Goal: Task Accomplishment & Management: Manage account settings

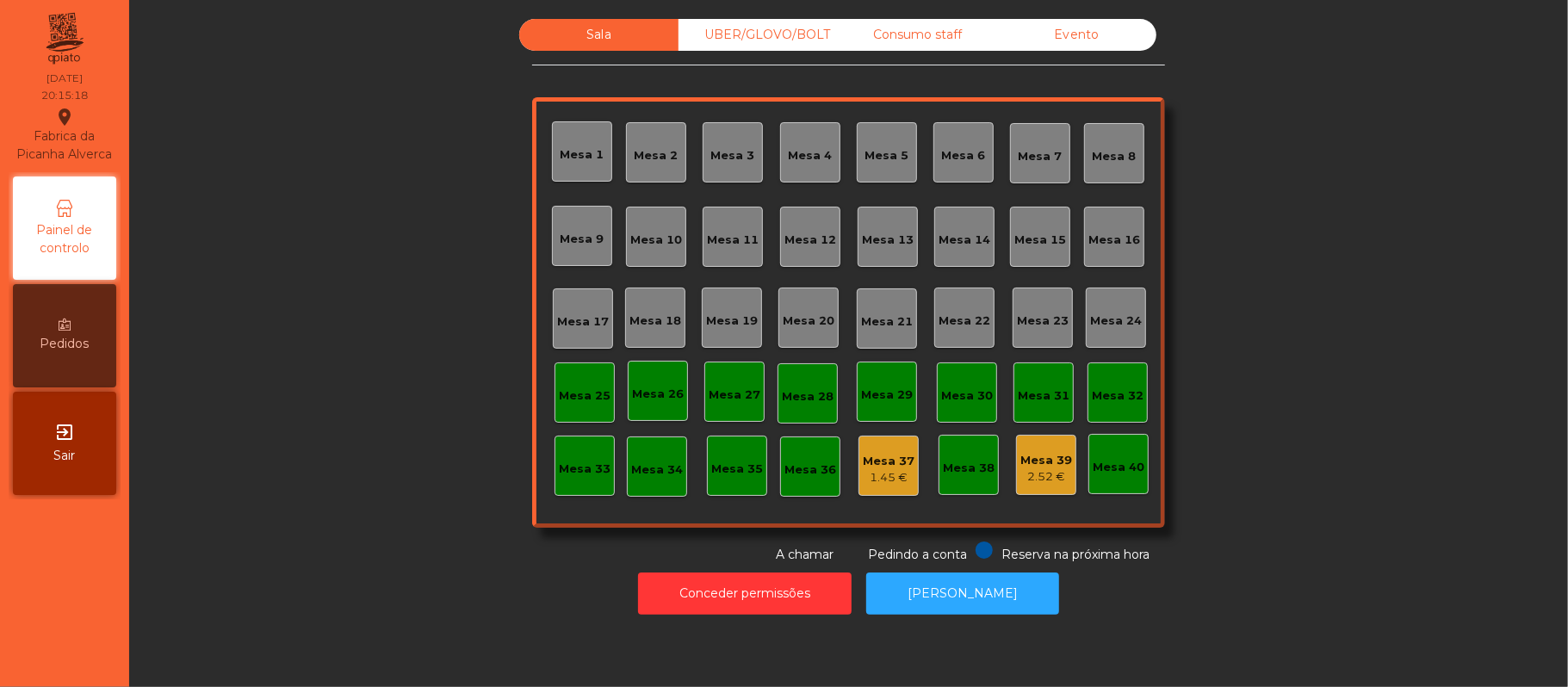
click at [762, 32] on div "UBER/GLOVO/BOLT" at bounding box center [758, 34] width 159 height 32
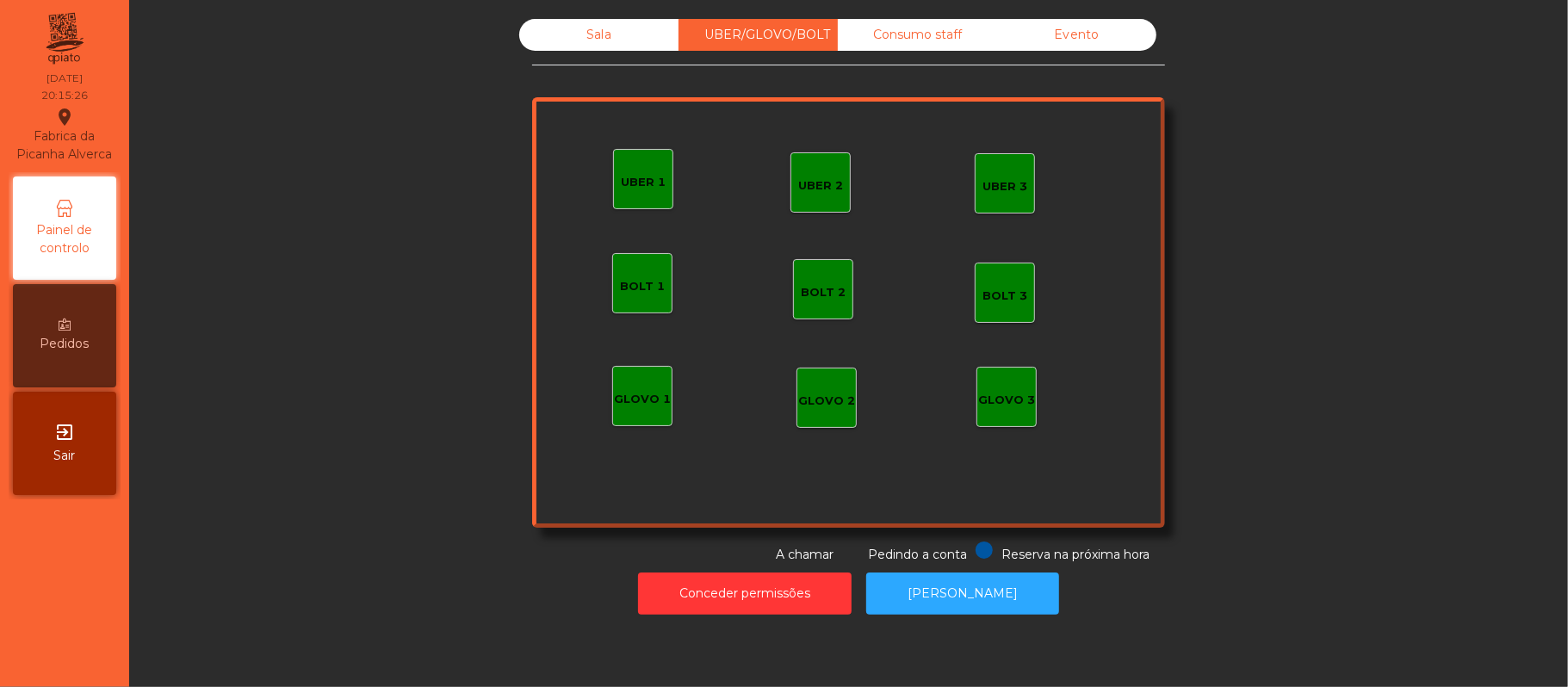
click at [1005, 198] on div "UBER 3" at bounding box center [1005, 183] width 60 height 60
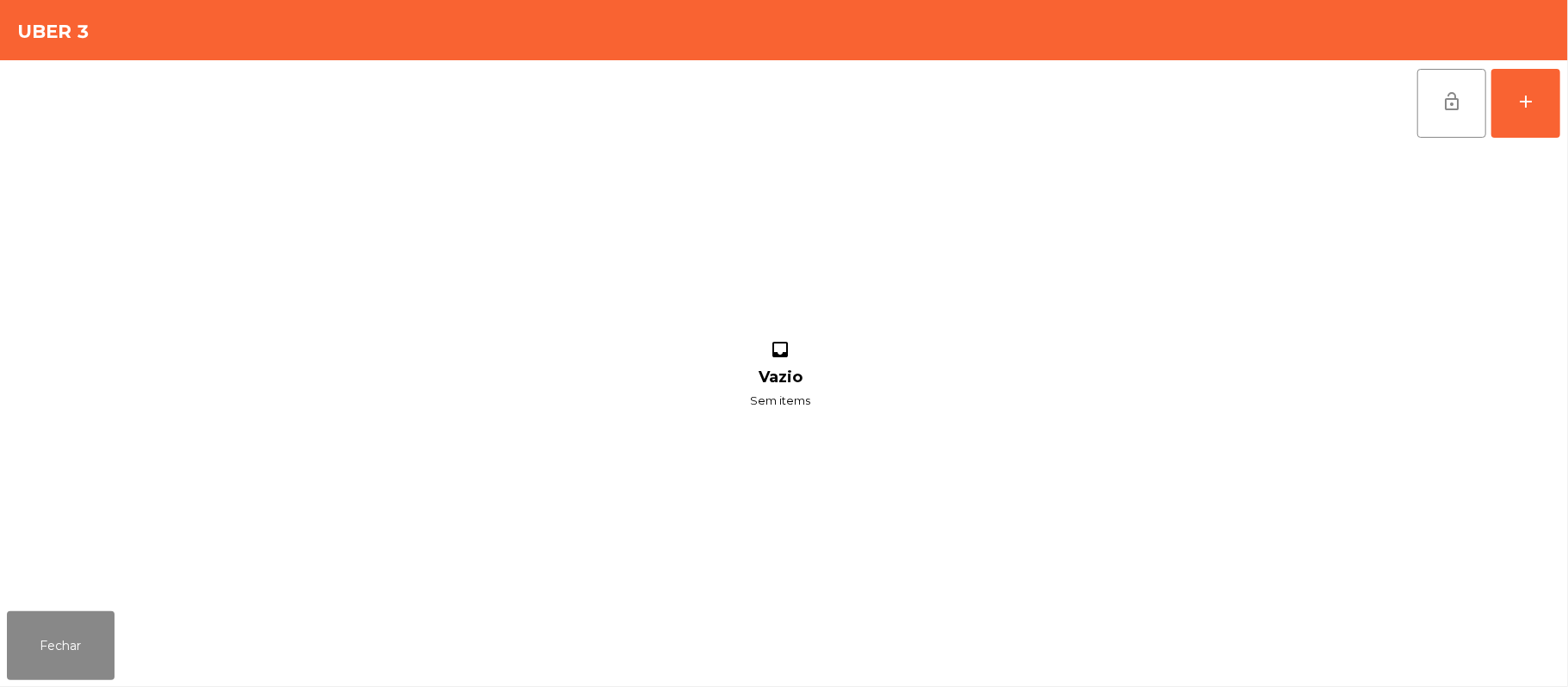
click at [1560, 114] on div "lock_open add inbox Vazio Sem items" at bounding box center [784, 332] width 1568 height 544
click at [1547, 122] on button "add" at bounding box center [1525, 103] width 69 height 69
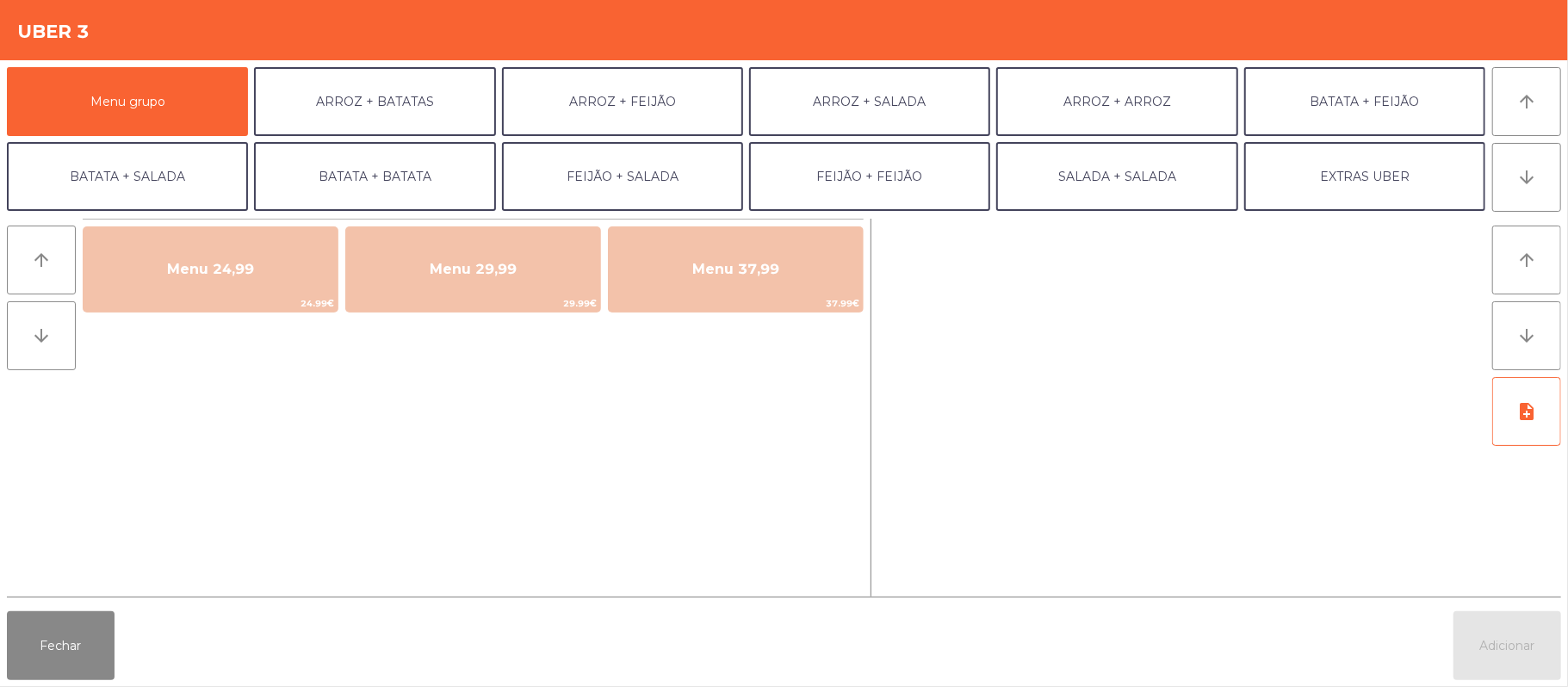
click at [935, 452] on div at bounding box center [1182, 408] width 607 height 378
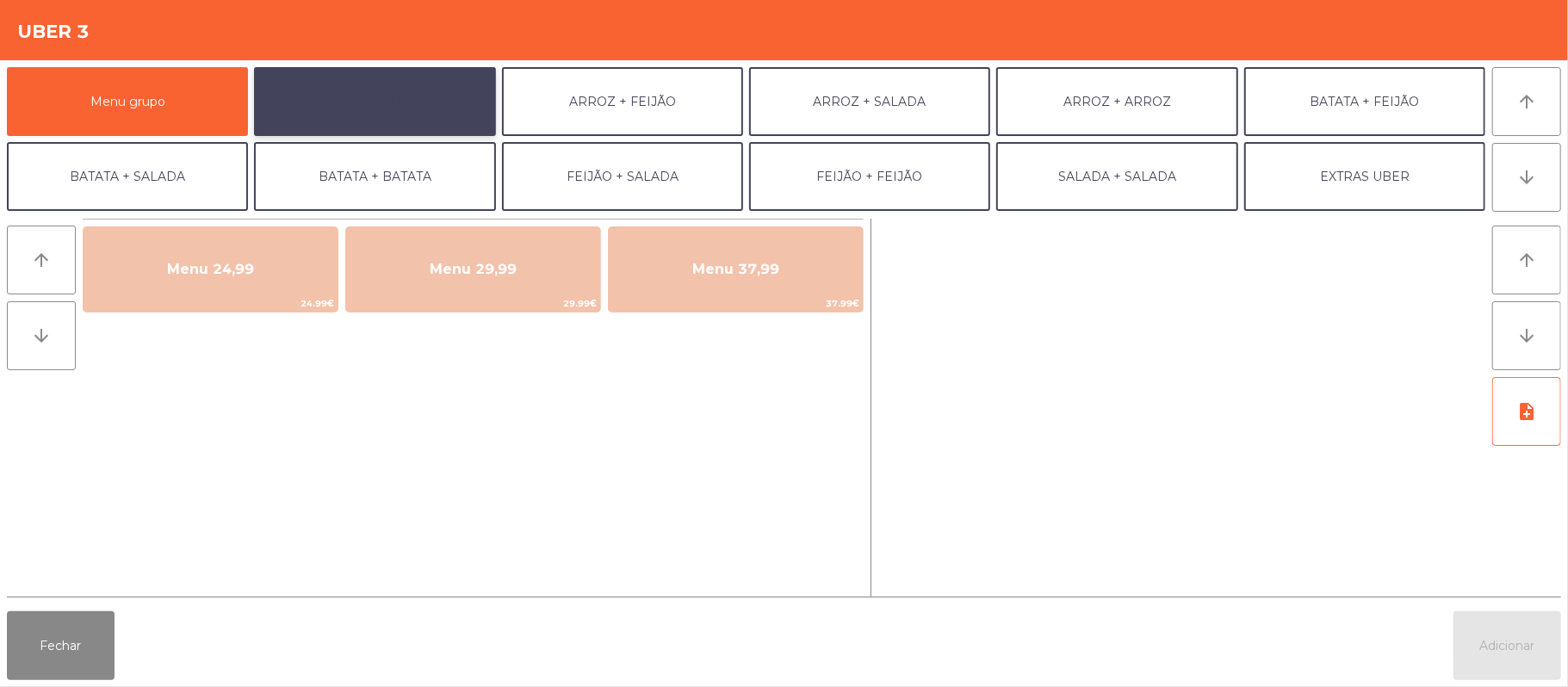
click at [432, 70] on button "ARROZ + BATATAS" at bounding box center [374, 101] width 241 height 69
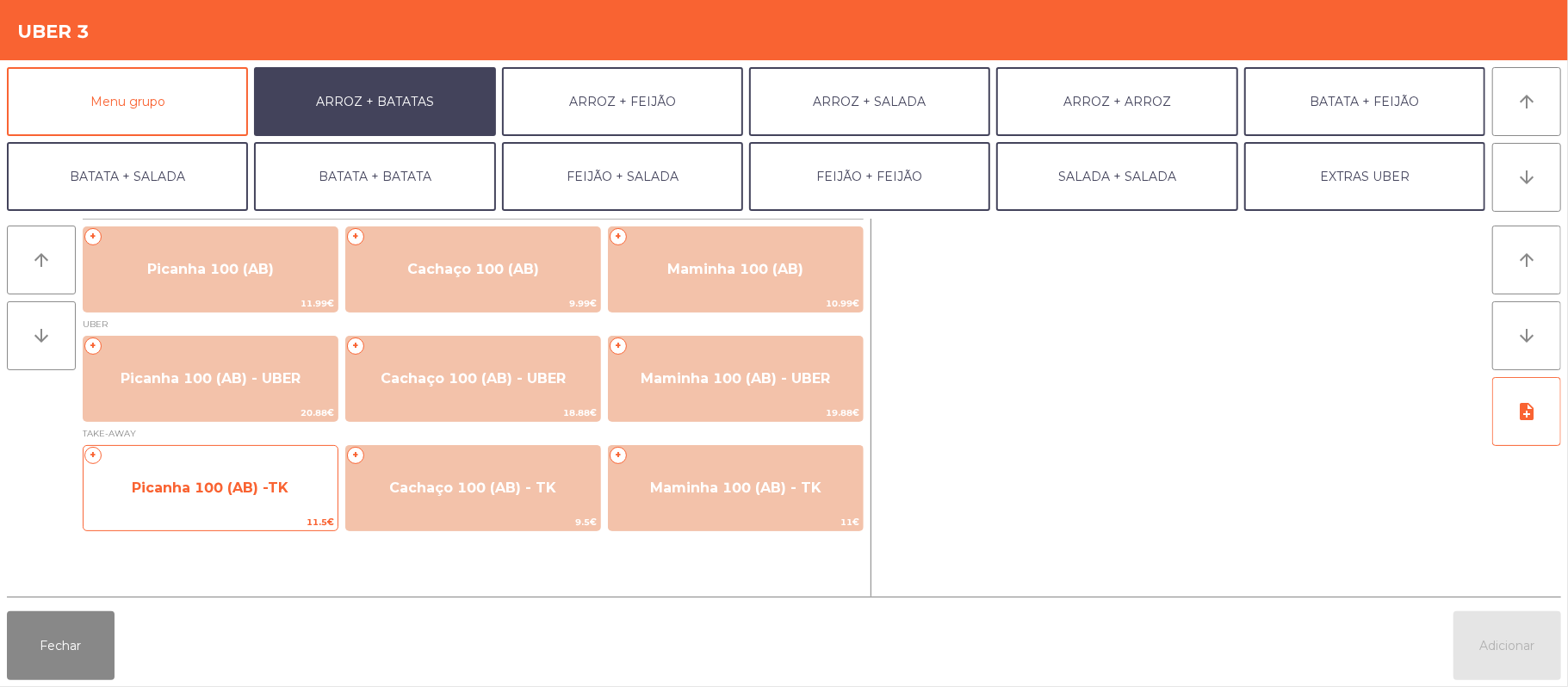
click at [248, 452] on div "+ Picanha 100 (AB) -TK 11.5€" at bounding box center [210, 488] width 255 height 86
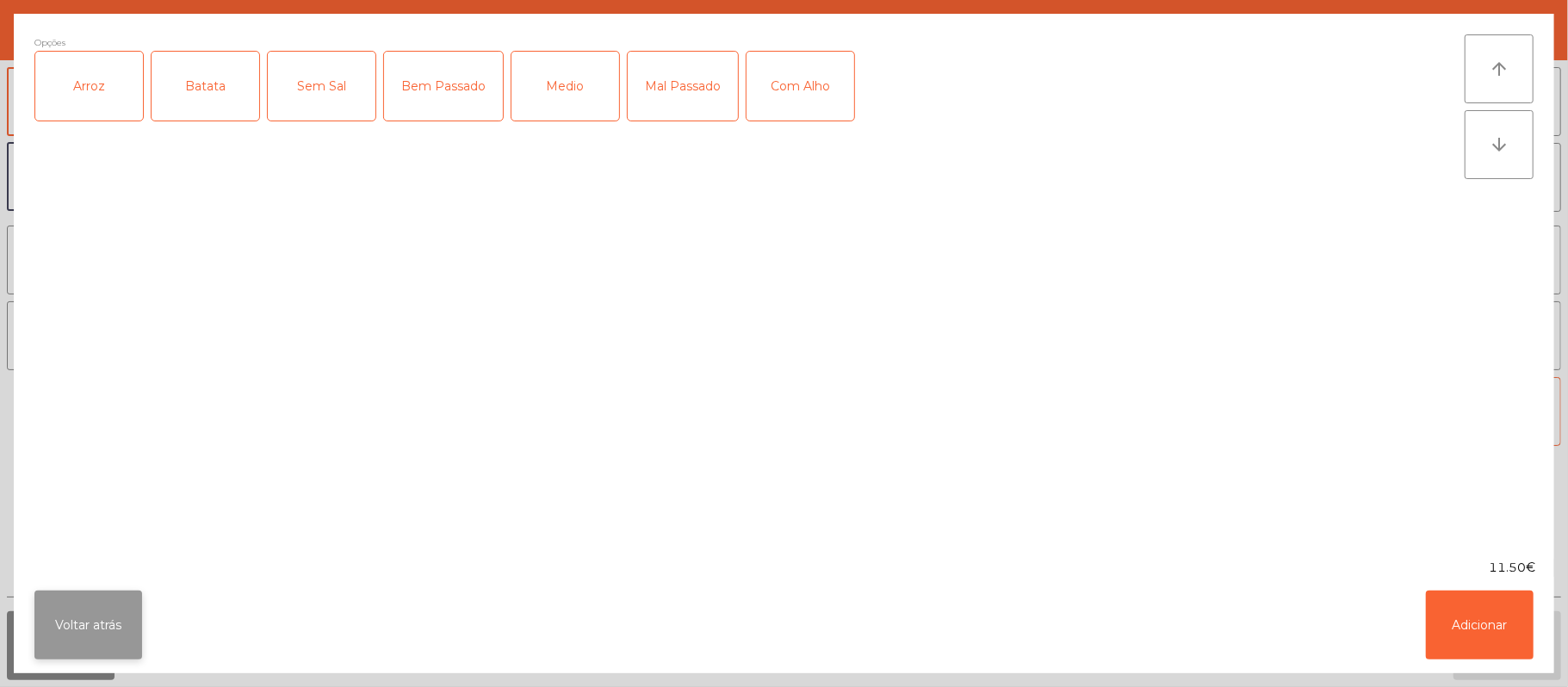
click at [117, 620] on button "Voltar atrás" at bounding box center [88, 625] width 107 height 69
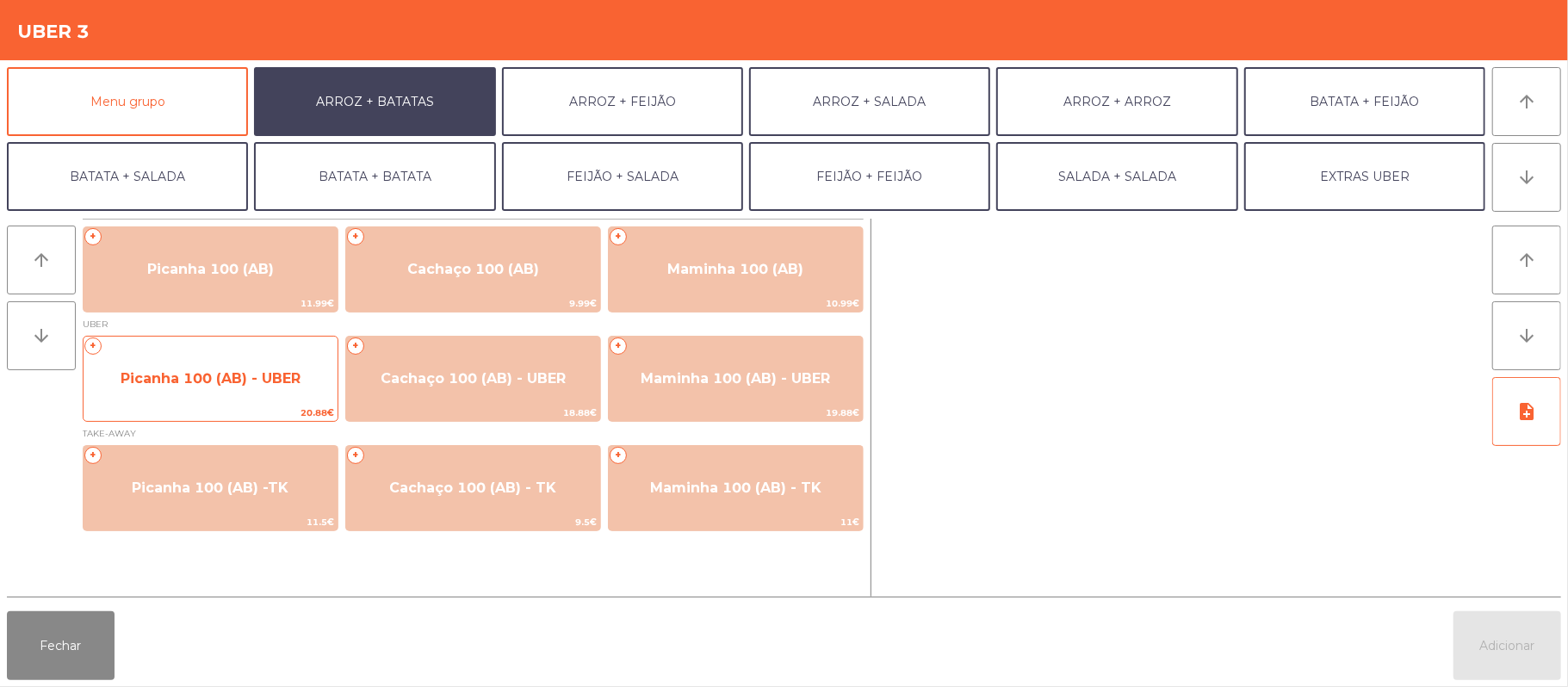
click at [262, 405] on span "20.88€" at bounding box center [210, 412] width 254 height 16
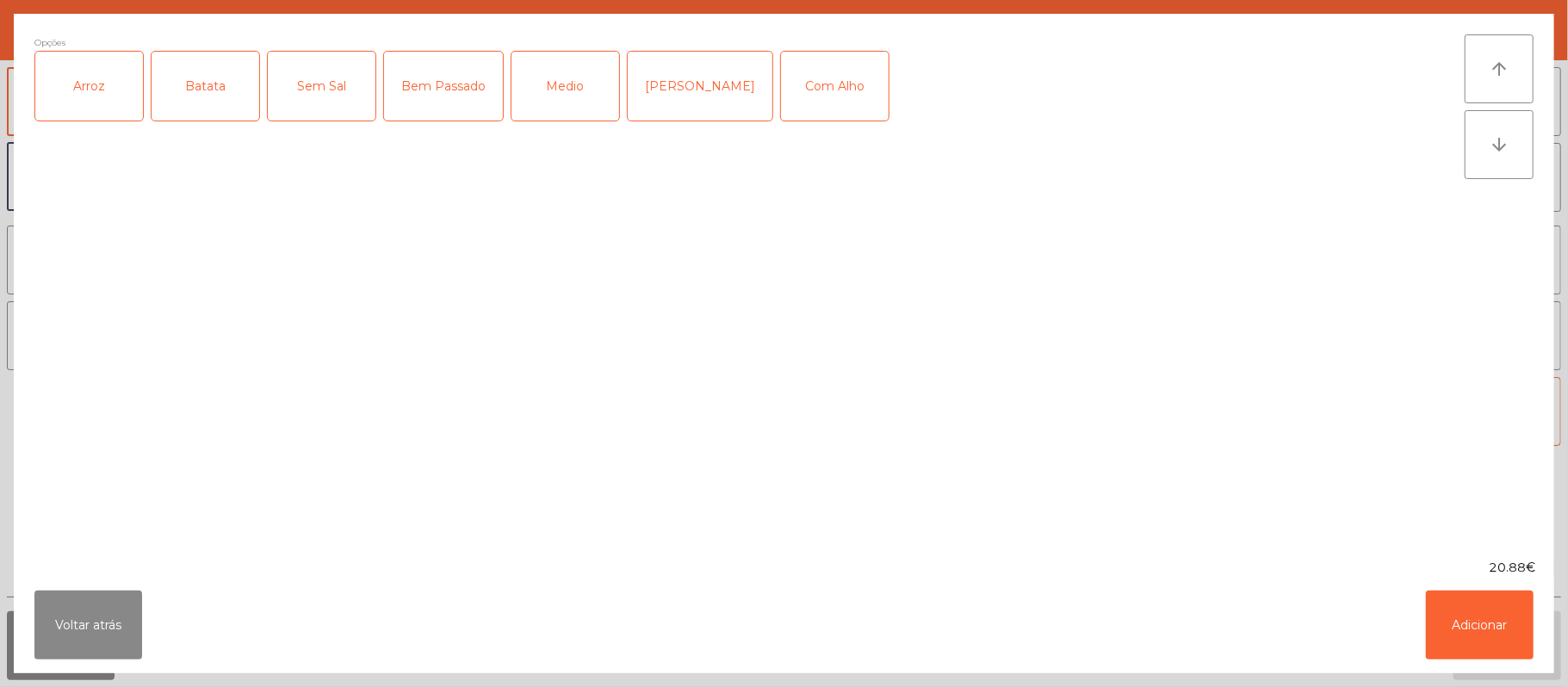
click at [90, 97] on div "Arroz" at bounding box center [89, 86] width 107 height 69
click at [200, 84] on div "Batata" at bounding box center [205, 86] width 107 height 69
click at [563, 114] on div "Medio" at bounding box center [564, 86] width 107 height 69
click at [1488, 624] on button "Adicionar" at bounding box center [1479, 625] width 107 height 69
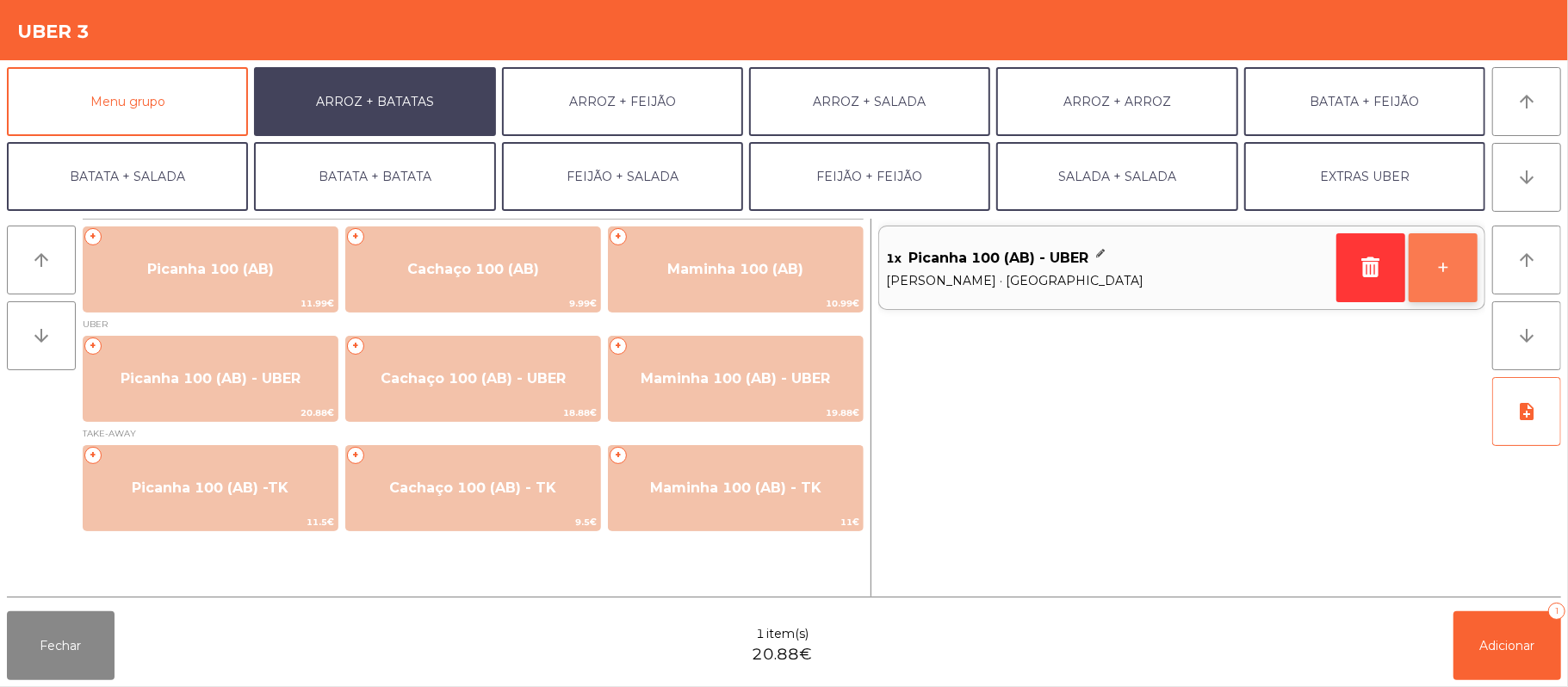
click at [1453, 270] on button "+" at bounding box center [1443, 268] width 69 height 69
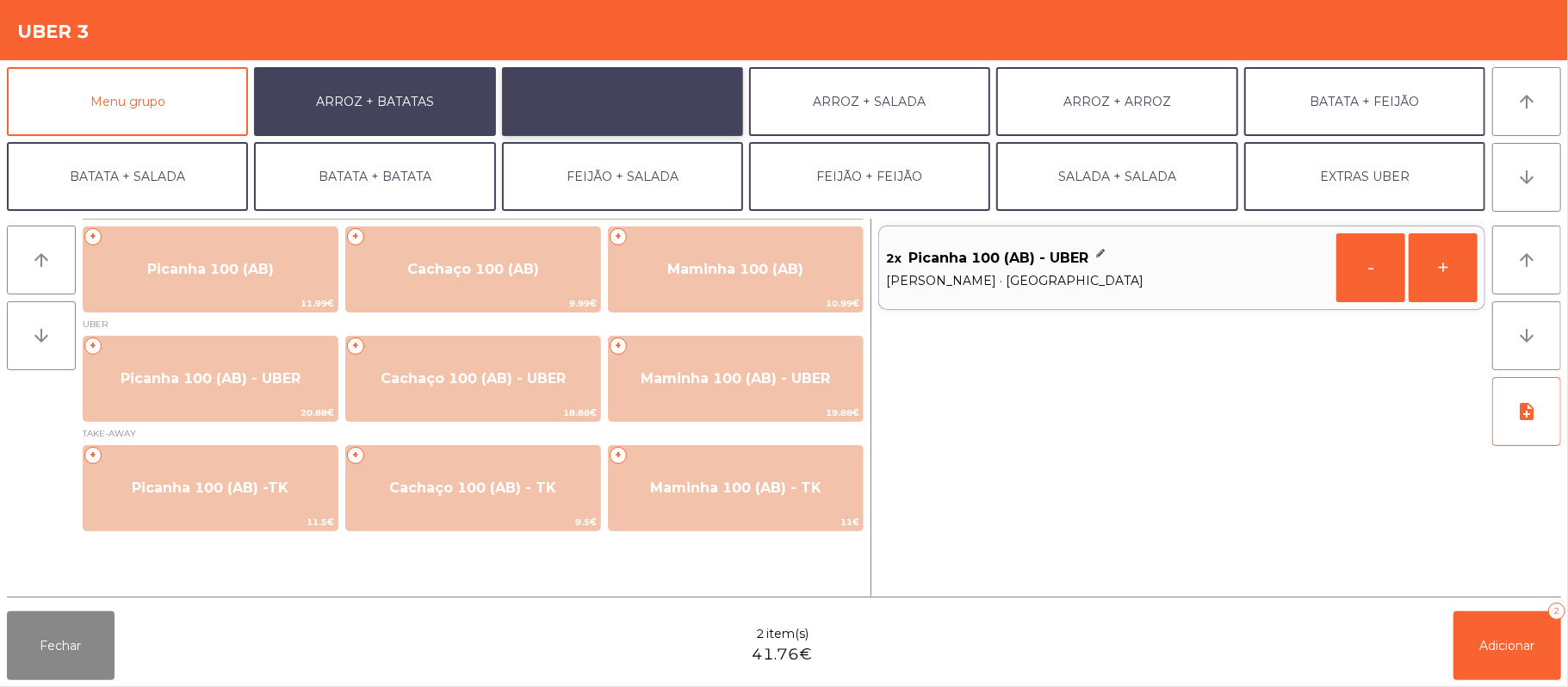
click at [606, 91] on button "ARROZ + FEIJÃO" at bounding box center [623, 101] width 241 height 69
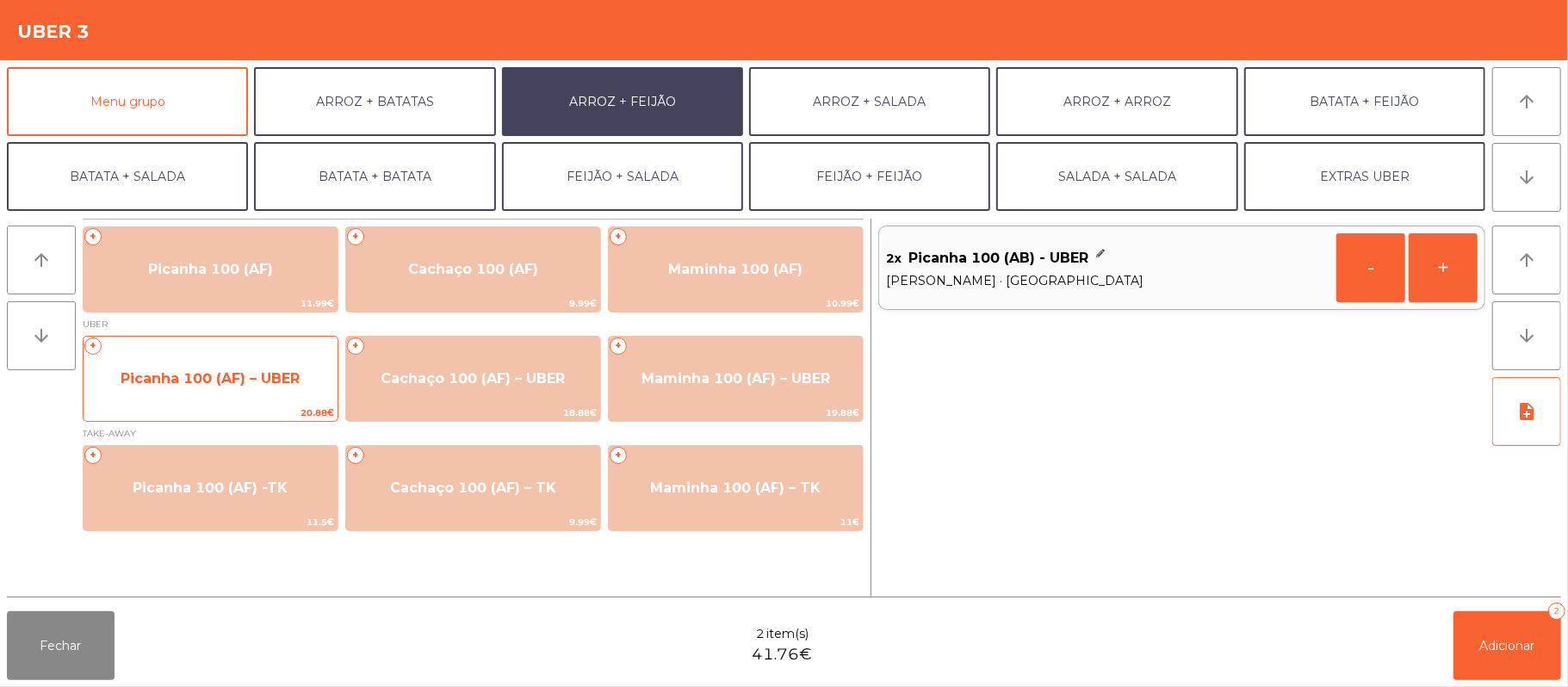
click at [193, 410] on span "20.88€" at bounding box center [210, 412] width 254 height 16
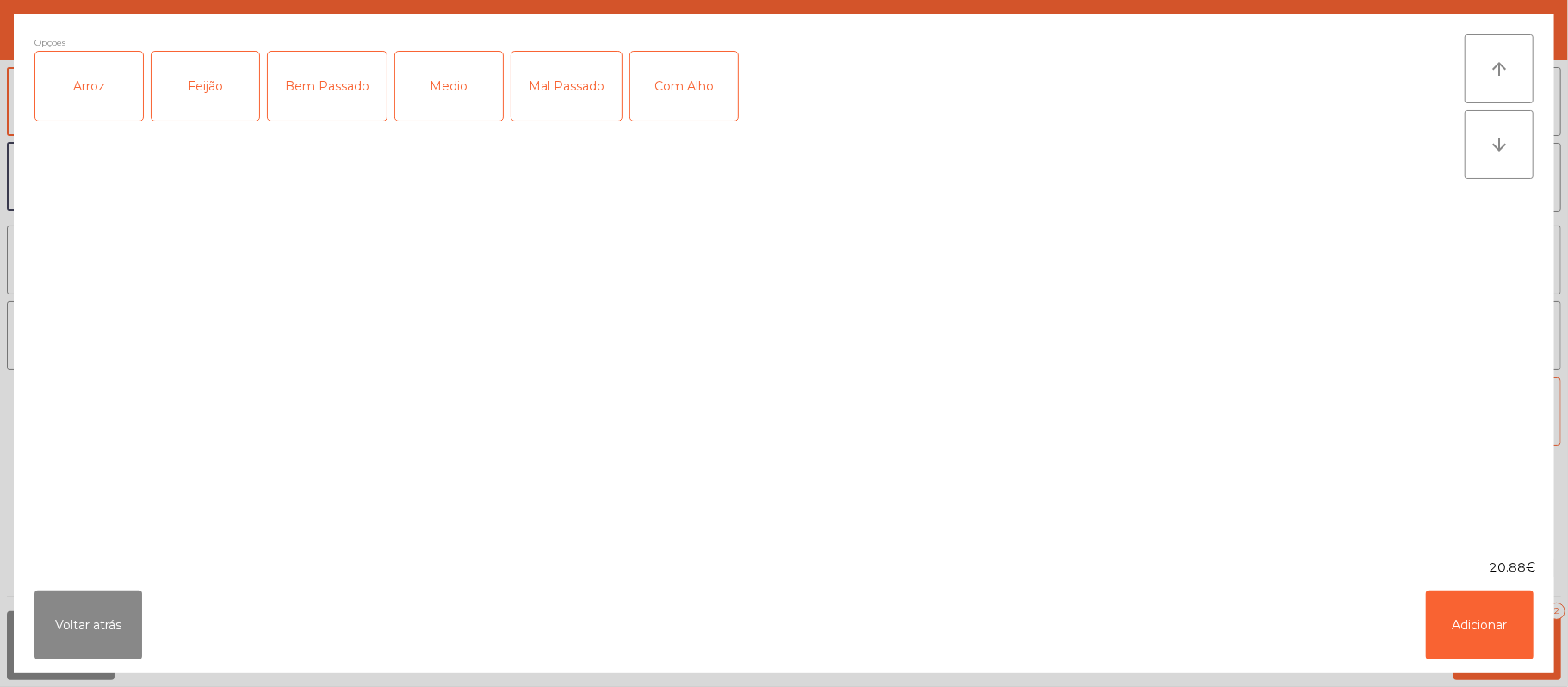
click at [80, 76] on div "Arroz" at bounding box center [89, 86] width 107 height 69
click at [213, 78] on div "Feijão" at bounding box center [205, 86] width 107 height 69
click at [461, 95] on div "Medio" at bounding box center [449, 86] width 107 height 69
click at [1472, 616] on button "Adicionar" at bounding box center [1479, 625] width 107 height 69
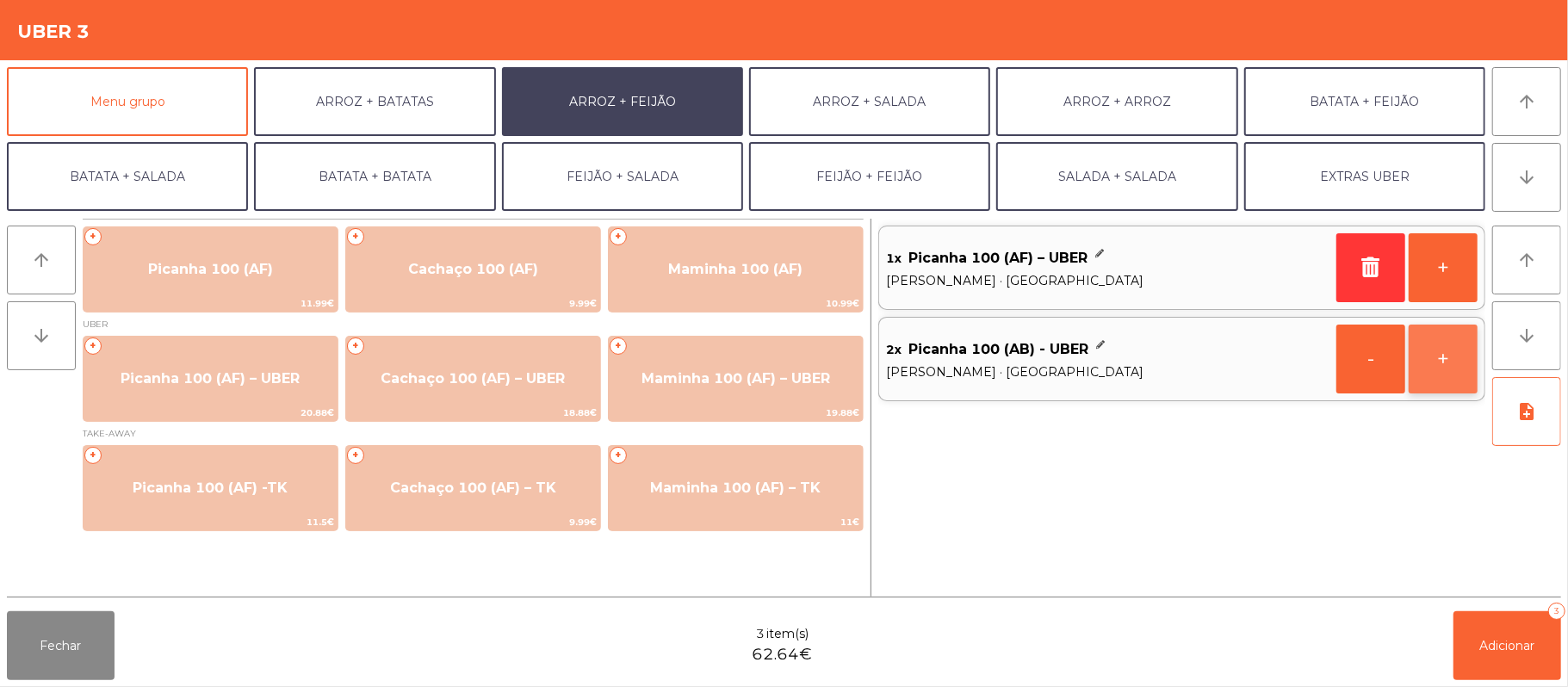
click at [1434, 356] on button "+" at bounding box center [1443, 359] width 69 height 69
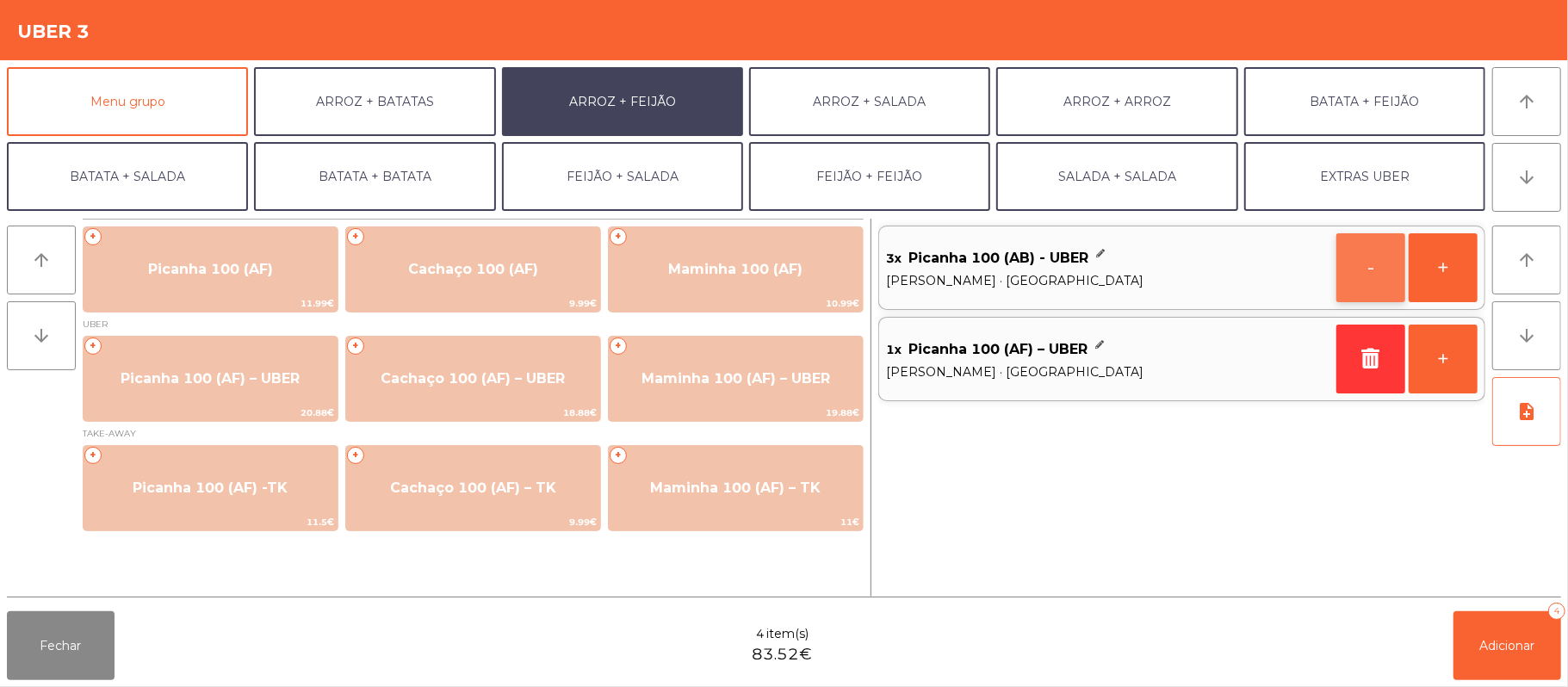
click at [1355, 270] on button "-" at bounding box center [1370, 268] width 69 height 69
click at [1441, 366] on button "+" at bounding box center [1443, 359] width 69 height 69
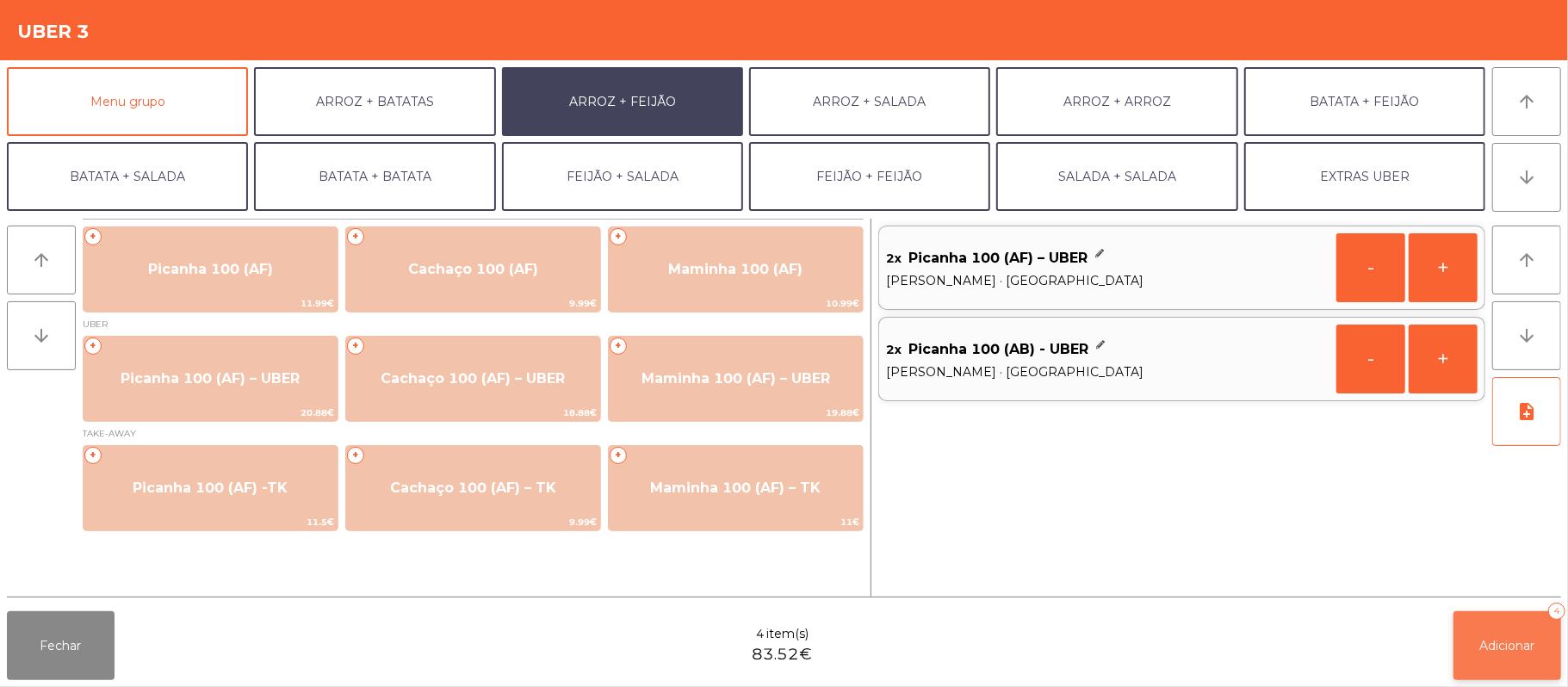
click at [1496, 625] on button "Adicionar 4" at bounding box center [1507, 646] width 107 height 69
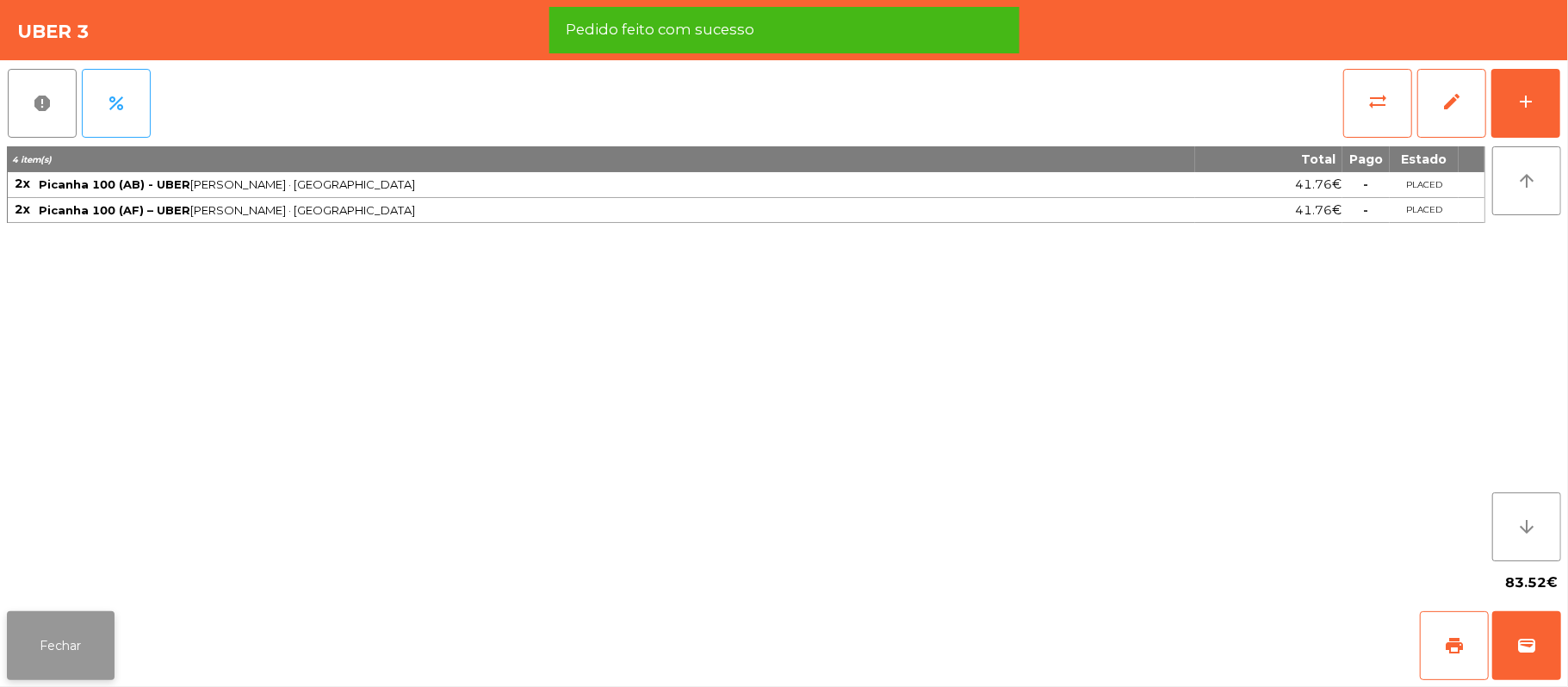
click at [60, 651] on button "Fechar" at bounding box center [60, 646] width 107 height 69
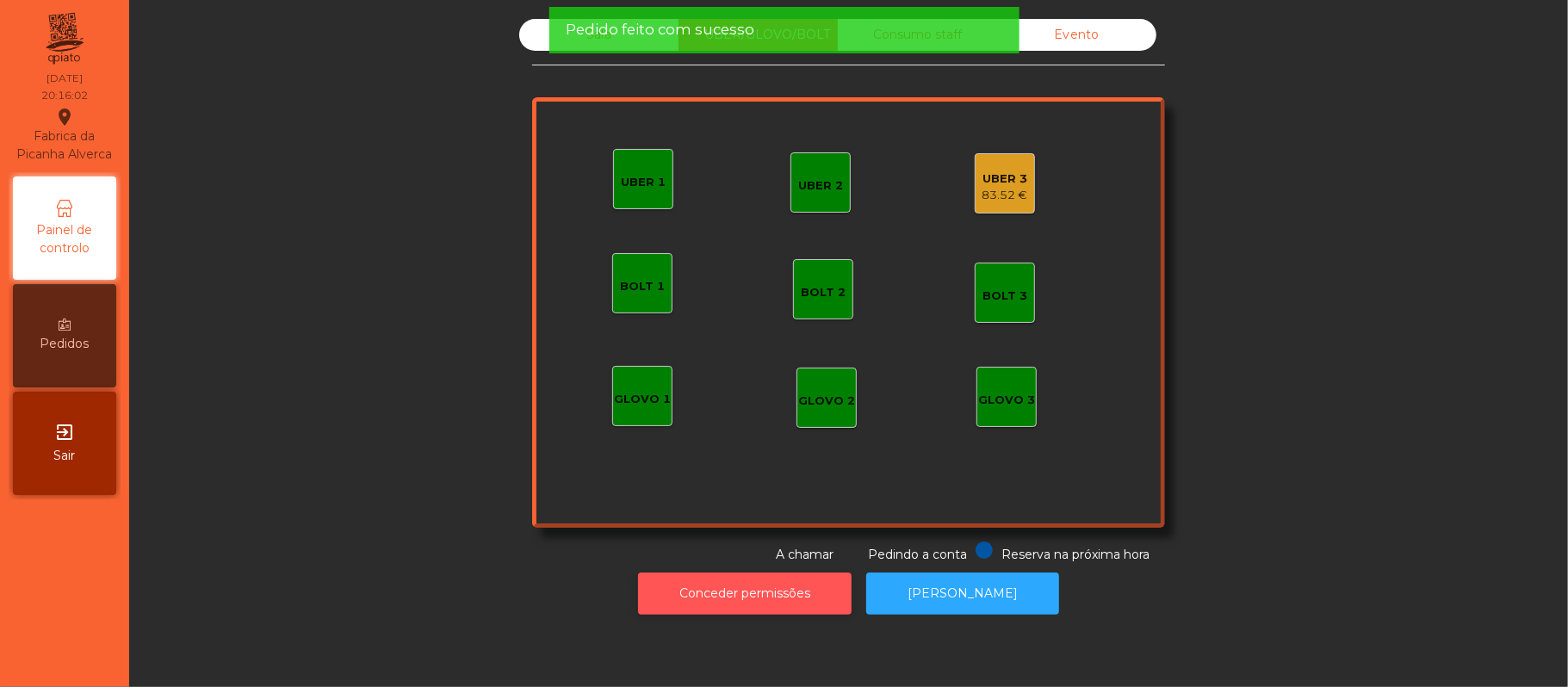
click at [739, 614] on button "Conceder permissões" at bounding box center [744, 593] width 213 height 42
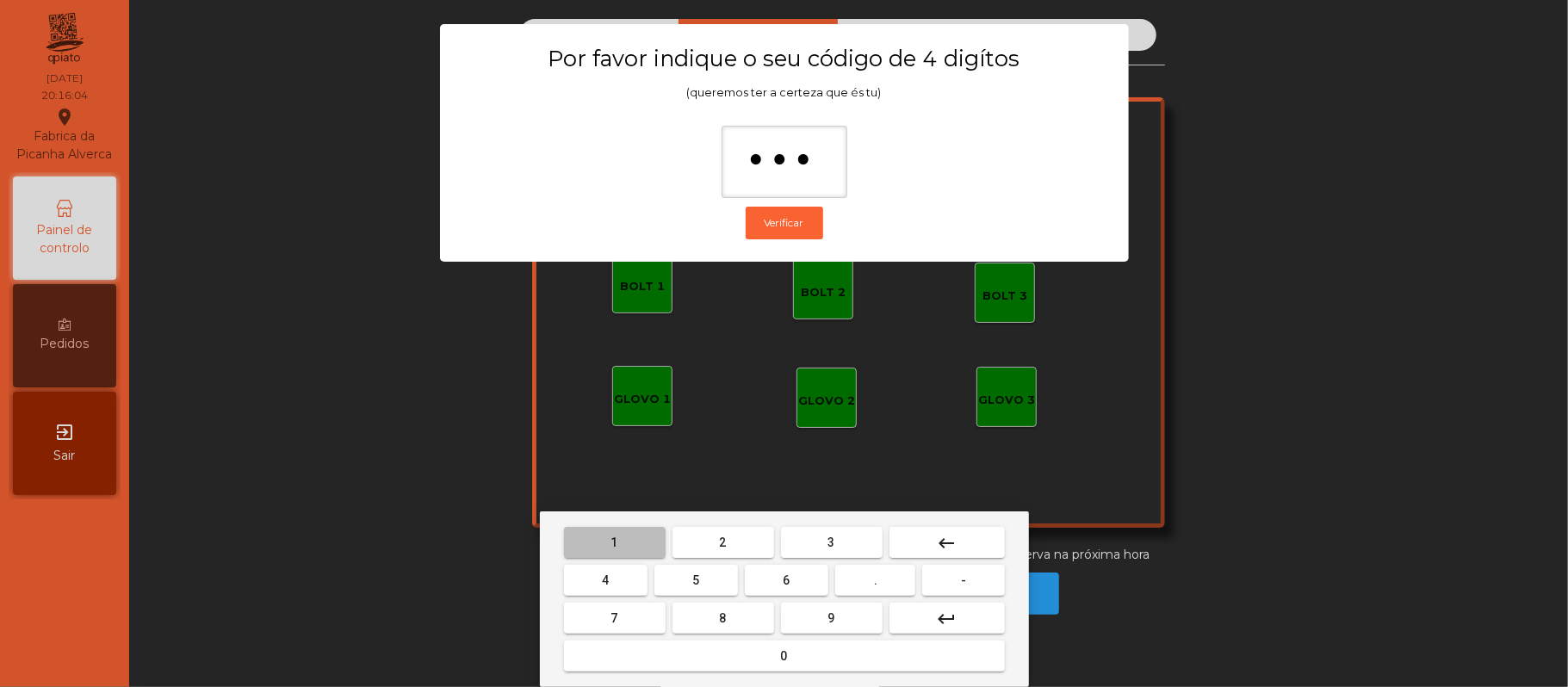
type input "****"
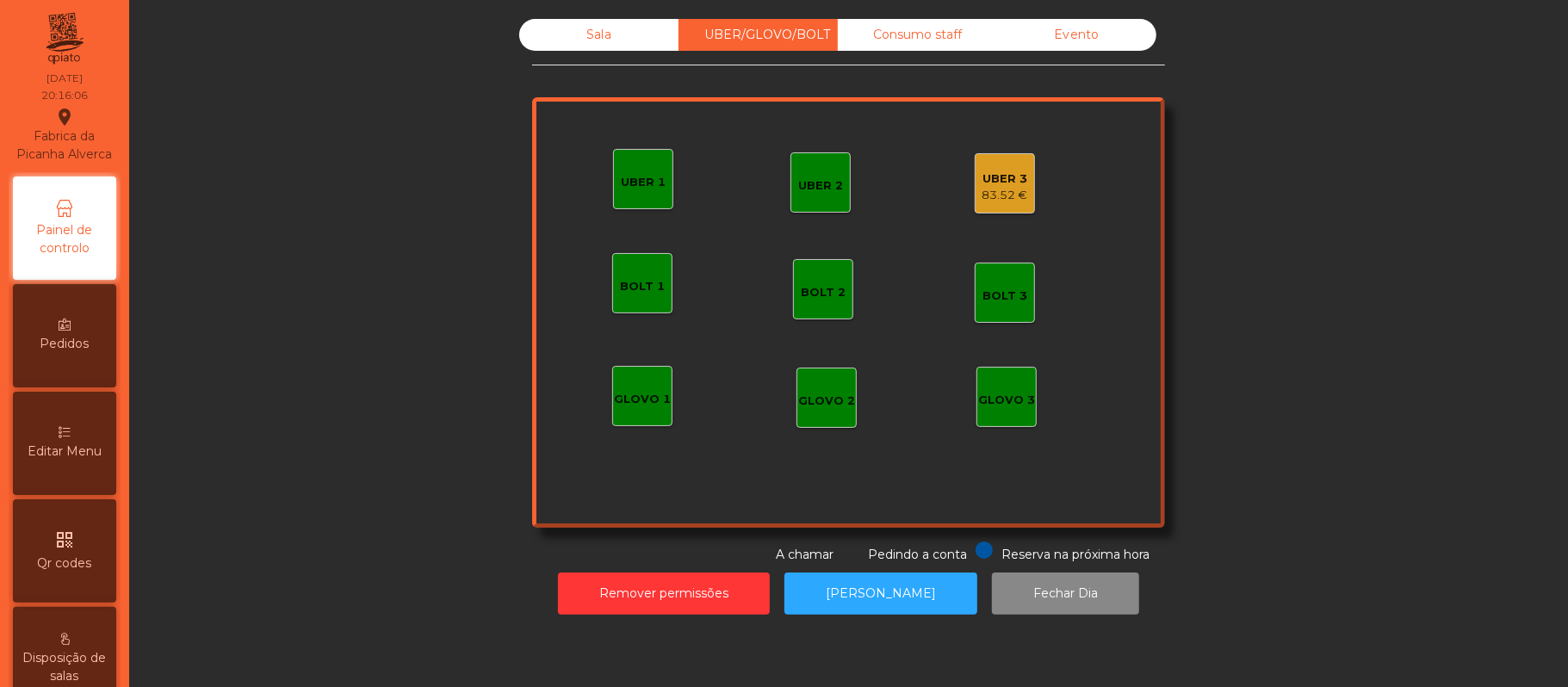
click at [1007, 177] on div "UBER 3" at bounding box center [1005, 179] width 46 height 17
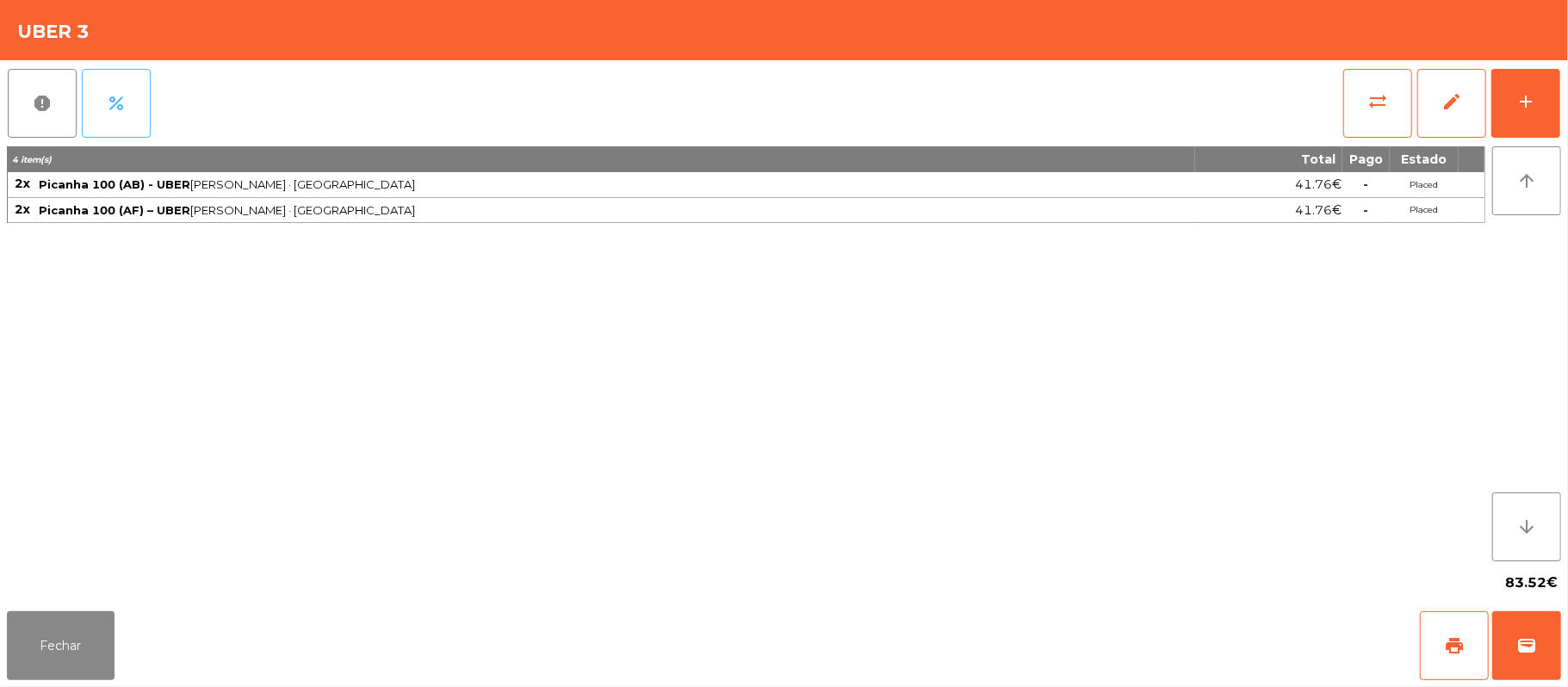
click at [99, 107] on button "percent" at bounding box center [116, 103] width 69 height 69
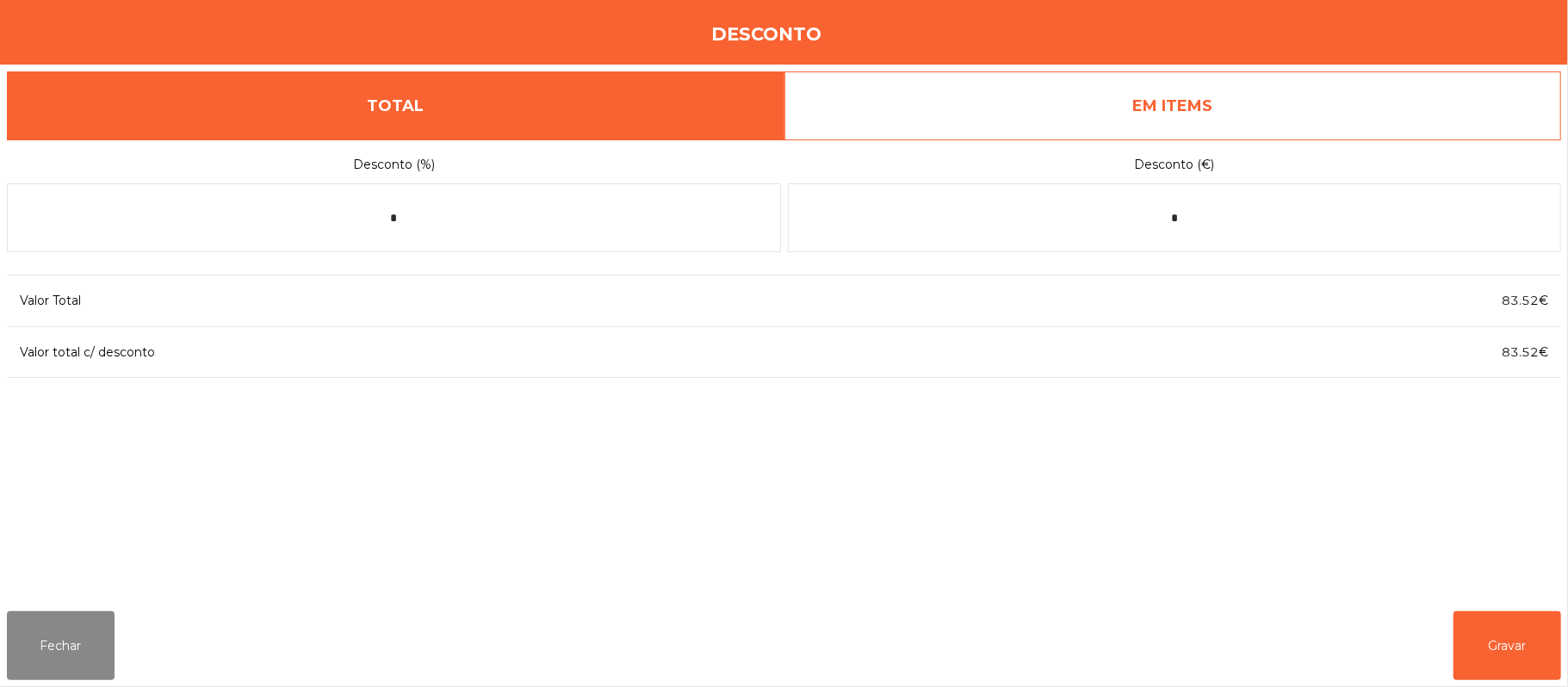
click at [1214, 83] on link "EM ITEMS" at bounding box center [1173, 106] width 778 height 69
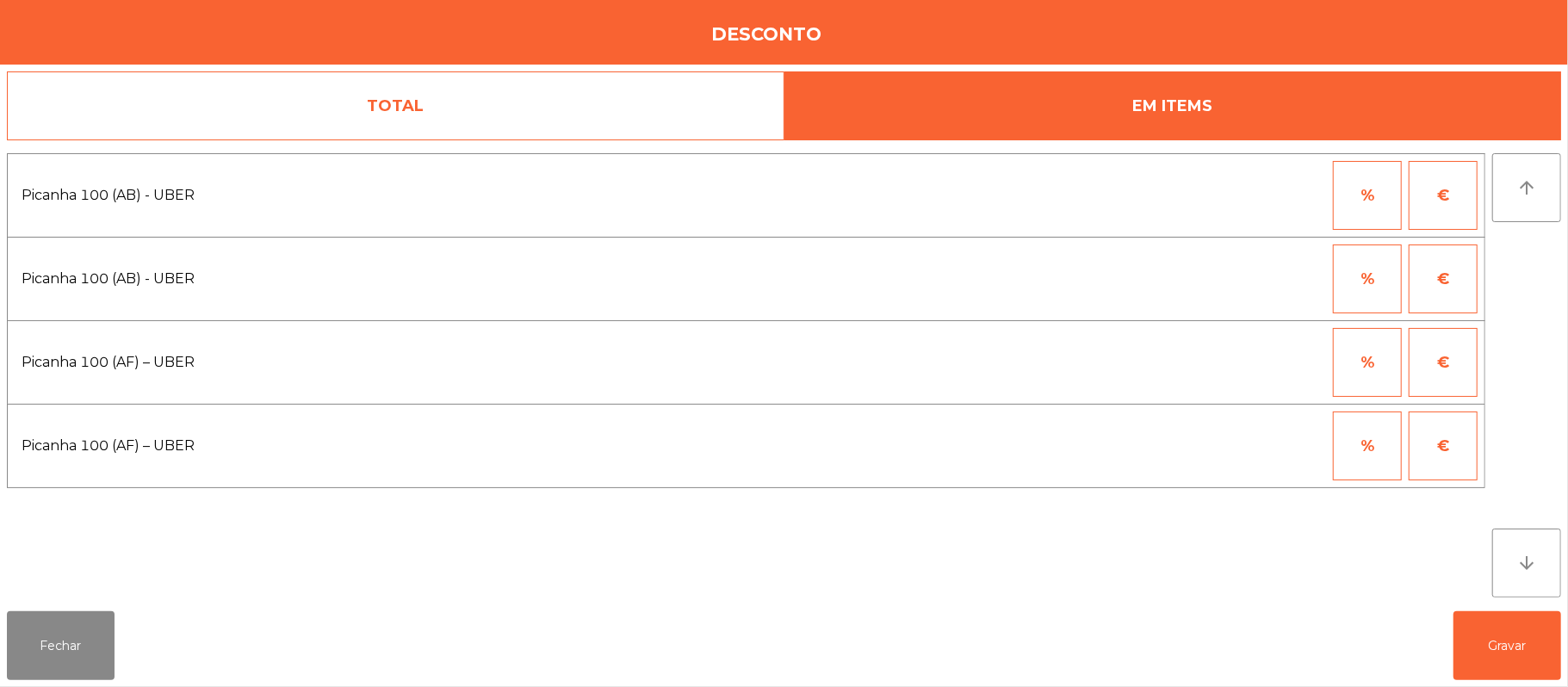
click at [1357, 277] on button "%" at bounding box center [1367, 279] width 69 height 69
click at [1261, 277] on input "*" at bounding box center [1283, 279] width 86 height 69
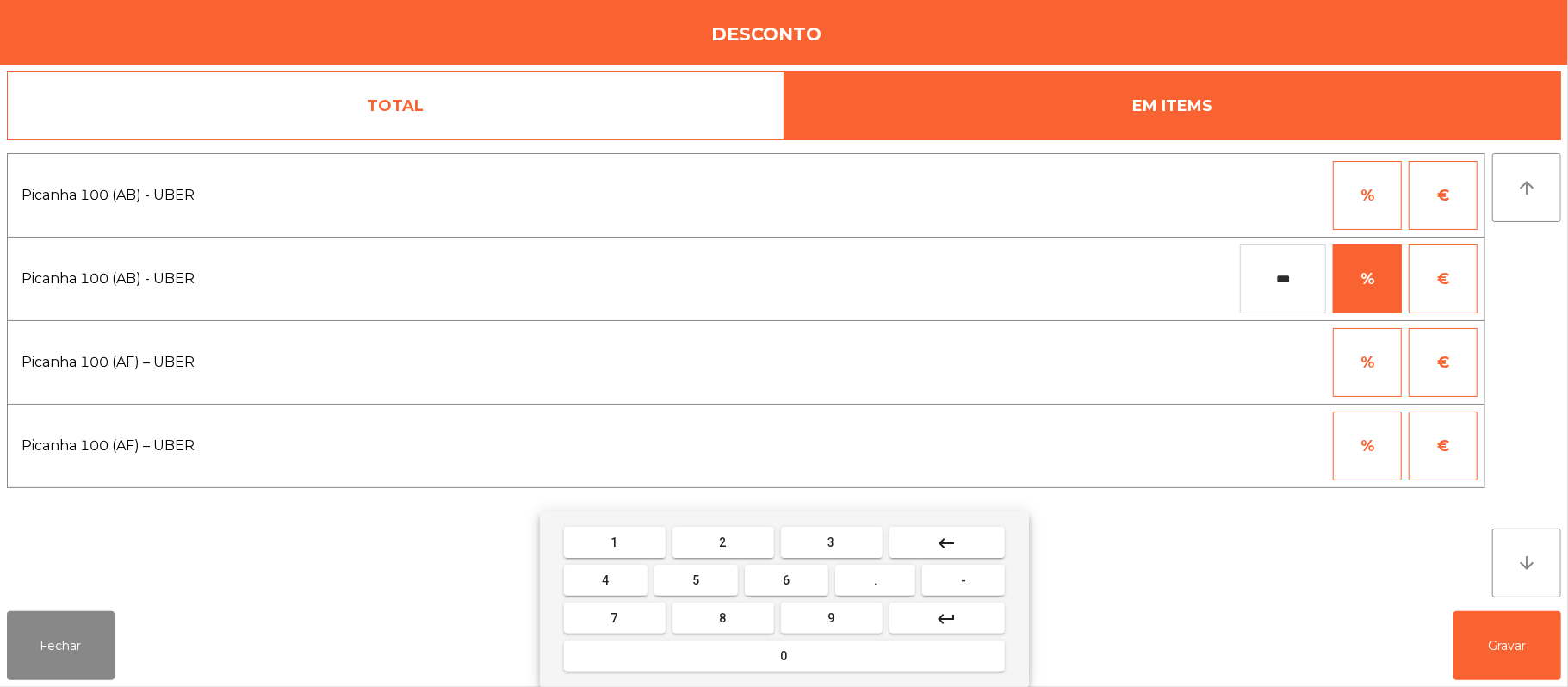
type input "***"
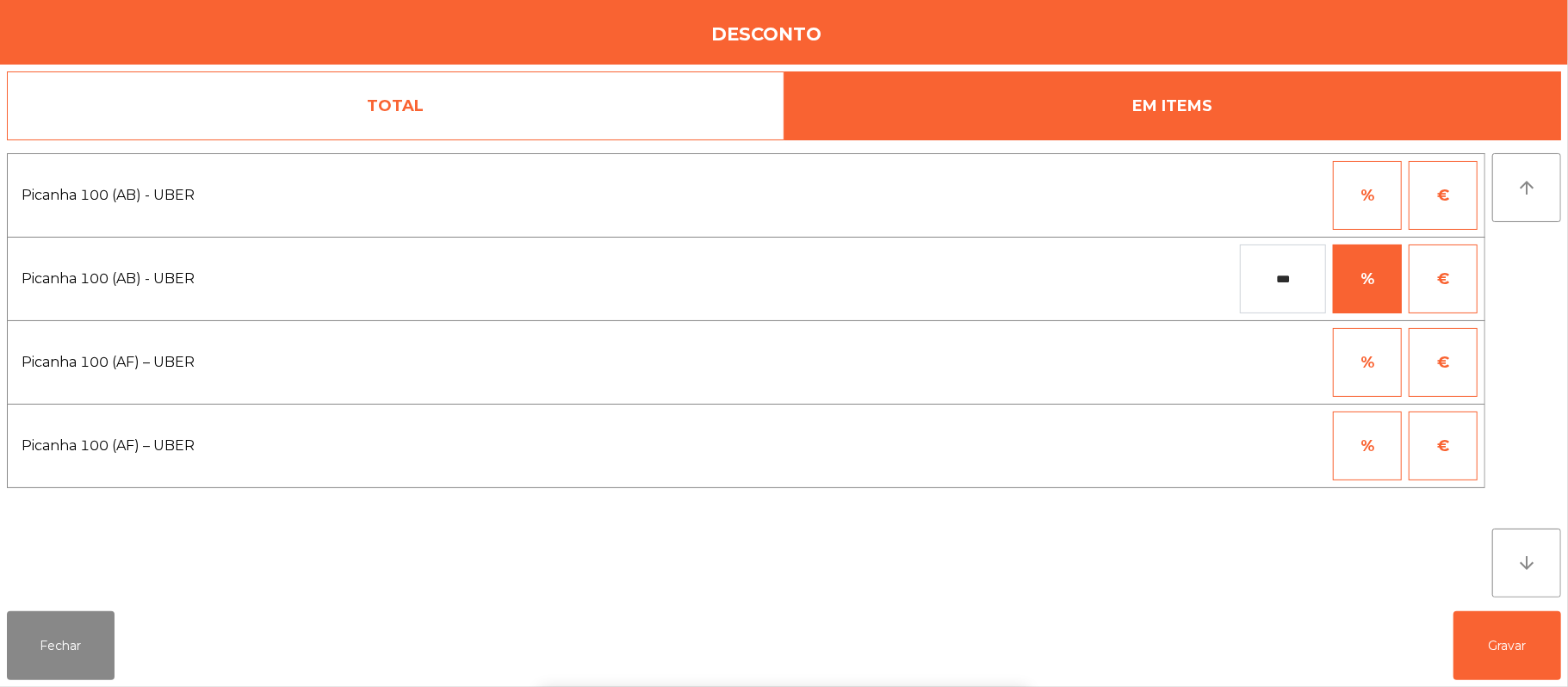
click at [1296, 551] on div "1 2 3 keyboard_backspace 4 5 6 . - 7 8 9 keyboard_return 0" at bounding box center [784, 599] width 1568 height 176
click at [1368, 453] on button "%" at bounding box center [1367, 446] width 69 height 69
click at [1283, 448] on input "*" at bounding box center [1283, 446] width 86 height 69
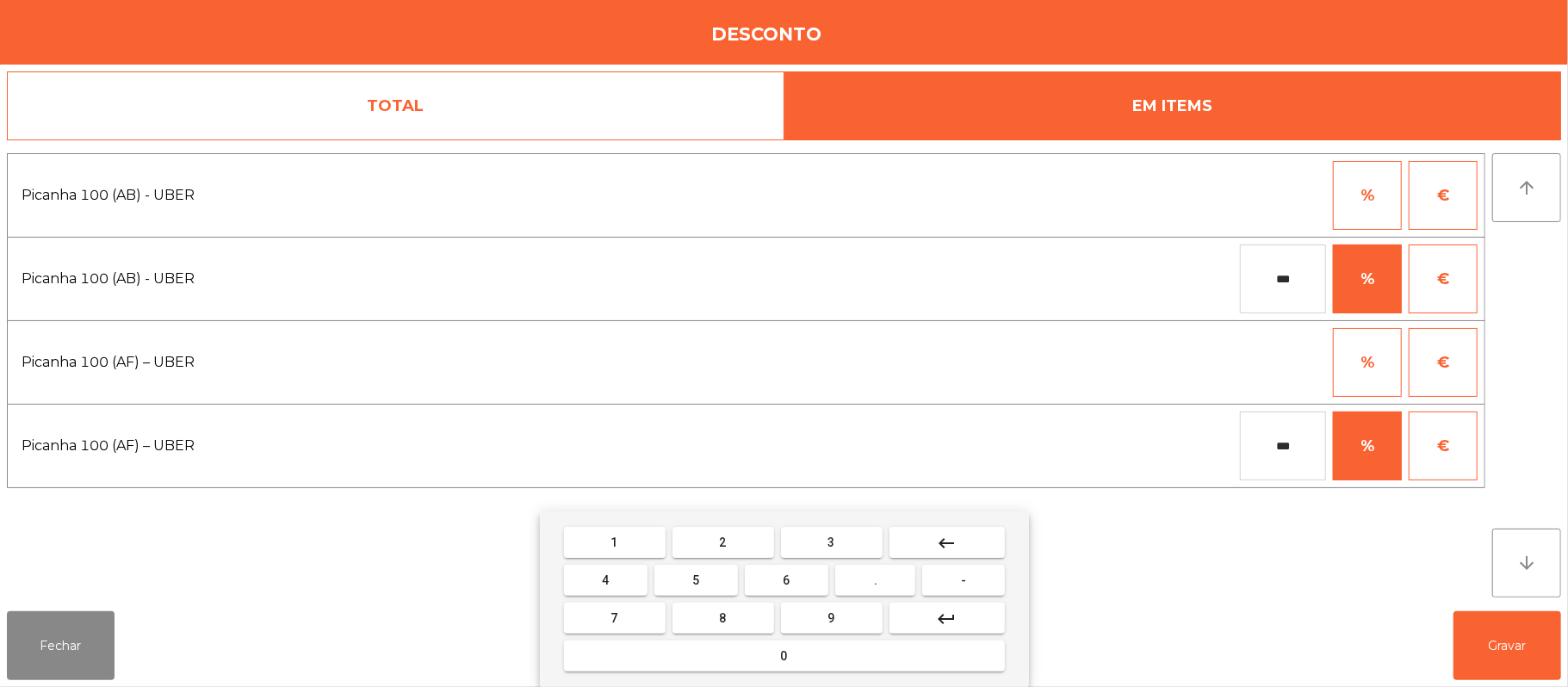
type input "***"
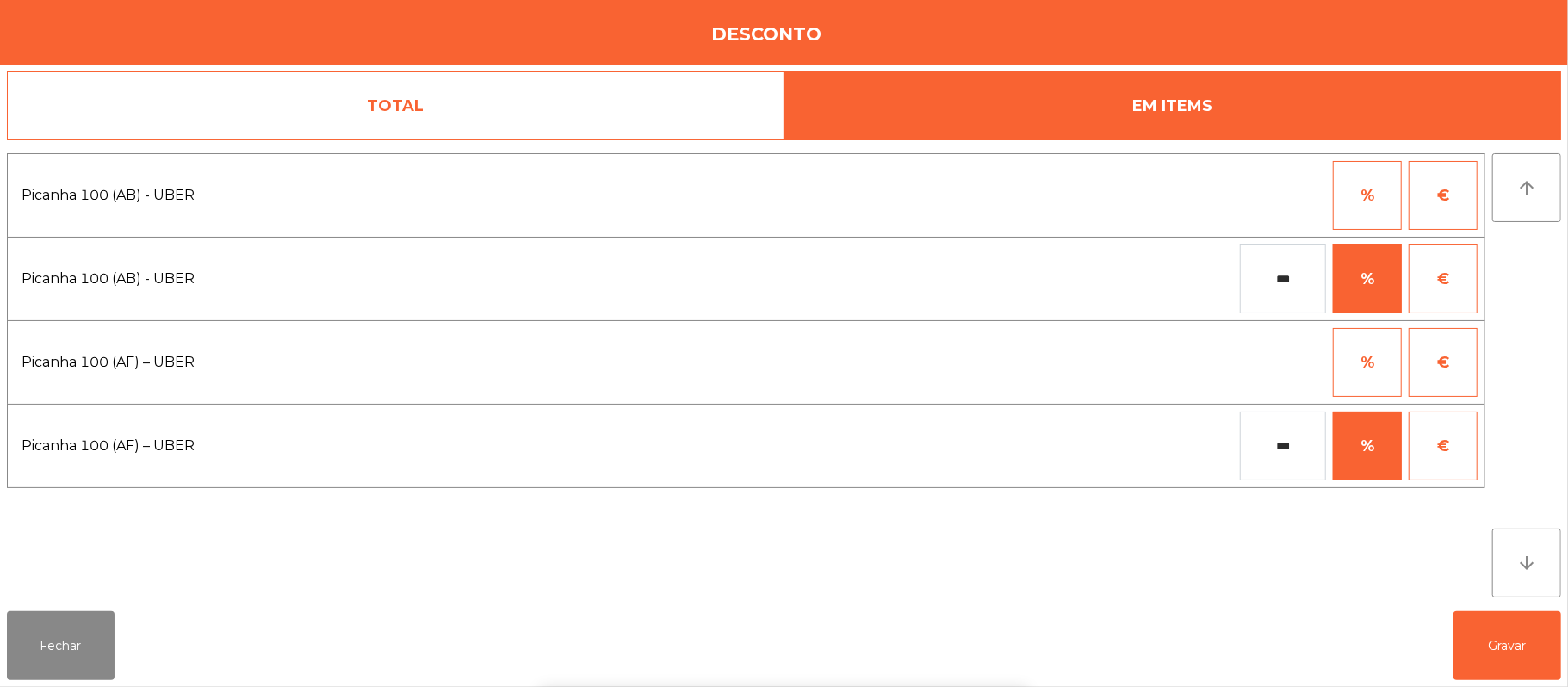
click at [1367, 556] on div "1 2 3 keyboard_backspace 4 5 6 . - 7 8 9 keyboard_return 0" at bounding box center [784, 599] width 1568 height 176
click at [1484, 639] on button "Gravar" at bounding box center [1507, 646] width 107 height 69
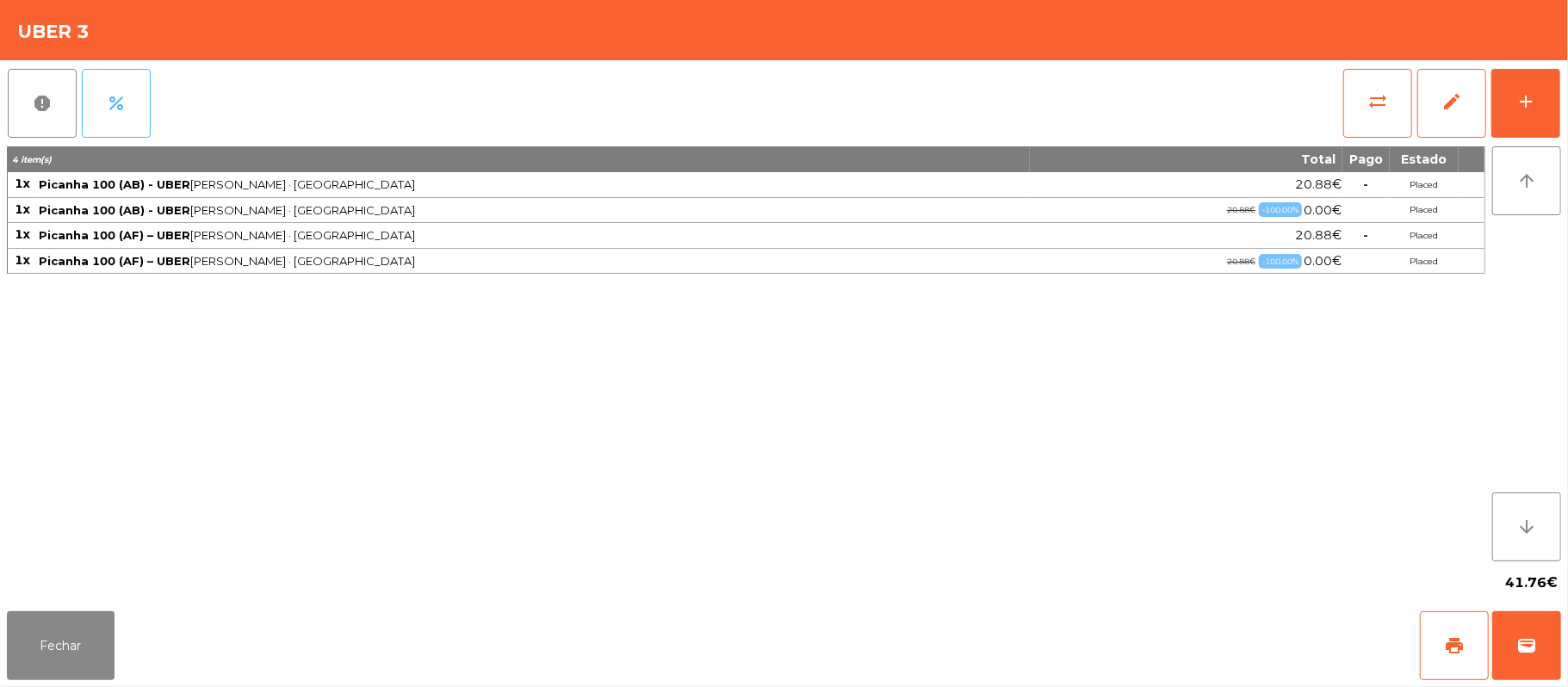
click at [144, 105] on button "percent" at bounding box center [116, 103] width 69 height 69
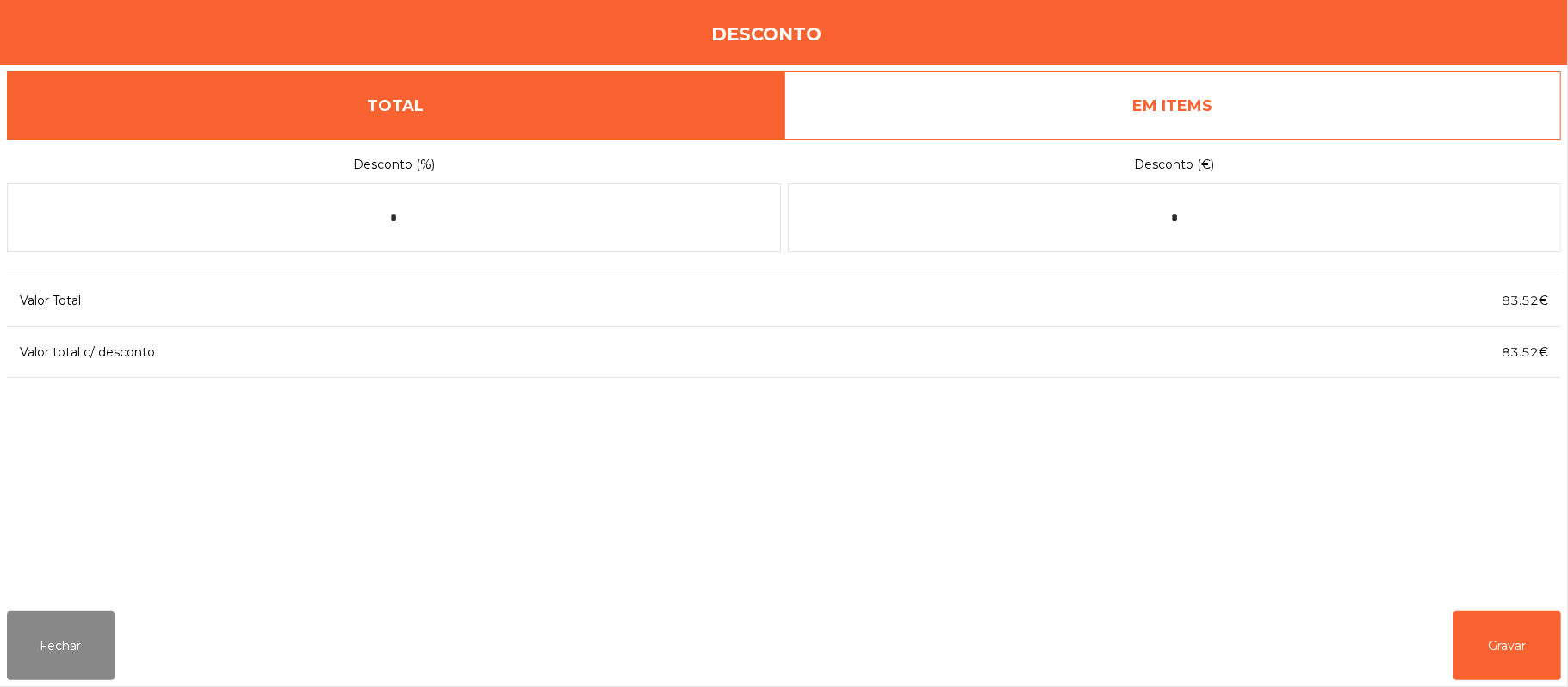
click at [1123, 87] on link "EM ITEMS" at bounding box center [1173, 106] width 778 height 69
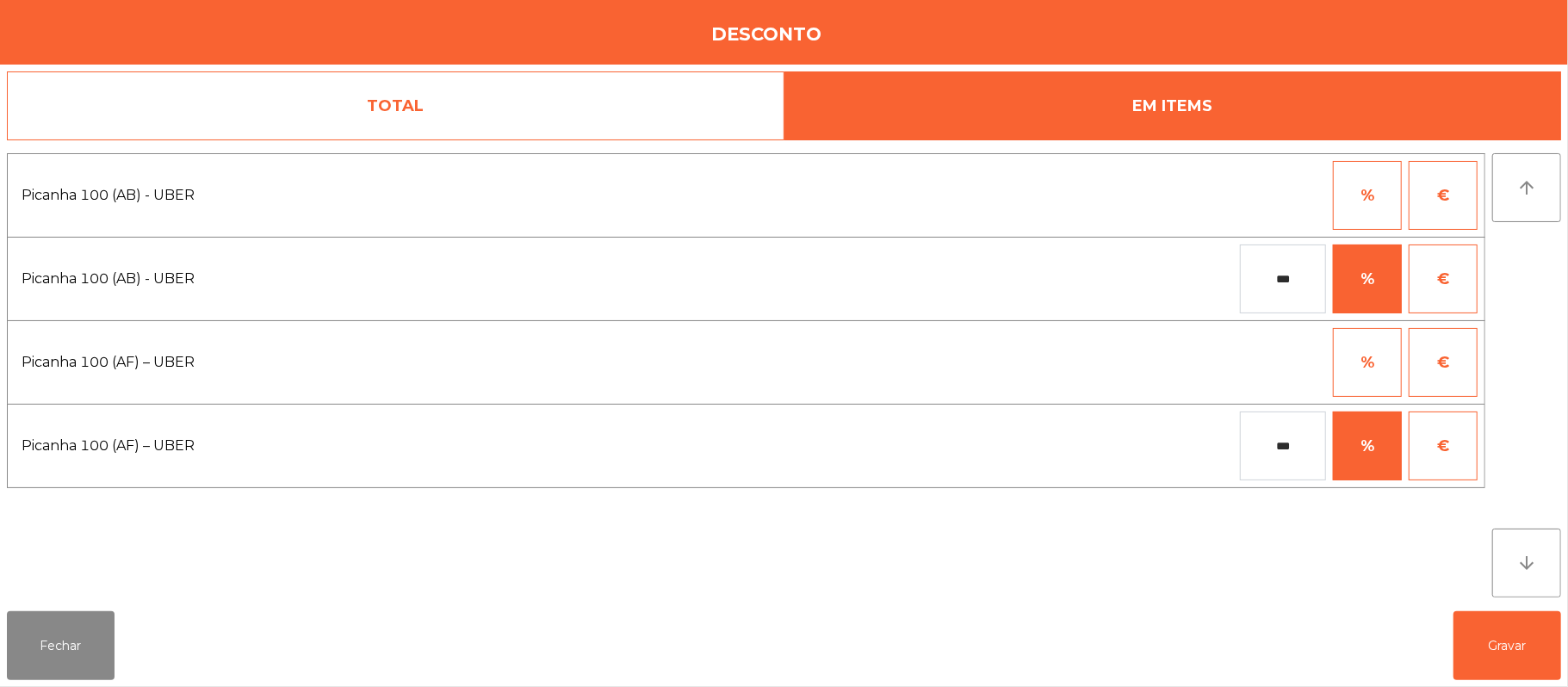
click at [597, 103] on link "TOTAL" at bounding box center [395, 106] width 778 height 69
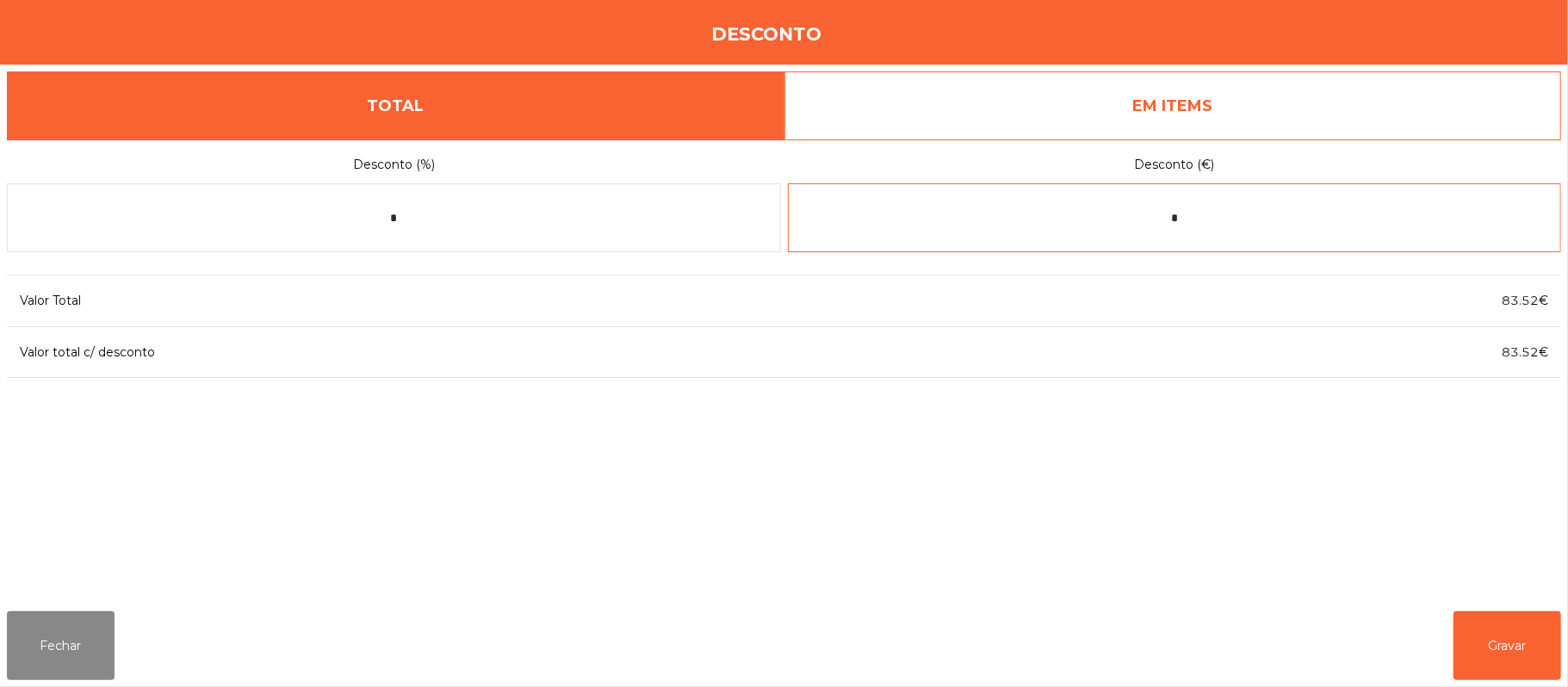
click at [1254, 218] on input "*" at bounding box center [1174, 218] width 774 height 69
click at [95, 674] on div "1 2 3 keyboard_backspace 4 5 6 . - 7 8 9 keyboard_return 0" at bounding box center [784, 599] width 1568 height 176
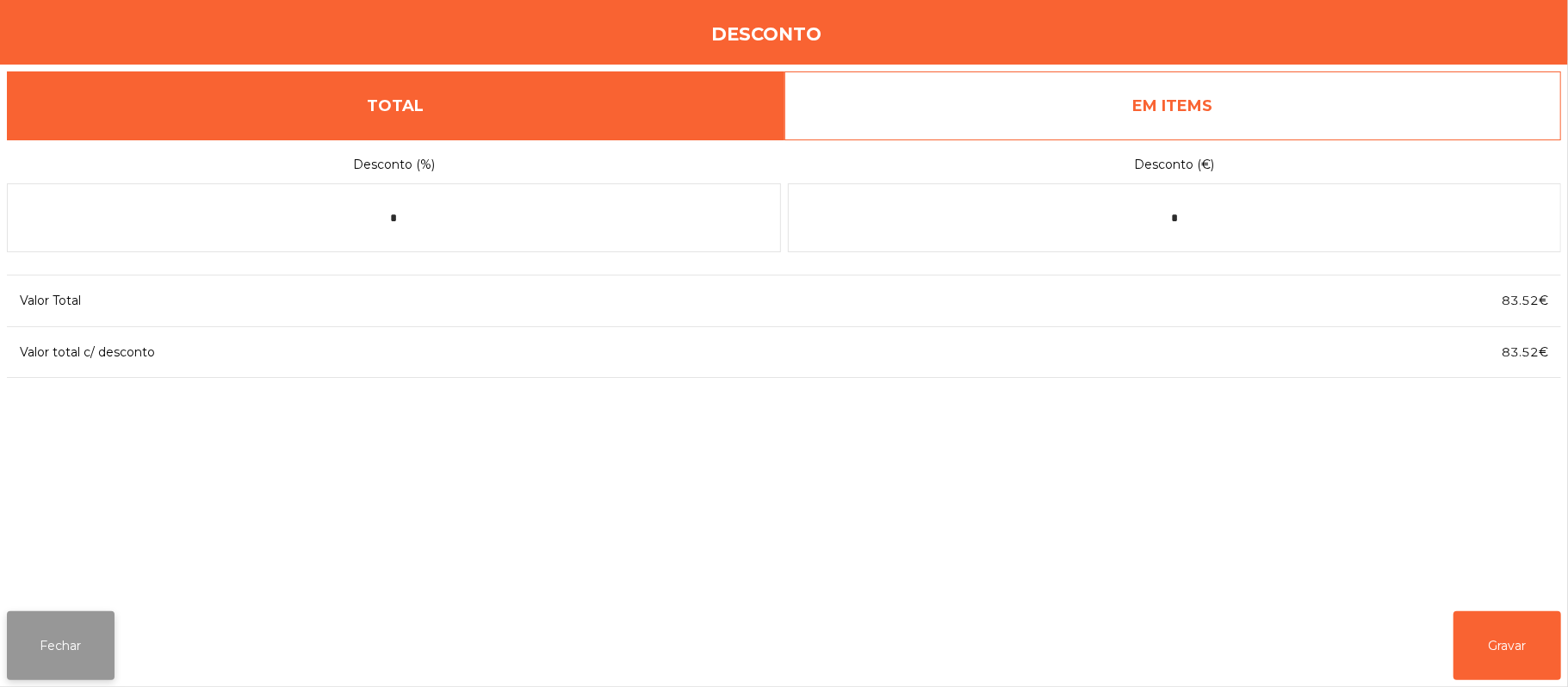
click at [93, 661] on button "Fechar" at bounding box center [60, 646] width 107 height 69
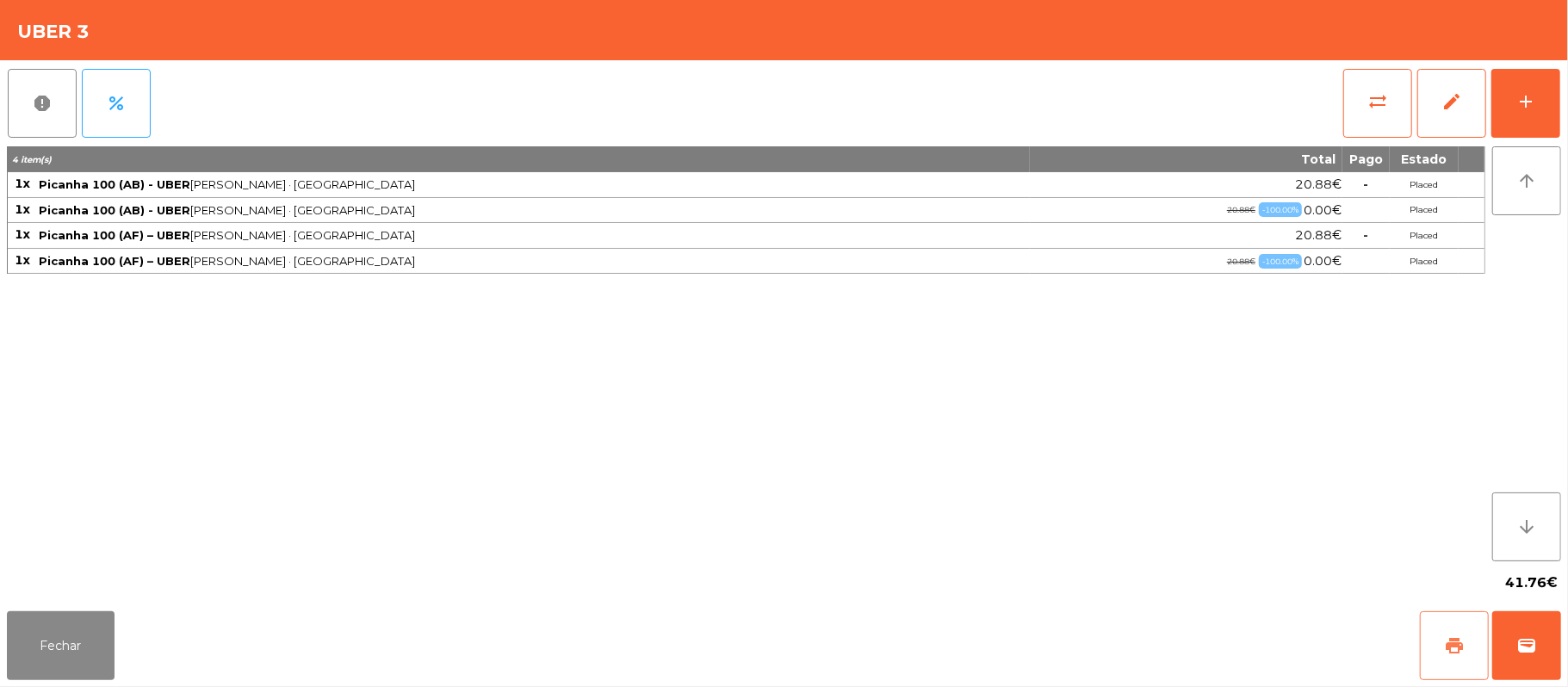
click at [1443, 654] on button "print" at bounding box center [1454, 646] width 69 height 69
click at [1513, 644] on button "wallet" at bounding box center [1526, 646] width 69 height 69
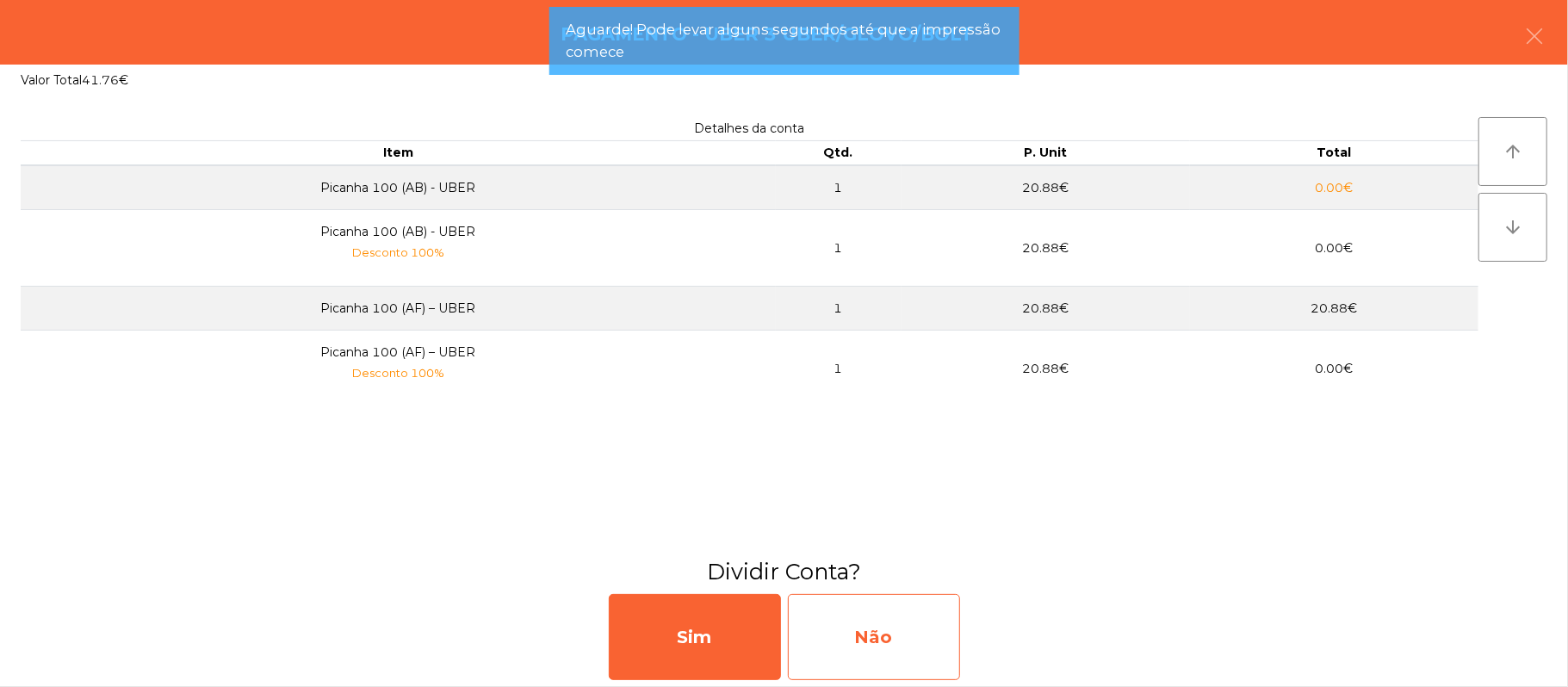
click at [887, 625] on div "Não" at bounding box center [873, 637] width 172 height 86
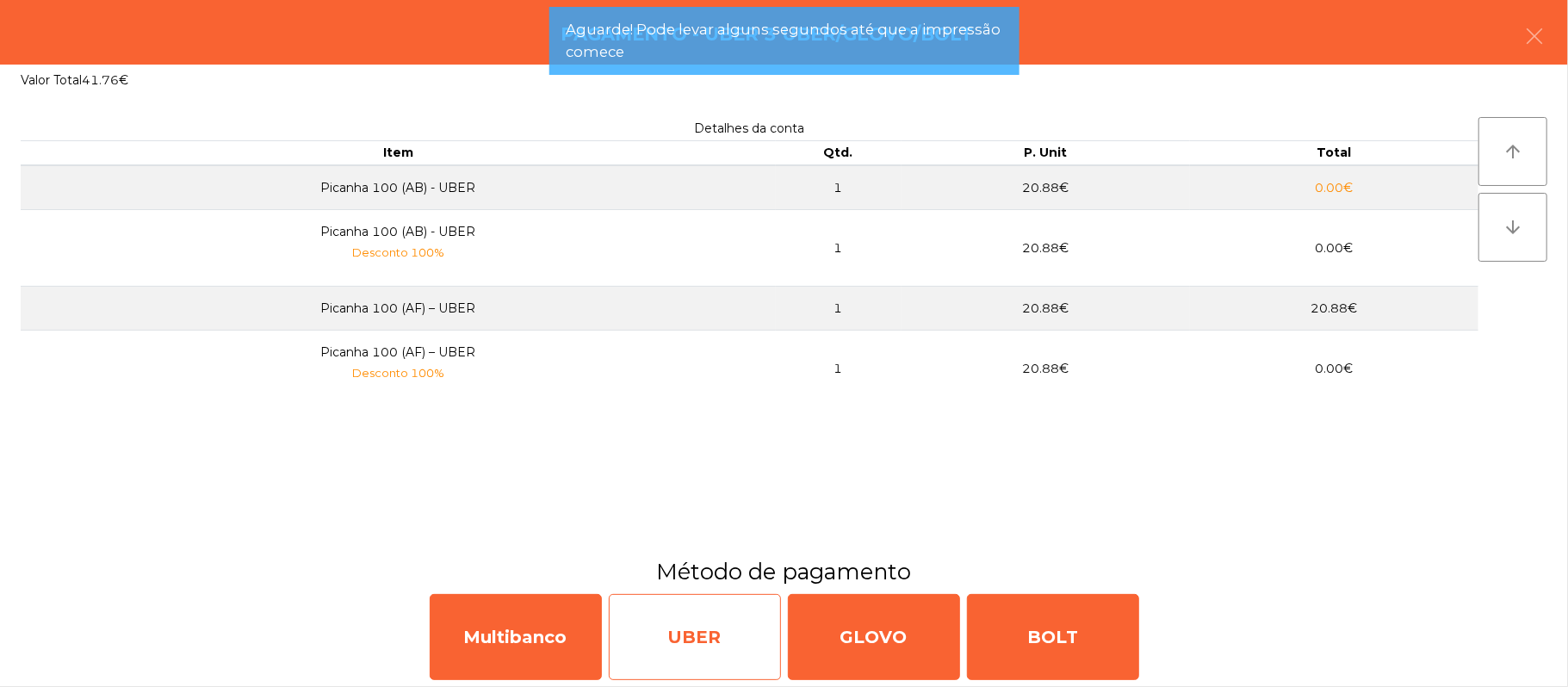
click at [700, 613] on div "UBER" at bounding box center [695, 637] width 172 height 86
select select "**"
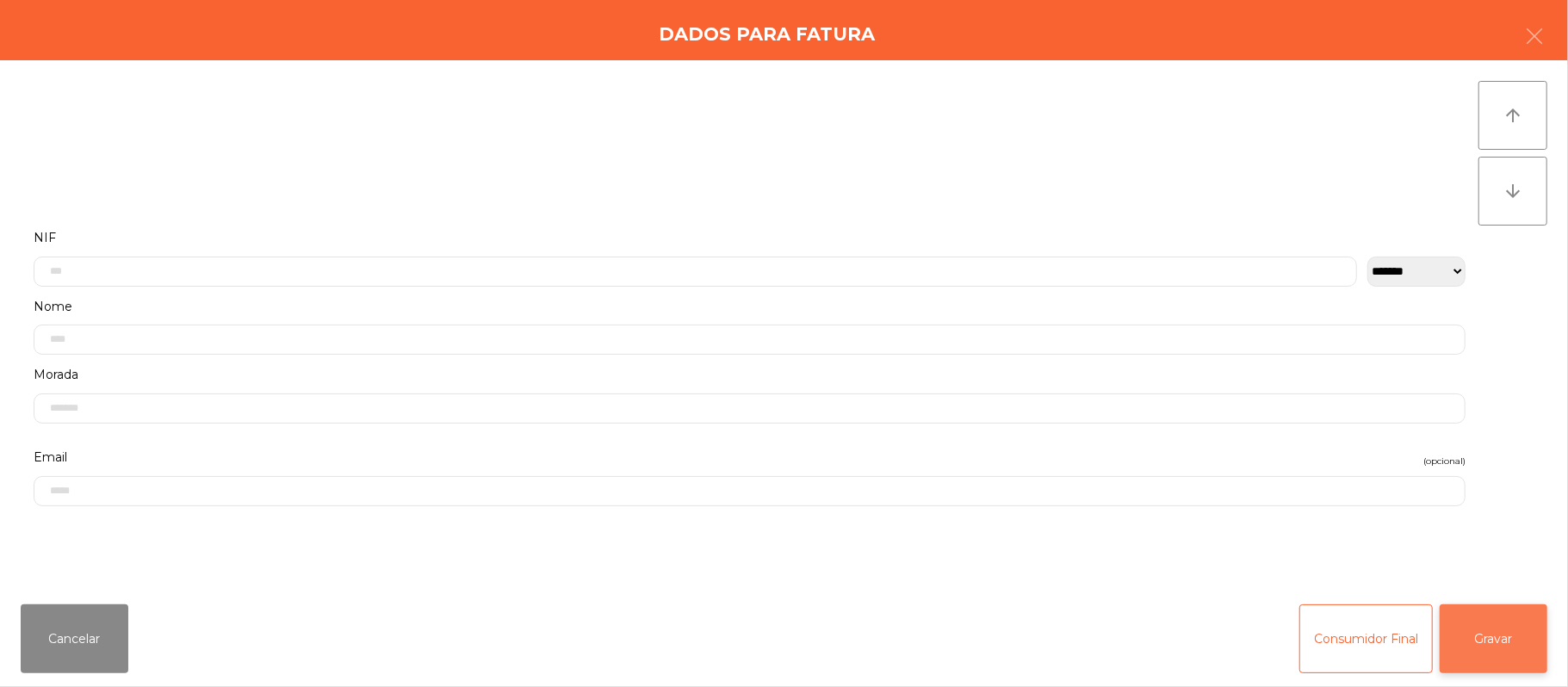
click at [1510, 656] on button "Gravar" at bounding box center [1492, 639] width 107 height 69
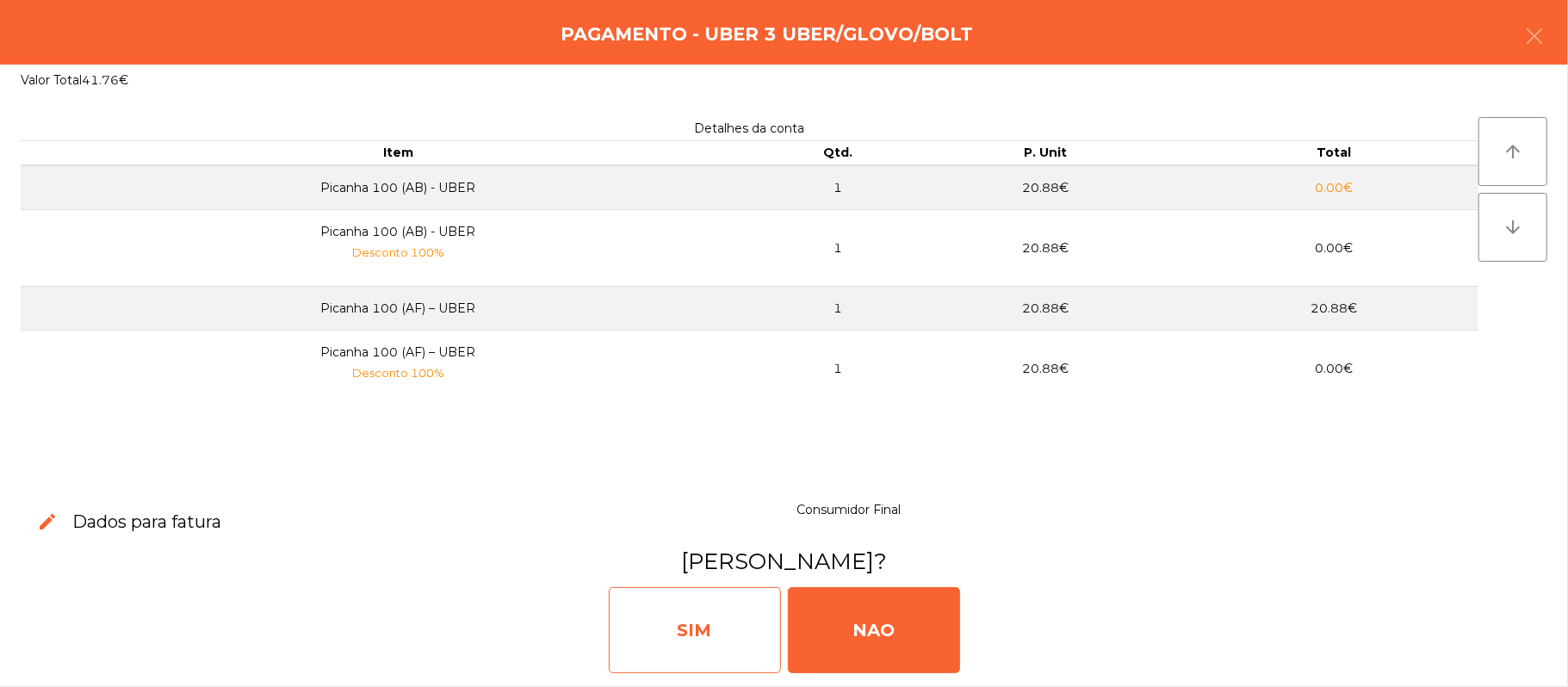
click at [702, 645] on div "SIM" at bounding box center [695, 631] width 172 height 86
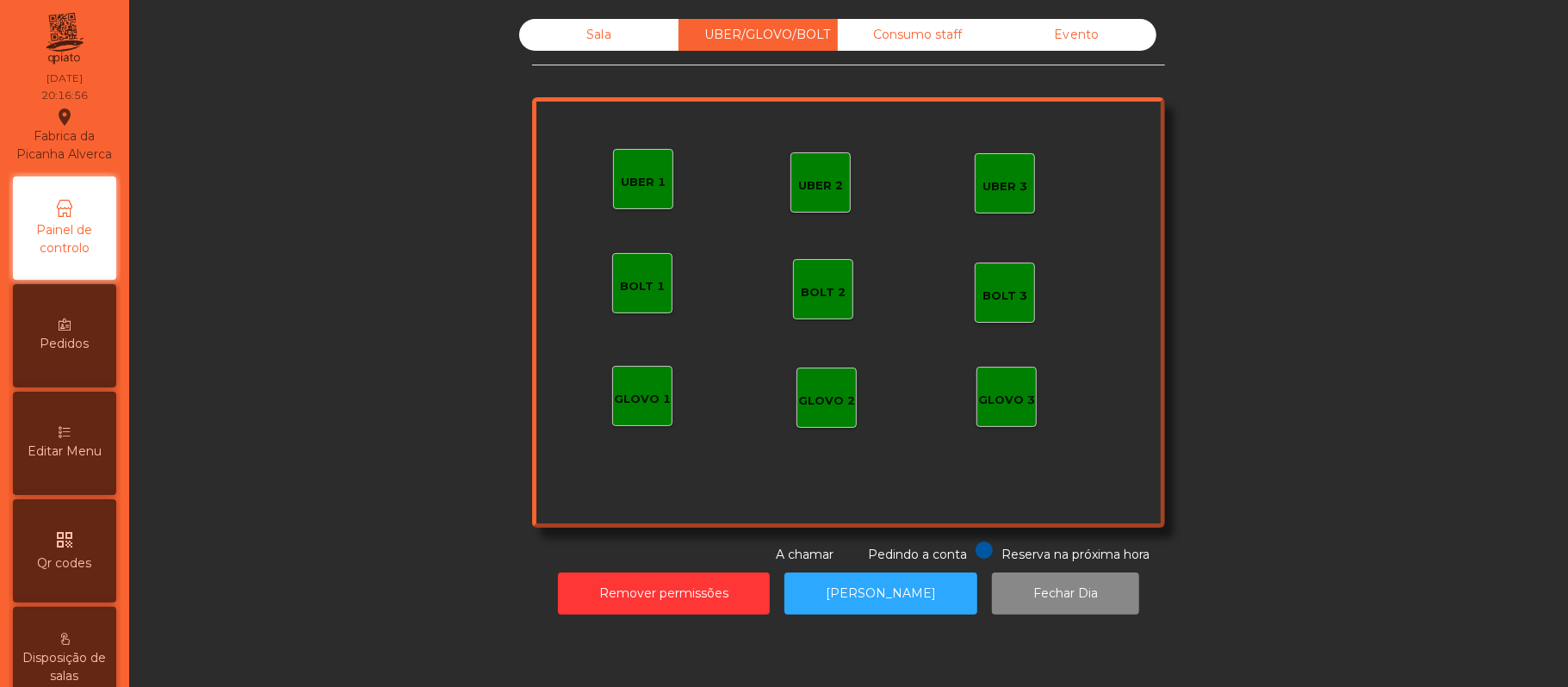
click at [601, 32] on div "Sala" at bounding box center [599, 34] width 159 height 32
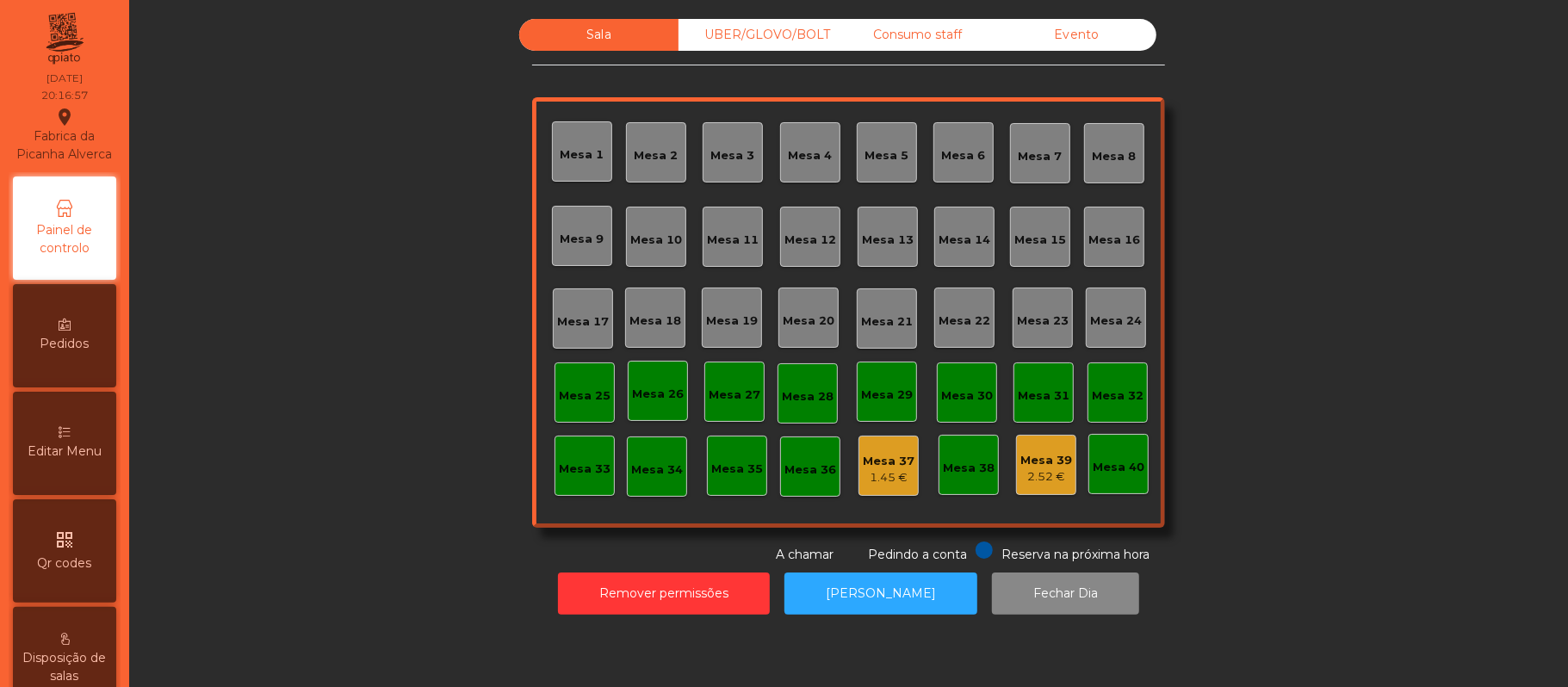
click at [721, 313] on div "Mesa 19" at bounding box center [732, 321] width 52 height 17
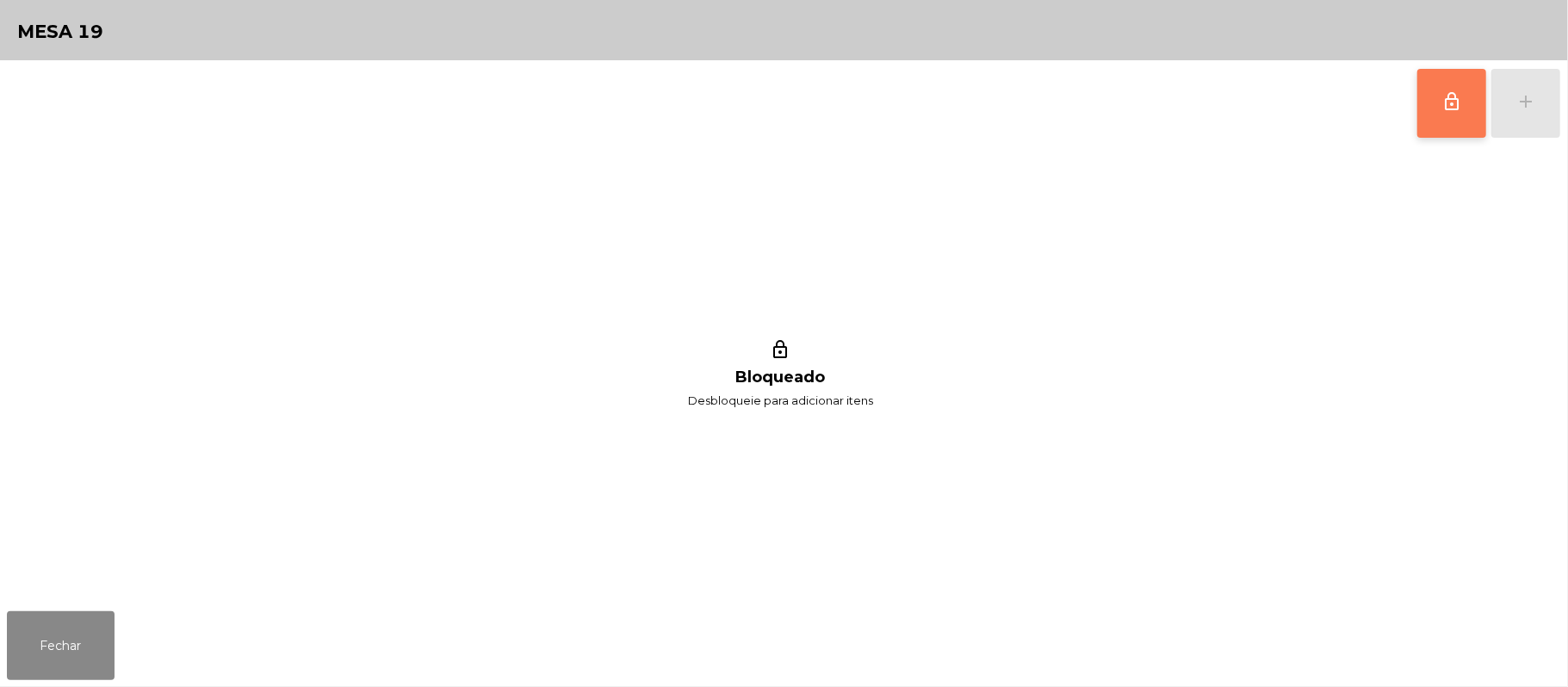
click at [1444, 104] on span "lock_outline" at bounding box center [1451, 101] width 21 height 21
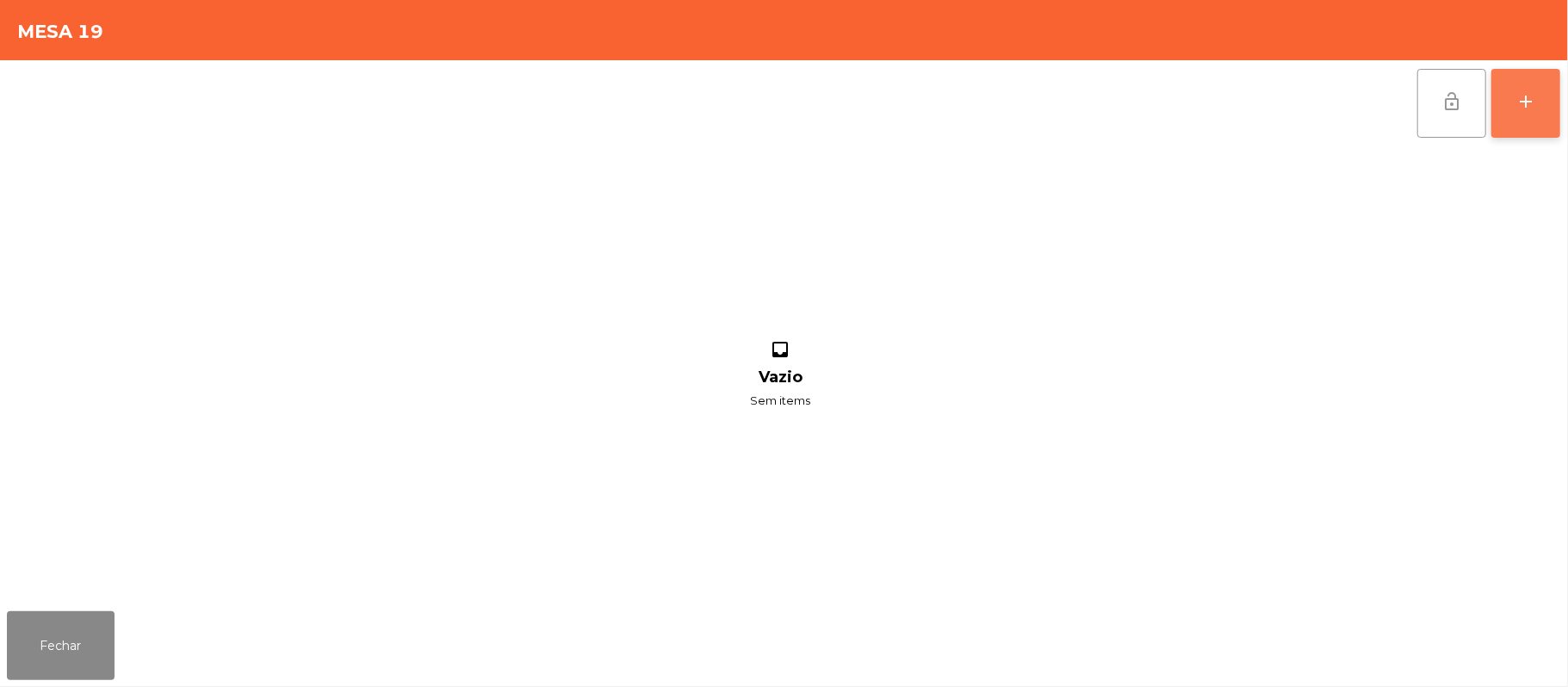
click at [1509, 91] on button "add" at bounding box center [1525, 103] width 69 height 69
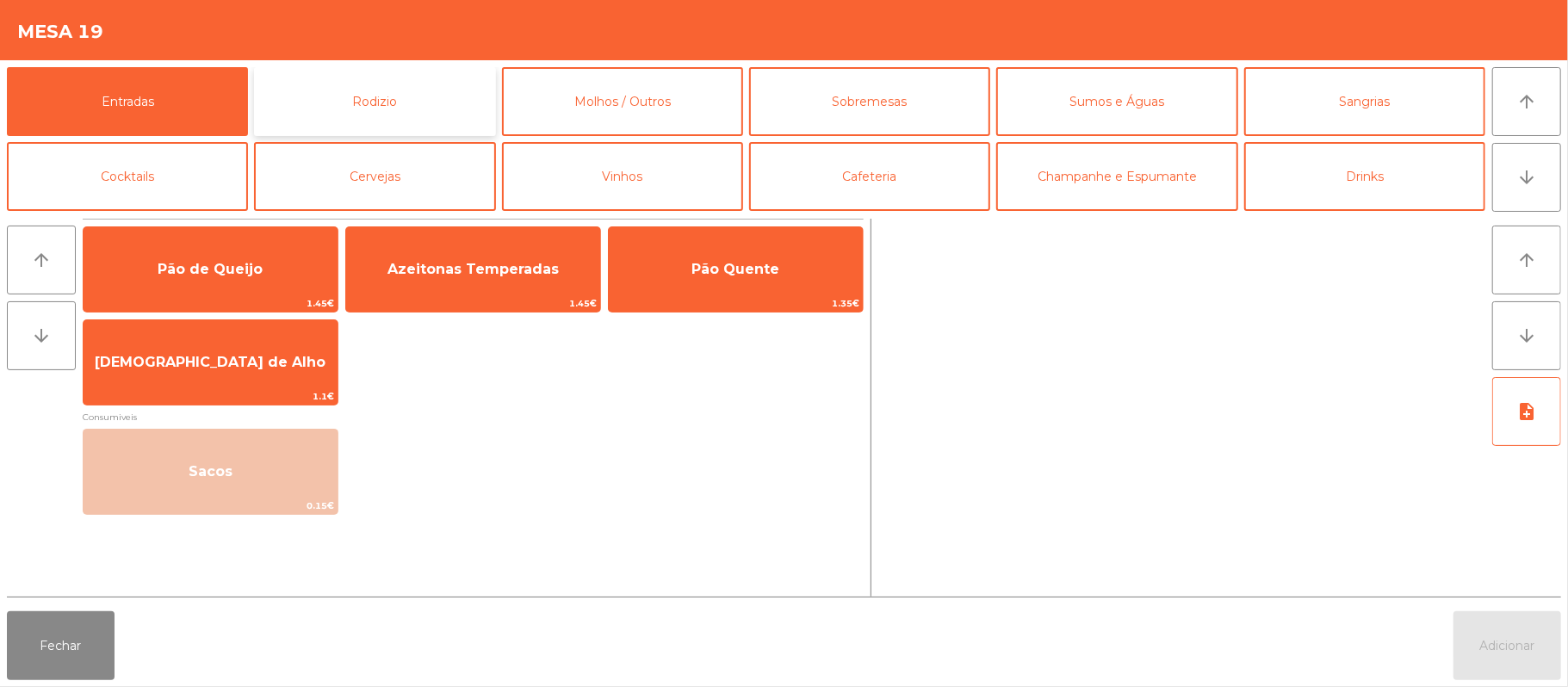
click at [396, 103] on button "Rodizio" at bounding box center [374, 101] width 241 height 69
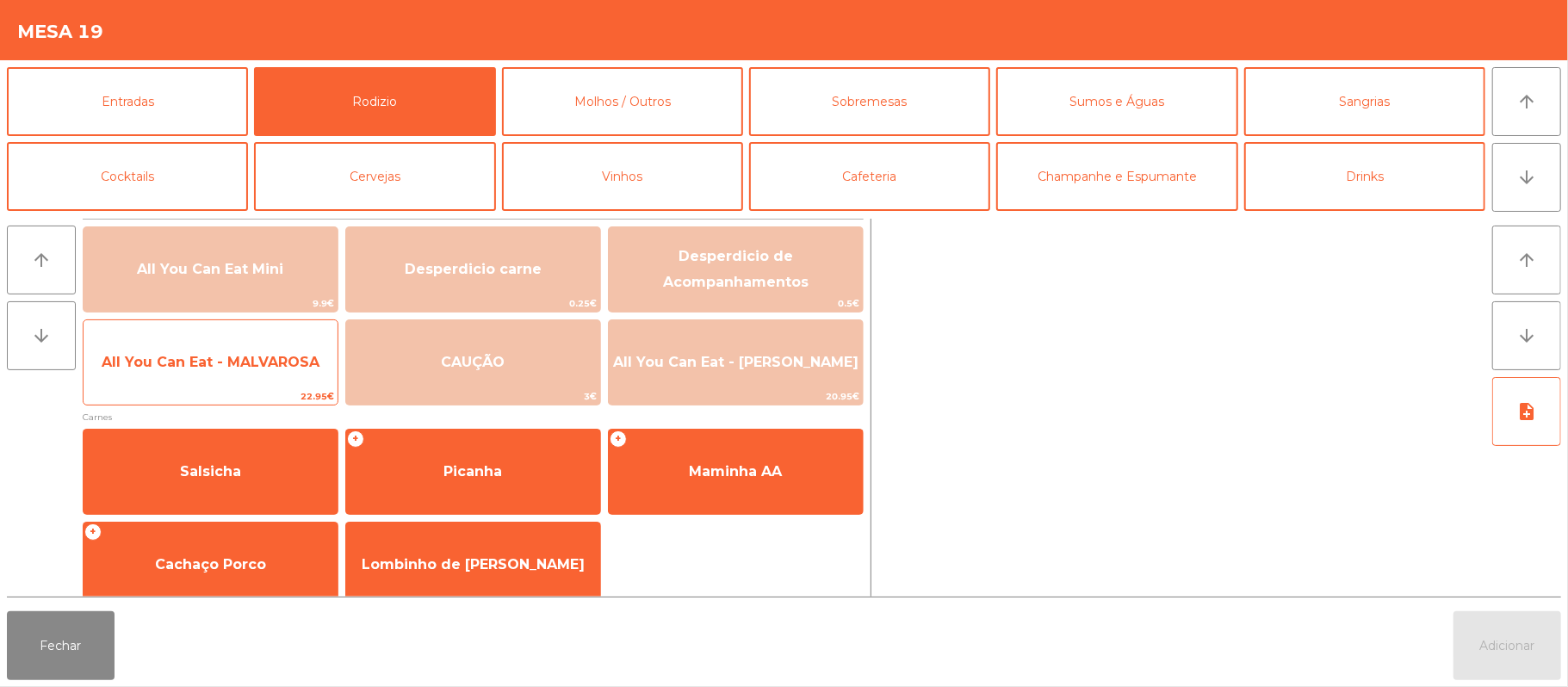
click at [228, 372] on span "All You Can Eat - MALVAROSA" at bounding box center [210, 363] width 254 height 47
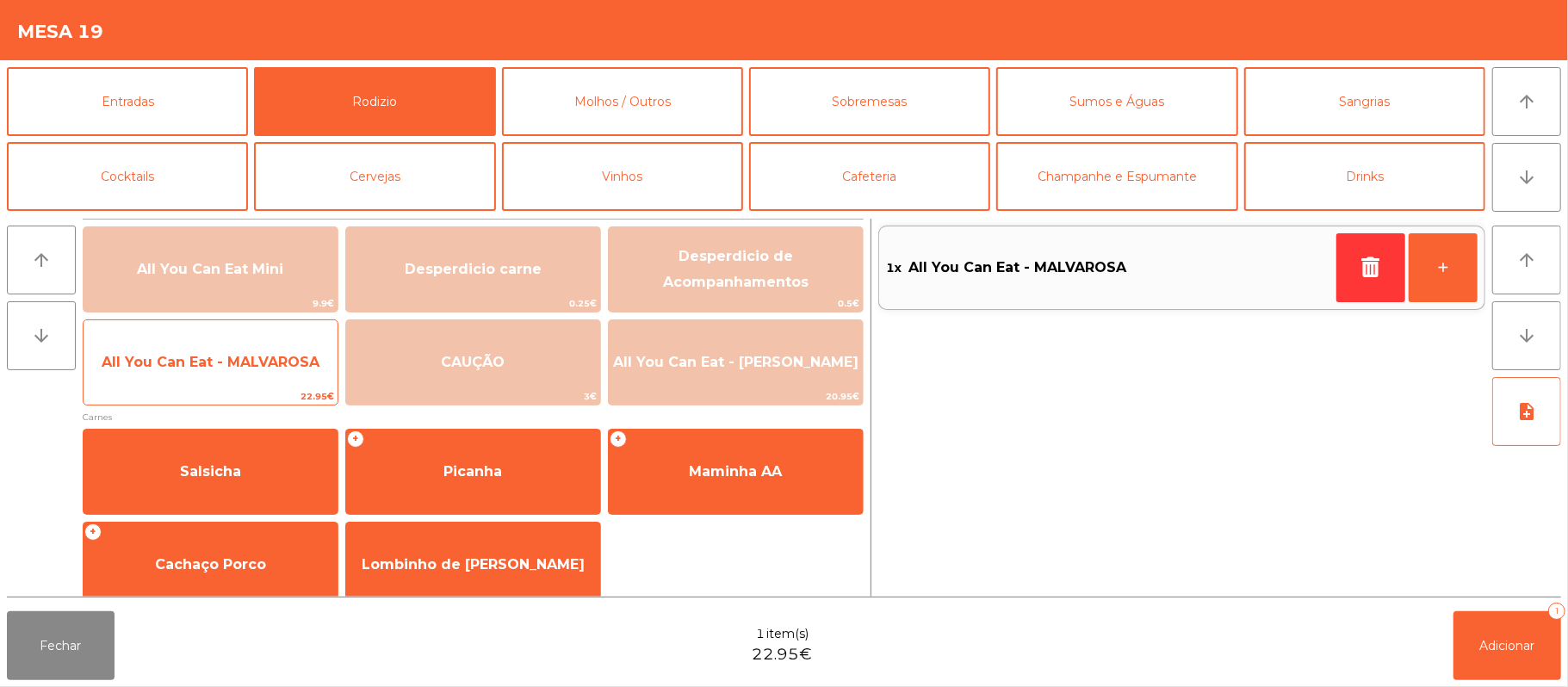
click at [221, 360] on span "All You Can Eat - MALVAROSA" at bounding box center [210, 362] width 218 height 16
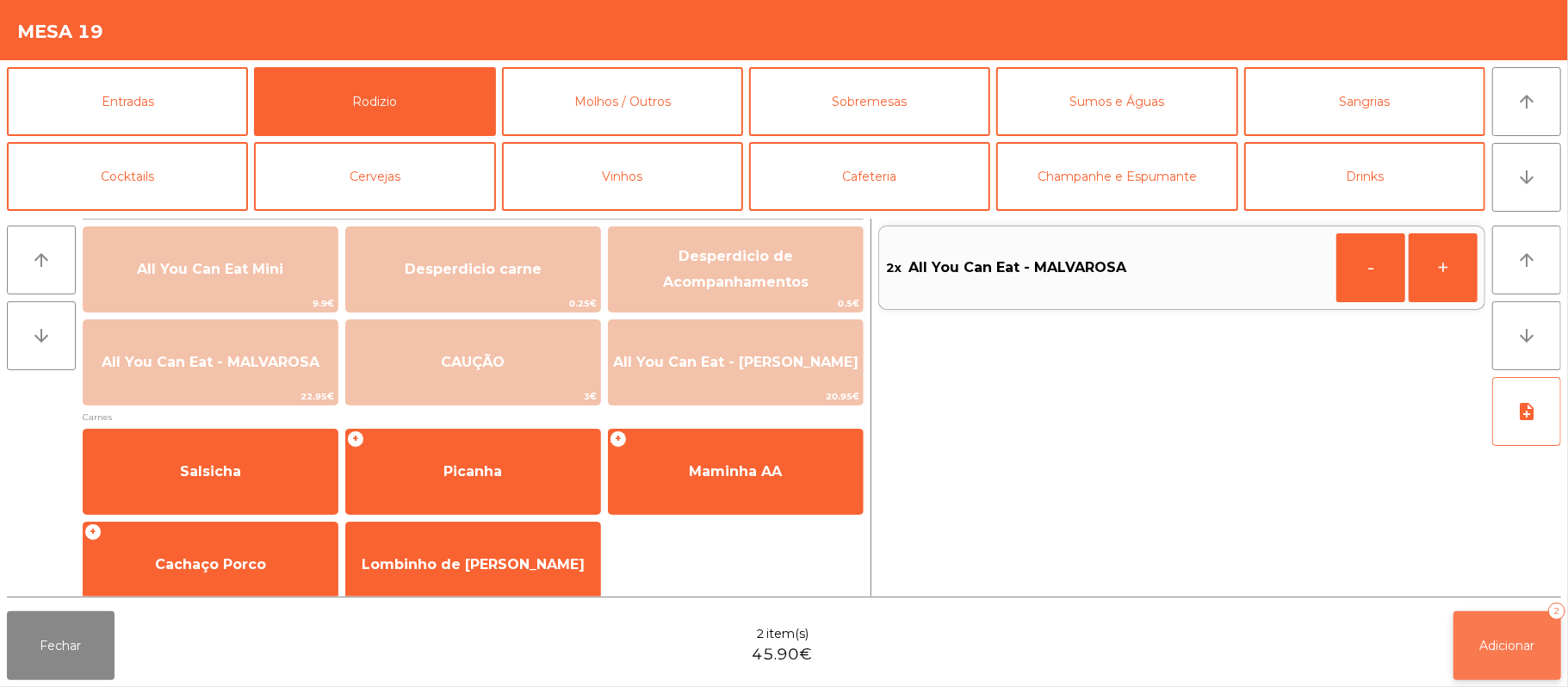
click at [1491, 649] on span "Adicionar" at bounding box center [1508, 646] width 55 height 15
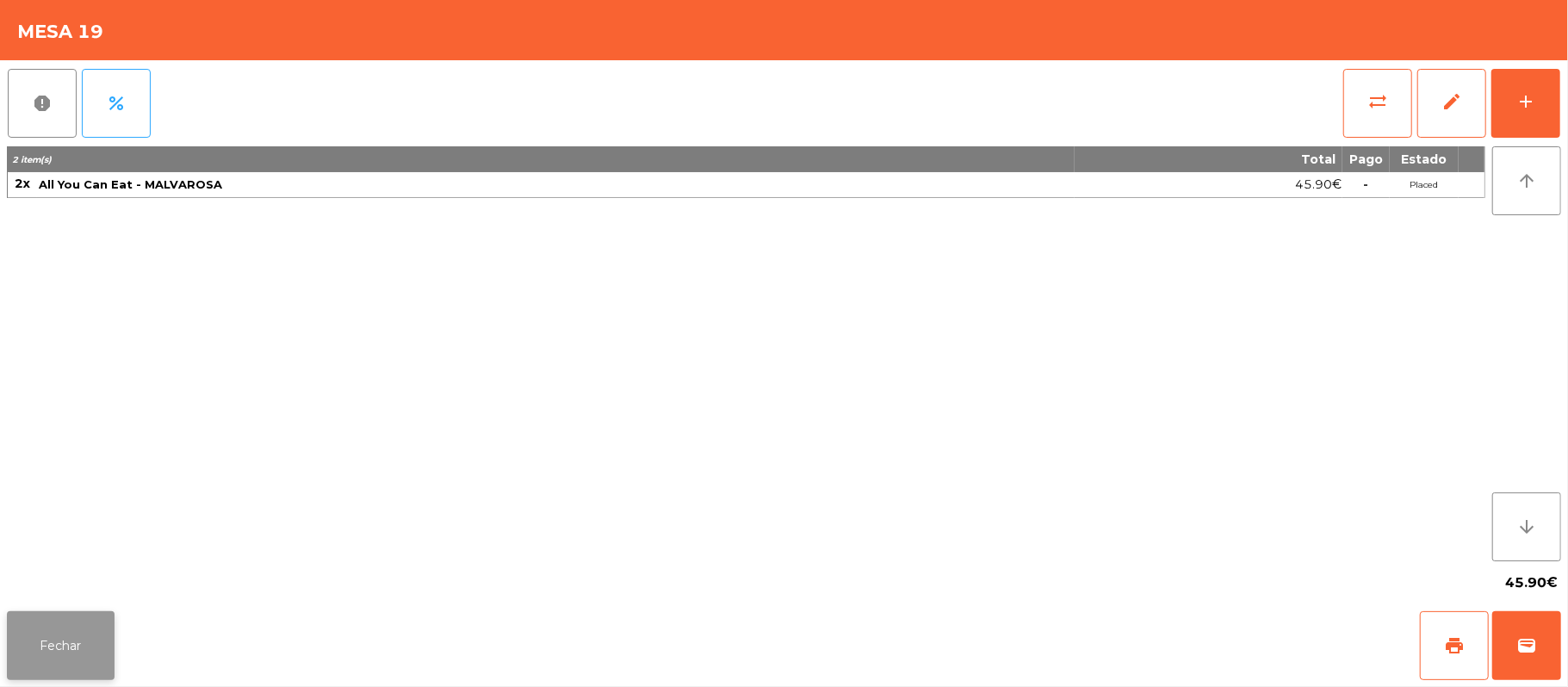
click at [55, 649] on button "Fechar" at bounding box center [60, 646] width 107 height 69
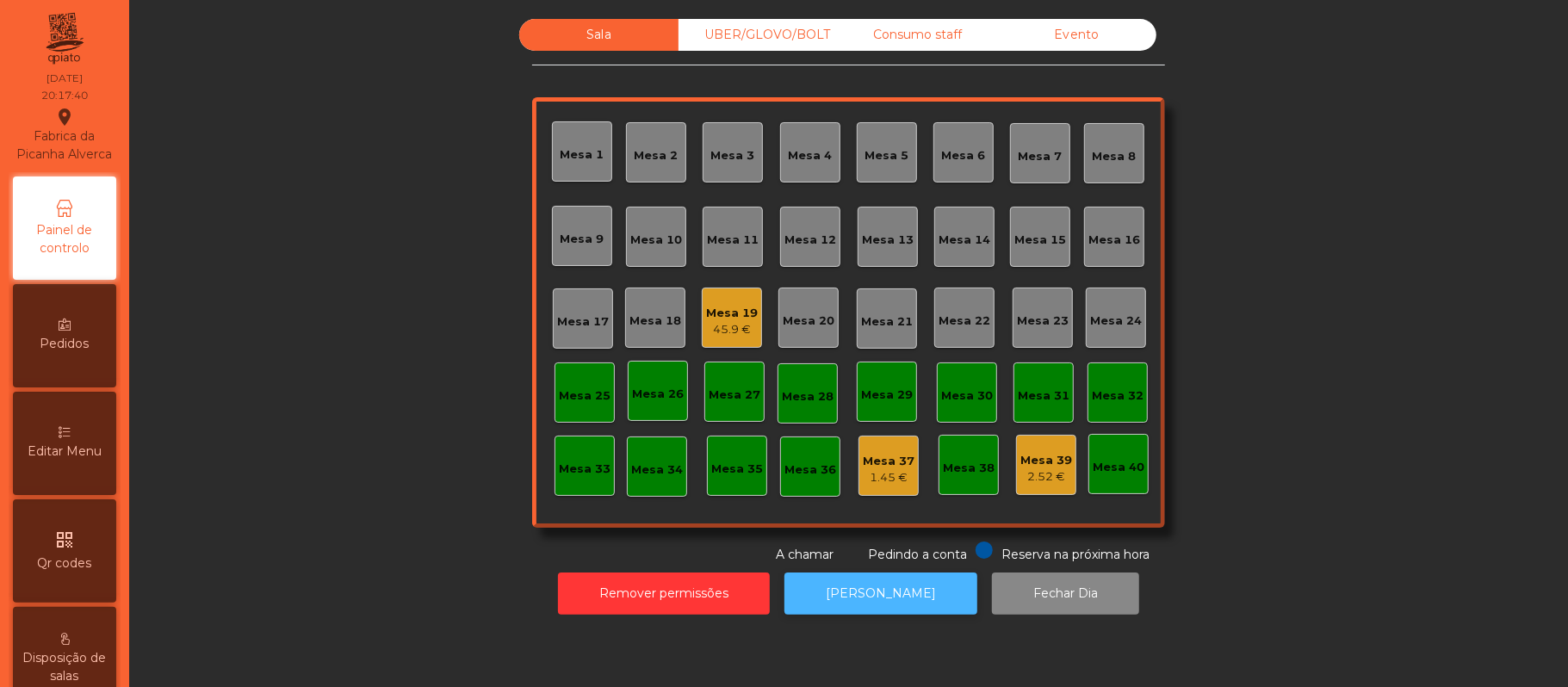
click at [931, 605] on button "[PERSON_NAME]" at bounding box center [881, 593] width 193 height 42
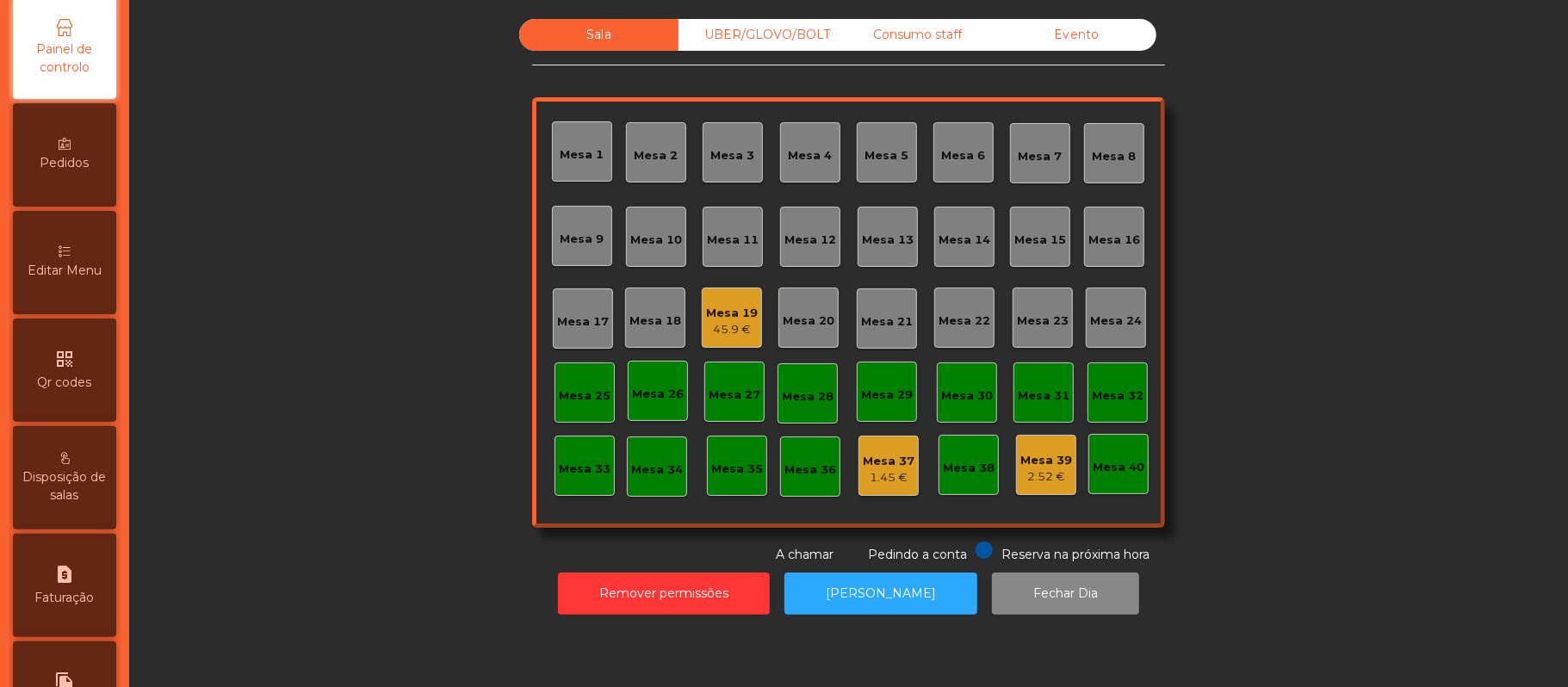
click at [87, 587] on div "request_page Faturação" at bounding box center [64, 586] width 103 height 103
select select "**"
select select "****"
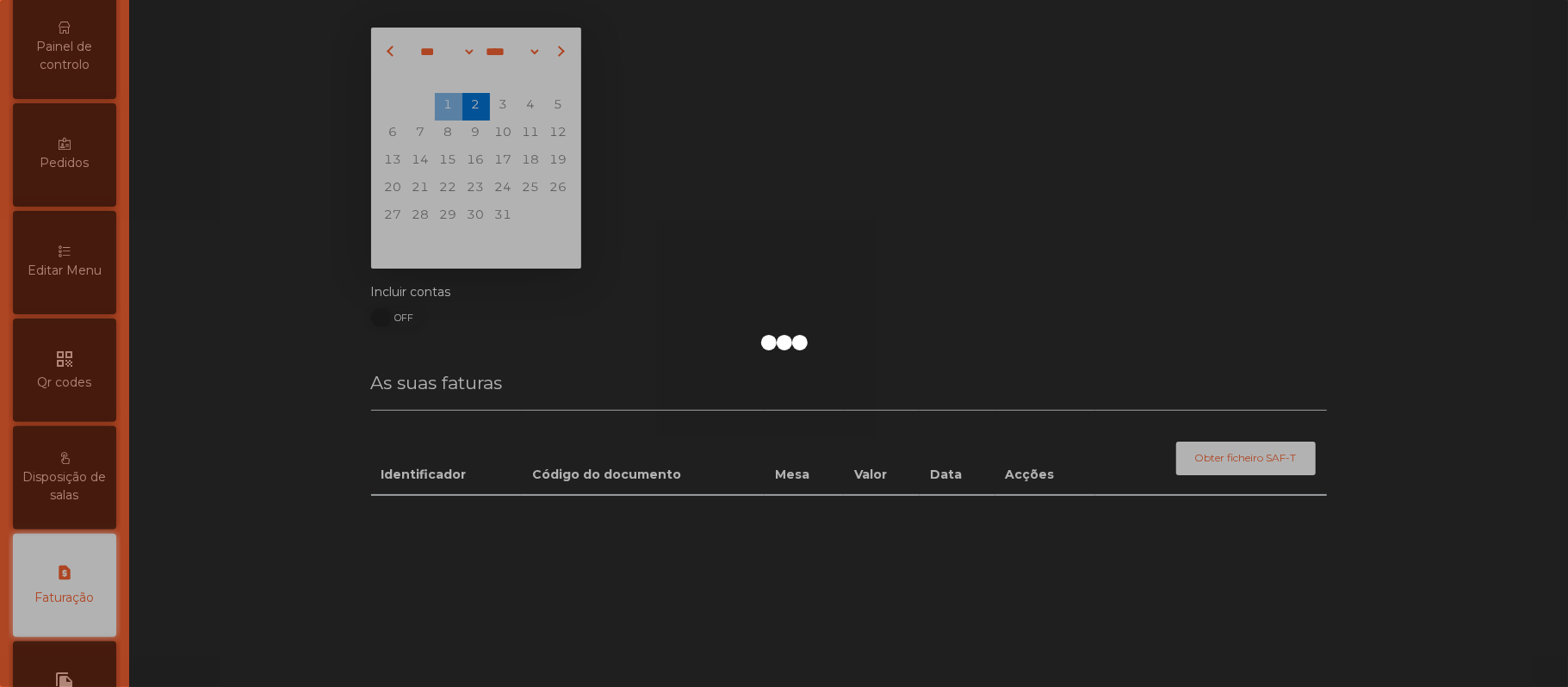
scroll to position [441, 0]
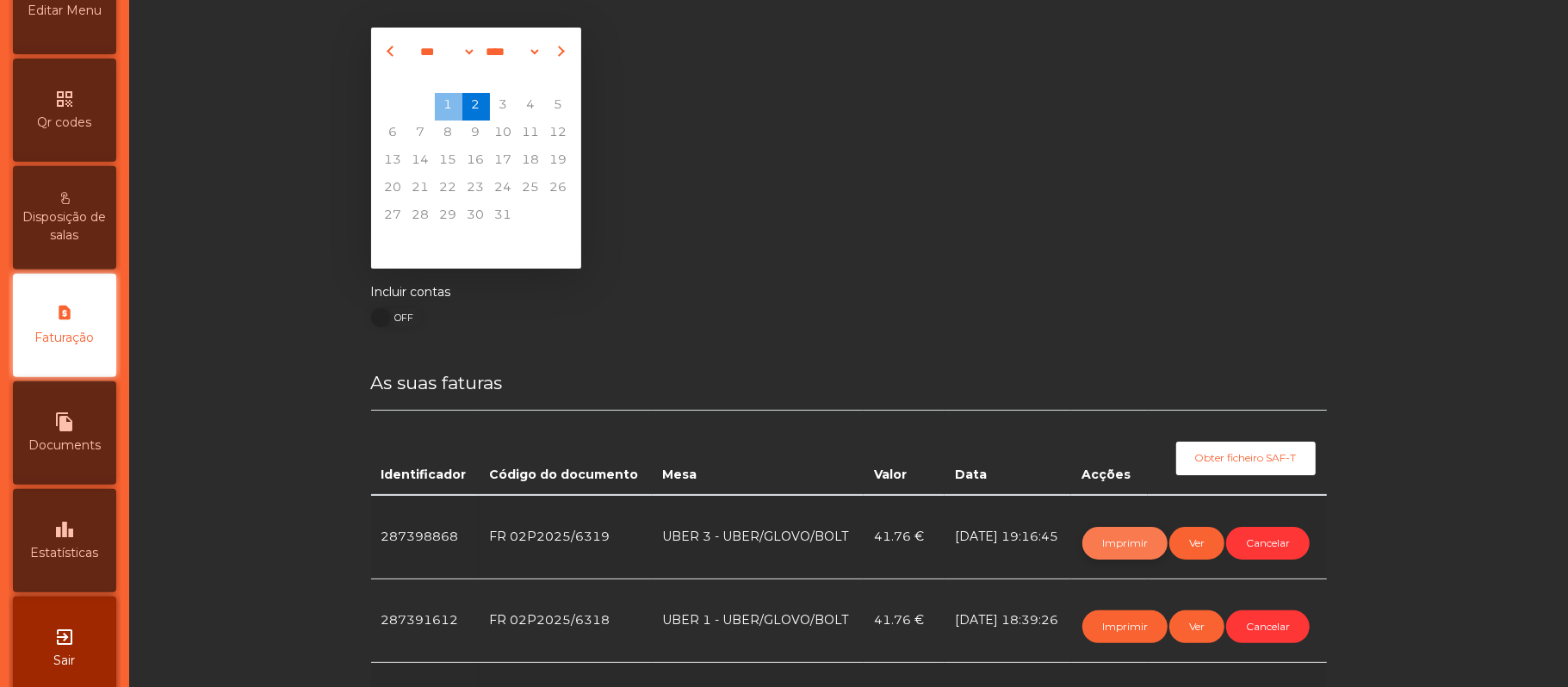
click at [1121, 542] on button "Imprimir" at bounding box center [1124, 543] width 85 height 33
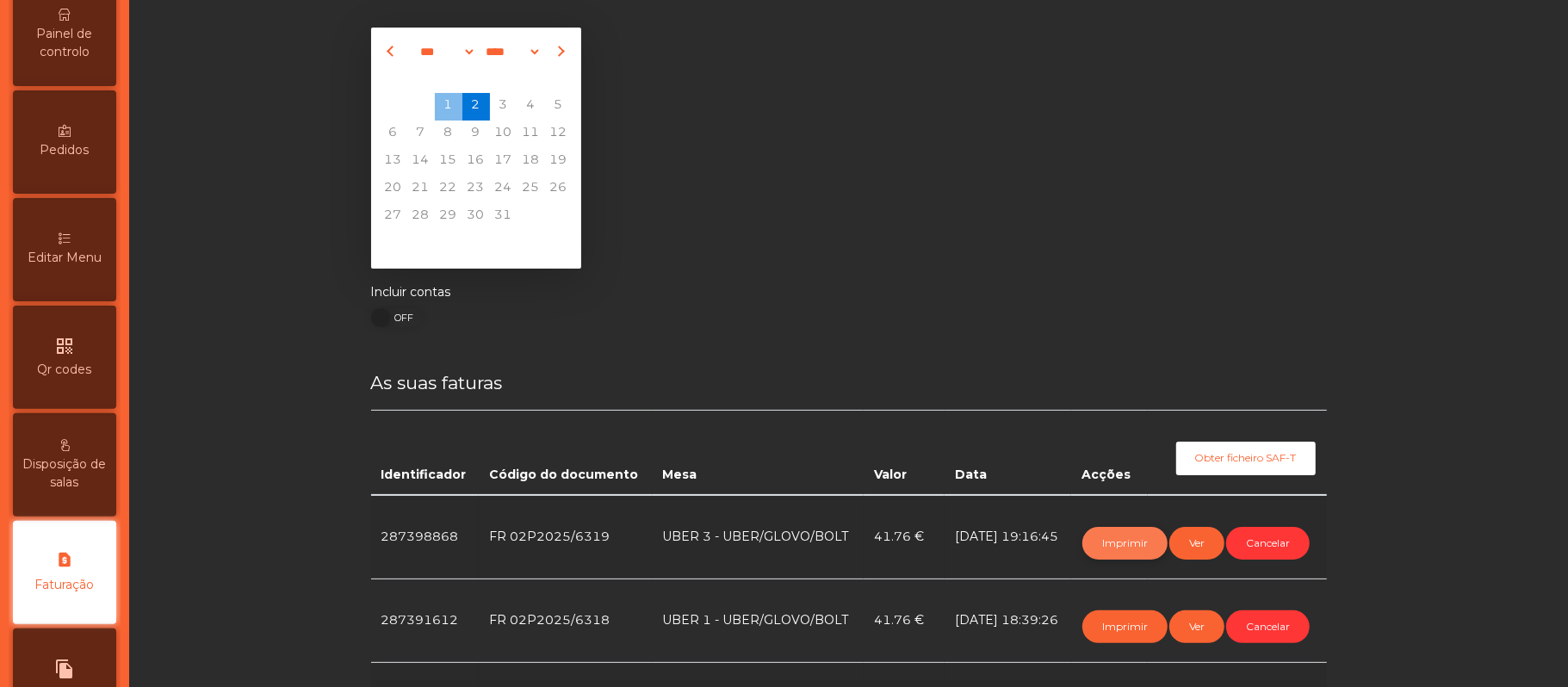
scroll to position [0, 0]
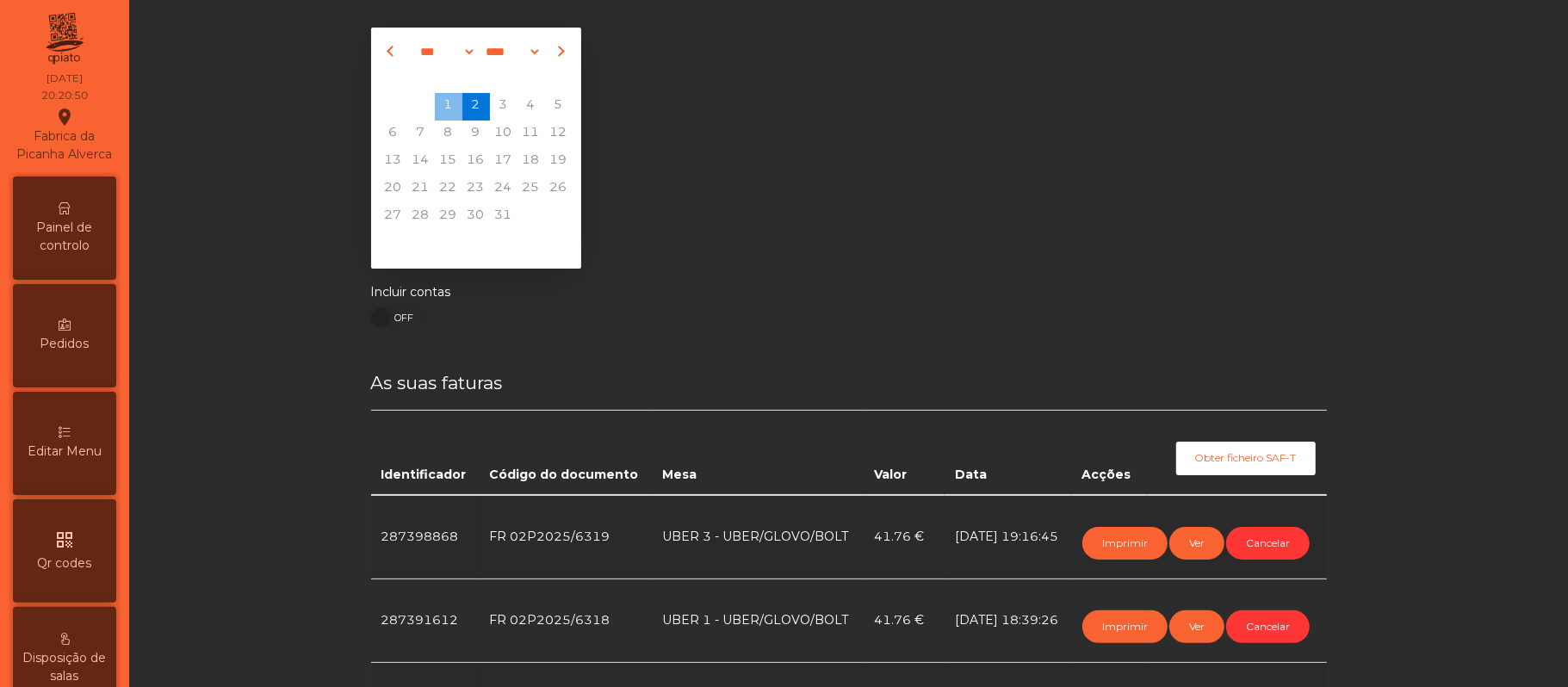
click at [79, 235] on span "Painel de controlo" at bounding box center [64, 237] width 95 height 36
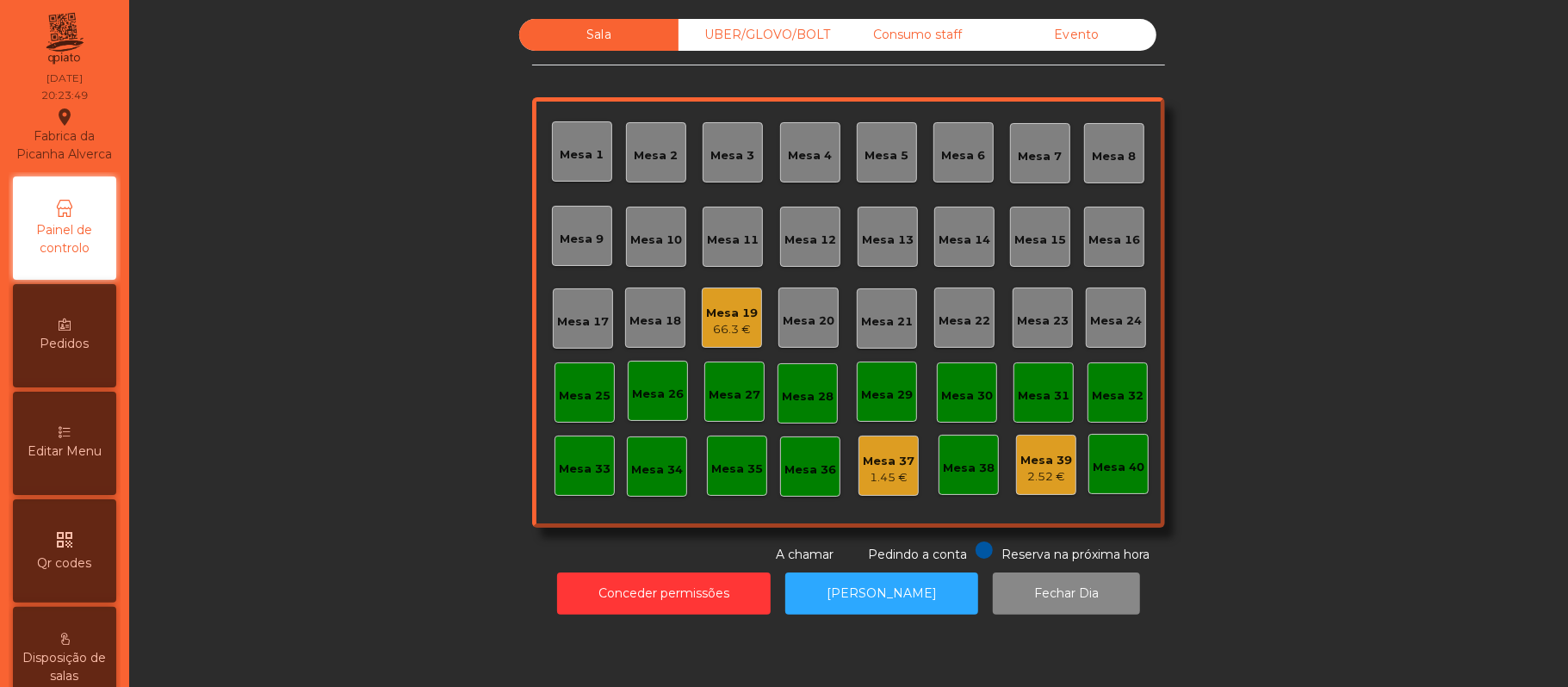
click at [817, 245] on div "Mesa 12" at bounding box center [810, 240] width 52 height 17
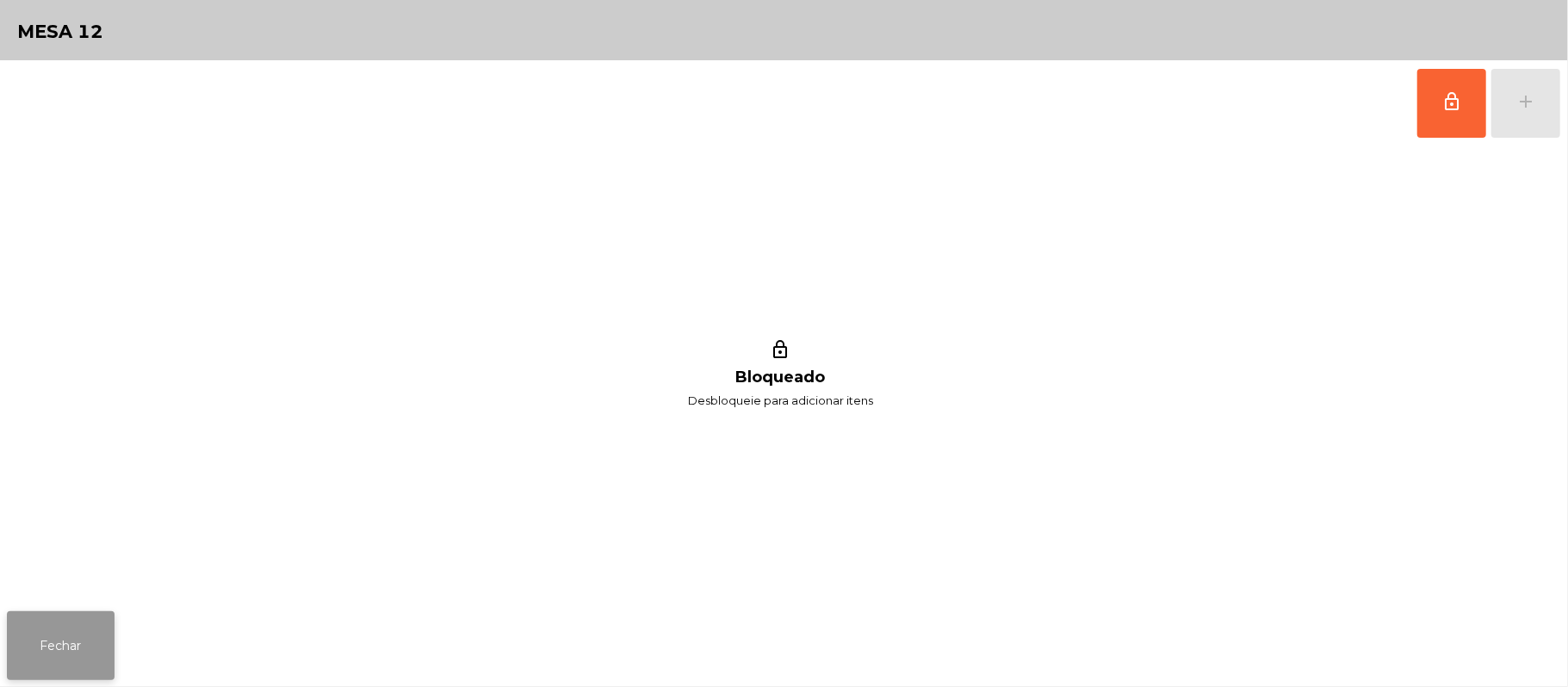
click at [50, 616] on button "Fechar" at bounding box center [60, 646] width 107 height 69
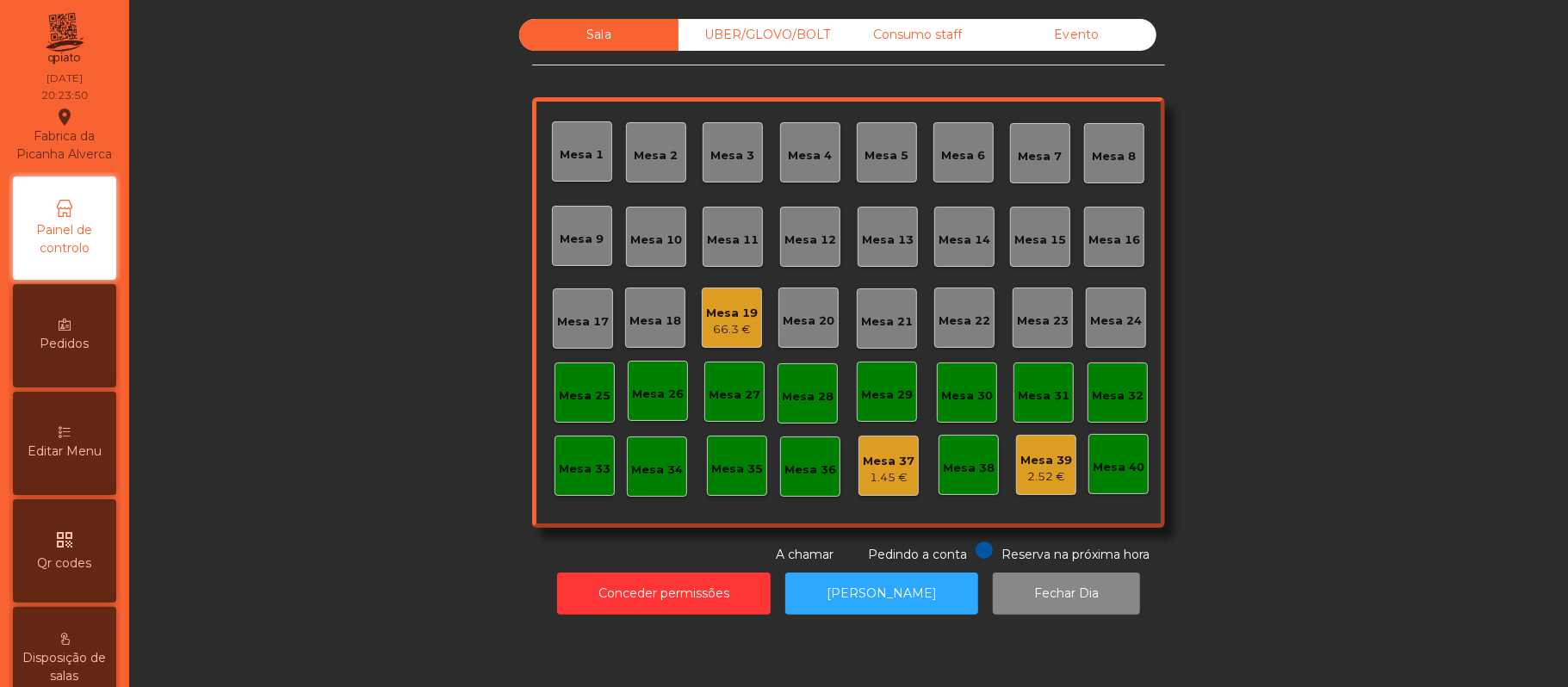
click at [868, 232] on div "Mesa 13" at bounding box center [888, 240] width 52 height 17
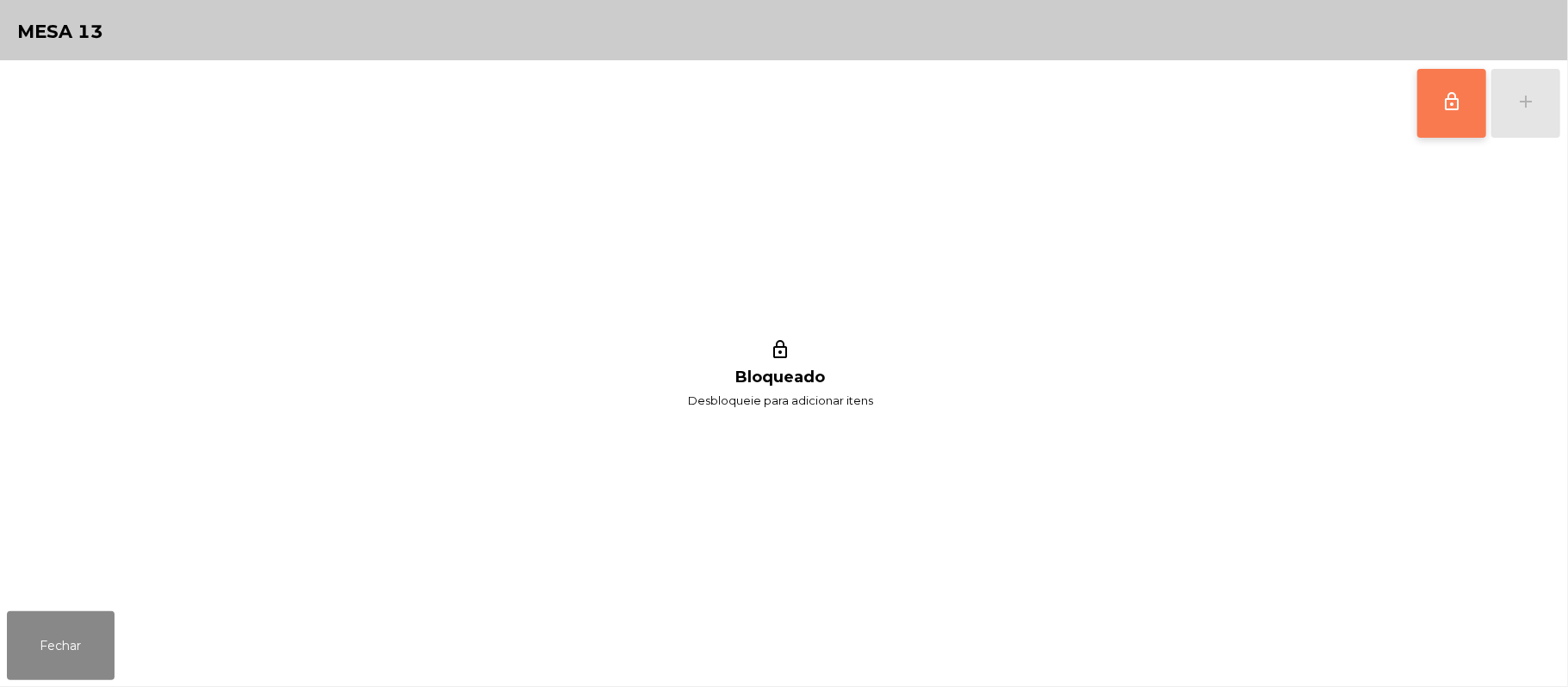
click at [1430, 110] on button "lock_outline" at bounding box center [1451, 103] width 69 height 69
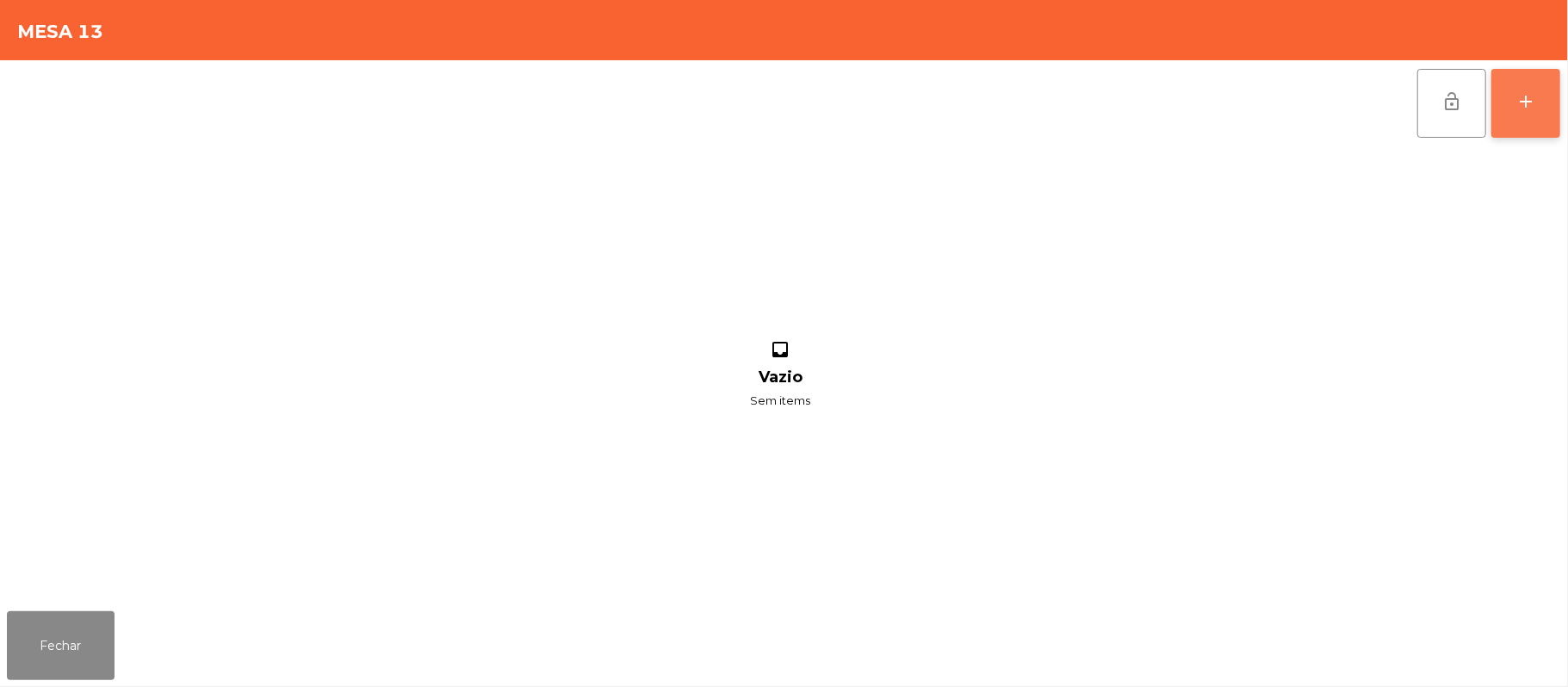
click at [1507, 100] on button "add" at bounding box center [1525, 103] width 69 height 69
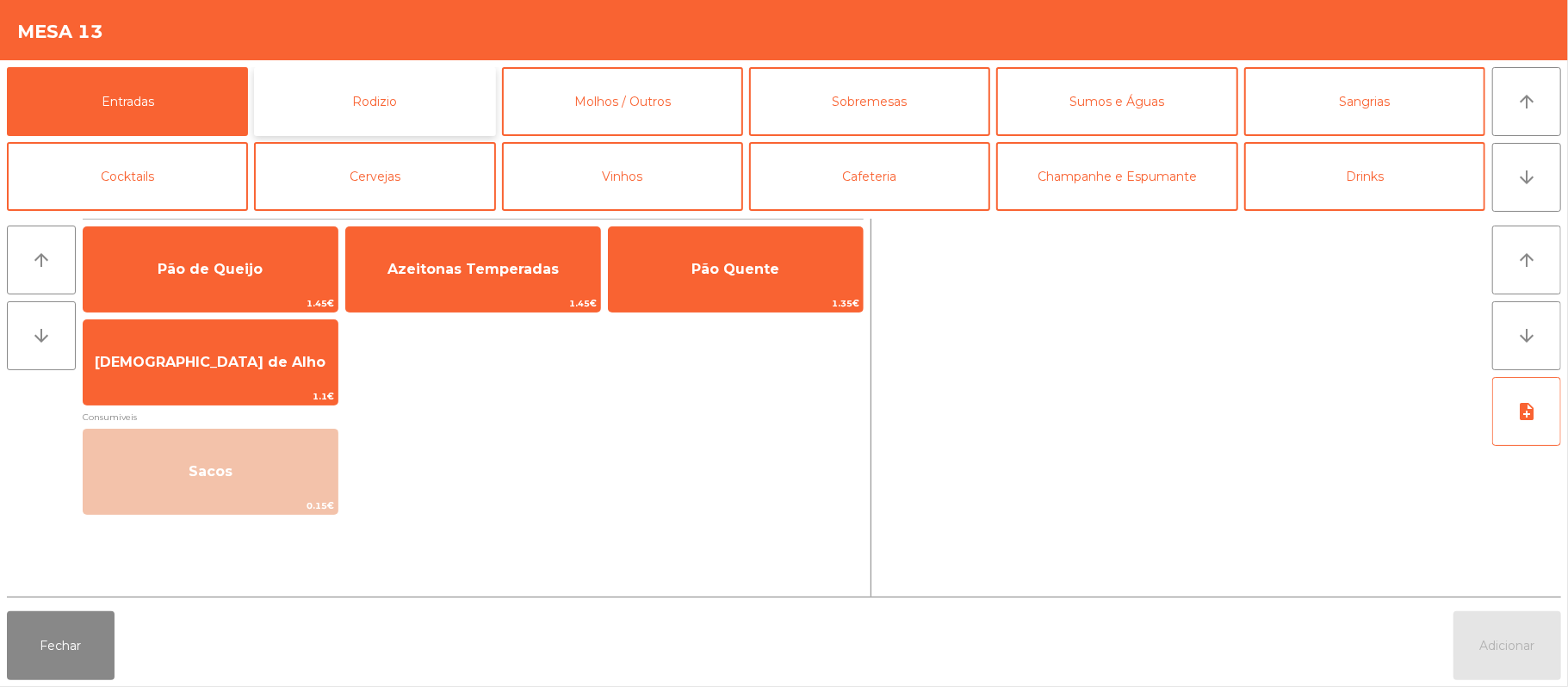
click at [397, 119] on button "Rodizio" at bounding box center [374, 101] width 241 height 69
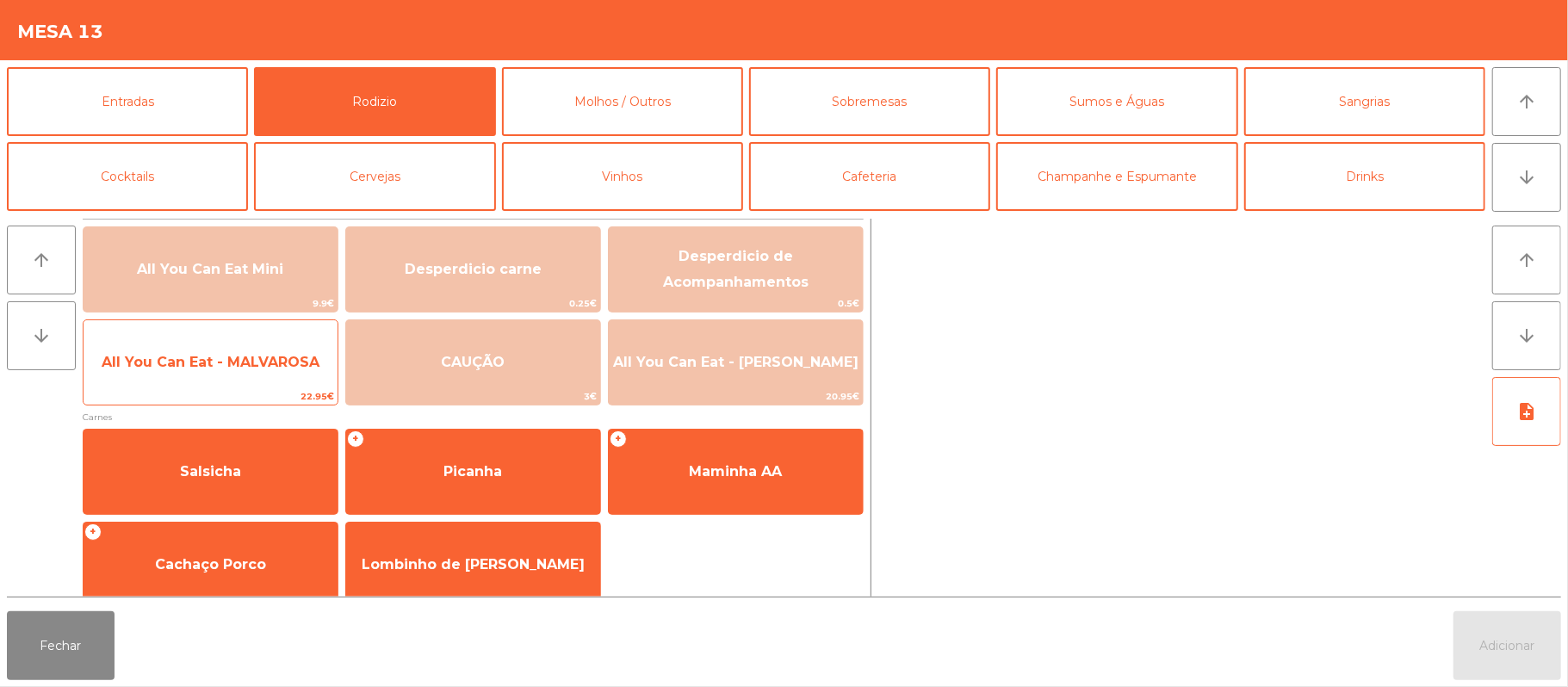
click at [185, 369] on span "All You Can Eat - MALVAROSA" at bounding box center [210, 362] width 218 height 16
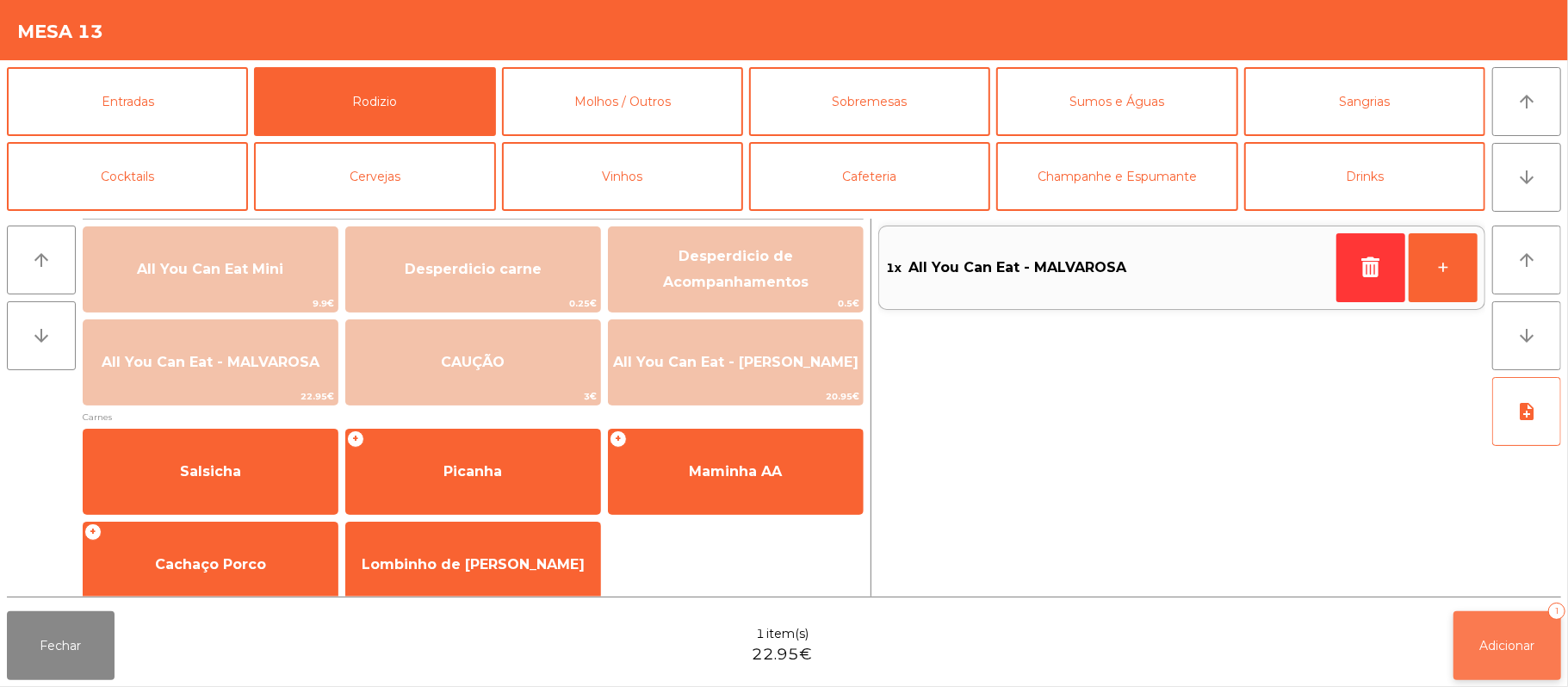
click at [1510, 639] on span "Adicionar" at bounding box center [1508, 646] width 55 height 15
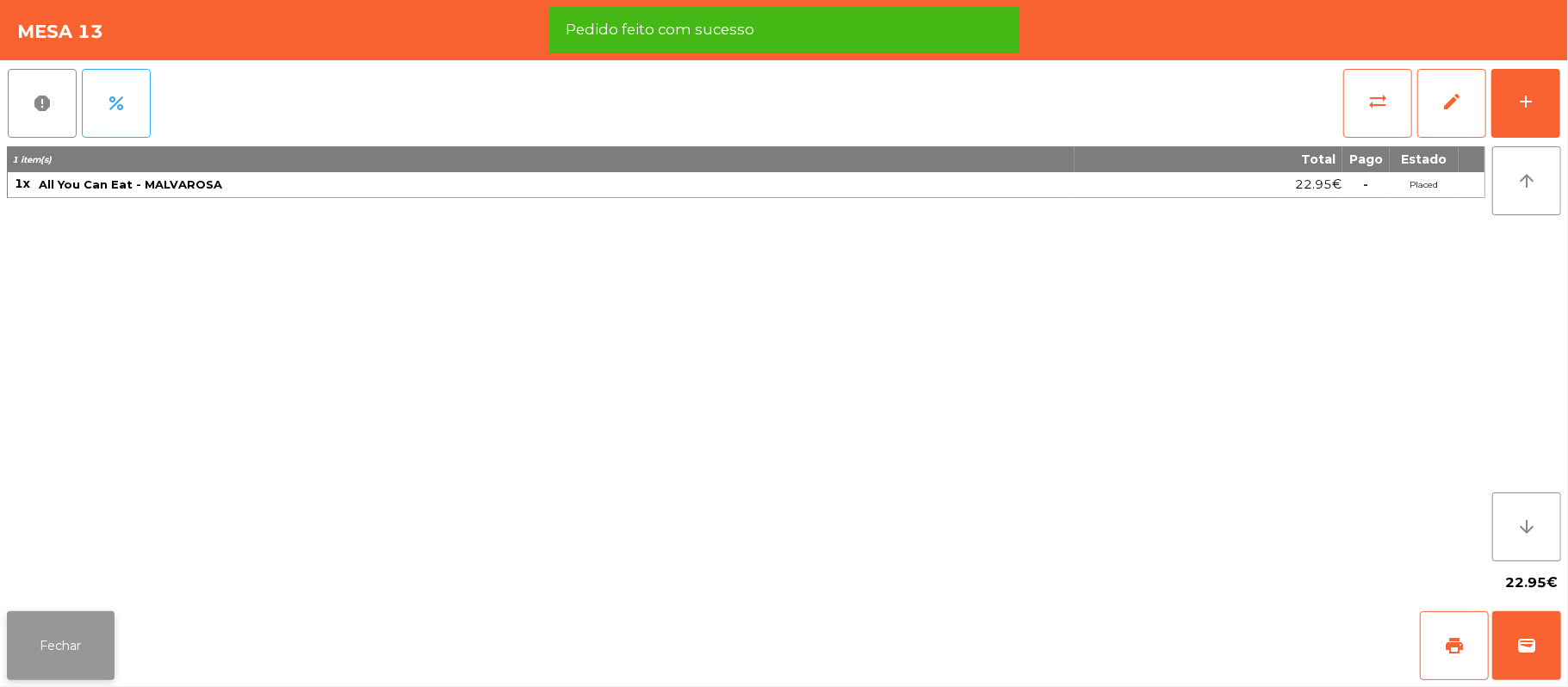
click at [50, 641] on button "Fechar" at bounding box center [60, 646] width 107 height 69
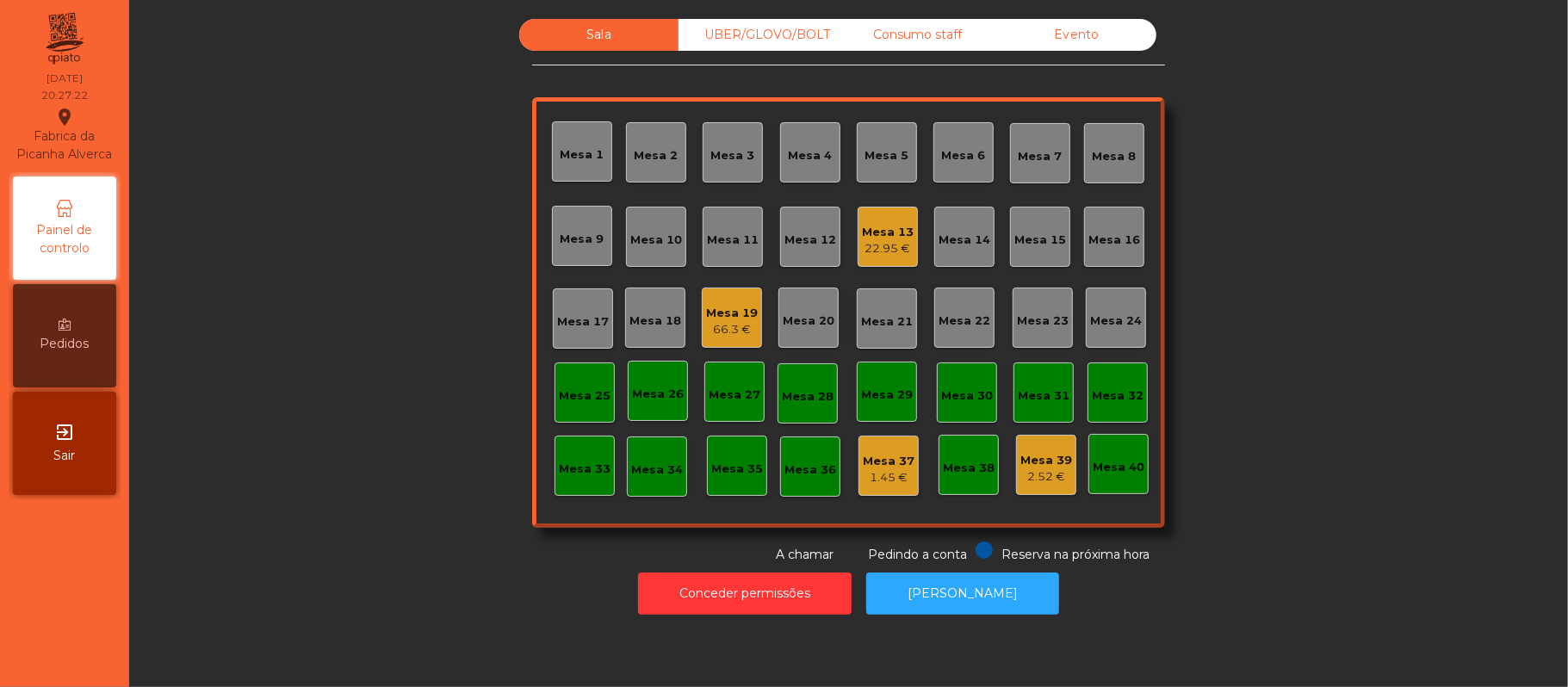
click at [864, 248] on div "22.95 €" at bounding box center [888, 249] width 52 height 17
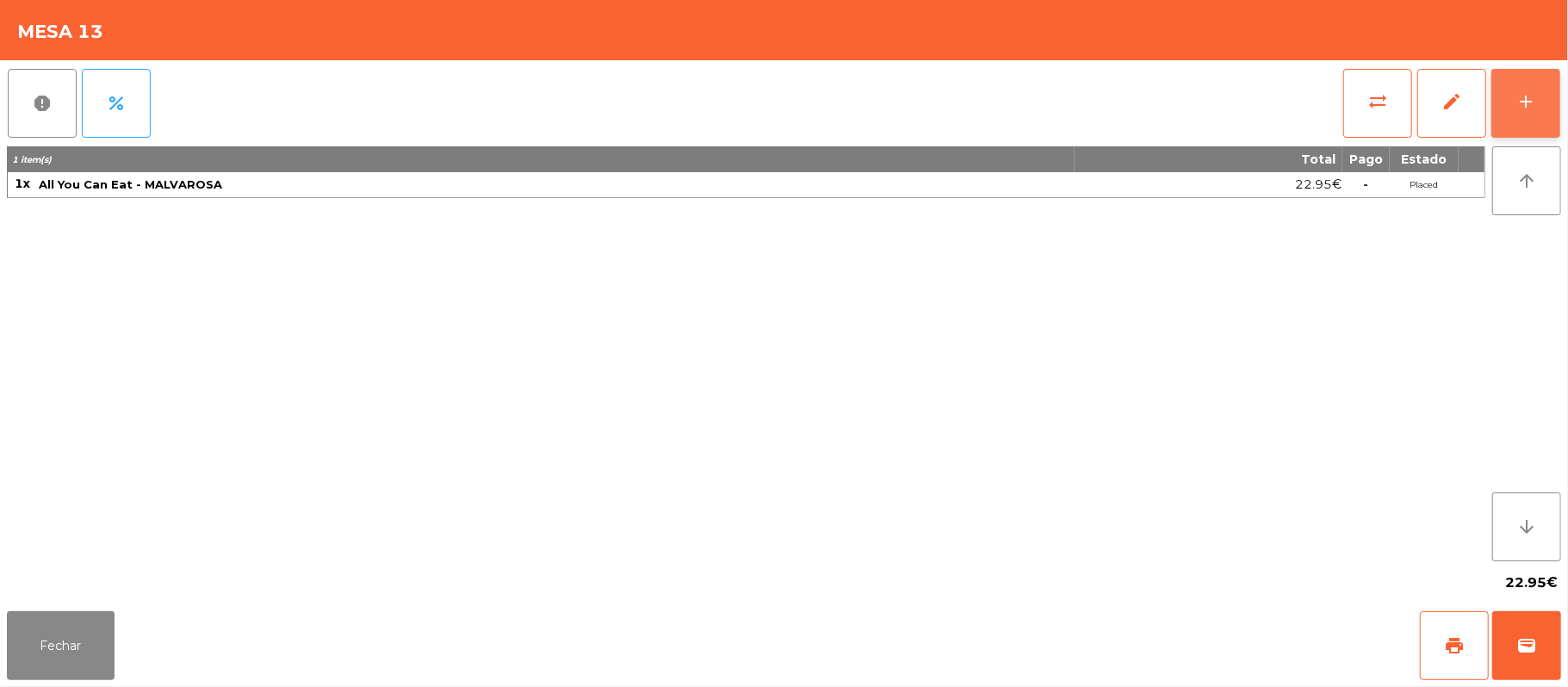
click at [1513, 87] on button "add" at bounding box center [1525, 103] width 69 height 69
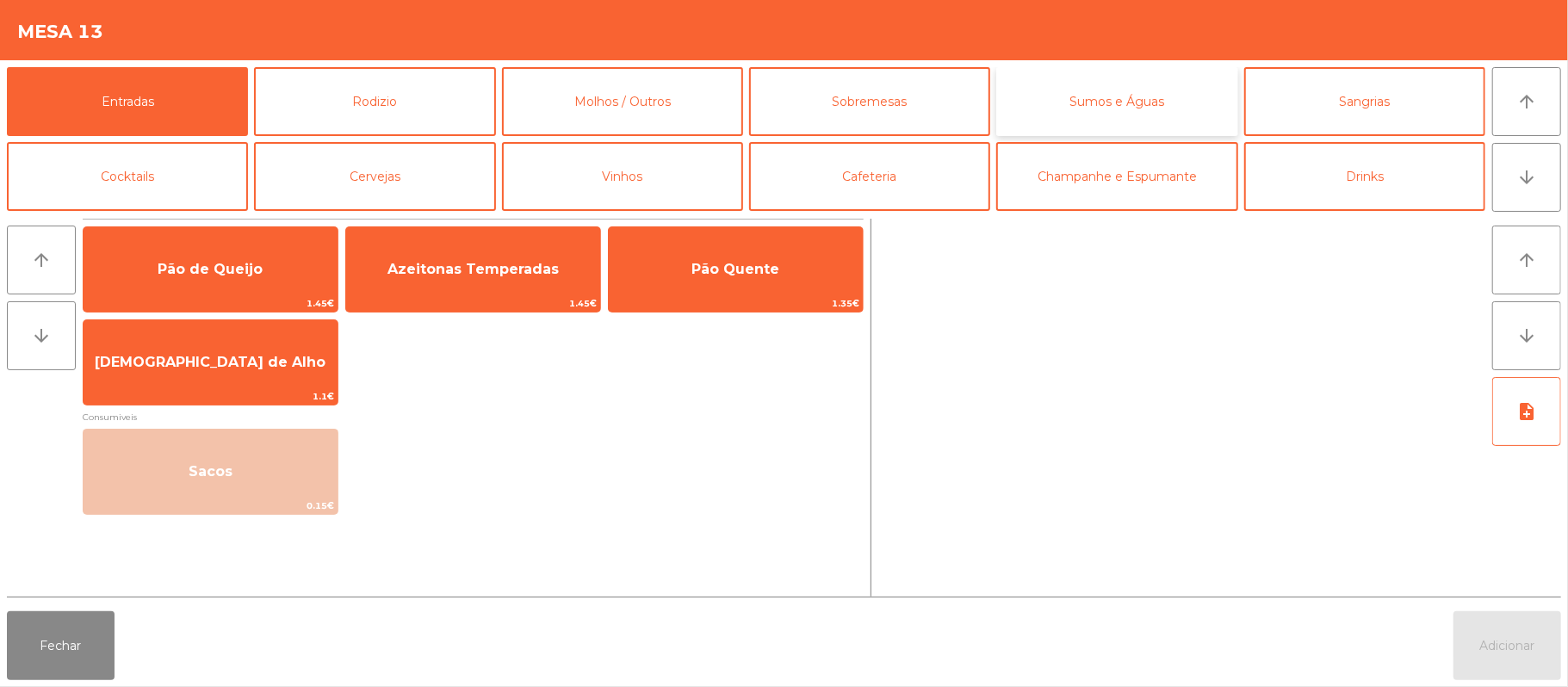
click at [1111, 95] on button "Sumos e Águas" at bounding box center [1116, 101] width 241 height 69
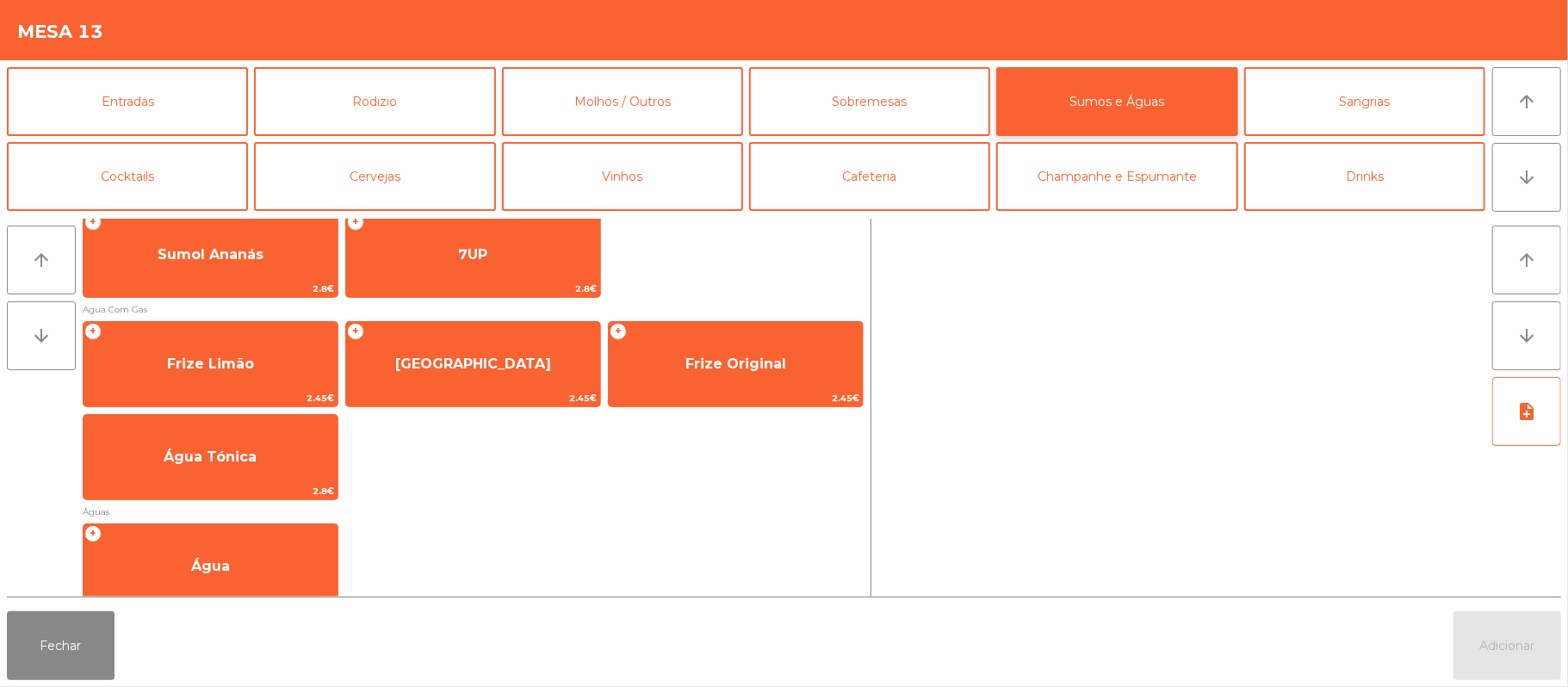
scroll to position [515, 0]
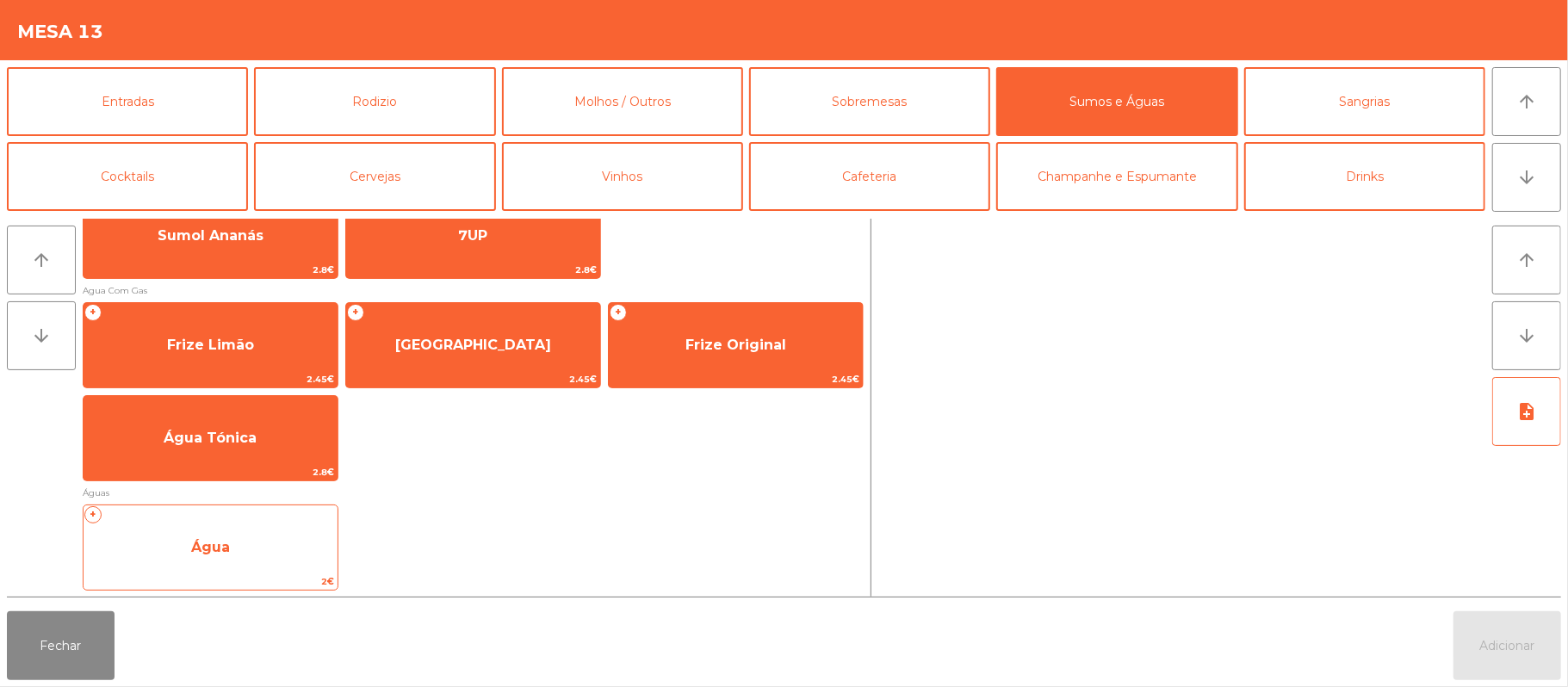
click at [263, 538] on span "Água" at bounding box center [210, 547] width 254 height 47
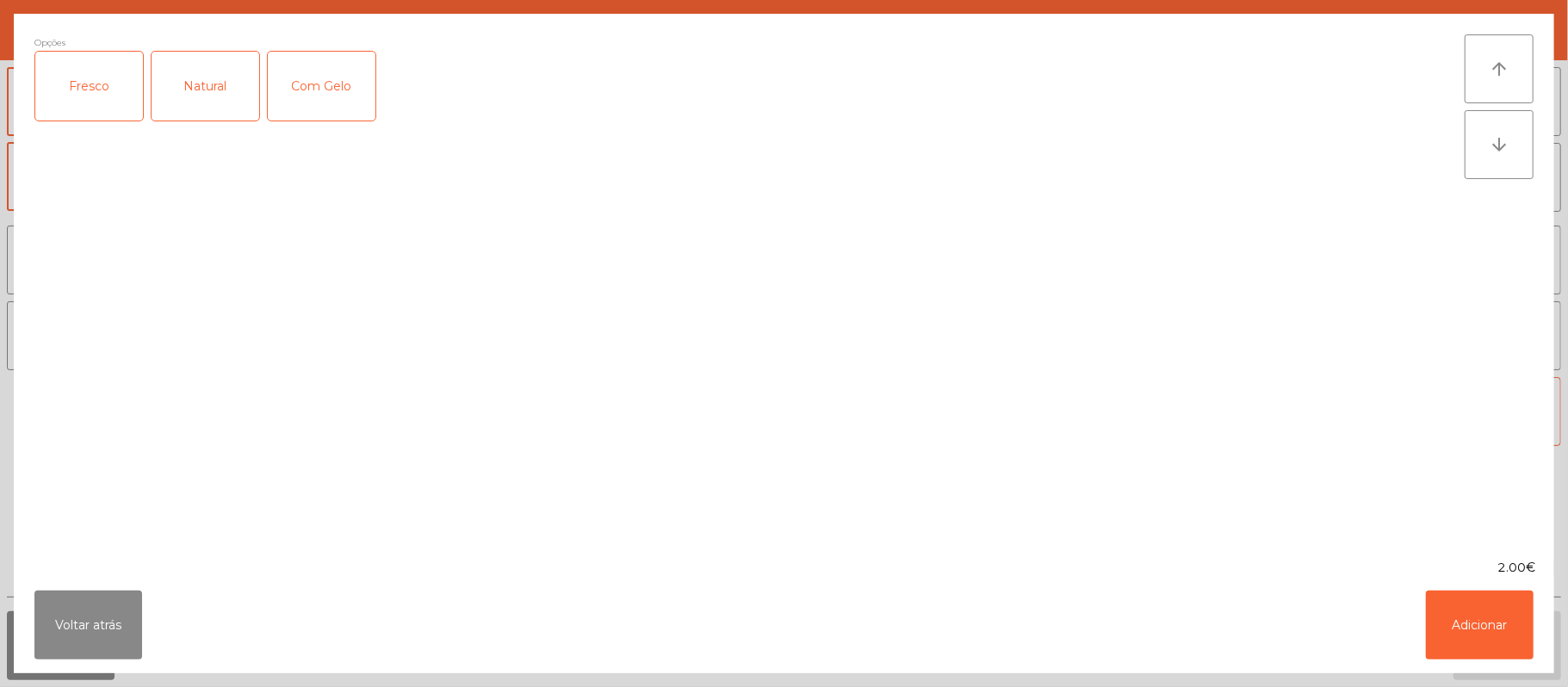
click at [73, 97] on div "Fresco" at bounding box center [89, 86] width 107 height 69
click at [1475, 633] on button "Adicionar" at bounding box center [1479, 625] width 107 height 69
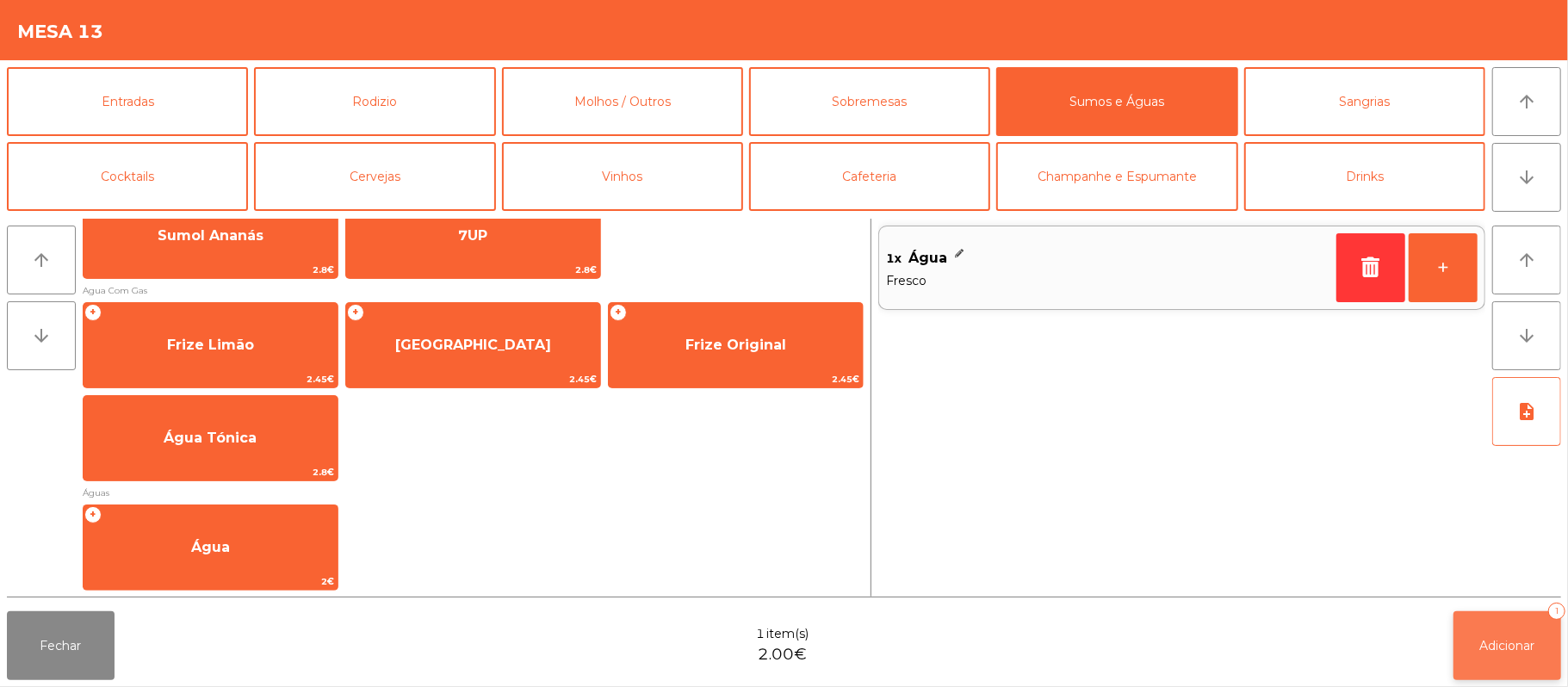
click at [1474, 635] on button "Adicionar 1" at bounding box center [1507, 646] width 107 height 69
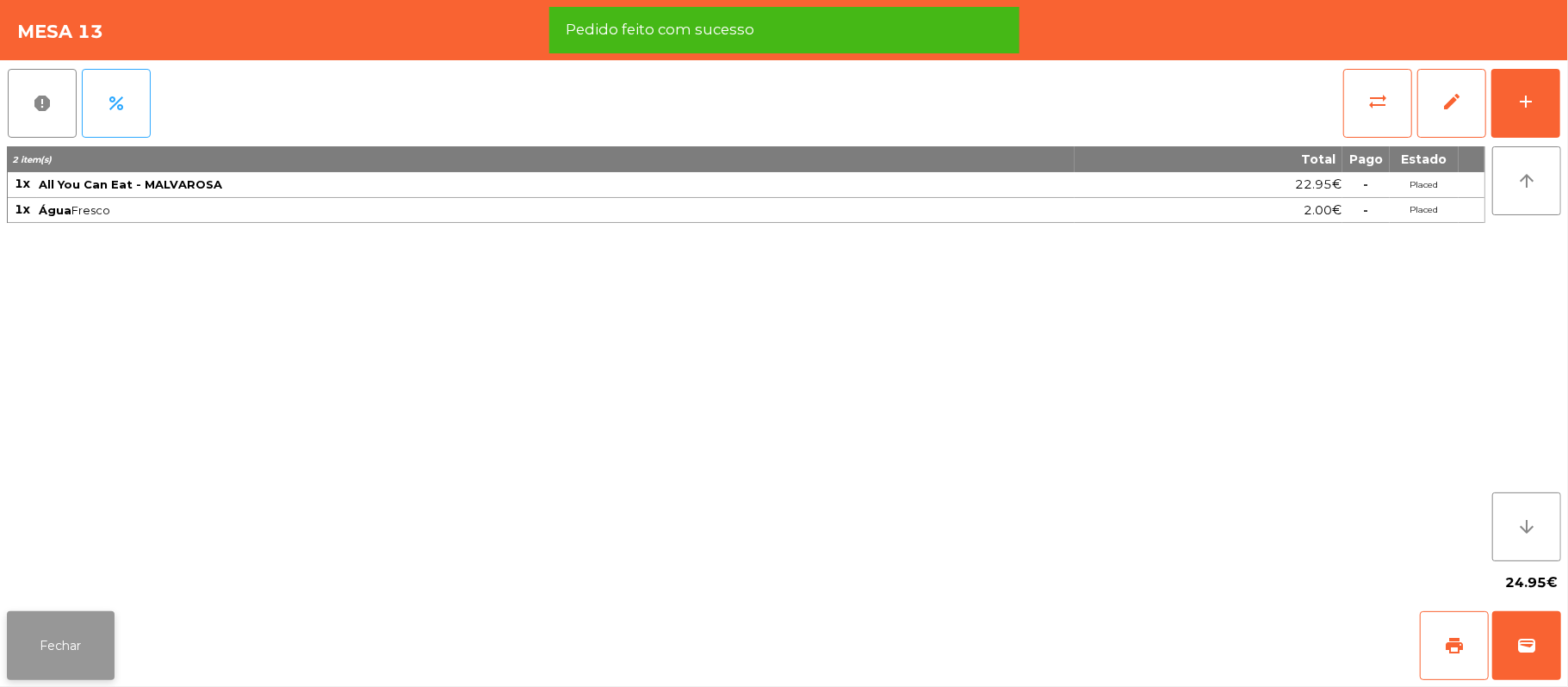
click at [48, 641] on button "Fechar" at bounding box center [60, 646] width 107 height 69
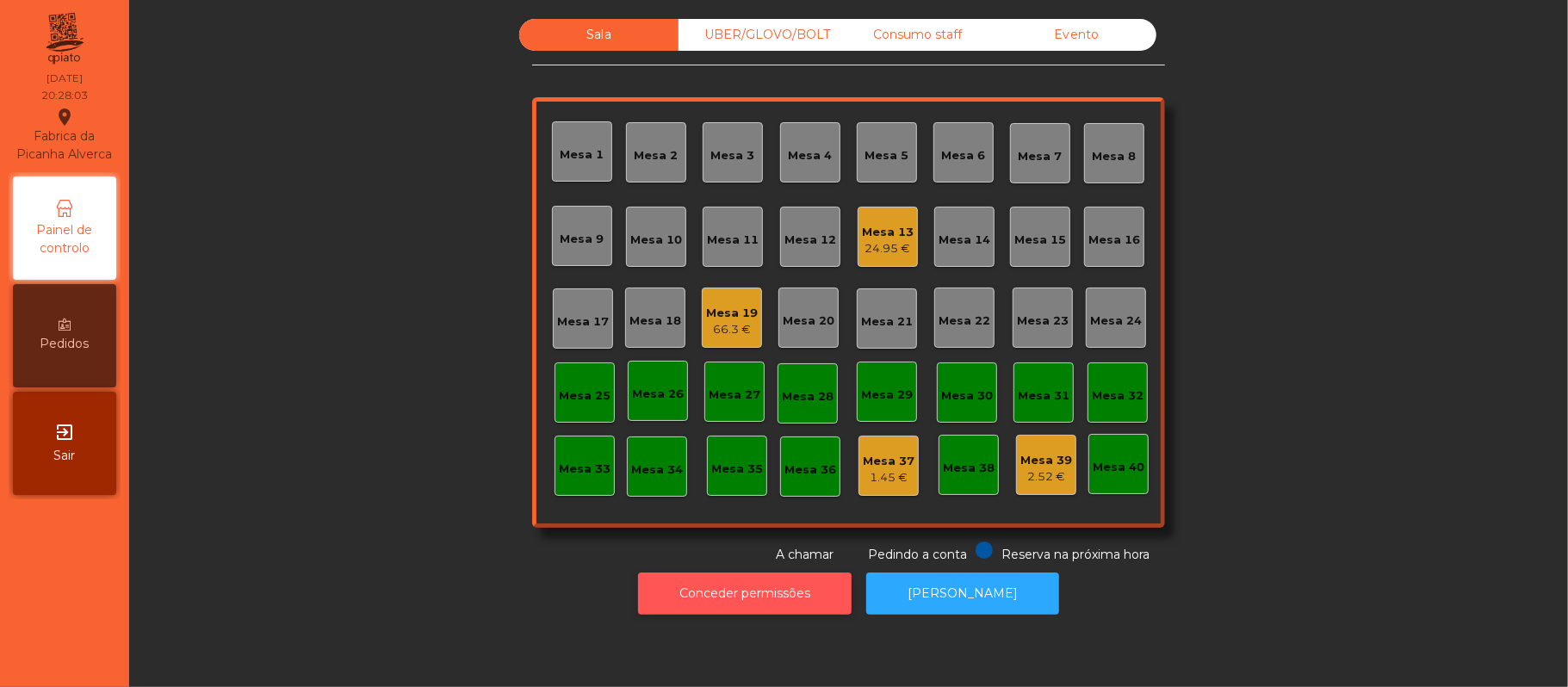
click at [782, 587] on button "Conceder permissões" at bounding box center [744, 593] width 213 height 42
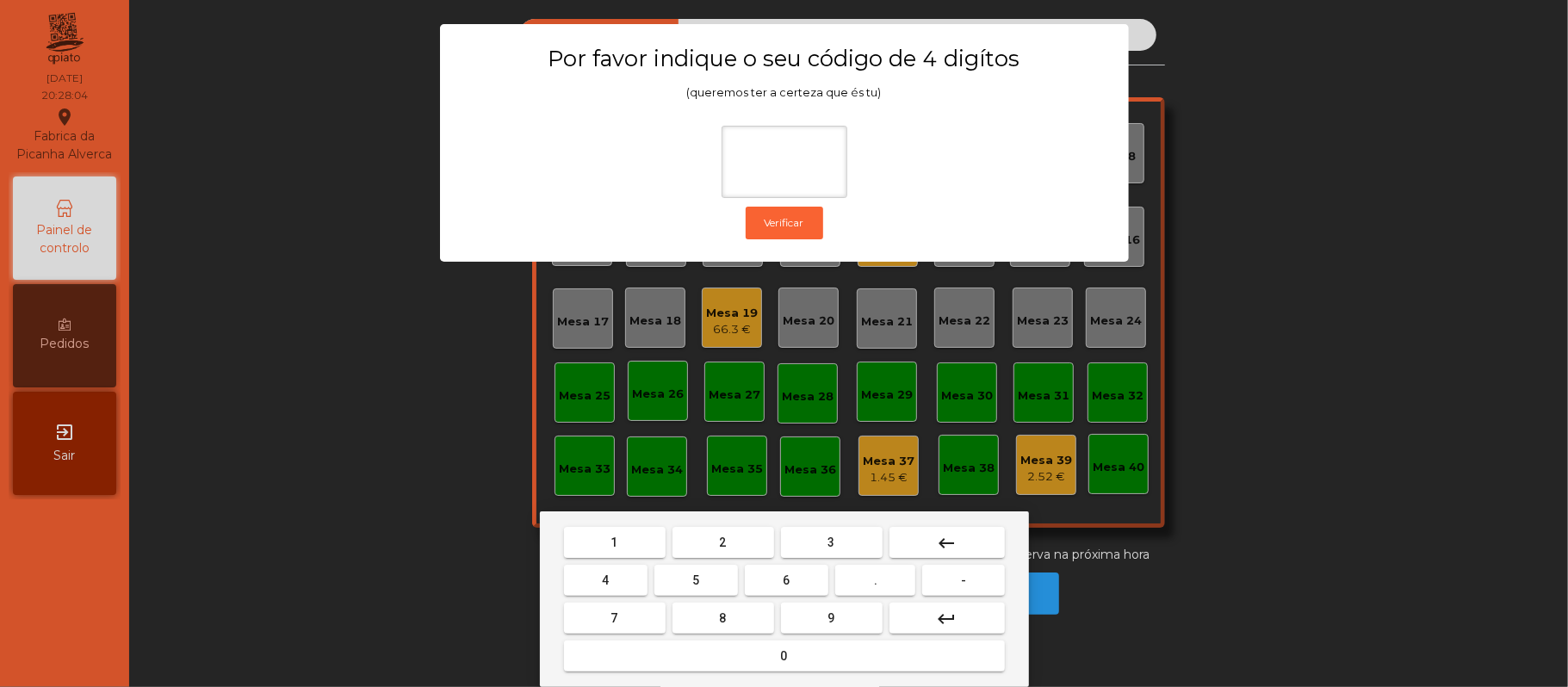
click at [725, 536] on span "2" at bounding box center [722, 543] width 7 height 13
click at [789, 575] on span "6" at bounding box center [786, 580] width 7 height 13
click at [628, 528] on button "1" at bounding box center [614, 543] width 101 height 31
click at [675, 584] on button "5" at bounding box center [696, 580] width 83 height 31
type input "****"
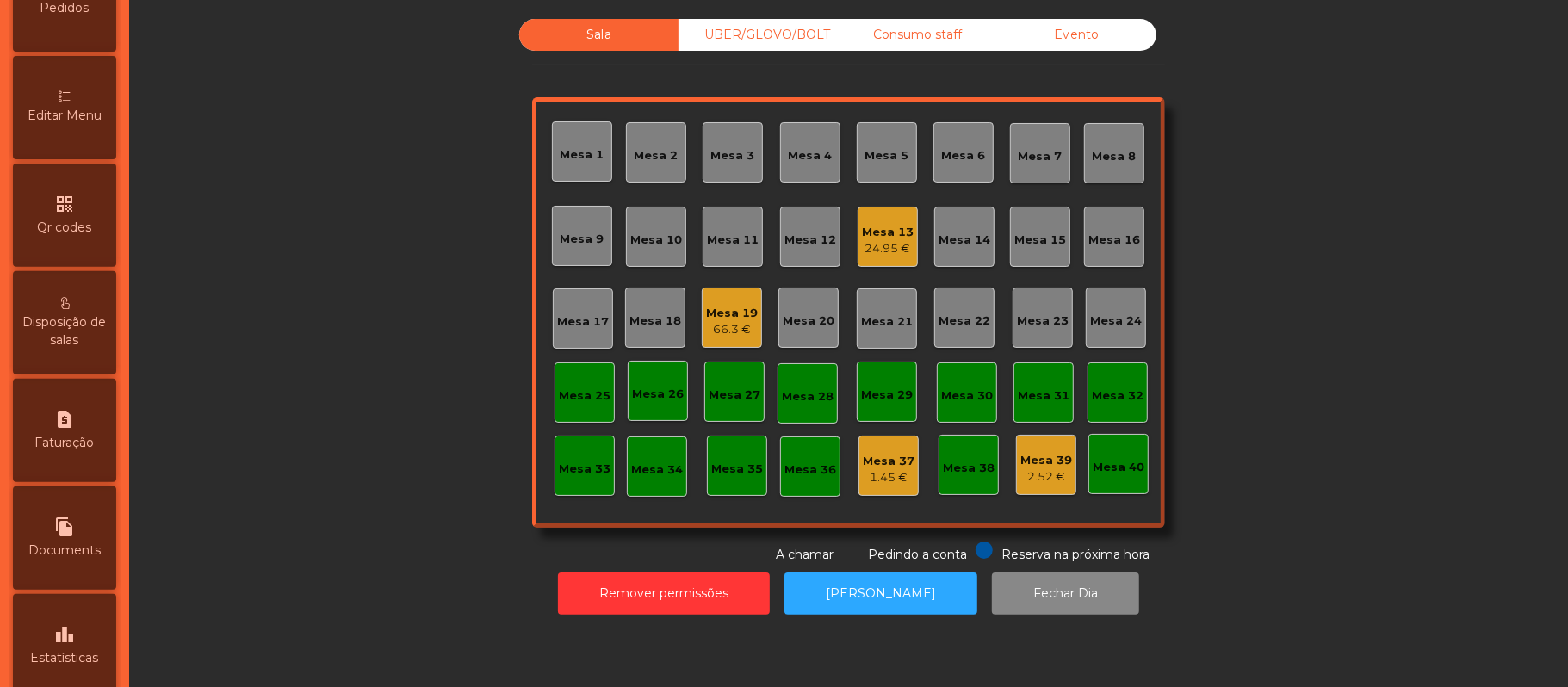
click at [80, 118] on div "Editar Menu" at bounding box center [64, 107] width 103 height 103
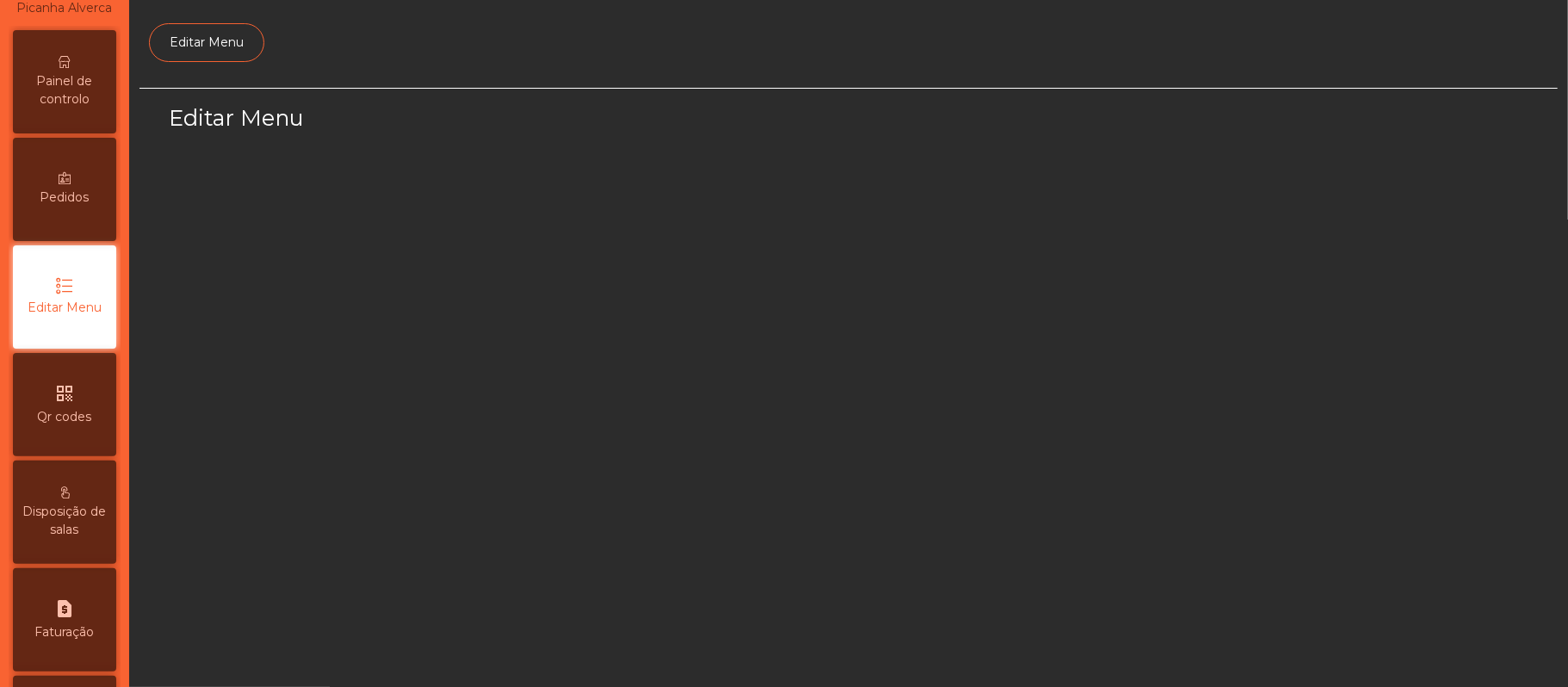
select select "*"
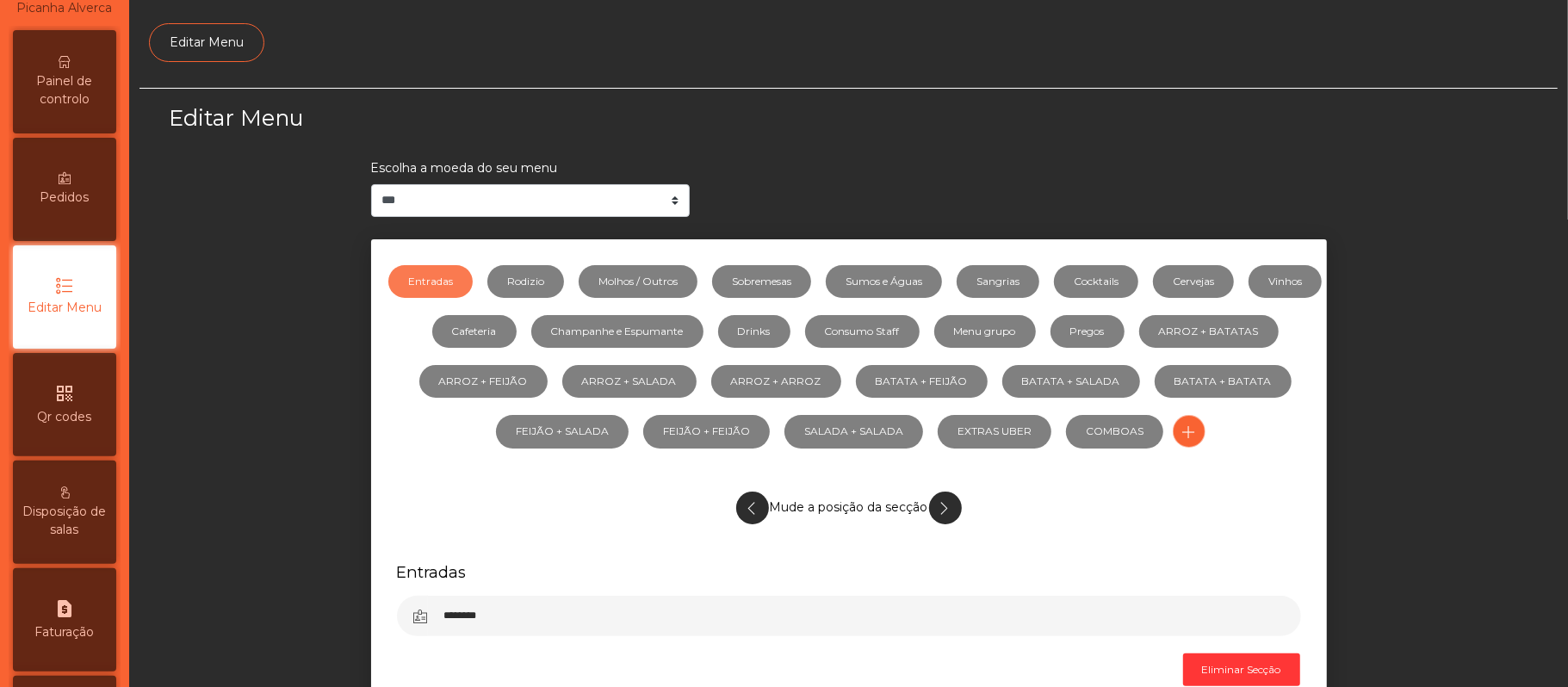
scroll to position [118, 0]
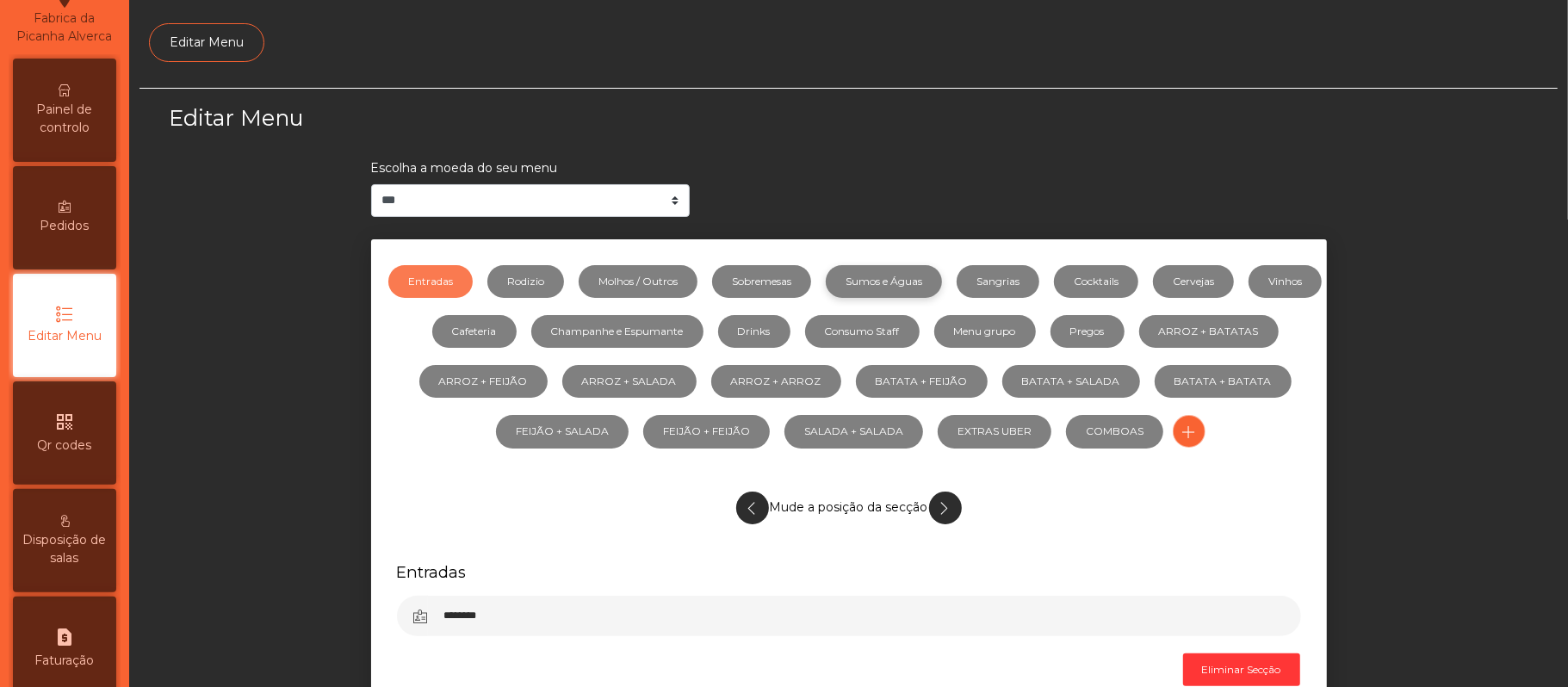
click at [935, 274] on link "Sumos e Águas" at bounding box center [883, 281] width 116 height 33
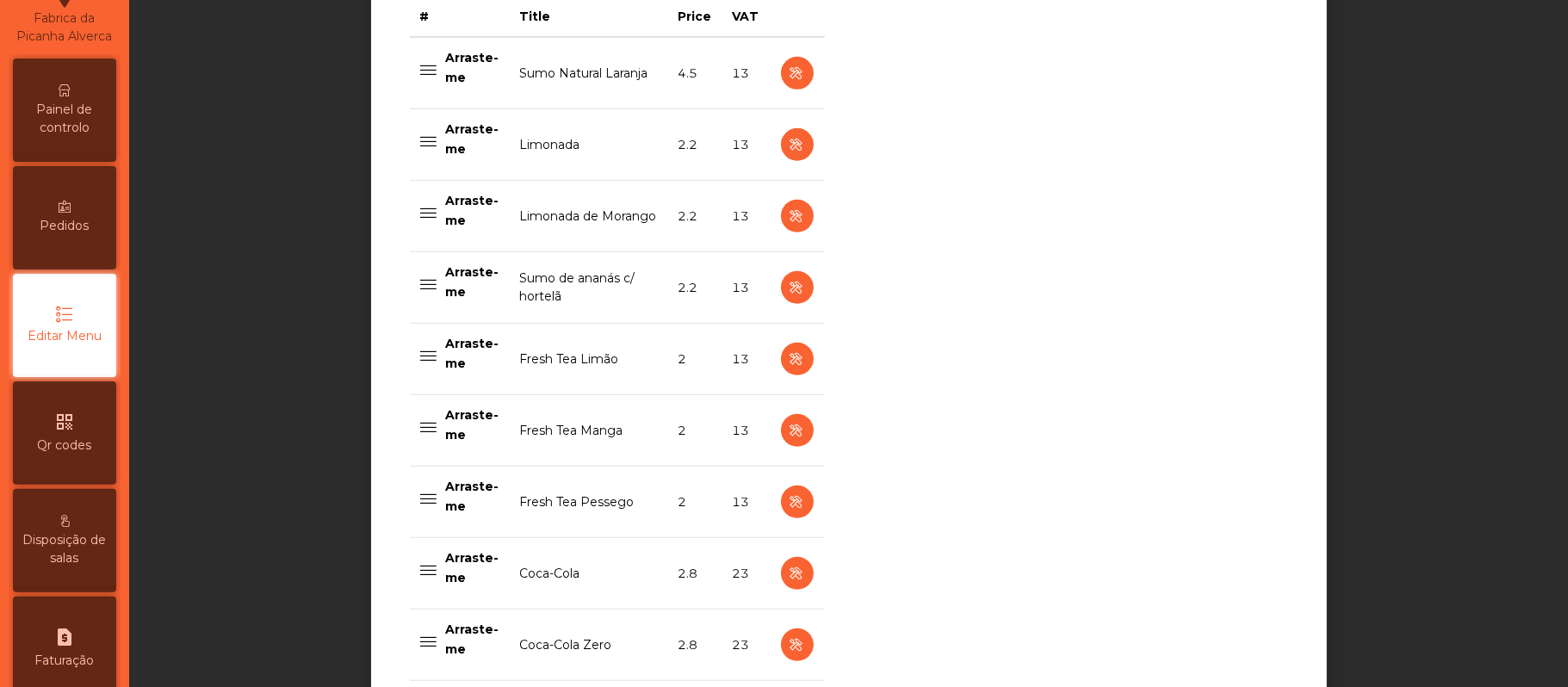
scroll to position [679, 0]
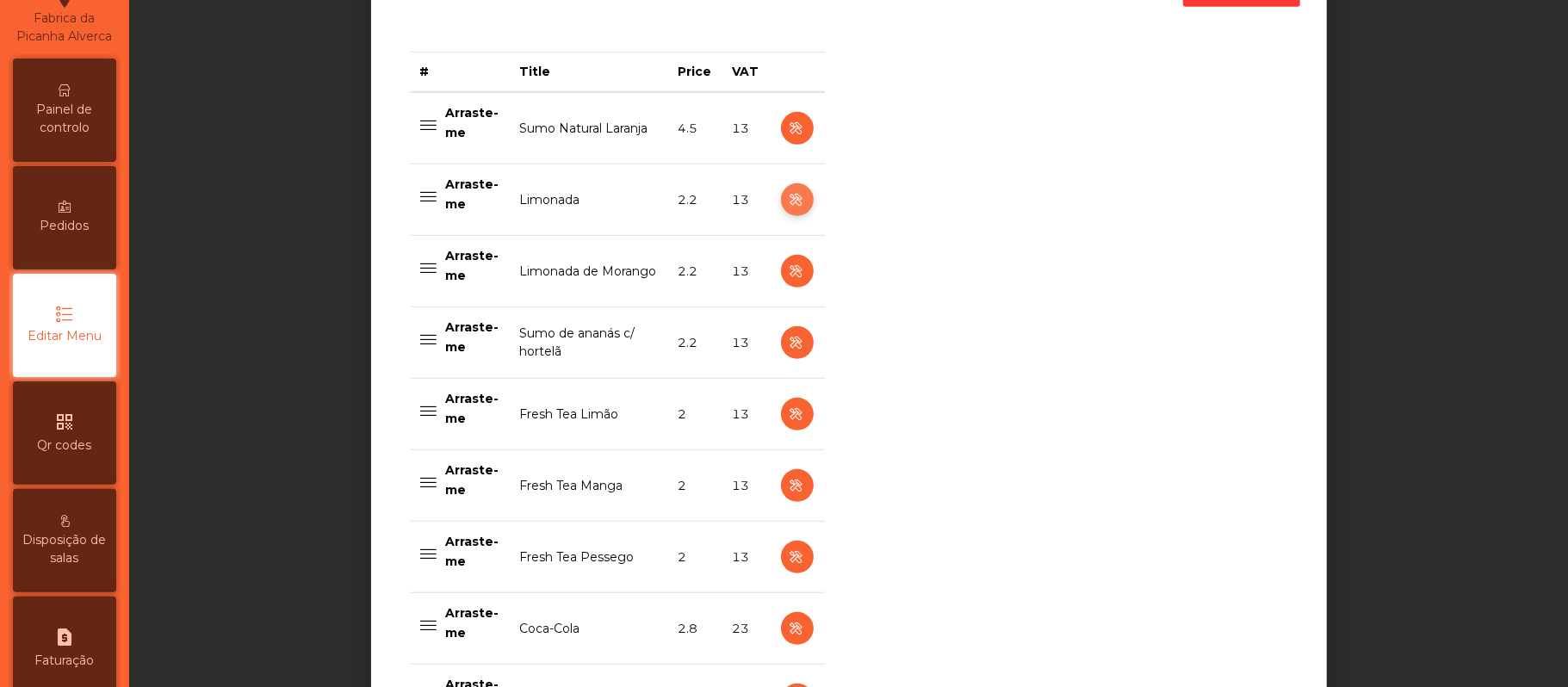
click at [786, 200] on icon "button" at bounding box center [796, 200] width 20 height 21
select select "***"
select select "**"
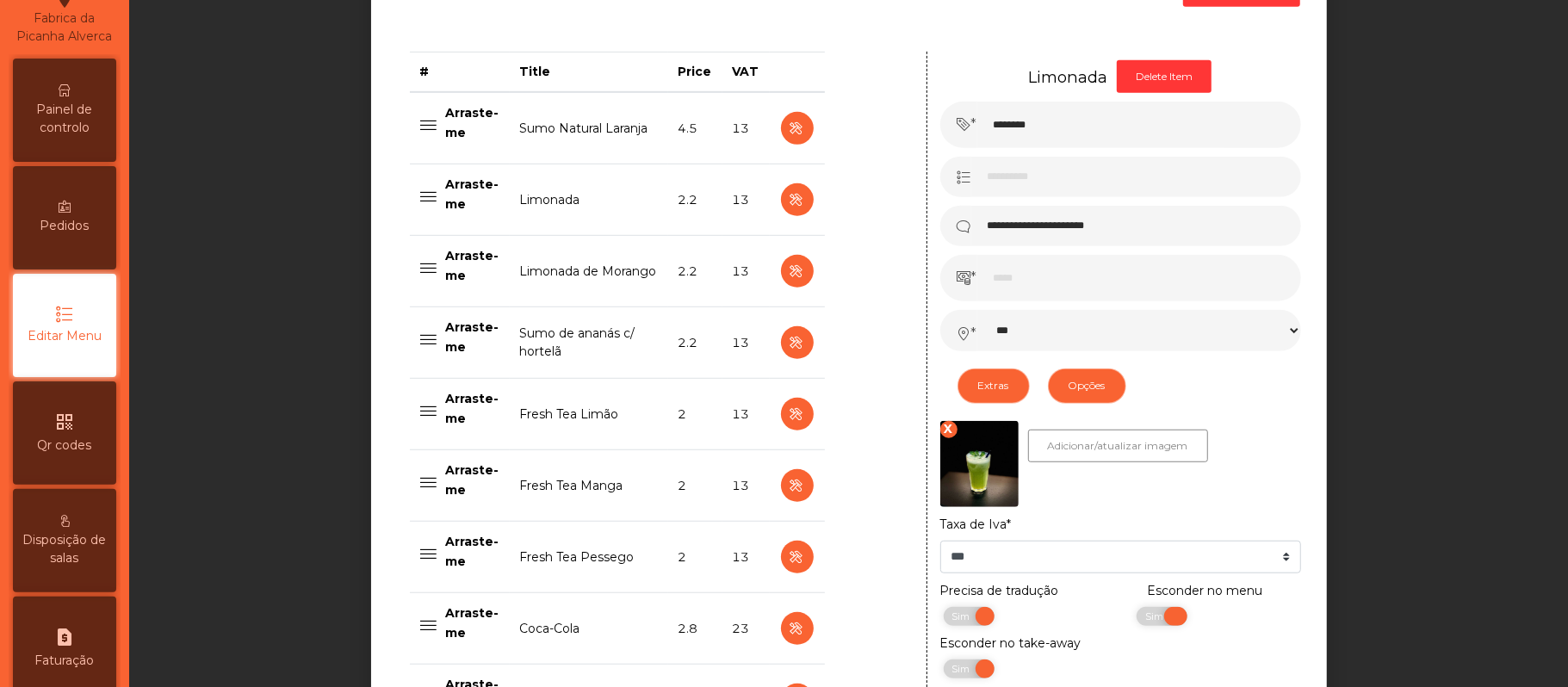
click at [1157, 621] on span "Sim" at bounding box center [1156, 616] width 43 height 19
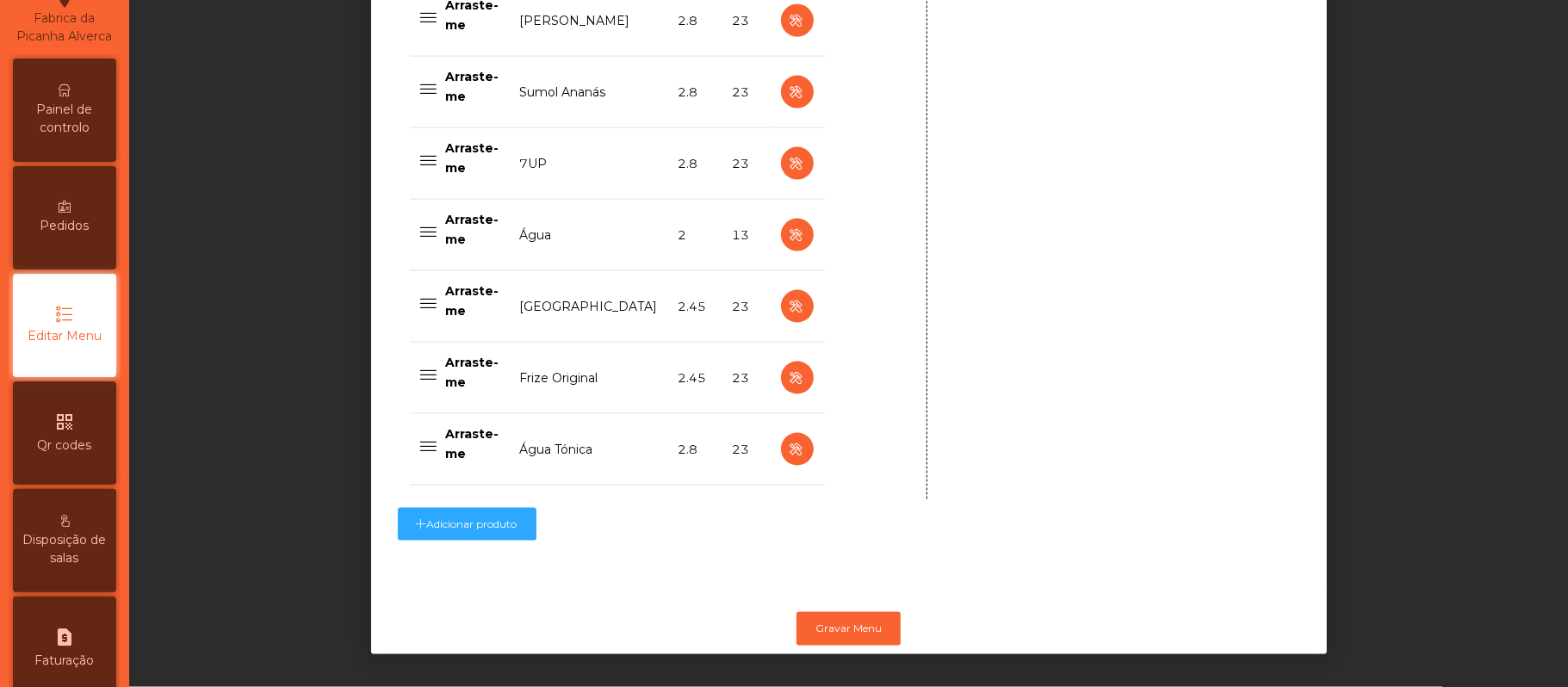
scroll to position [1740, 0]
click at [847, 614] on button "Gravar Menu" at bounding box center [848, 629] width 104 height 33
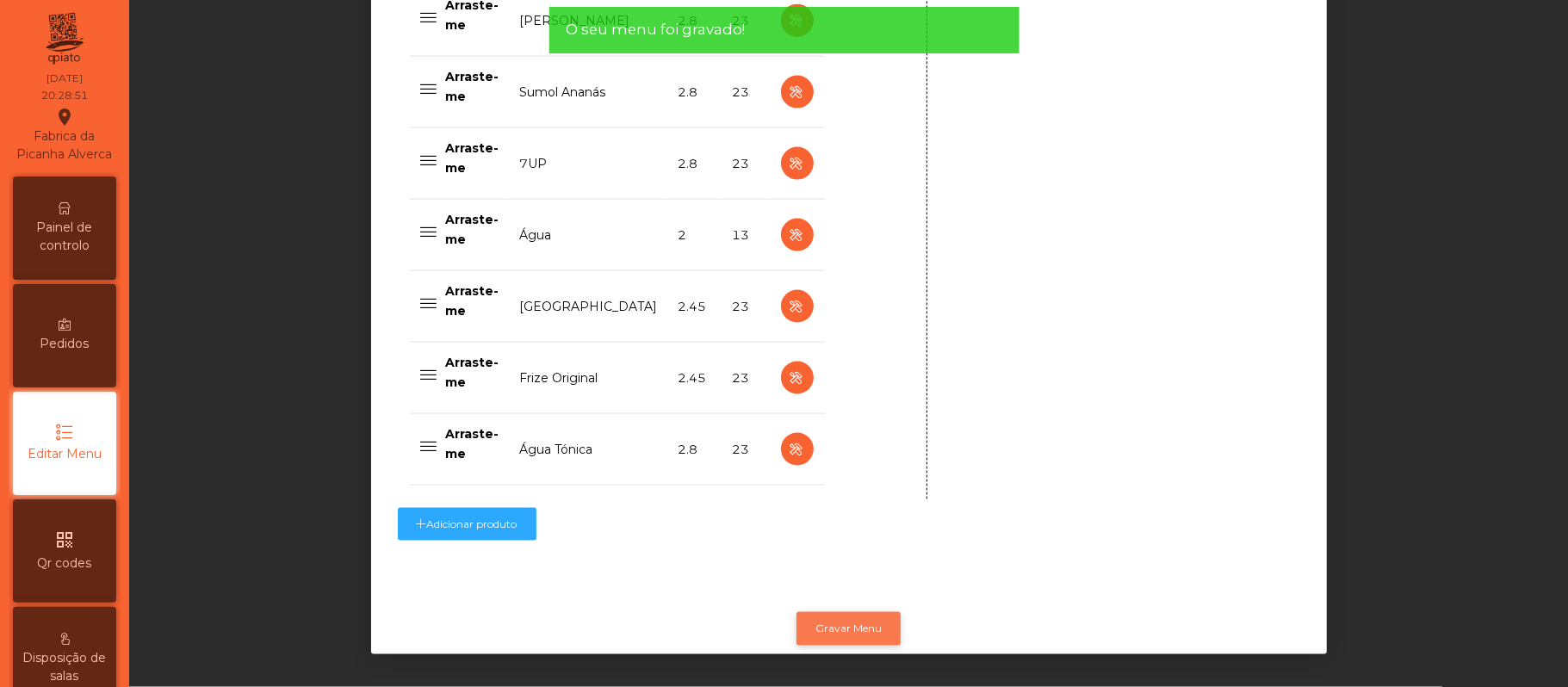
scroll to position [1, 0]
click at [69, 239] on span "Painel de controlo" at bounding box center [64, 236] width 95 height 36
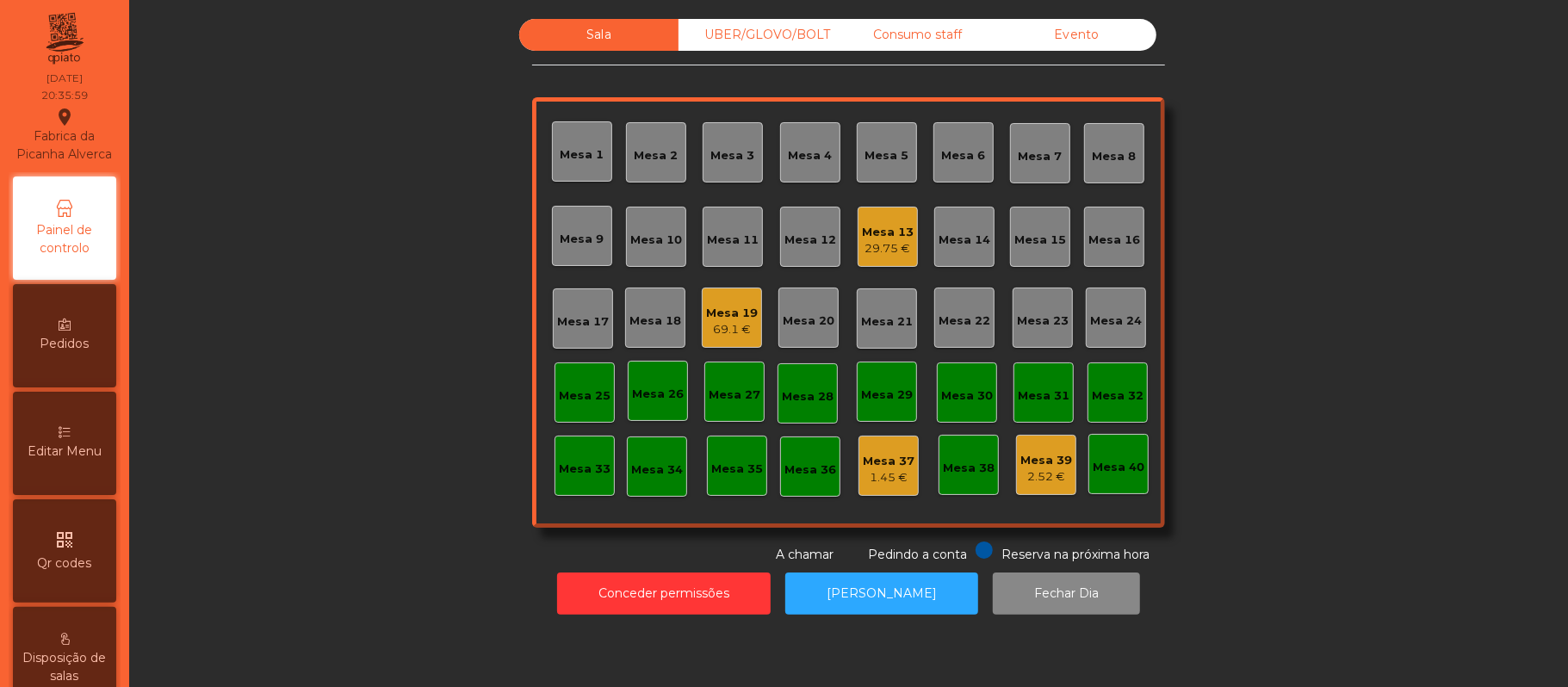
click at [872, 236] on div "Mesa 13" at bounding box center [888, 233] width 52 height 17
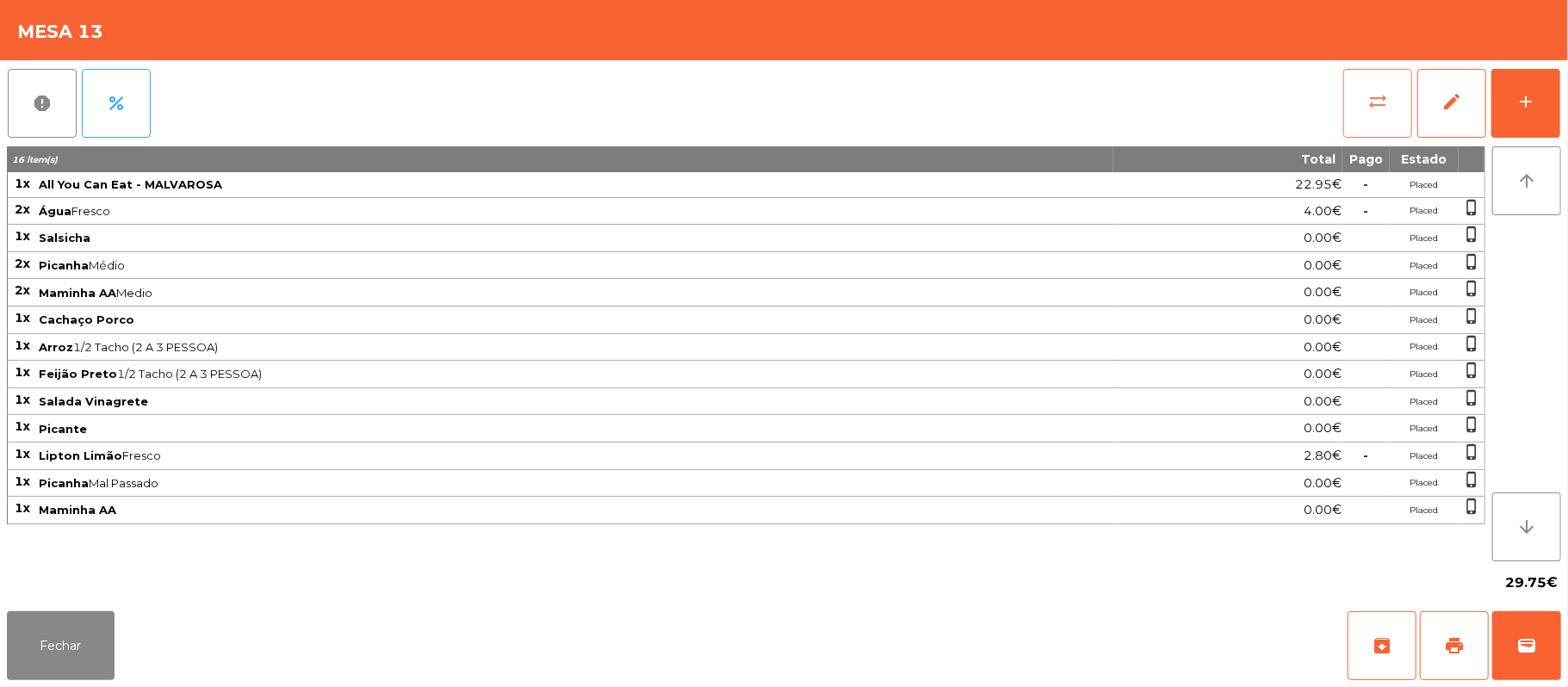
click at [1361, 111] on button "sync_alt" at bounding box center [1378, 103] width 69 height 69
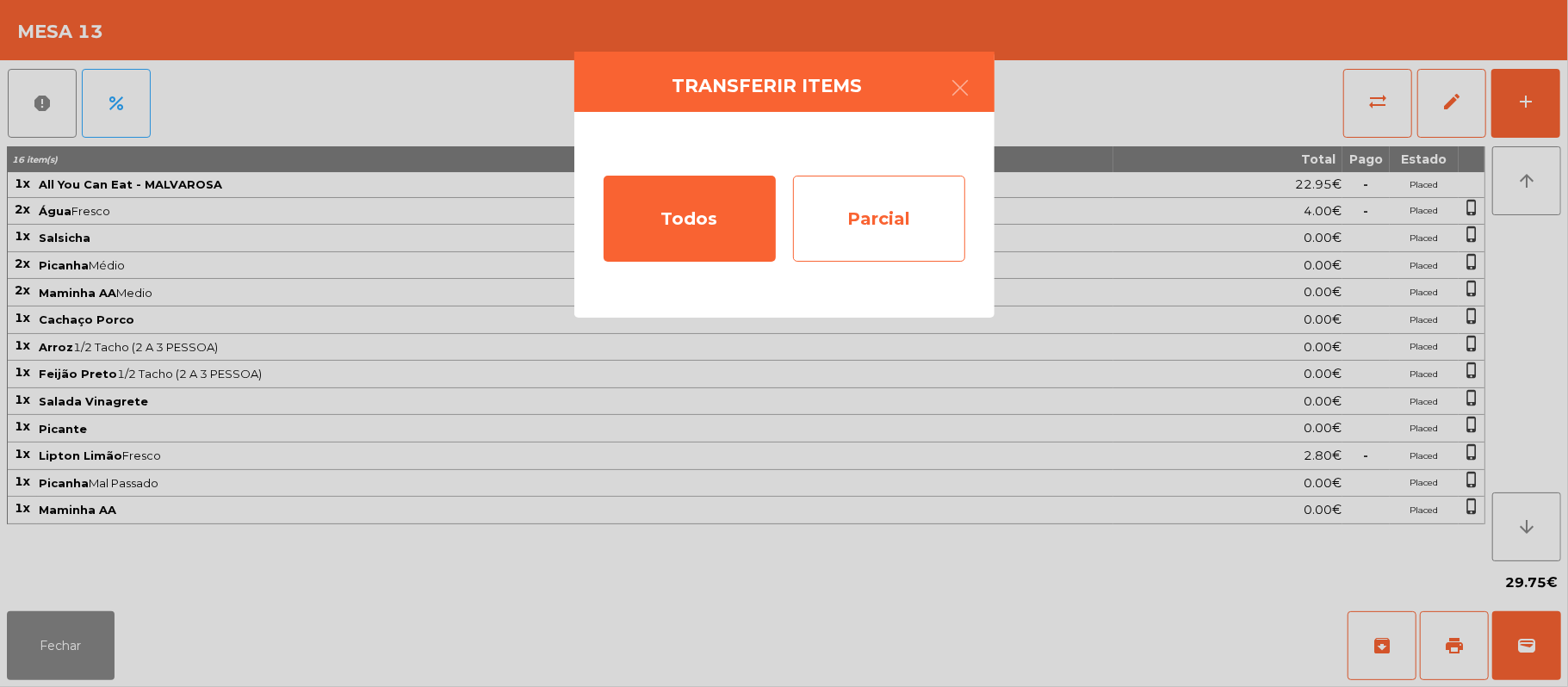
click at [872, 224] on div "Parcial" at bounding box center [879, 219] width 172 height 86
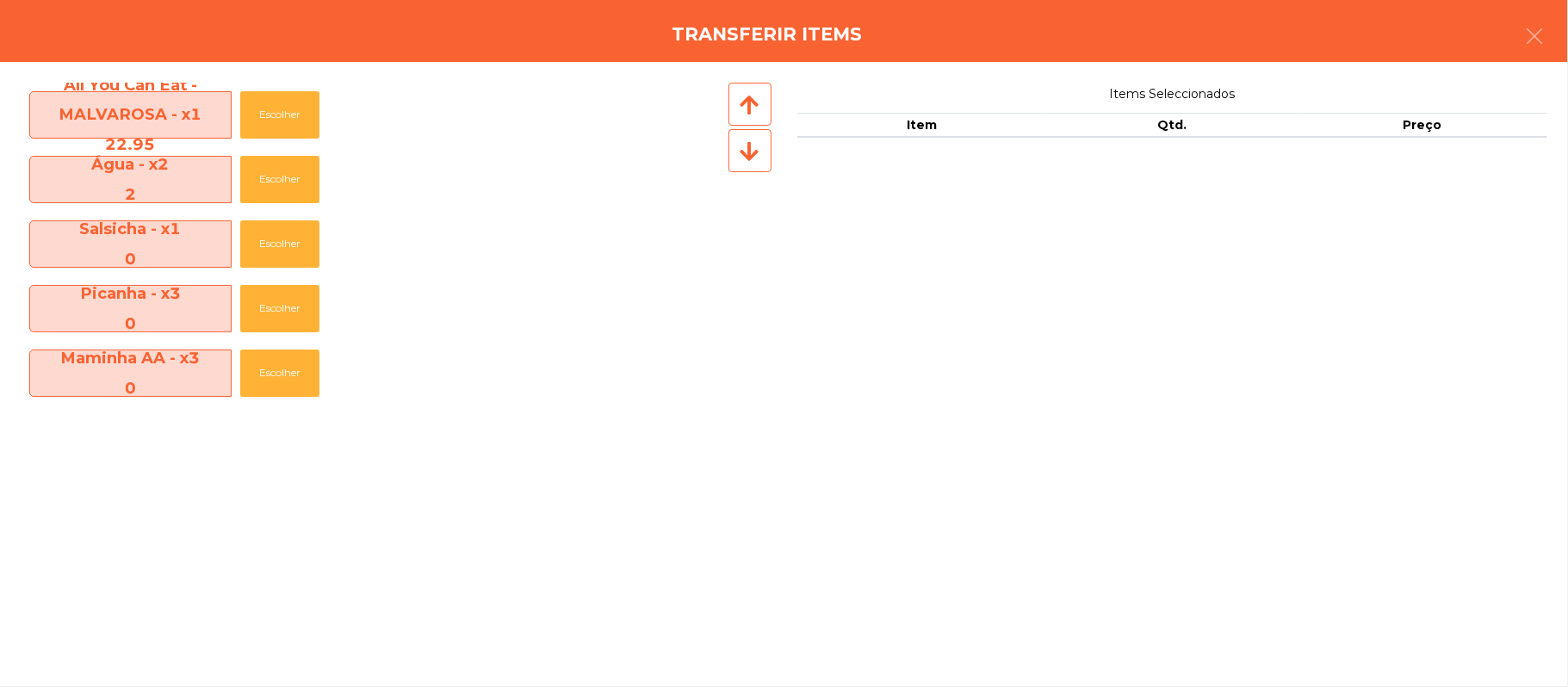
scroll to position [4, 0]
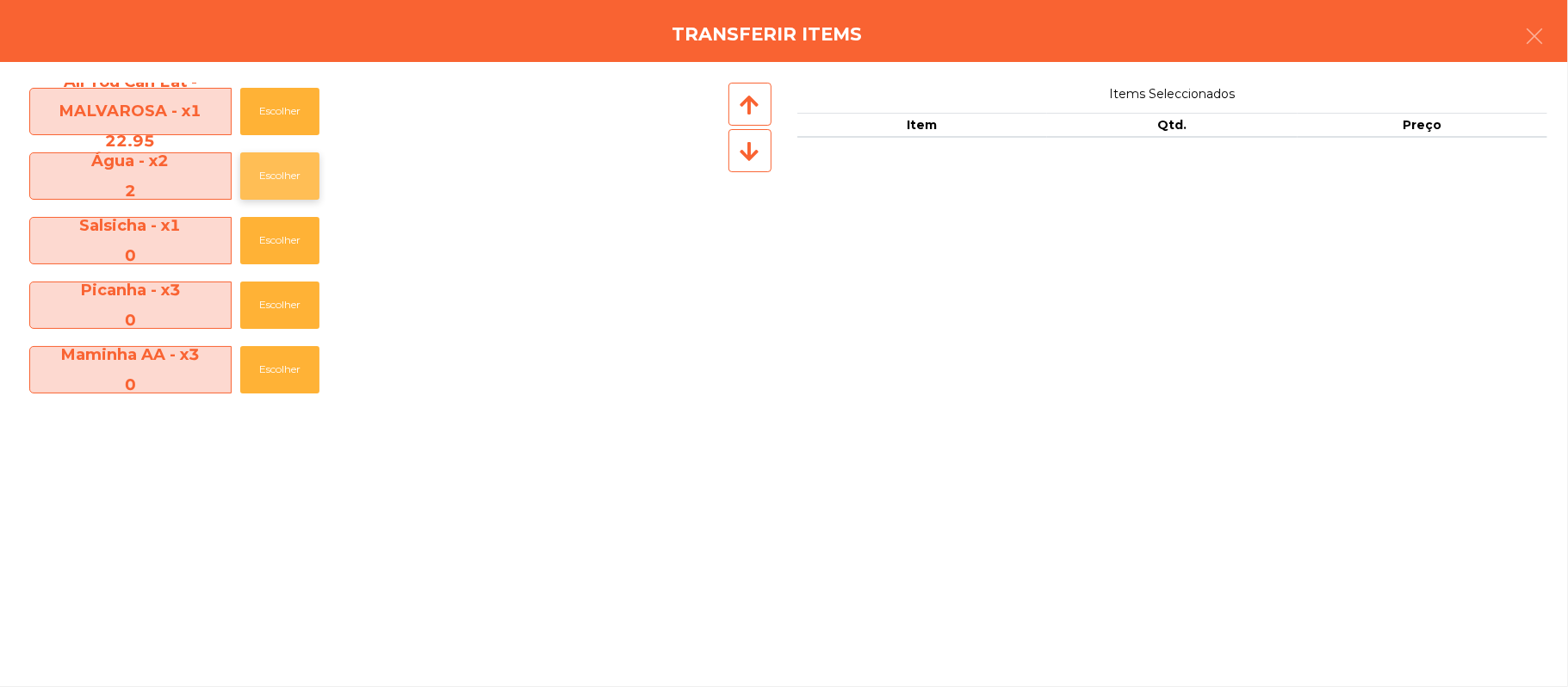
click at [297, 186] on button "Escolher" at bounding box center [279, 175] width 79 height 47
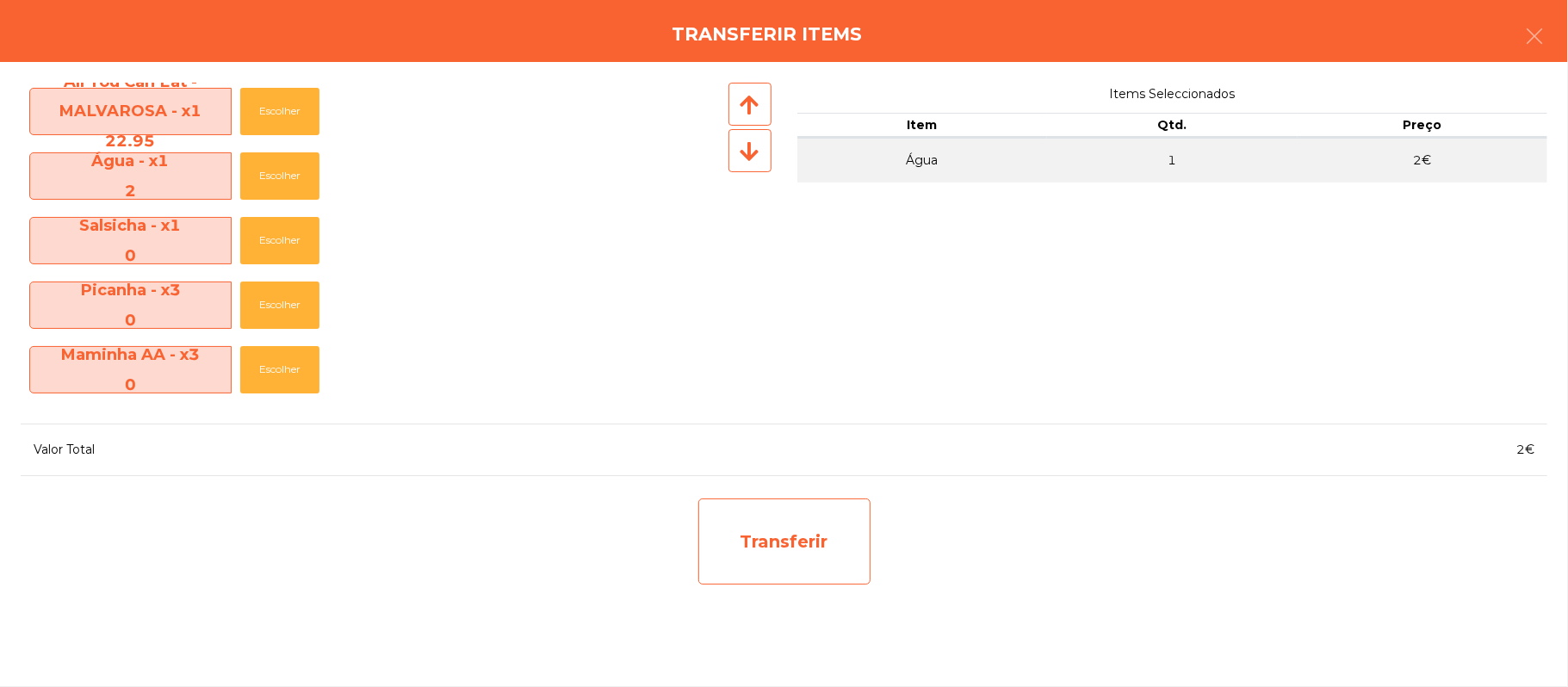
click at [847, 506] on div "Transferir" at bounding box center [784, 542] width 172 height 86
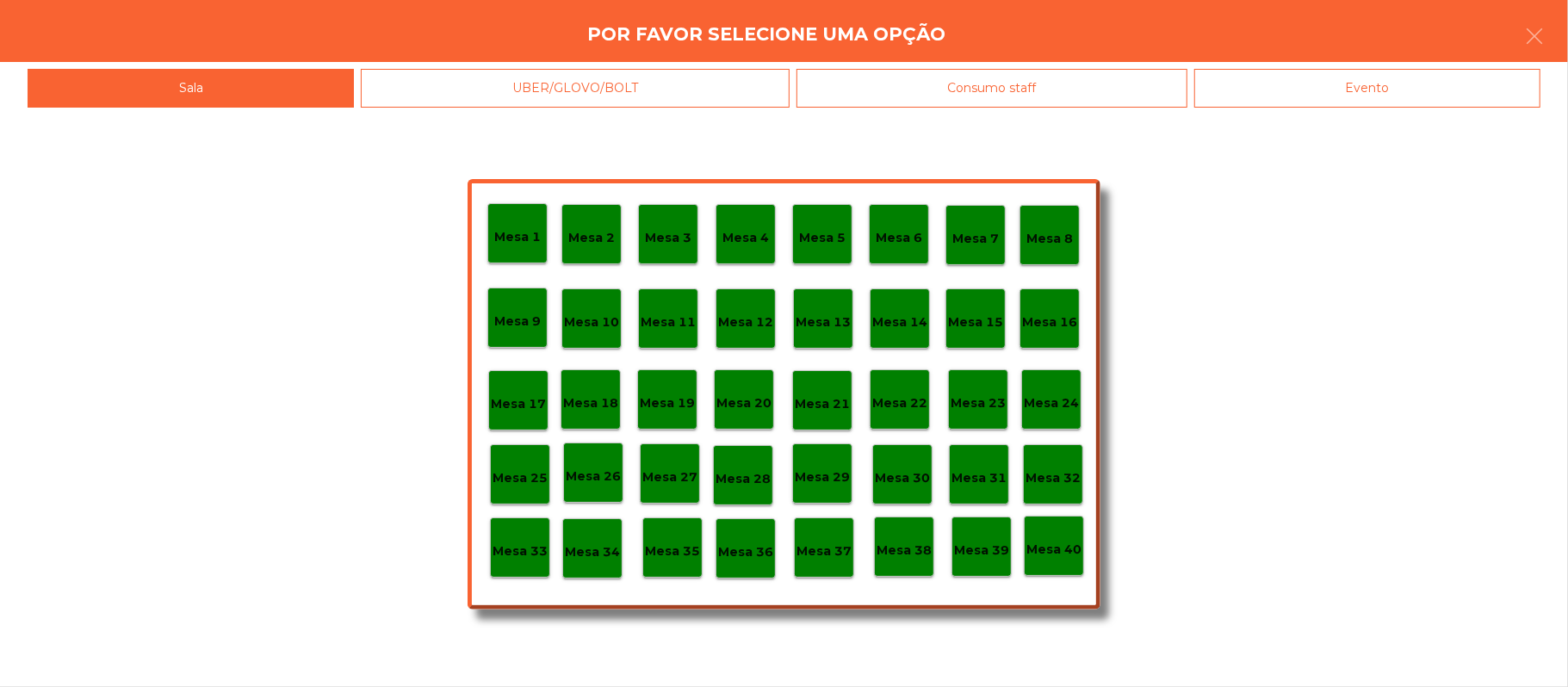
click at [824, 542] on p "Mesa 37" at bounding box center [824, 551] width 55 height 20
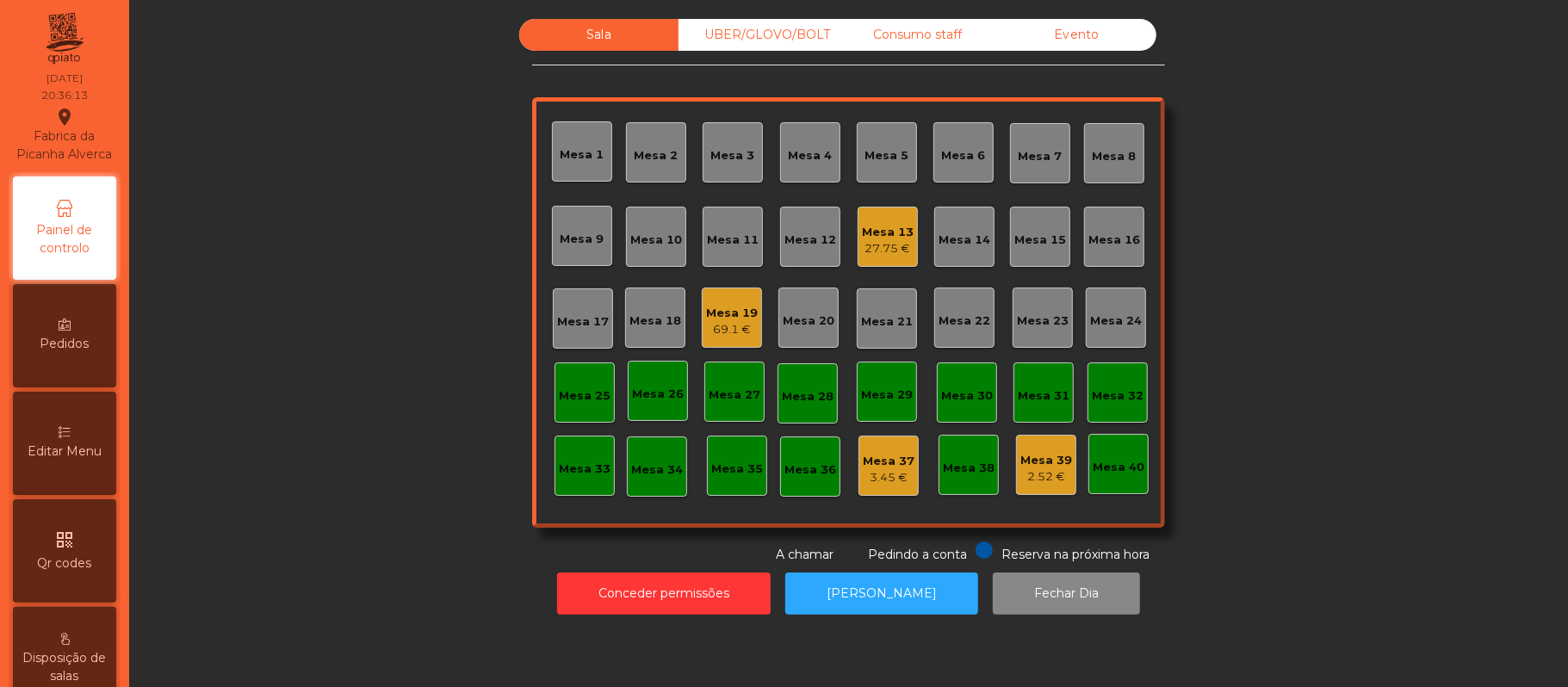
click at [895, 255] on div "27.75 €" at bounding box center [888, 249] width 52 height 17
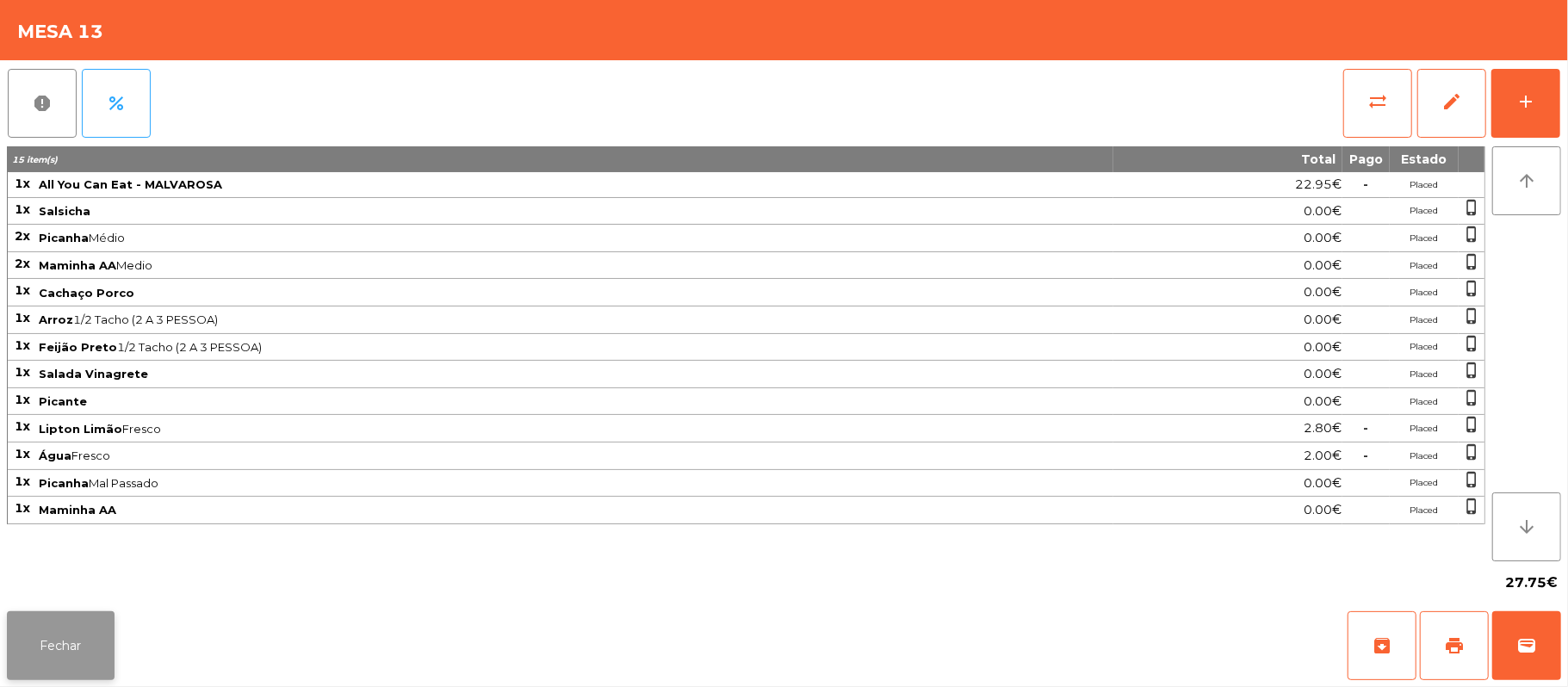
click at [98, 640] on button "Fechar" at bounding box center [60, 646] width 107 height 69
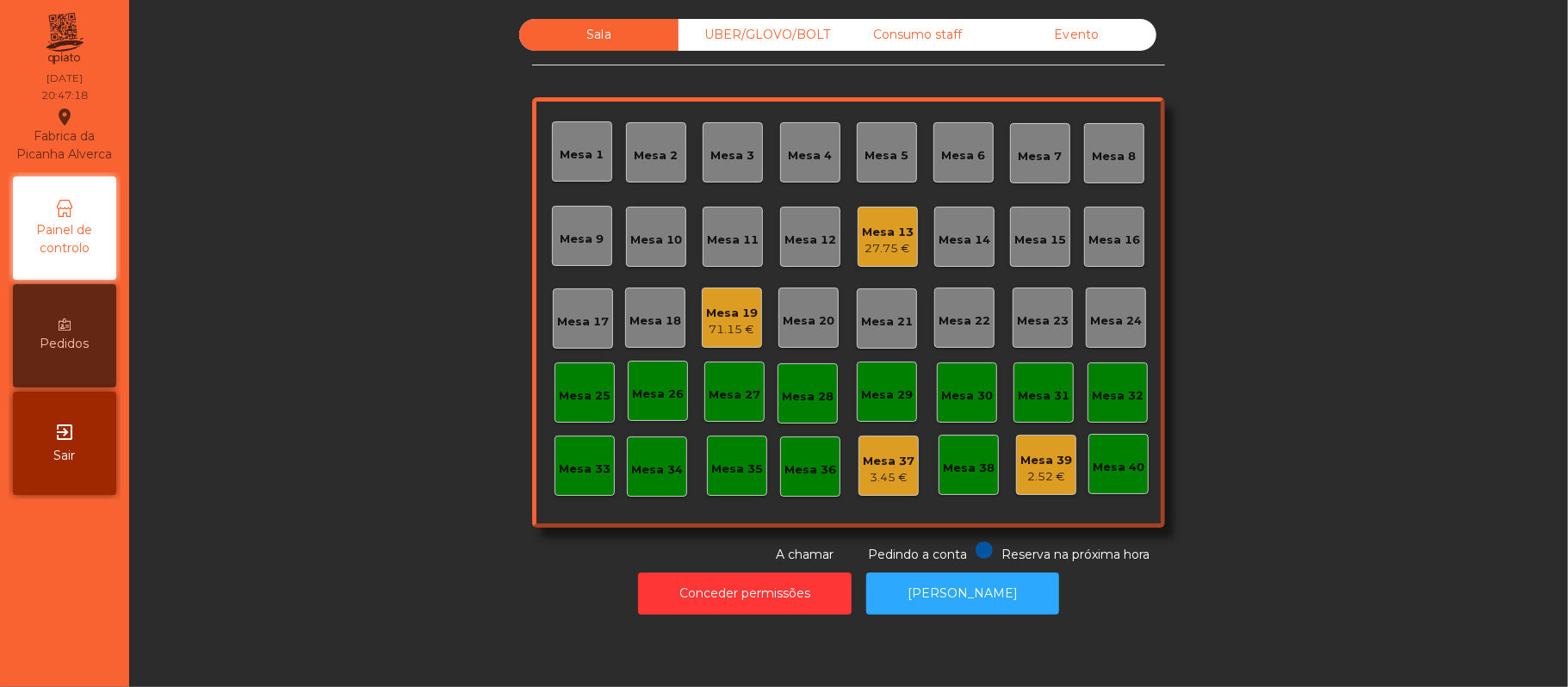
click at [1023, 234] on div "Mesa 15" at bounding box center [1040, 240] width 52 height 17
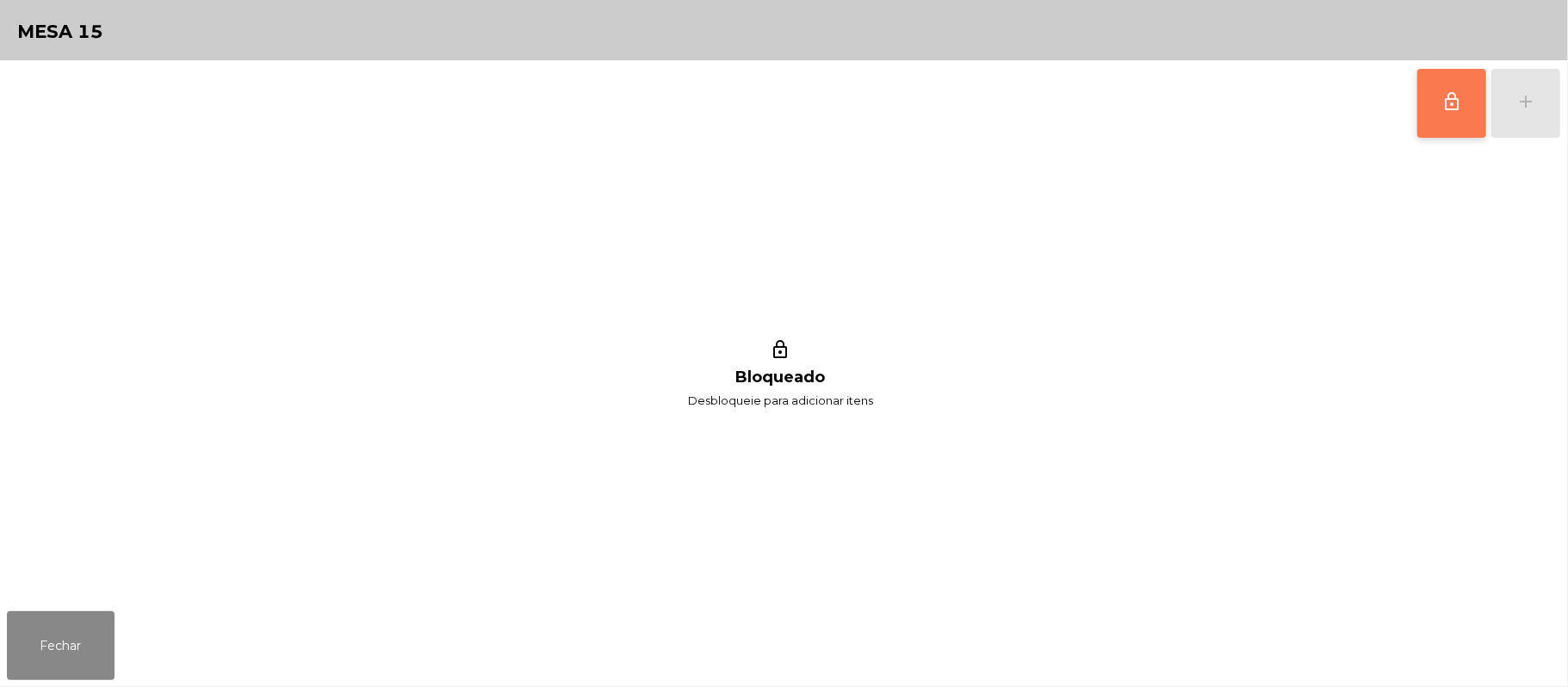
click at [1444, 98] on span "lock_outline" at bounding box center [1451, 101] width 21 height 21
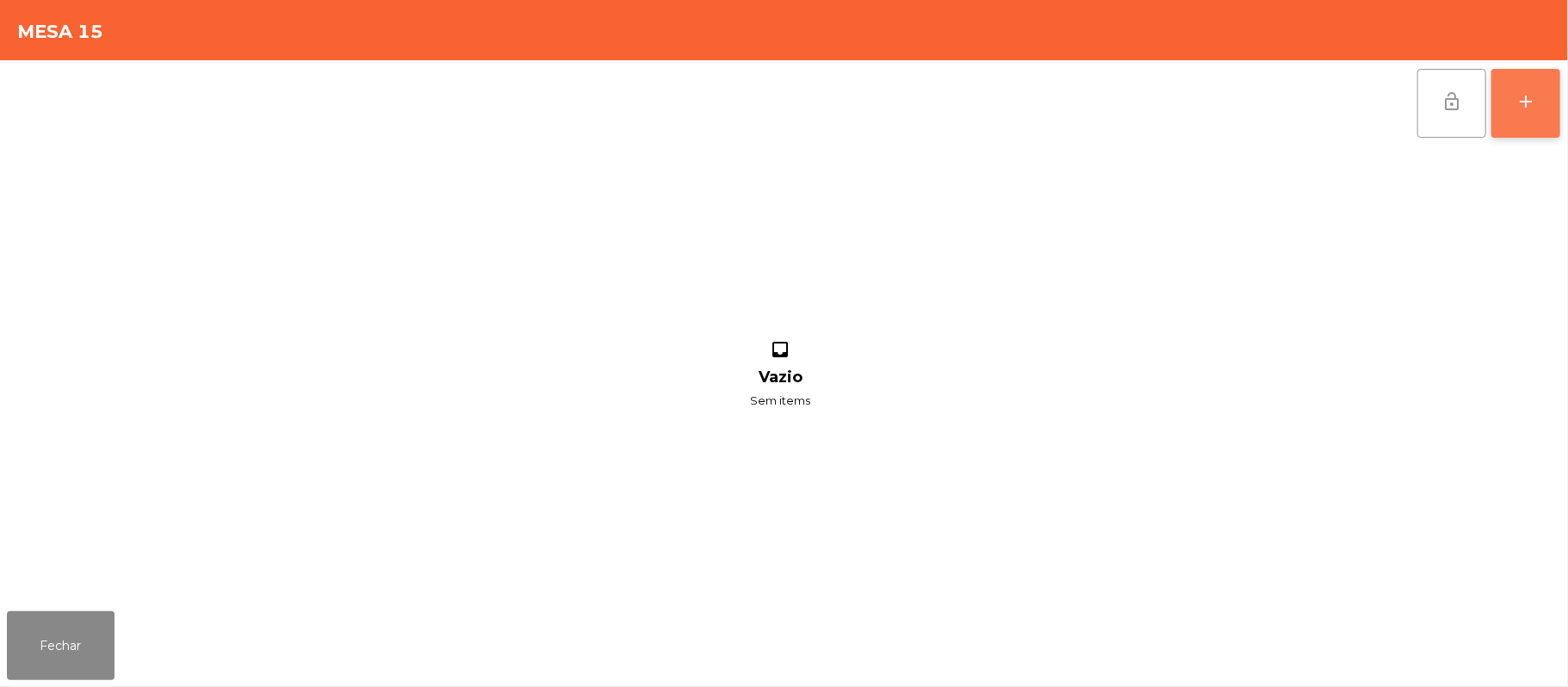
click at [1515, 98] on div "add" at bounding box center [1526, 101] width 21 height 21
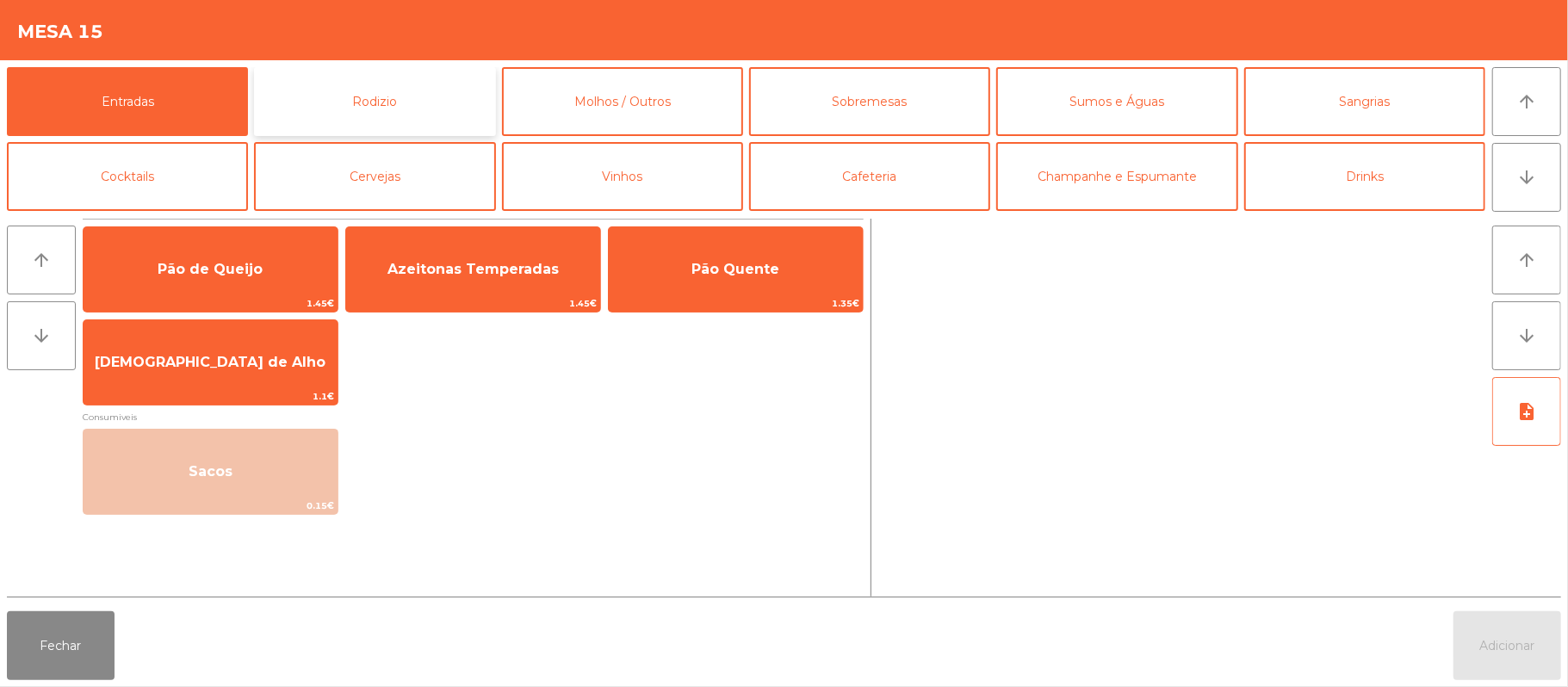
click at [431, 111] on button "Rodizio" at bounding box center [374, 101] width 241 height 69
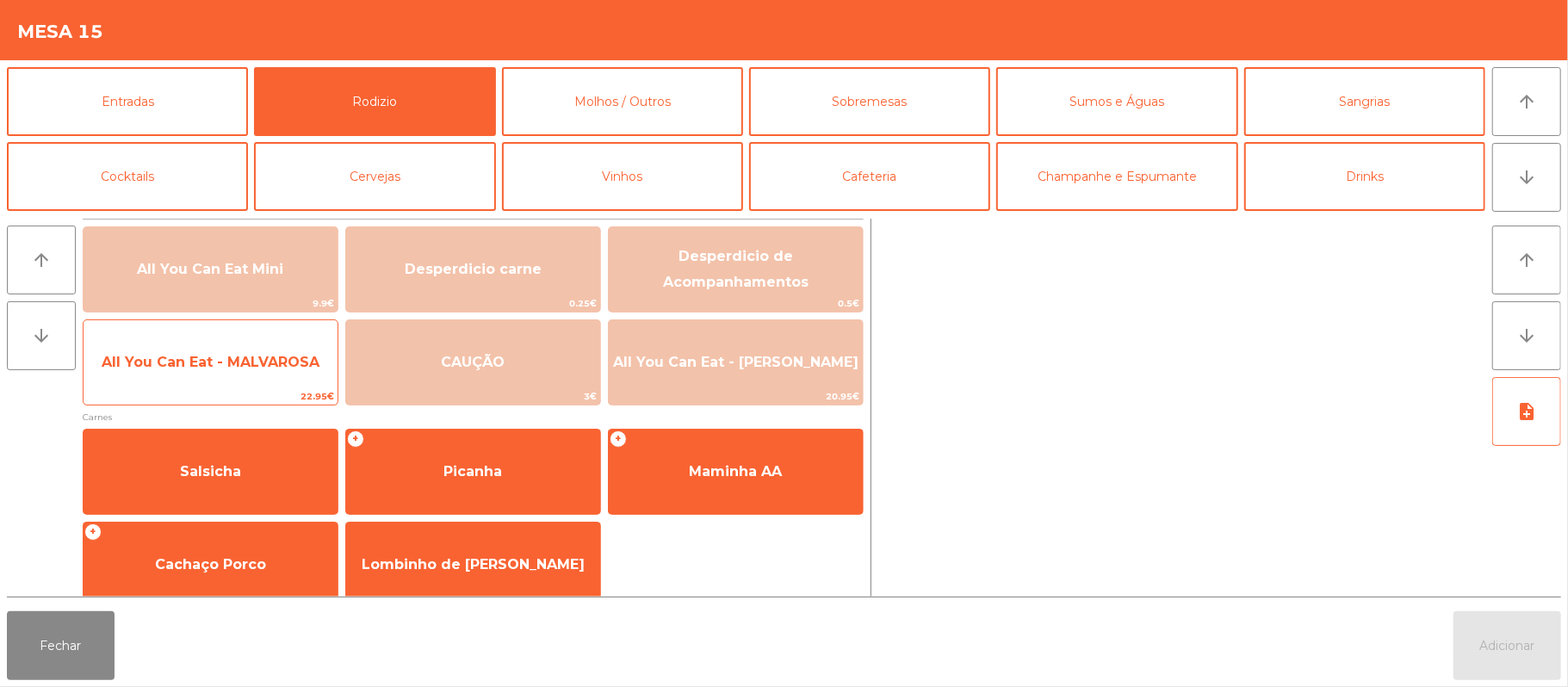
click at [217, 351] on span "All You Can Eat - MALVAROSA" at bounding box center [210, 363] width 254 height 47
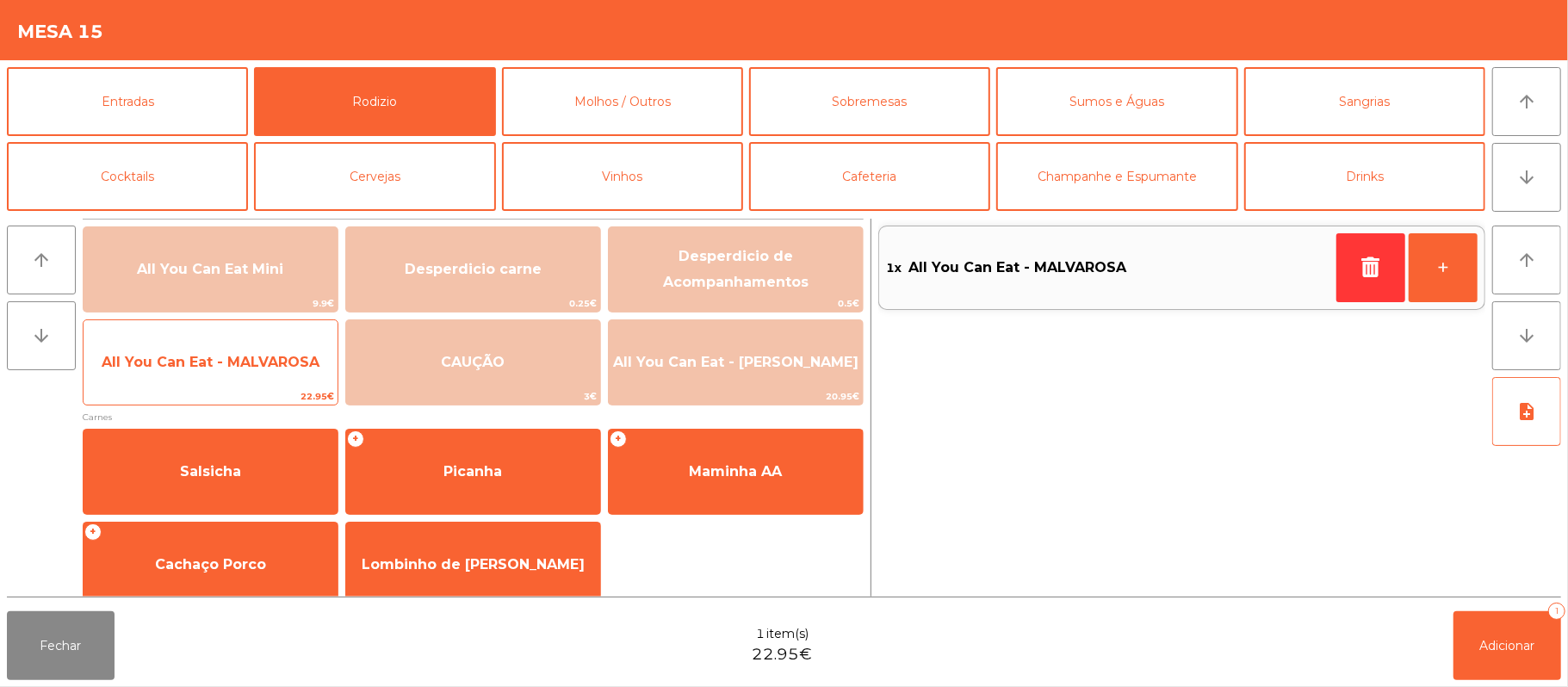
click at [208, 358] on span "All You Can Eat - MALVAROSA" at bounding box center [210, 362] width 218 height 16
click at [204, 348] on span "All You Can Eat - MALVAROSA" at bounding box center [210, 363] width 254 height 47
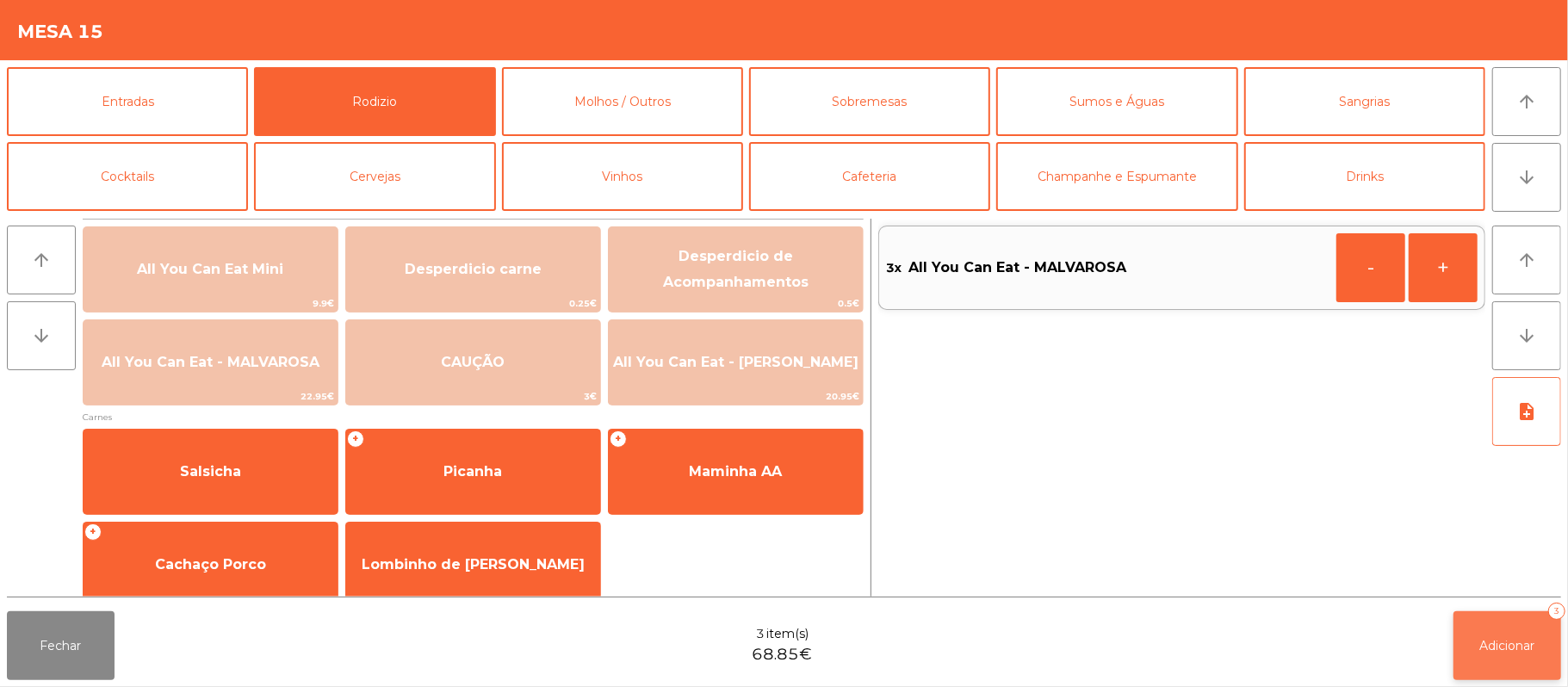
click at [1494, 632] on button "Adicionar 3" at bounding box center [1507, 646] width 107 height 69
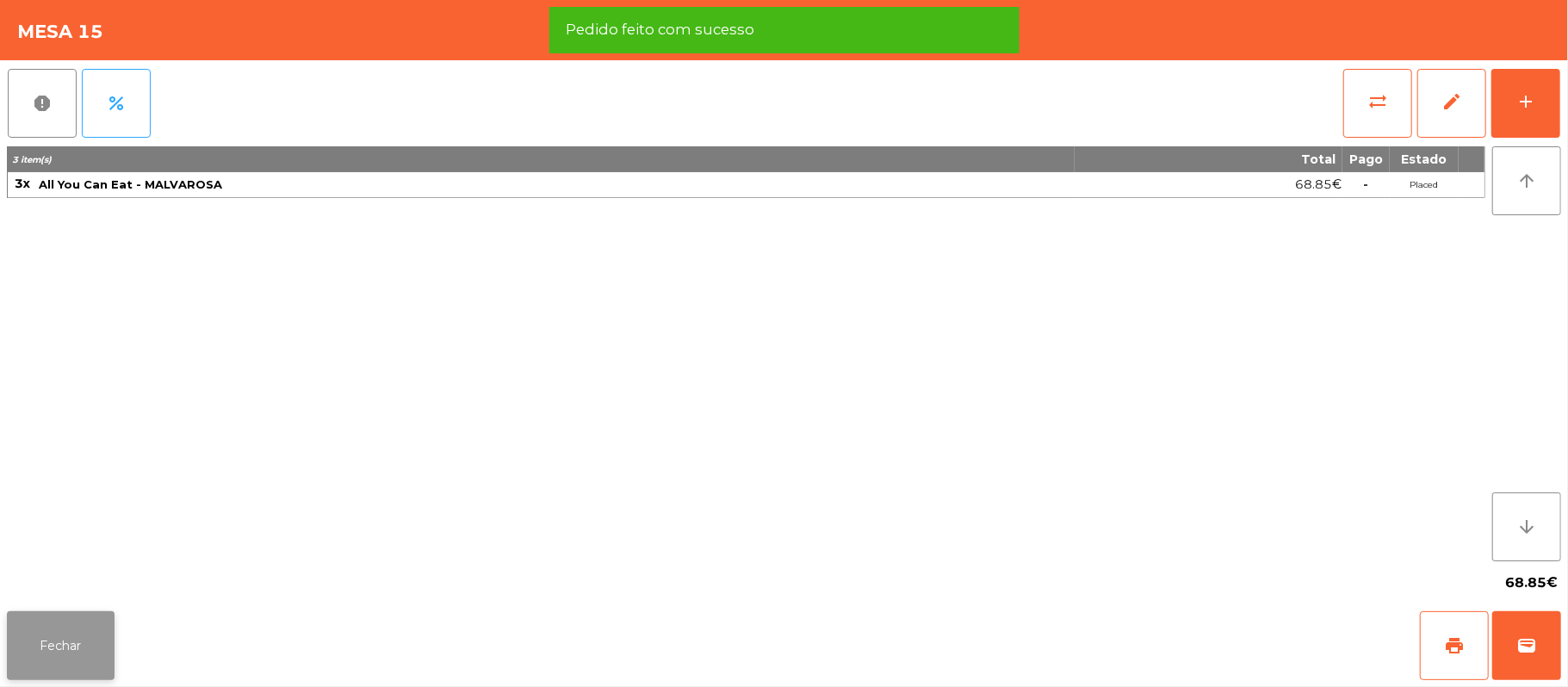
click at [56, 639] on button "Fechar" at bounding box center [60, 646] width 107 height 69
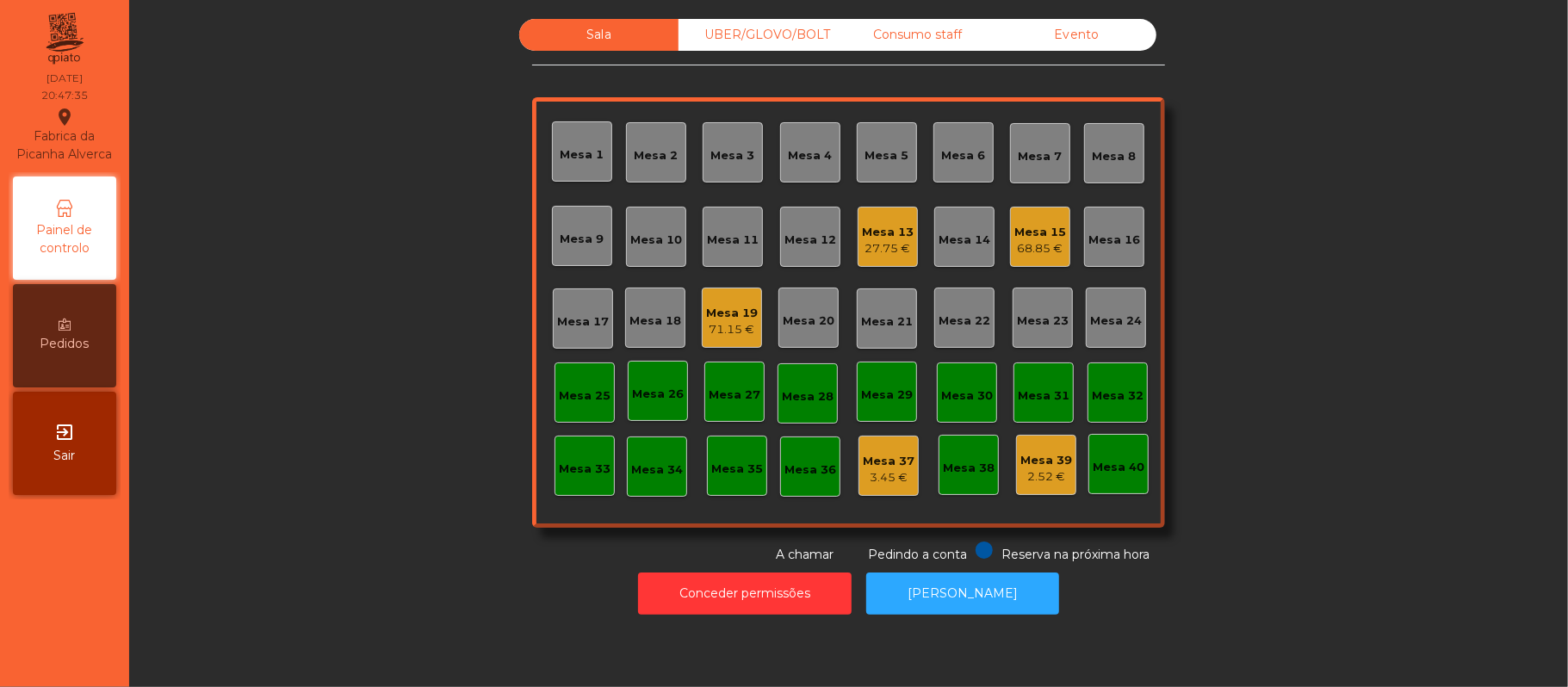
click at [1035, 234] on div "Mesa 15" at bounding box center [1040, 233] width 52 height 17
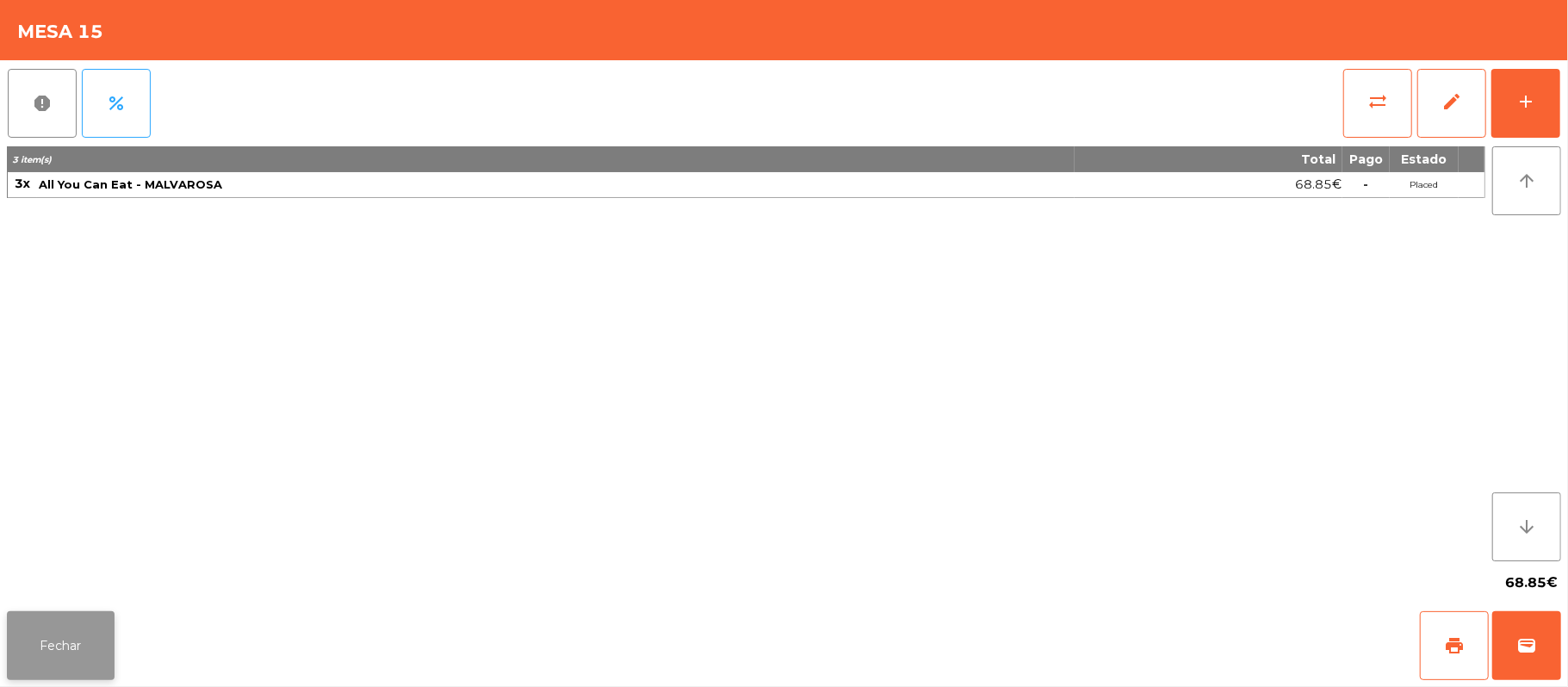
click at [52, 652] on button "Fechar" at bounding box center [60, 646] width 107 height 69
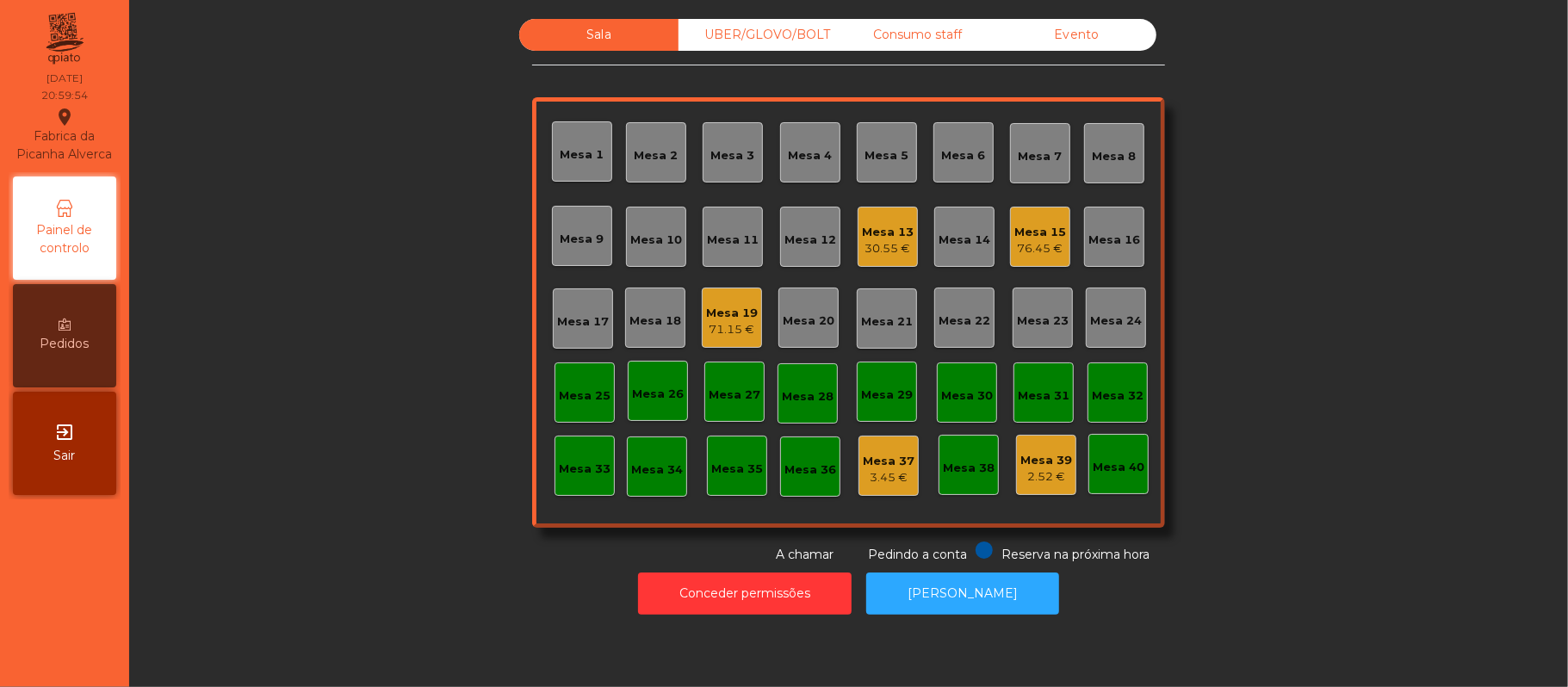
click at [804, 331] on div "Mesa 20" at bounding box center [807, 318] width 60 height 60
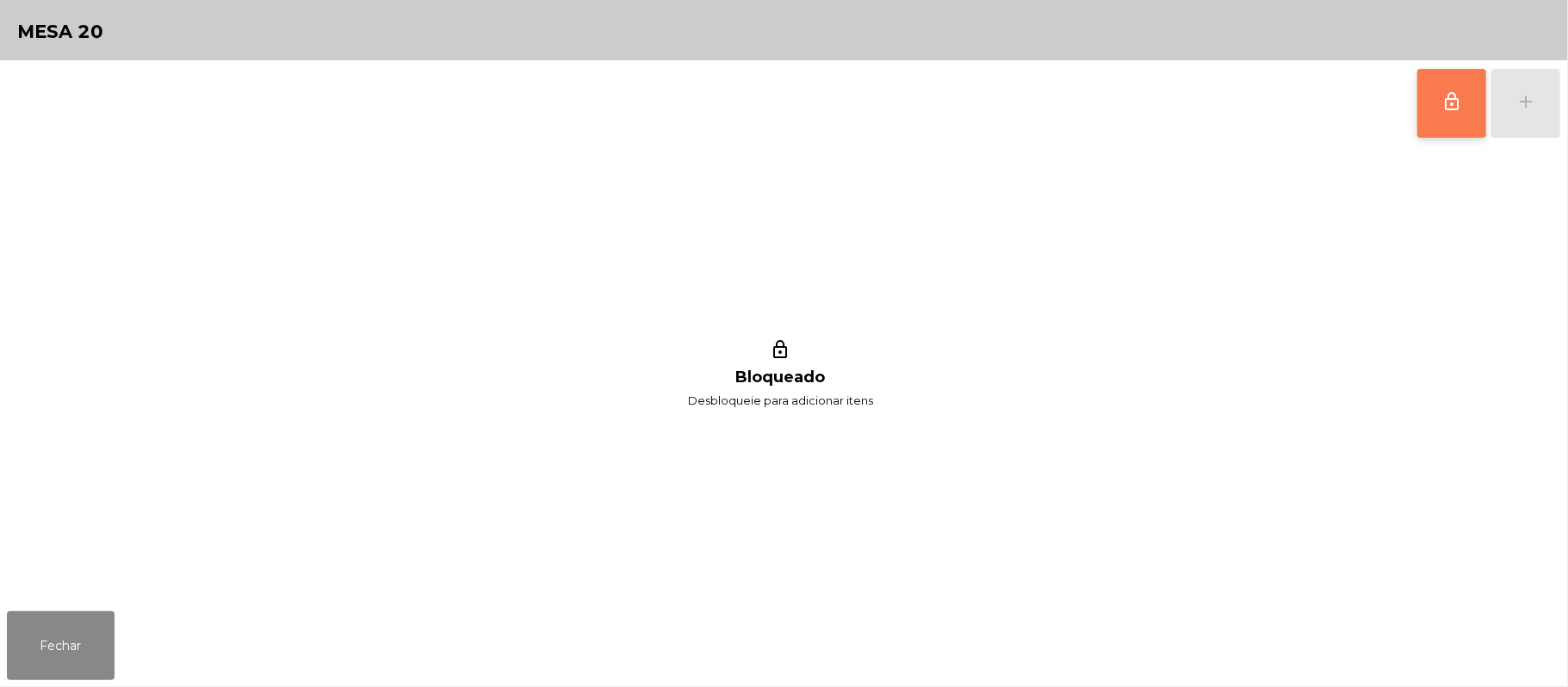
click at [1447, 114] on button "lock_outline" at bounding box center [1451, 103] width 69 height 69
click at [1513, 111] on button "add" at bounding box center [1525, 103] width 69 height 69
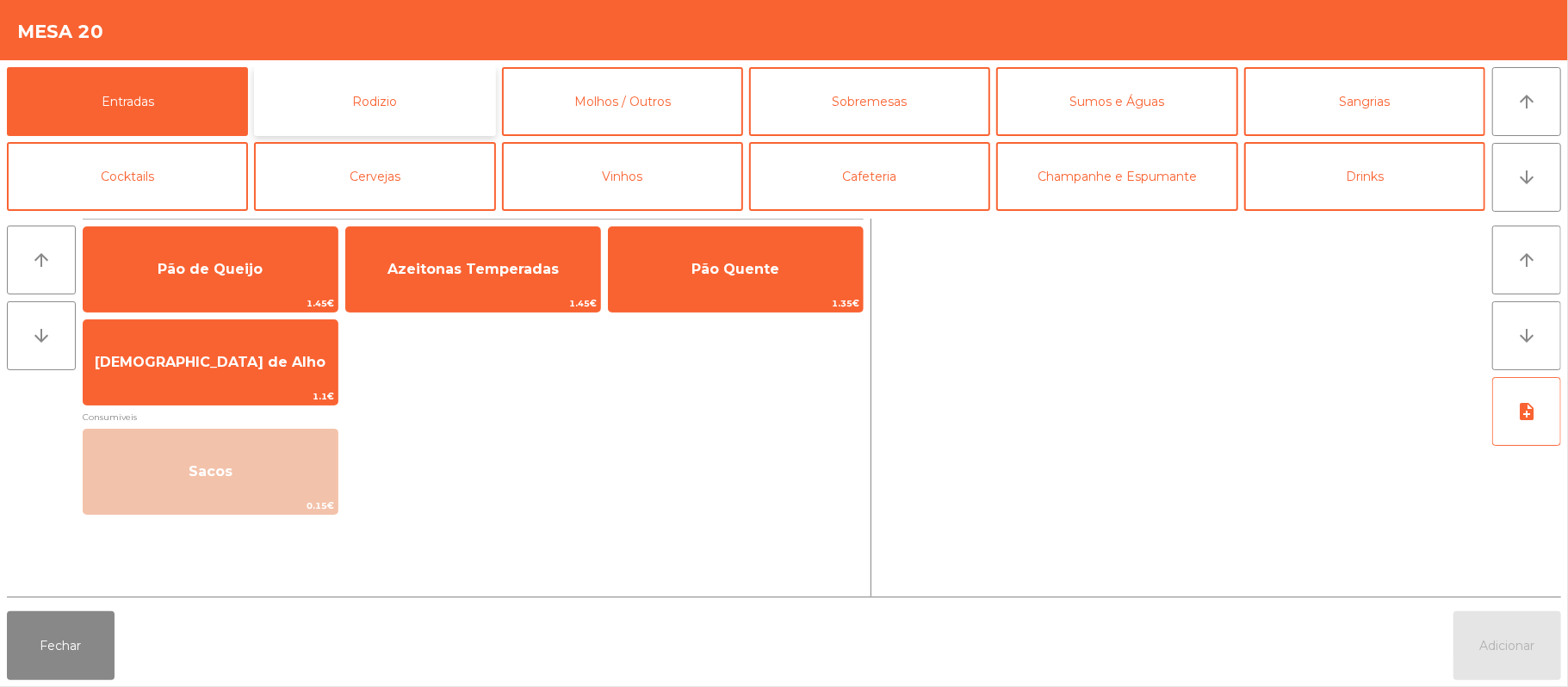
click at [431, 101] on button "Rodizio" at bounding box center [374, 101] width 241 height 69
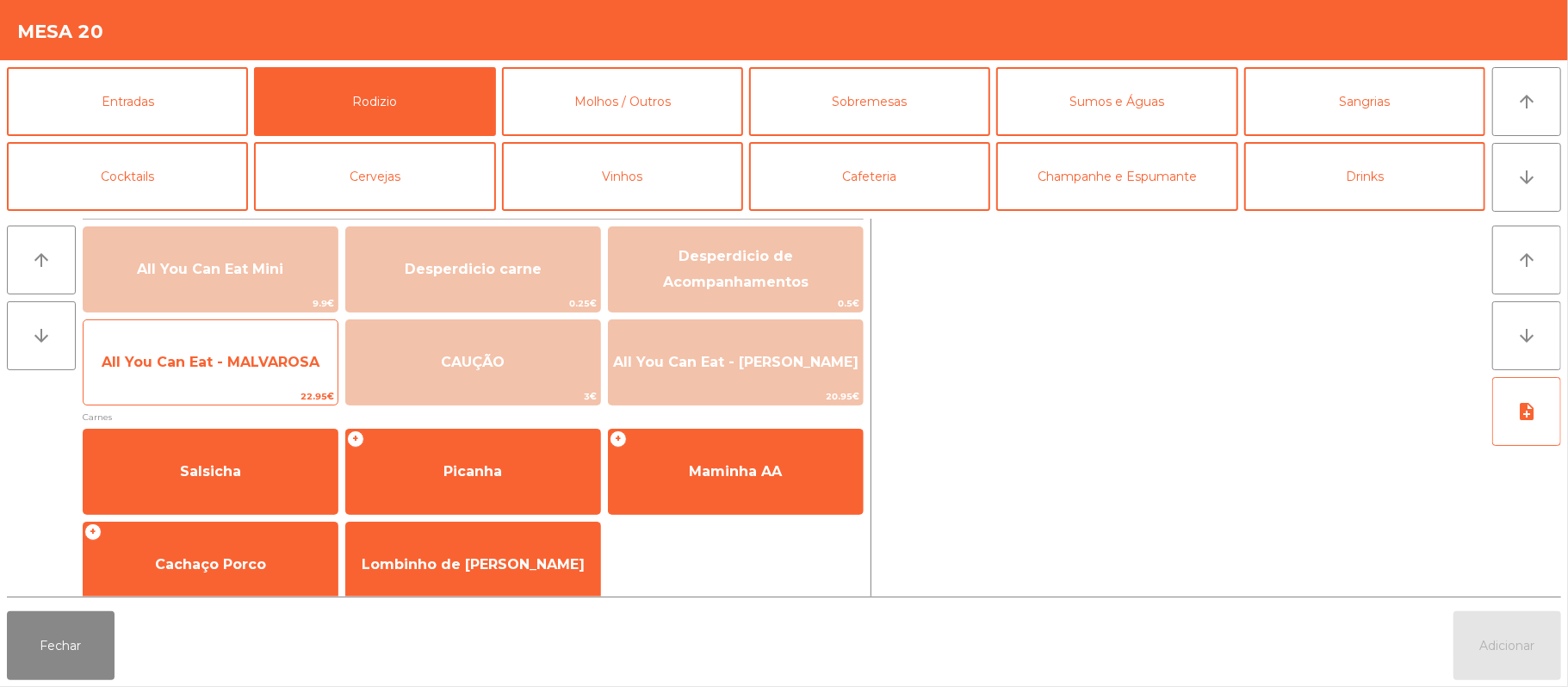
click at [290, 377] on span "All You Can Eat - MALVAROSA" at bounding box center [210, 363] width 254 height 47
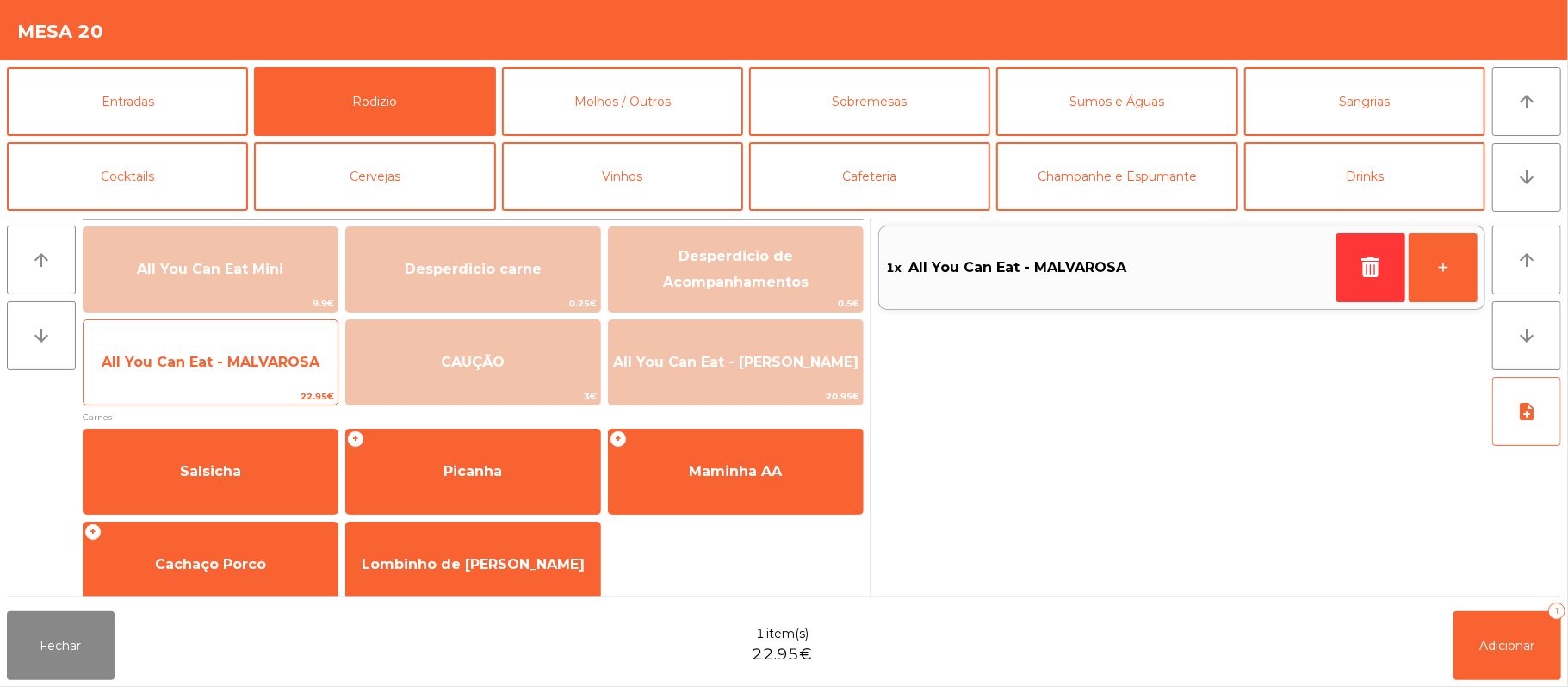
click at [276, 388] on span "22.95€" at bounding box center [210, 396] width 254 height 16
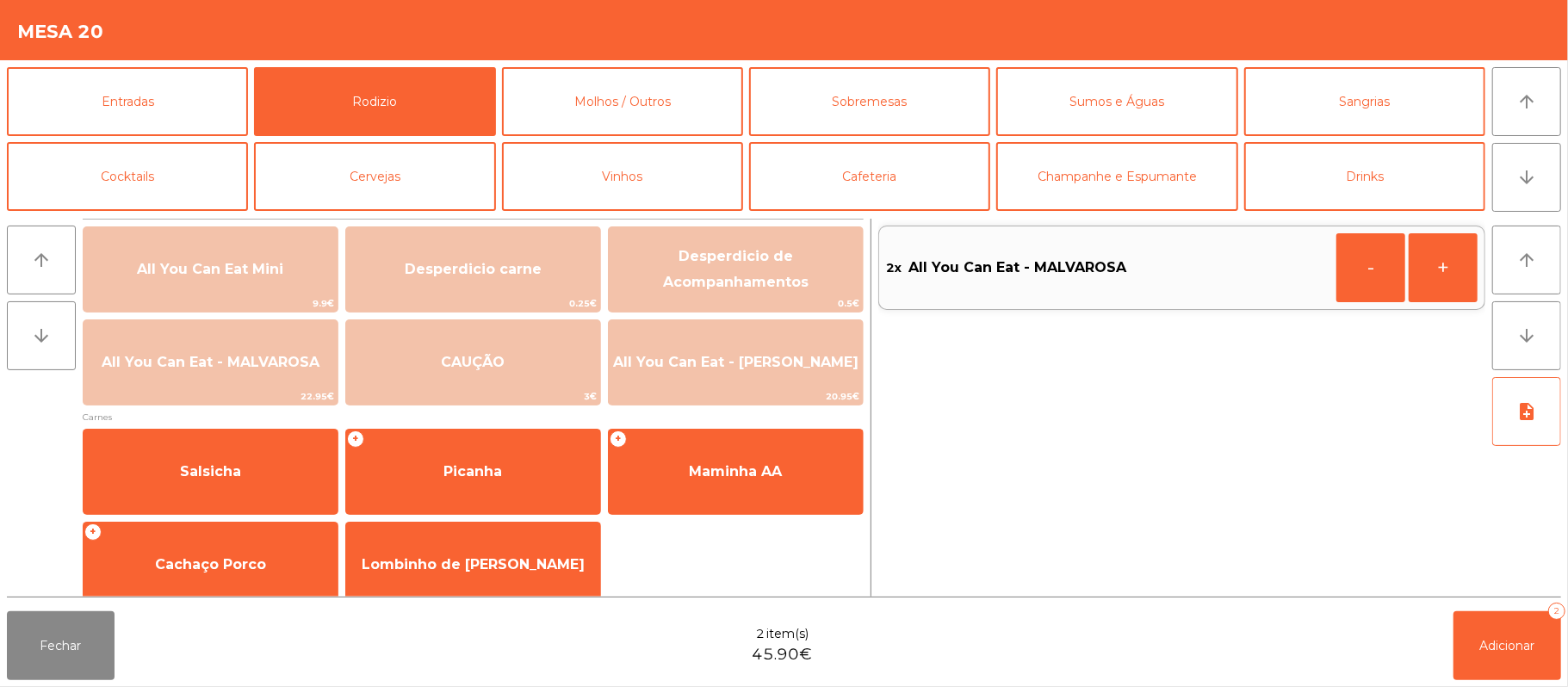
click at [1057, 589] on div "2x All You Can Eat - MALVAROSA - +" at bounding box center [1182, 408] width 607 height 378
click at [1473, 641] on button "Adicionar 2" at bounding box center [1507, 646] width 107 height 69
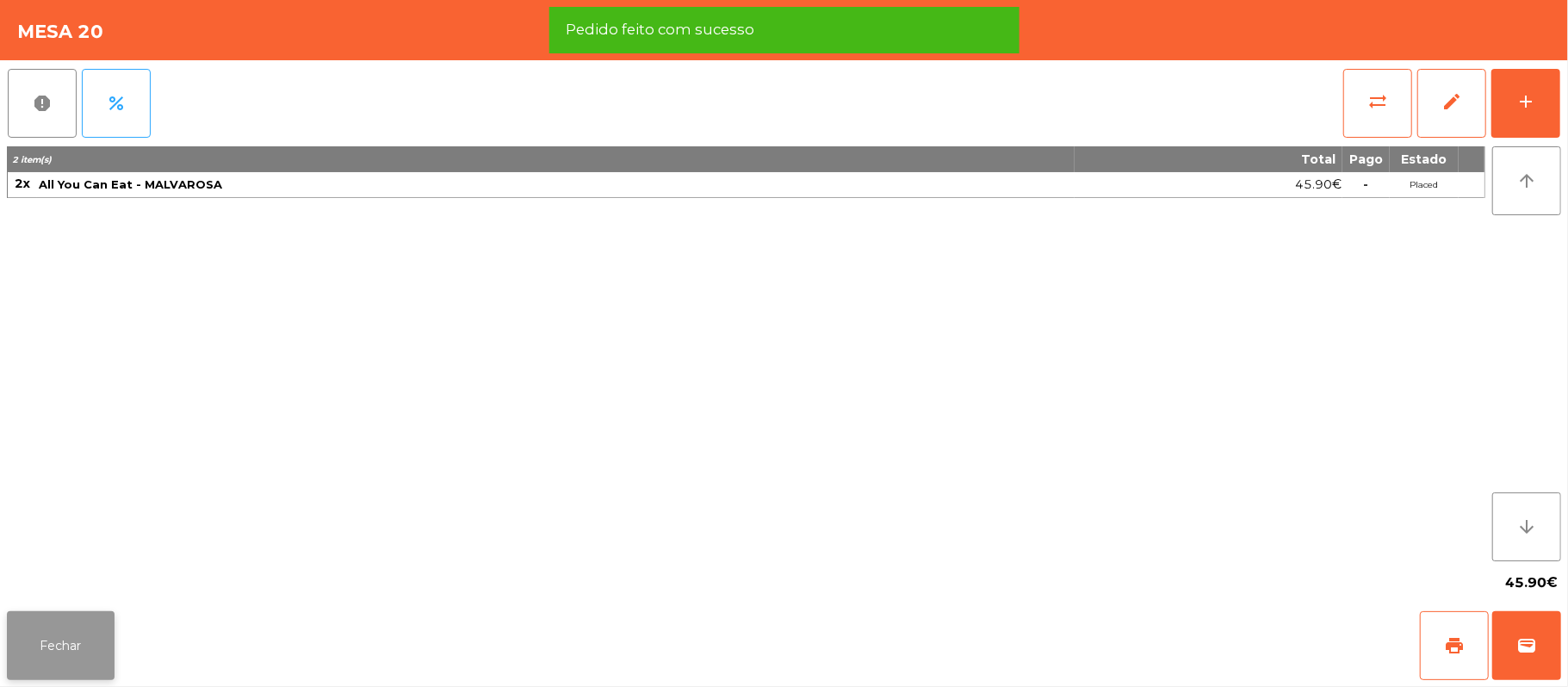
click at [80, 655] on button "Fechar" at bounding box center [60, 646] width 107 height 69
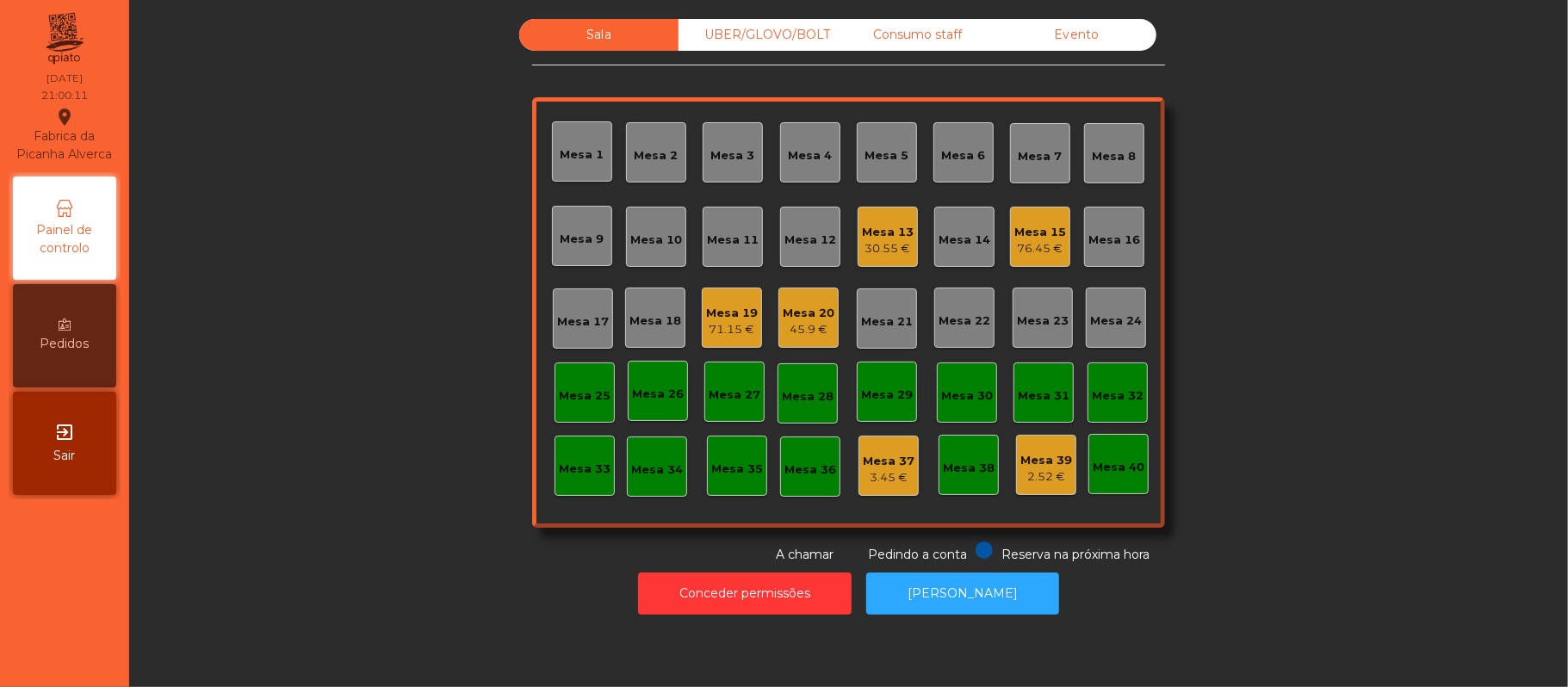
click at [824, 329] on div "Mesa 20 45.9 €" at bounding box center [807, 318] width 60 height 60
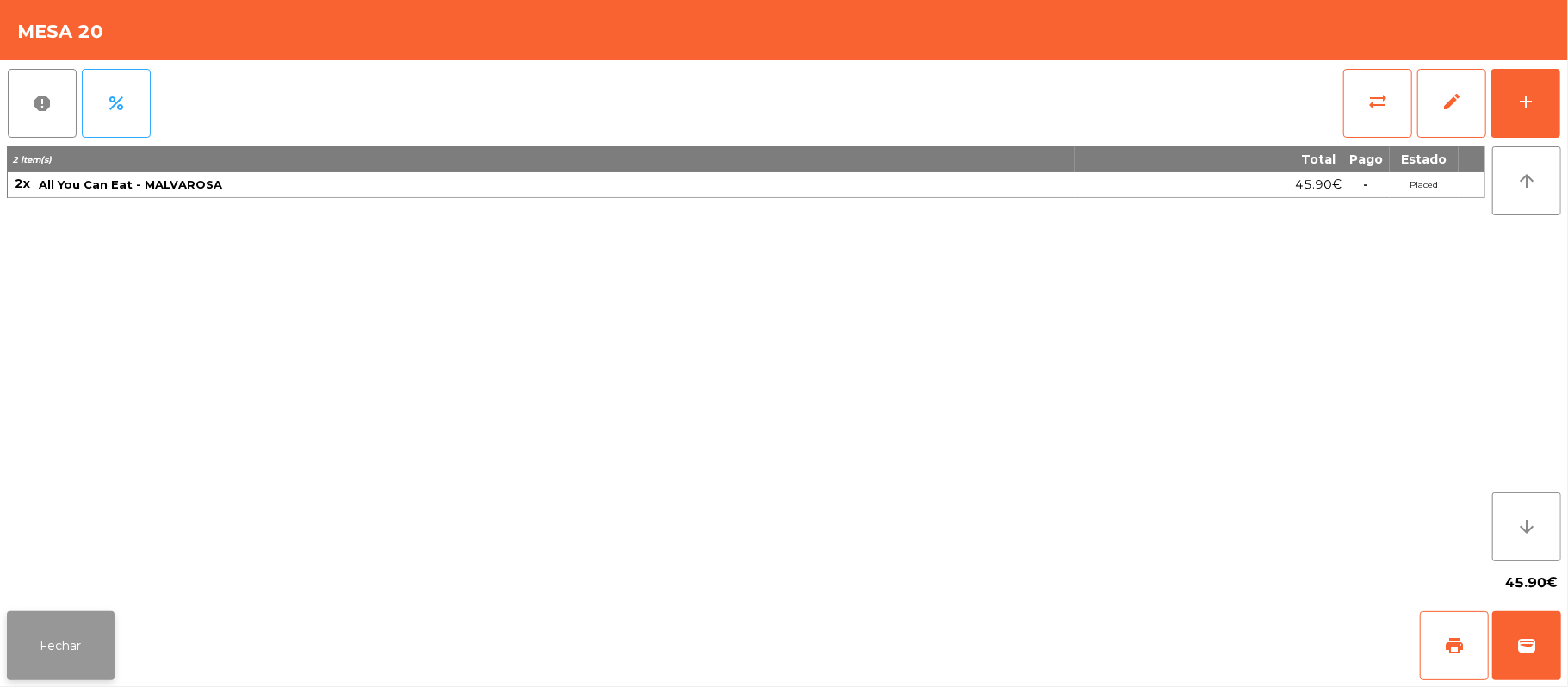
click at [53, 673] on button "Fechar" at bounding box center [60, 646] width 107 height 69
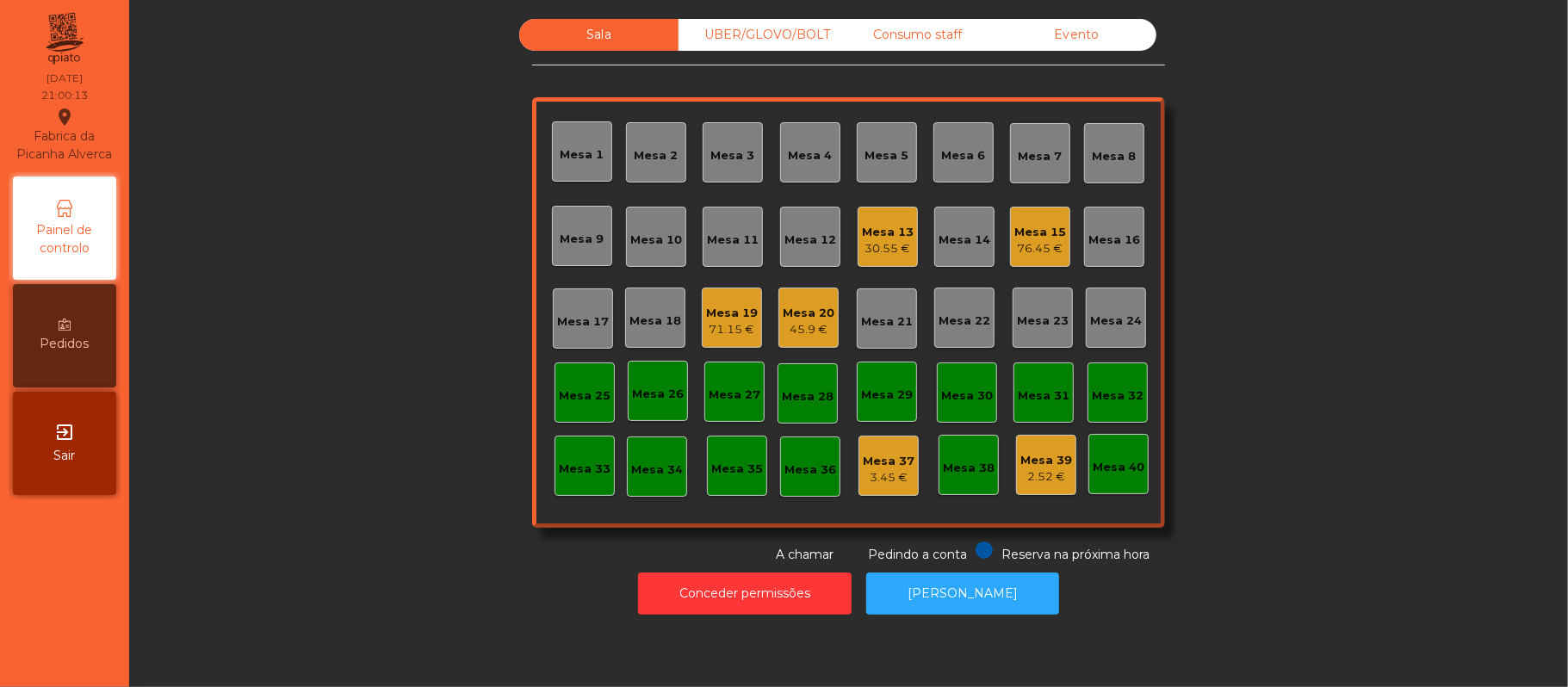
click at [715, 322] on div "71.15 €" at bounding box center [732, 330] width 52 height 17
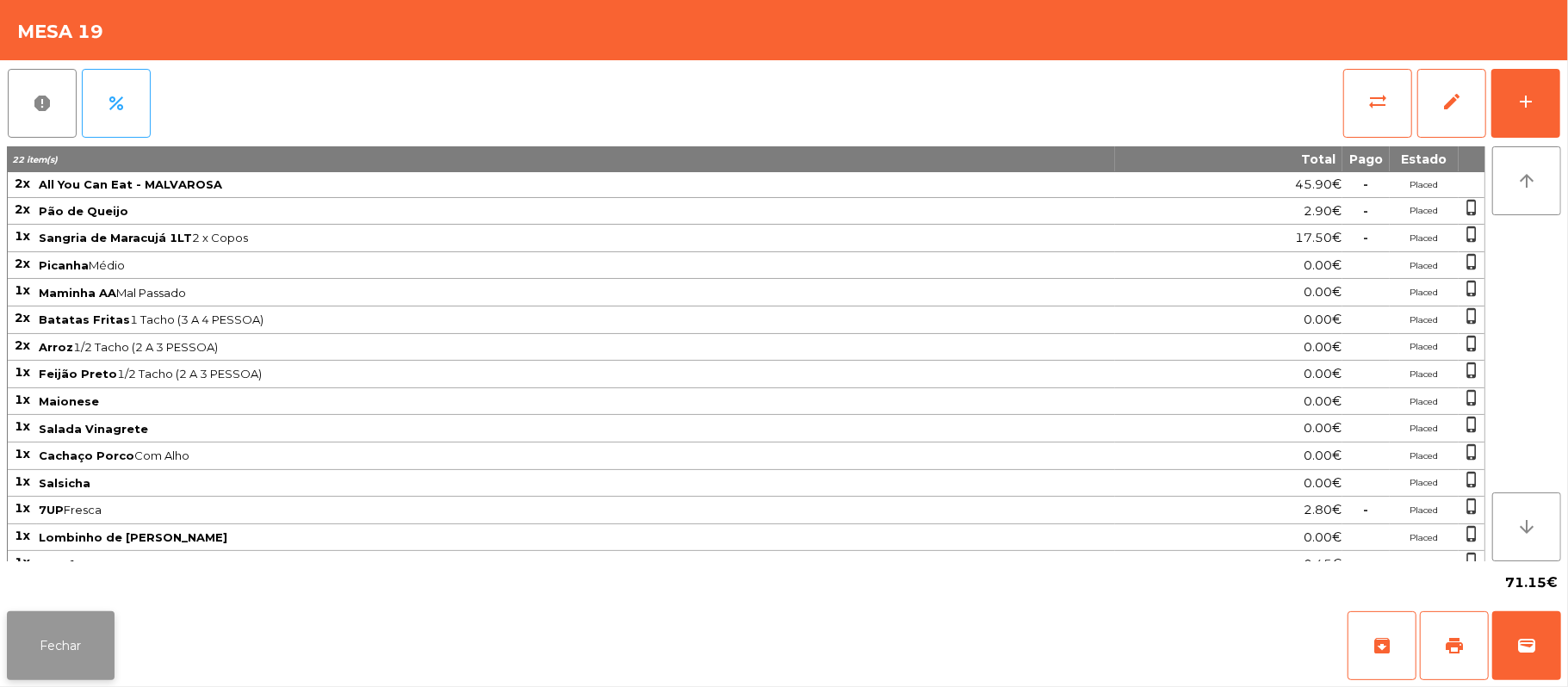
click at [93, 666] on button "Fechar" at bounding box center [60, 646] width 107 height 69
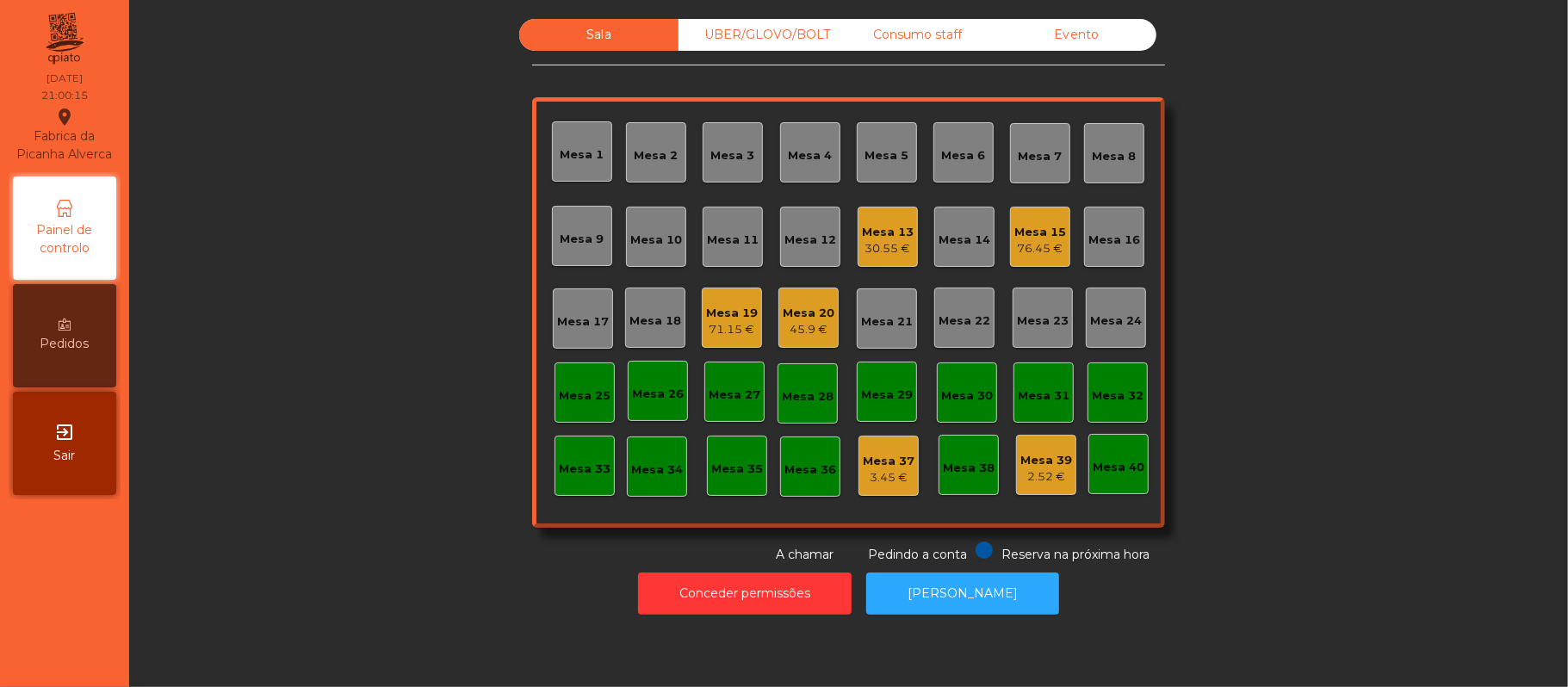
click at [870, 253] on div "30.55 €" at bounding box center [888, 249] width 52 height 17
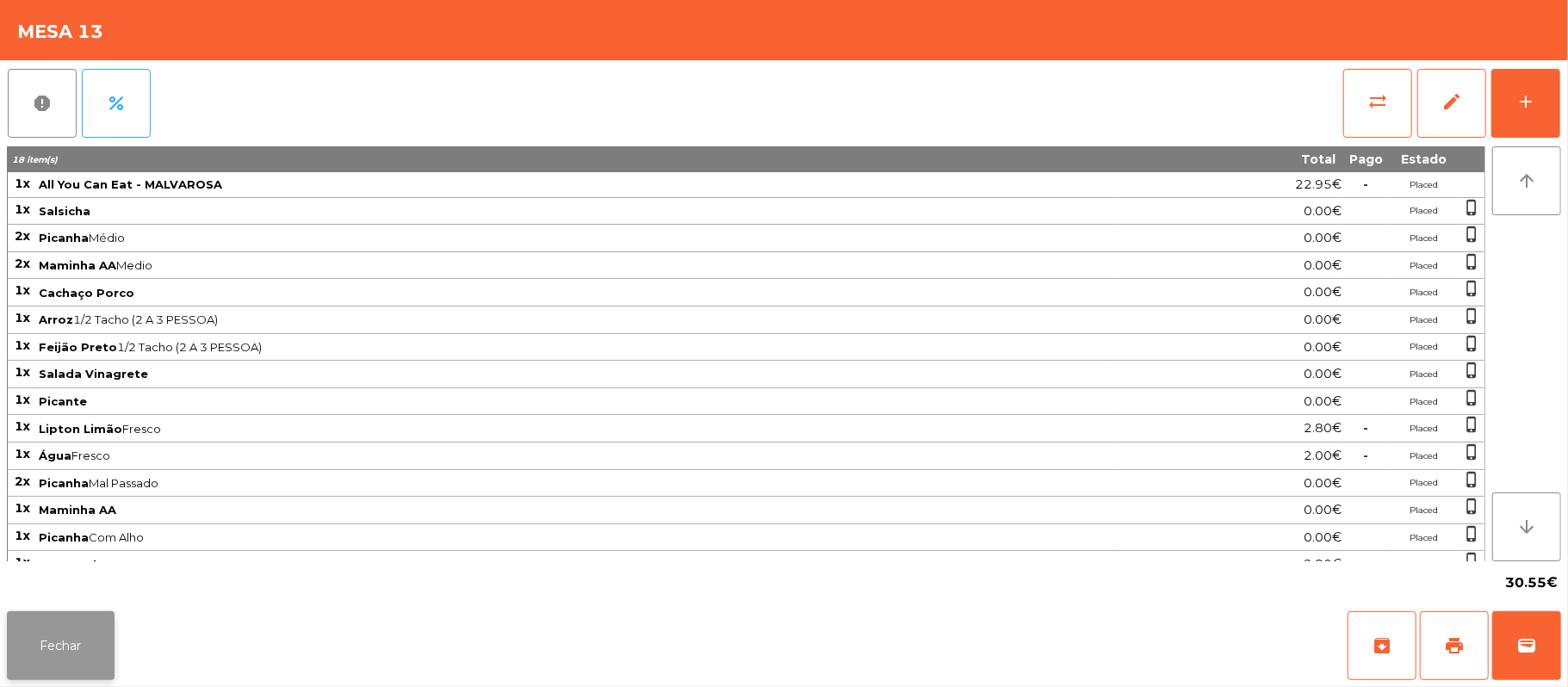
click at [55, 666] on button "Fechar" at bounding box center [60, 646] width 107 height 69
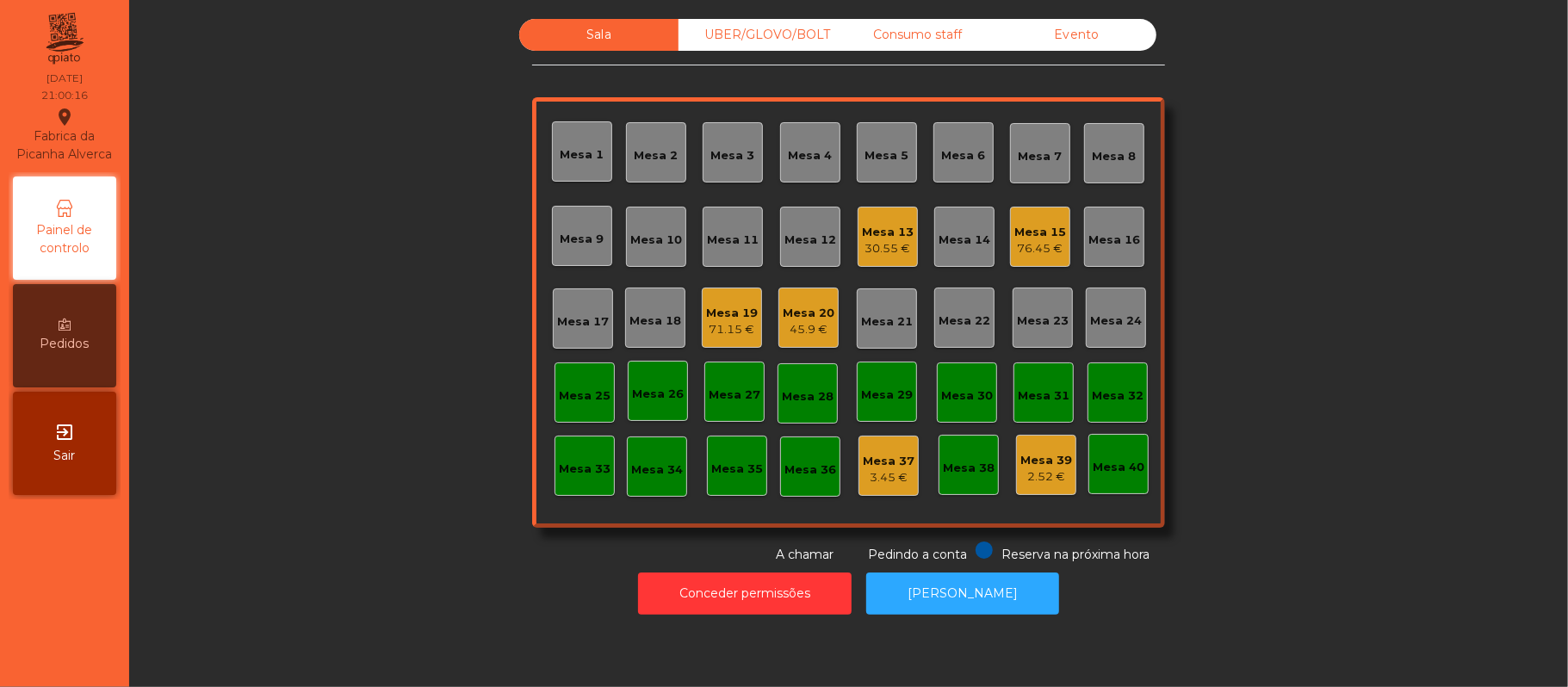
click at [1025, 231] on div "Mesa 15" at bounding box center [1040, 233] width 52 height 17
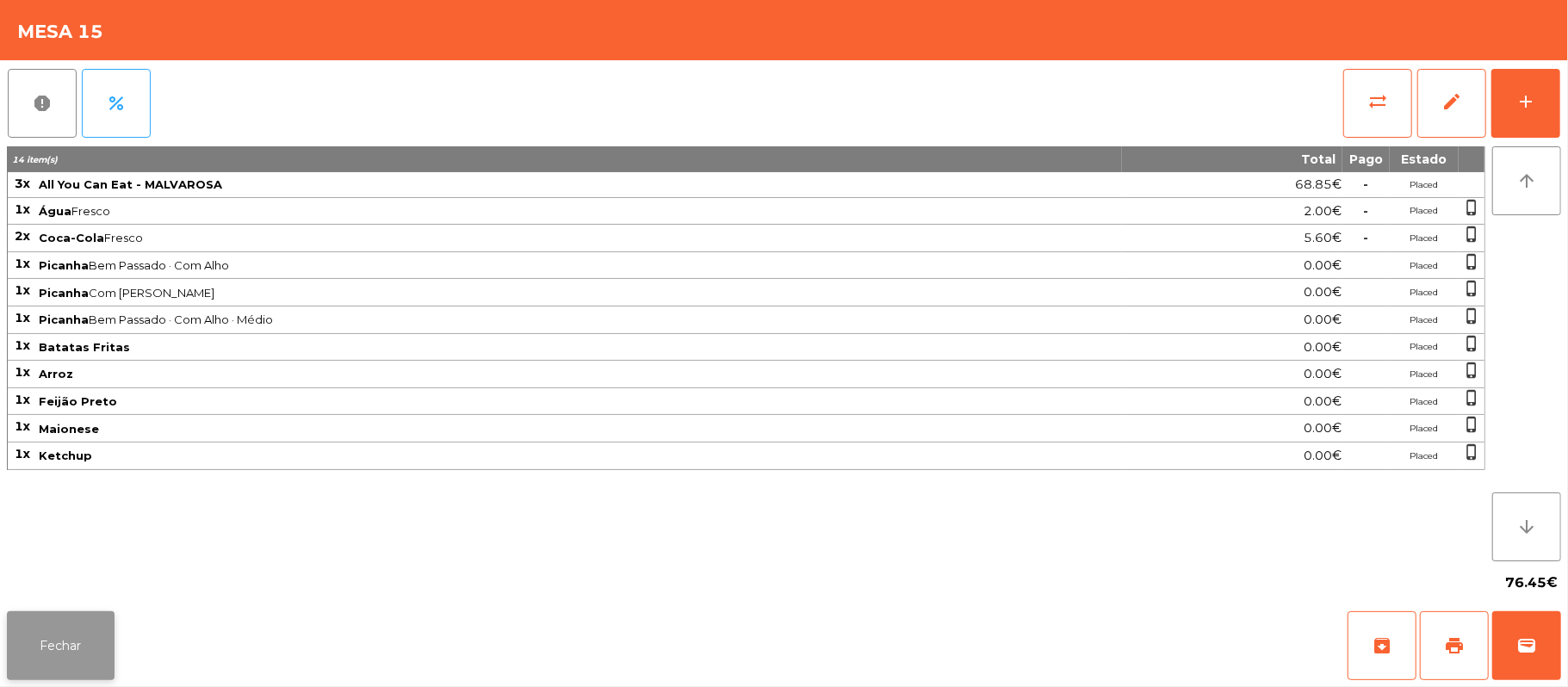
click at [73, 659] on button "Fechar" at bounding box center [60, 646] width 107 height 69
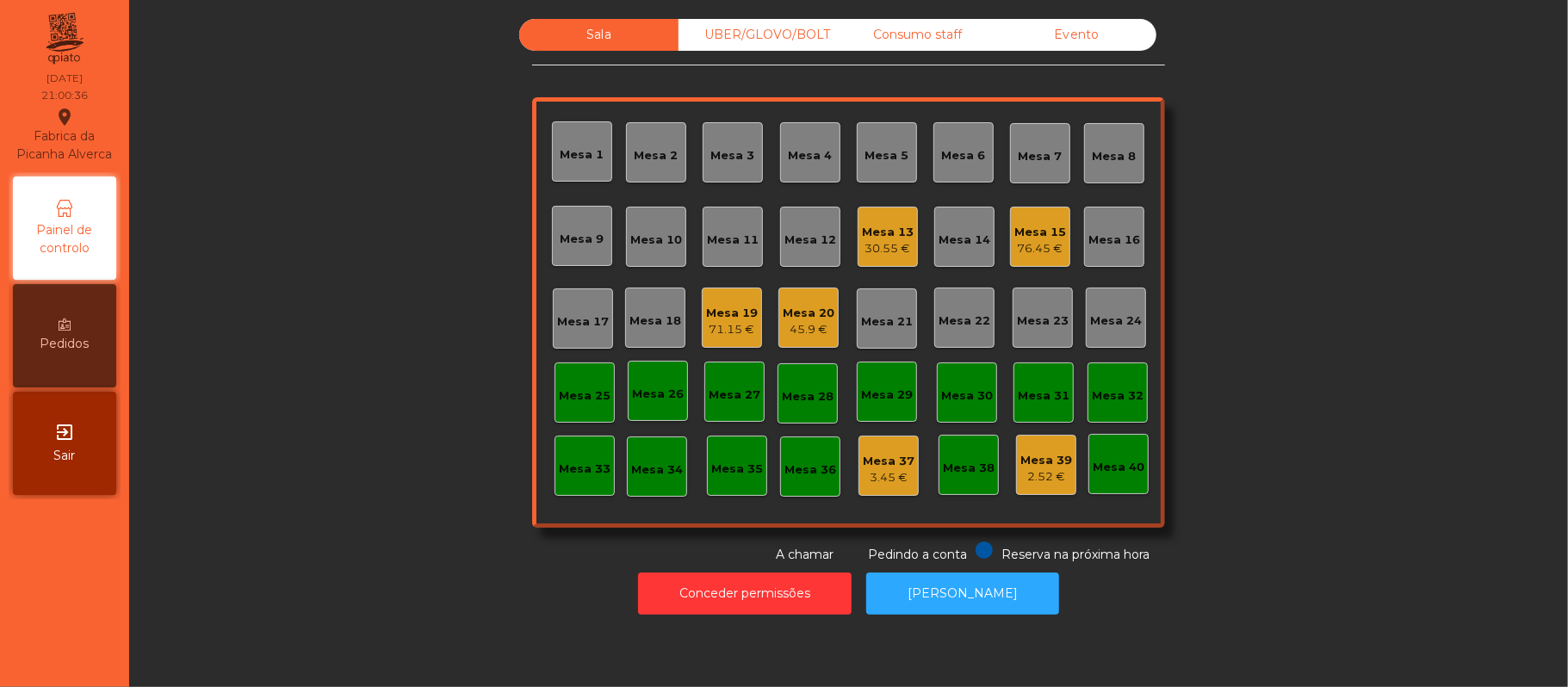
click at [797, 336] on div "45.9 €" at bounding box center [808, 330] width 52 height 17
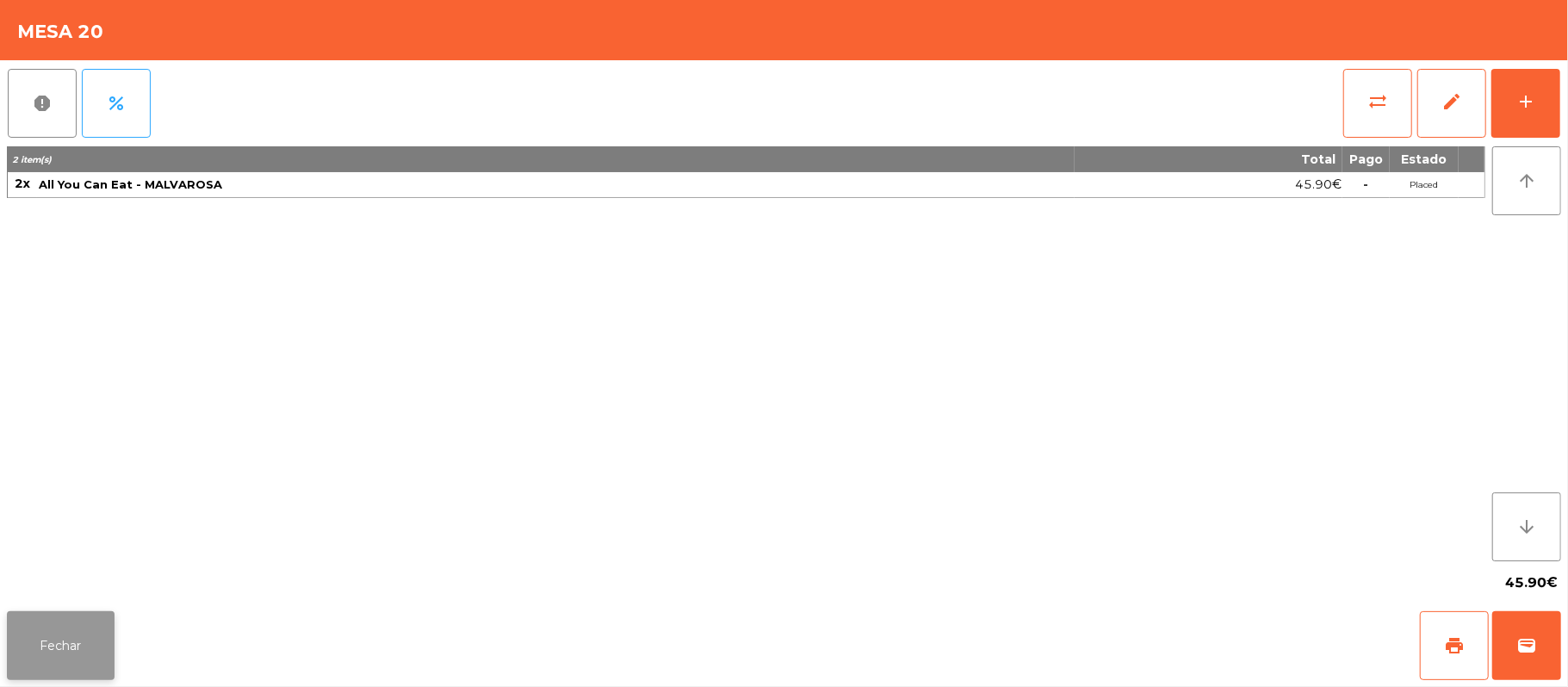
click at [67, 651] on button "Fechar" at bounding box center [60, 646] width 107 height 69
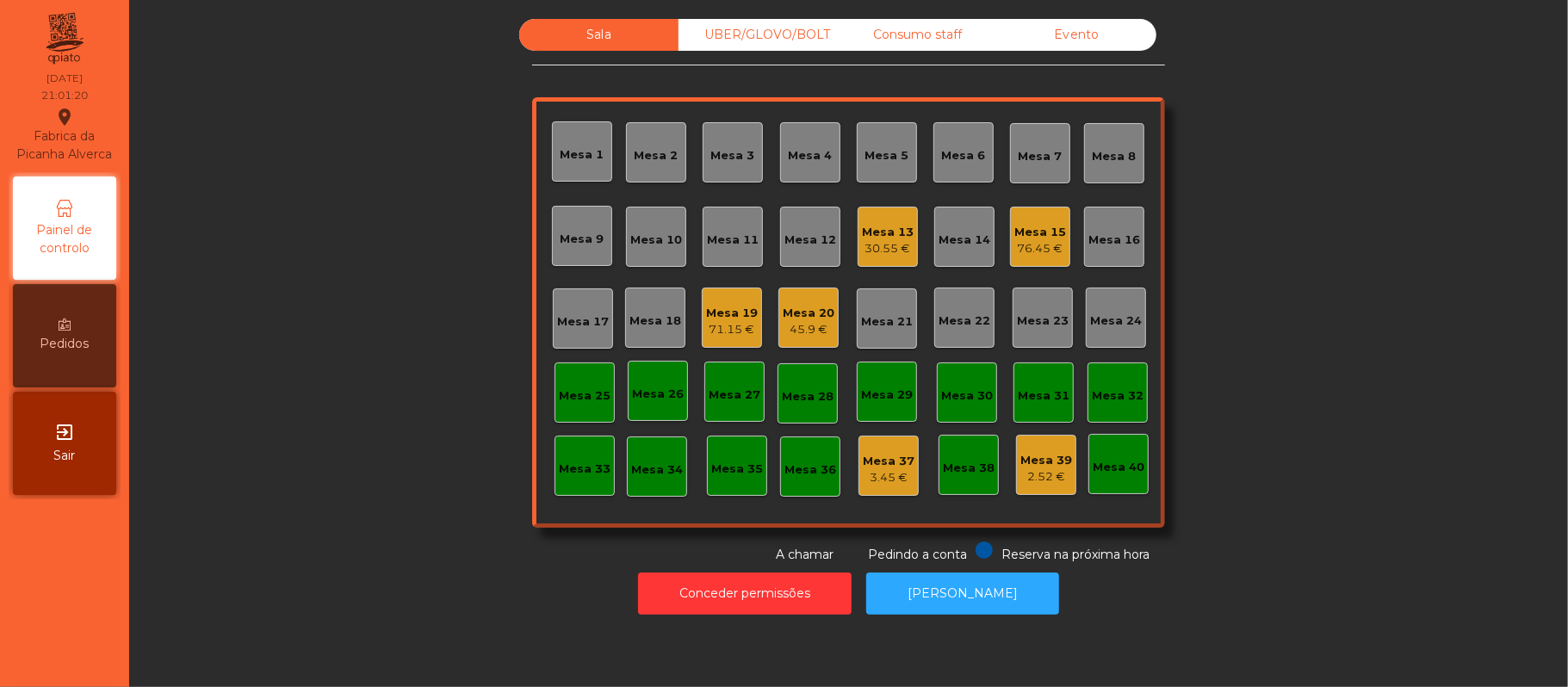
click at [708, 300] on div "Mesa 19 71.15 €" at bounding box center [732, 318] width 52 height 40
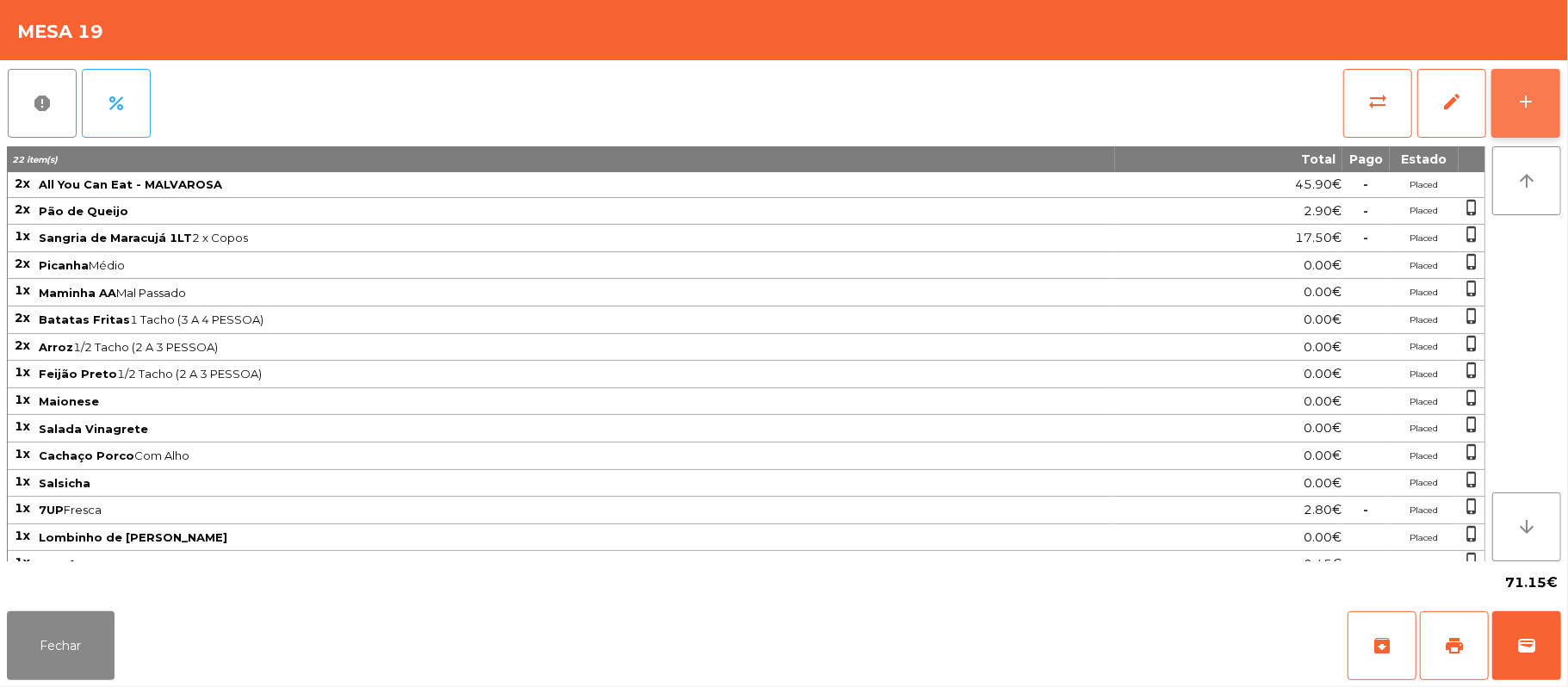
click at [1509, 121] on button "add" at bounding box center [1525, 103] width 69 height 69
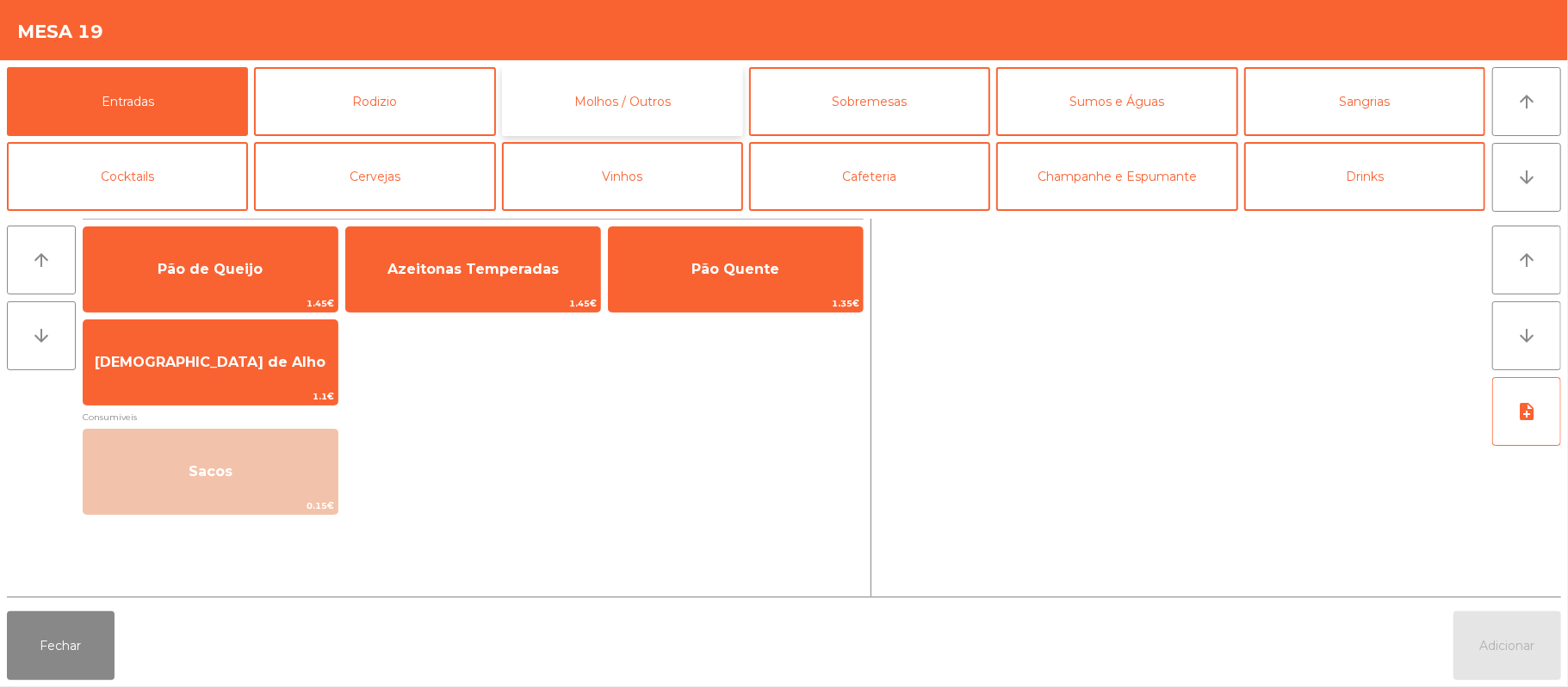
click at [582, 121] on button "Molhos / Outros" at bounding box center [623, 101] width 241 height 69
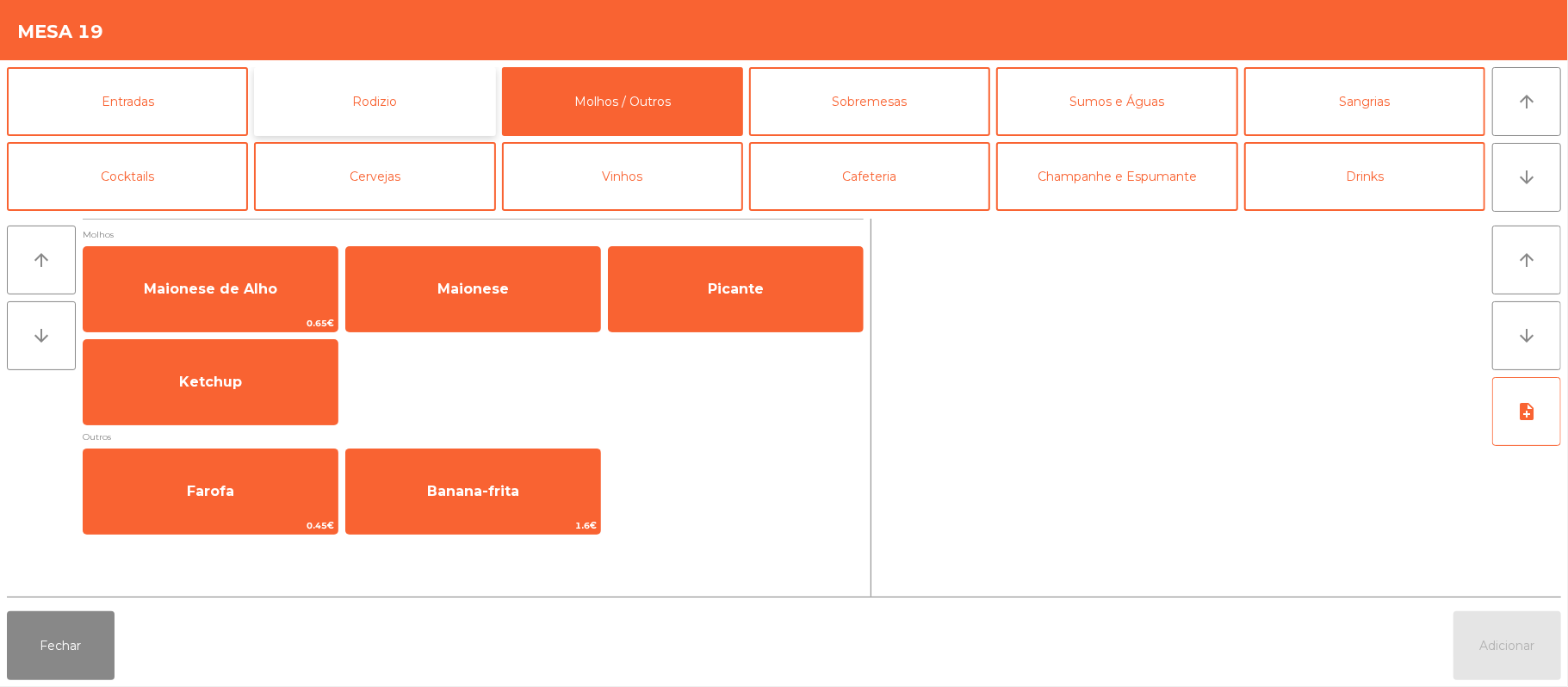
click at [417, 111] on button "Rodizio" at bounding box center [374, 101] width 241 height 69
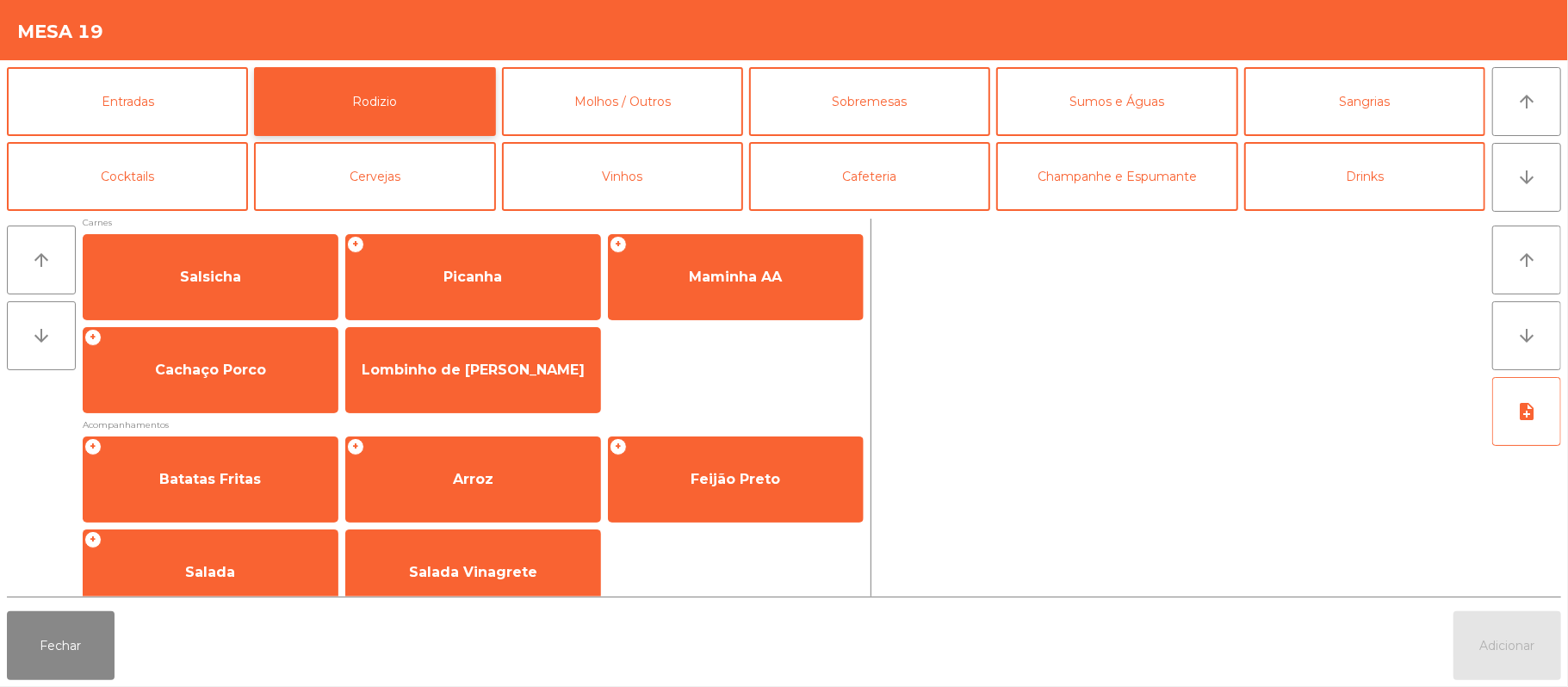
scroll to position [207, 0]
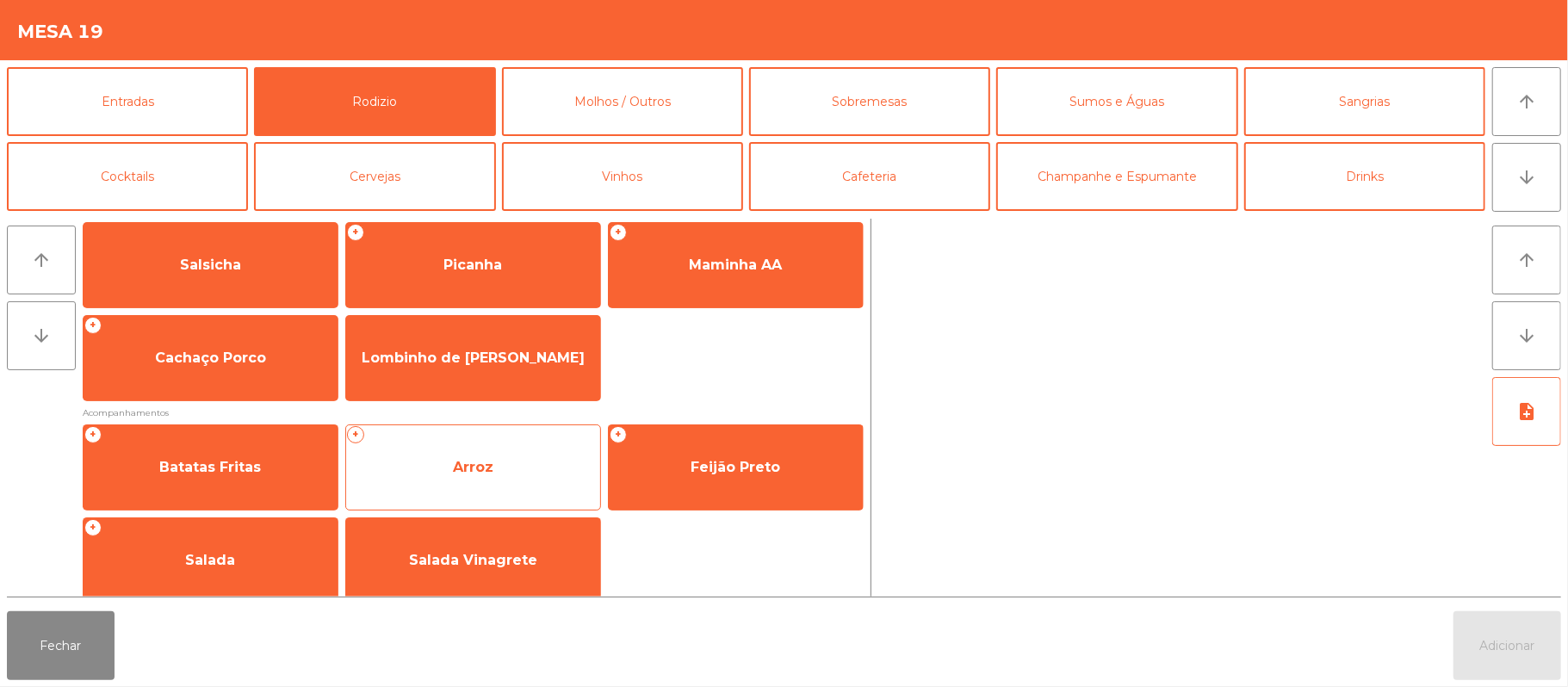
click at [519, 467] on span "Arroz" at bounding box center [473, 467] width 254 height 47
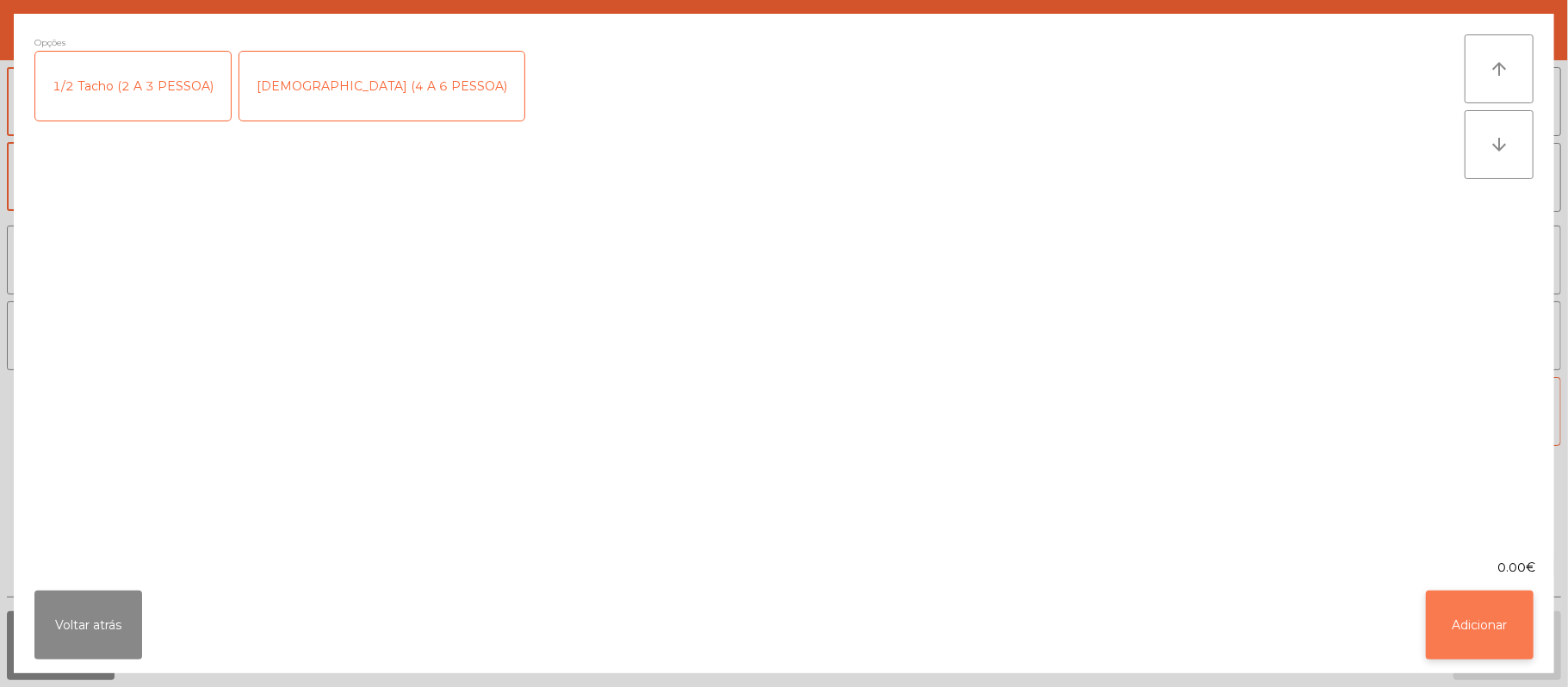
click at [1478, 648] on button "Adicionar" at bounding box center [1479, 625] width 107 height 69
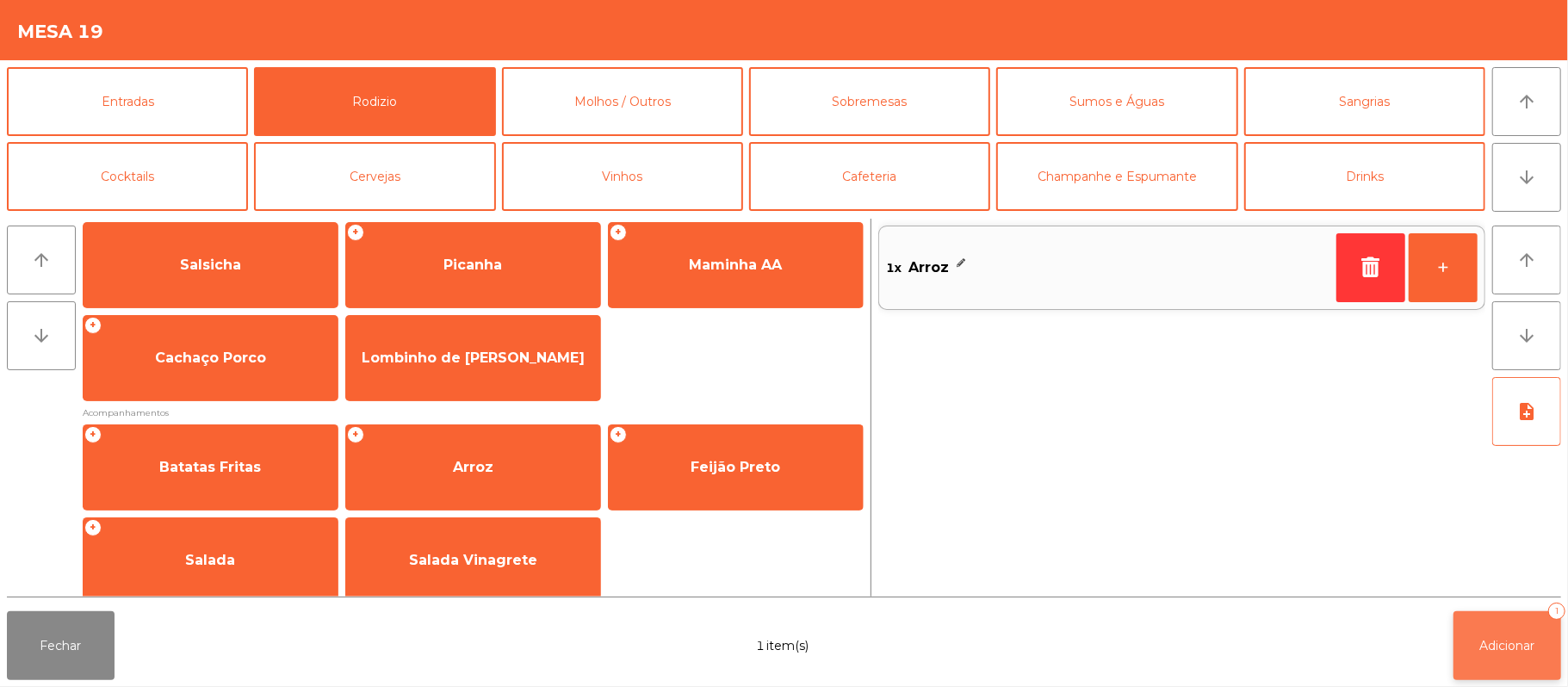
click at [1496, 657] on button "Adicionar 1" at bounding box center [1507, 646] width 107 height 69
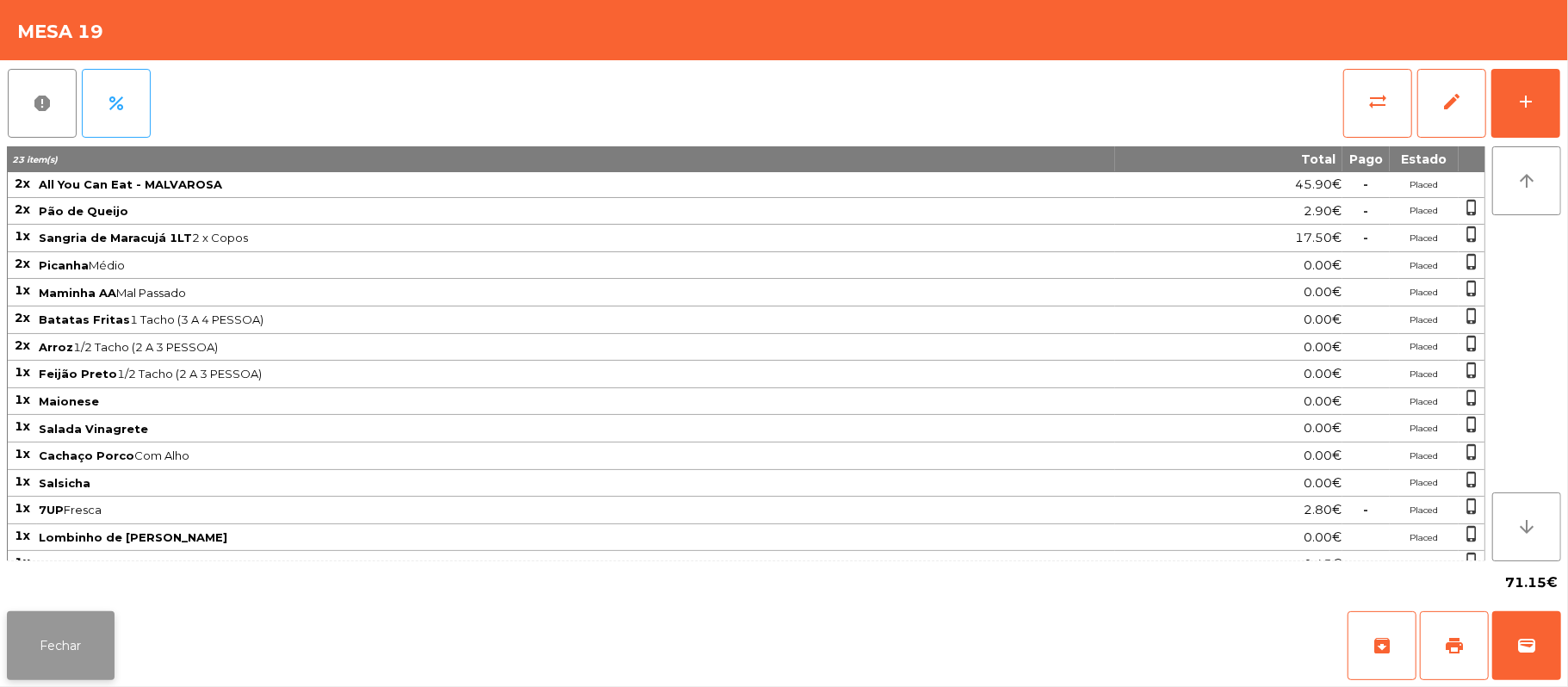
click at [59, 646] on button "Fechar" at bounding box center [60, 646] width 107 height 69
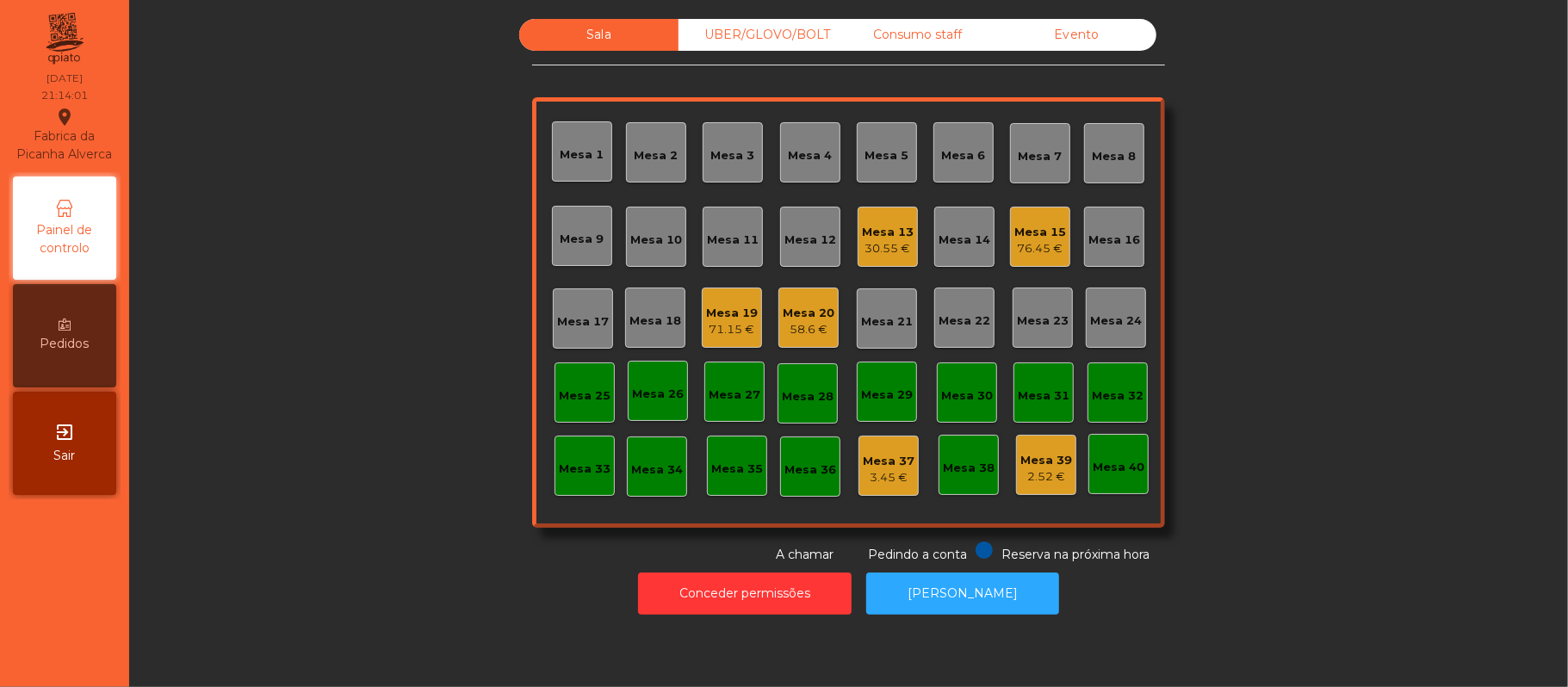
click at [748, 41] on div "UBER/GLOVO/BOLT" at bounding box center [758, 34] width 159 height 32
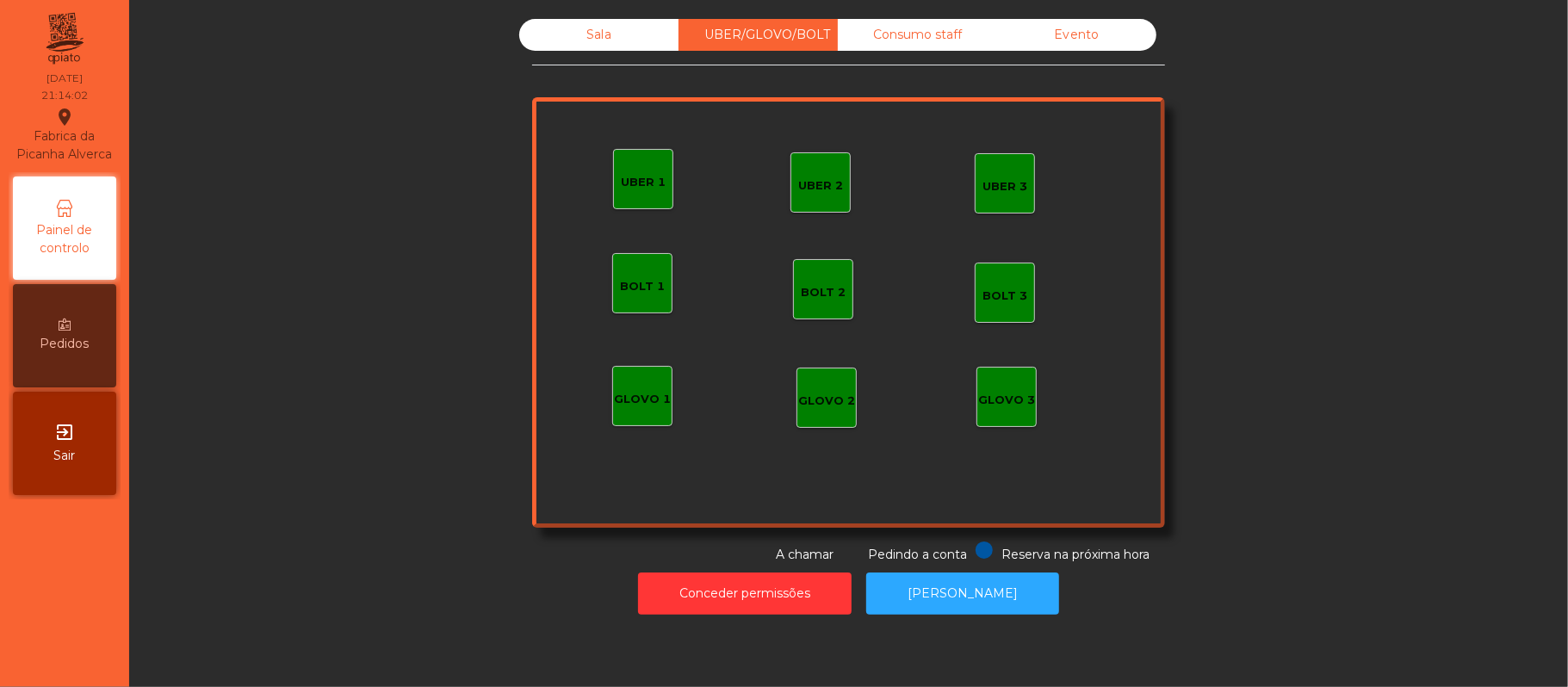
click at [793, 209] on div "UBER 2" at bounding box center [820, 182] width 60 height 60
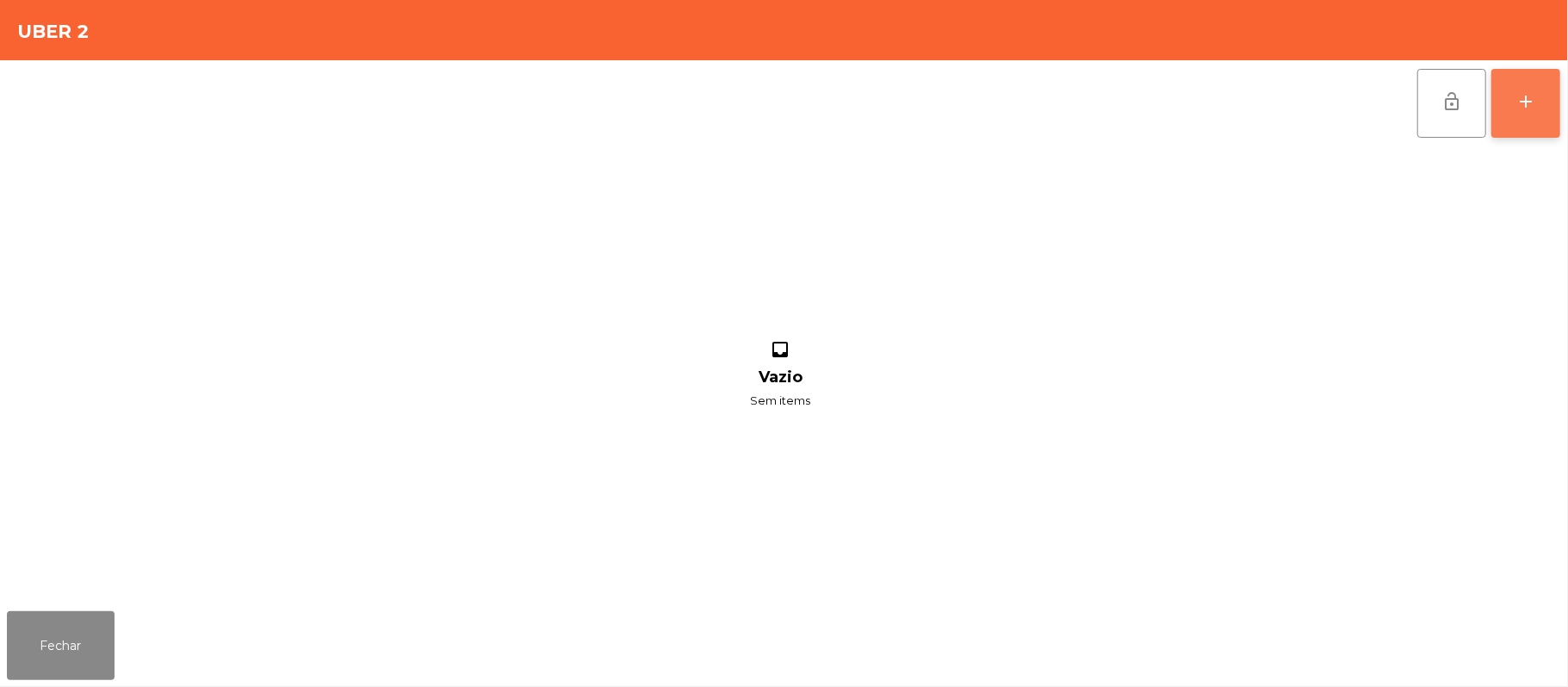
click at [1543, 121] on button "add" at bounding box center [1525, 103] width 69 height 69
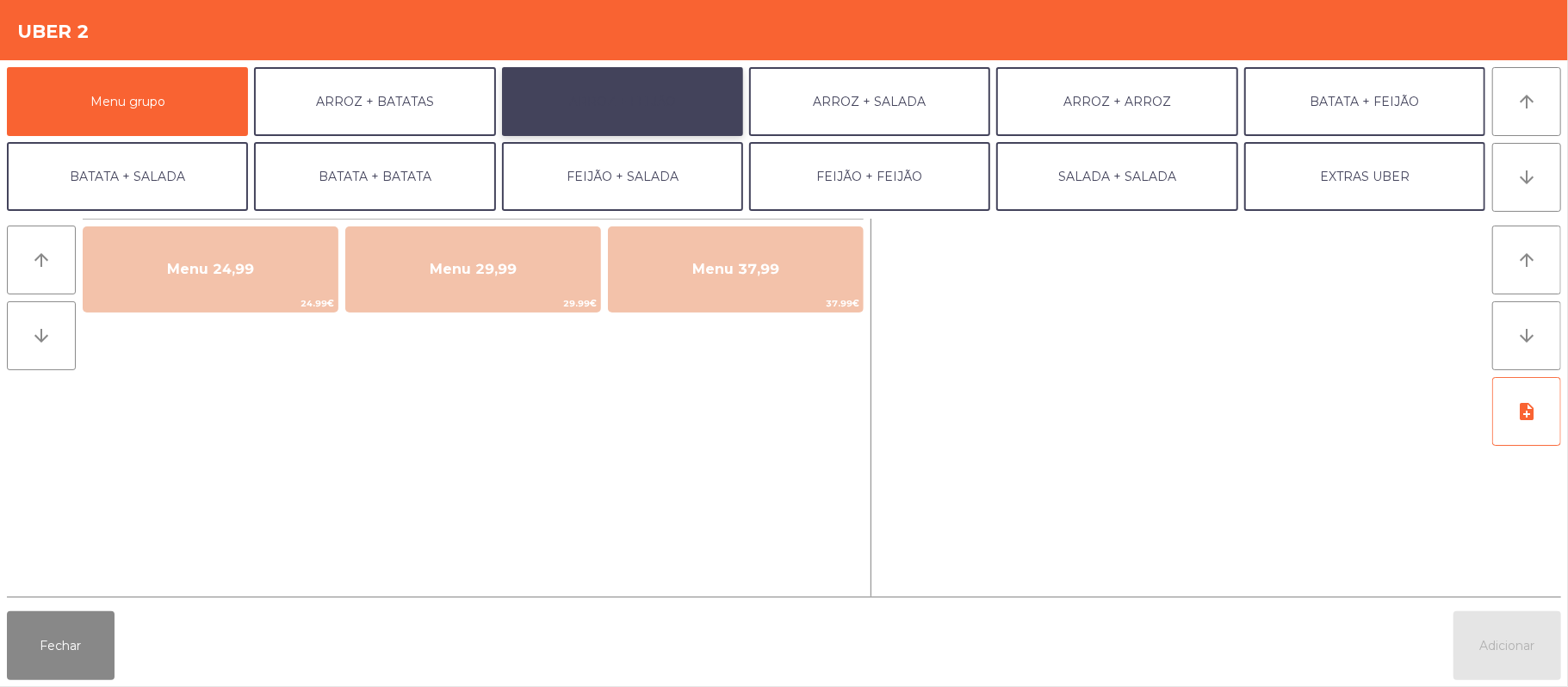
click at [662, 118] on button "ARROZ + FEIJÃO" at bounding box center [623, 101] width 241 height 69
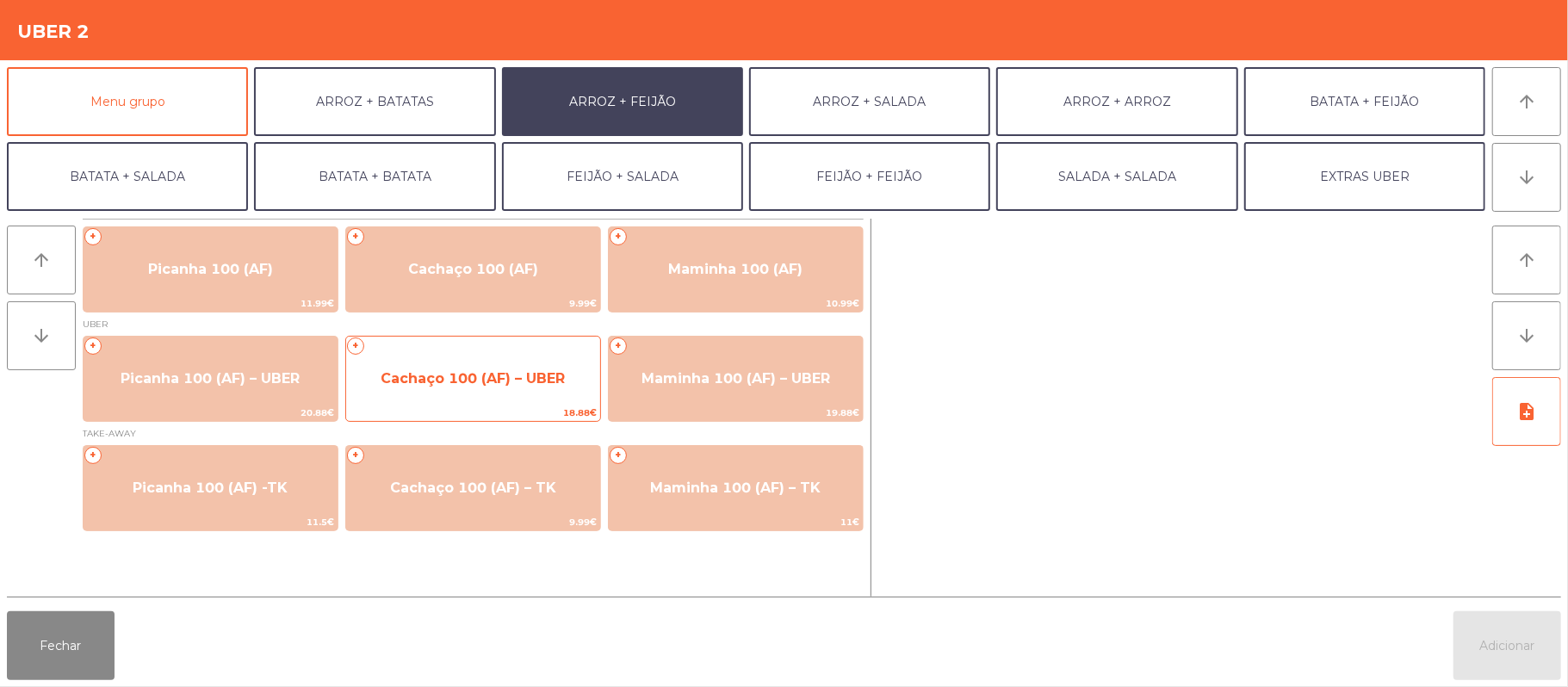
click at [506, 400] on span "Cachaço 100 (AF) – UBER" at bounding box center [473, 379] width 254 height 47
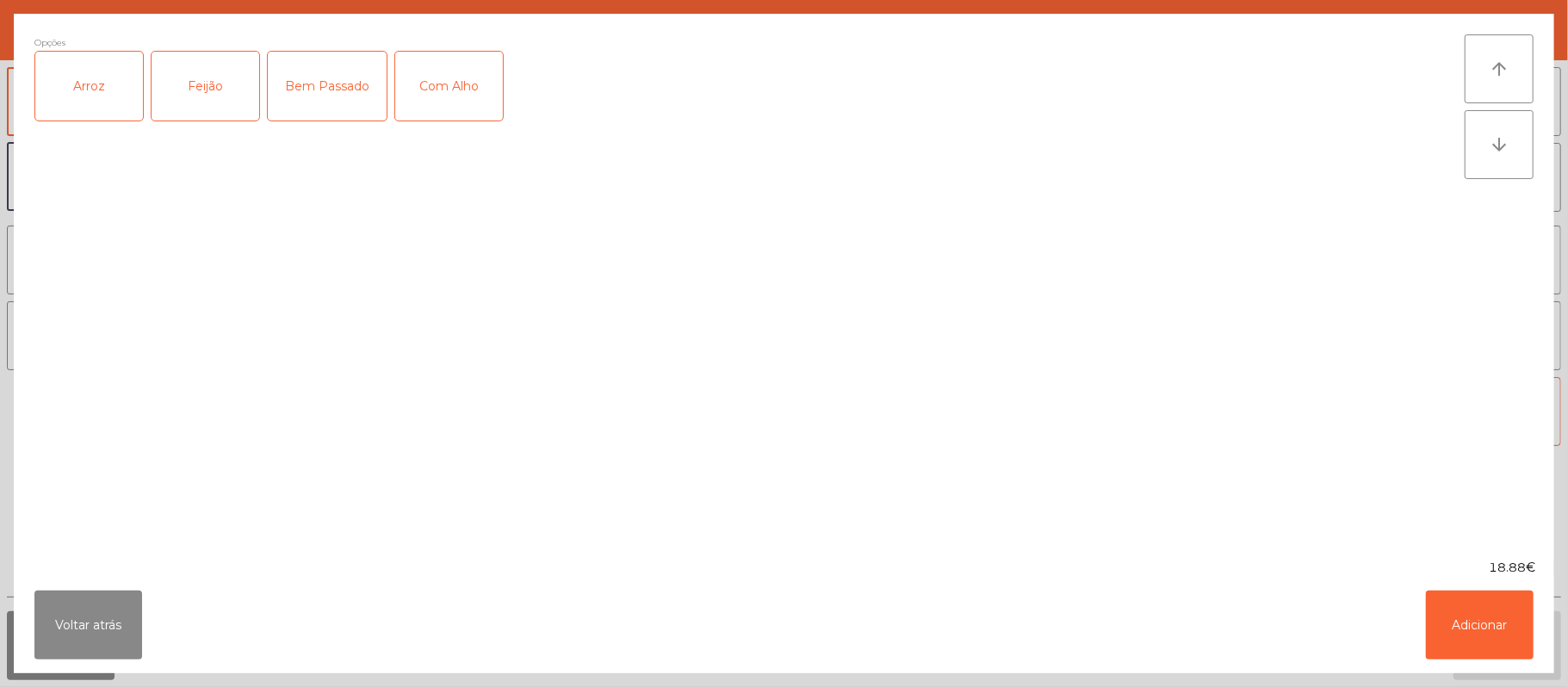
click at [98, 117] on div "Arroz" at bounding box center [89, 86] width 107 height 69
click at [200, 86] on div "Feijão" at bounding box center [205, 86] width 107 height 69
click at [427, 83] on div "Com Alho" at bounding box center [449, 86] width 107 height 69
click at [328, 82] on div "Bem Passado" at bounding box center [327, 86] width 119 height 69
click at [1491, 634] on button "Adicionar" at bounding box center [1479, 625] width 107 height 69
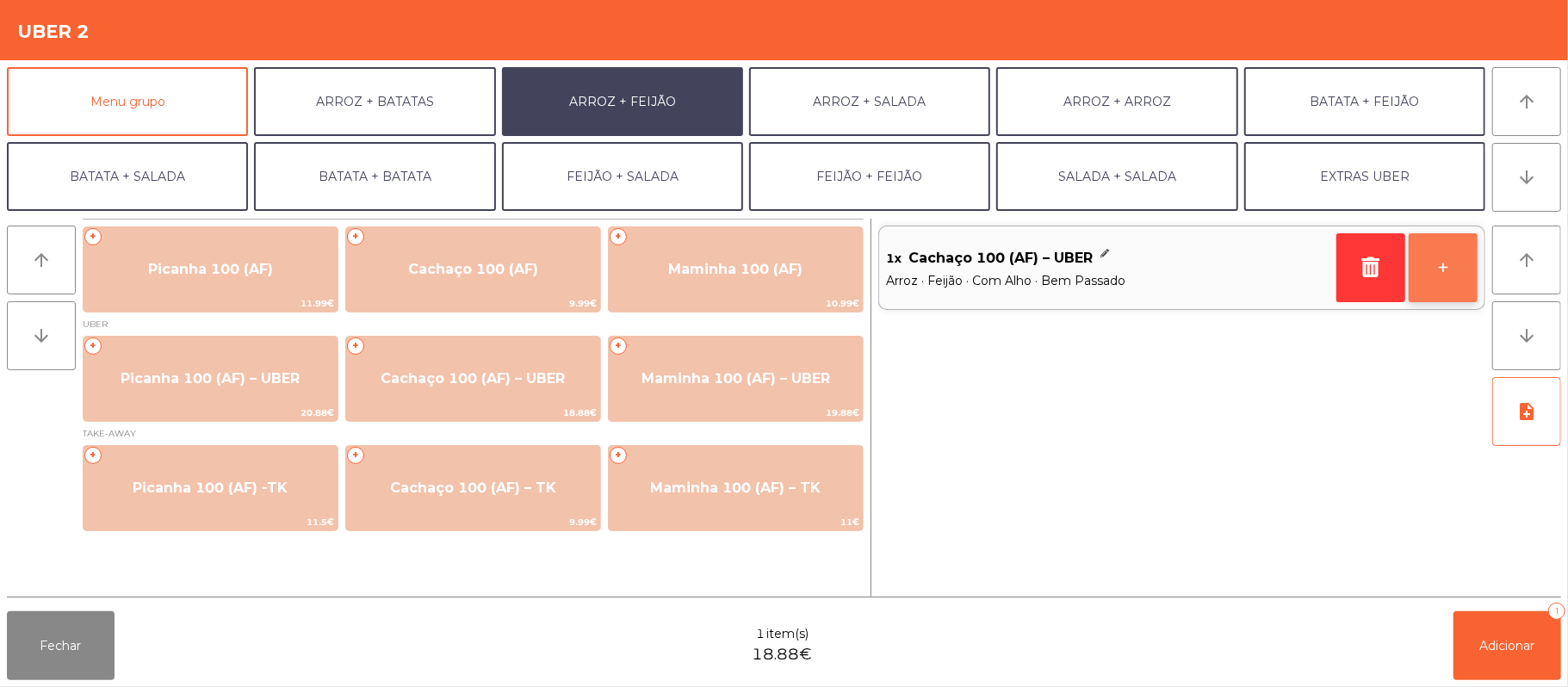
click at [1434, 270] on button "+" at bounding box center [1443, 268] width 69 height 69
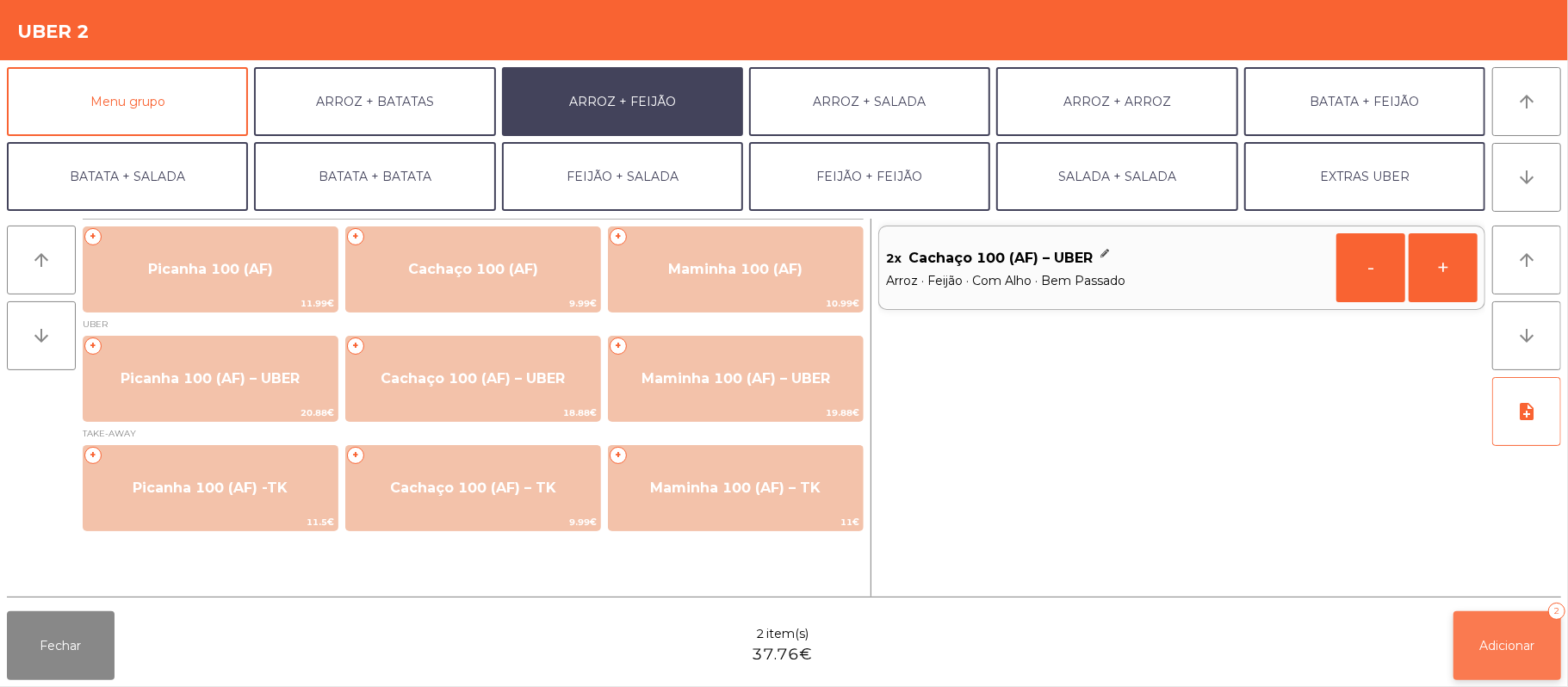
click at [1475, 629] on button "Adicionar 2" at bounding box center [1507, 646] width 107 height 69
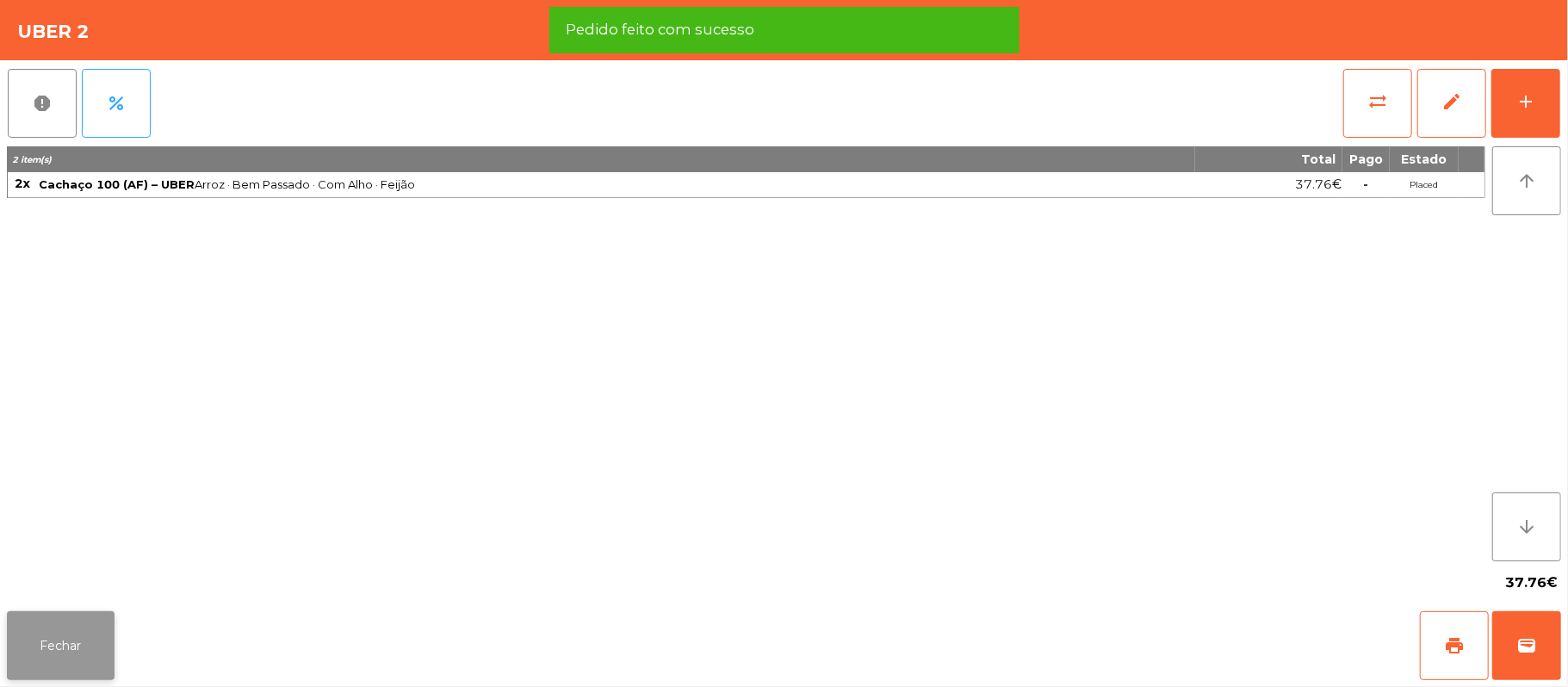
click at [90, 648] on button "Fechar" at bounding box center [60, 646] width 107 height 69
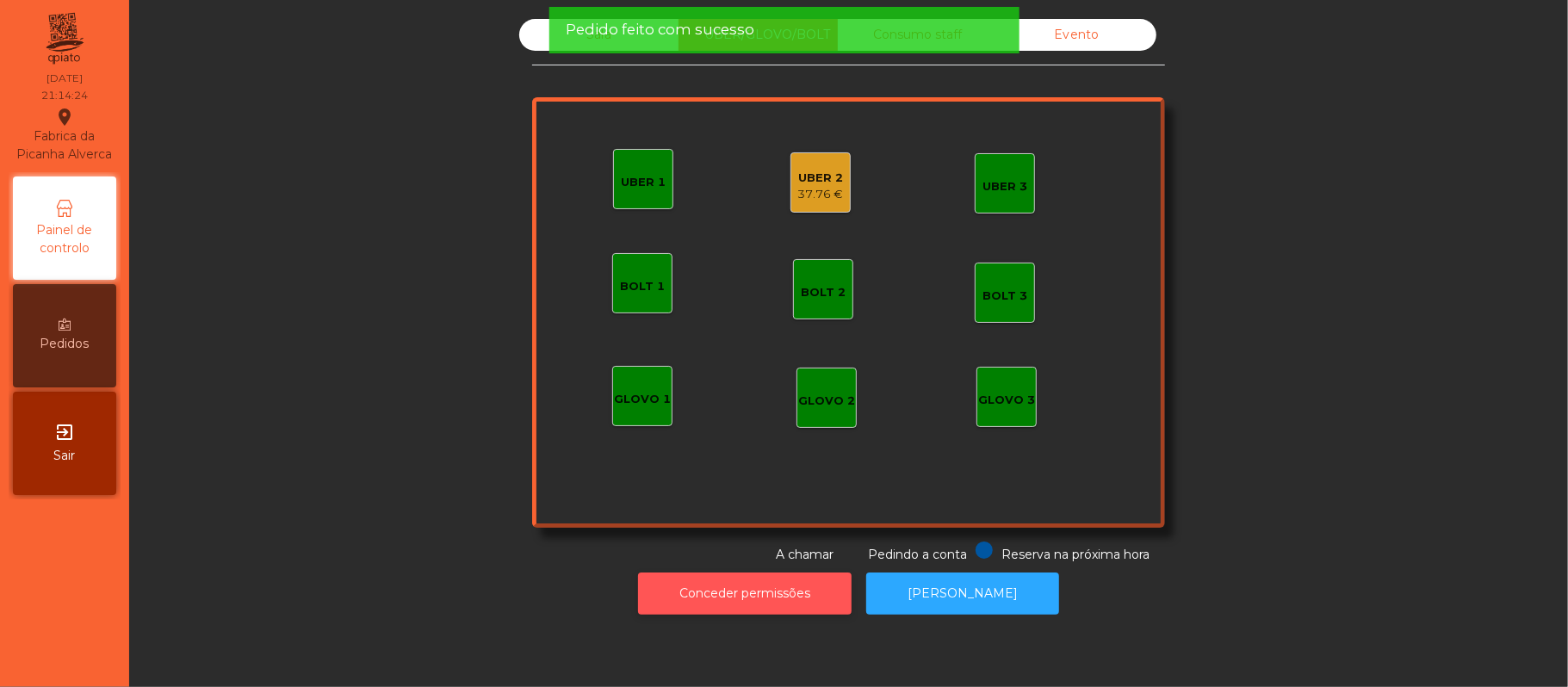
click at [743, 600] on button "Conceder permissões" at bounding box center [744, 593] width 213 height 42
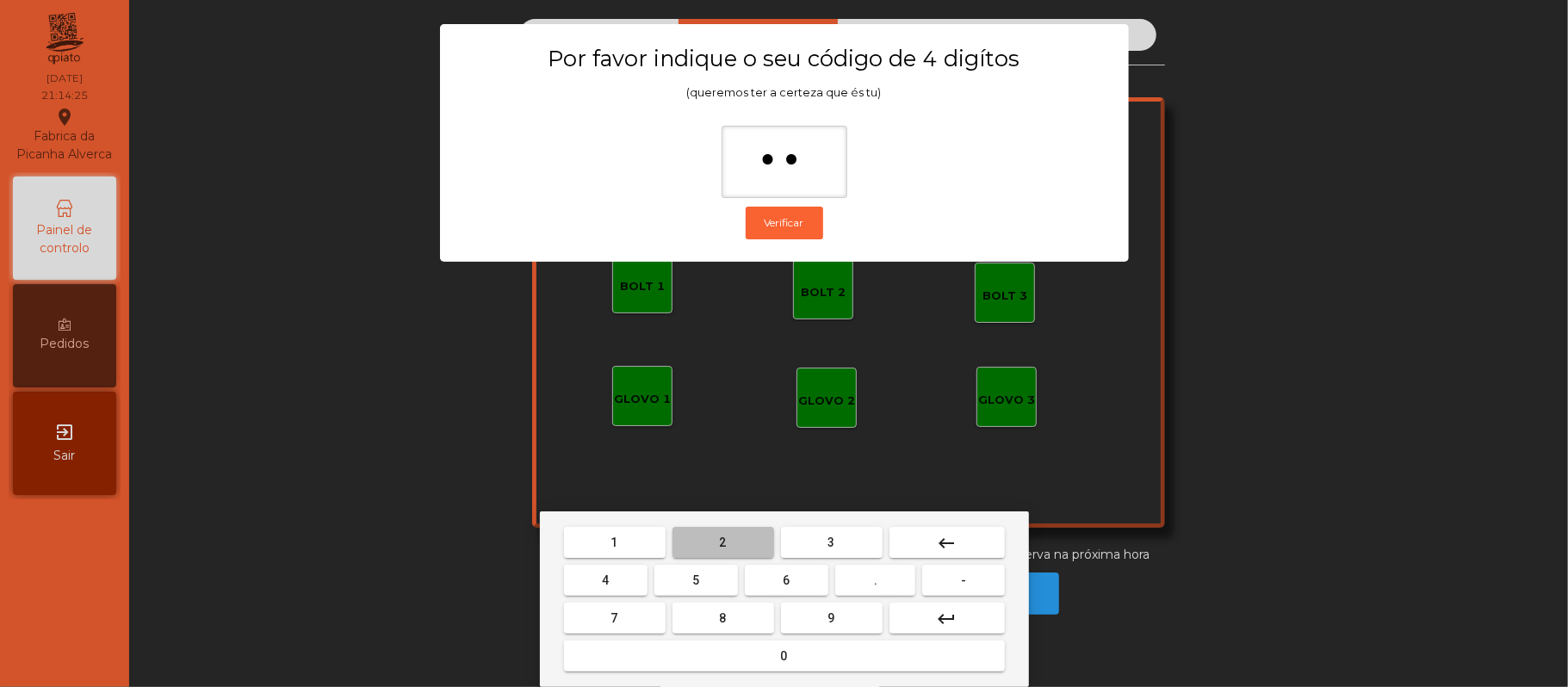
type input "***"
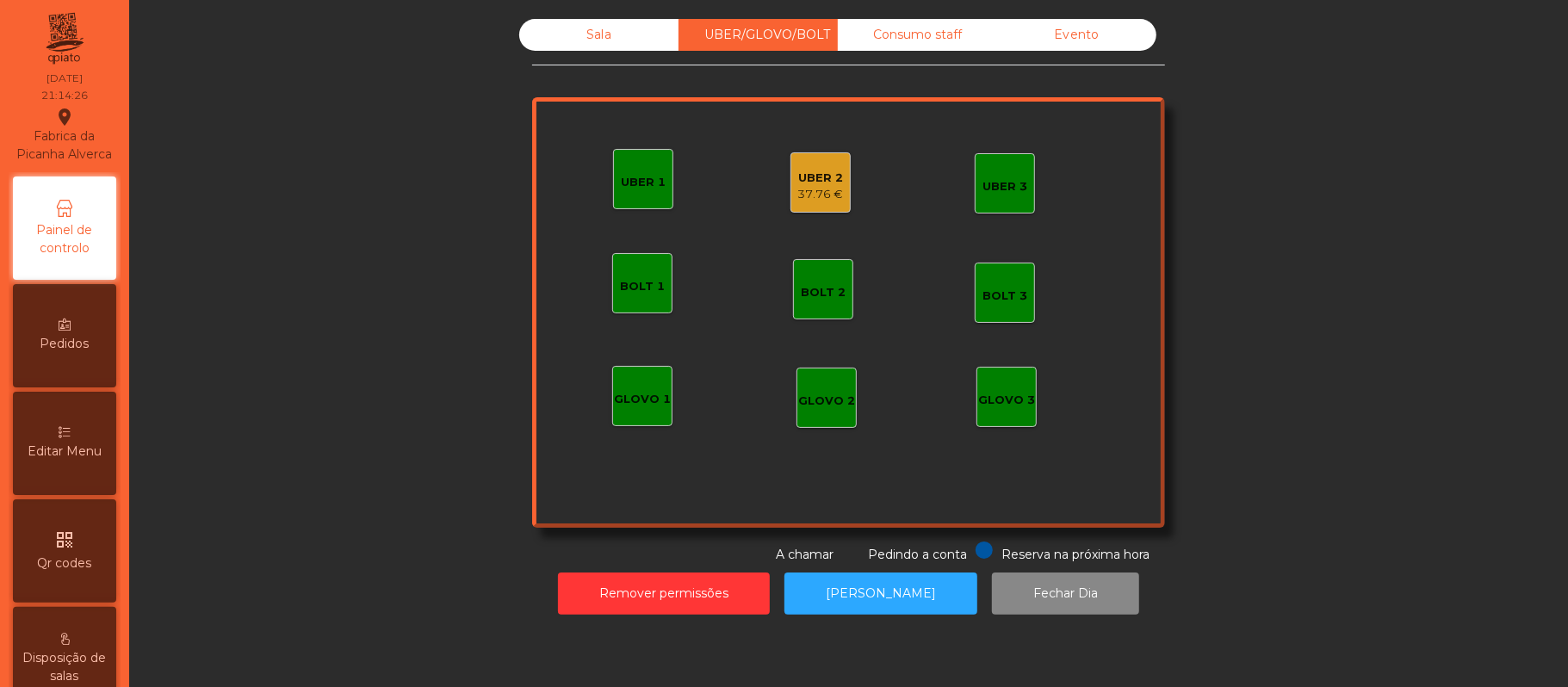
click at [817, 190] on div "37.76 €" at bounding box center [821, 194] width 46 height 17
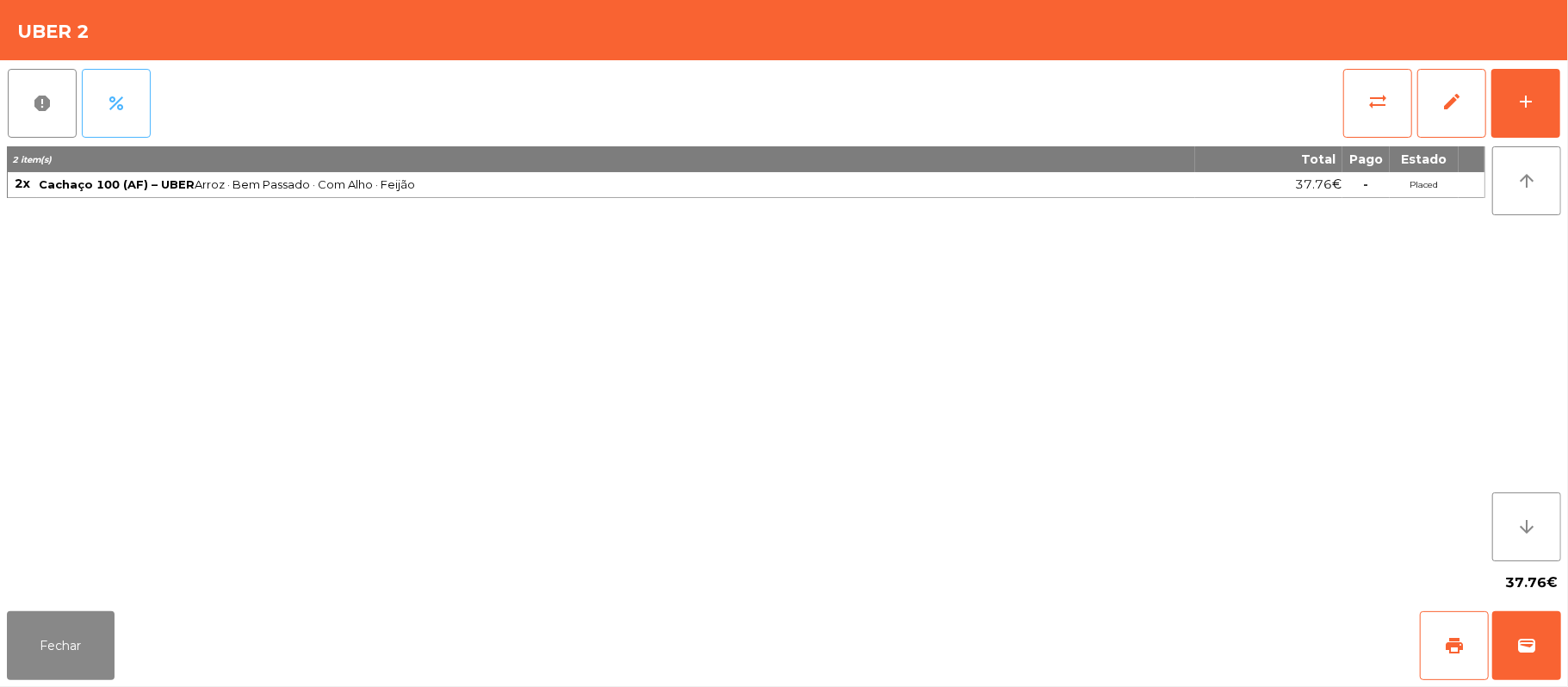
click at [136, 133] on button "percent" at bounding box center [116, 103] width 69 height 69
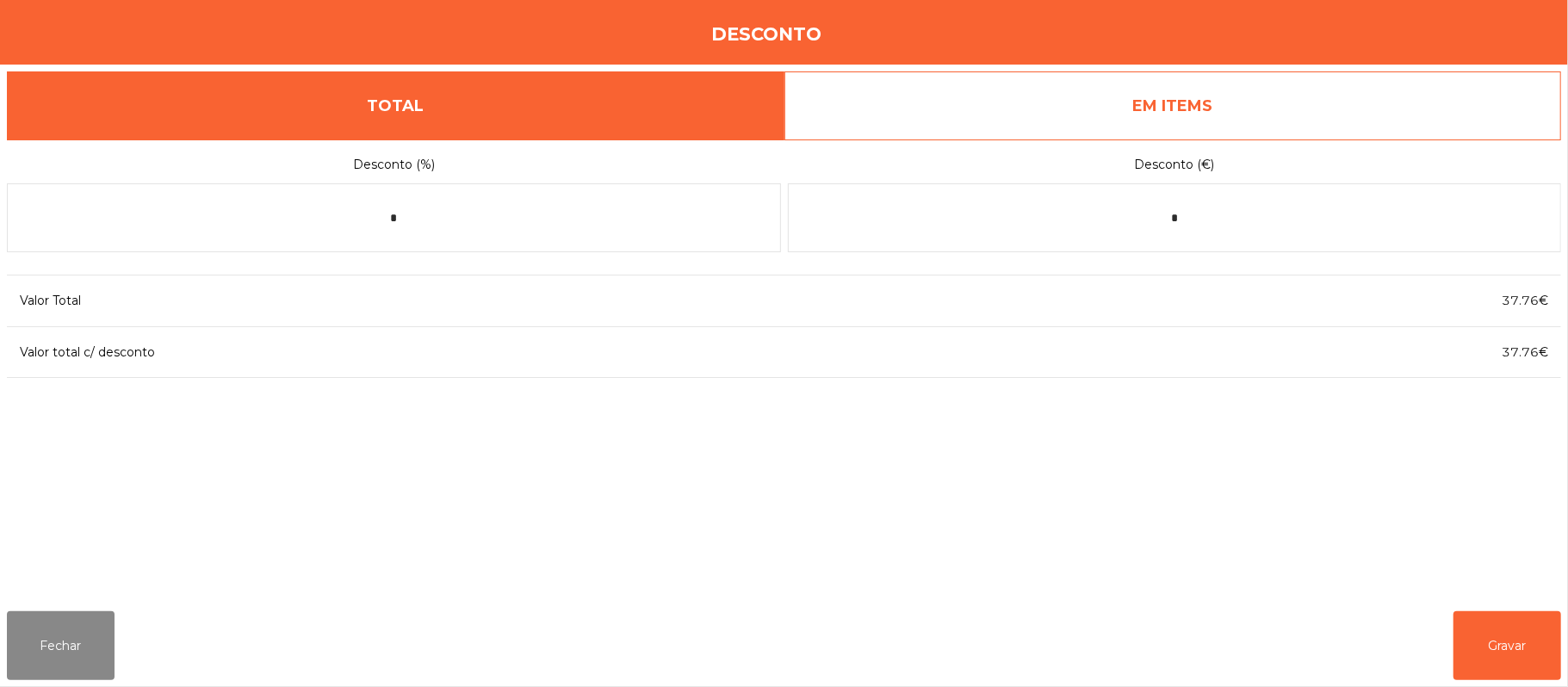
click at [1264, 99] on link "EM ITEMS" at bounding box center [1173, 106] width 778 height 69
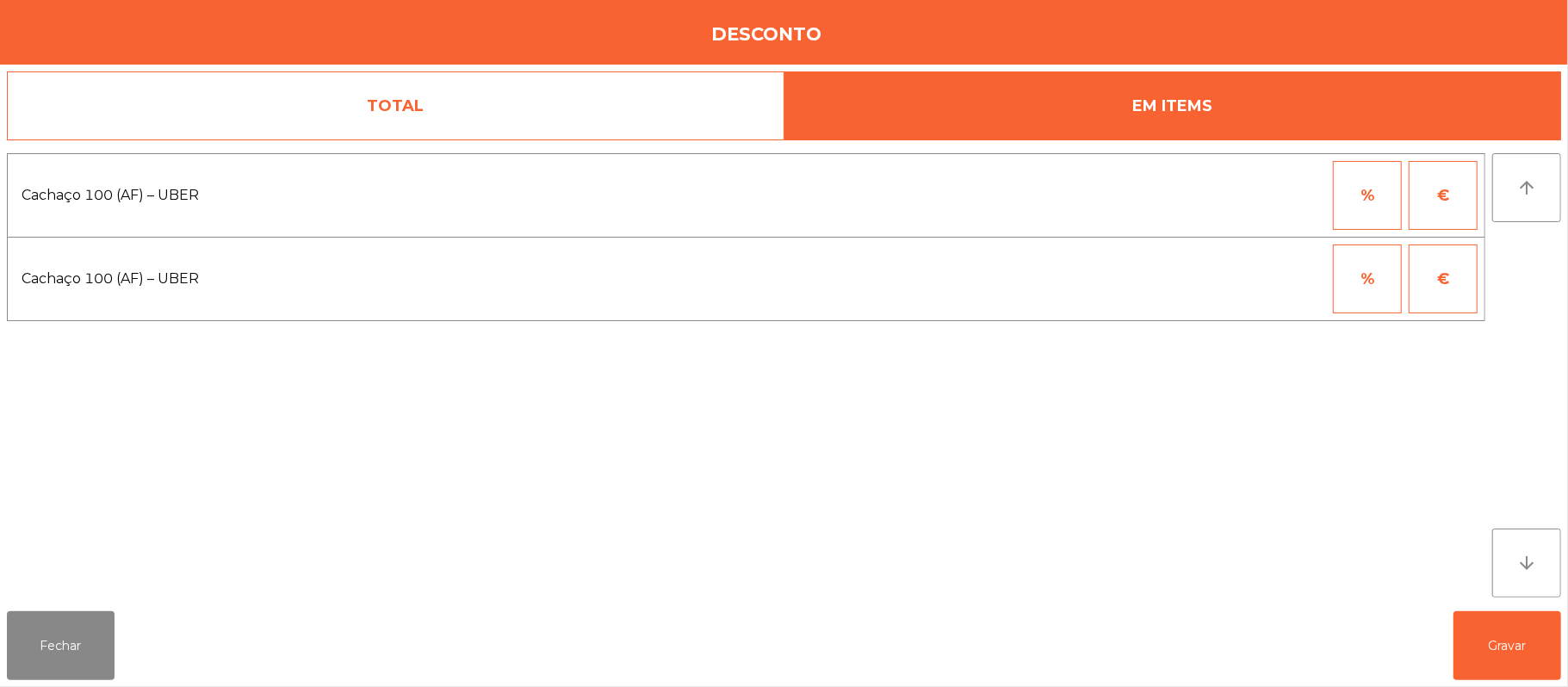
click at [1357, 297] on button "%" at bounding box center [1367, 279] width 69 height 69
click at [1270, 279] on input "*" at bounding box center [1283, 279] width 86 height 69
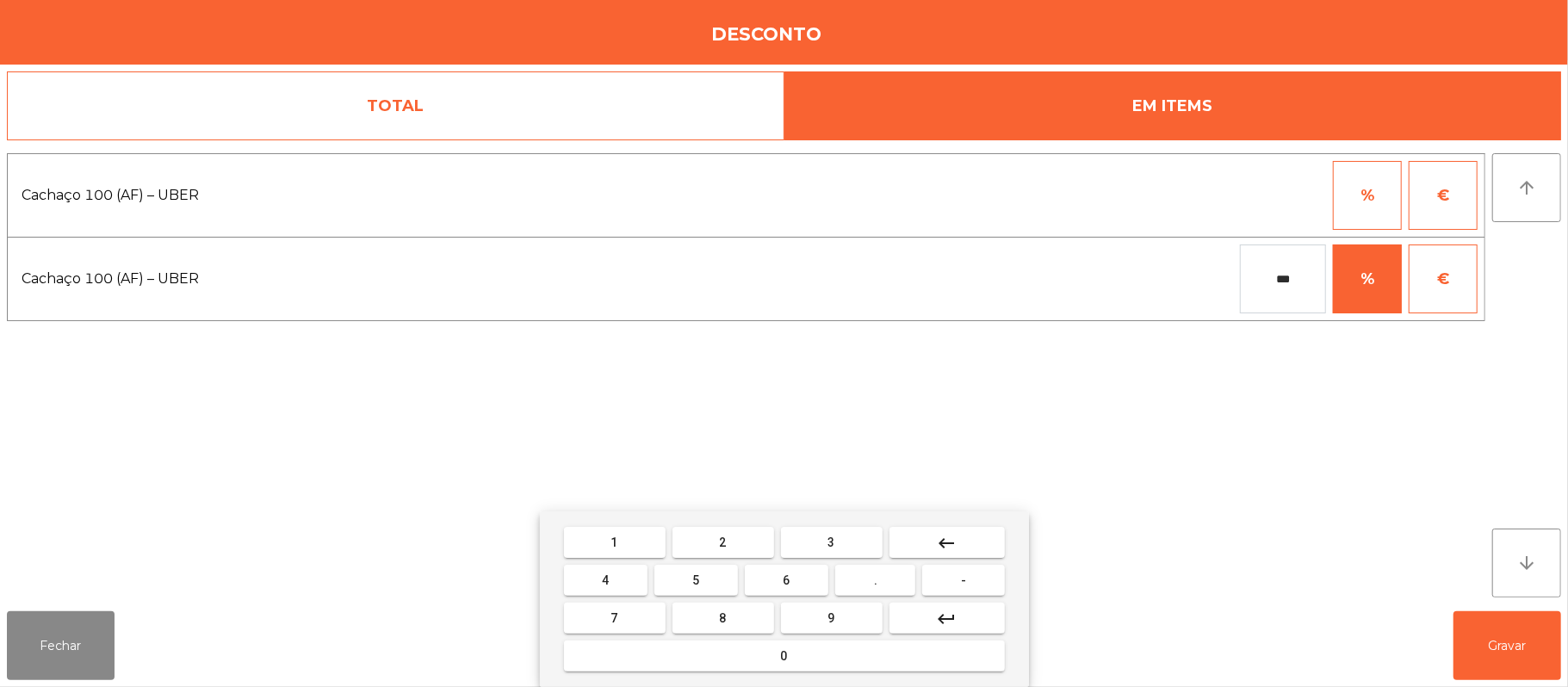
type input "***"
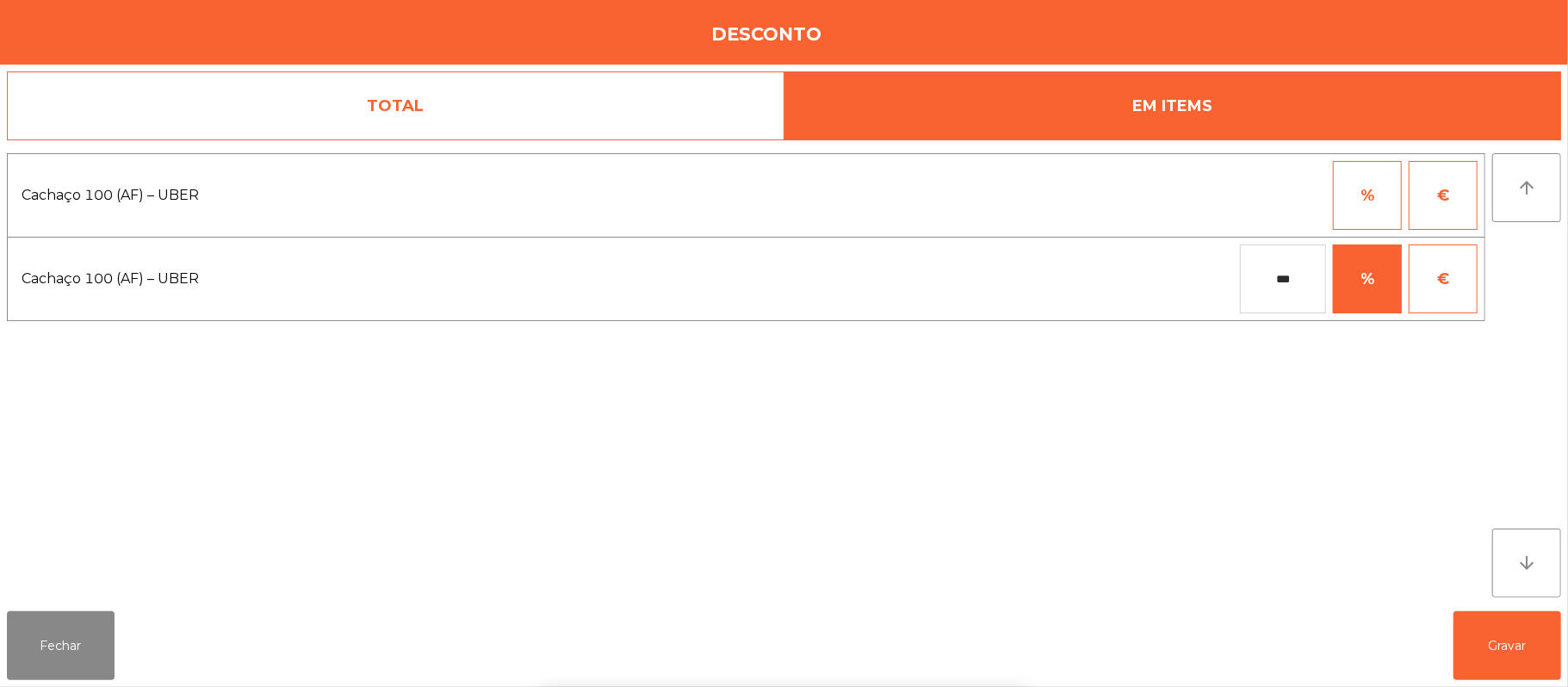
click at [1499, 639] on div "1 2 3 keyboard_backspace 4 5 6 . - 7 8 9 keyboard_return 0" at bounding box center [784, 599] width 1568 height 176
click at [1506, 641] on button "Gravar" at bounding box center [1507, 646] width 107 height 69
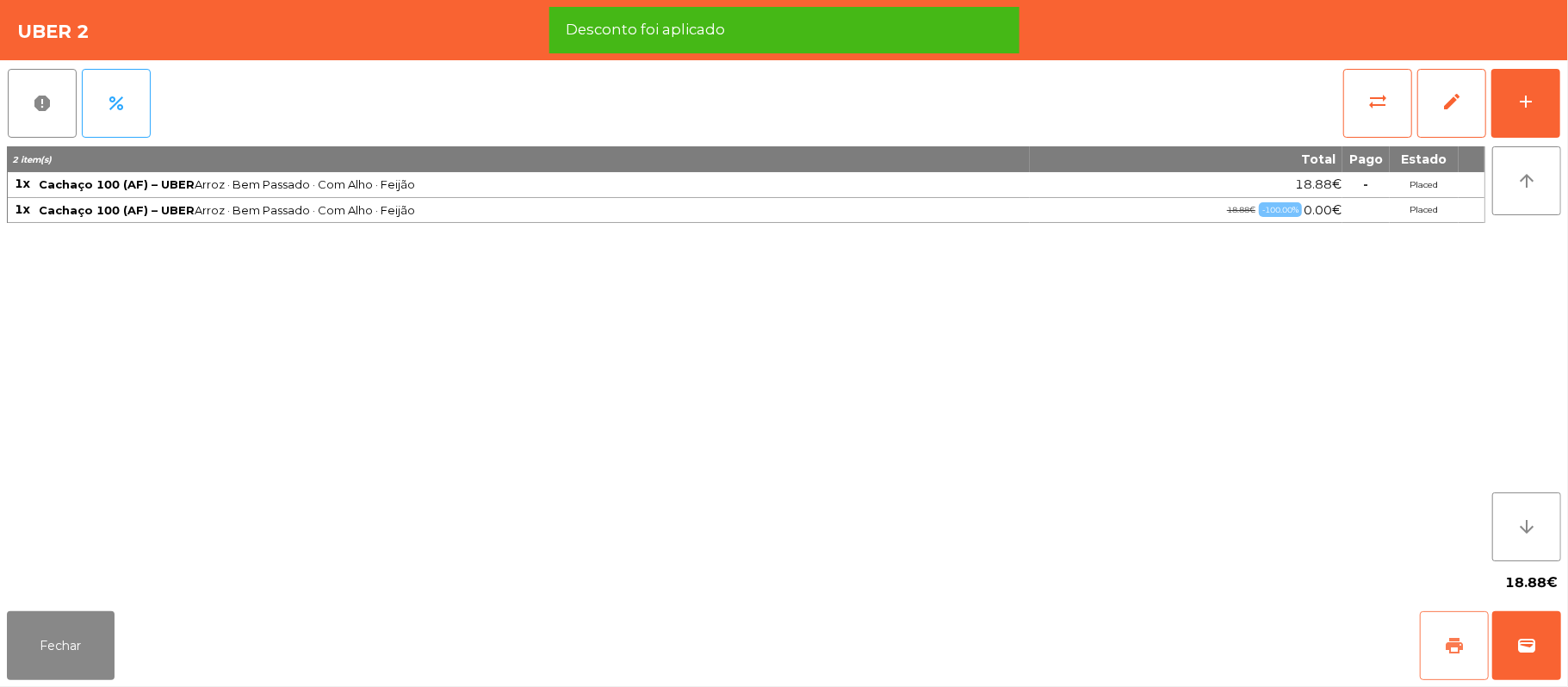
click at [1436, 648] on button "print" at bounding box center [1454, 646] width 69 height 69
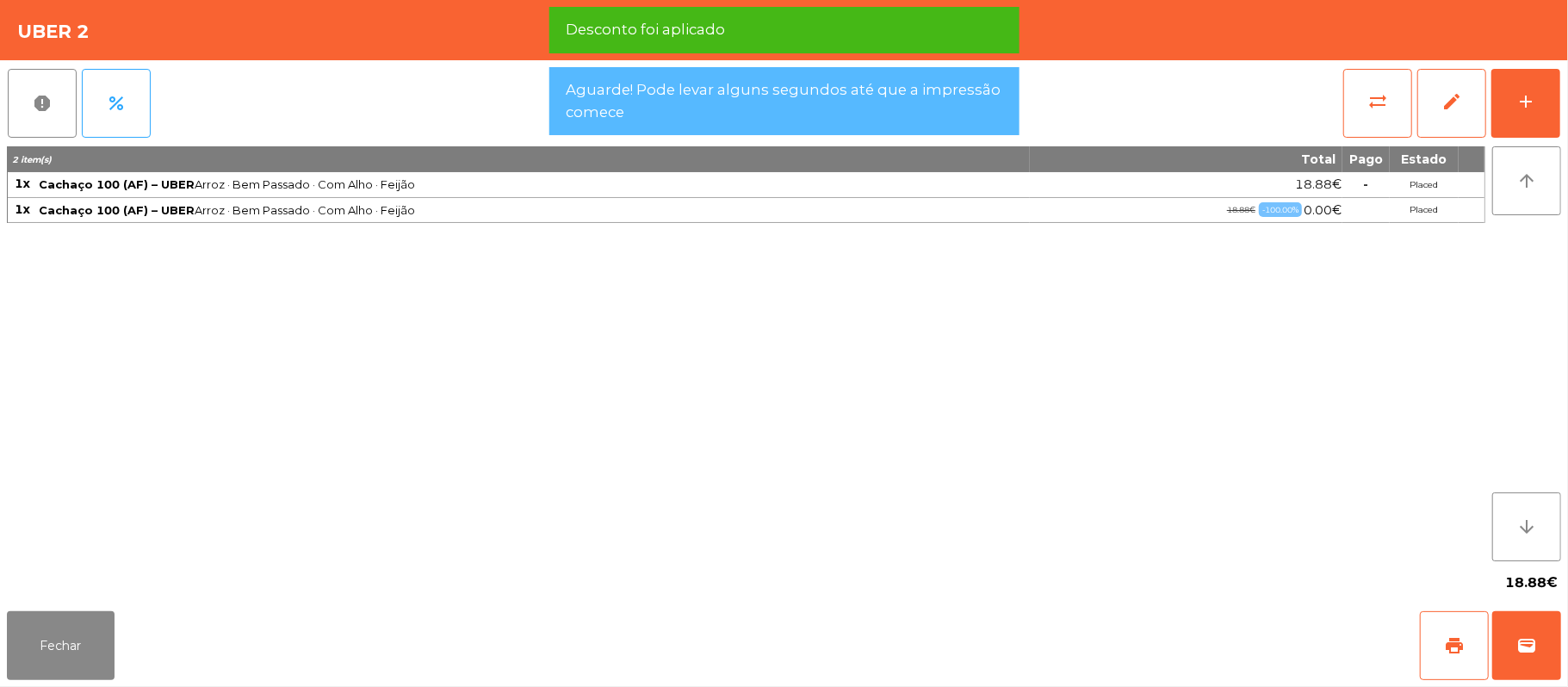
click at [1561, 666] on div "Fechar print wallet" at bounding box center [784, 646] width 1568 height 82
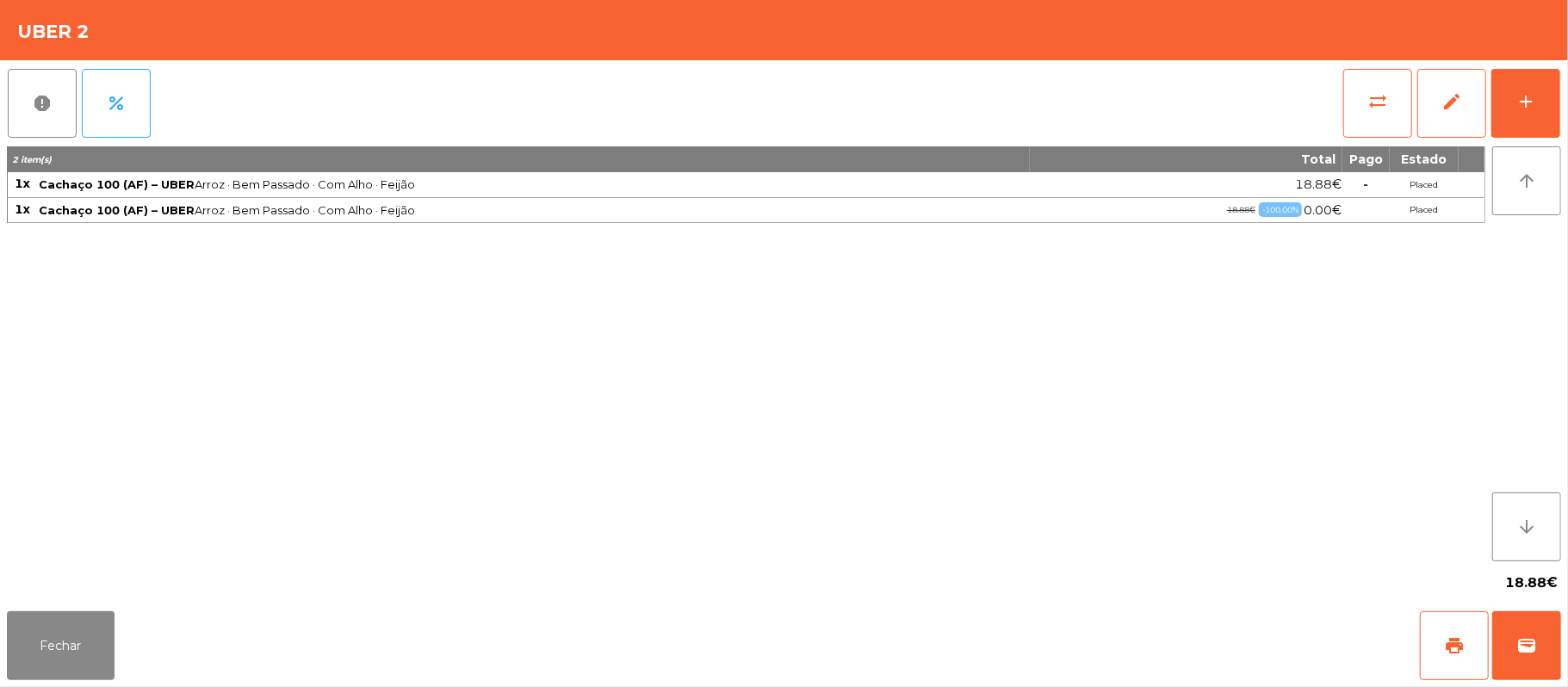
click at [1561, 662] on div "Fechar print wallet" at bounding box center [784, 646] width 1568 height 82
click at [1482, 582] on div "18.88€" at bounding box center [784, 583] width 1554 height 43
click at [1548, 651] on button "wallet" at bounding box center [1526, 646] width 69 height 69
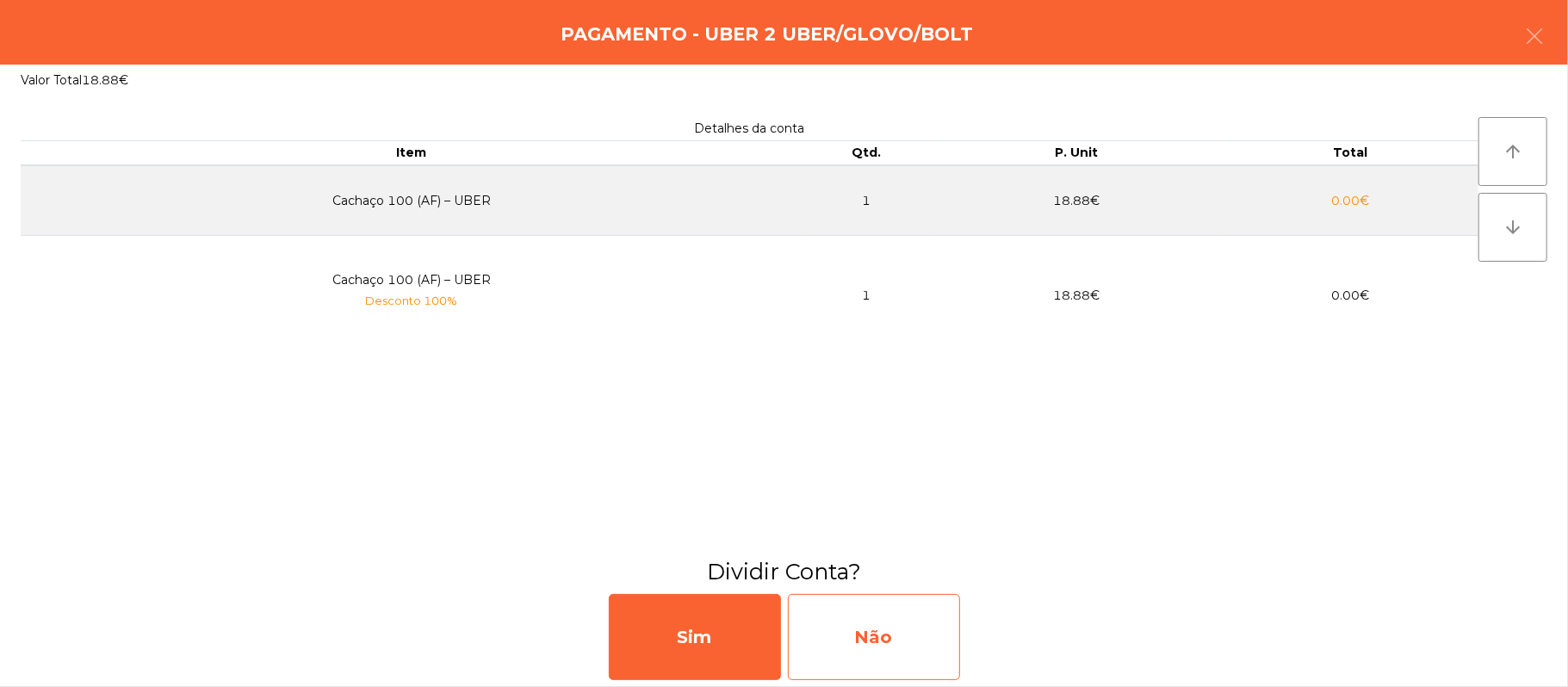
click at [893, 633] on div "Não" at bounding box center [873, 637] width 172 height 86
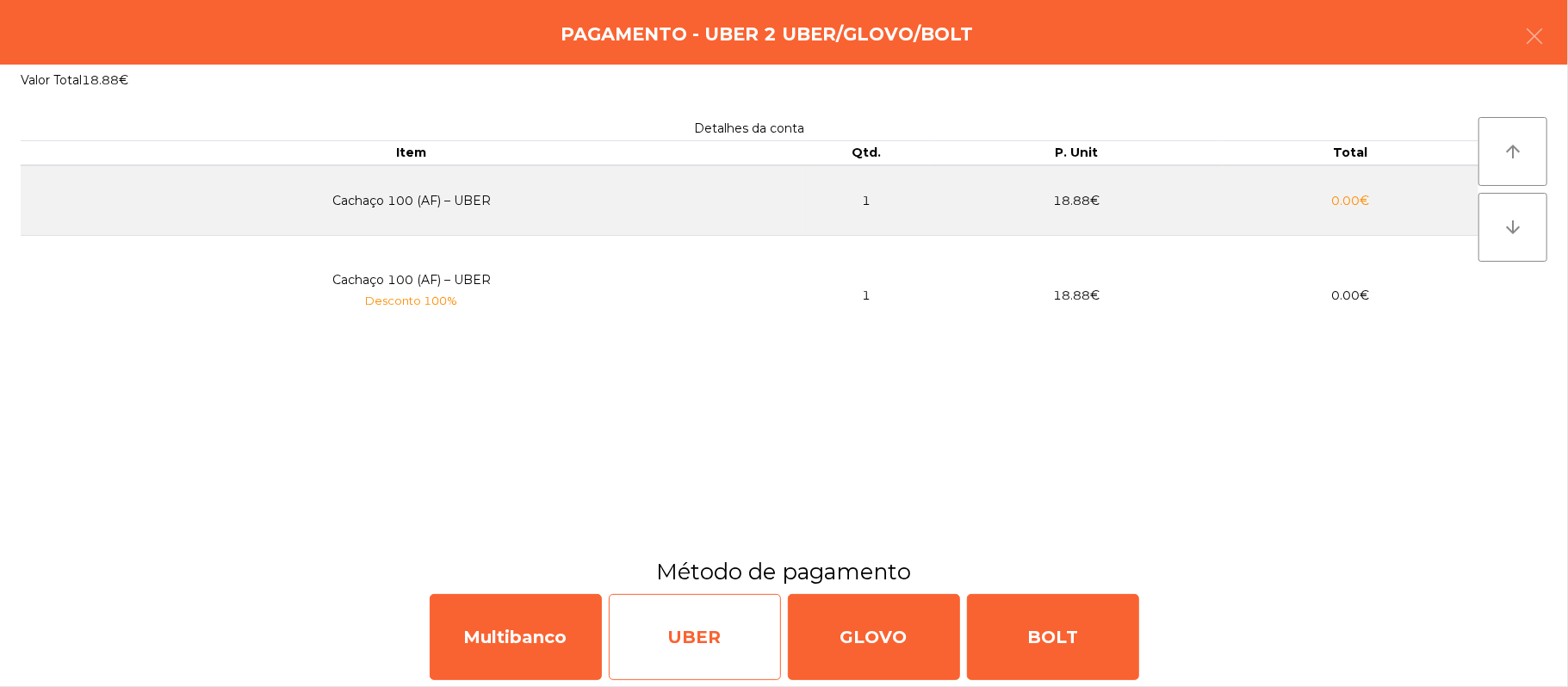
click at [697, 629] on div "UBER" at bounding box center [695, 637] width 172 height 86
select select "**"
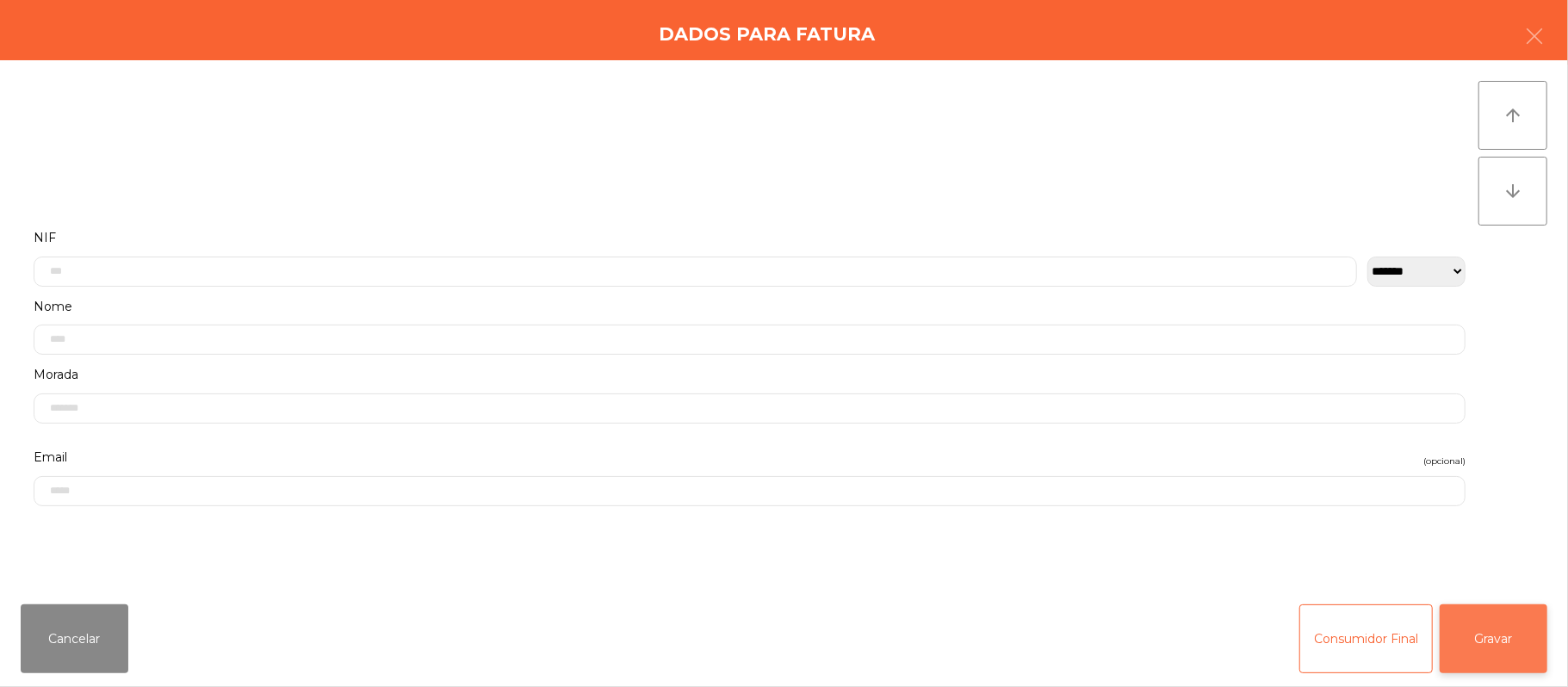
click at [1477, 632] on button "Gravar" at bounding box center [1492, 639] width 107 height 69
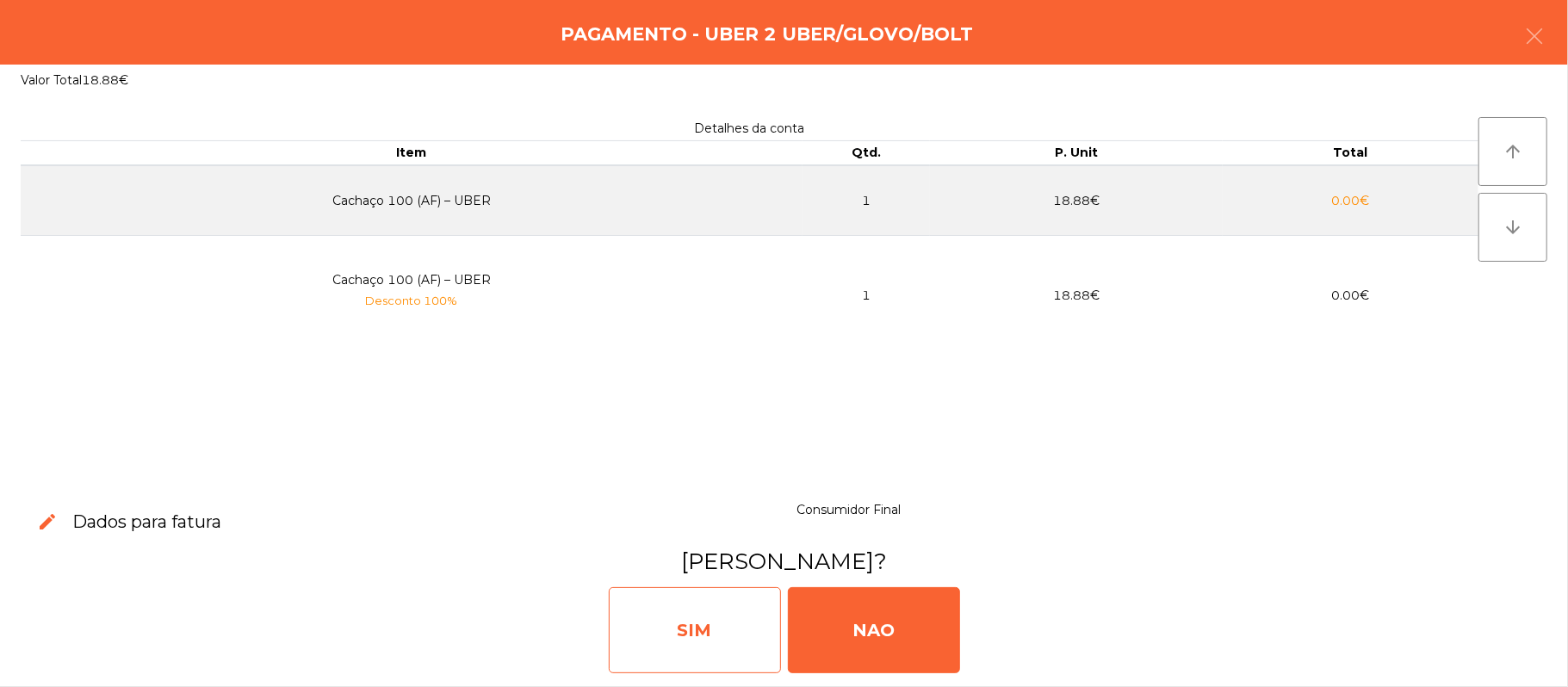
click at [708, 614] on div "SIM" at bounding box center [695, 631] width 172 height 86
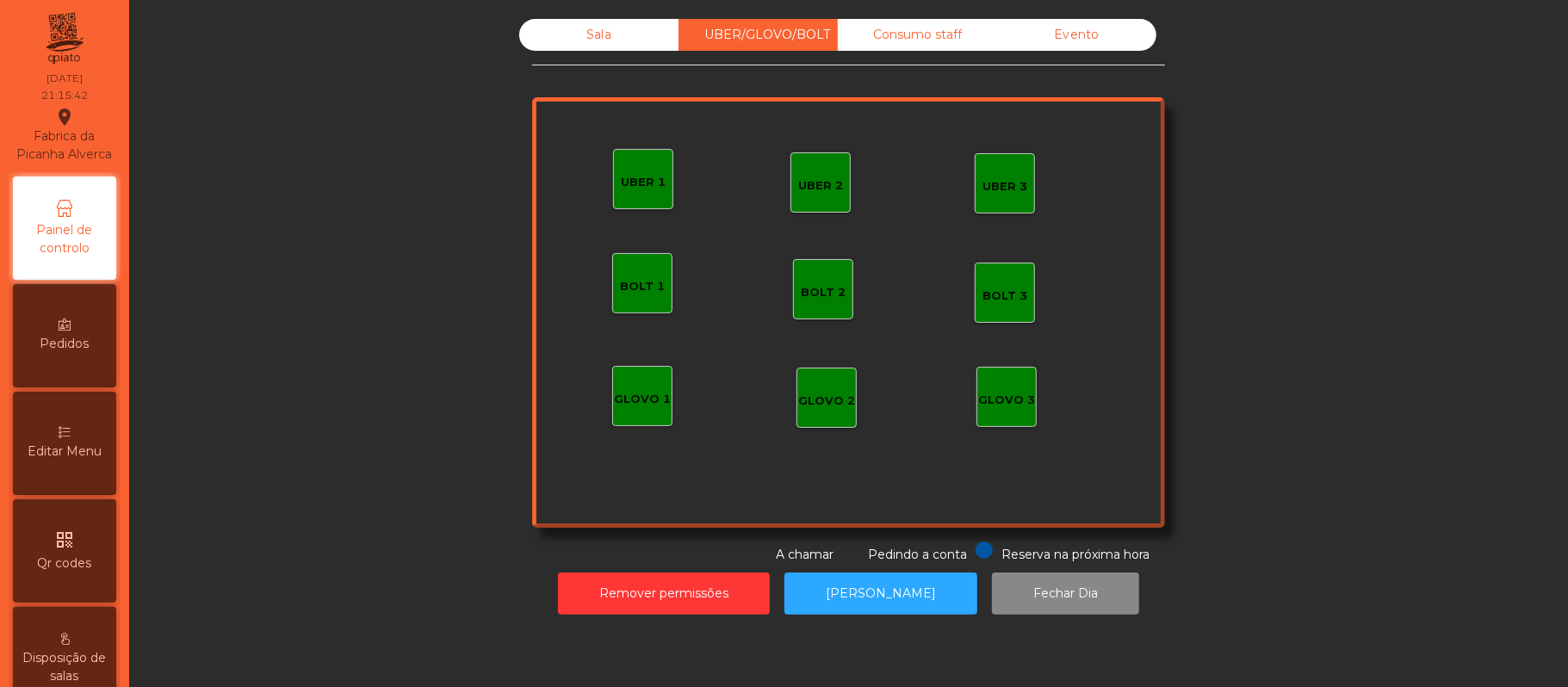
click at [607, 31] on div "Sala" at bounding box center [599, 34] width 159 height 32
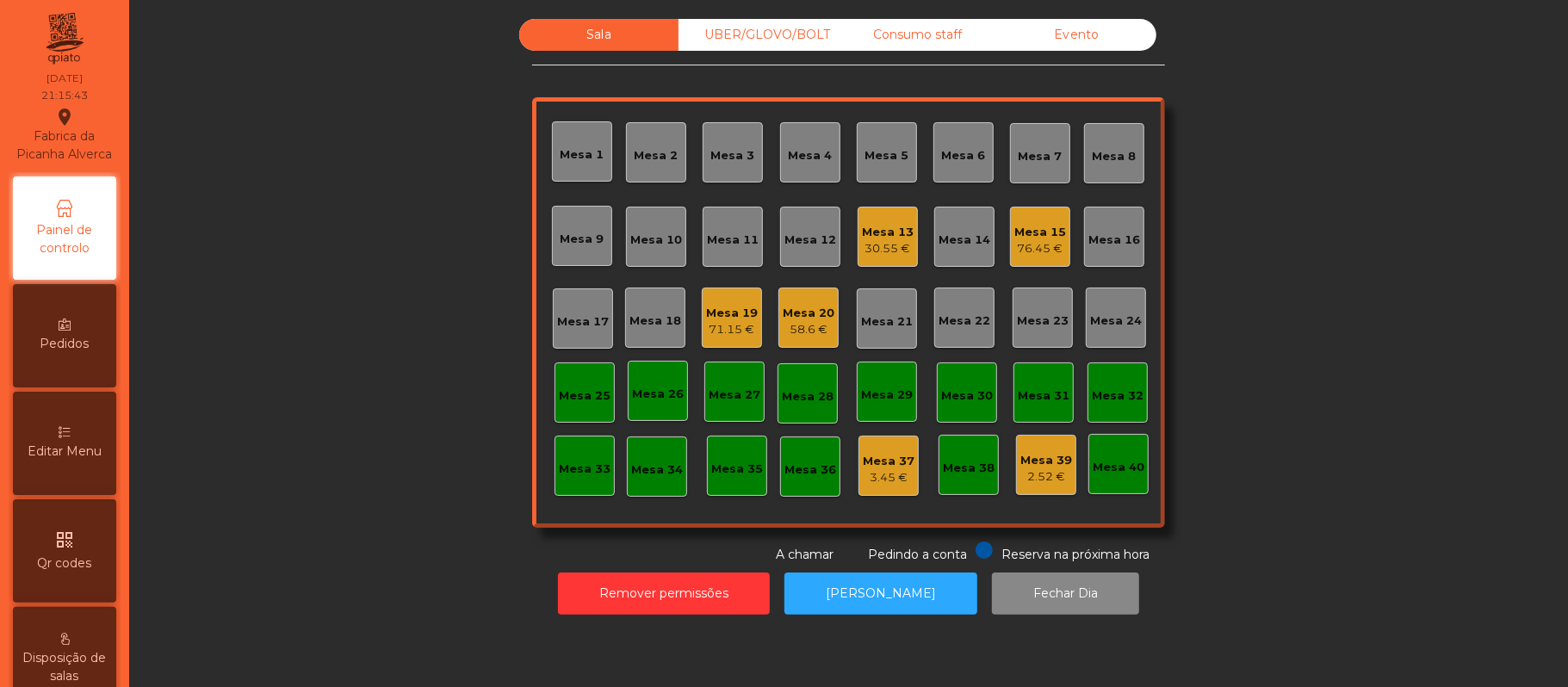
click at [947, 310] on div "Mesa 22" at bounding box center [964, 317] width 52 height 24
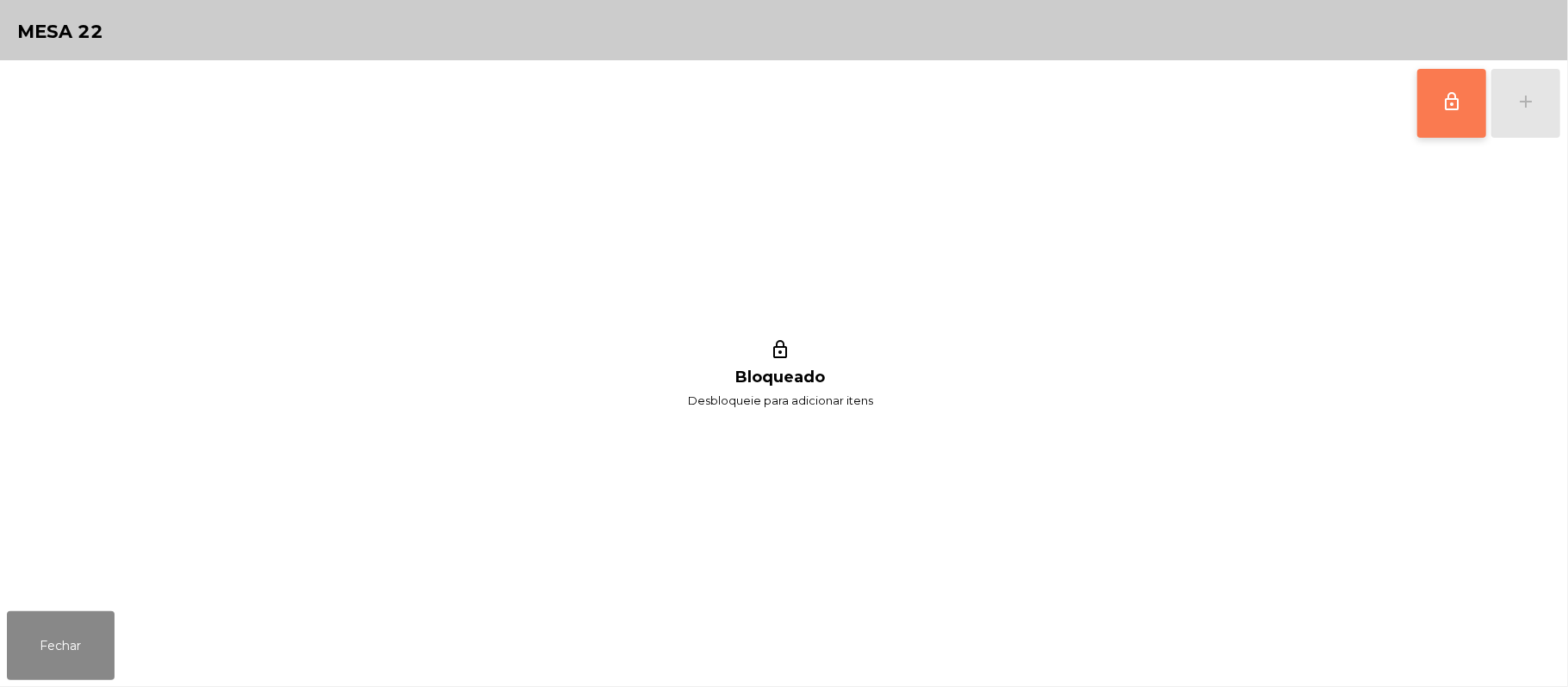
click at [1432, 125] on button "lock_outline" at bounding box center [1451, 103] width 69 height 69
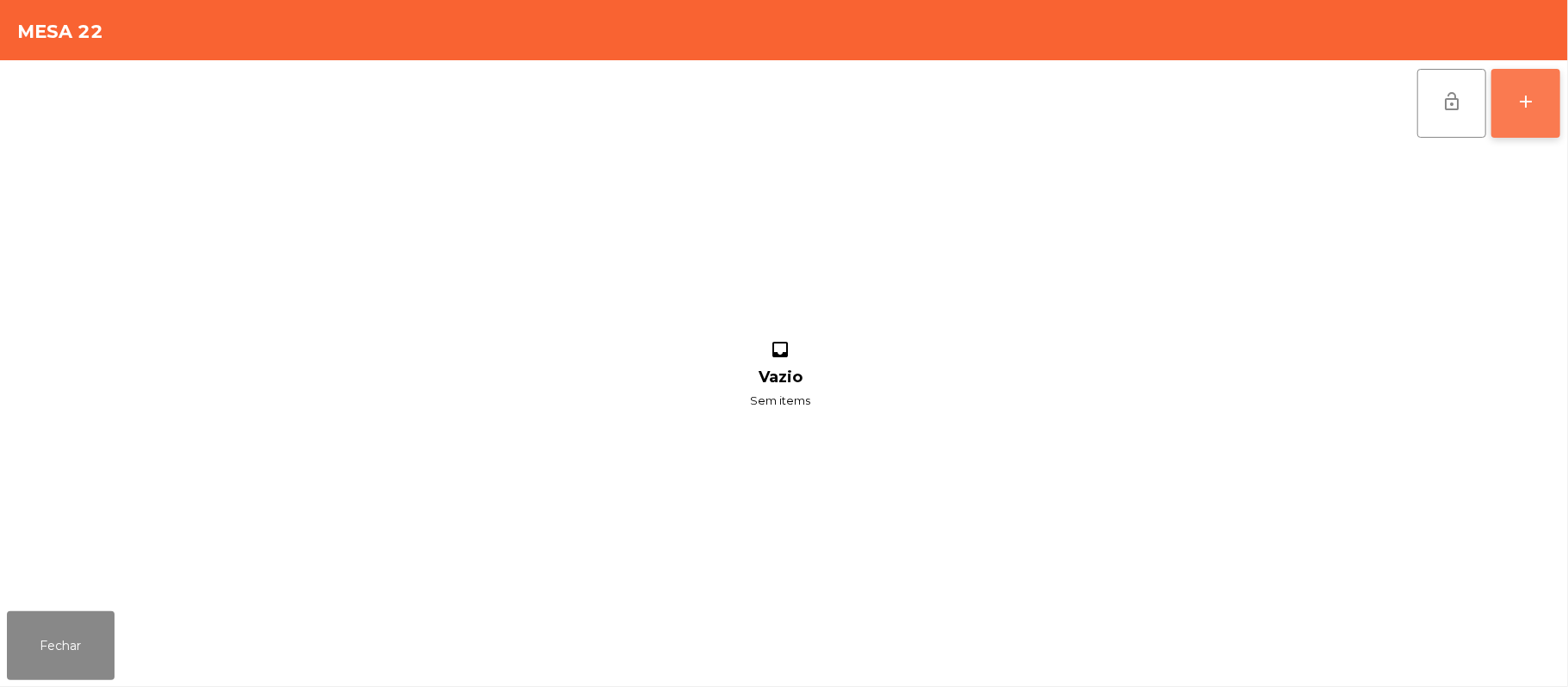
click at [1516, 124] on button "add" at bounding box center [1525, 103] width 69 height 69
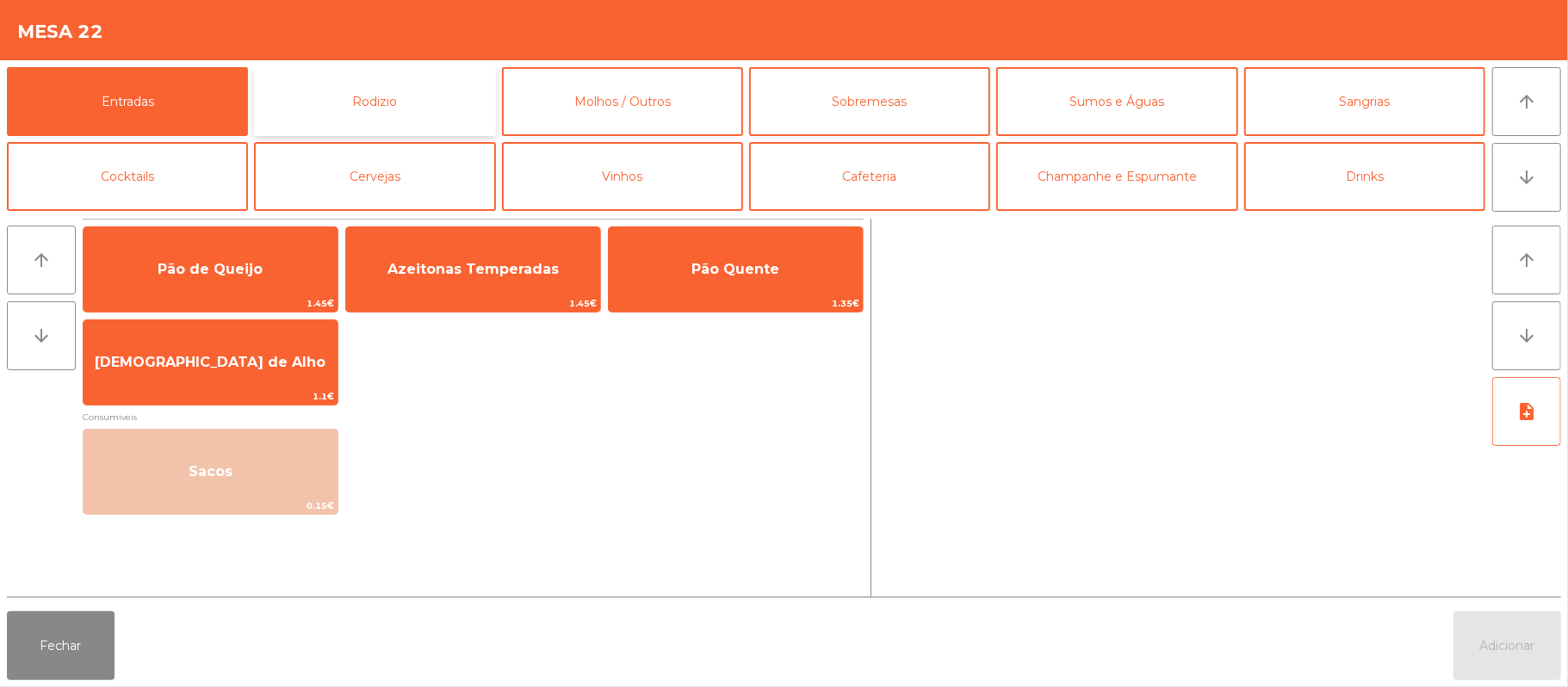
click at [403, 104] on button "Rodizio" at bounding box center [374, 101] width 241 height 69
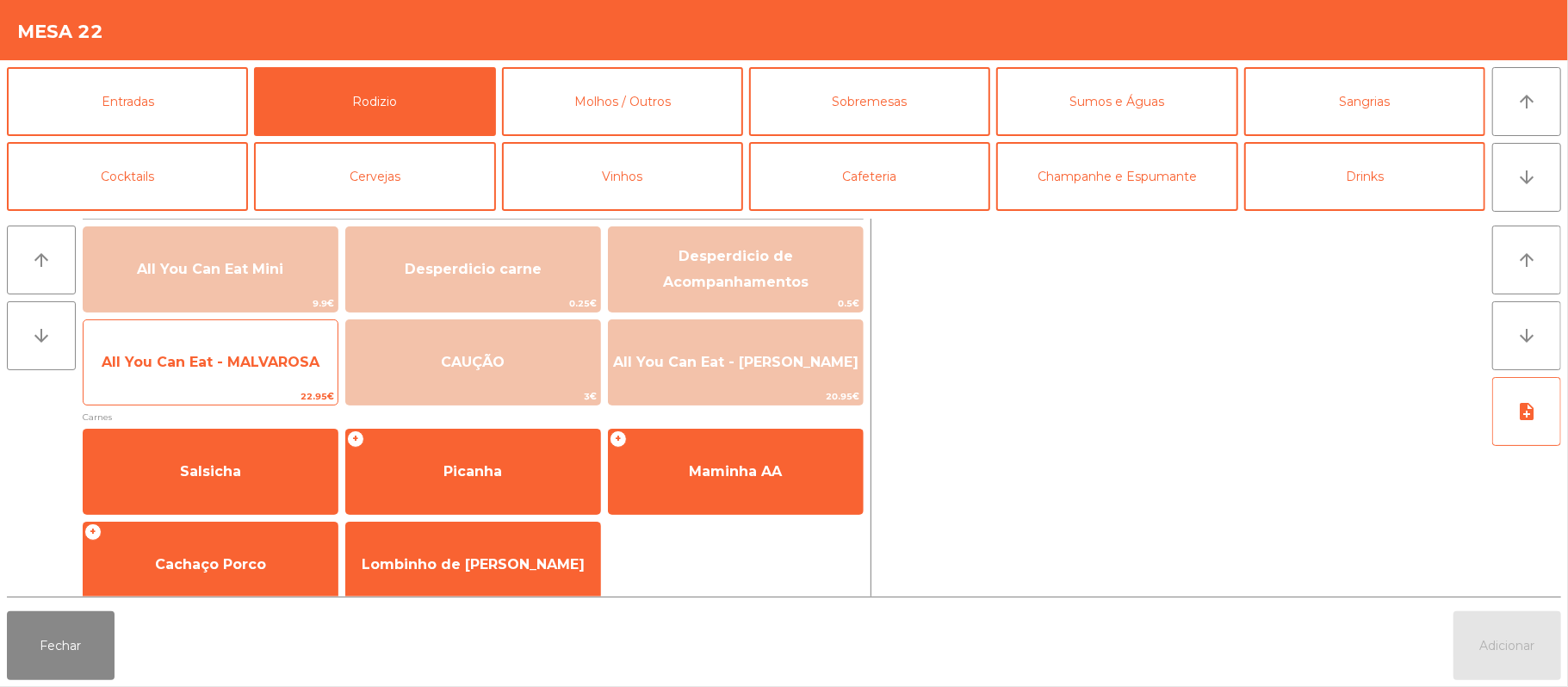
click at [260, 363] on span "All You Can Eat - MALVAROSA" at bounding box center [210, 362] width 218 height 16
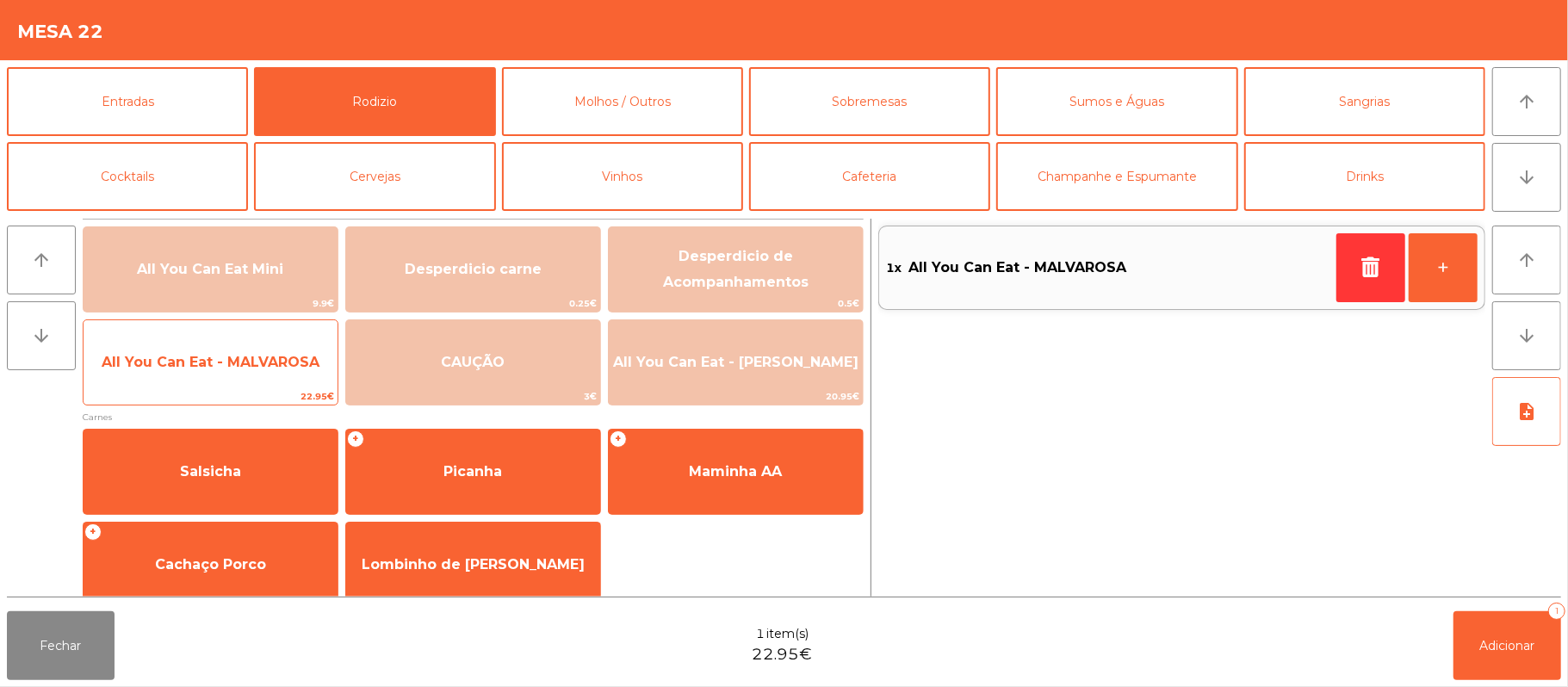
click at [250, 358] on span "All You Can Eat - MALVAROSA" at bounding box center [210, 362] width 218 height 16
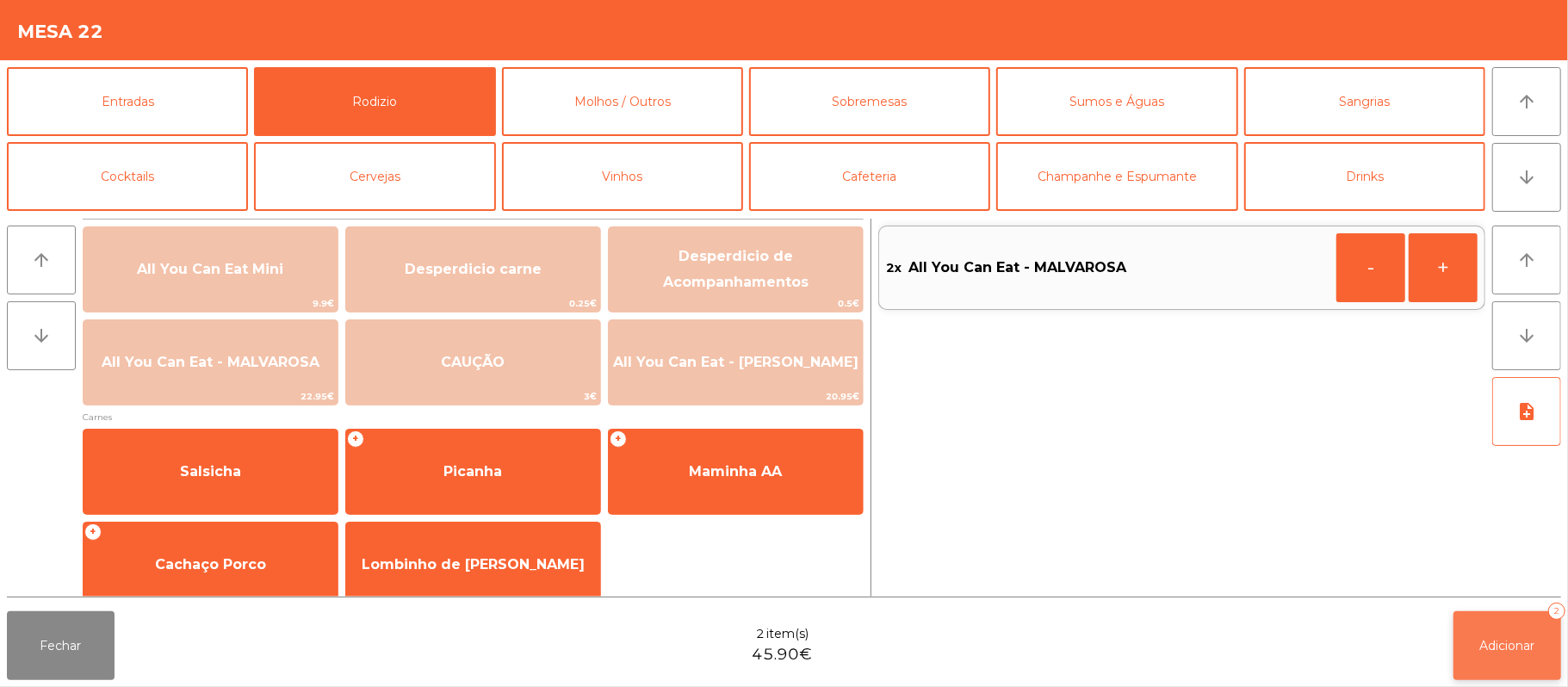
click at [1482, 640] on span "Adicionar" at bounding box center [1508, 646] width 55 height 15
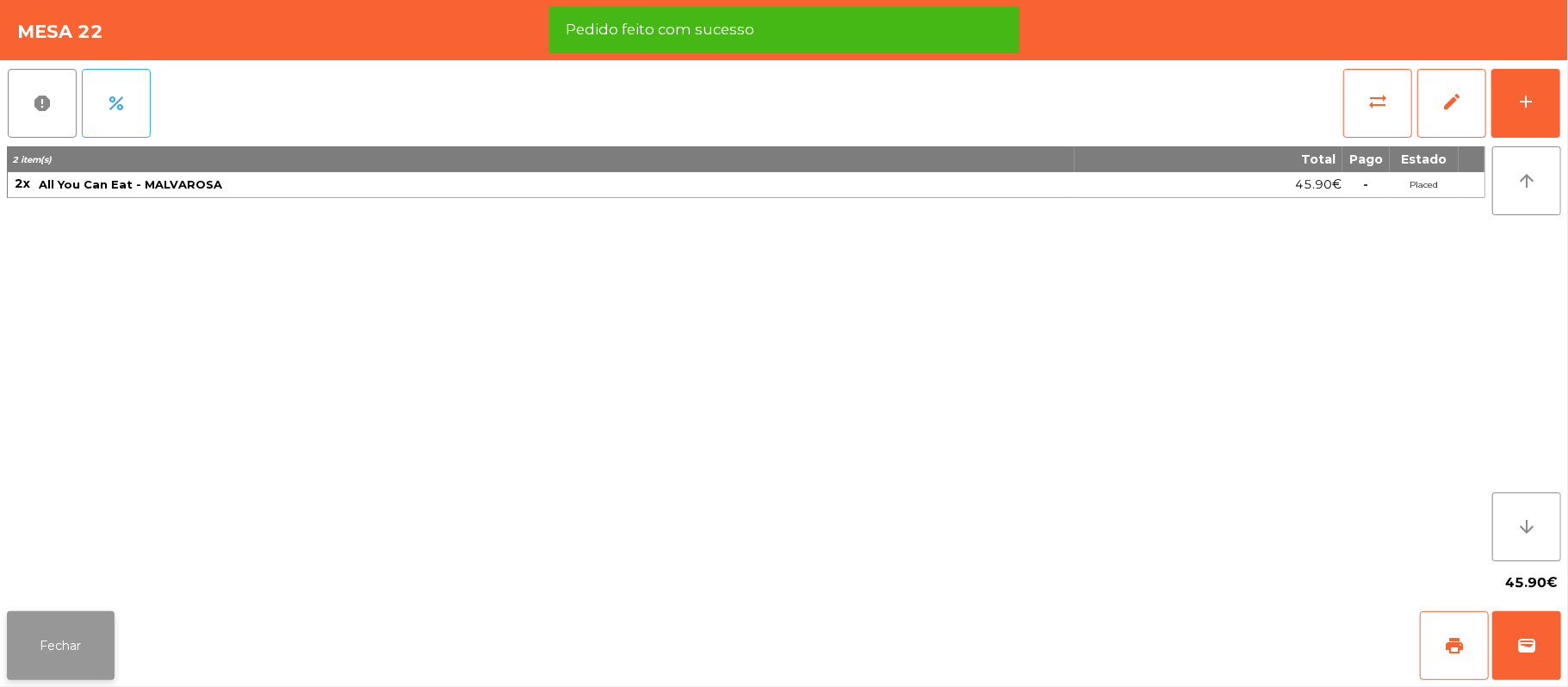
click at [62, 652] on button "Fechar" at bounding box center [60, 646] width 107 height 69
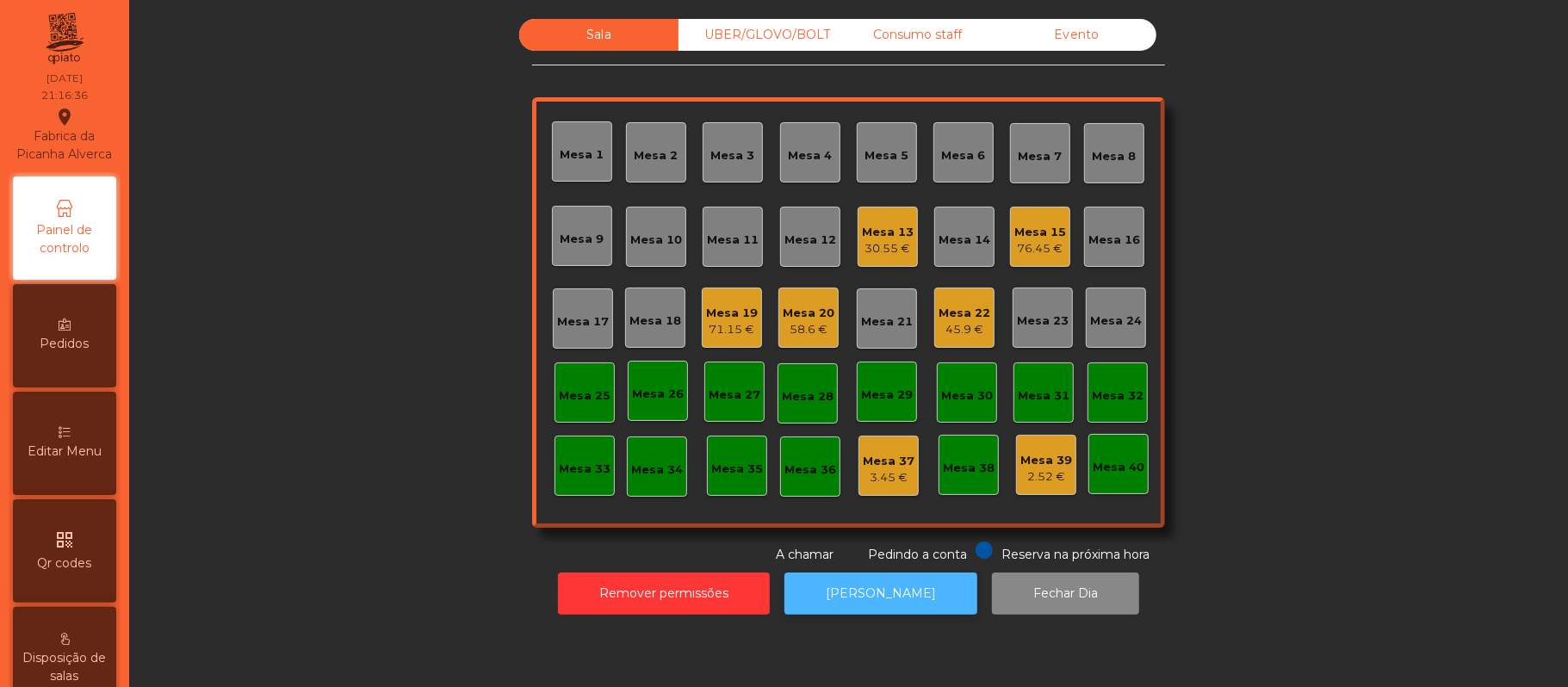
click at [885, 611] on button "[PERSON_NAME]" at bounding box center [881, 593] width 193 height 42
click at [872, 234] on div "Mesa 13" at bounding box center [888, 233] width 52 height 17
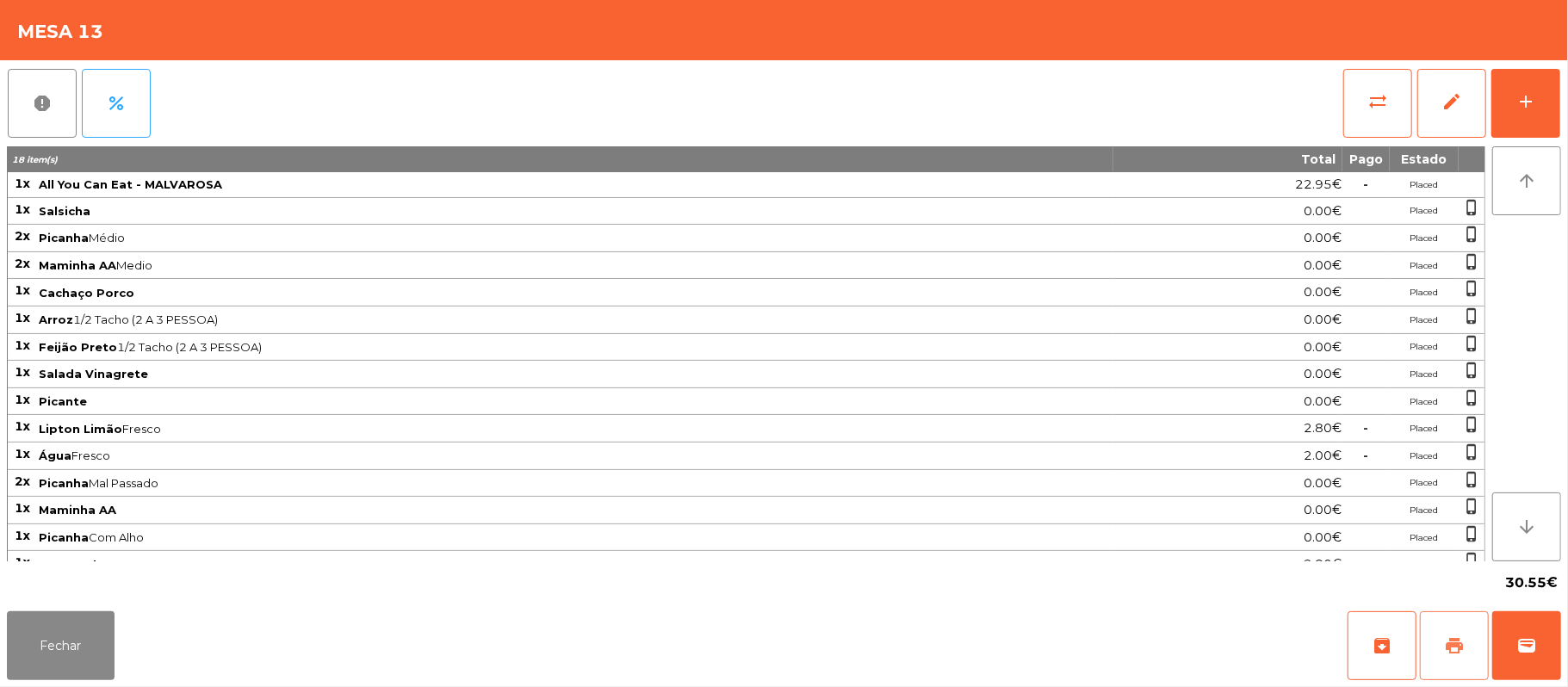
click at [1449, 666] on button "print" at bounding box center [1454, 646] width 69 height 69
click at [1378, 88] on button "sync_alt" at bounding box center [1378, 103] width 69 height 69
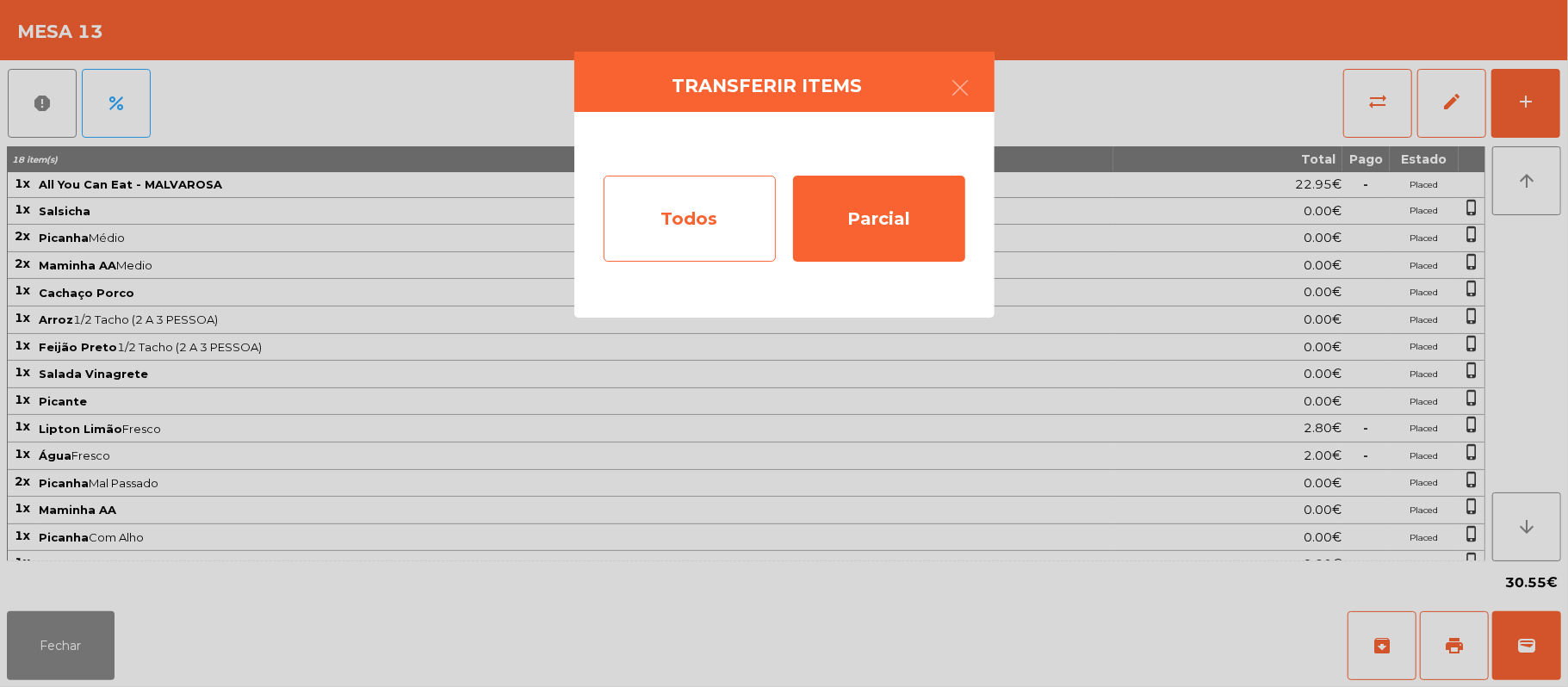
click at [683, 217] on div "Todos" at bounding box center [690, 219] width 172 height 86
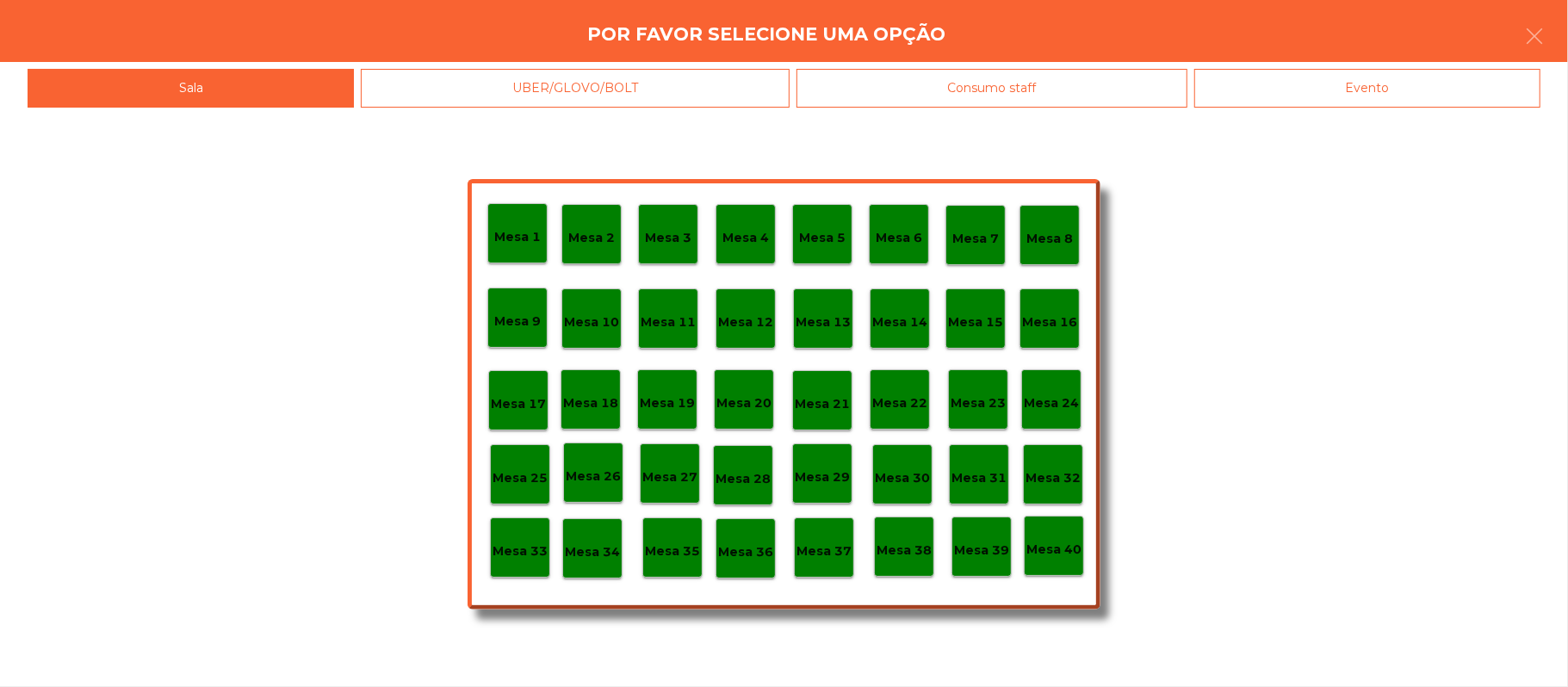
click at [1361, 88] on div "Evento" at bounding box center [1367, 88] width 346 height 38
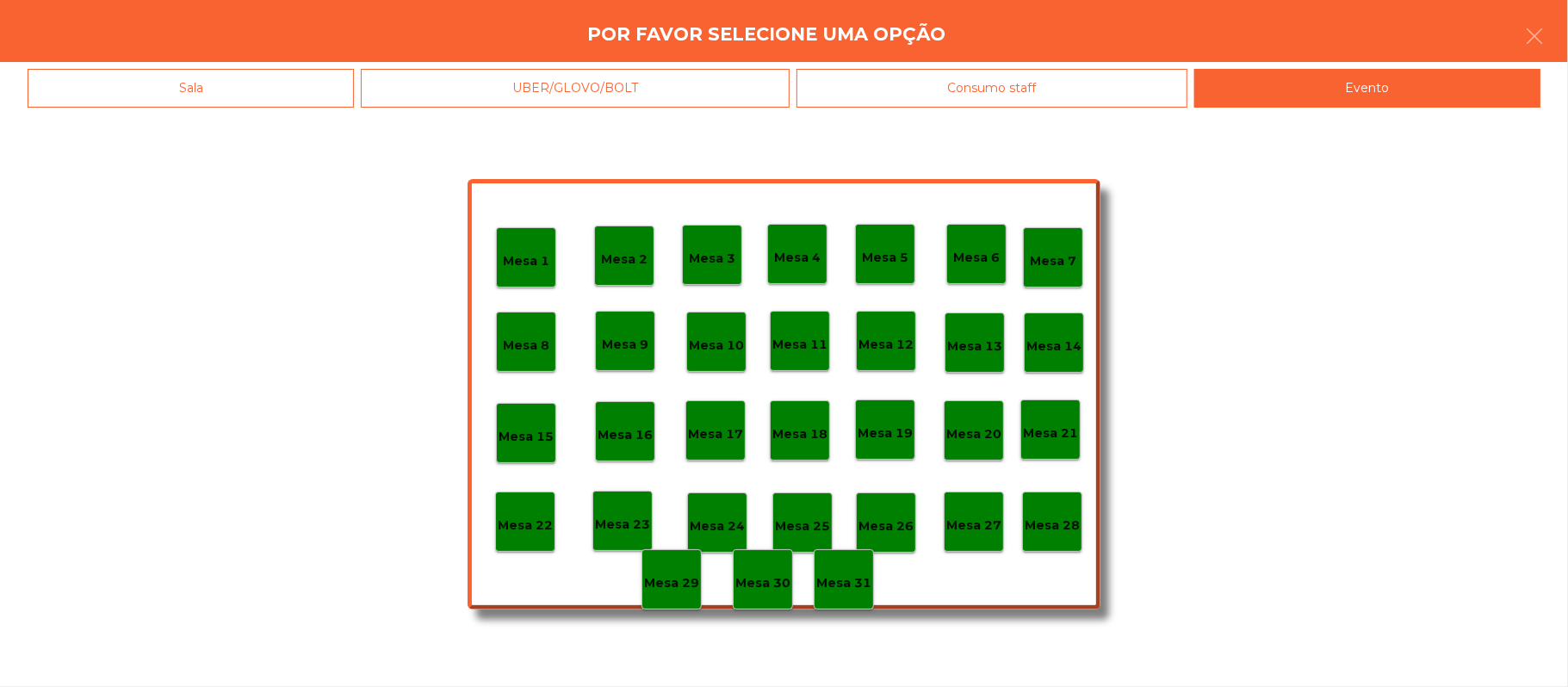
click at [1058, 521] on p "Mesa 28" at bounding box center [1052, 525] width 55 height 20
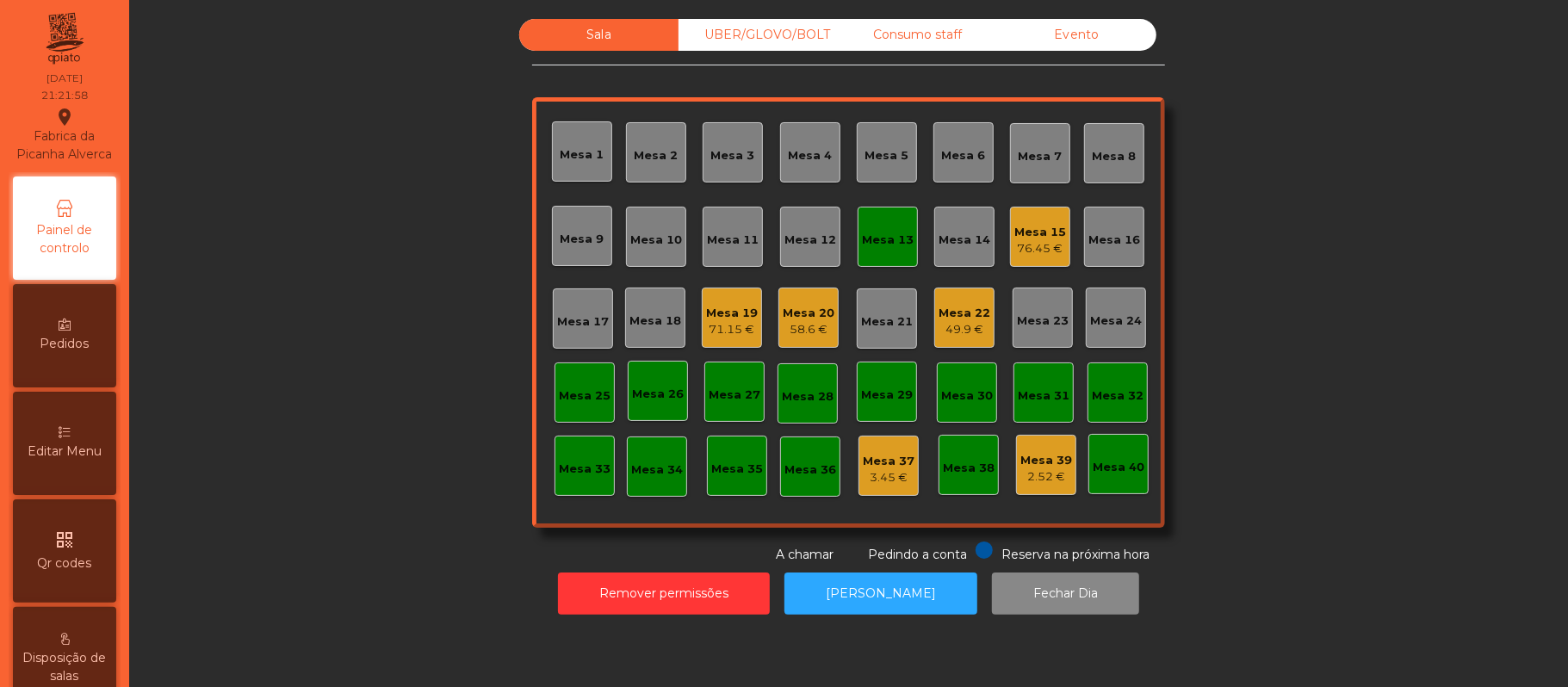
click at [862, 242] on div "Mesa 13" at bounding box center [888, 240] width 52 height 17
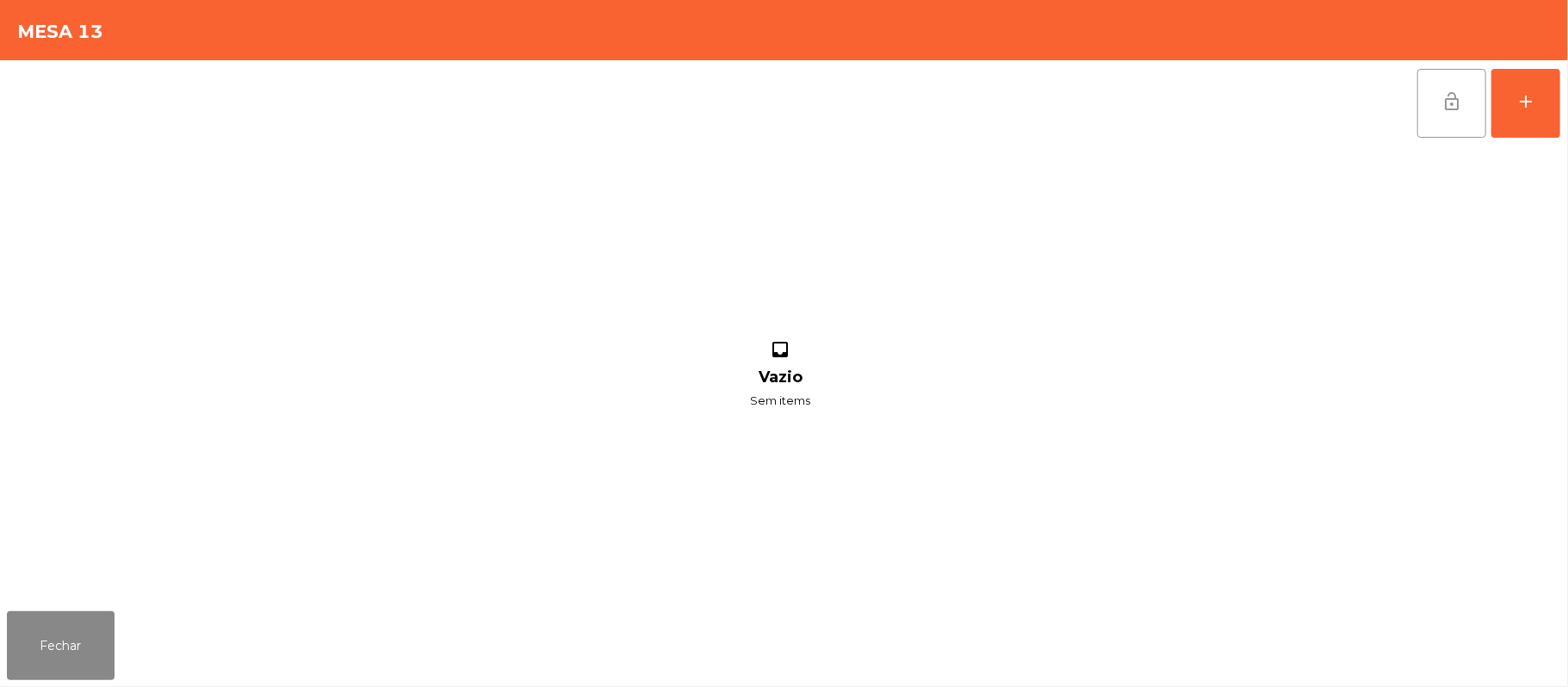
click at [1430, 124] on button "lock_open" at bounding box center [1451, 103] width 69 height 69
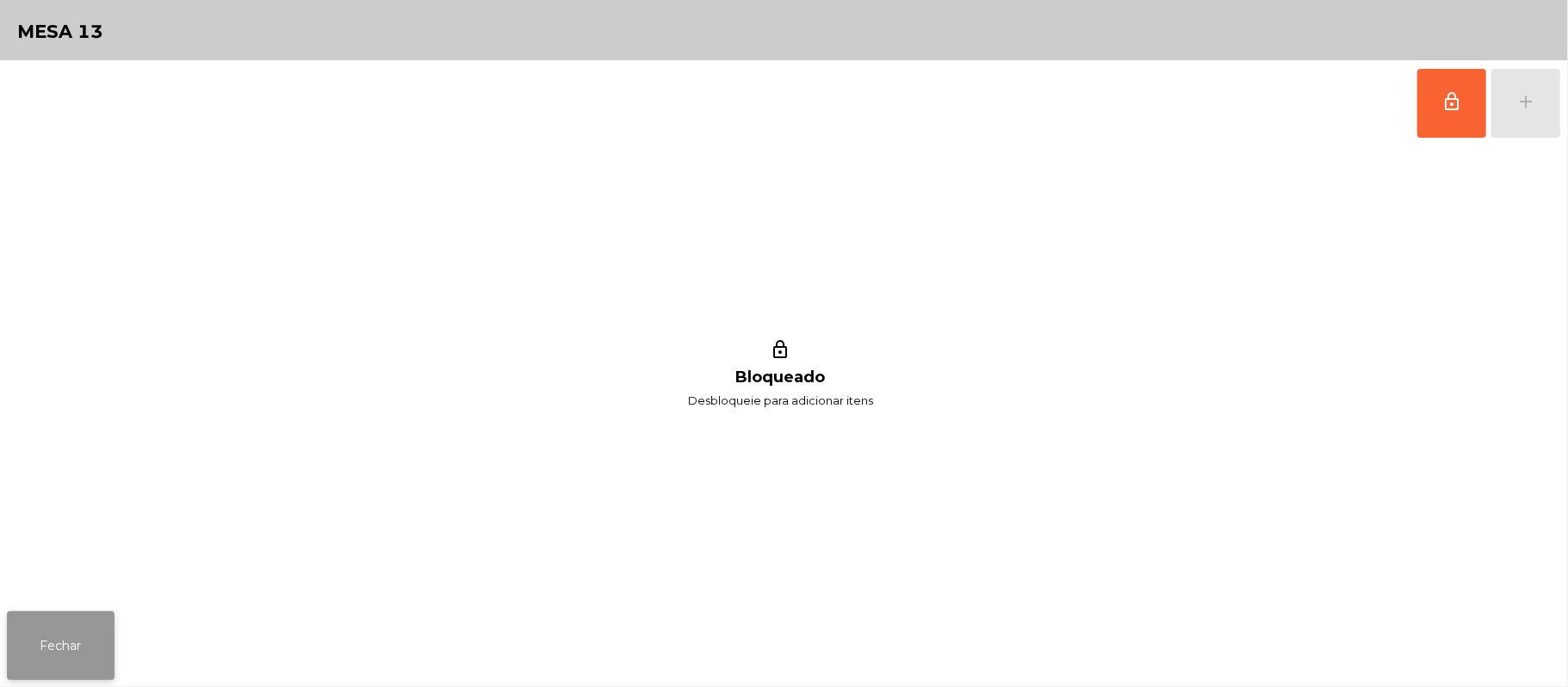
click at [73, 633] on button "Fechar" at bounding box center [60, 646] width 107 height 69
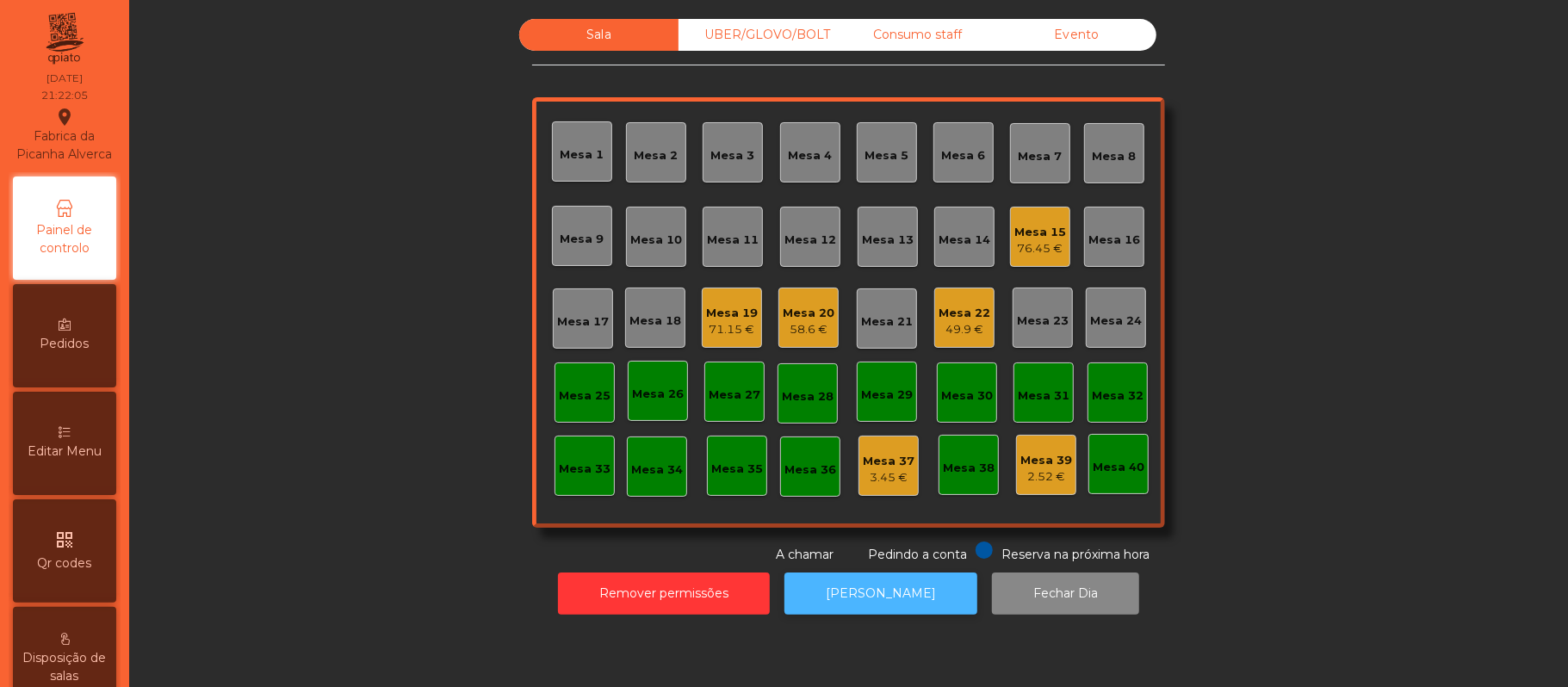
click at [885, 597] on button "[PERSON_NAME]" at bounding box center [881, 593] width 193 height 42
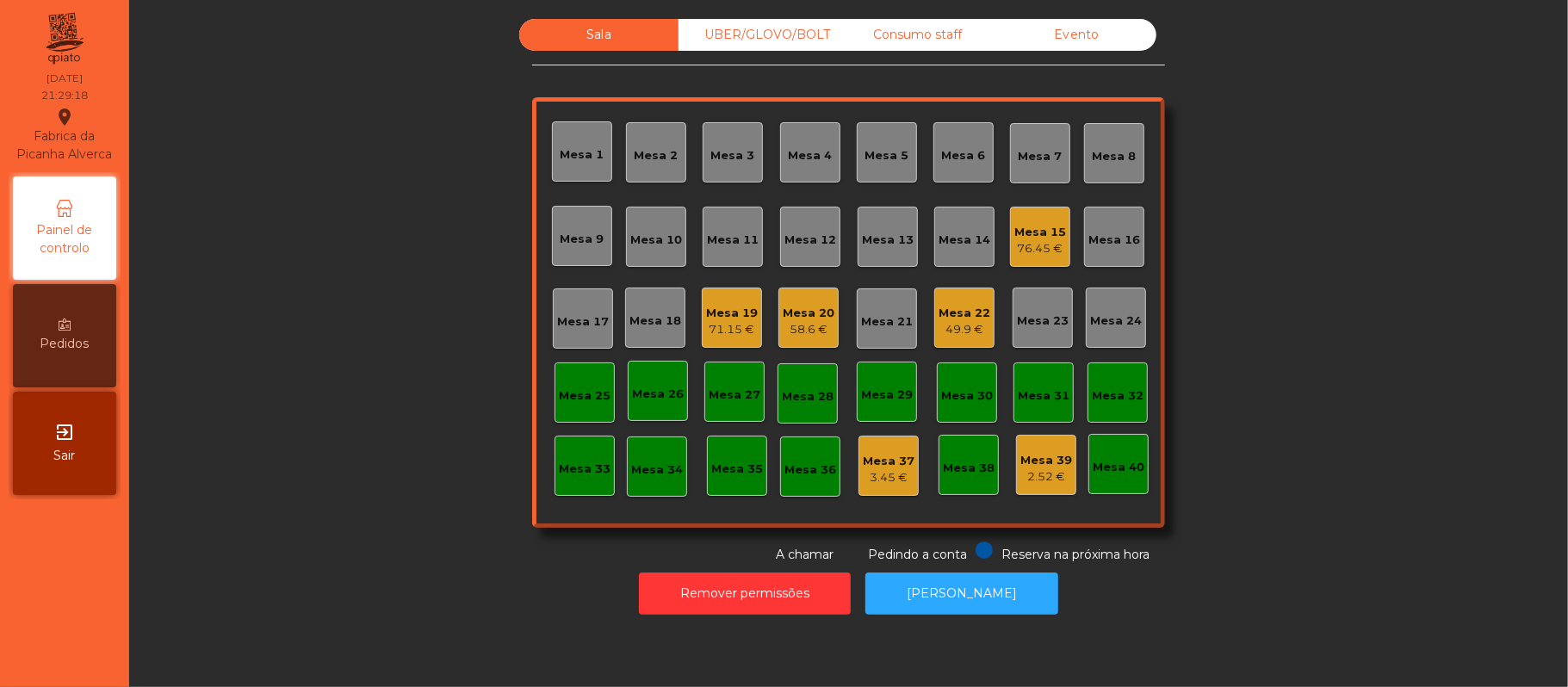
click at [709, 305] on div "Mesa 19" at bounding box center [732, 314] width 52 height 17
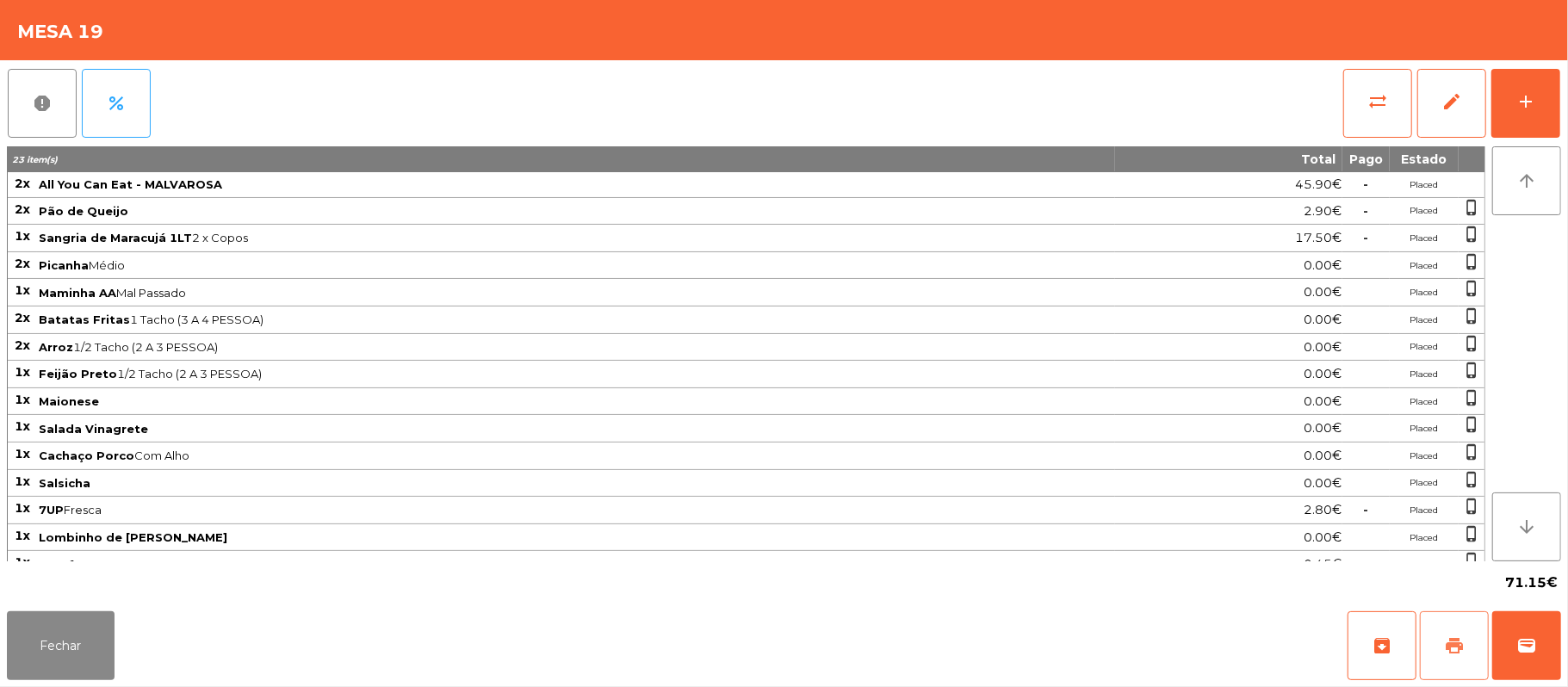
click at [1450, 638] on span "print" at bounding box center [1454, 646] width 21 height 21
click at [1524, 631] on button "wallet" at bounding box center [1526, 646] width 69 height 69
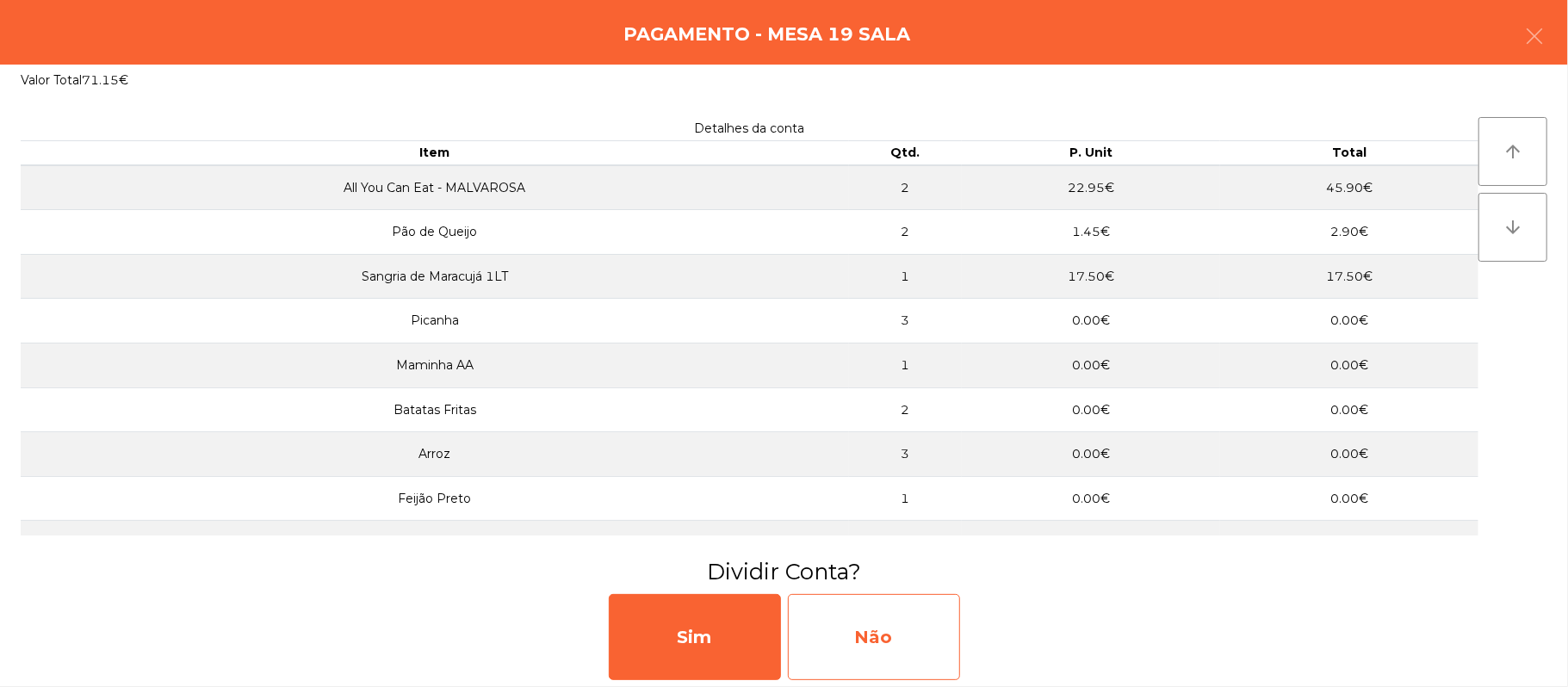
click at [869, 634] on div "Não" at bounding box center [873, 637] width 172 height 86
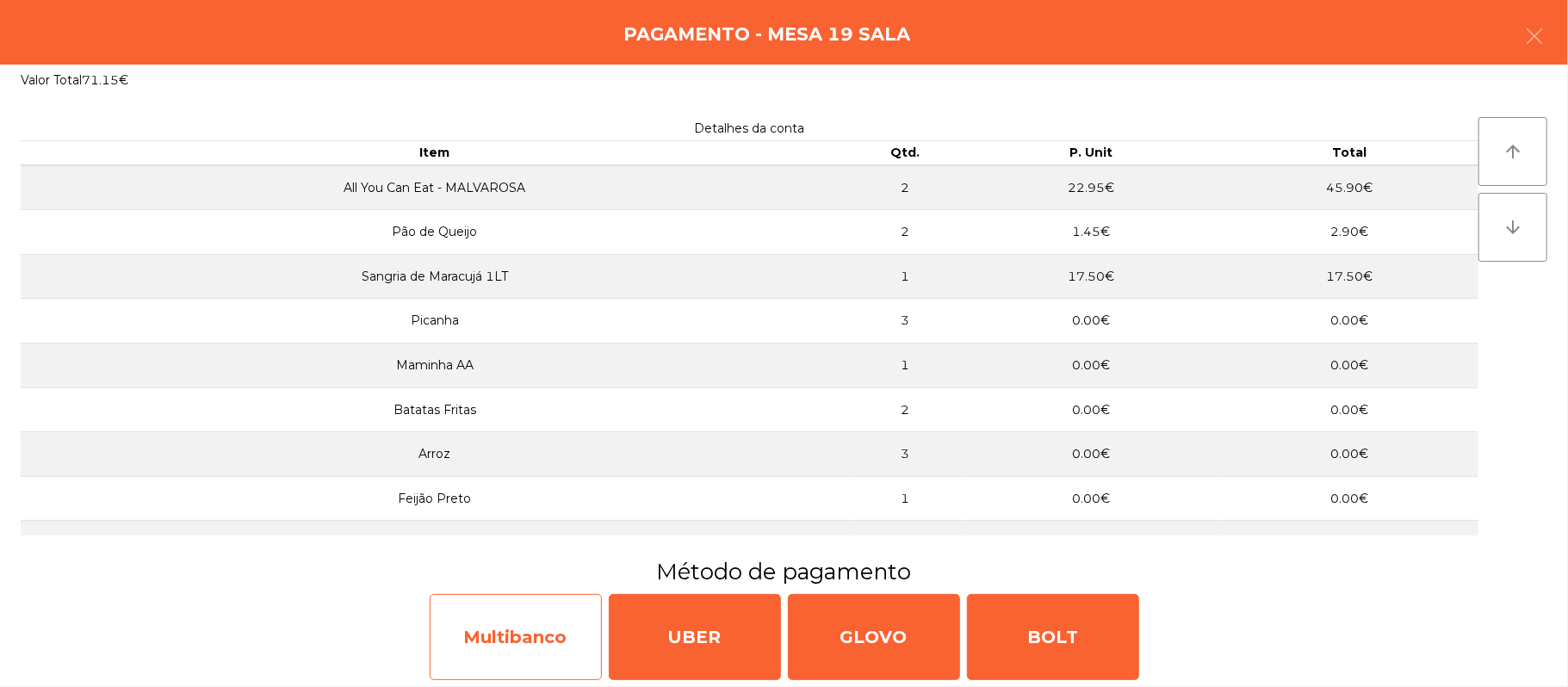
click at [541, 621] on div "Multibanco" at bounding box center [516, 637] width 172 height 86
select select "**"
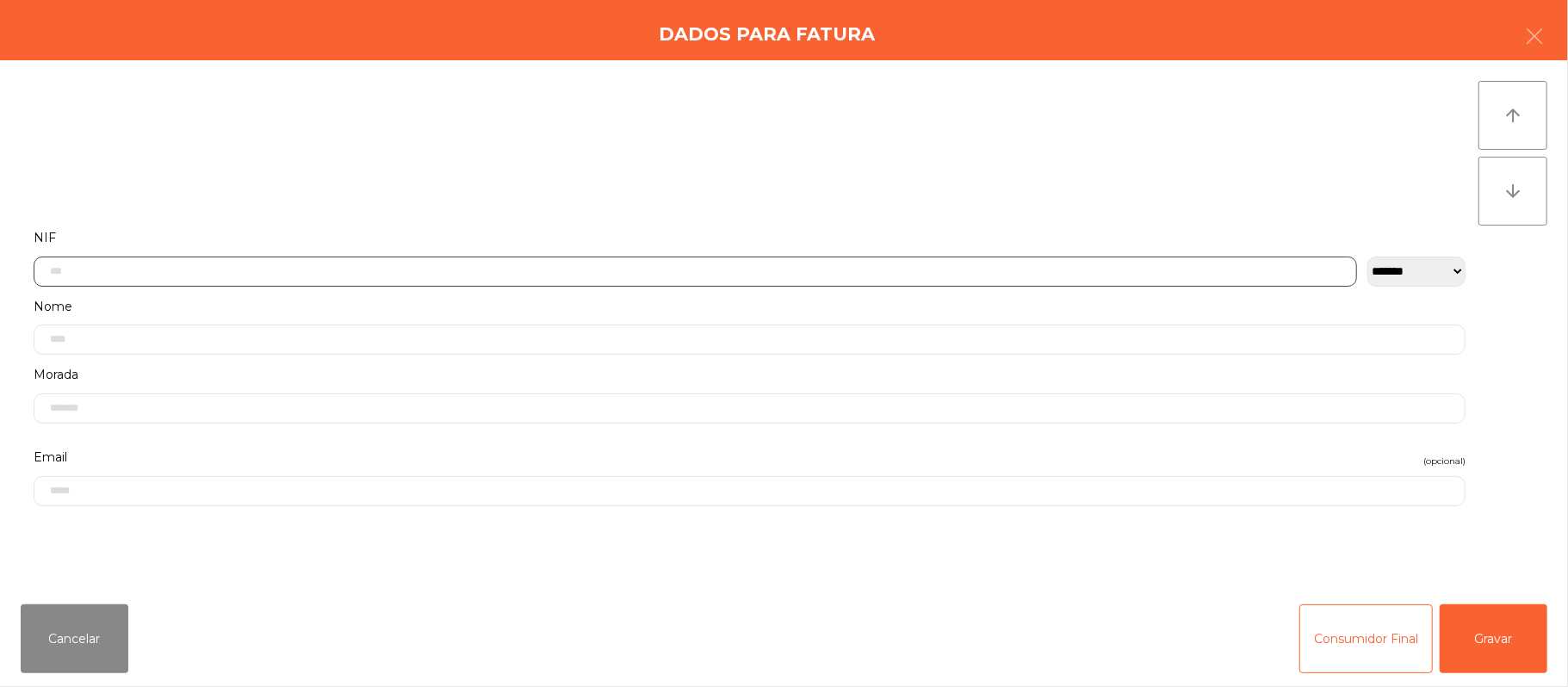
click at [666, 274] on input "text" at bounding box center [695, 271] width 1323 height 30
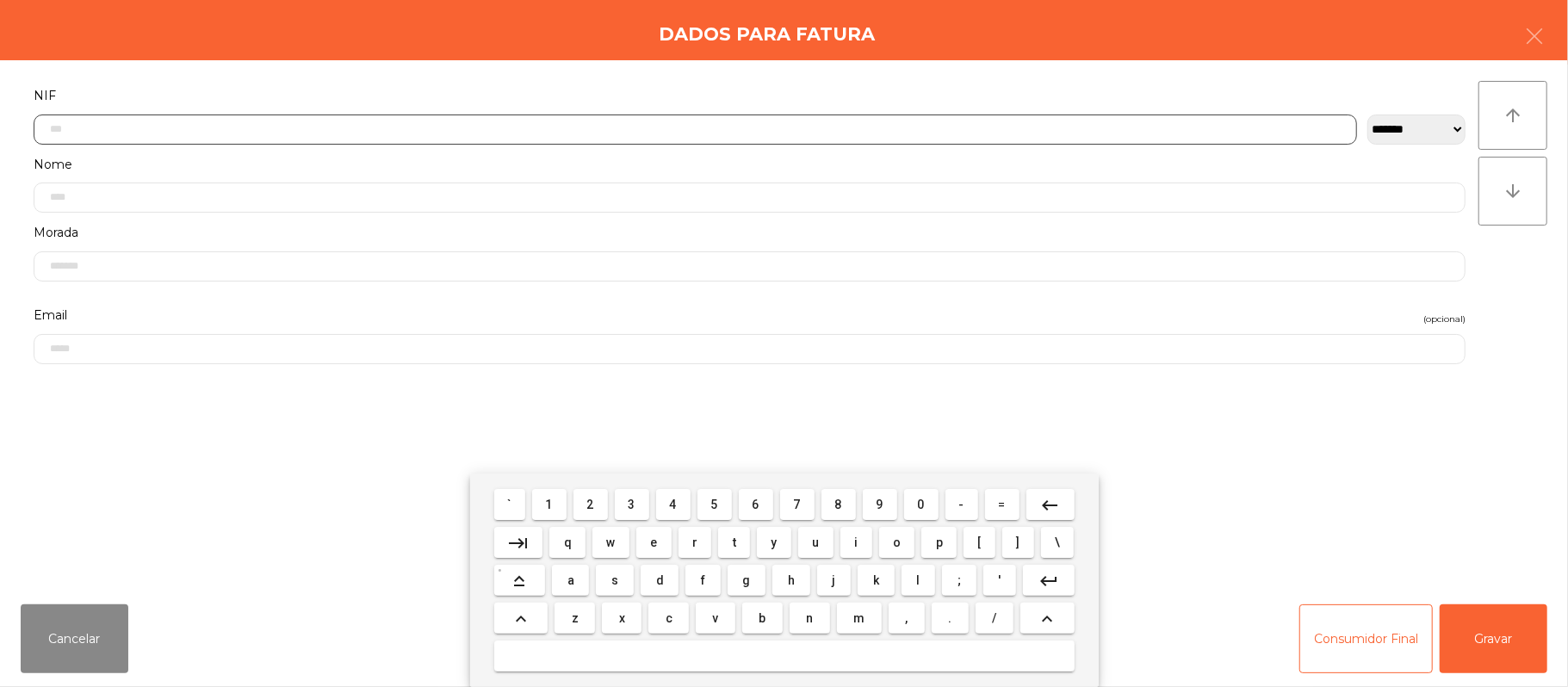
scroll to position [144, 0]
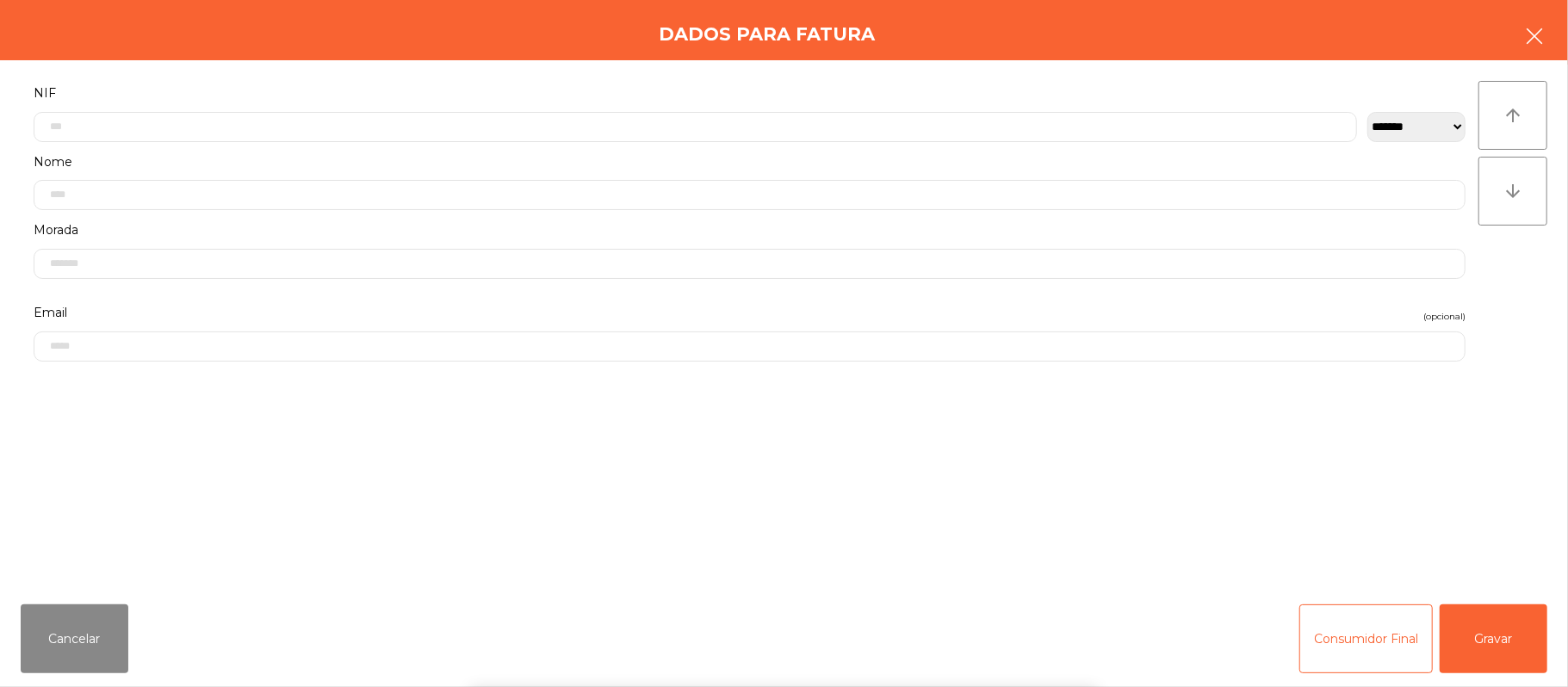
click at [1539, 38] on icon "button" at bounding box center [1535, 36] width 21 height 21
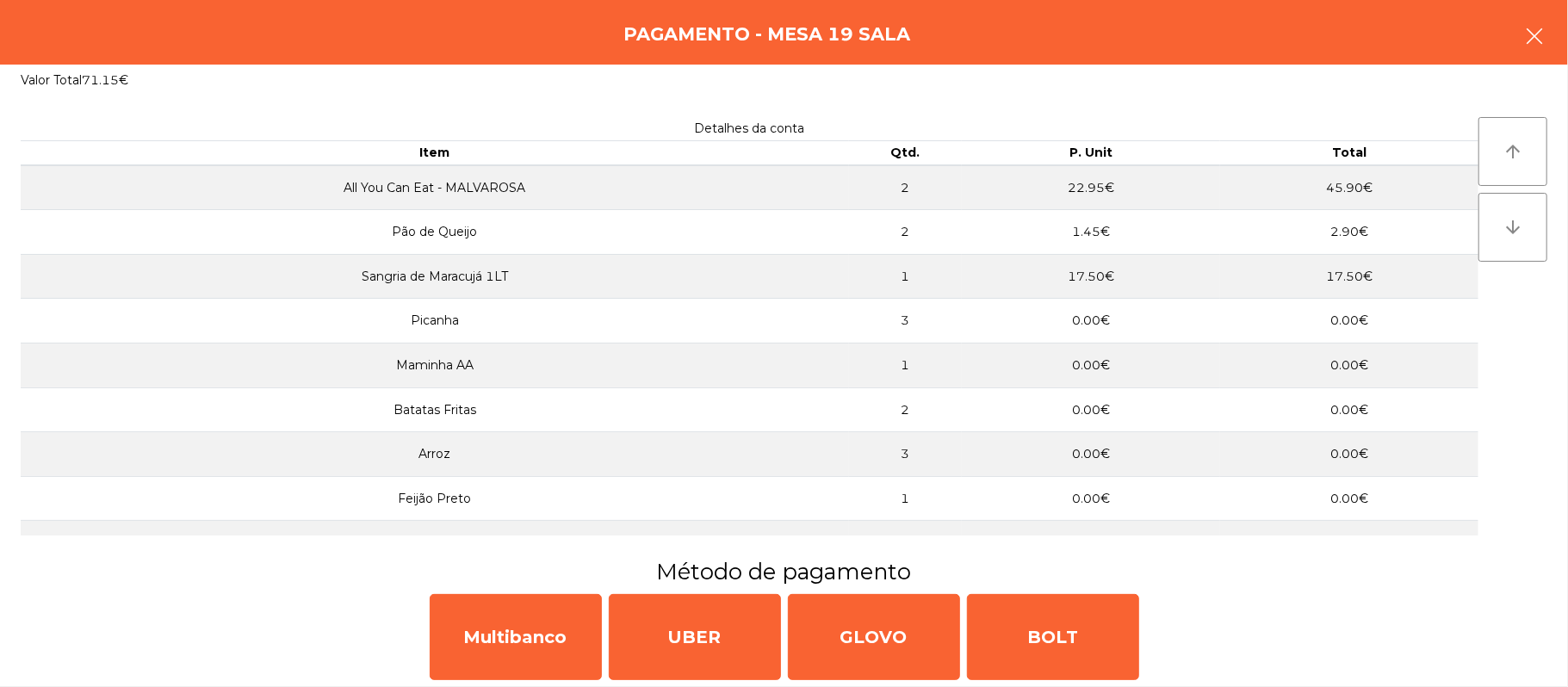
click at [1519, 42] on button "button" at bounding box center [1534, 38] width 48 height 52
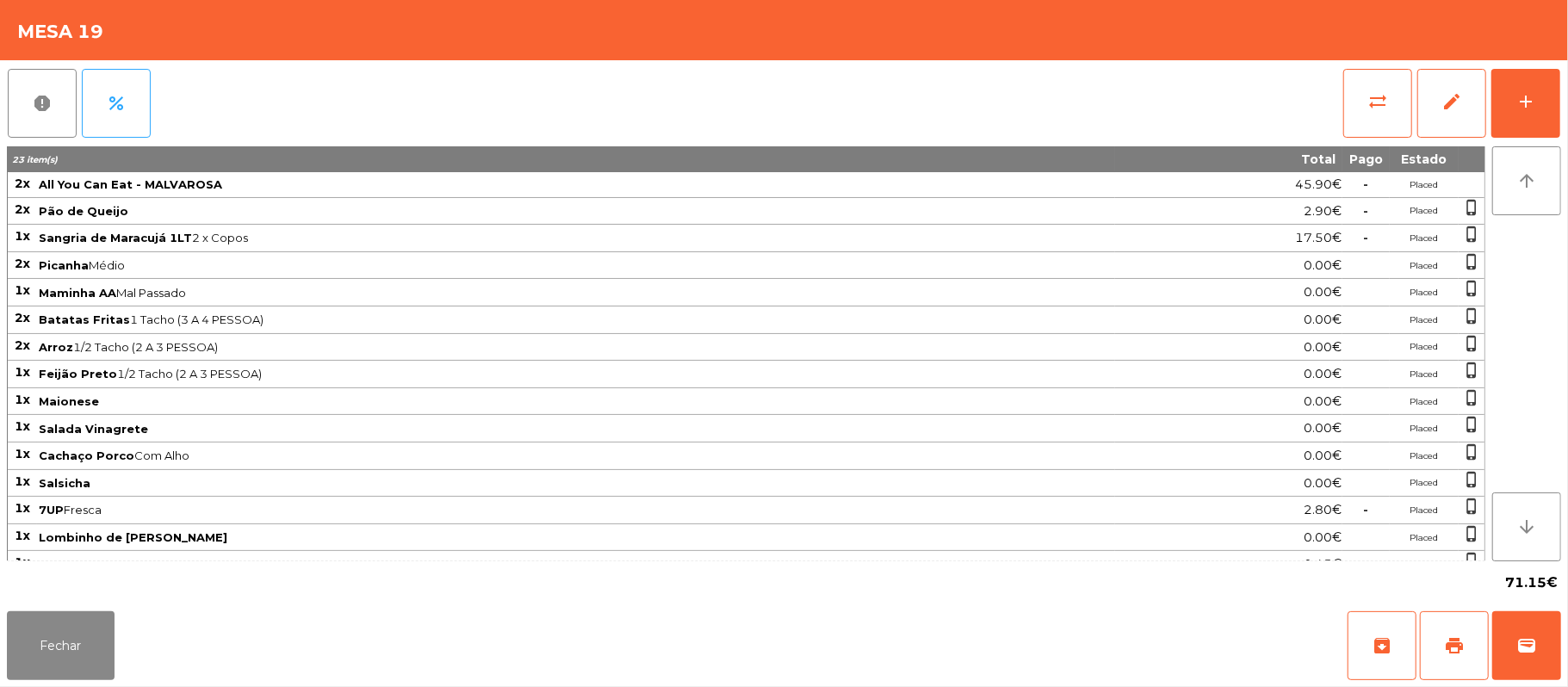
click at [1563, 659] on div "Fechar archive print wallet" at bounding box center [784, 646] width 1568 height 82
click at [1554, 649] on button "wallet" at bounding box center [1526, 646] width 69 height 69
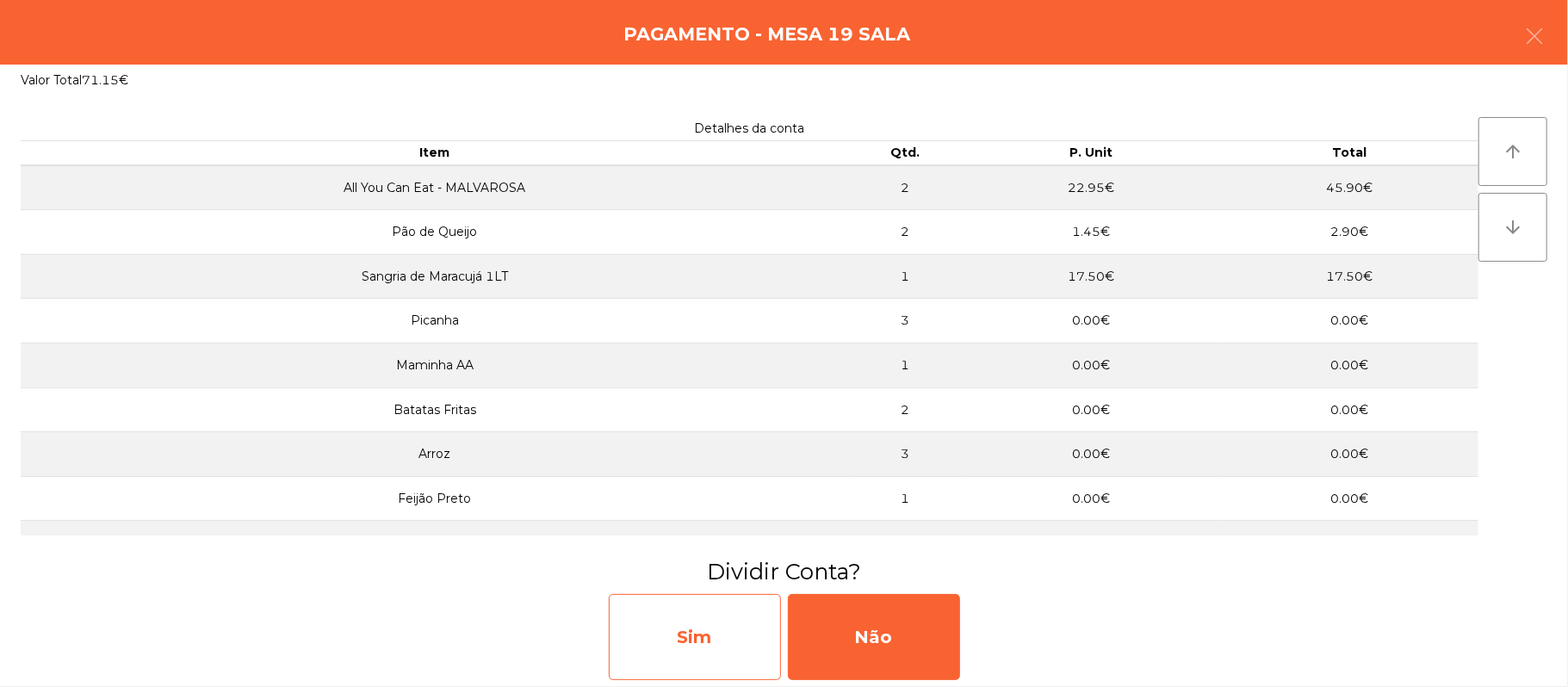
click at [699, 638] on div "Sim" at bounding box center [695, 637] width 172 height 86
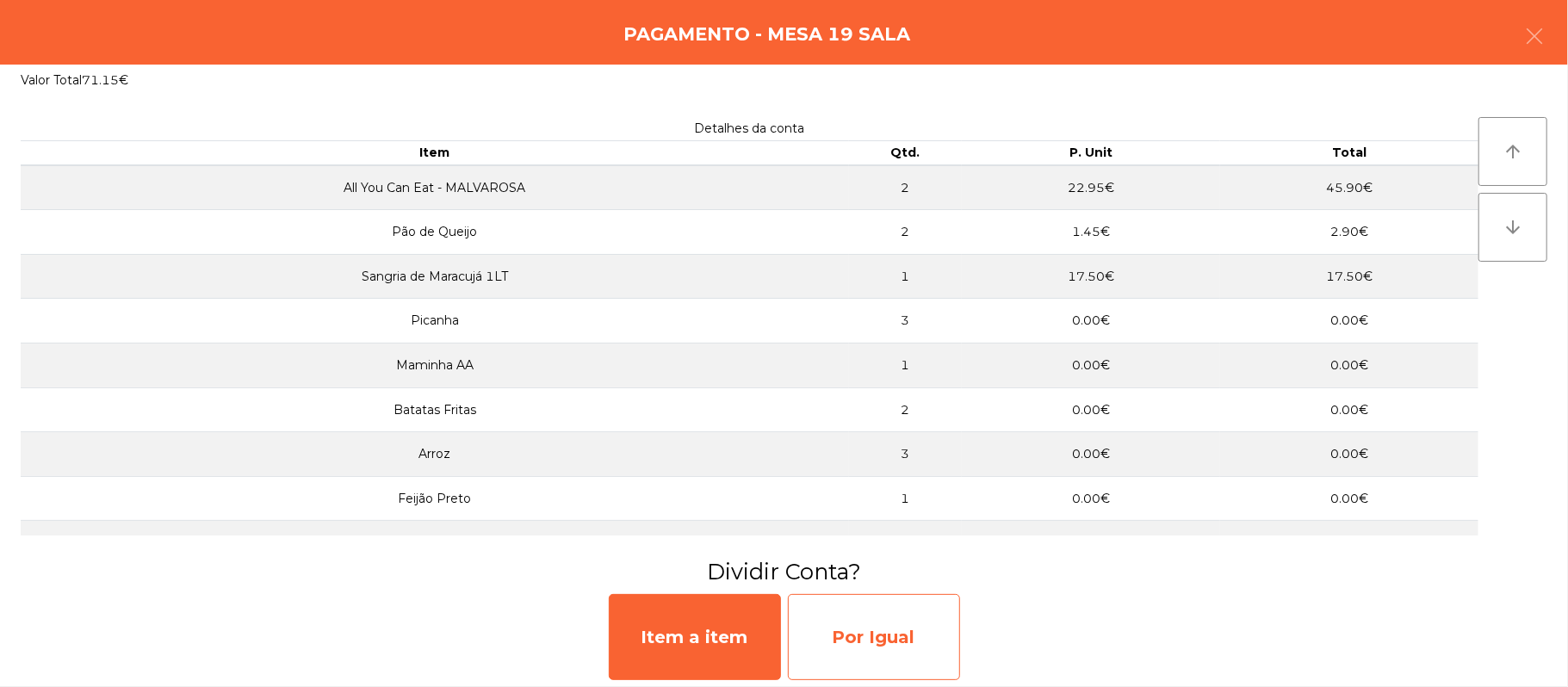
click at [859, 642] on div "Por Igual" at bounding box center [873, 637] width 172 height 86
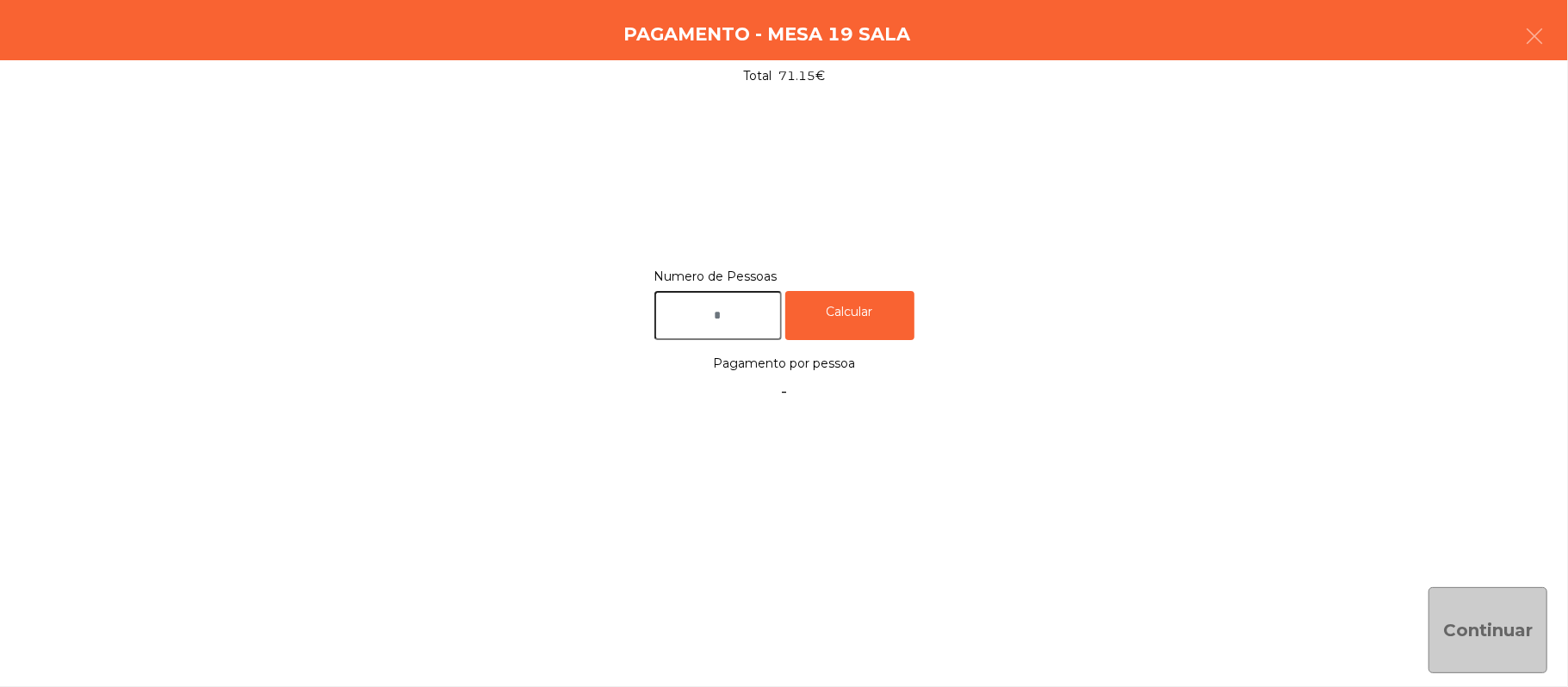
click at [748, 319] on input "text" at bounding box center [718, 315] width 127 height 49
type input "*"
click at [876, 318] on div "Calcular" at bounding box center [850, 315] width 129 height 49
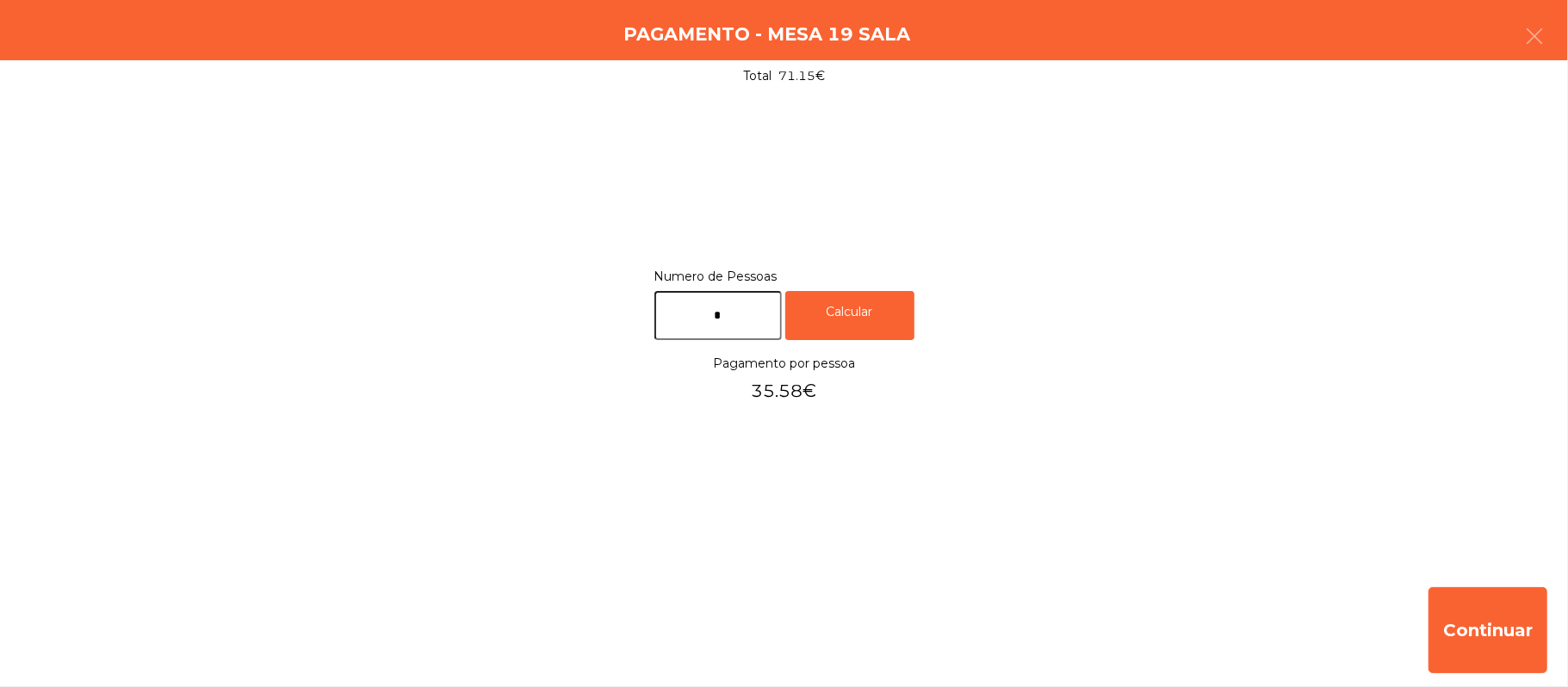
click at [1567, 35] on div "Pagamento - Mesa 19 Sala" at bounding box center [784, 30] width 1568 height 60
click at [1519, 38] on button "button" at bounding box center [1534, 38] width 48 height 52
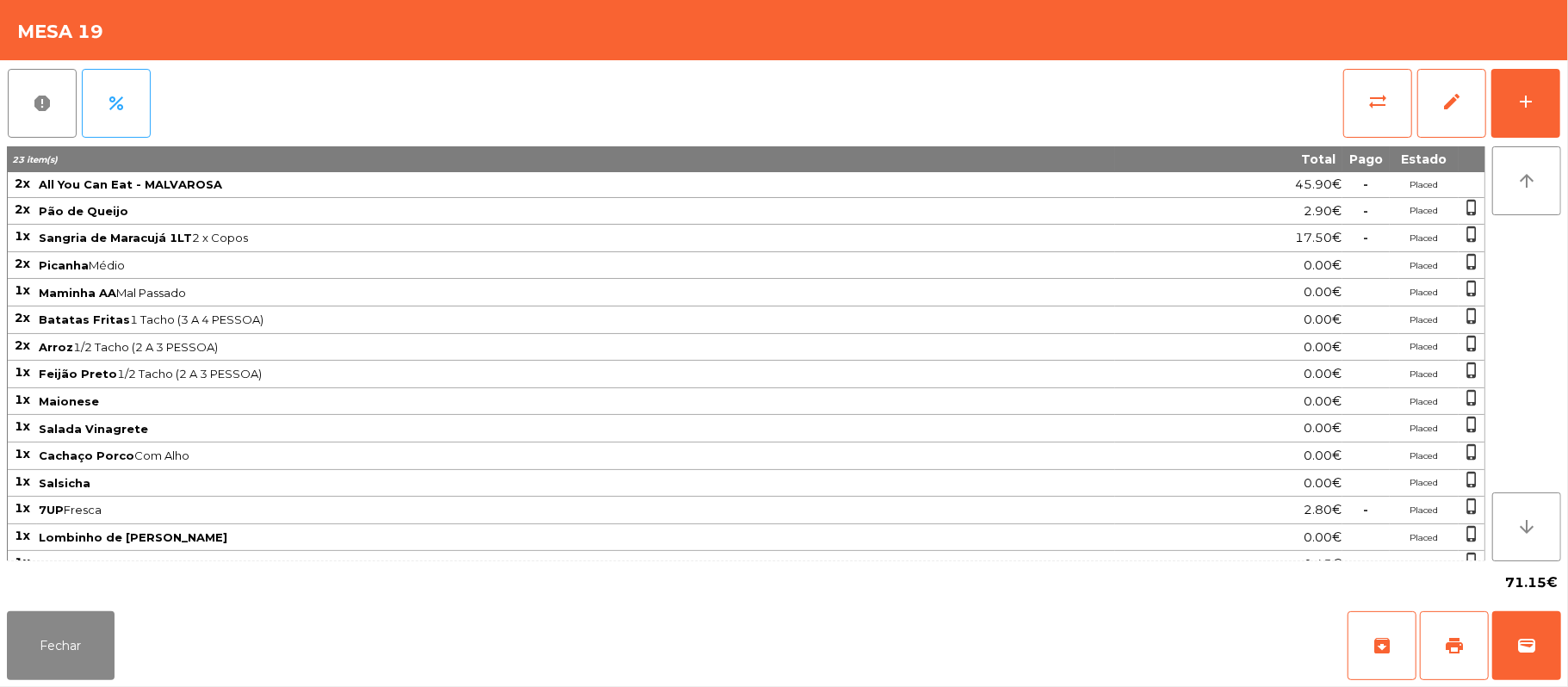
click at [1560, 648] on div "Fechar archive print wallet" at bounding box center [784, 646] width 1568 height 82
click at [1536, 639] on button "wallet" at bounding box center [1526, 646] width 69 height 69
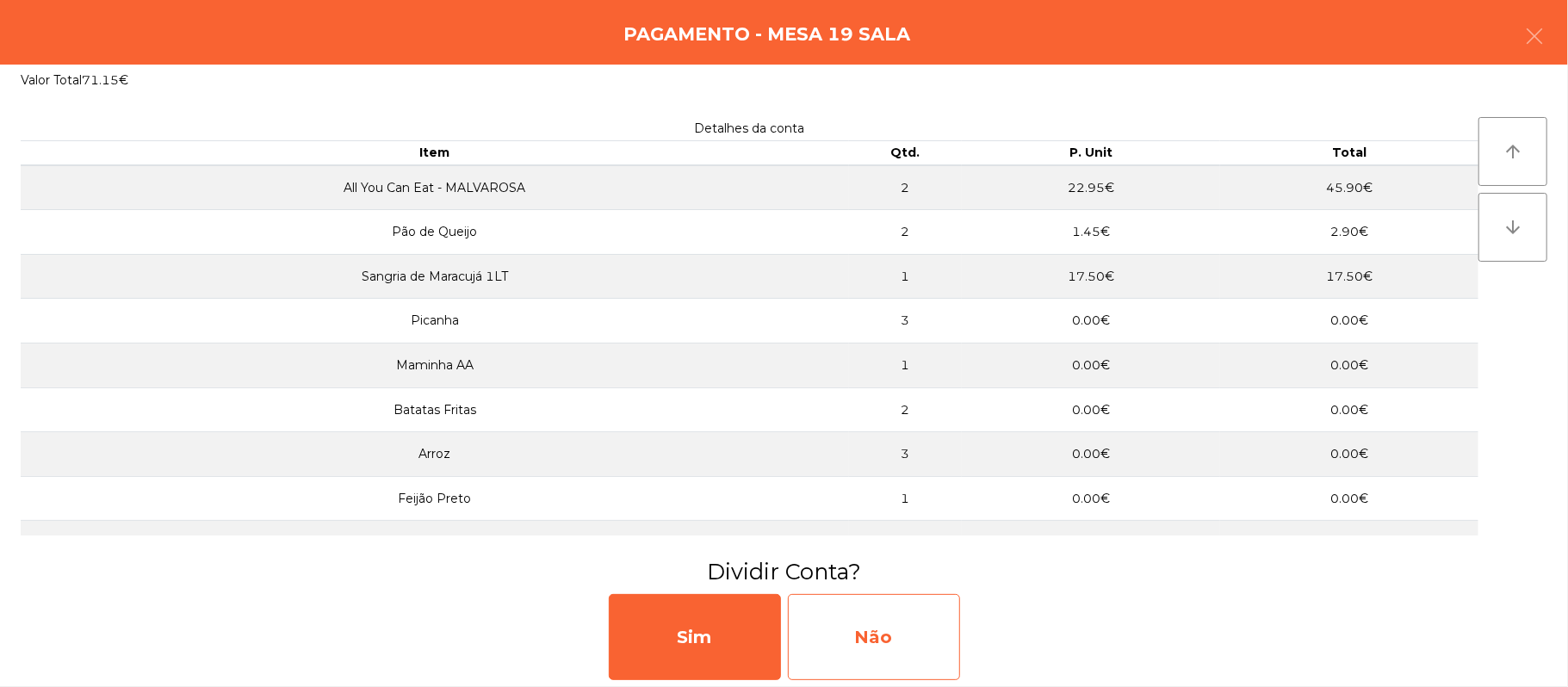
click at [894, 611] on div "Não" at bounding box center [873, 637] width 172 height 86
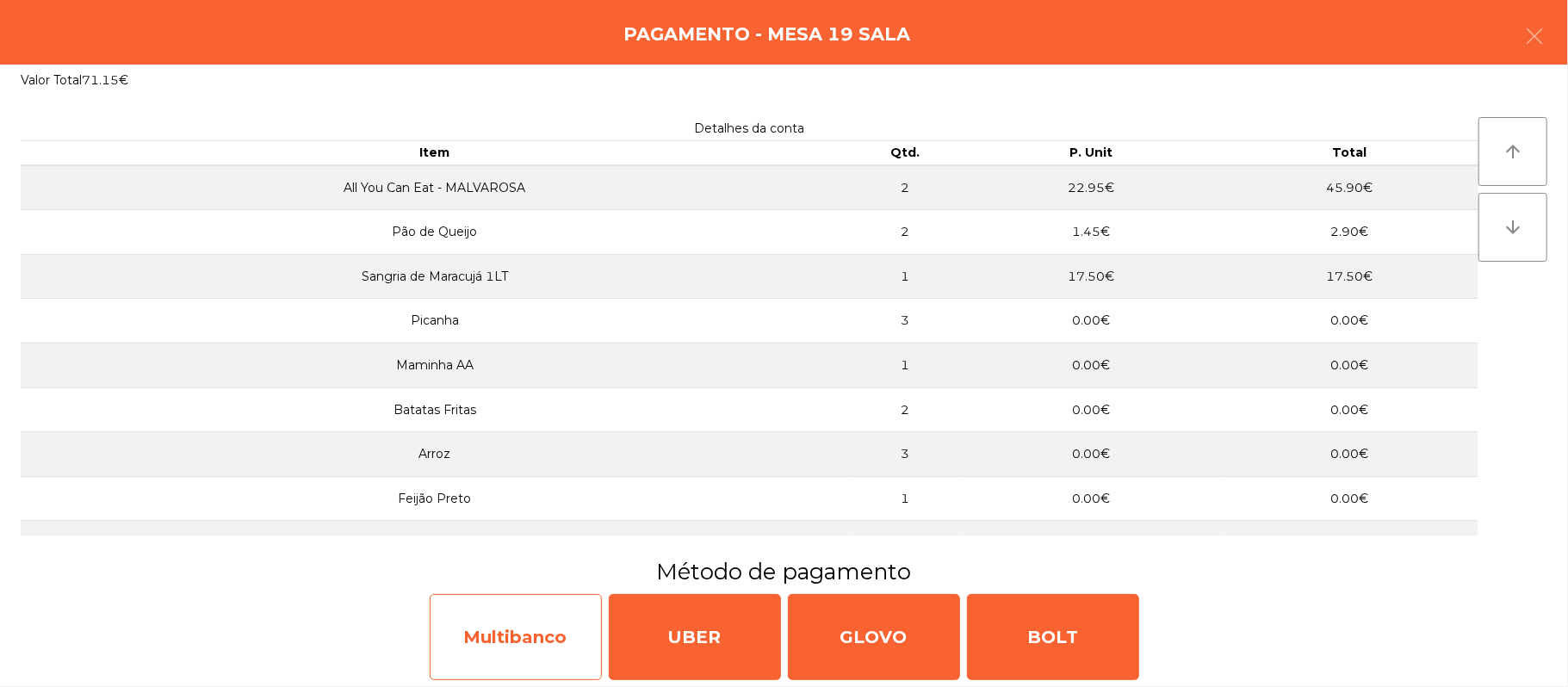
click at [521, 646] on div "Multibanco" at bounding box center [516, 637] width 172 height 86
select select "**"
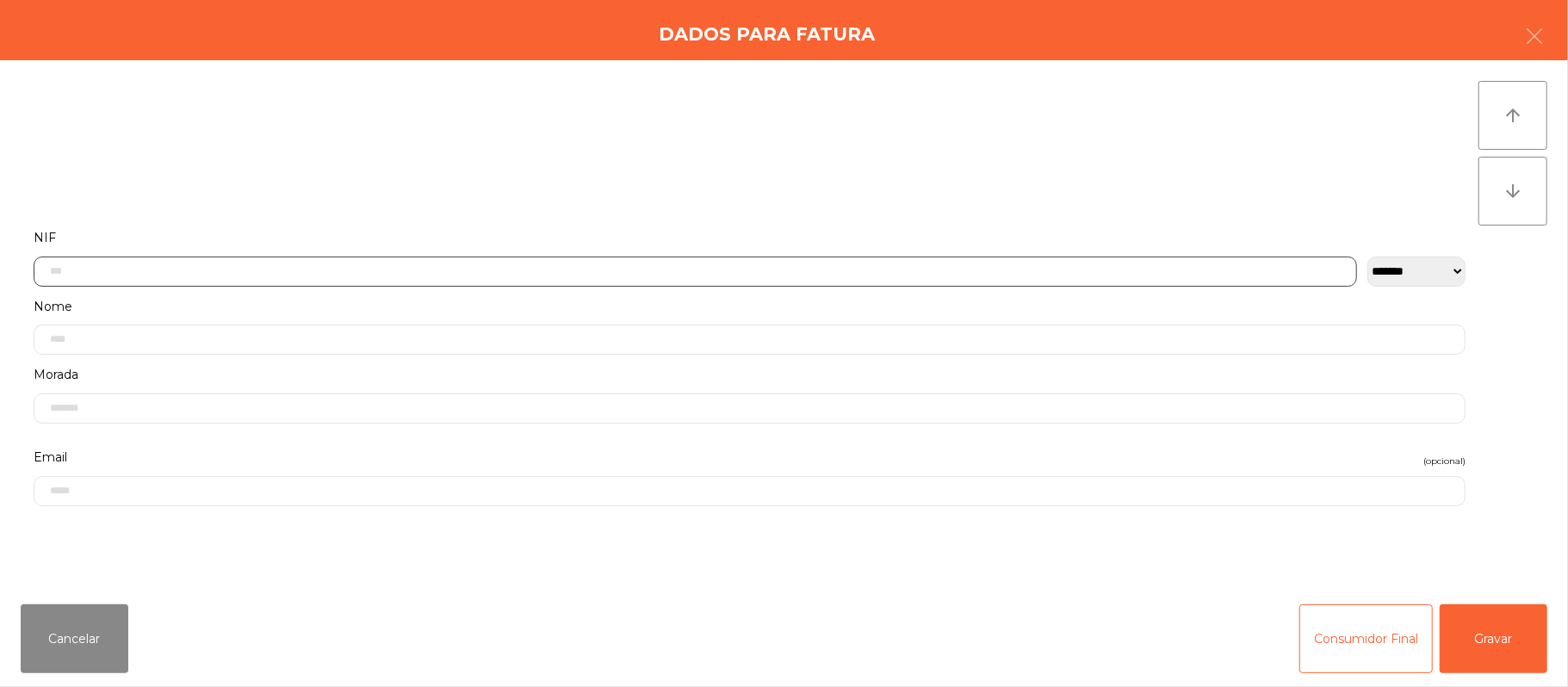
click at [706, 269] on input "text" at bounding box center [695, 271] width 1323 height 30
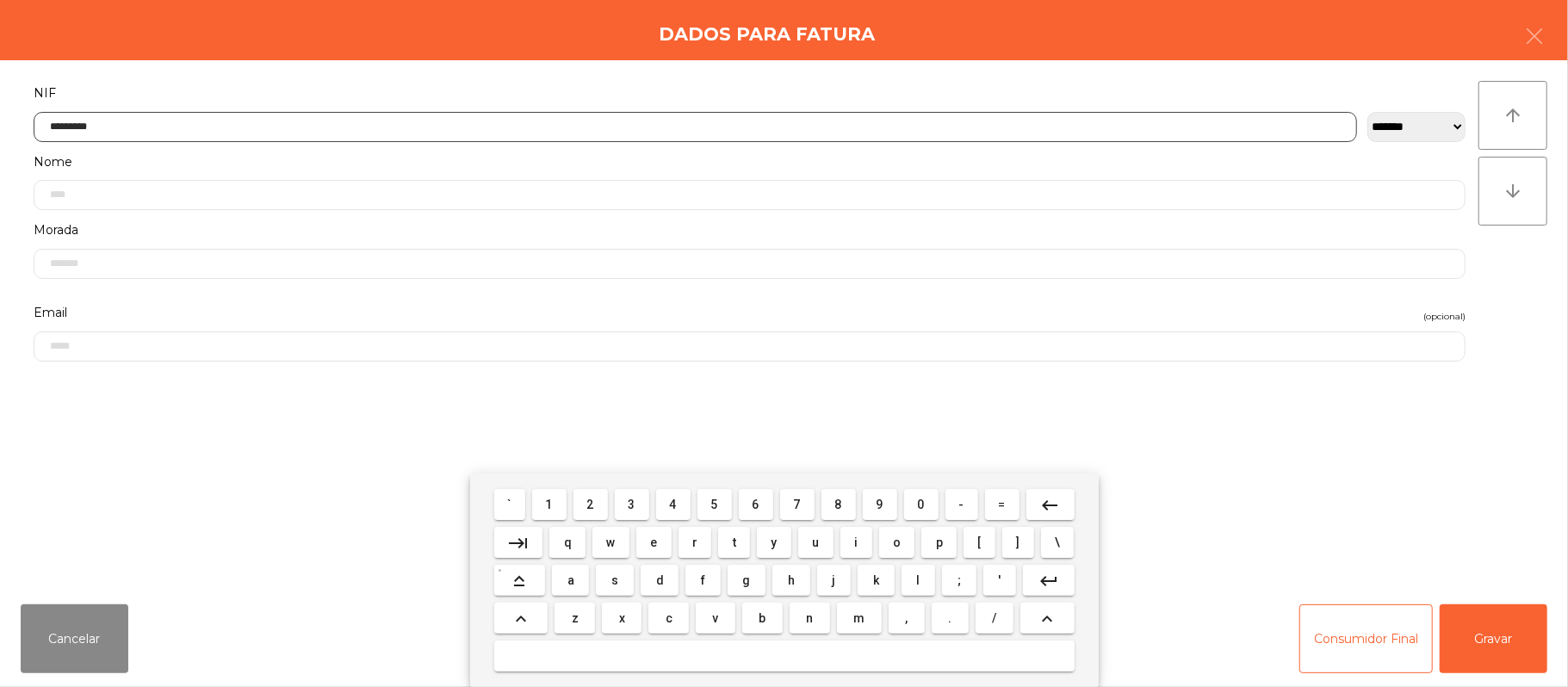
type input "*********"
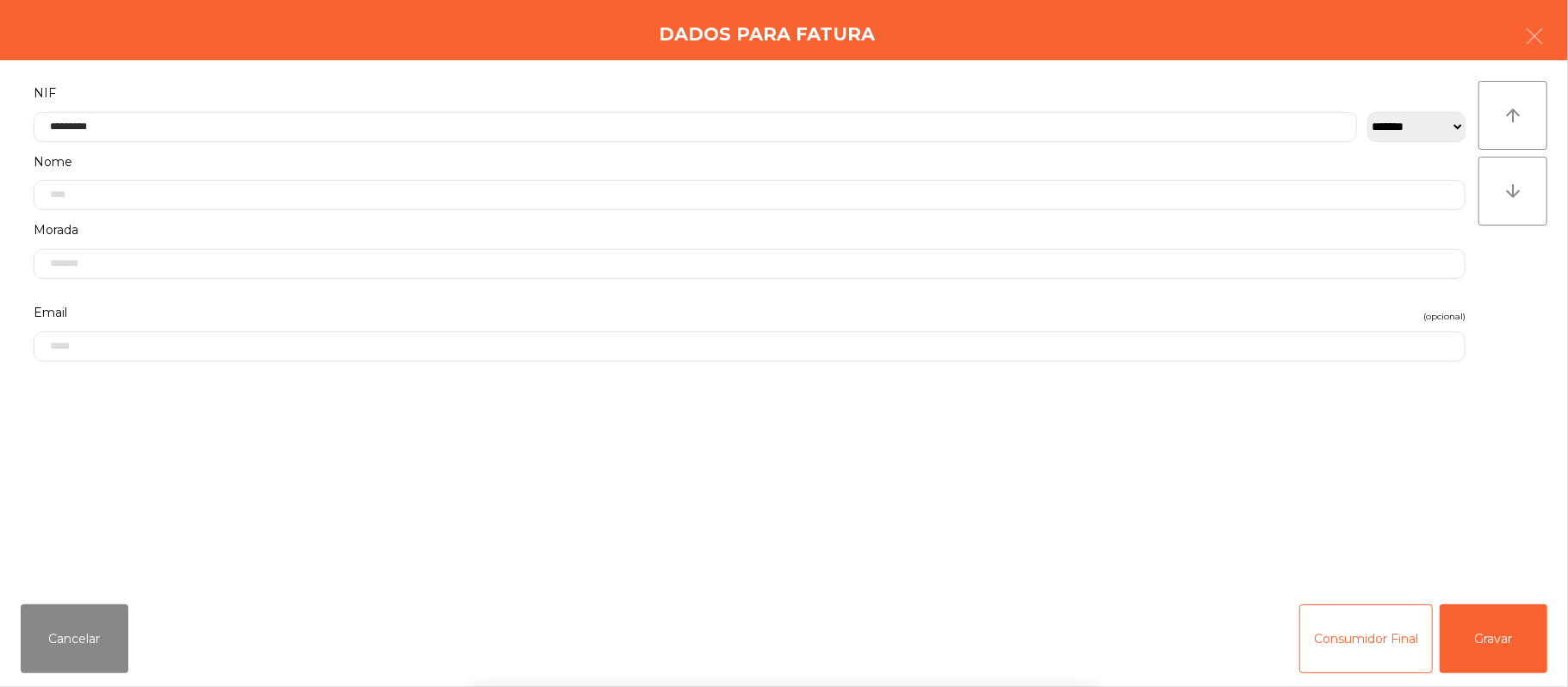
click at [1510, 649] on div "` 1 2 3 4 5 6 7 8 9 0 - = keyboard_backspace keyboard_tab q w e r t y u i o p […" at bounding box center [784, 580] width 1568 height 213
click at [1506, 635] on div "` 1 2 3 4 5 6 7 8 9 0 - = keyboard_backspace keyboard_tab q w e r t y u i o p […" at bounding box center [784, 580] width 1568 height 213
click at [1494, 628] on button "Gravar" at bounding box center [1492, 639] width 107 height 69
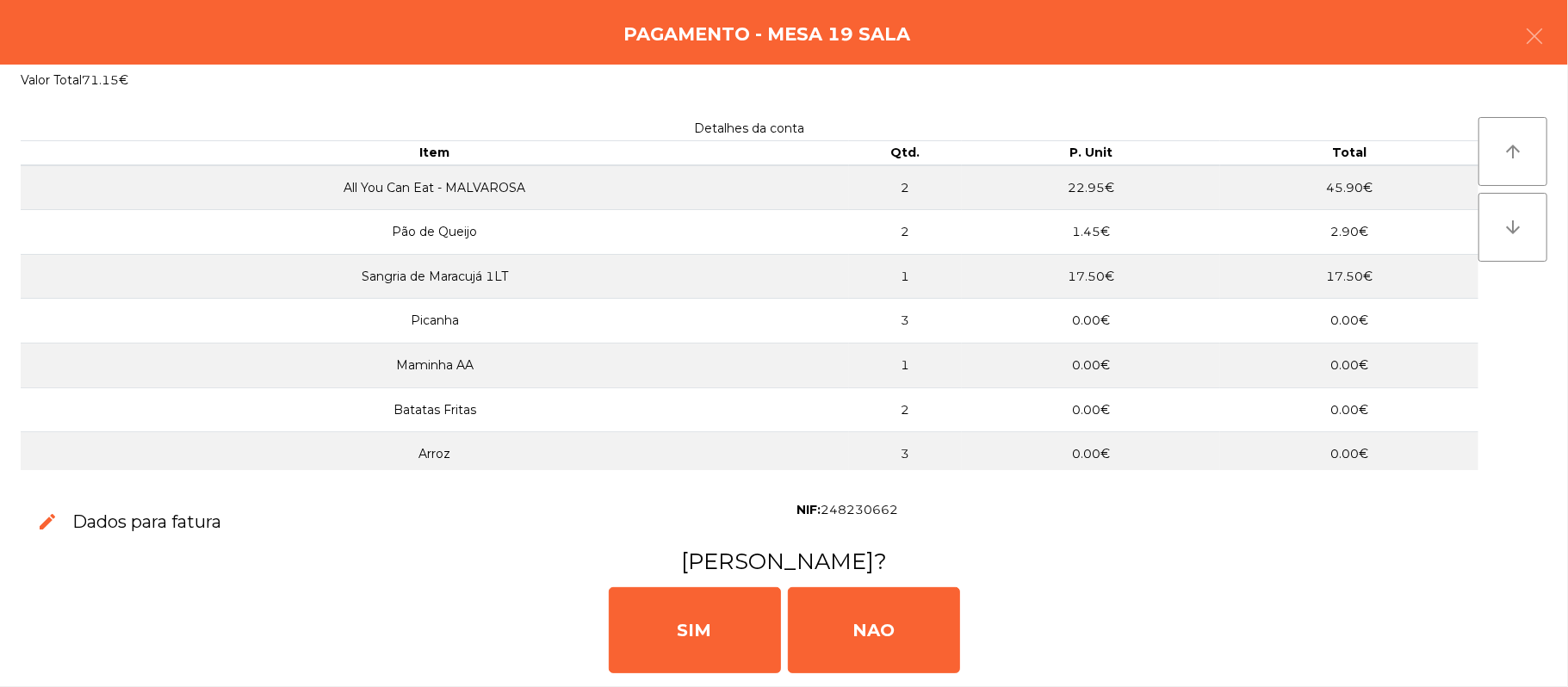
click at [1489, 628] on div "[PERSON_NAME]" at bounding box center [784, 629] width 1554 height 103
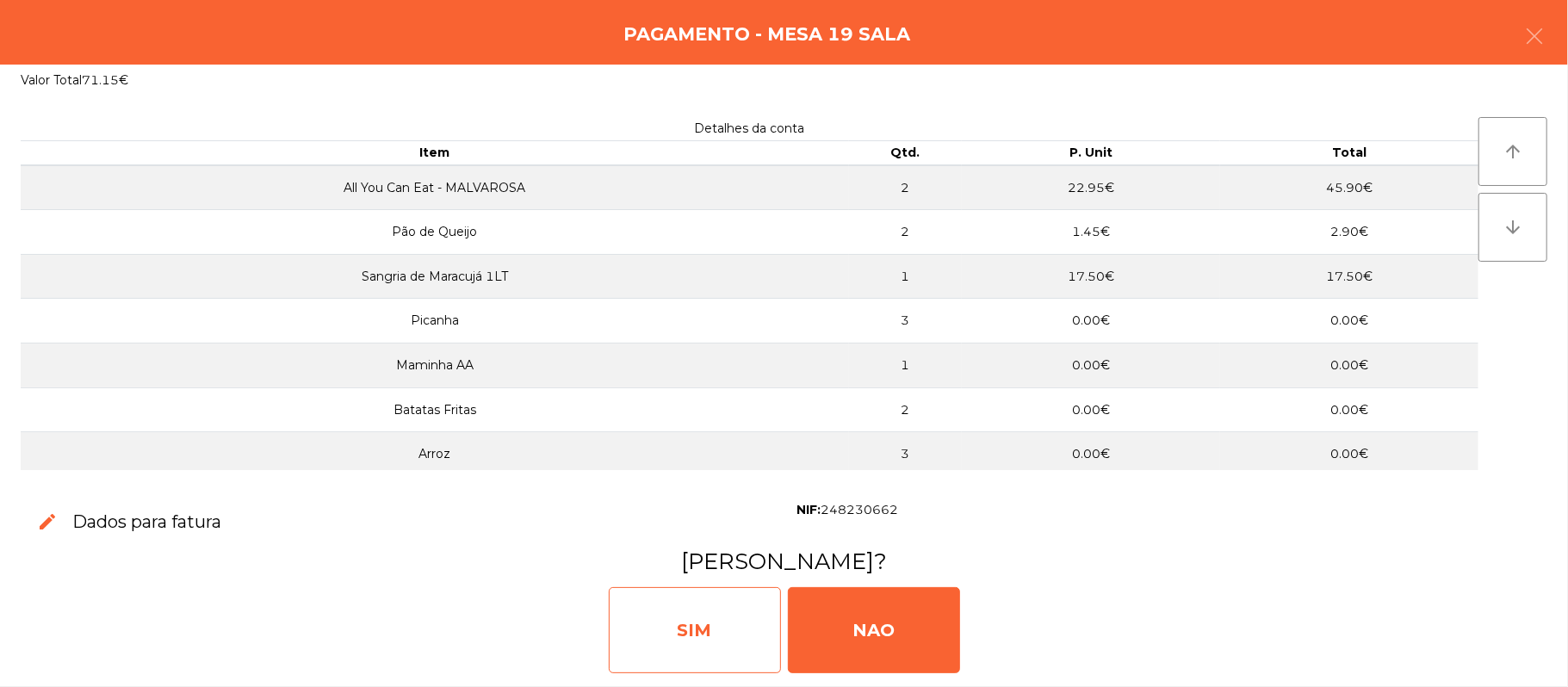
click at [693, 640] on div "SIM" at bounding box center [695, 631] width 172 height 86
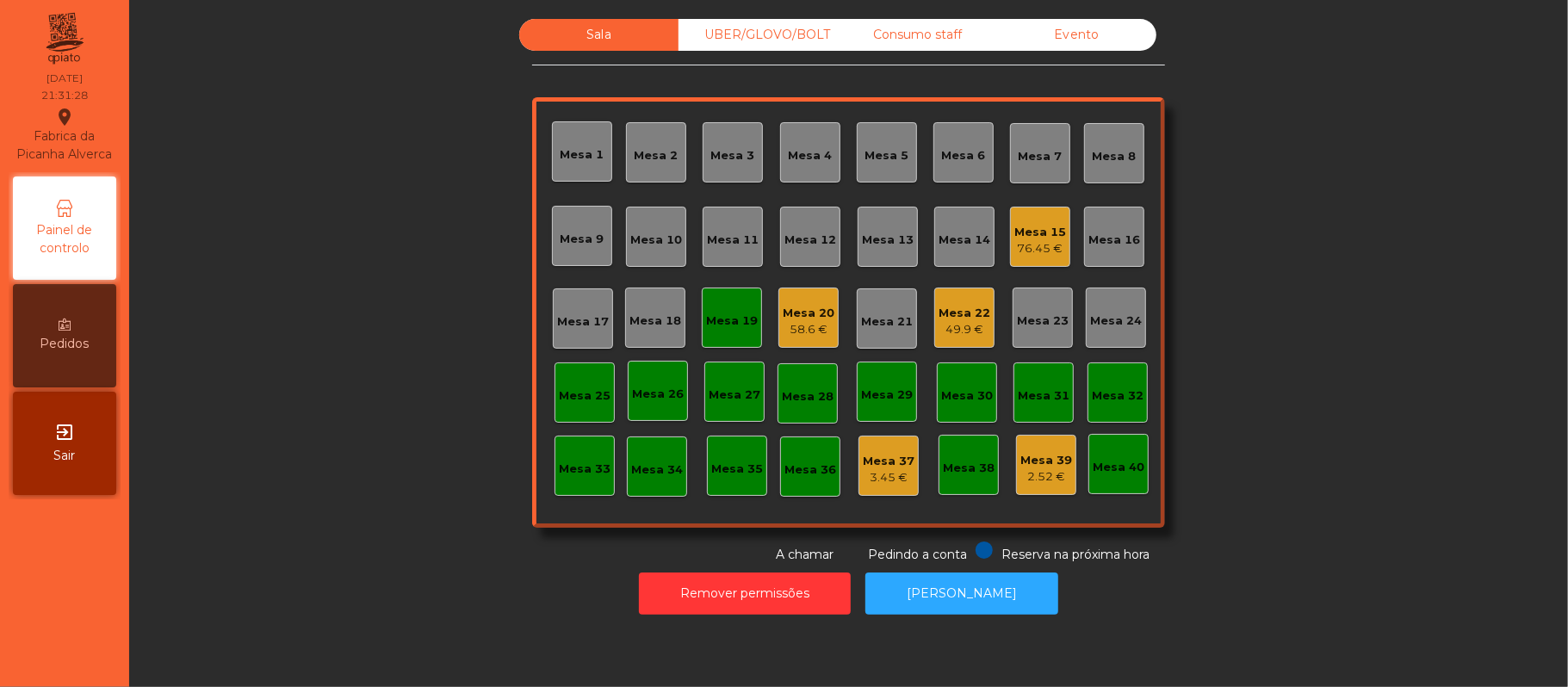
click at [721, 301] on div "Mesa 19" at bounding box center [731, 318] width 60 height 60
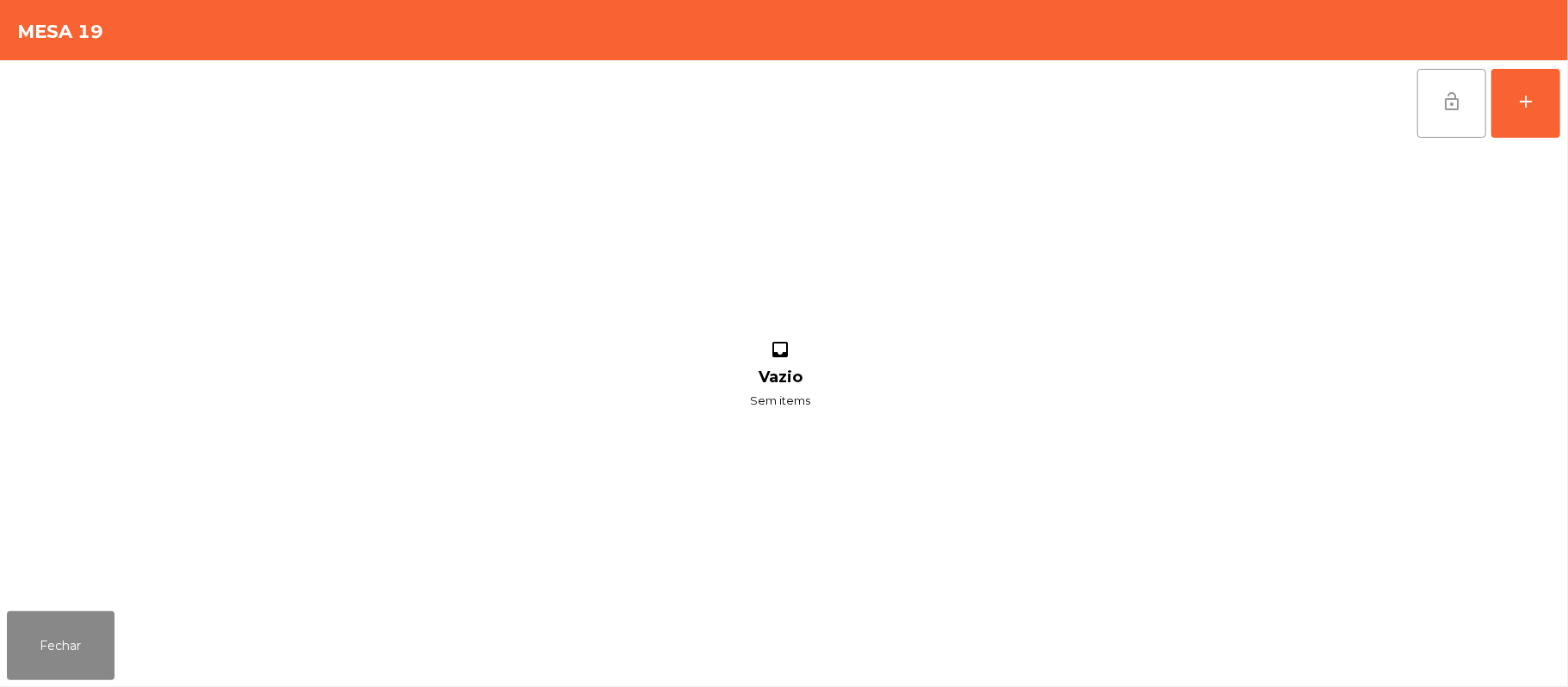
click at [1439, 111] on button "lock_open" at bounding box center [1451, 103] width 69 height 69
click at [36, 652] on button "Fechar" at bounding box center [60, 646] width 107 height 69
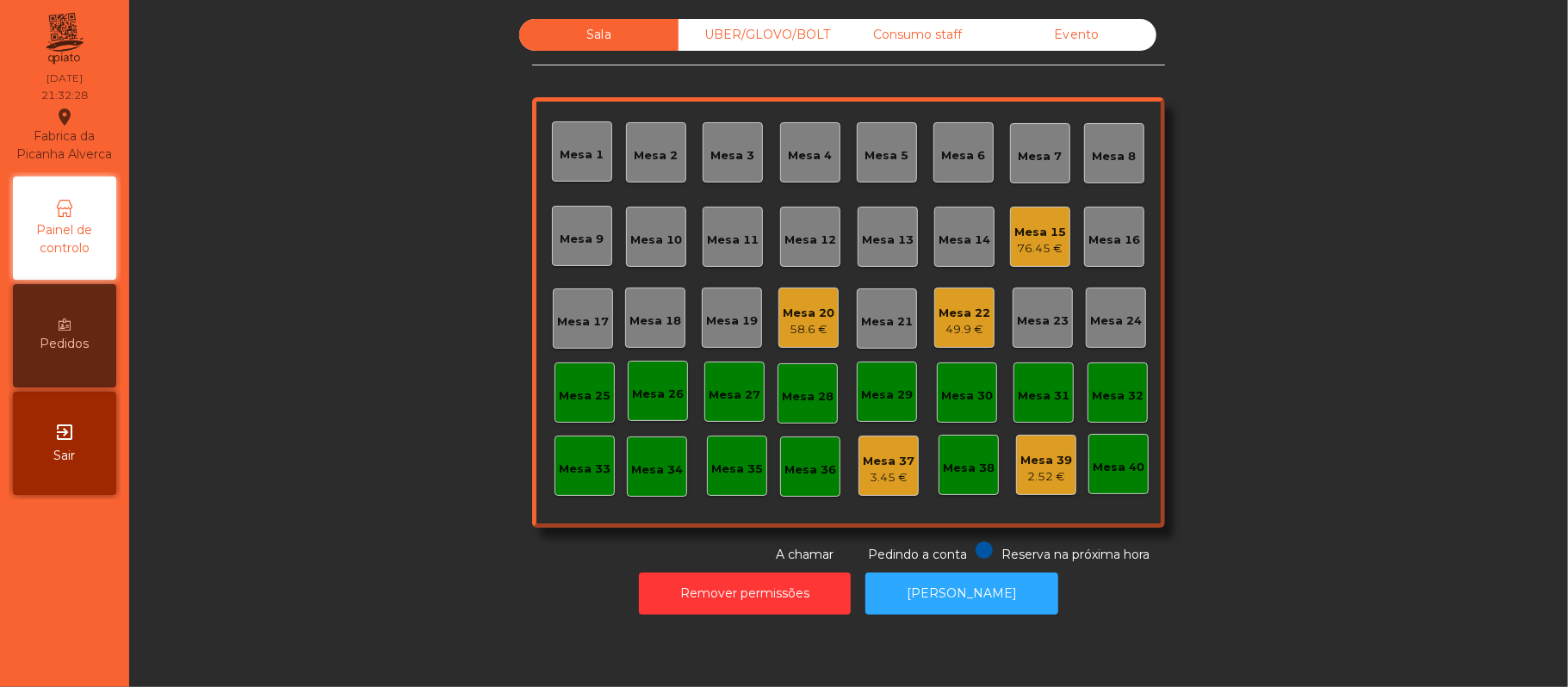
click at [1061, 250] on div "Mesa 15 76.45 €" at bounding box center [1039, 236] width 60 height 60
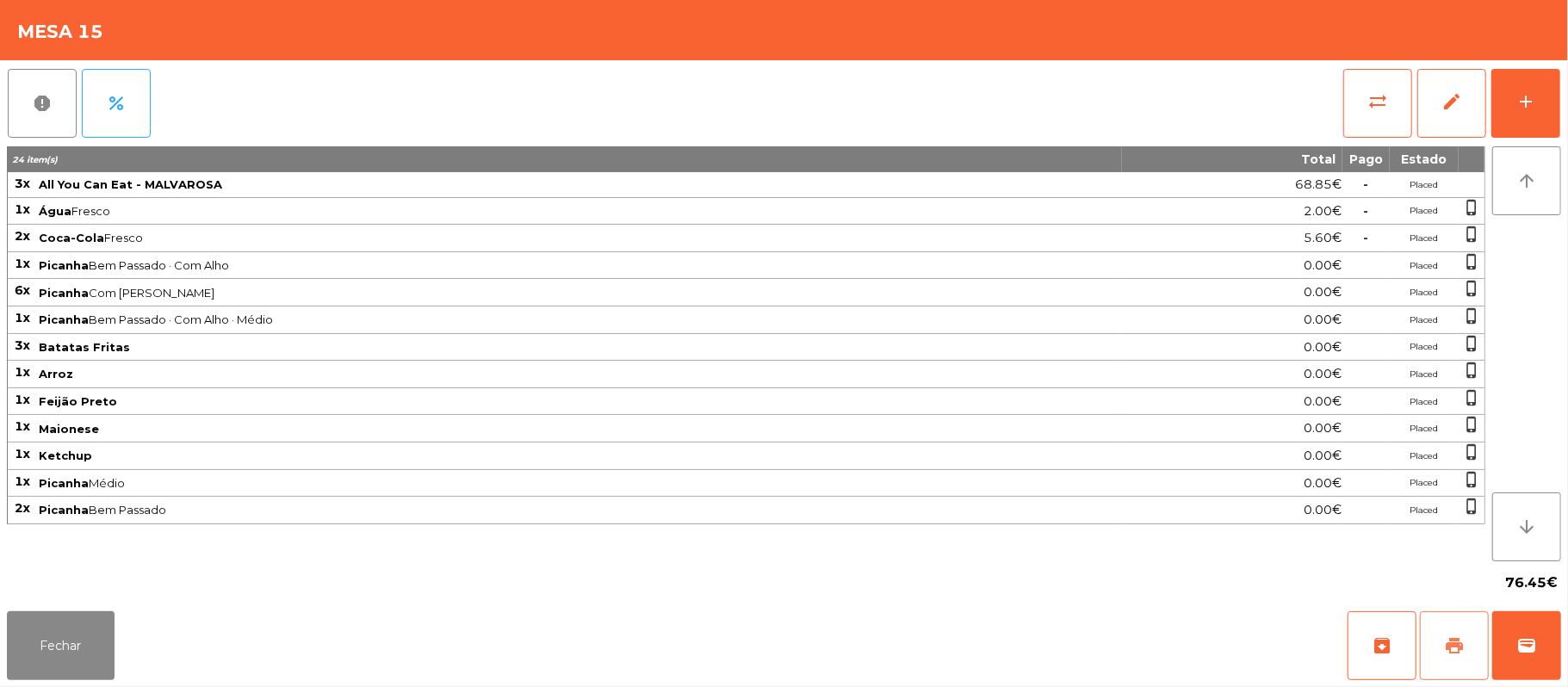
click at [1447, 642] on span "print" at bounding box center [1454, 646] width 21 height 21
click at [63, 634] on button "Fechar" at bounding box center [60, 646] width 107 height 69
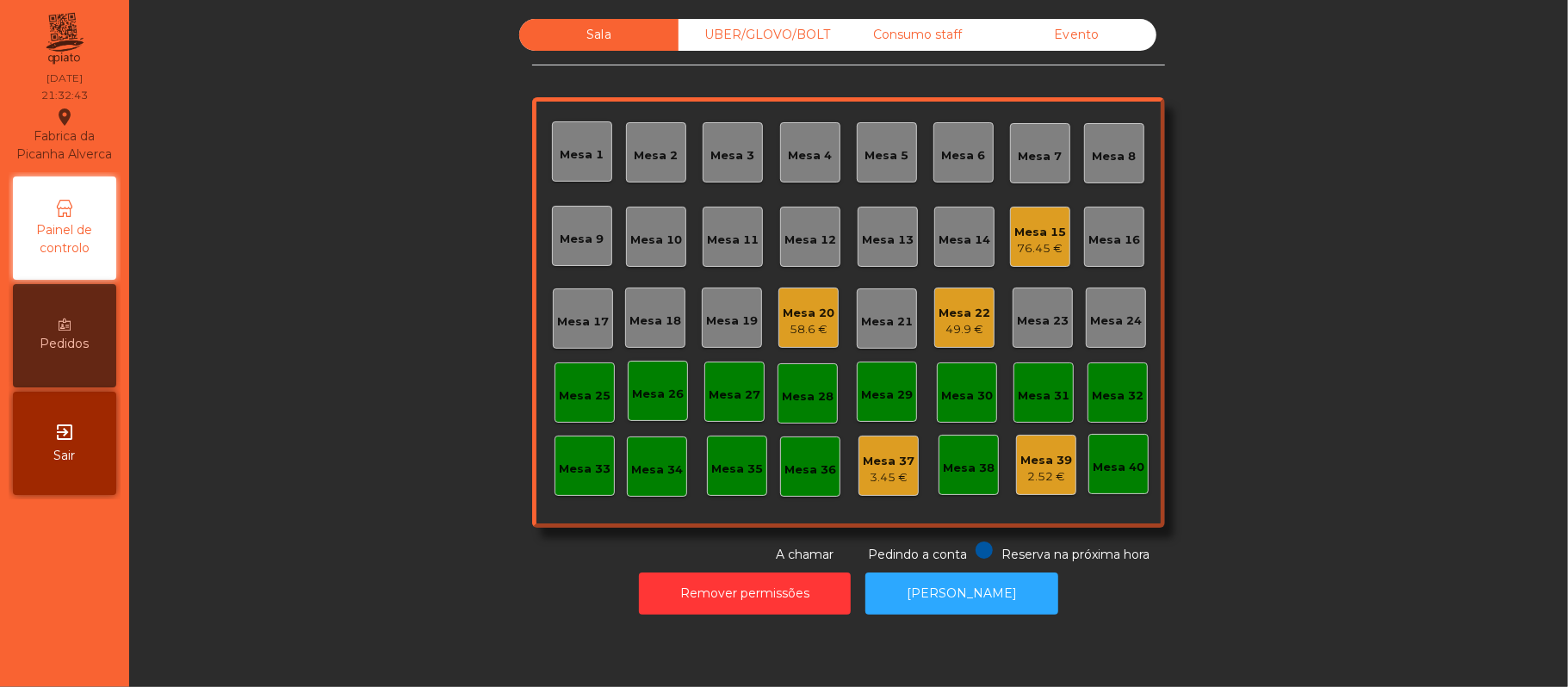
click at [1027, 468] on div "2.52 €" at bounding box center [1046, 476] width 52 height 17
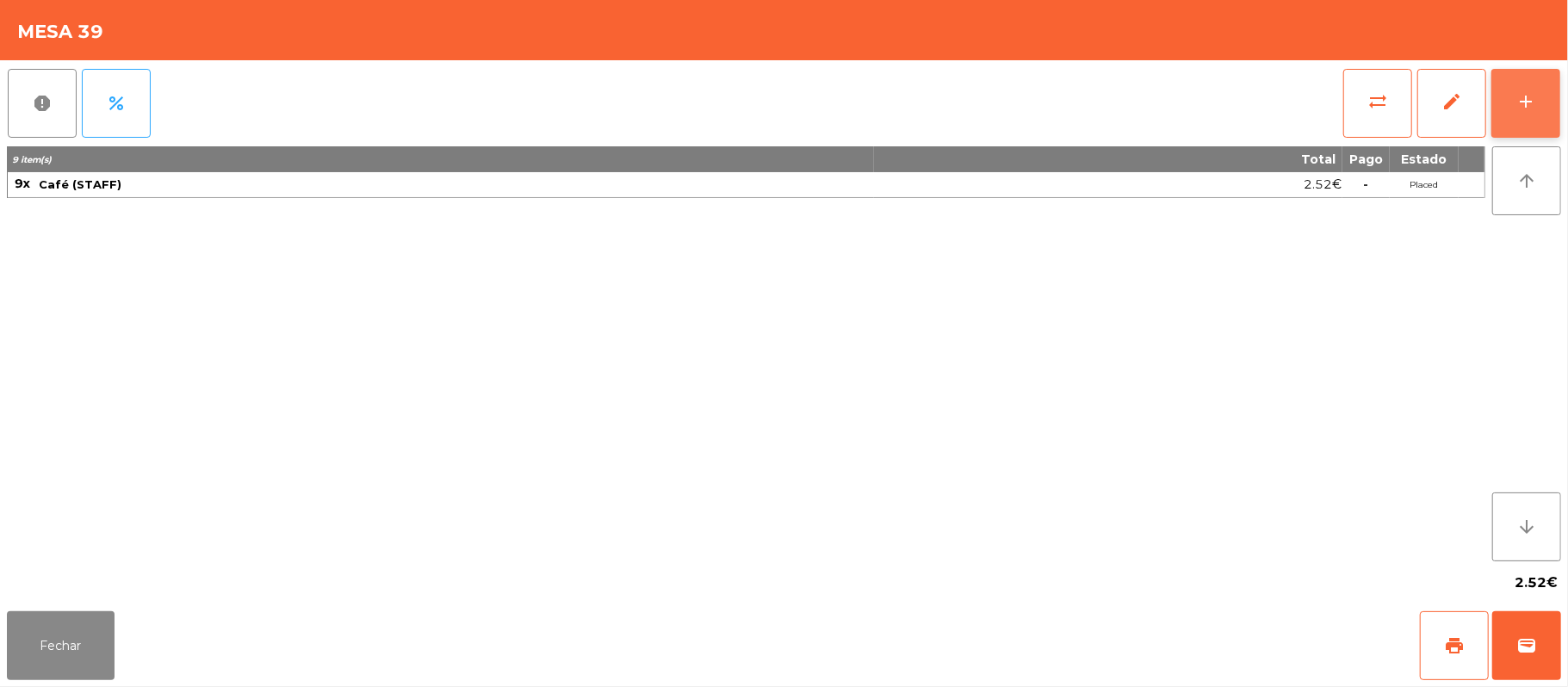
click at [1519, 103] on div "add" at bounding box center [1526, 101] width 21 height 21
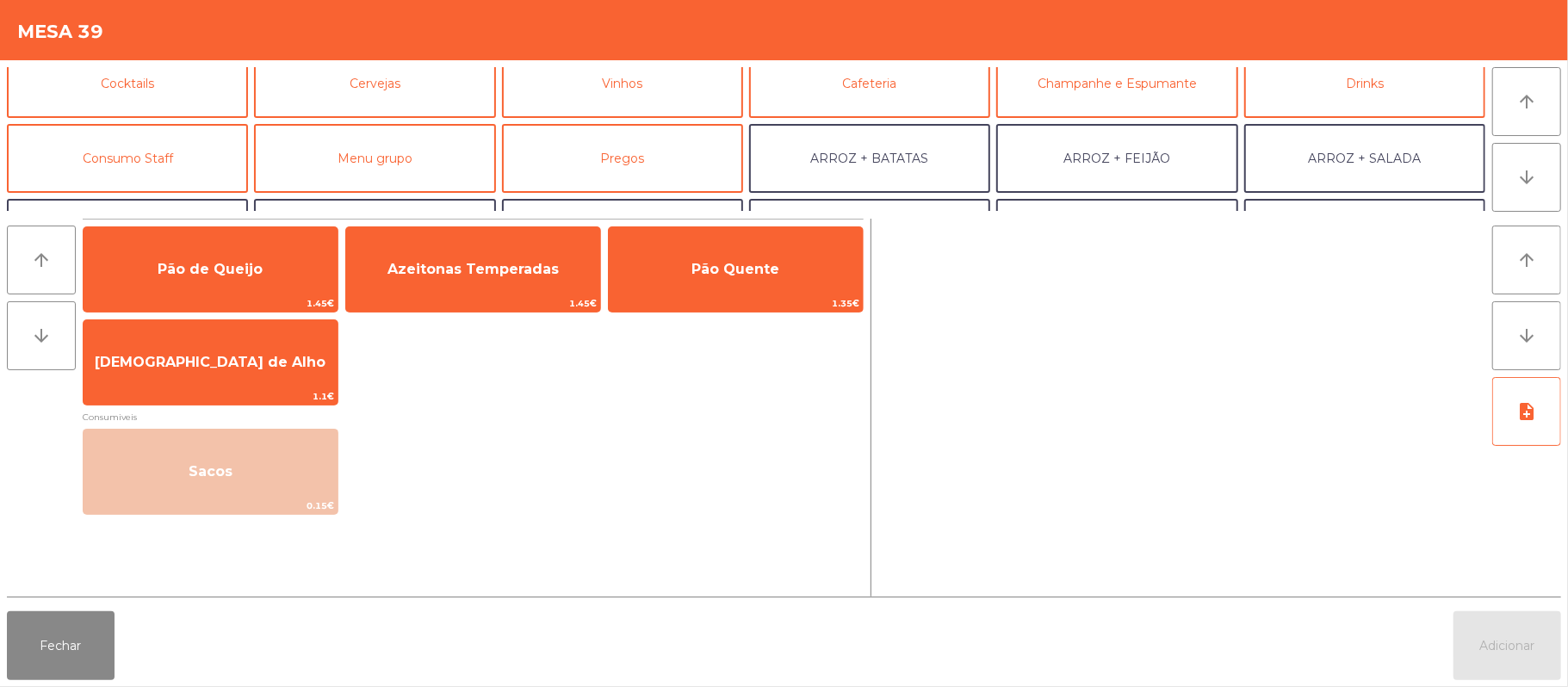
scroll to position [134, 0]
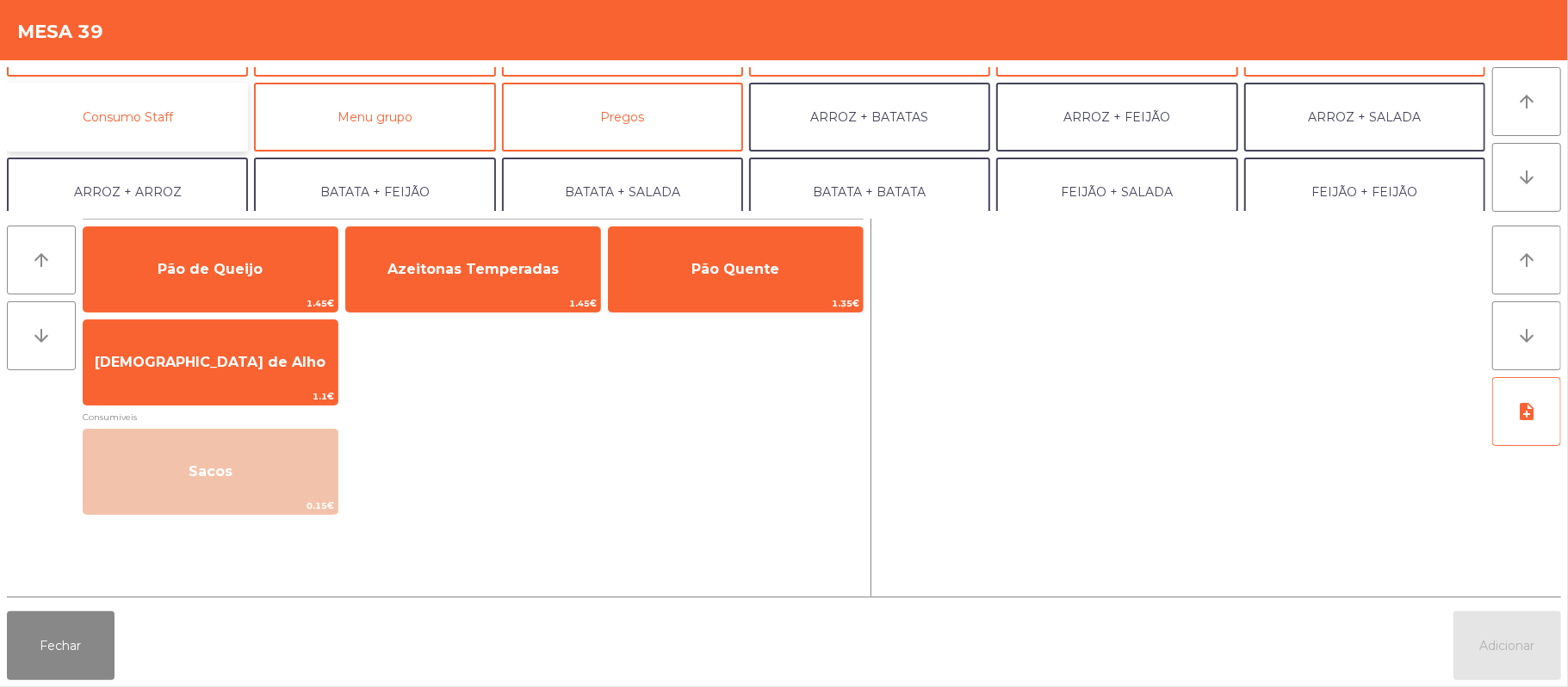
click at [198, 119] on button "Consumo Staff" at bounding box center [127, 117] width 241 height 69
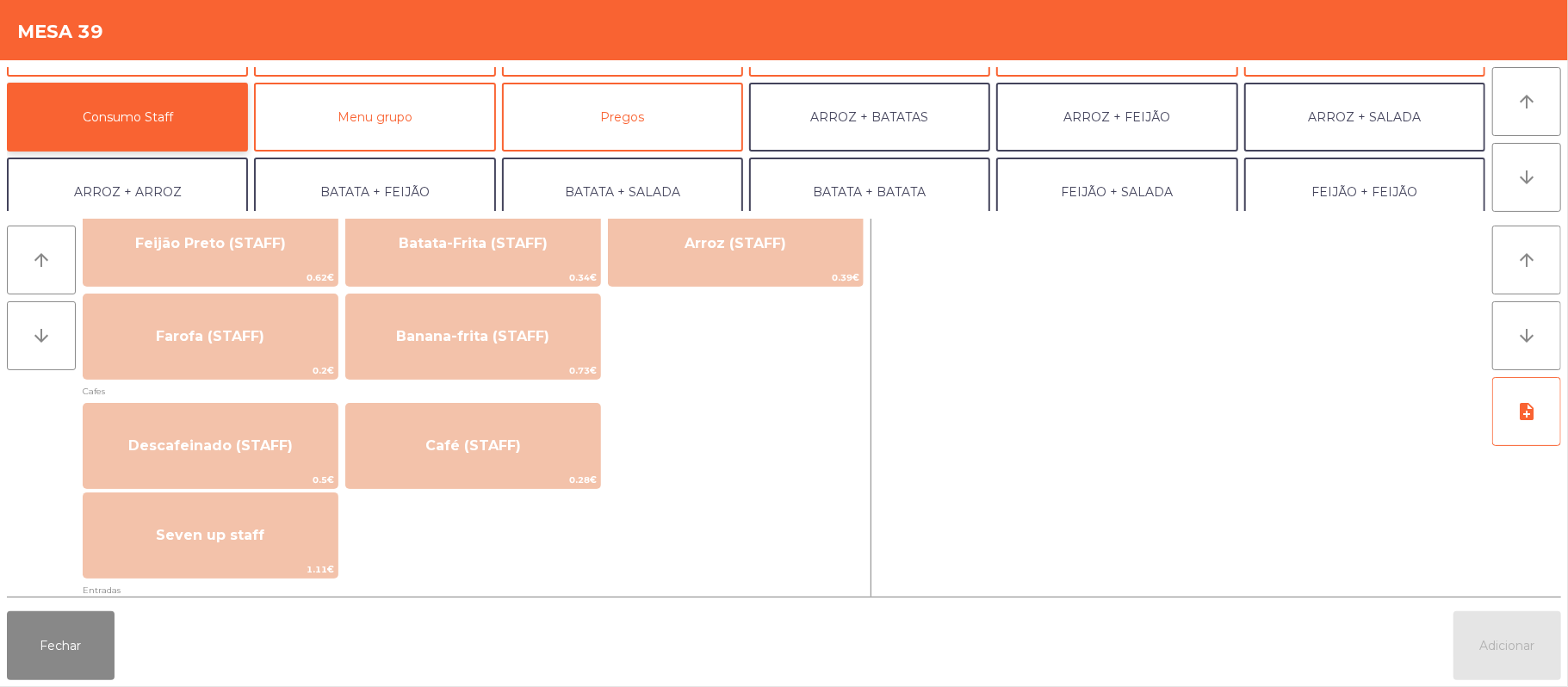
scroll to position [898, 0]
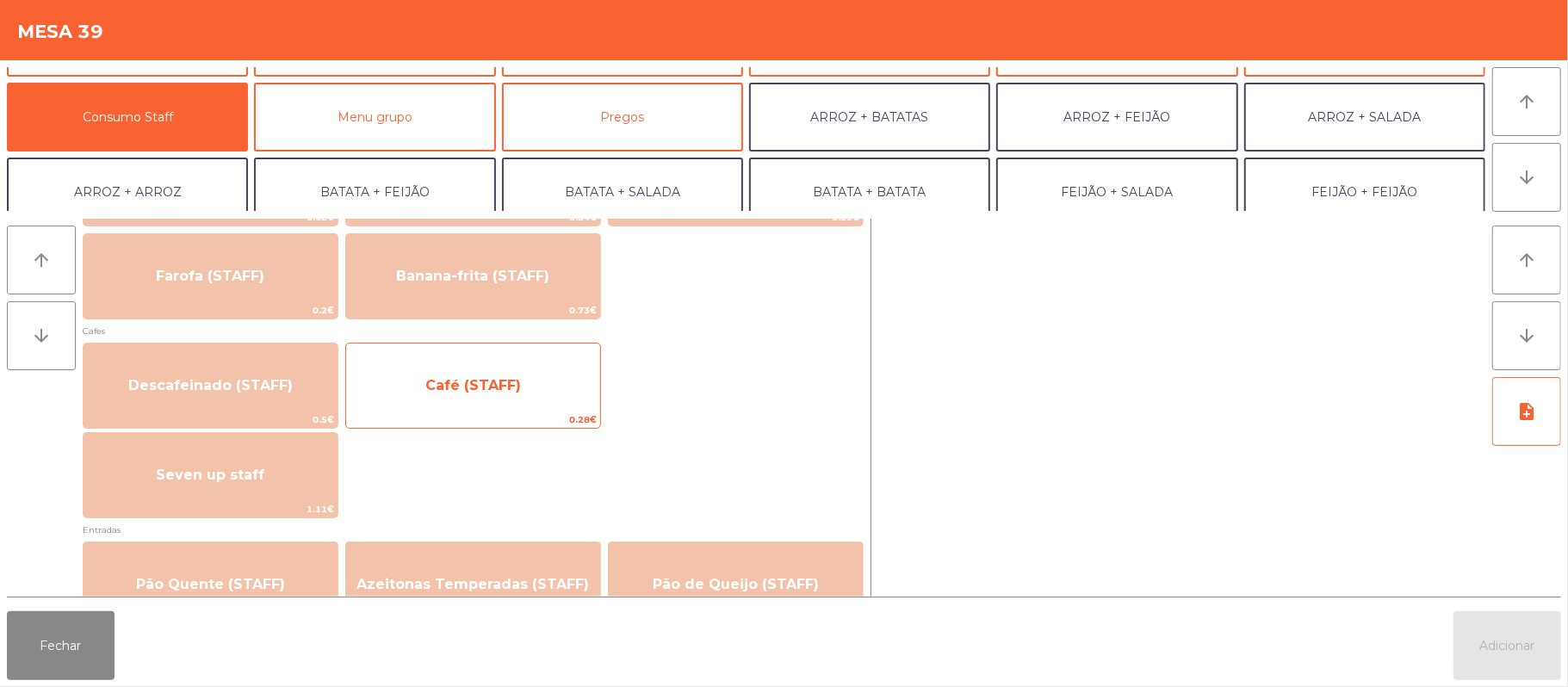
click at [553, 407] on span "Café (STAFF)" at bounding box center [473, 386] width 254 height 47
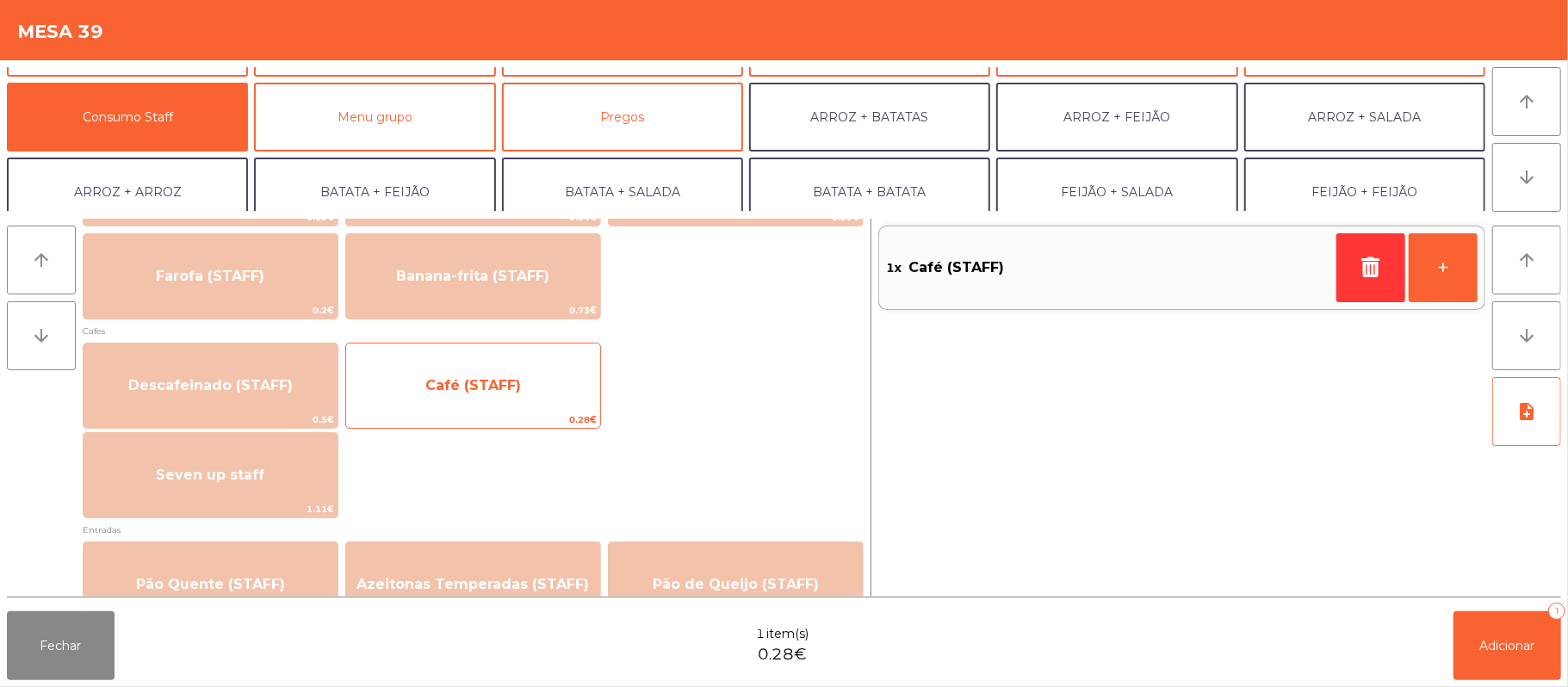
click at [539, 383] on span "Café (STAFF)" at bounding box center [473, 386] width 254 height 47
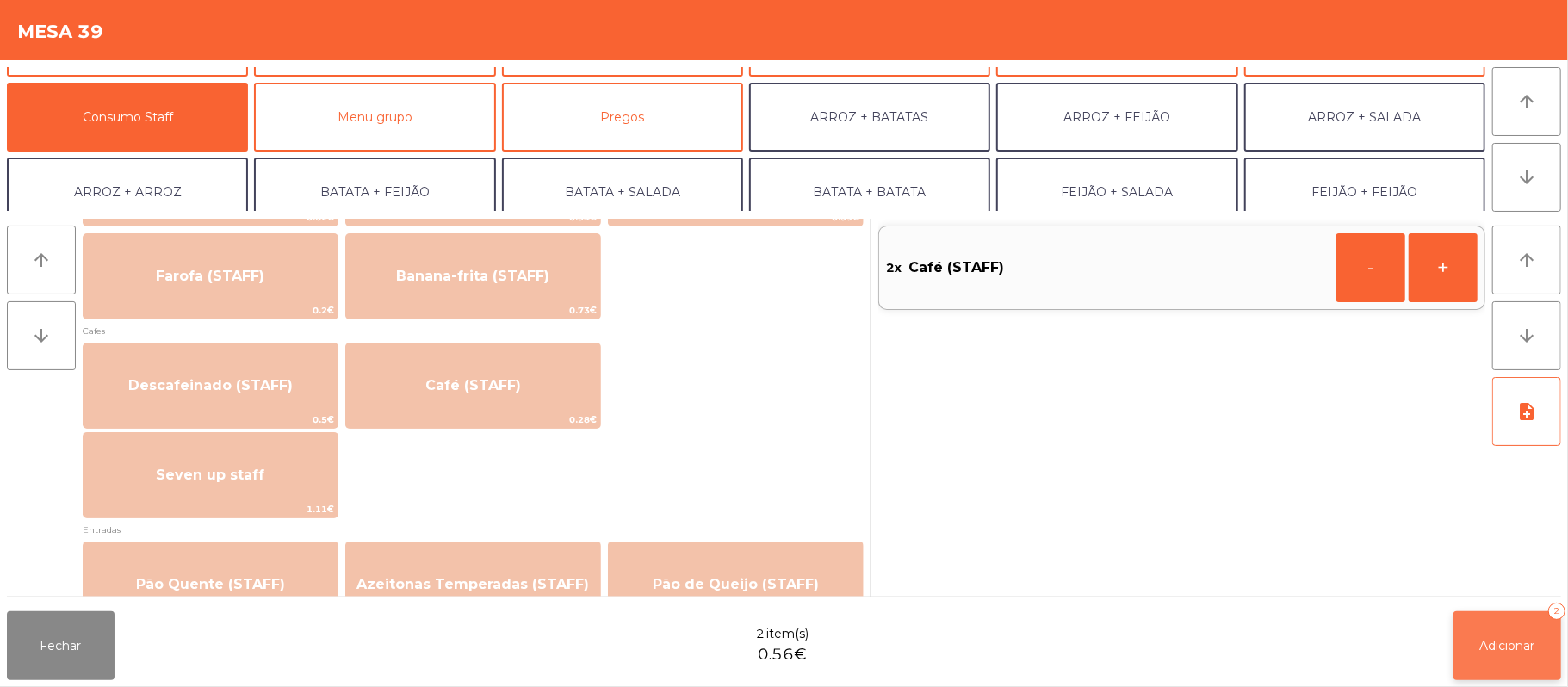
click at [1505, 642] on span "Adicionar" at bounding box center [1508, 646] width 55 height 15
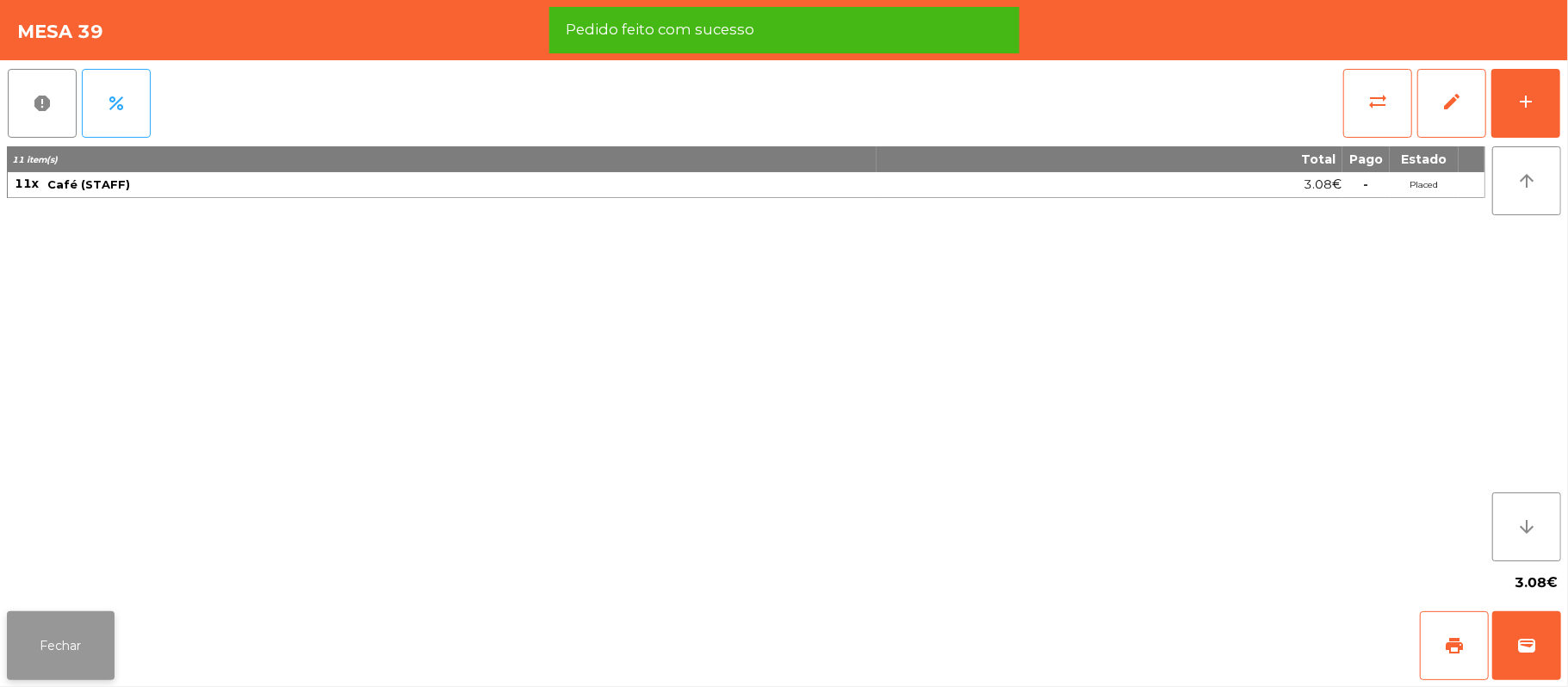
click at [99, 649] on button "Fechar" at bounding box center [60, 646] width 107 height 69
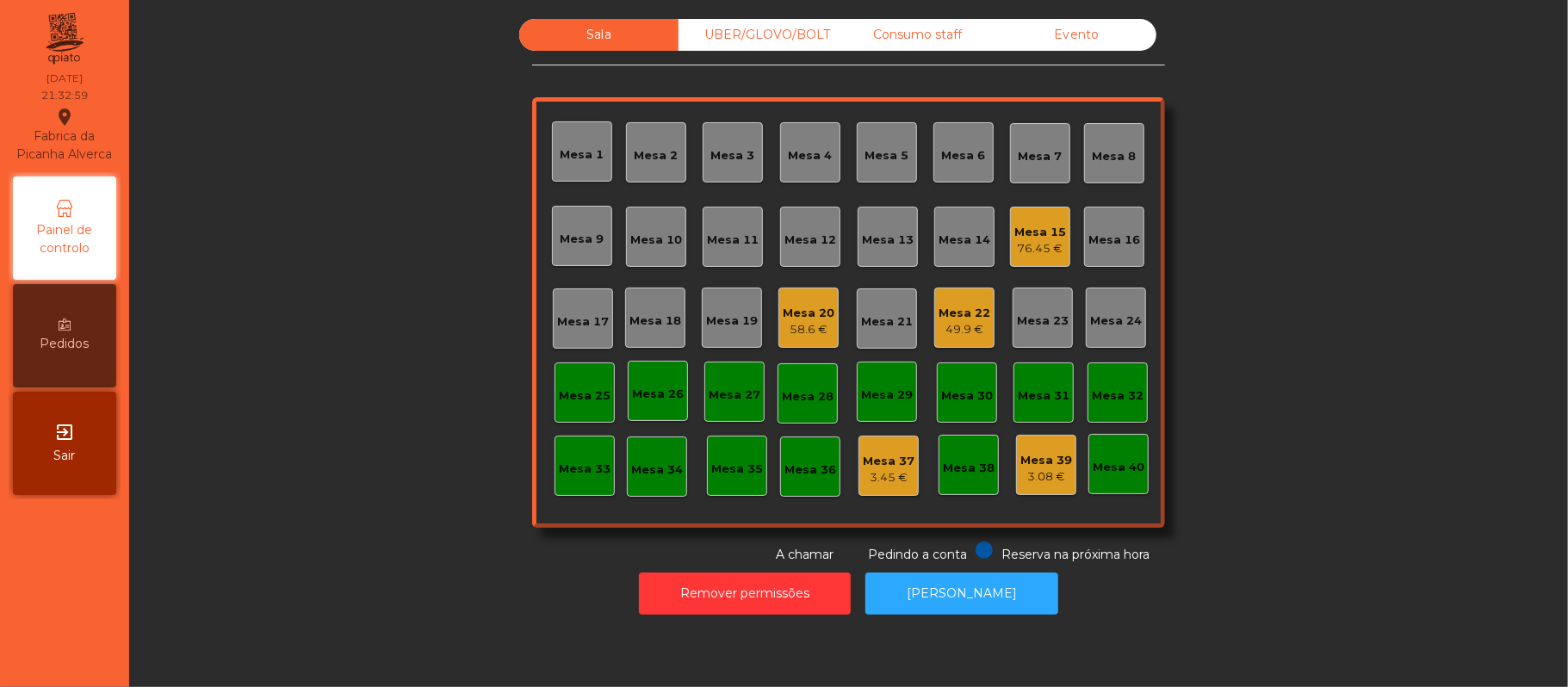
click at [1041, 228] on div "Mesa 15" at bounding box center [1040, 233] width 52 height 17
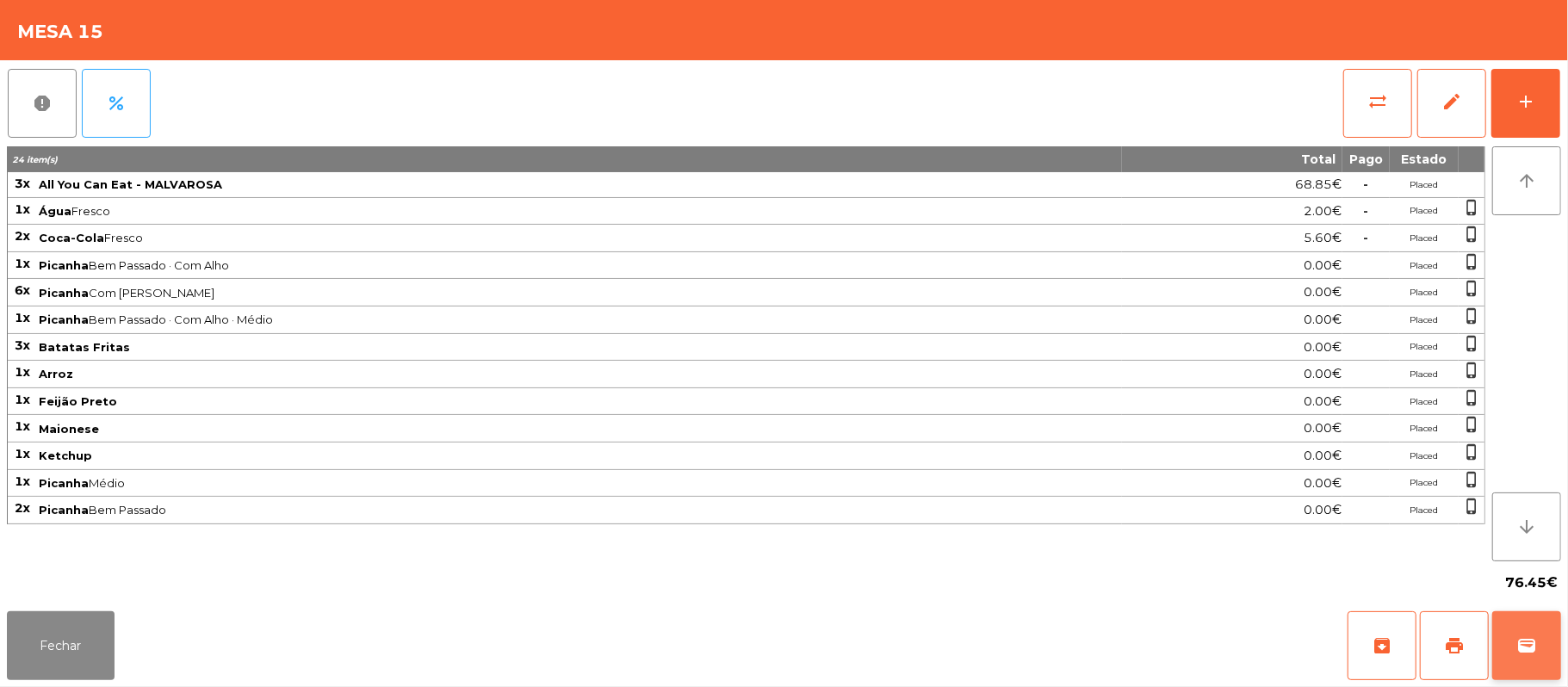
click at [1537, 618] on button "wallet" at bounding box center [1526, 646] width 69 height 69
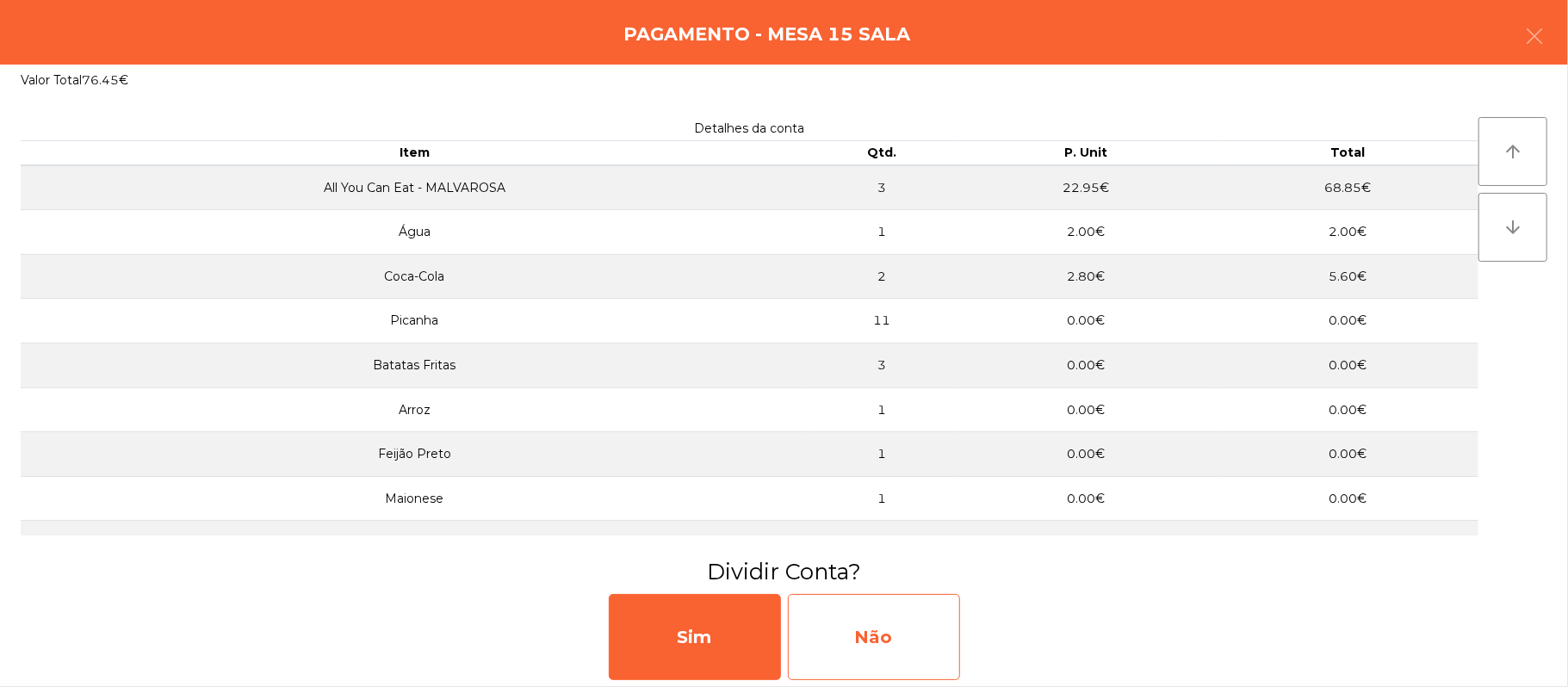
click at [910, 622] on div "Não" at bounding box center [873, 637] width 172 height 86
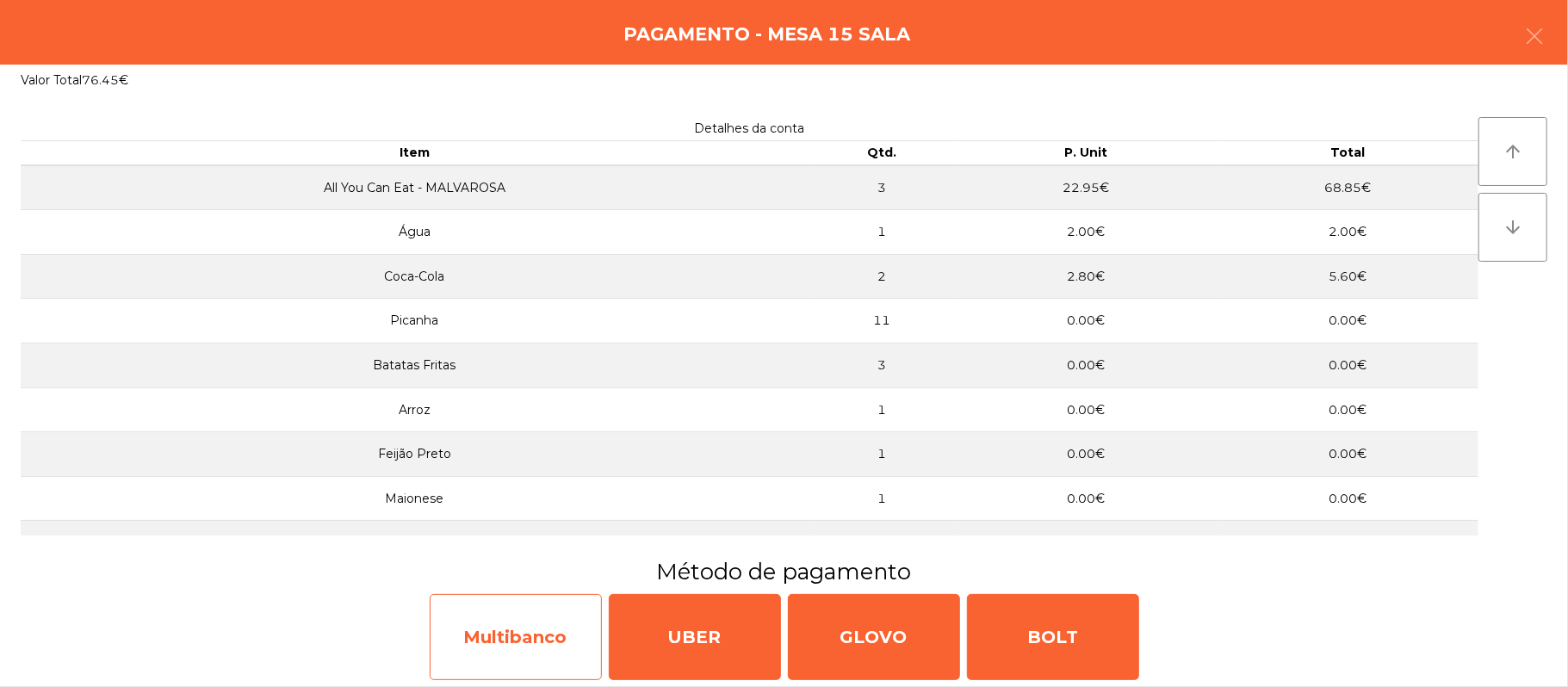
click at [560, 644] on div "Multibanco" at bounding box center [516, 637] width 172 height 86
select select "**"
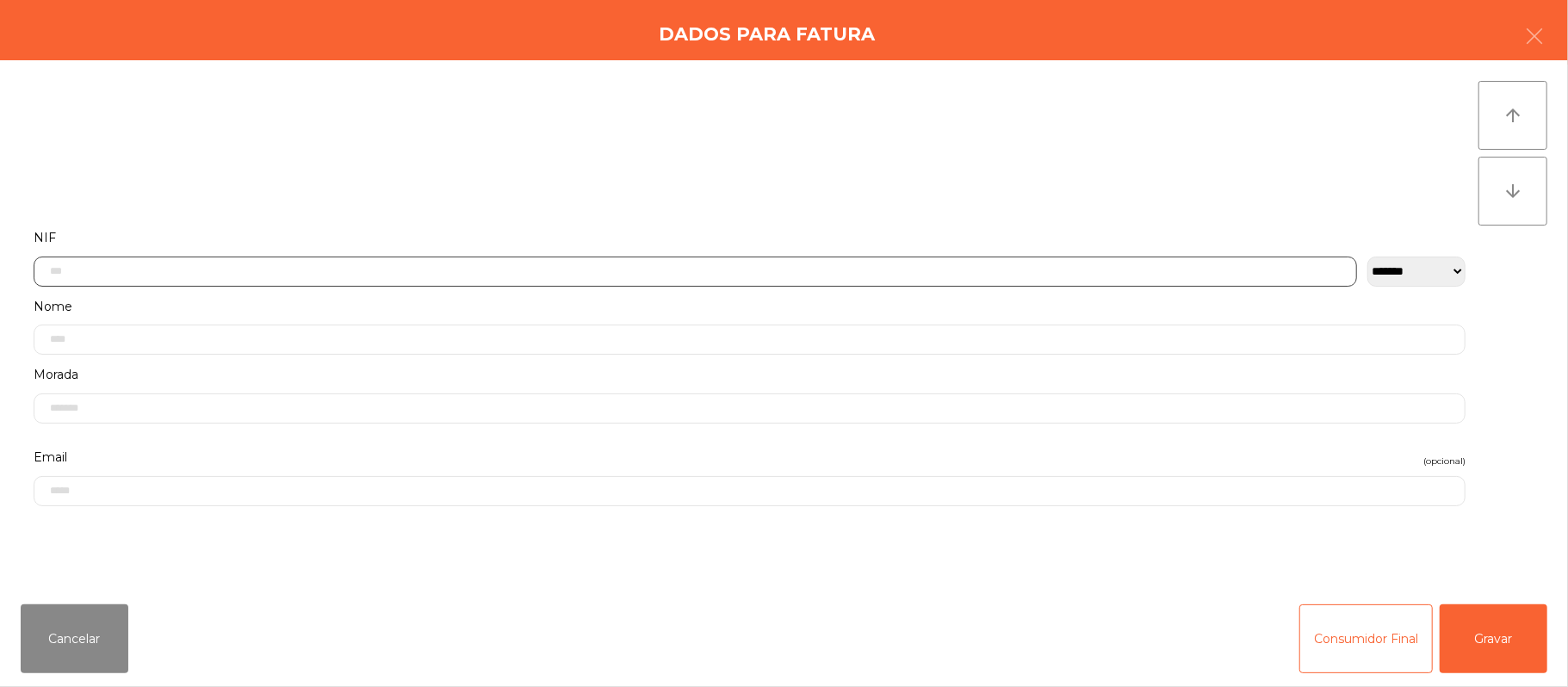
click at [714, 271] on input "text" at bounding box center [695, 271] width 1323 height 30
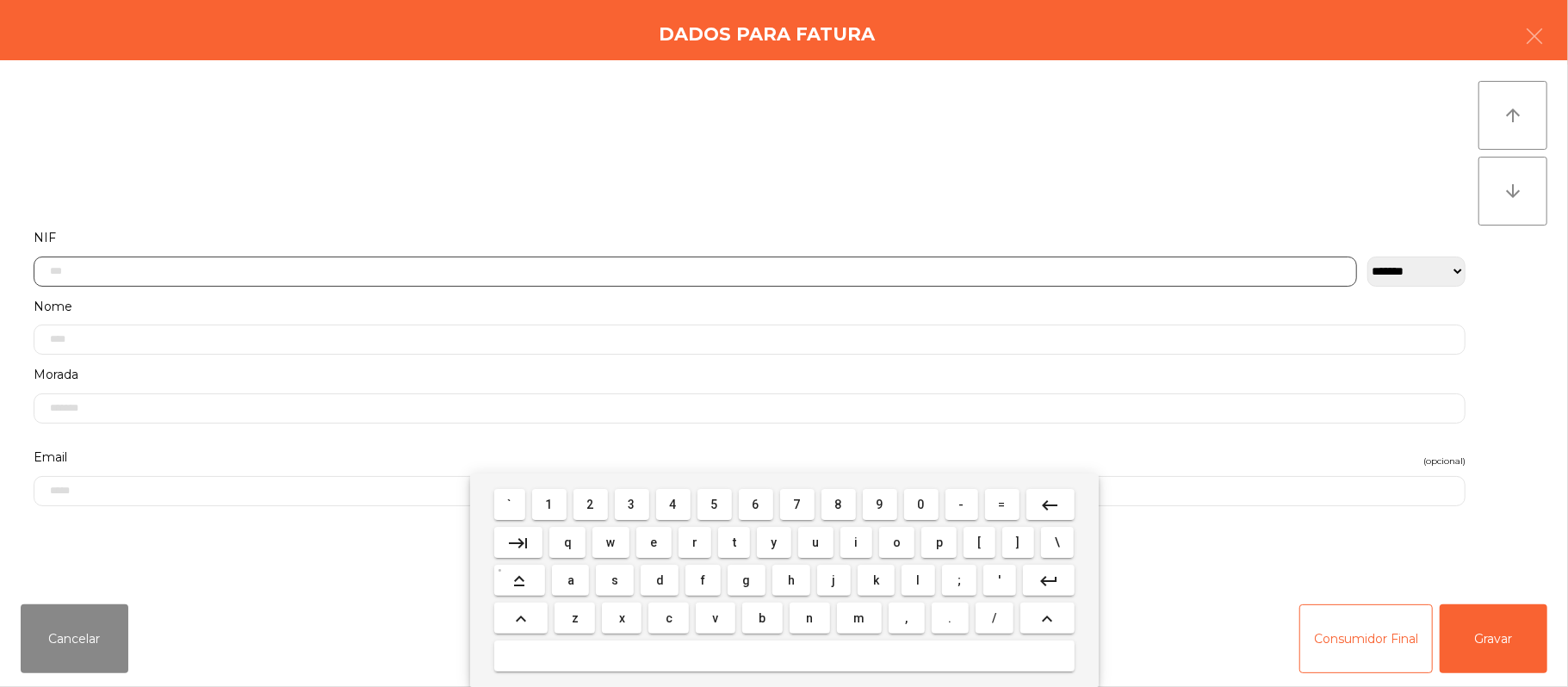
scroll to position [144, 0]
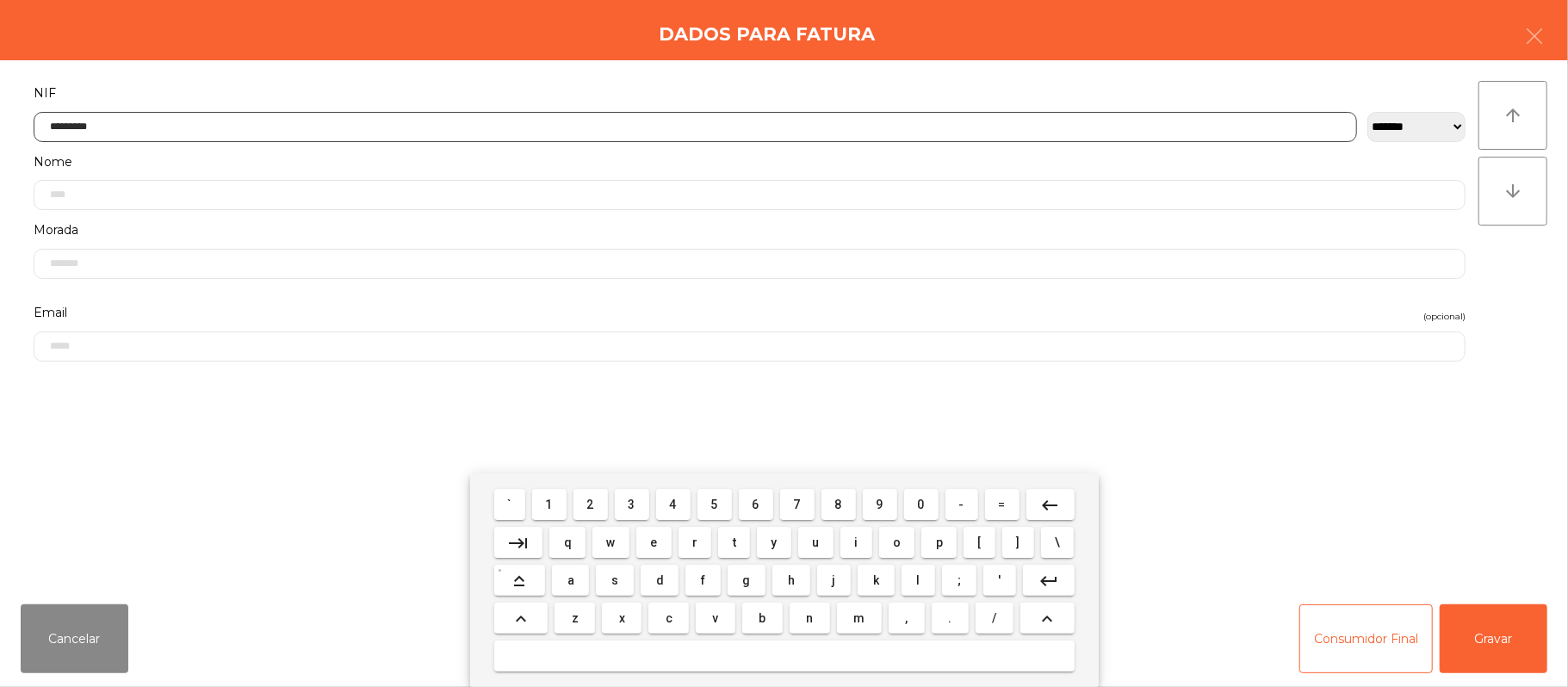
type input "*********"
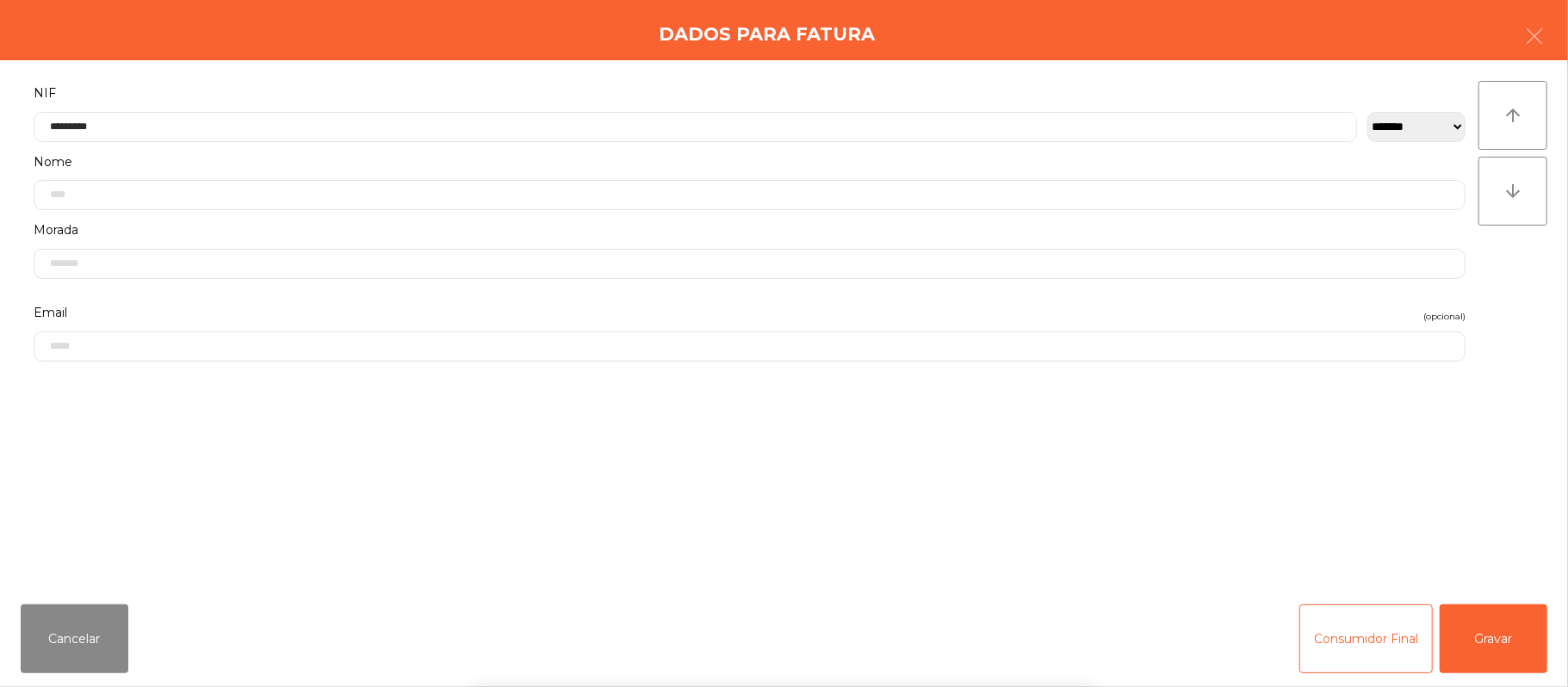
click at [1482, 622] on div "` 1 2 3 4 5 6 7 8 9 0 - = keyboard_backspace keyboard_tab q w e r t y u i o p […" at bounding box center [784, 580] width 1568 height 213
click at [1524, 635] on div "` 1 2 3 4 5 6 7 8 9 0 - = keyboard_backspace keyboard_tab q w e r t y u i o p […" at bounding box center [784, 580] width 1568 height 213
click at [1520, 642] on button "Gravar" at bounding box center [1492, 639] width 107 height 69
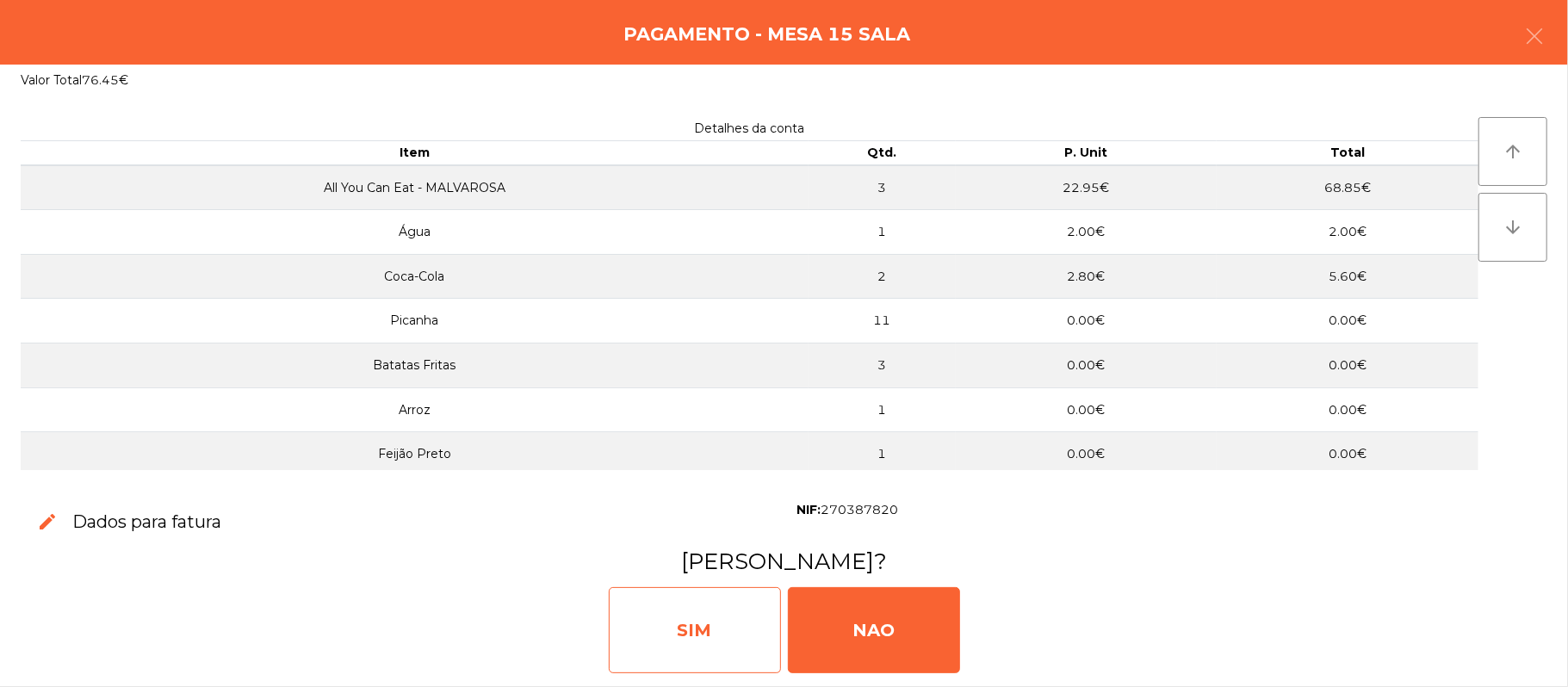
click at [707, 617] on div "SIM" at bounding box center [695, 631] width 172 height 86
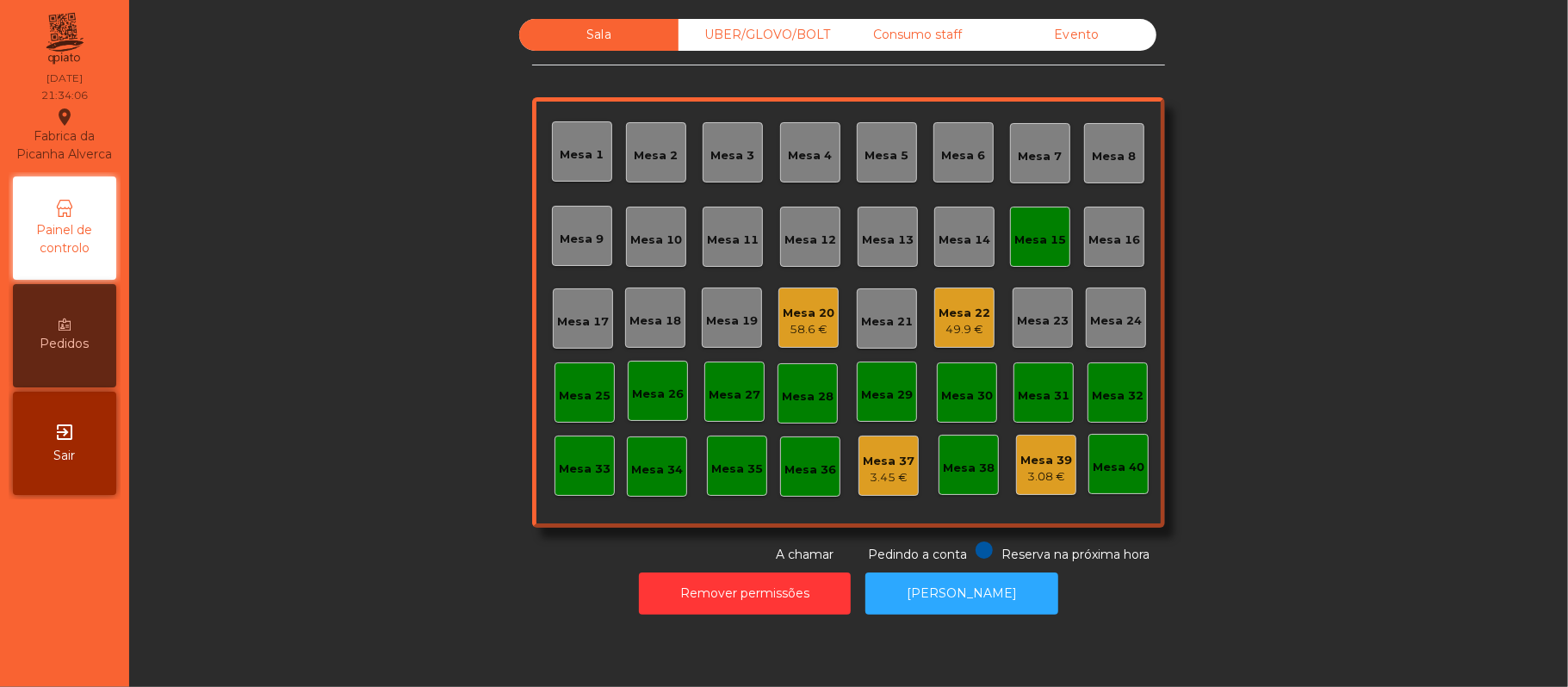
click at [1040, 211] on div "Mesa 15" at bounding box center [1039, 236] width 60 height 60
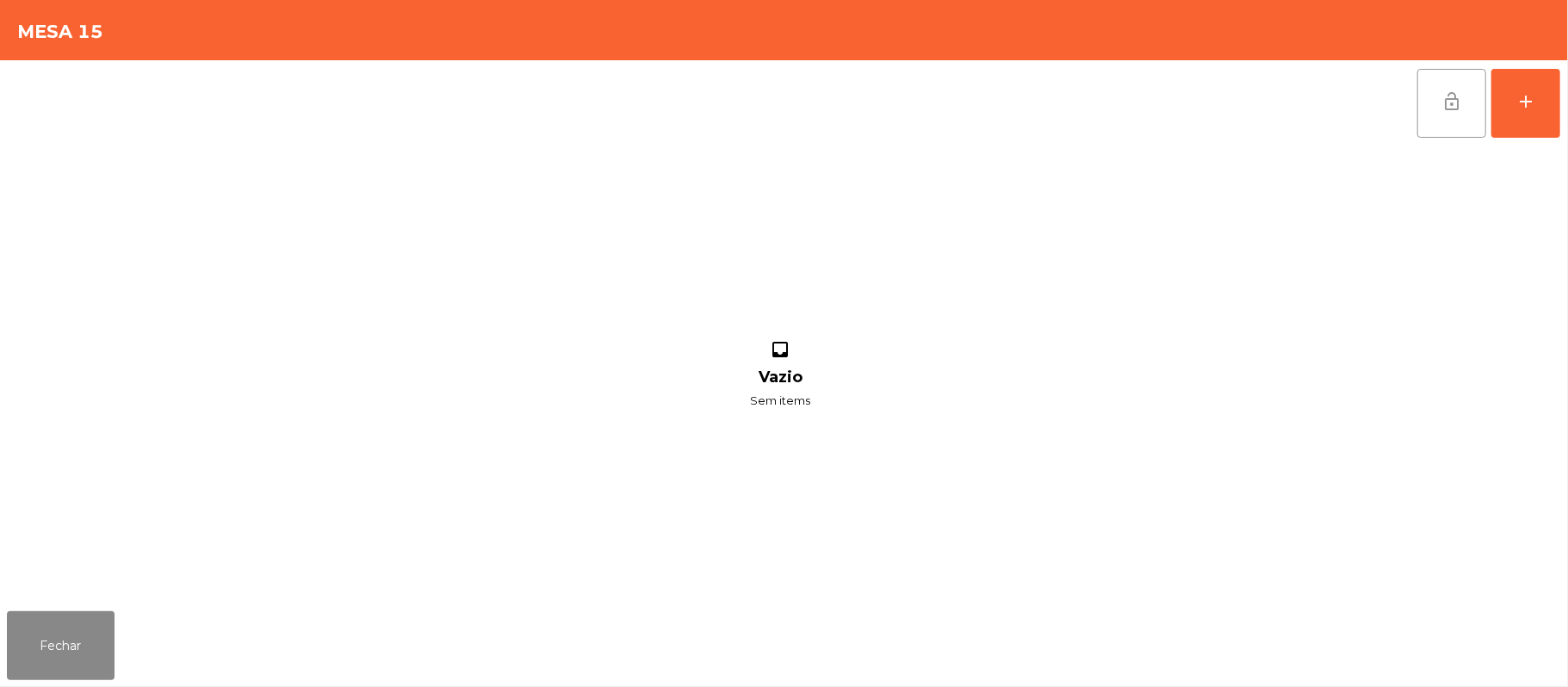
click at [1447, 71] on button "lock_open" at bounding box center [1451, 103] width 69 height 69
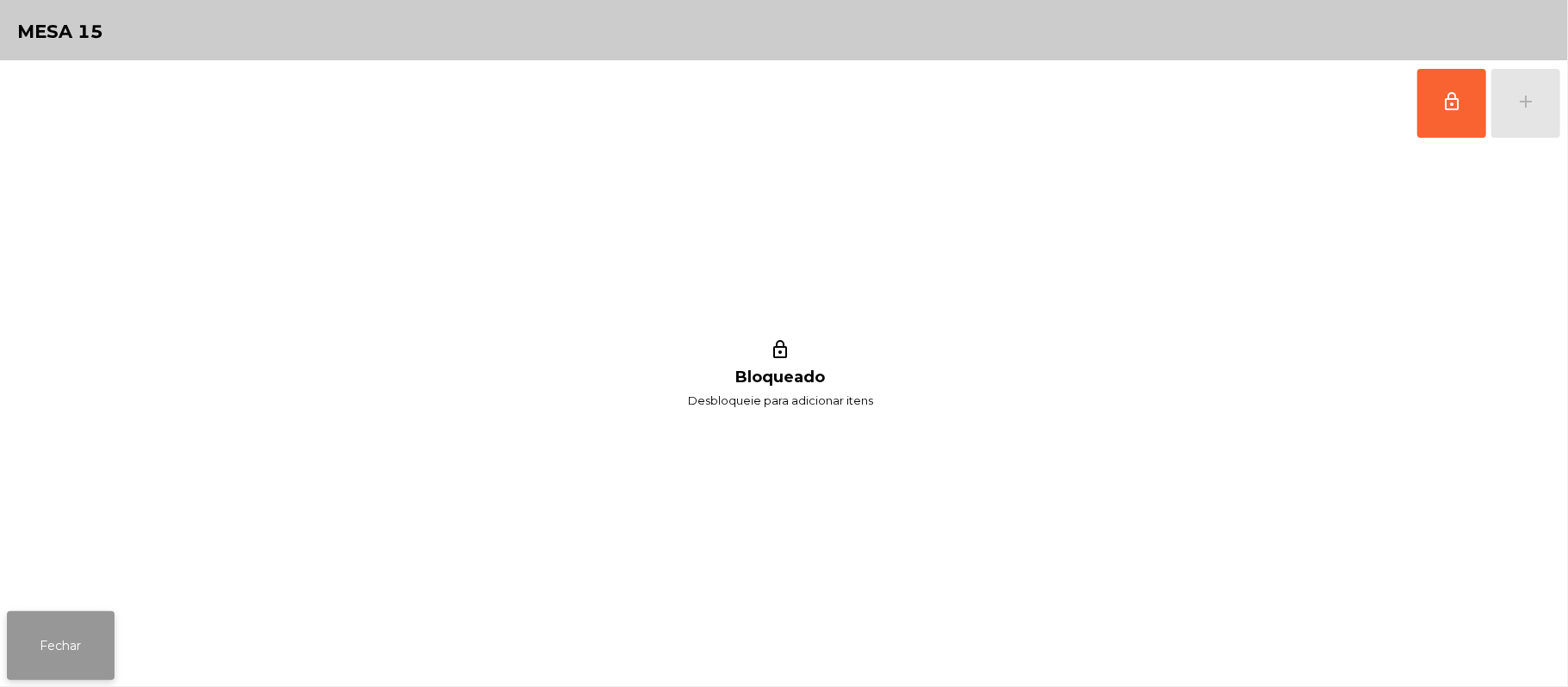
click at [54, 611] on button "Fechar" at bounding box center [60, 646] width 107 height 69
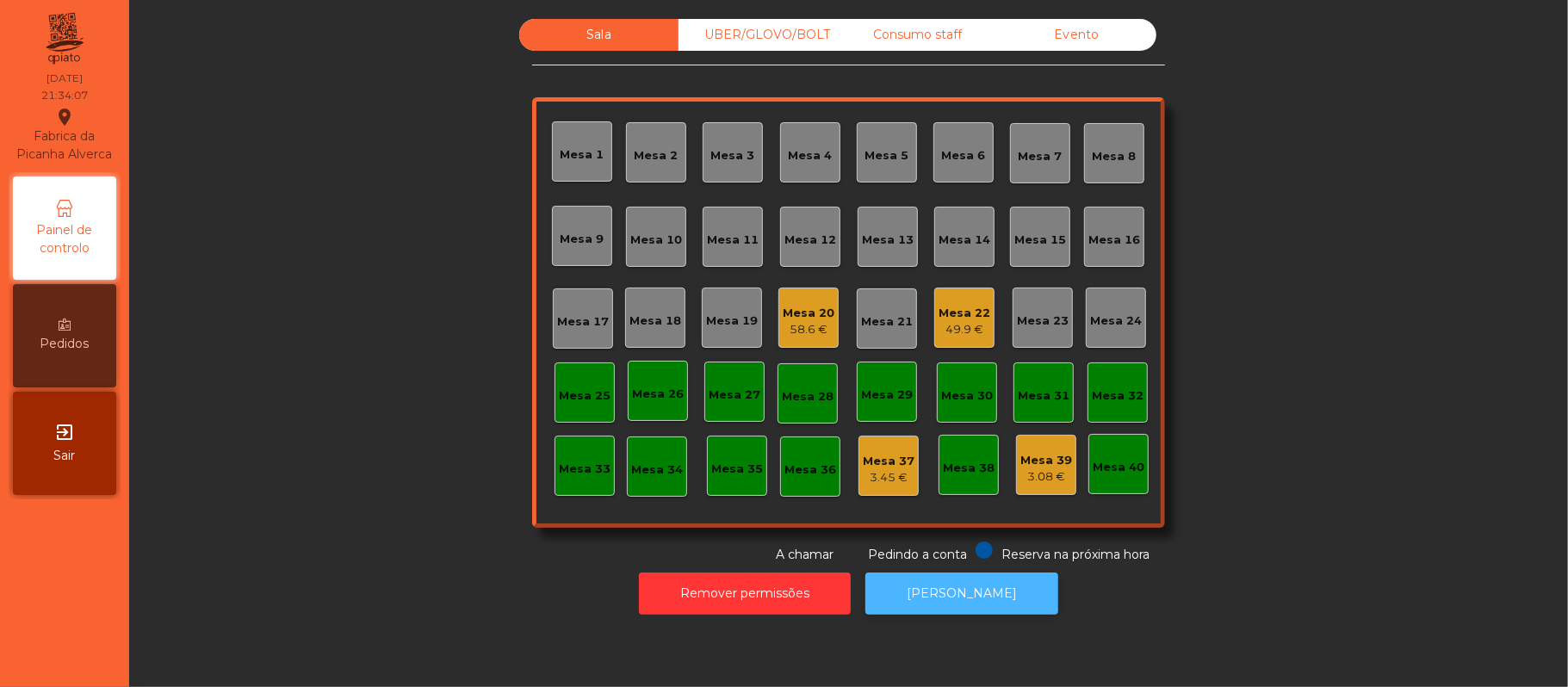
click at [968, 593] on button "[PERSON_NAME]" at bounding box center [961, 593] width 193 height 42
click at [718, 45] on div "UBER/GLOVO/BOLT" at bounding box center [758, 34] width 159 height 32
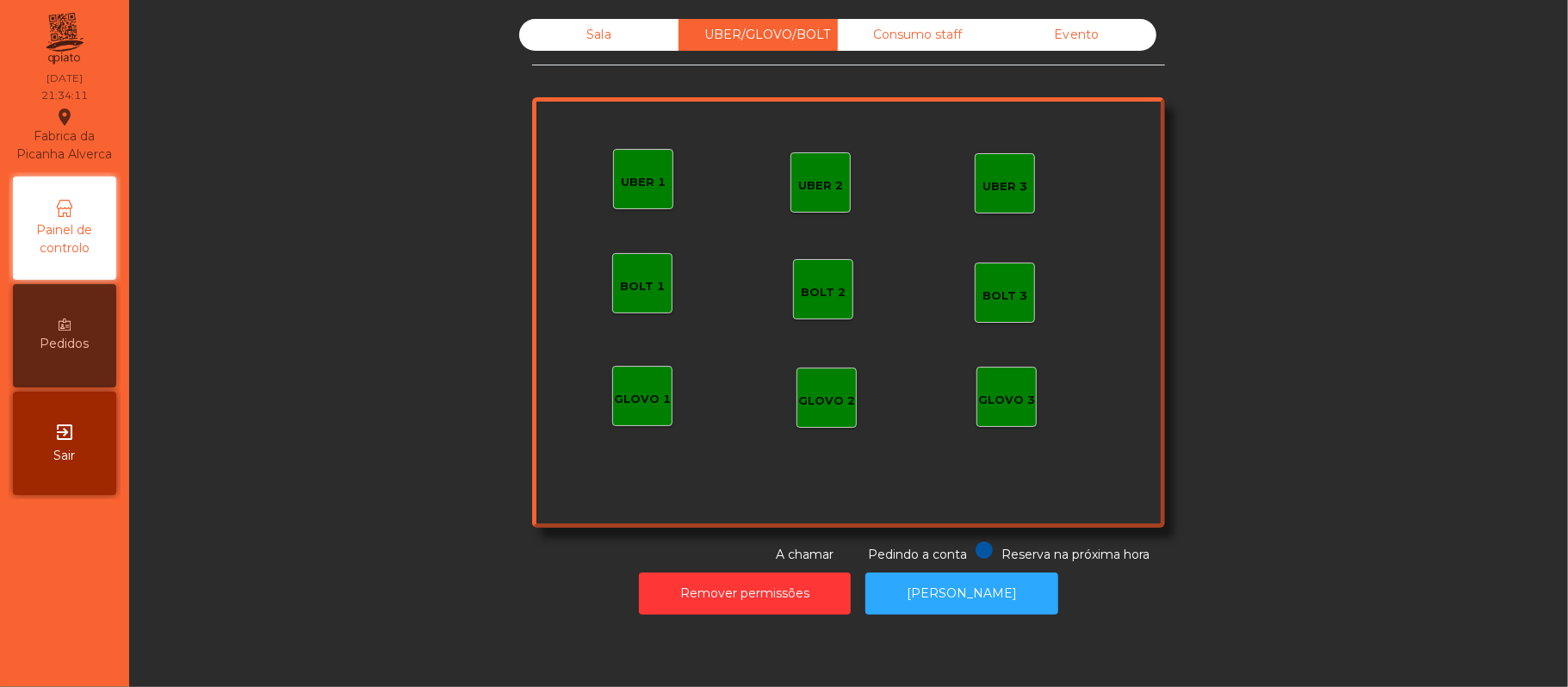
click at [628, 174] on div "UBER 1" at bounding box center [643, 183] width 45 height 17
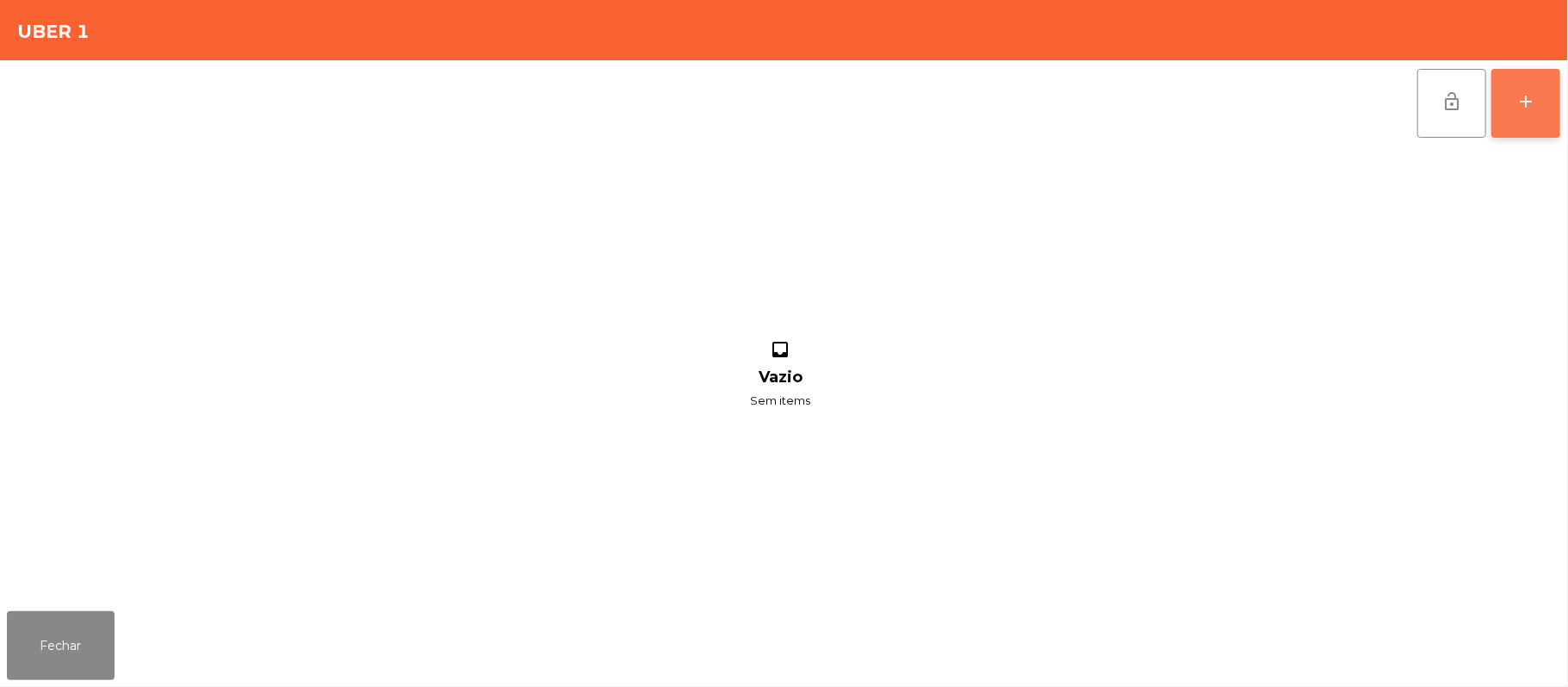
click at [1523, 112] on button "add" at bounding box center [1525, 103] width 69 height 69
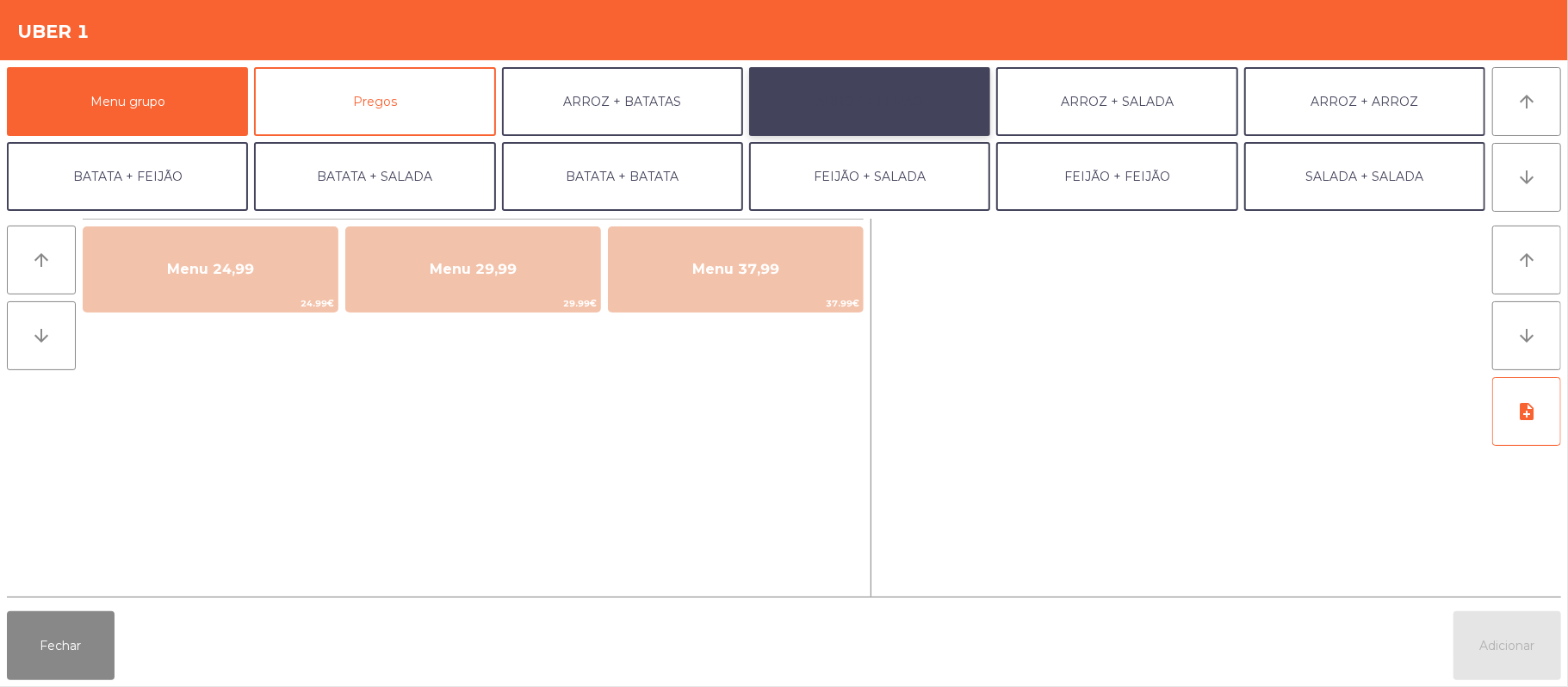
click at [868, 110] on button "ARROZ + FEIJÃO" at bounding box center [870, 101] width 241 height 69
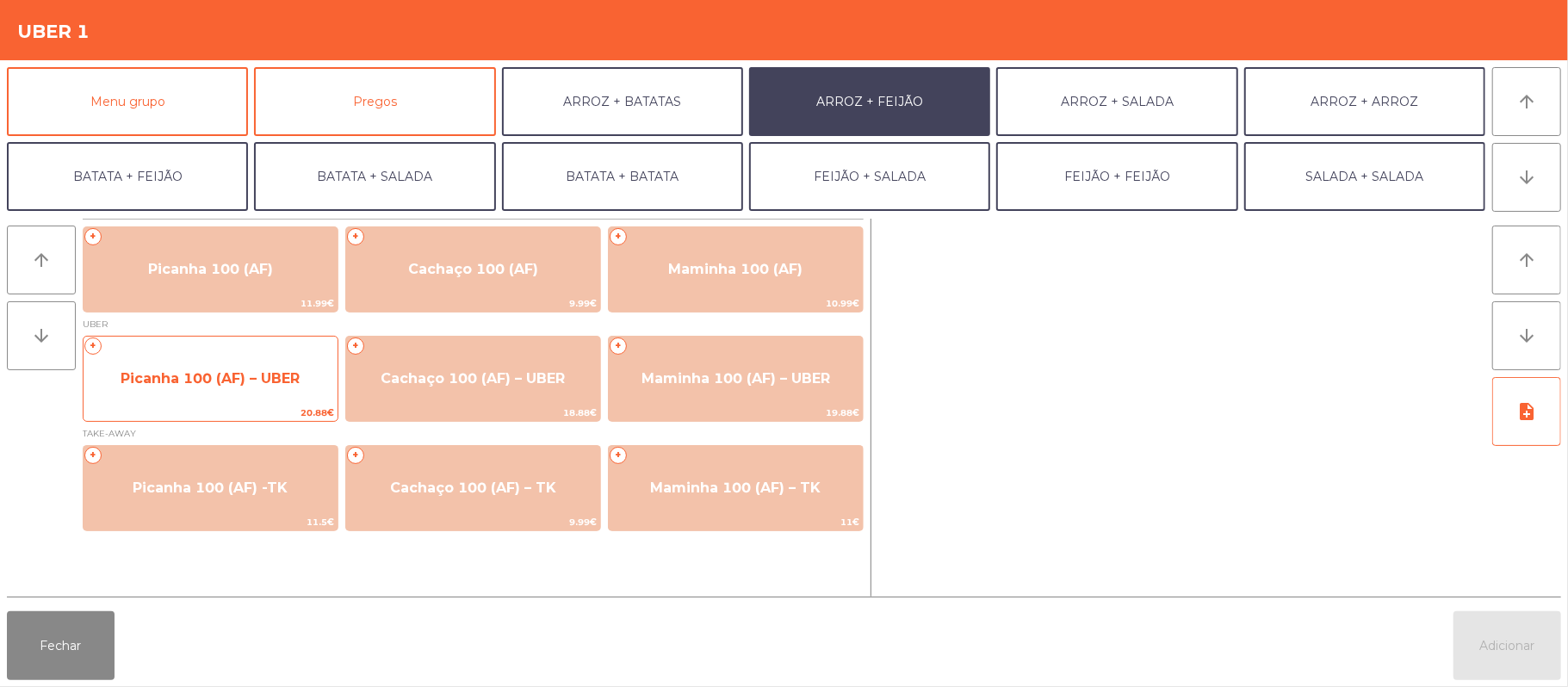
click at [250, 386] on span "Picanha 100 (AF) – UBER" at bounding box center [210, 378] width 179 height 16
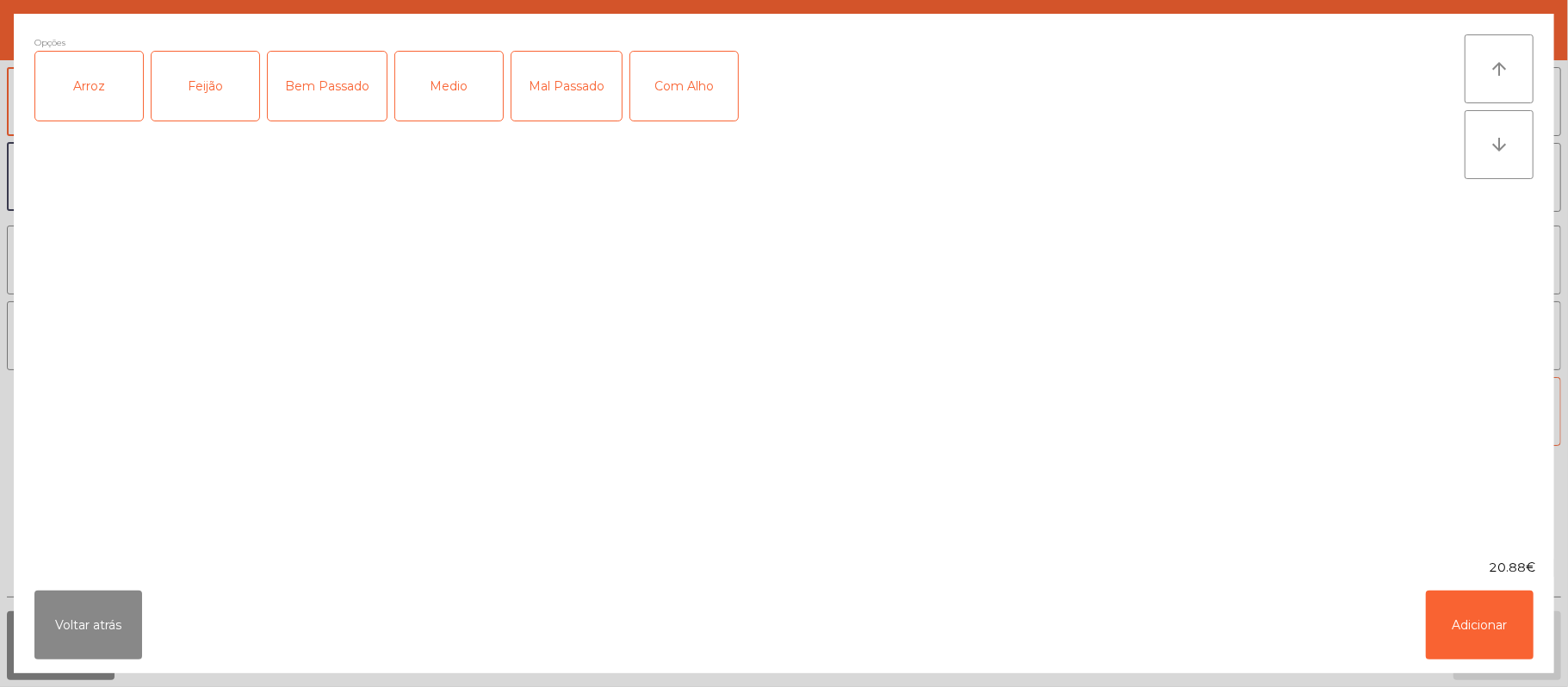
click at [105, 98] on div "Arroz" at bounding box center [89, 86] width 107 height 69
click at [203, 79] on div "Feijão" at bounding box center [205, 86] width 107 height 69
click at [566, 78] on div "Mal Passado" at bounding box center [565, 86] width 110 height 69
click at [1488, 621] on button "Adicionar" at bounding box center [1479, 625] width 107 height 69
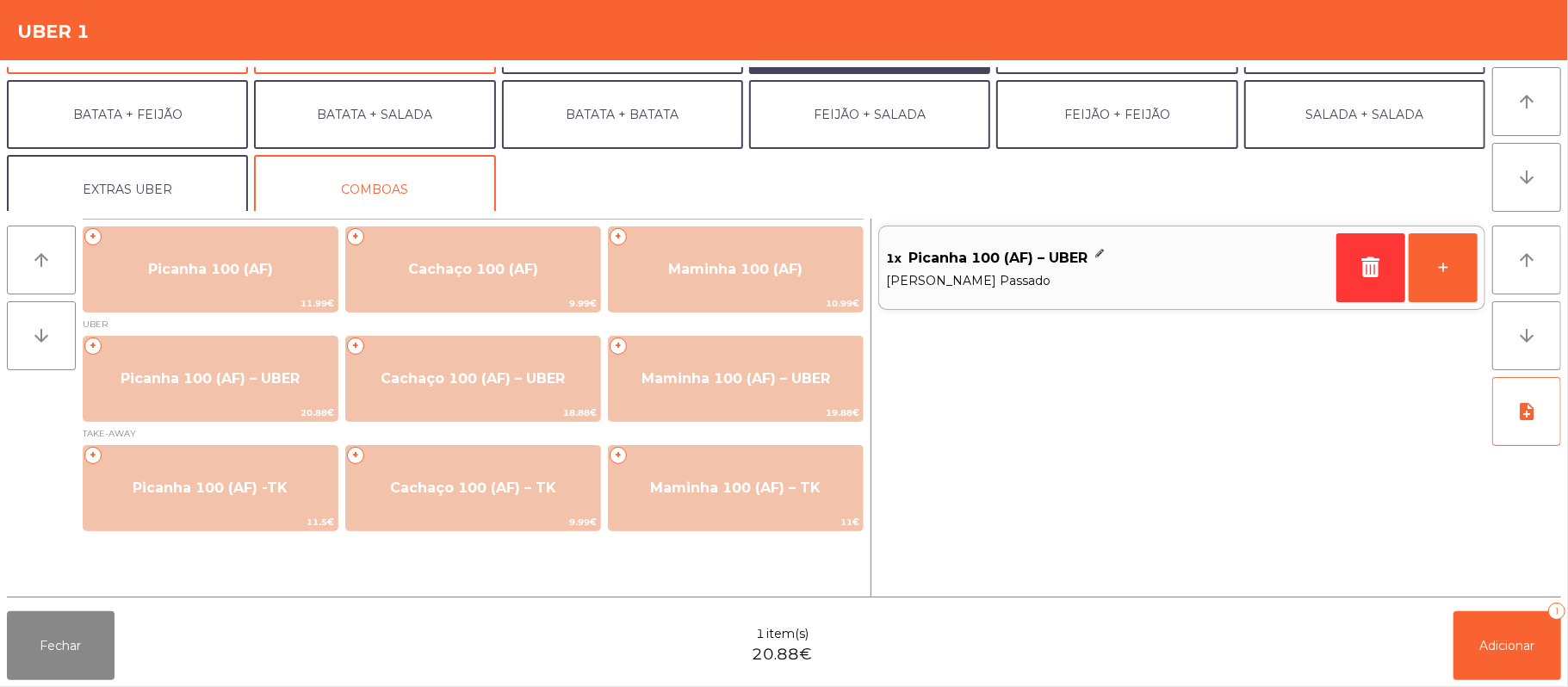
scroll to position [74, 0]
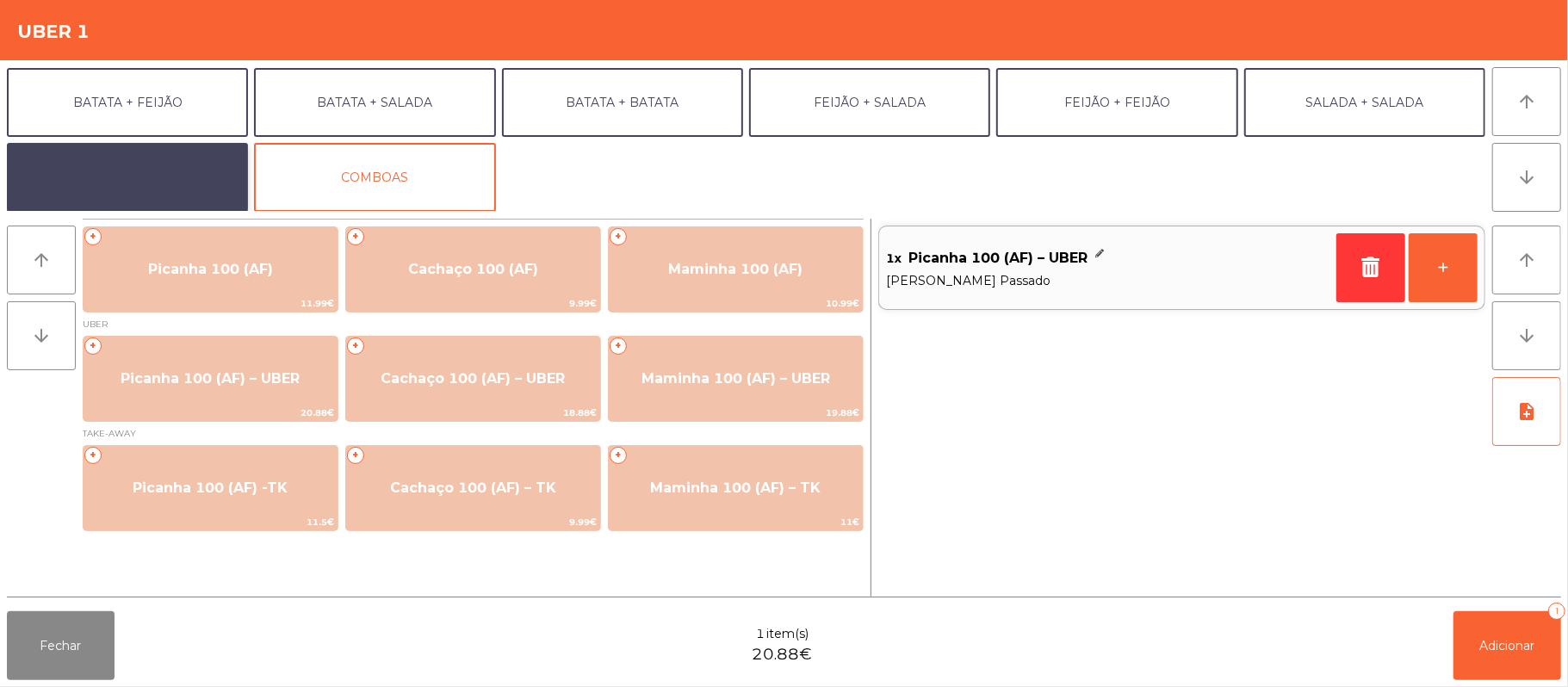
click at [166, 164] on button "EXTRAS UBER" at bounding box center [127, 177] width 241 height 69
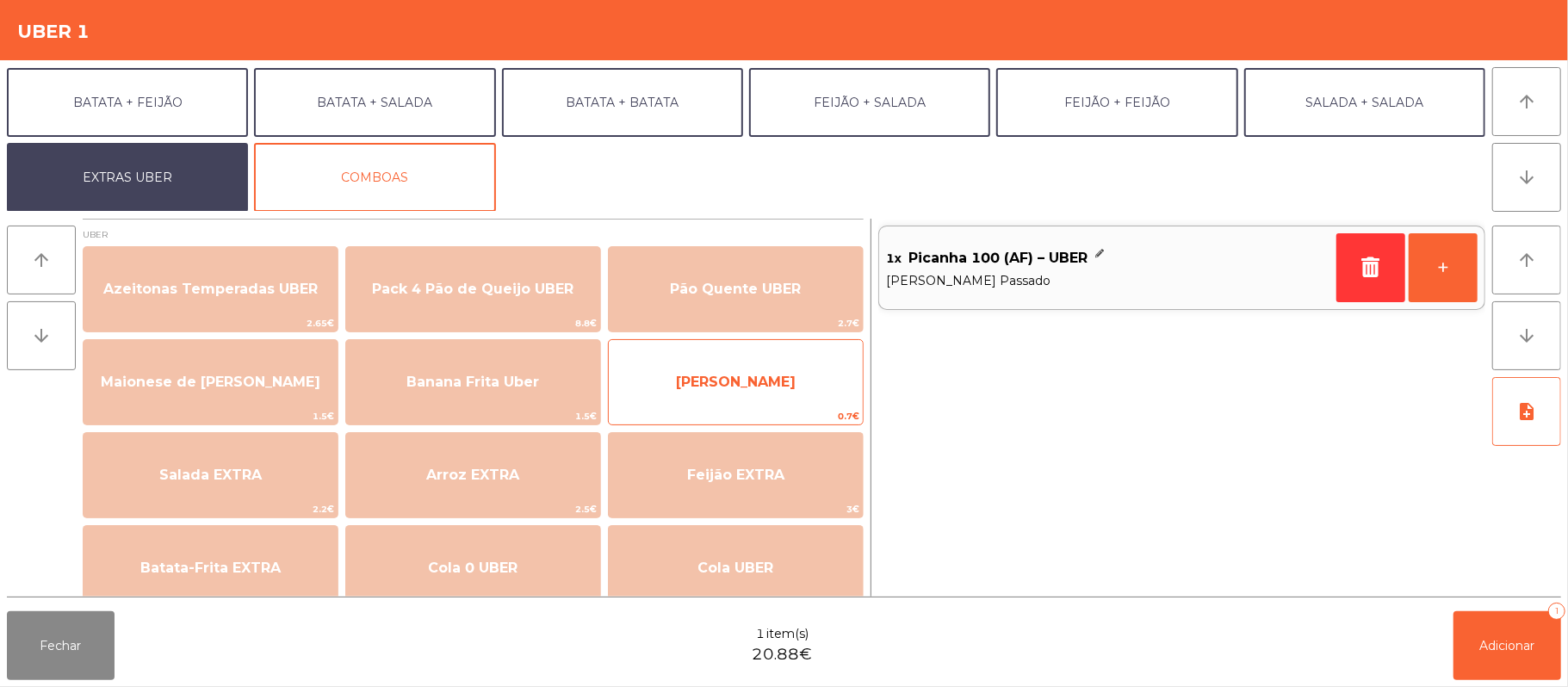
click at [761, 407] on div "Farofa Uber 0.7€" at bounding box center [735, 383] width 255 height 86
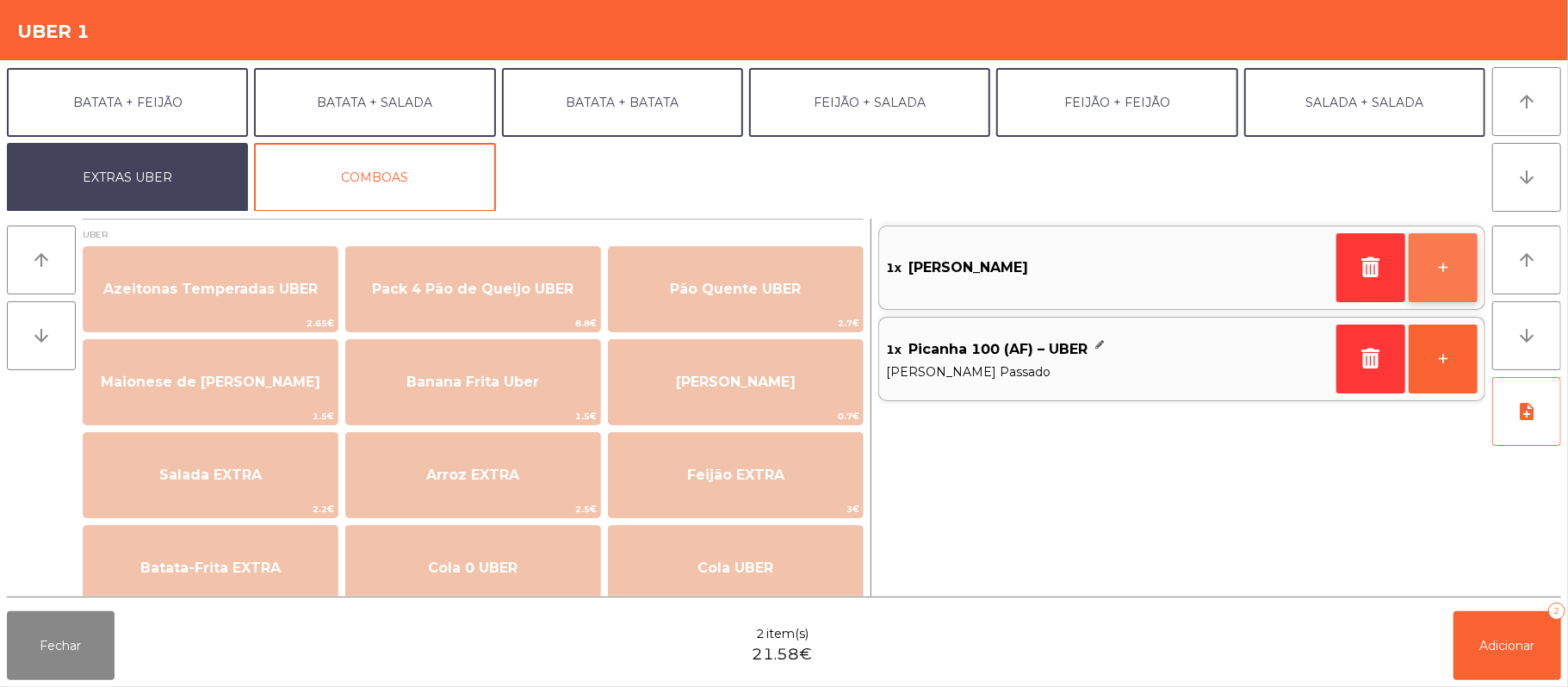
click at [1450, 273] on button "+" at bounding box center [1443, 268] width 69 height 69
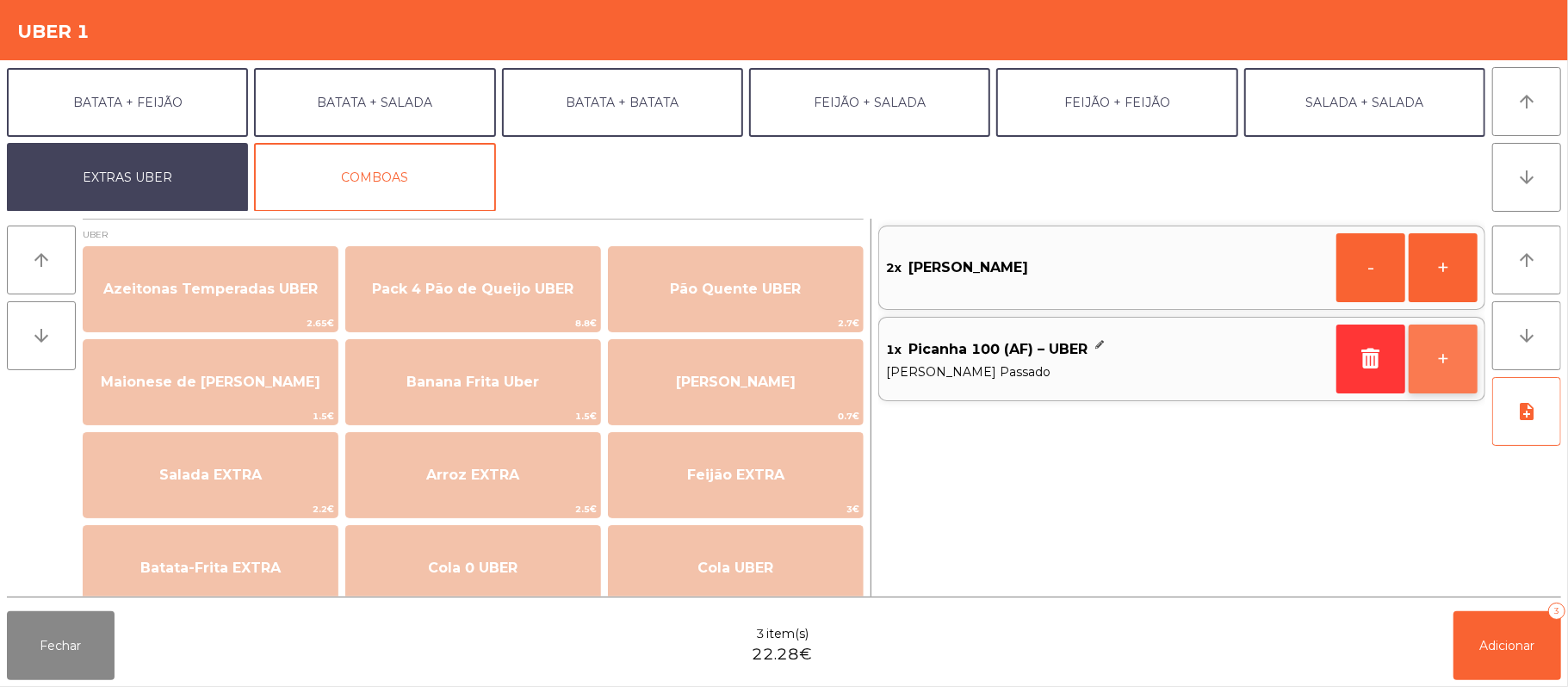
click at [1441, 369] on button "+" at bounding box center [1443, 359] width 69 height 69
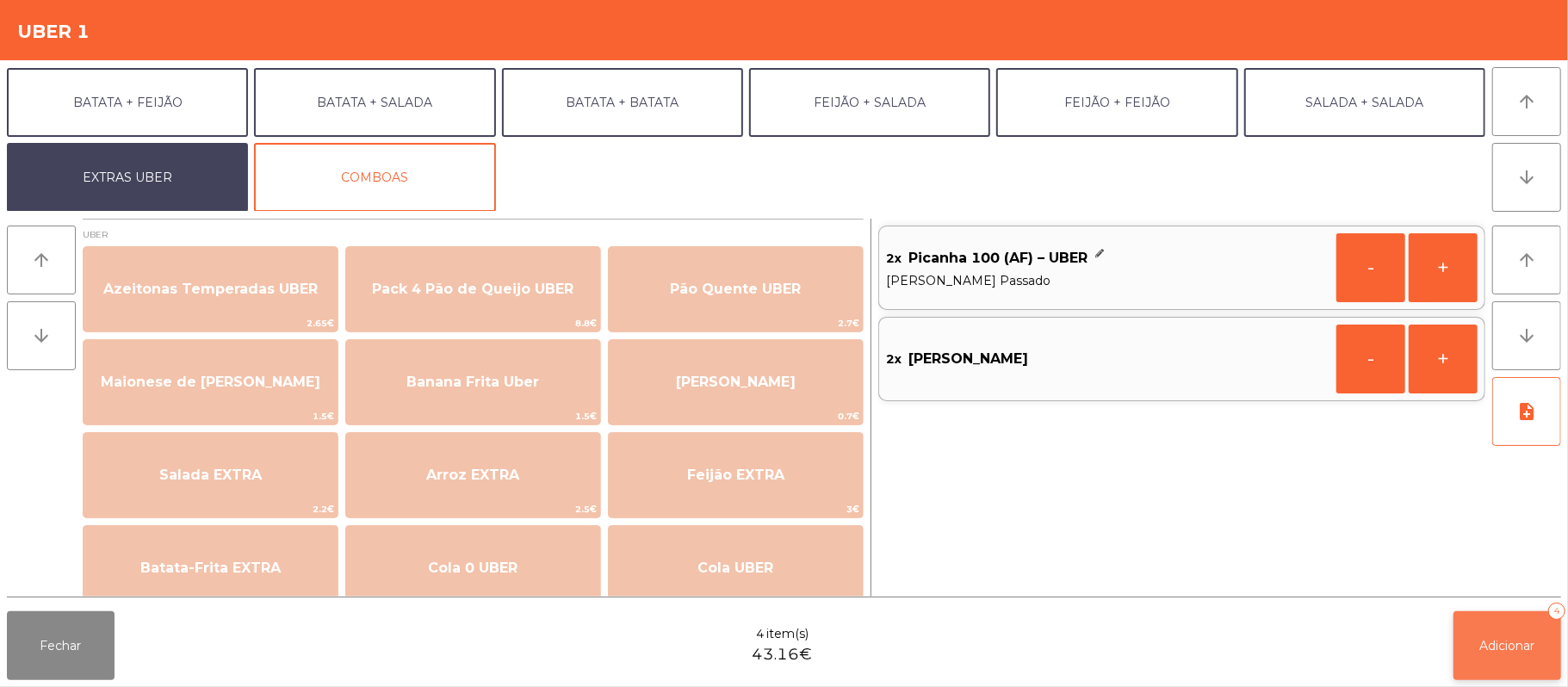
click at [1488, 645] on span "Adicionar" at bounding box center [1508, 646] width 55 height 15
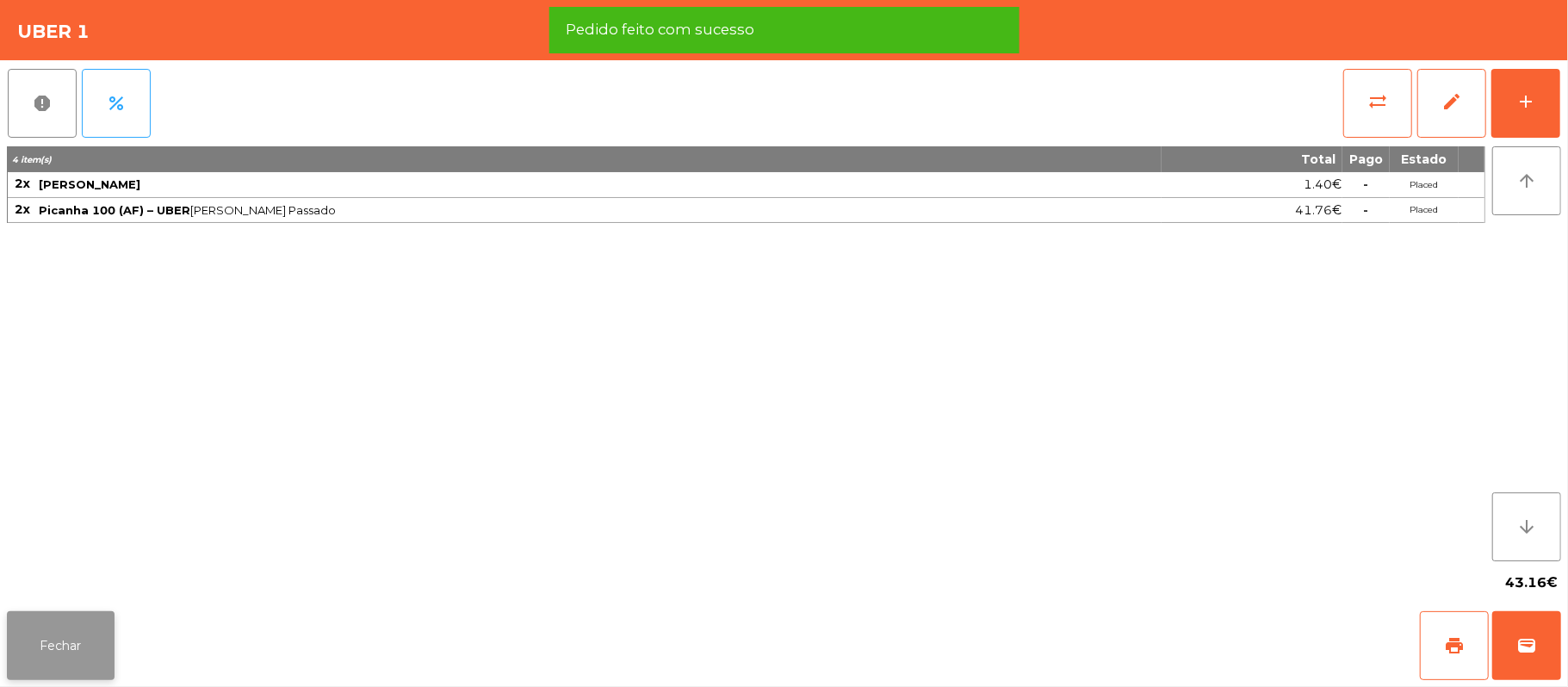
click at [95, 657] on button "Fechar" at bounding box center [60, 646] width 107 height 69
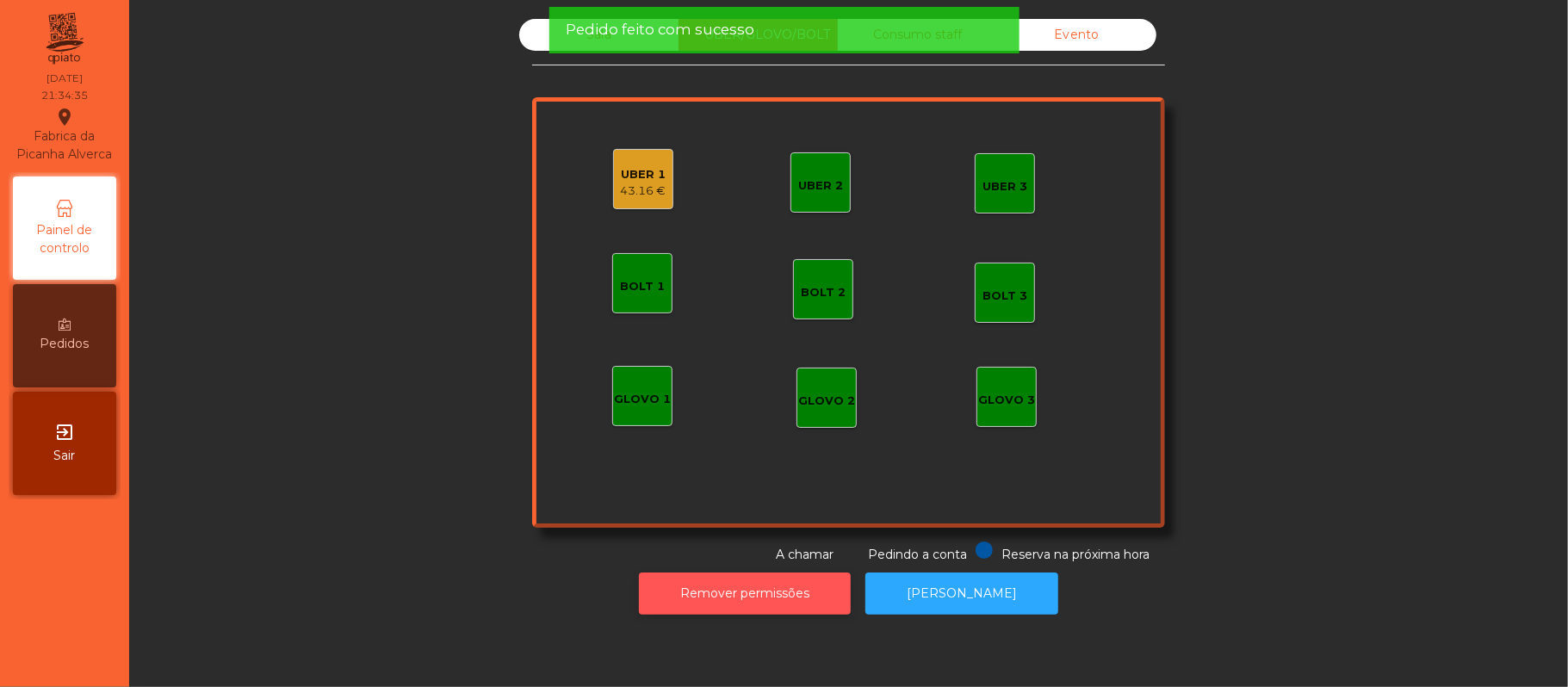
click at [719, 593] on button "Remover permissões" at bounding box center [744, 593] width 211 height 42
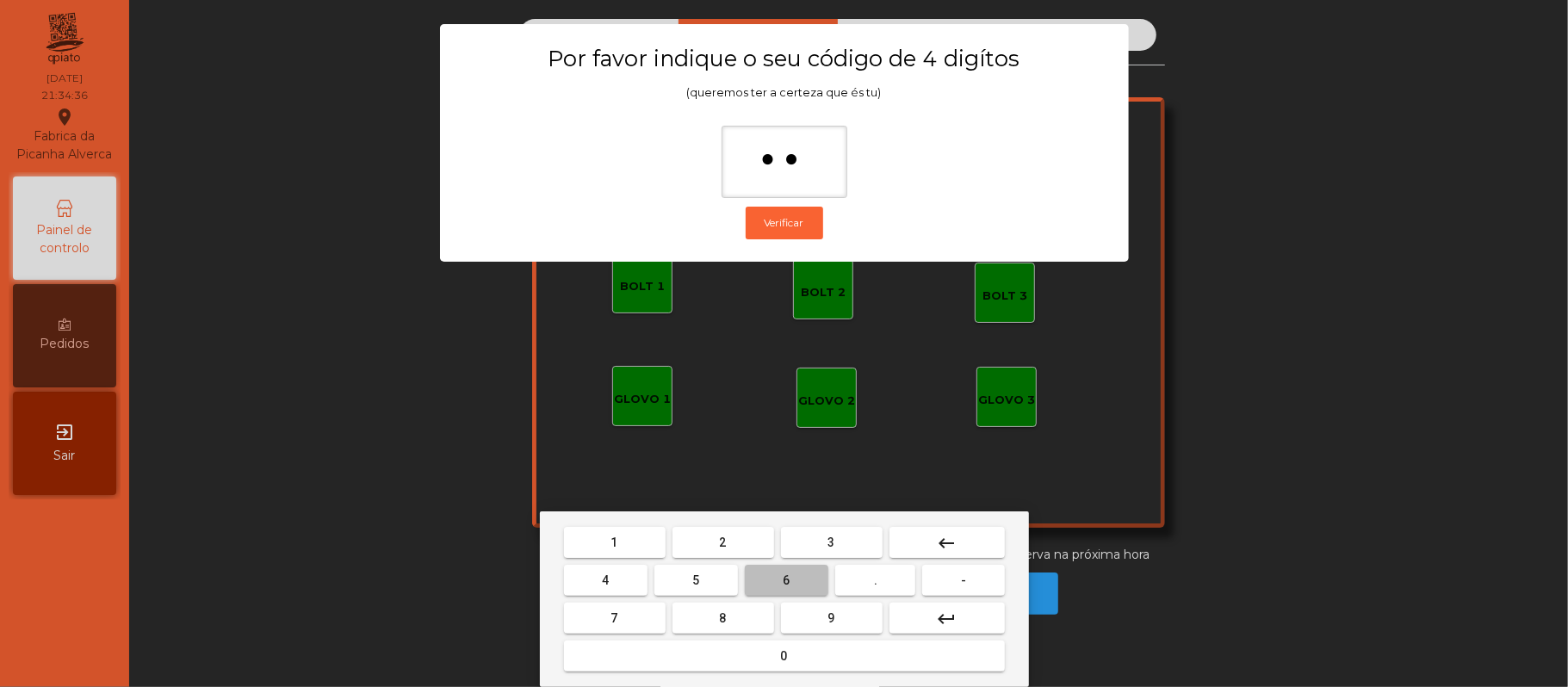
type input "***"
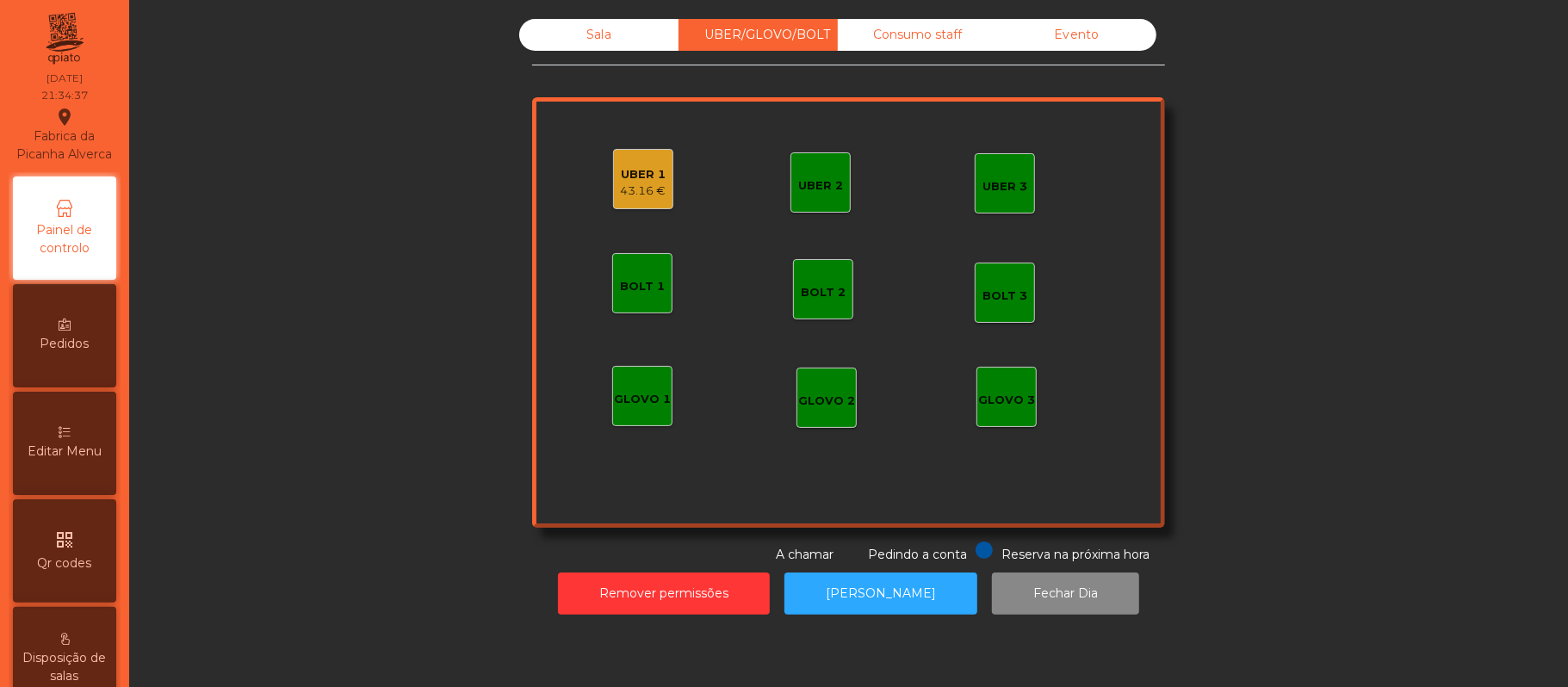
click at [644, 176] on div "UBER 1" at bounding box center [644, 175] width 46 height 17
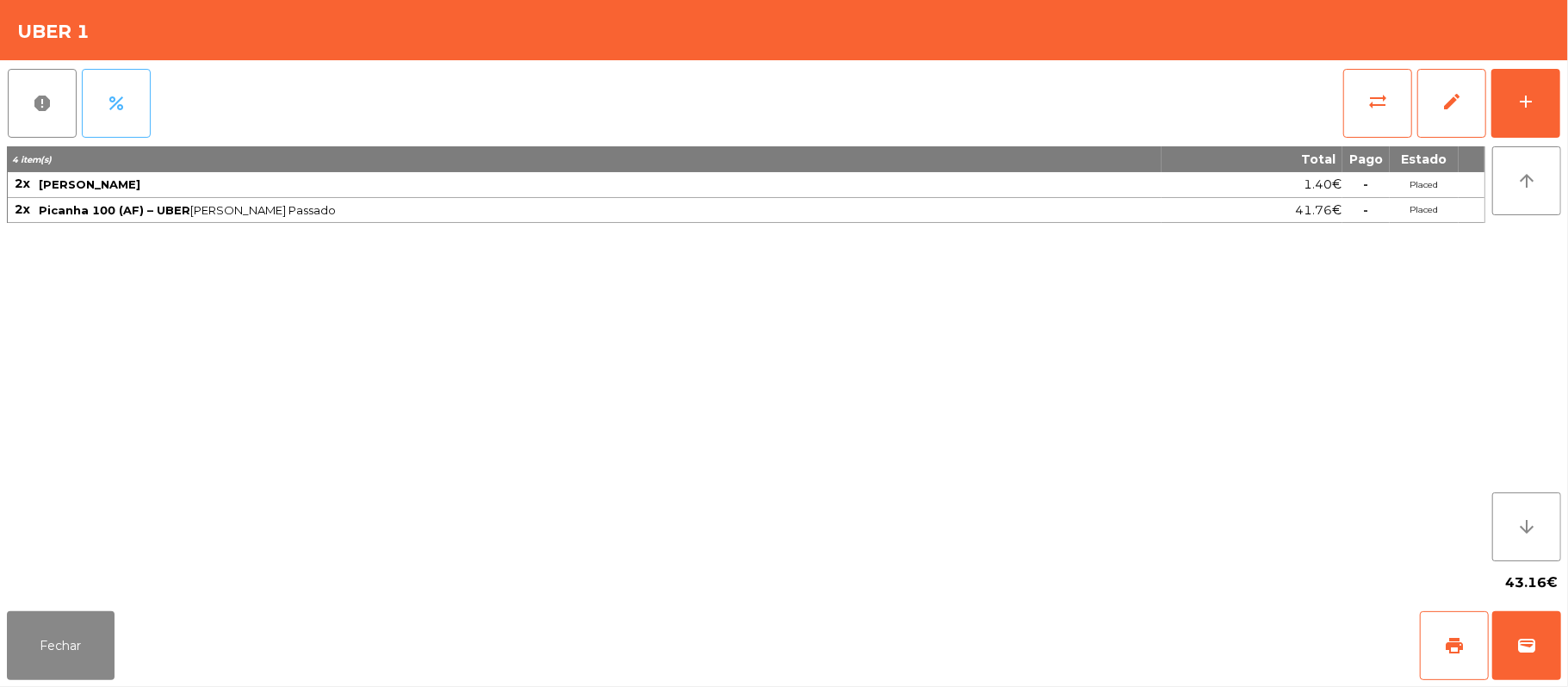
click at [136, 99] on button "percent" at bounding box center [116, 103] width 69 height 69
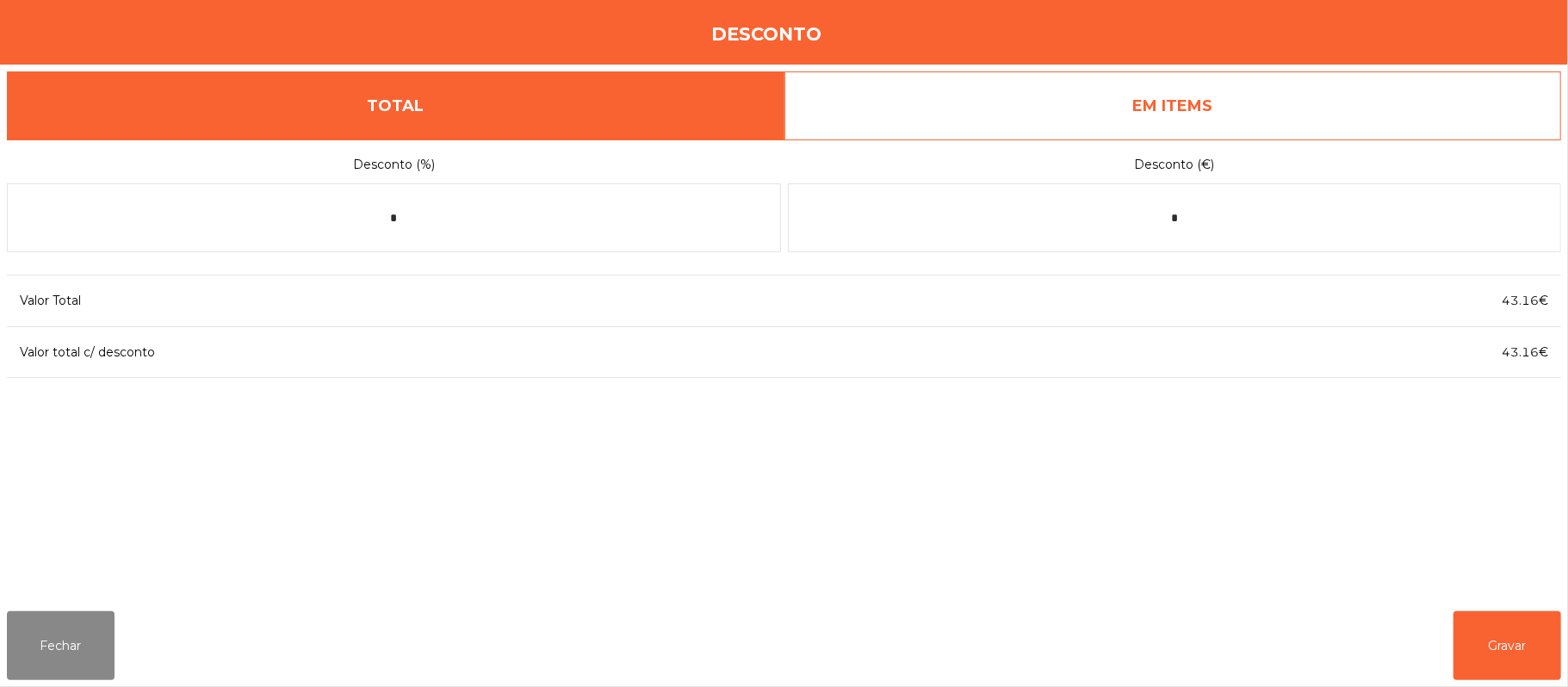
click at [1241, 134] on link "EM ITEMS" at bounding box center [1173, 106] width 778 height 69
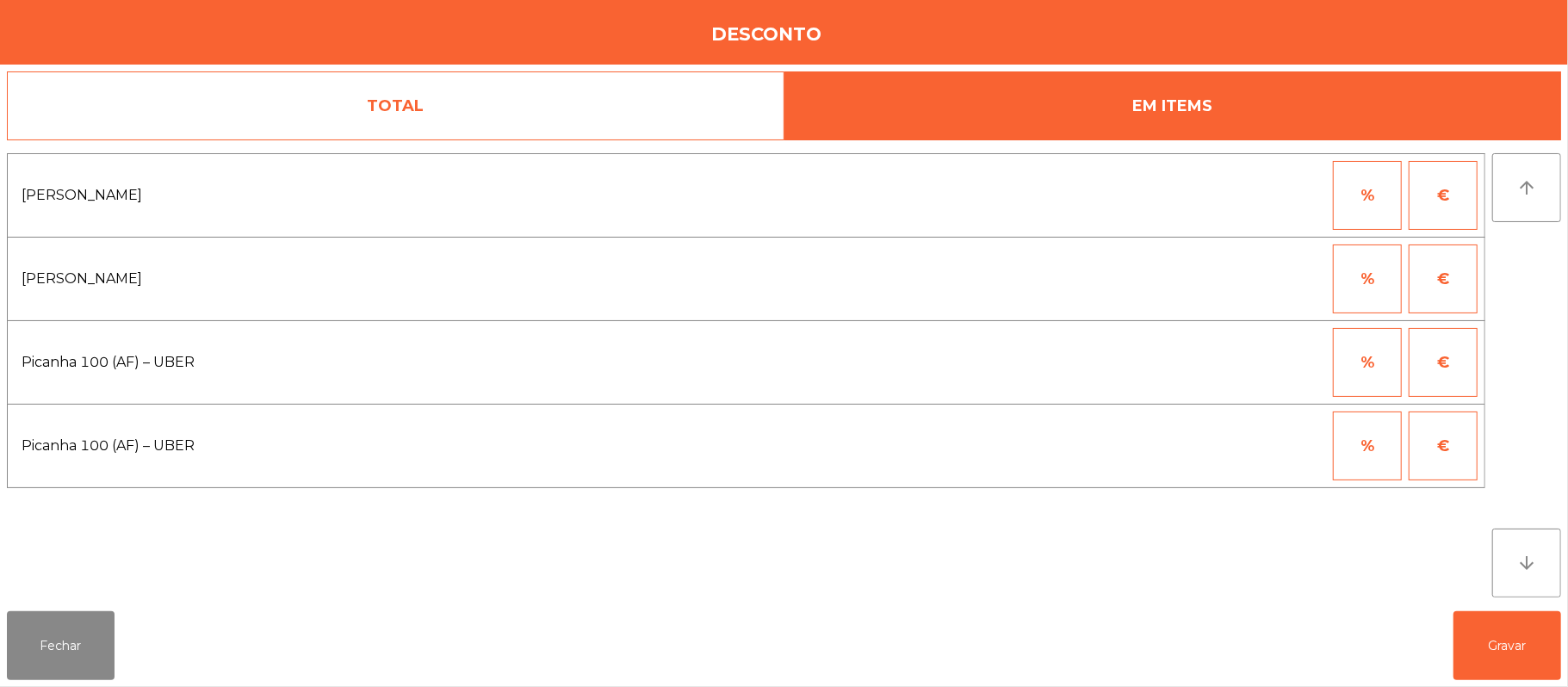
click at [1358, 370] on button "%" at bounding box center [1367, 363] width 69 height 69
click at [1275, 364] on input "*" at bounding box center [1283, 363] width 86 height 69
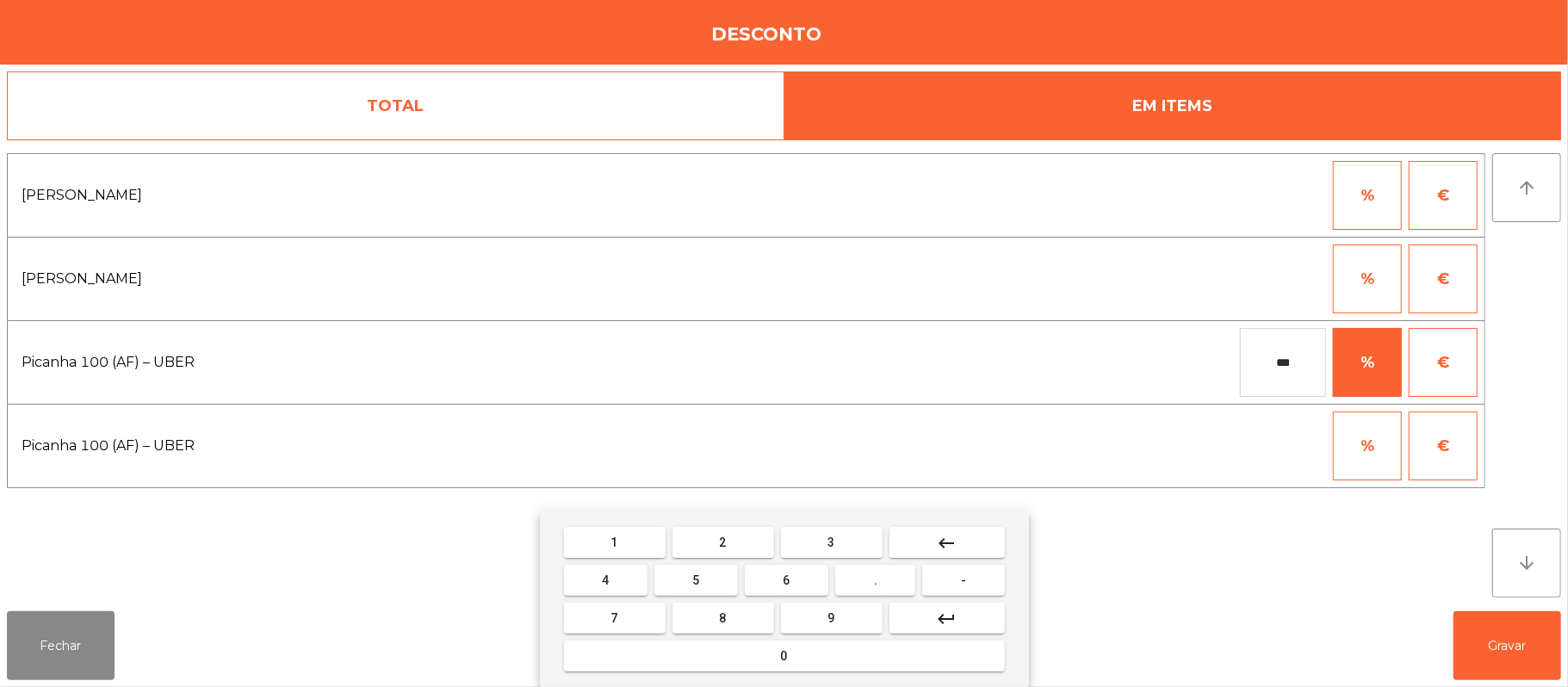
type input "***"
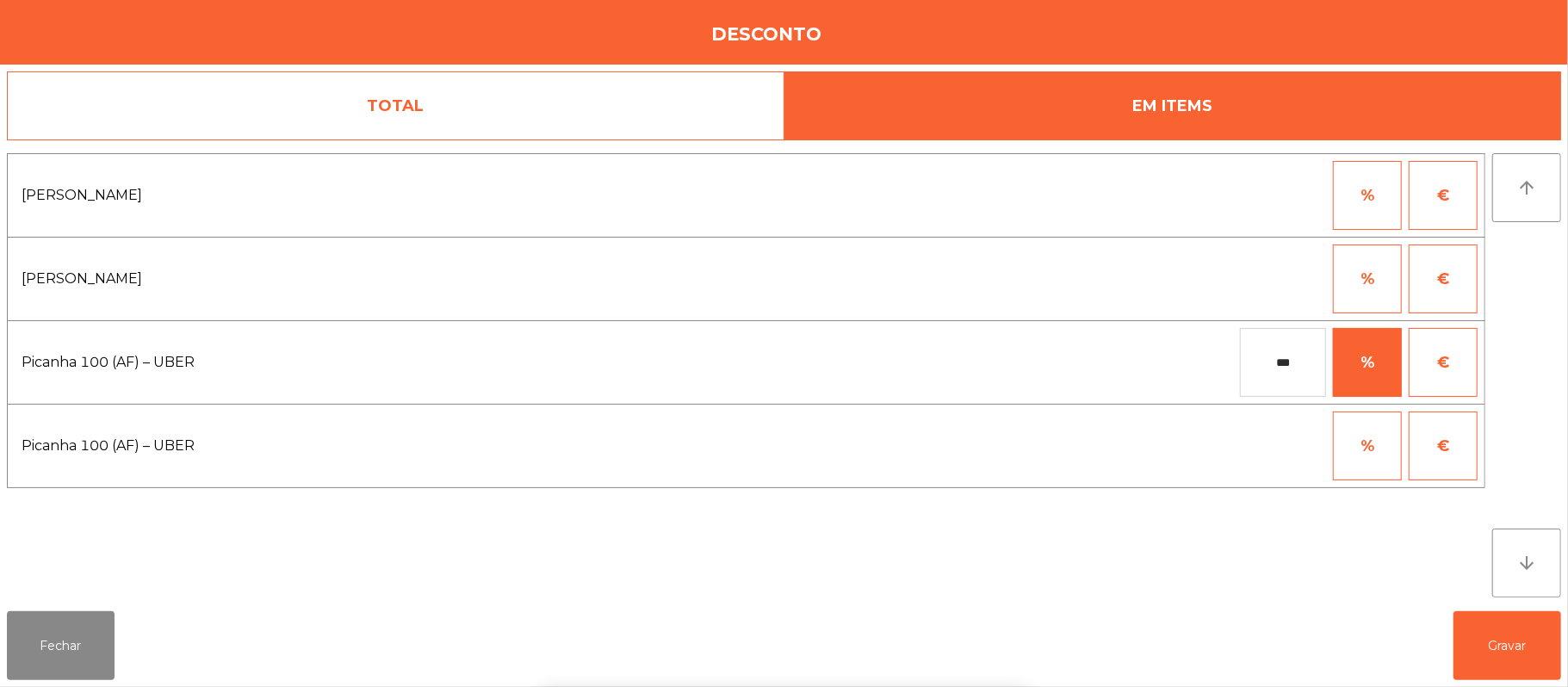
click at [1329, 613] on div "1 2 3 keyboard_backspace 4 5 6 . - 7 8 9 keyboard_return 0" at bounding box center [784, 599] width 1568 height 176
click at [1503, 651] on button "Gravar" at bounding box center [1507, 646] width 107 height 69
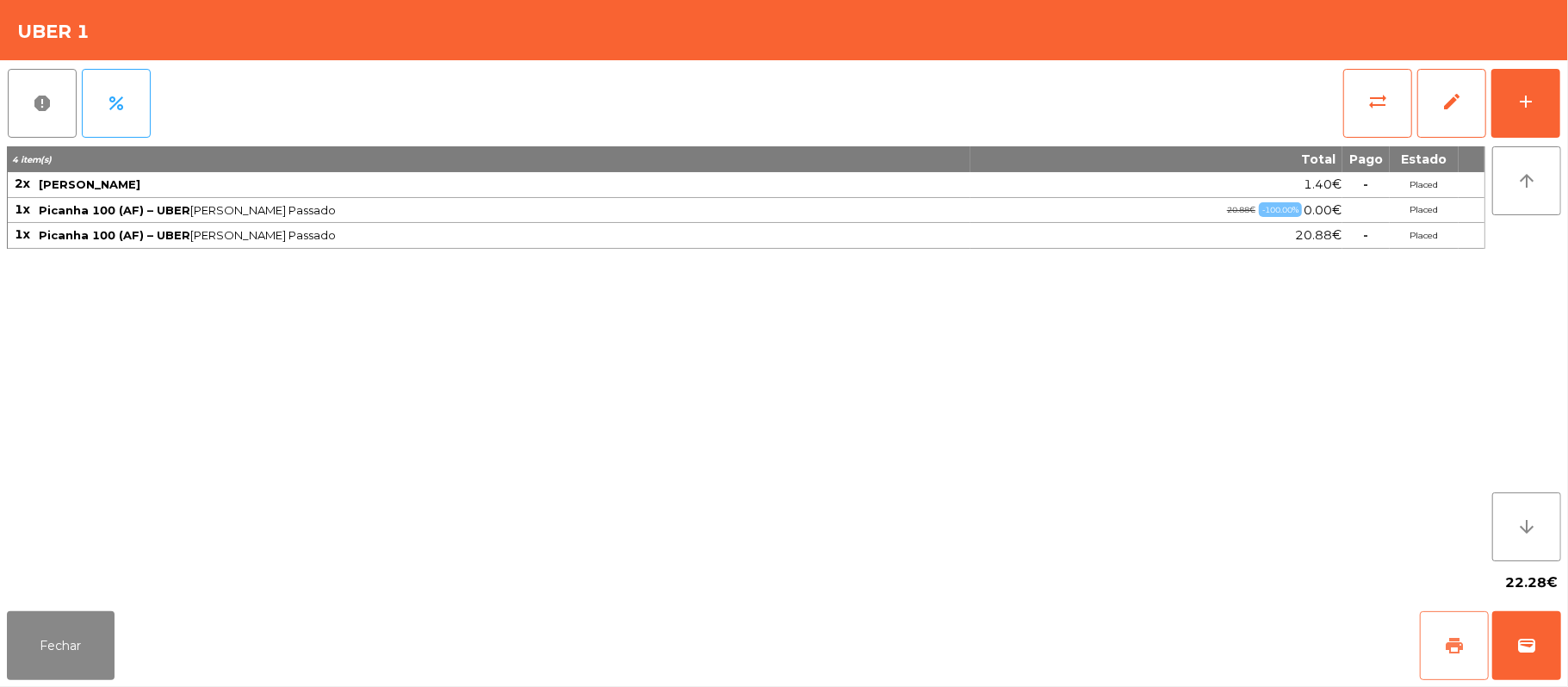
click at [1426, 649] on button "print" at bounding box center [1454, 646] width 69 height 69
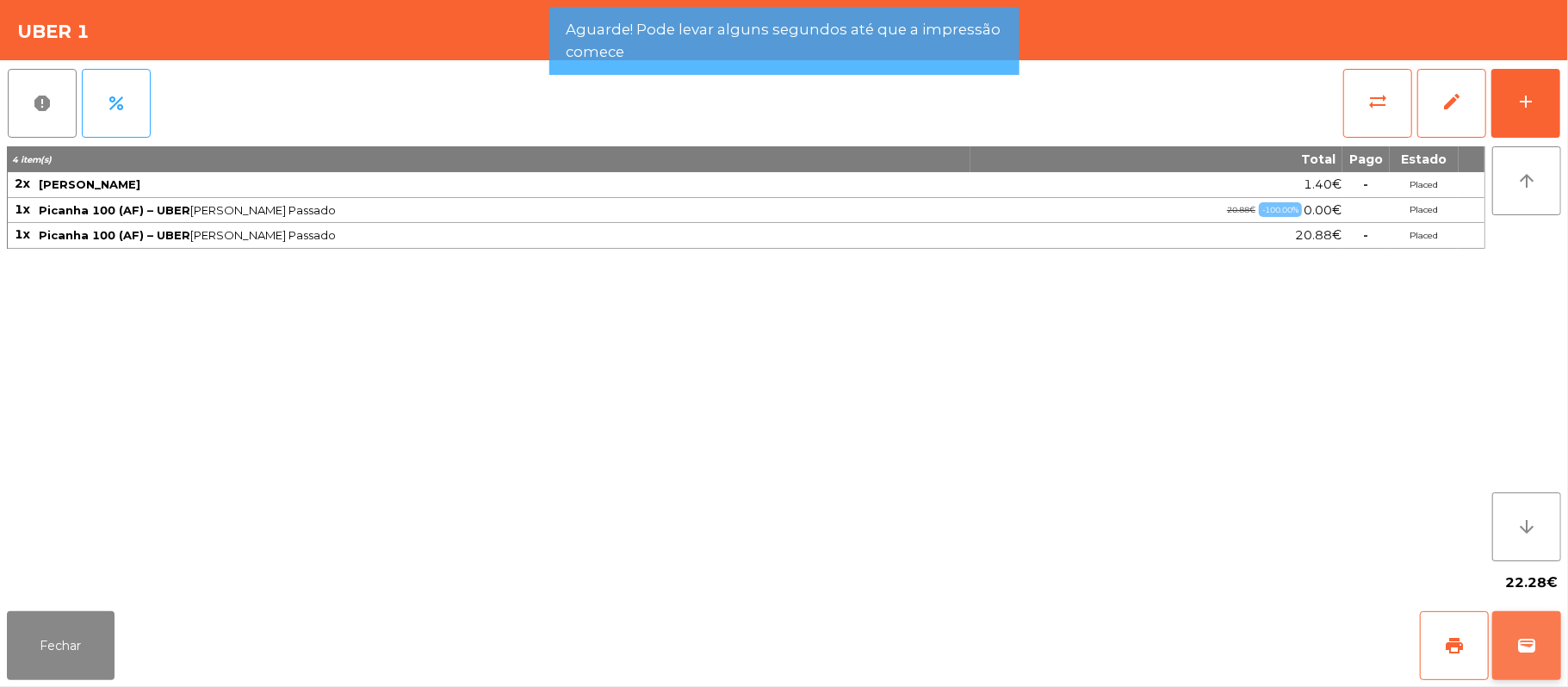
click at [1518, 639] on span "wallet" at bounding box center [1527, 646] width 21 height 21
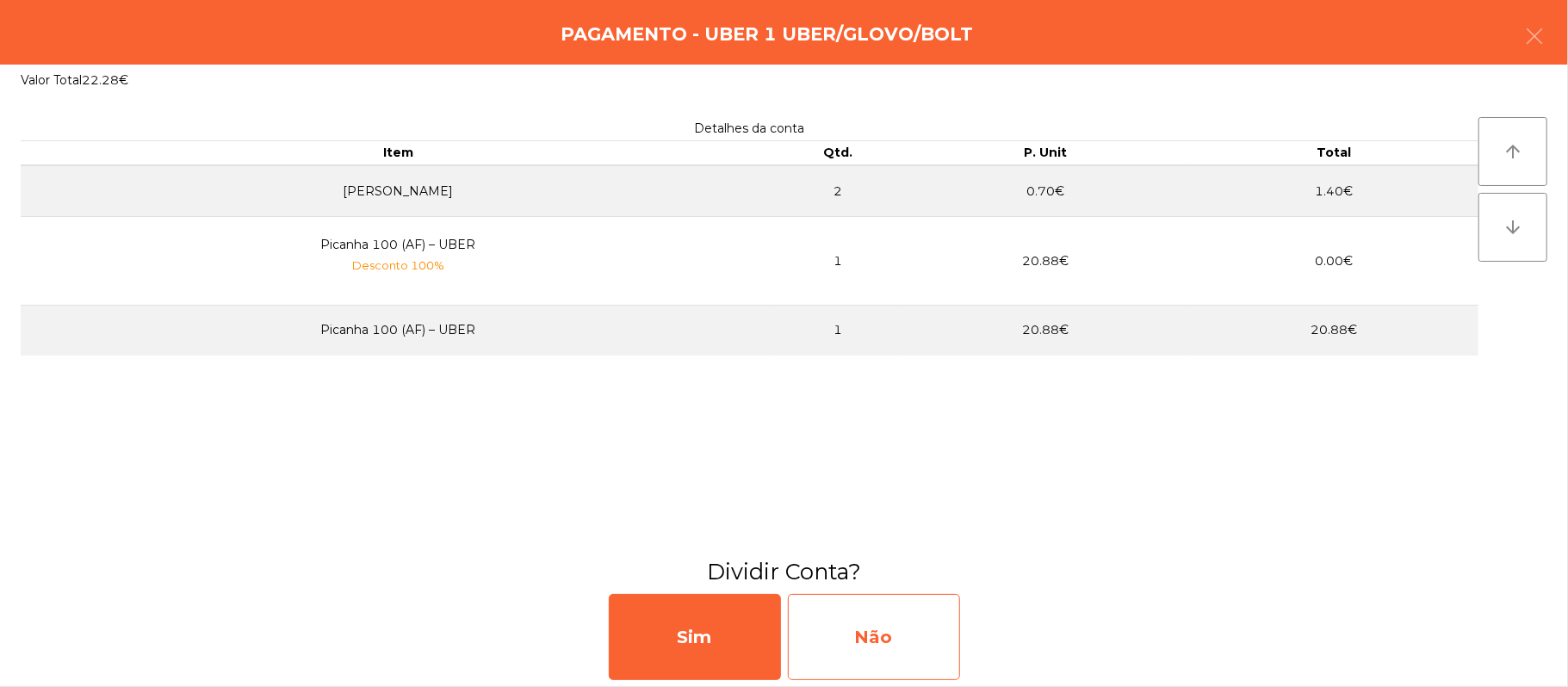
click at [893, 639] on div "Não" at bounding box center [873, 637] width 172 height 86
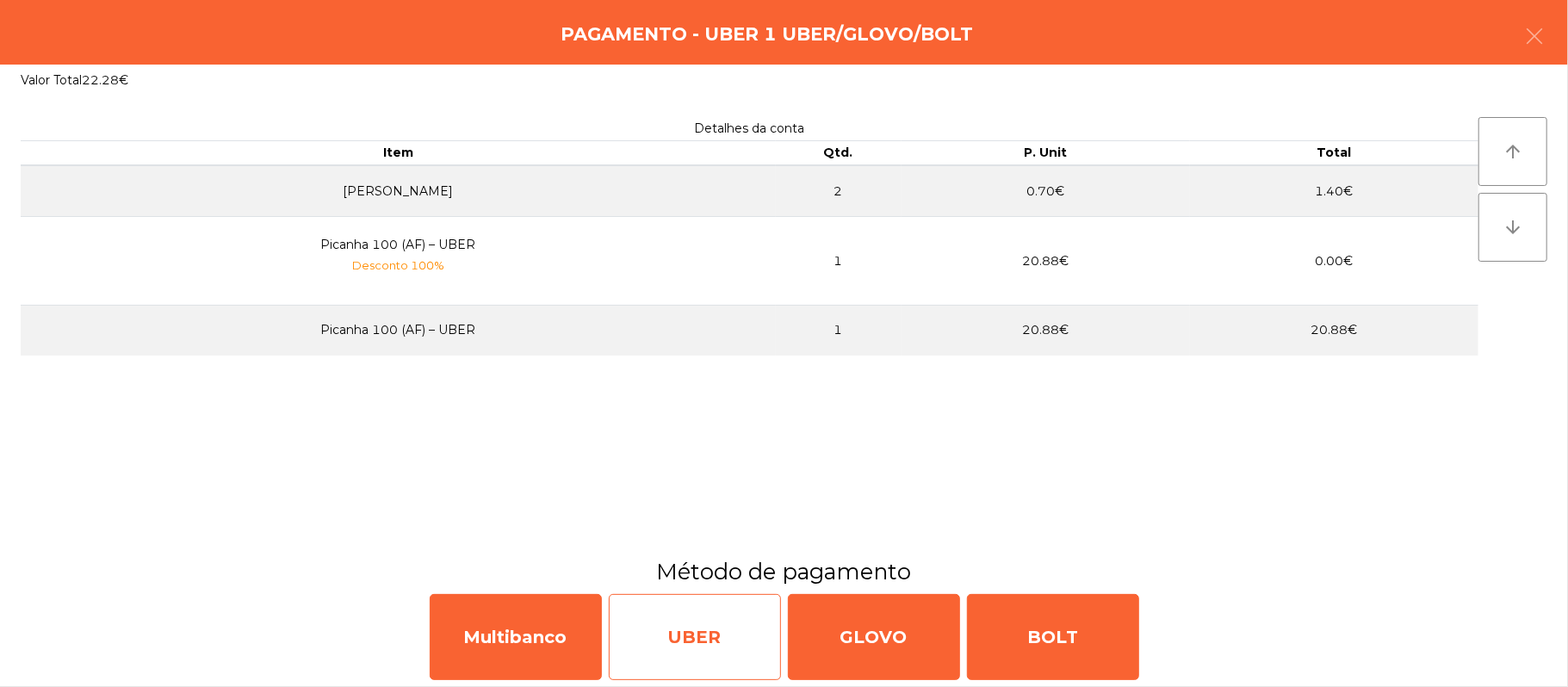
click at [685, 624] on div "UBER" at bounding box center [695, 637] width 172 height 86
select select "**"
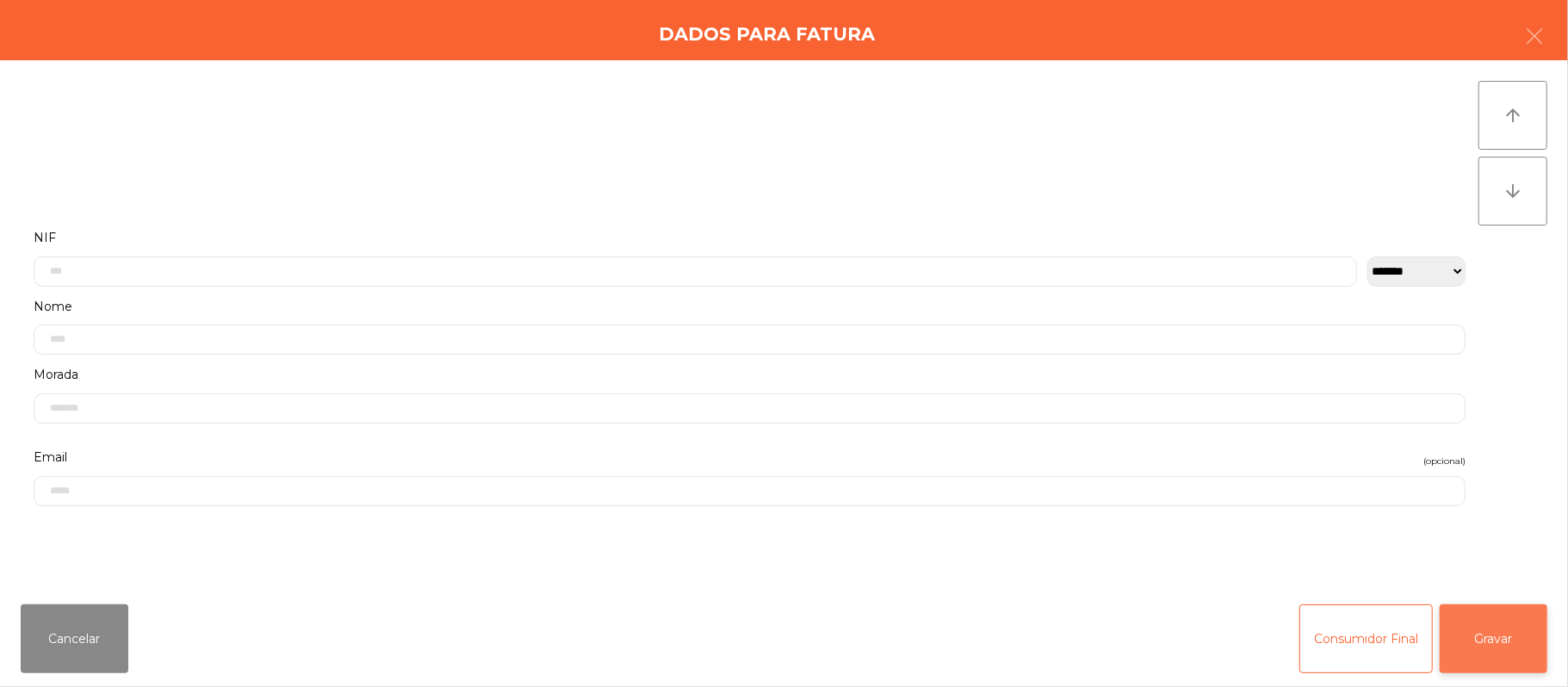
click at [1495, 633] on button "Gravar" at bounding box center [1492, 639] width 107 height 69
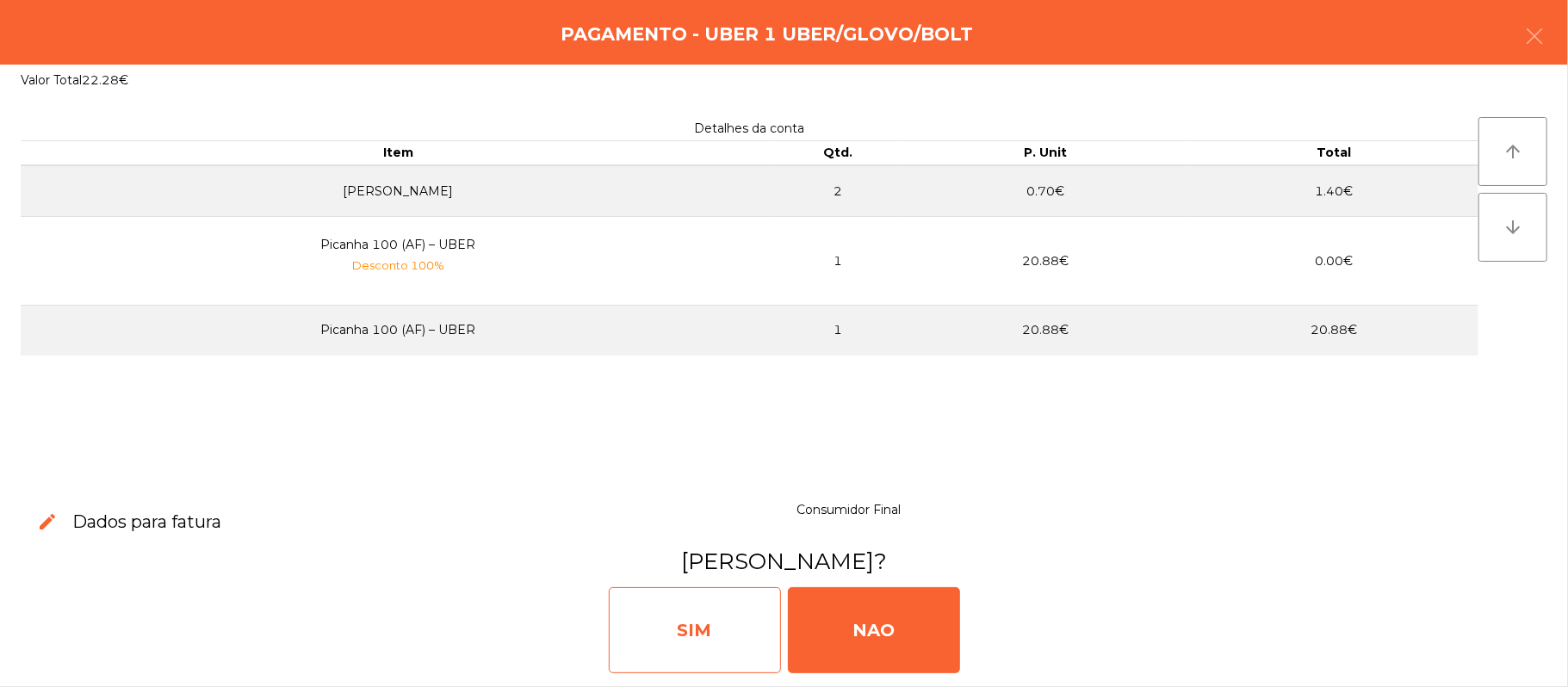
click at [699, 640] on div "SIM" at bounding box center [695, 631] width 172 height 86
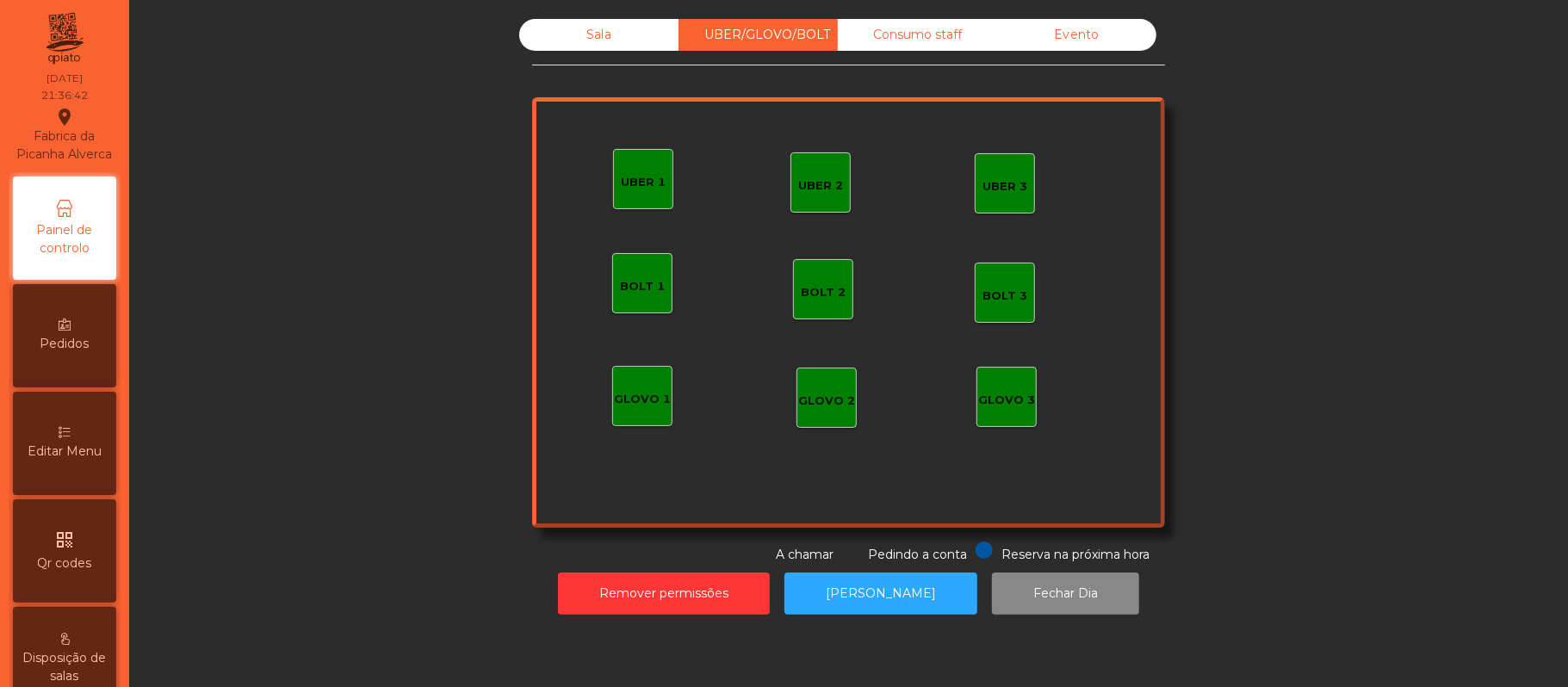
click at [927, 35] on div "Consumo staff" at bounding box center [917, 34] width 159 height 32
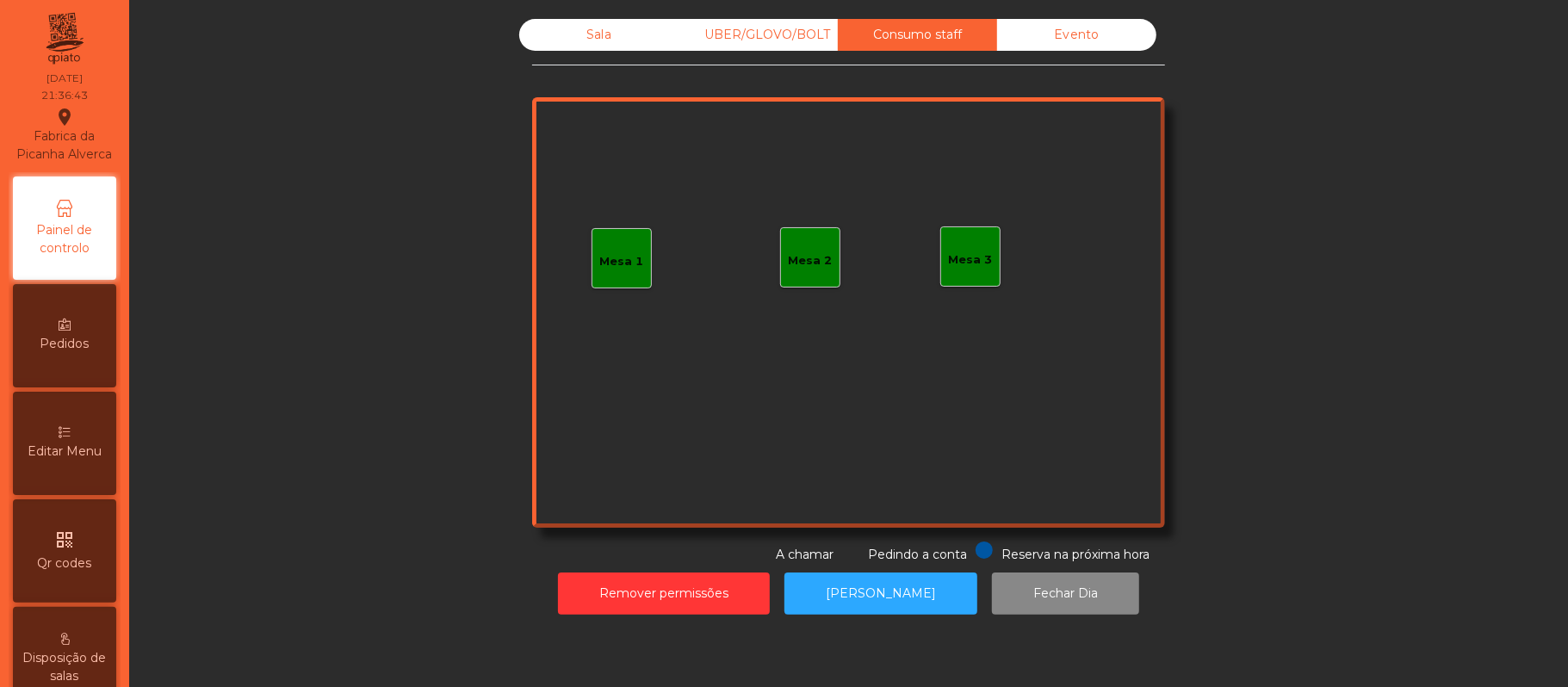
click at [961, 256] on div "Mesa 3" at bounding box center [971, 260] width 44 height 17
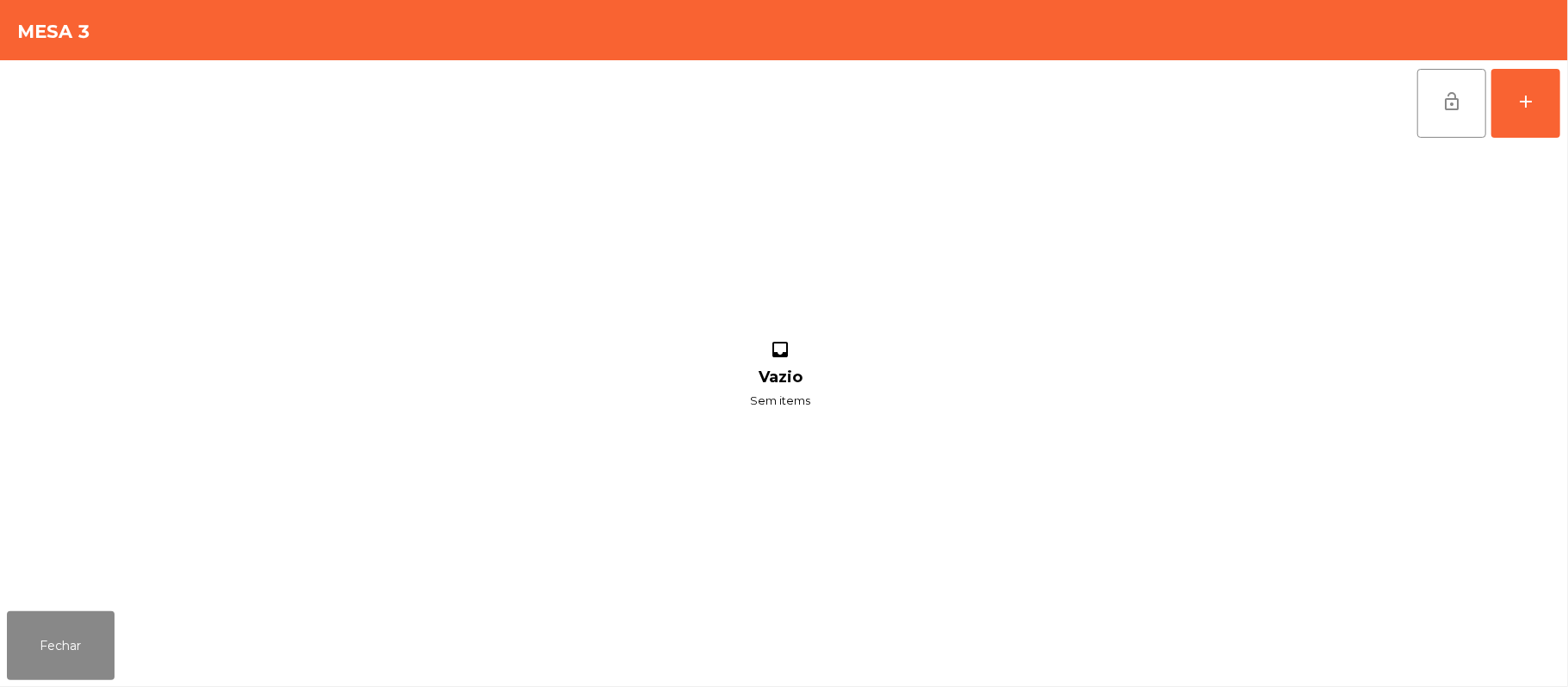
click at [1560, 105] on div "lock_open add inbox Vazio Sem items" at bounding box center [784, 332] width 1568 height 544
click at [1557, 79] on button "add" at bounding box center [1525, 103] width 69 height 69
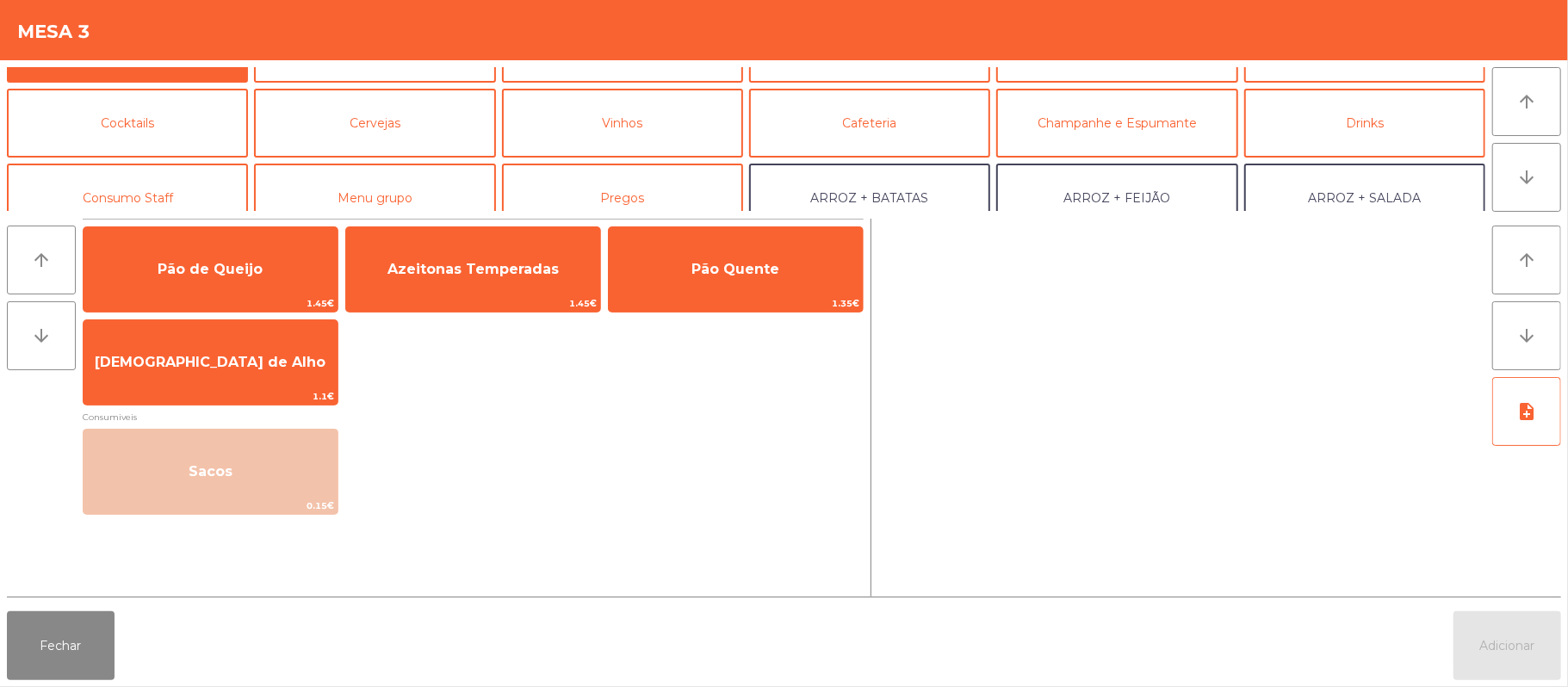
scroll to position [0, 0]
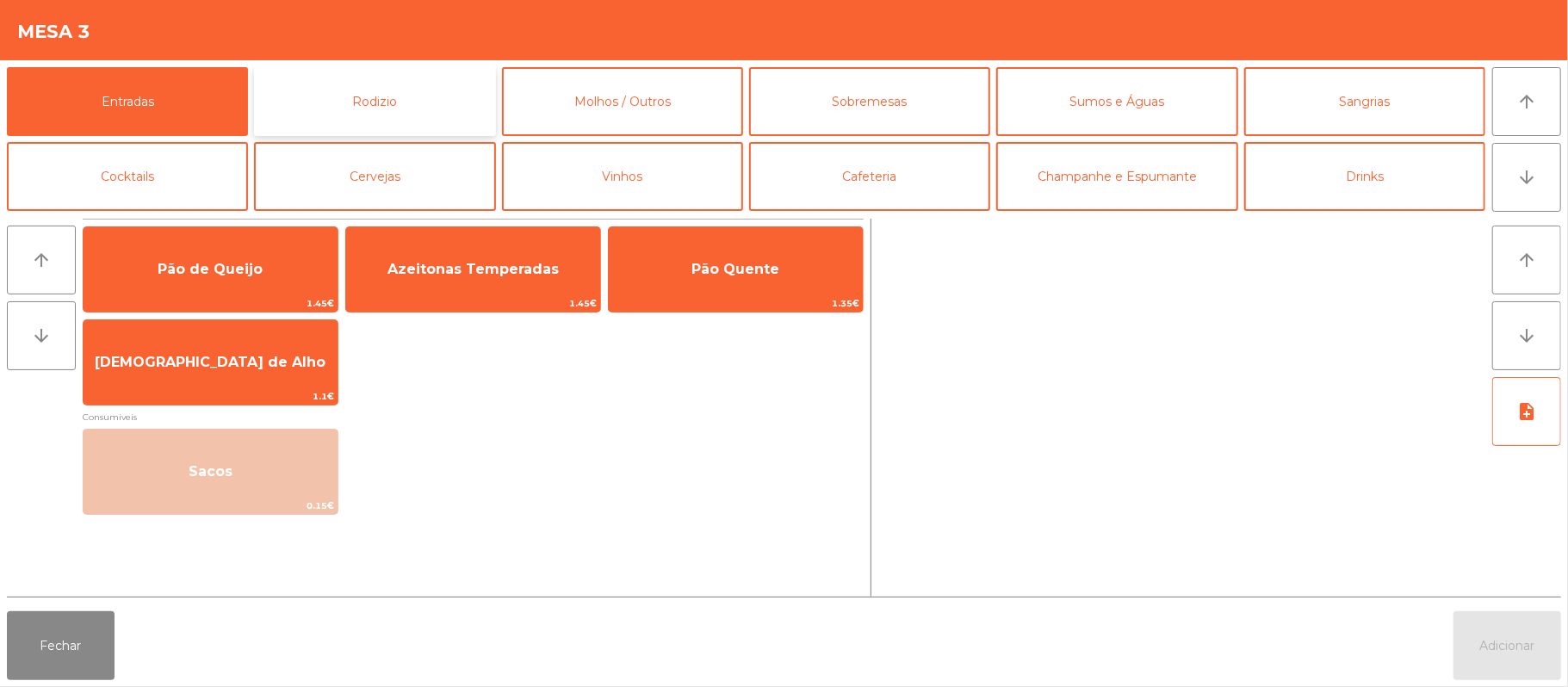
click at [459, 115] on button "Rodizio" at bounding box center [374, 101] width 241 height 69
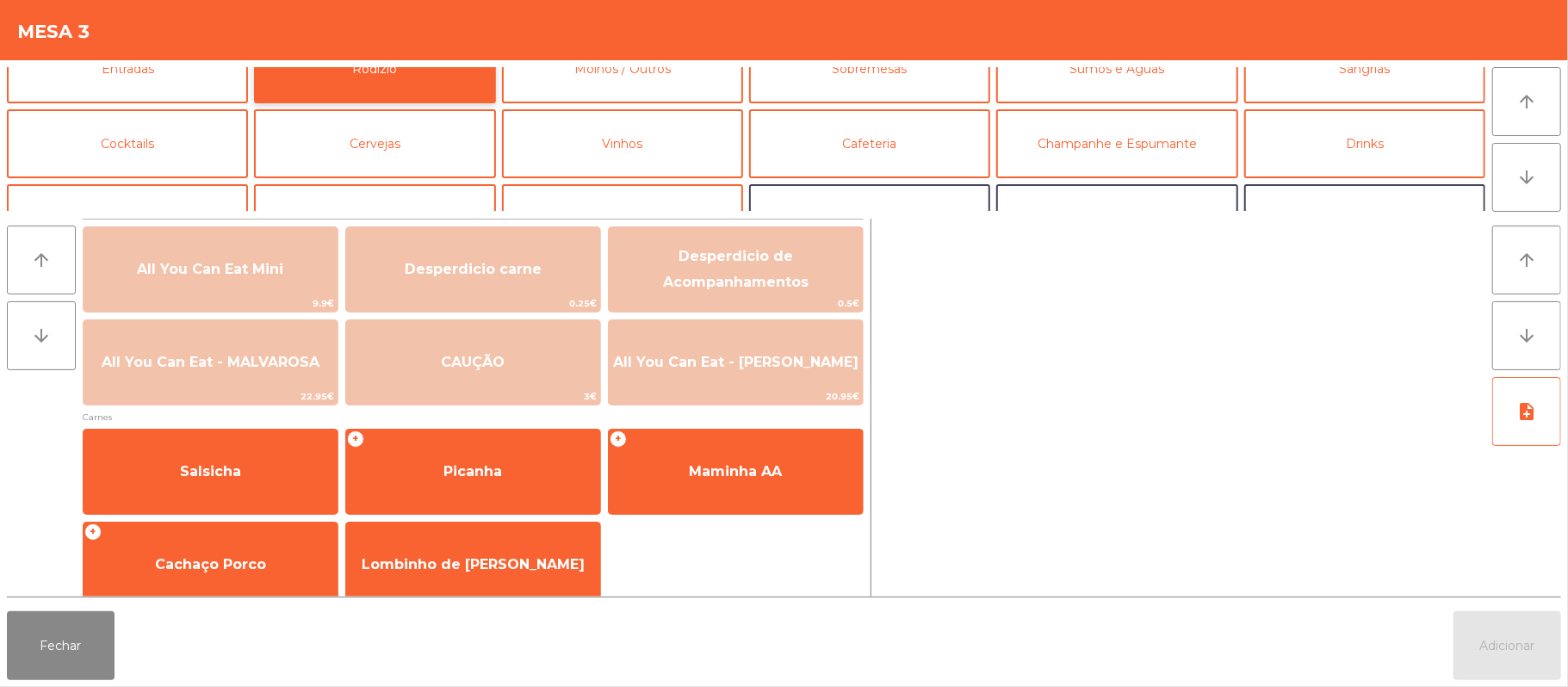
scroll to position [39, 0]
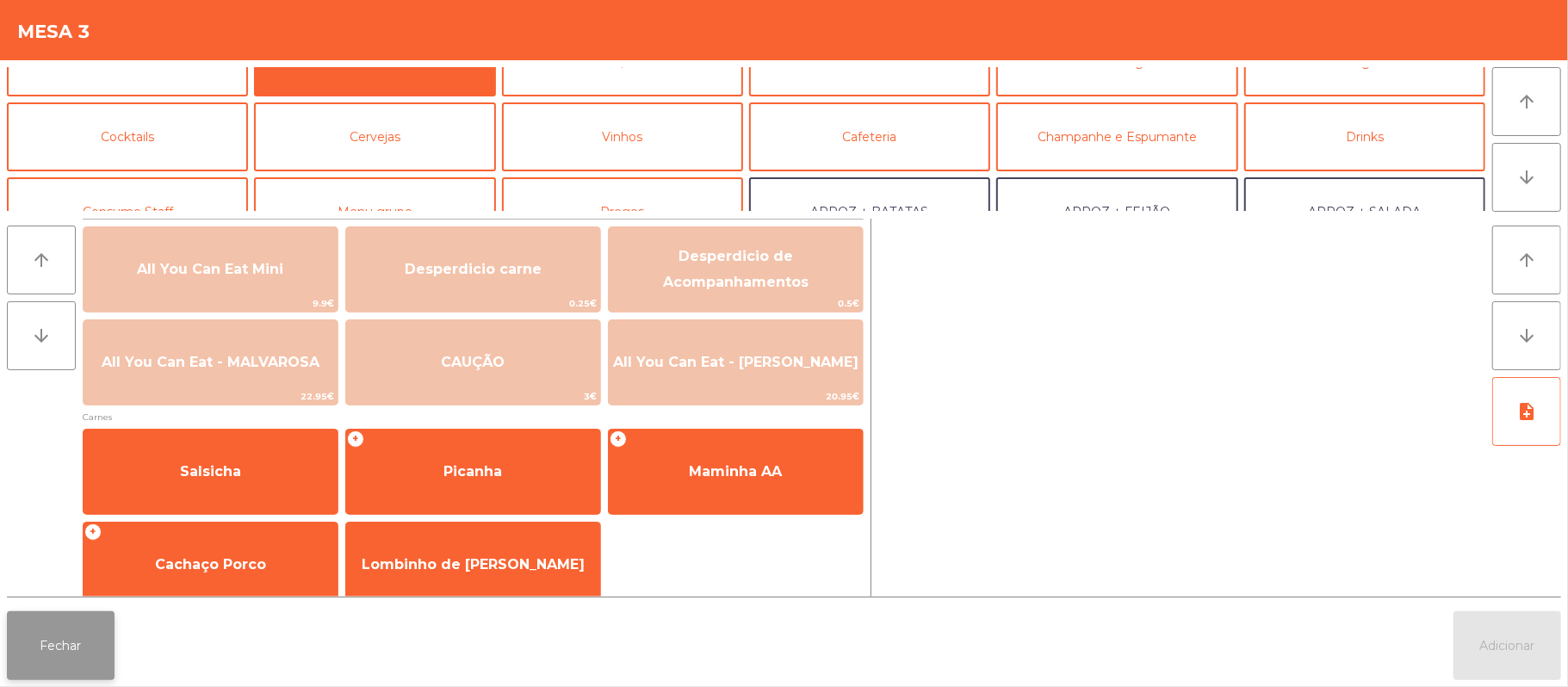
click at [93, 652] on button "Fechar" at bounding box center [60, 646] width 107 height 69
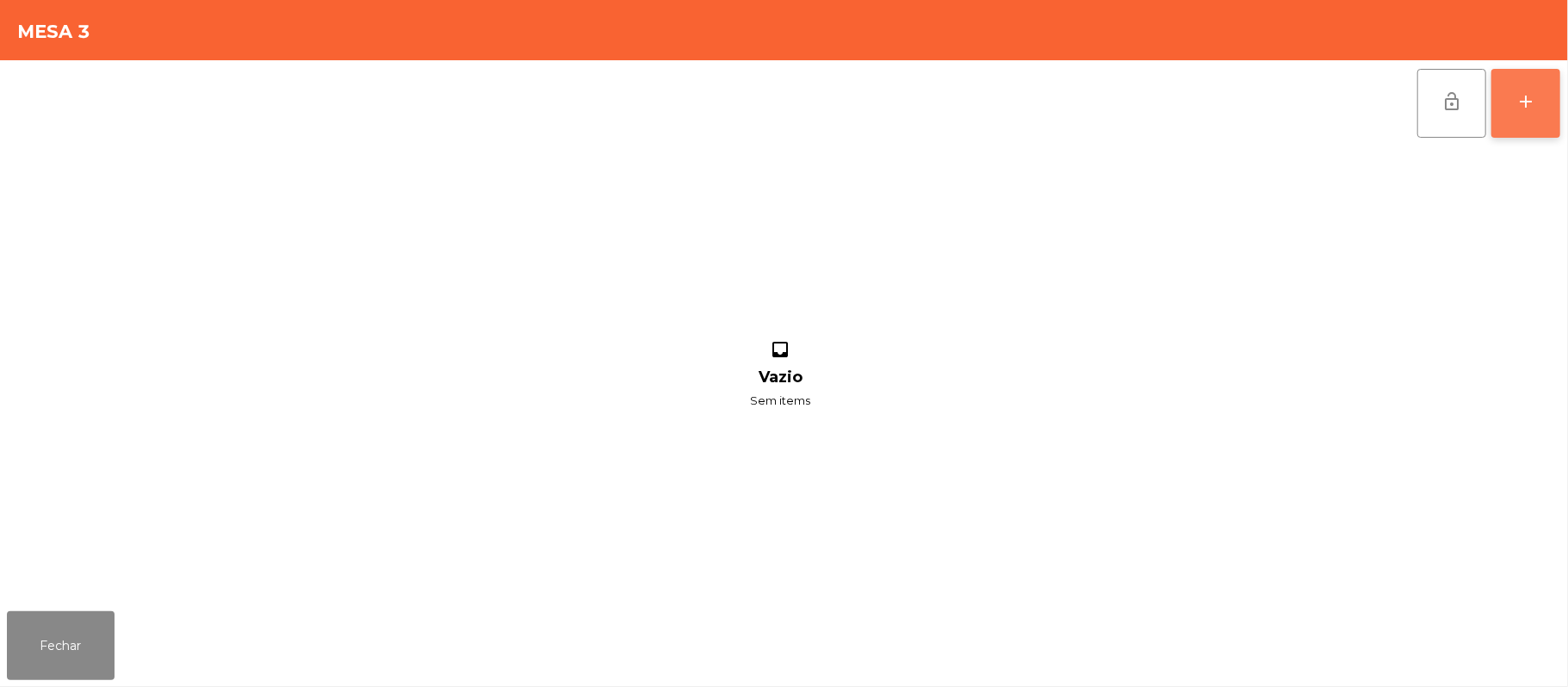
click at [1524, 101] on div "add" at bounding box center [1526, 101] width 21 height 21
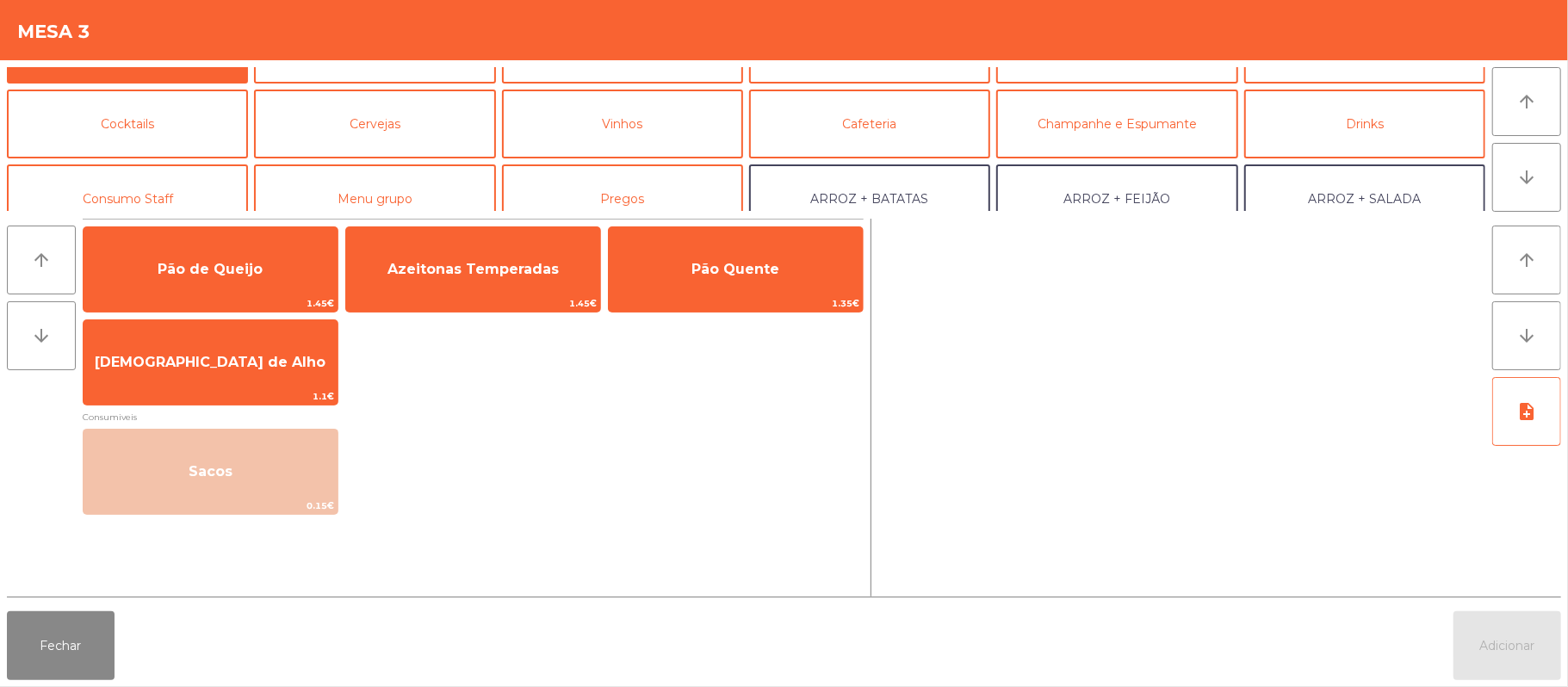
scroll to position [63, 0]
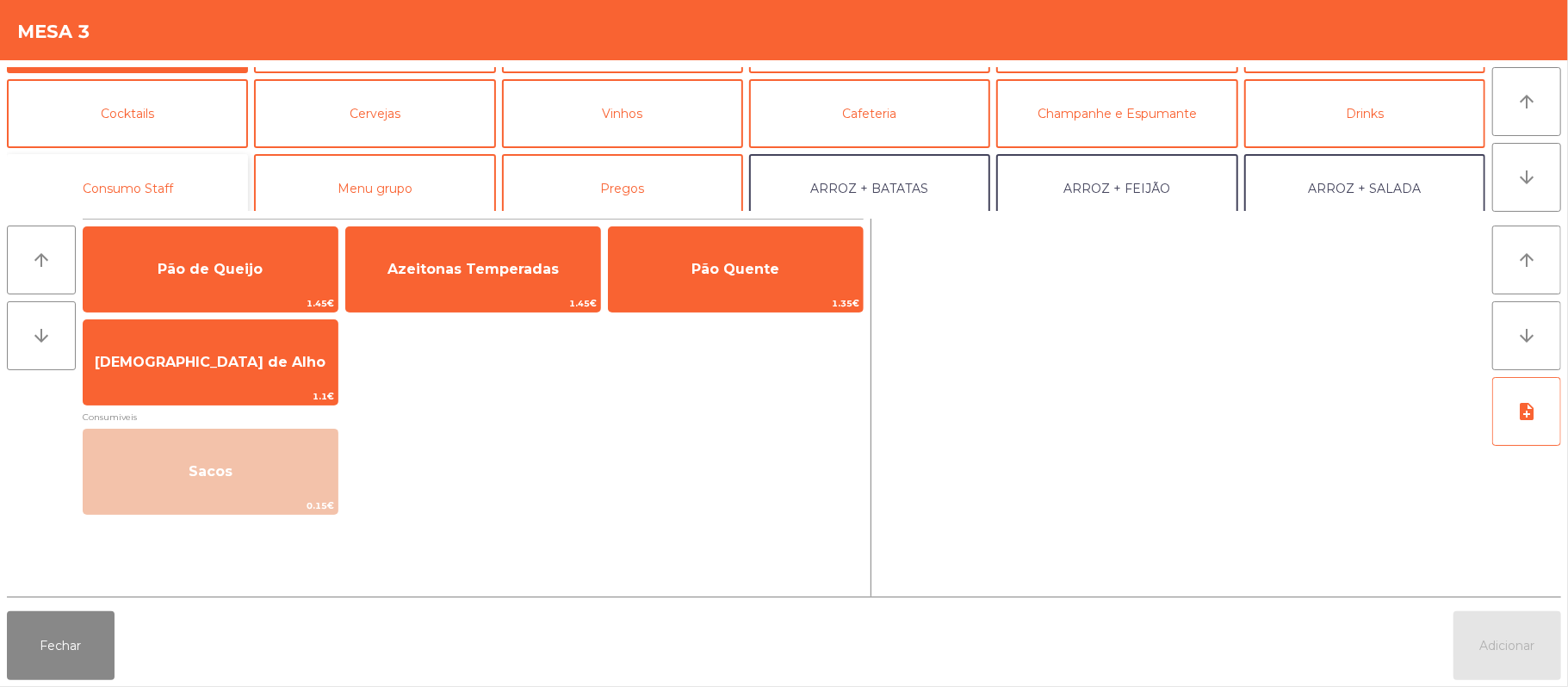
click at [166, 164] on button "Consumo Staff" at bounding box center [127, 188] width 241 height 69
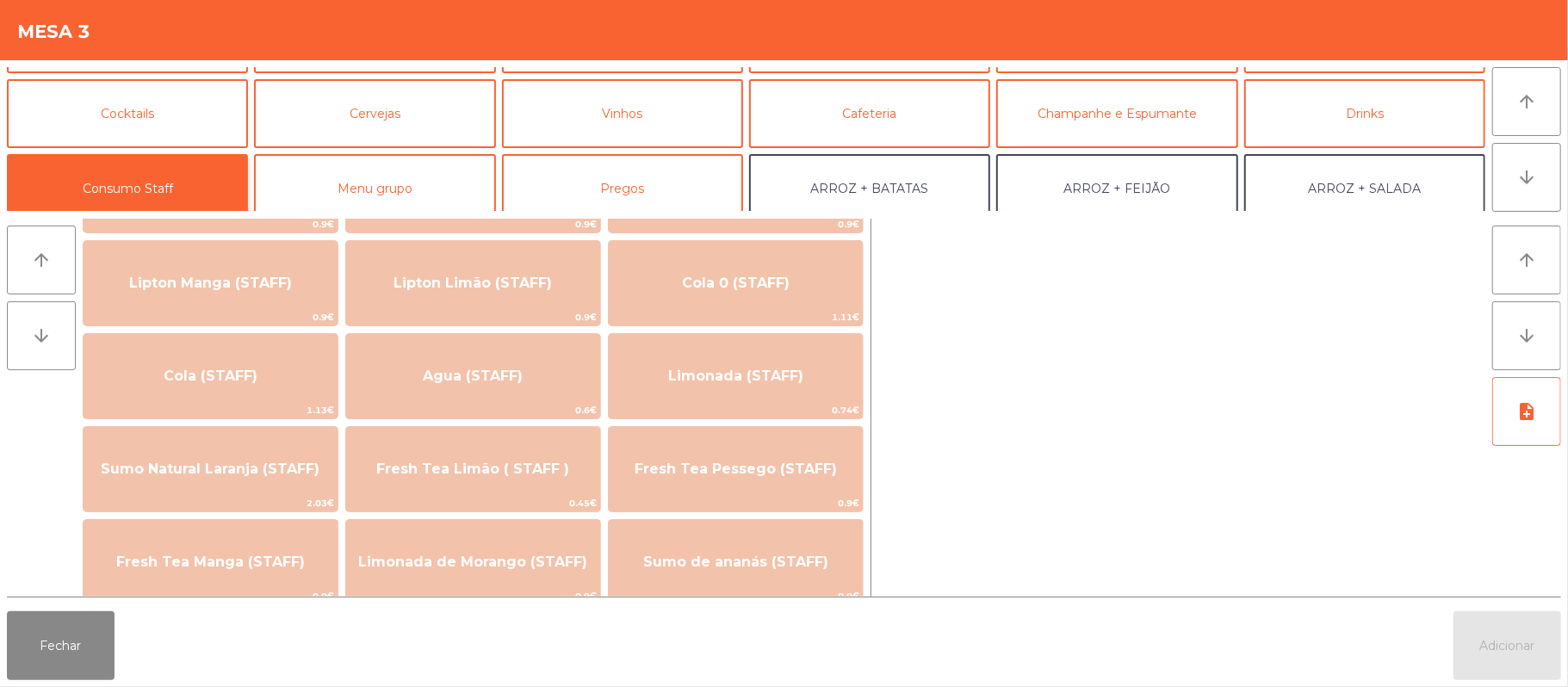
scroll to position [300, 0]
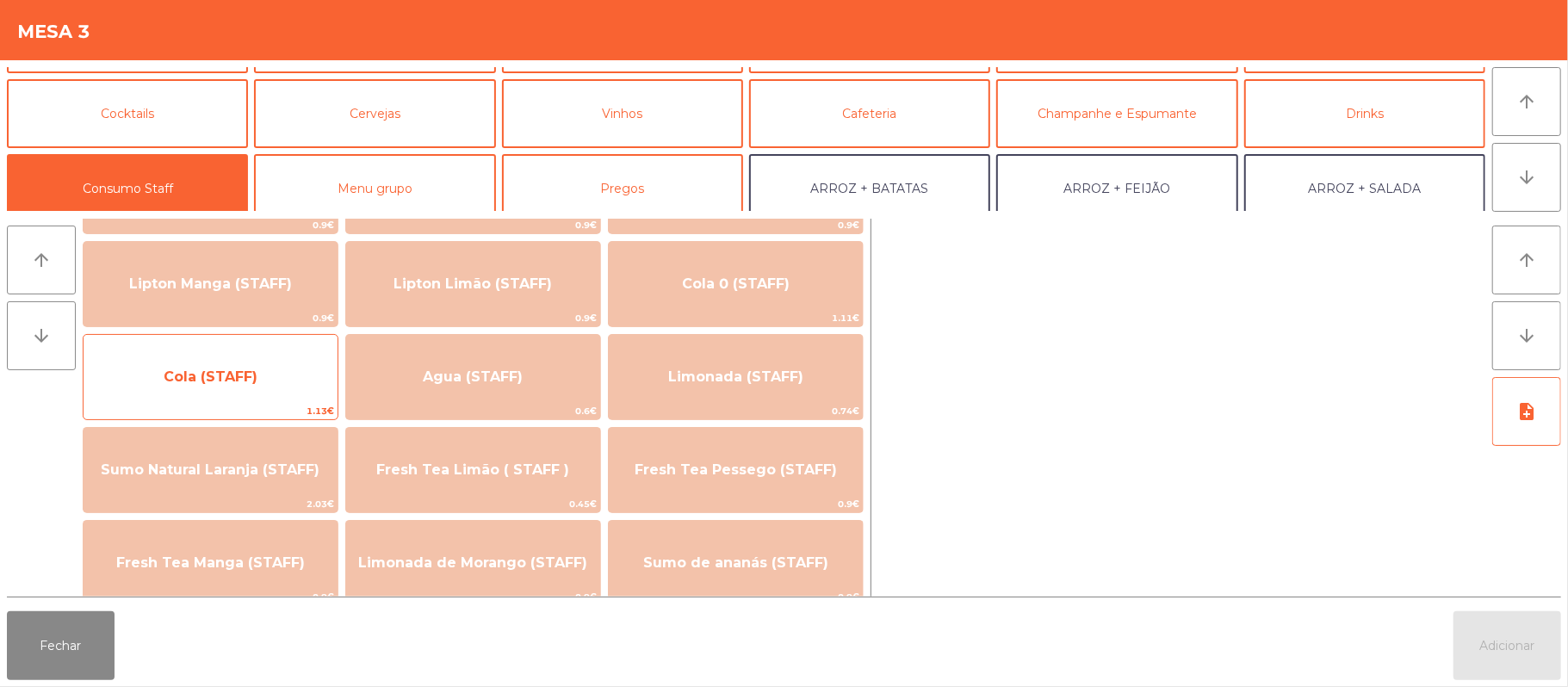
click at [259, 379] on span "Cola (STAFF)" at bounding box center [210, 377] width 254 height 47
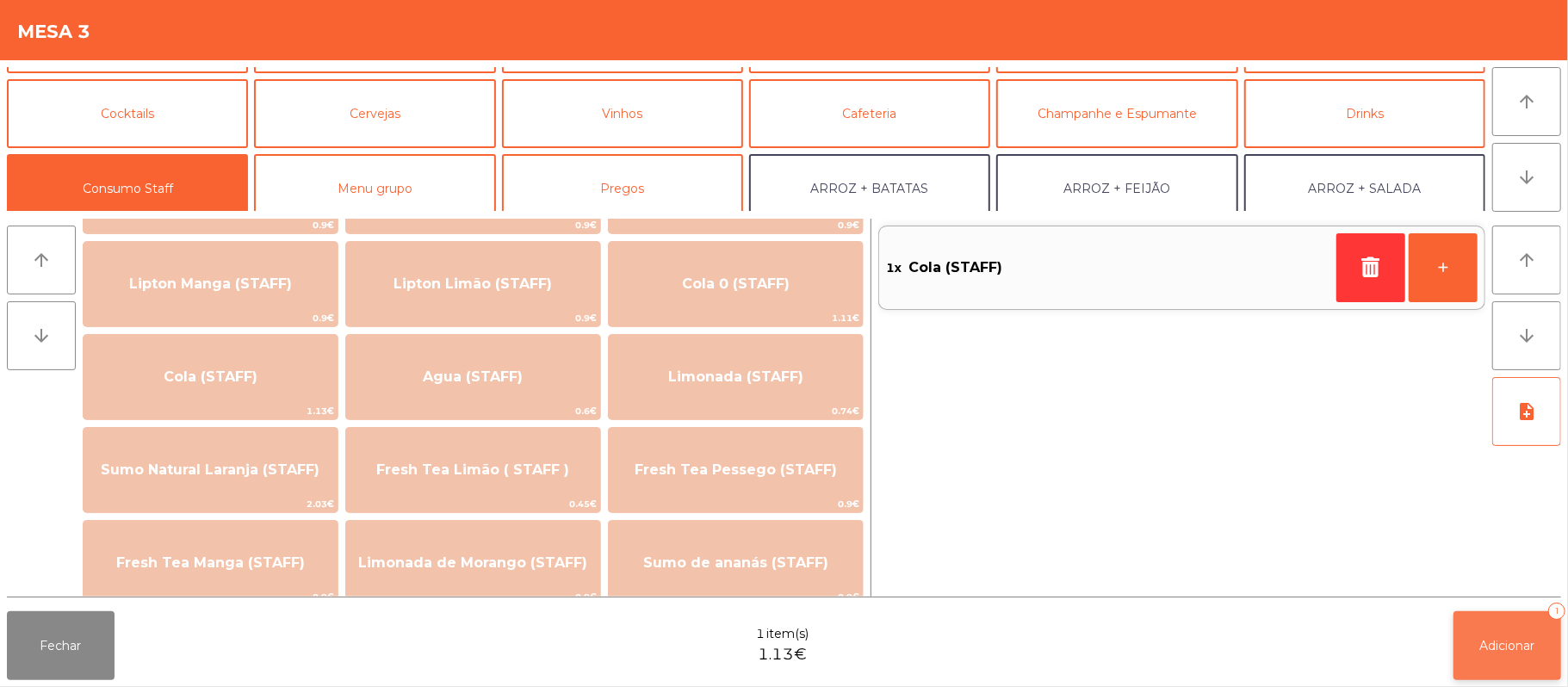
click at [1481, 670] on button "Adicionar 1" at bounding box center [1507, 646] width 107 height 69
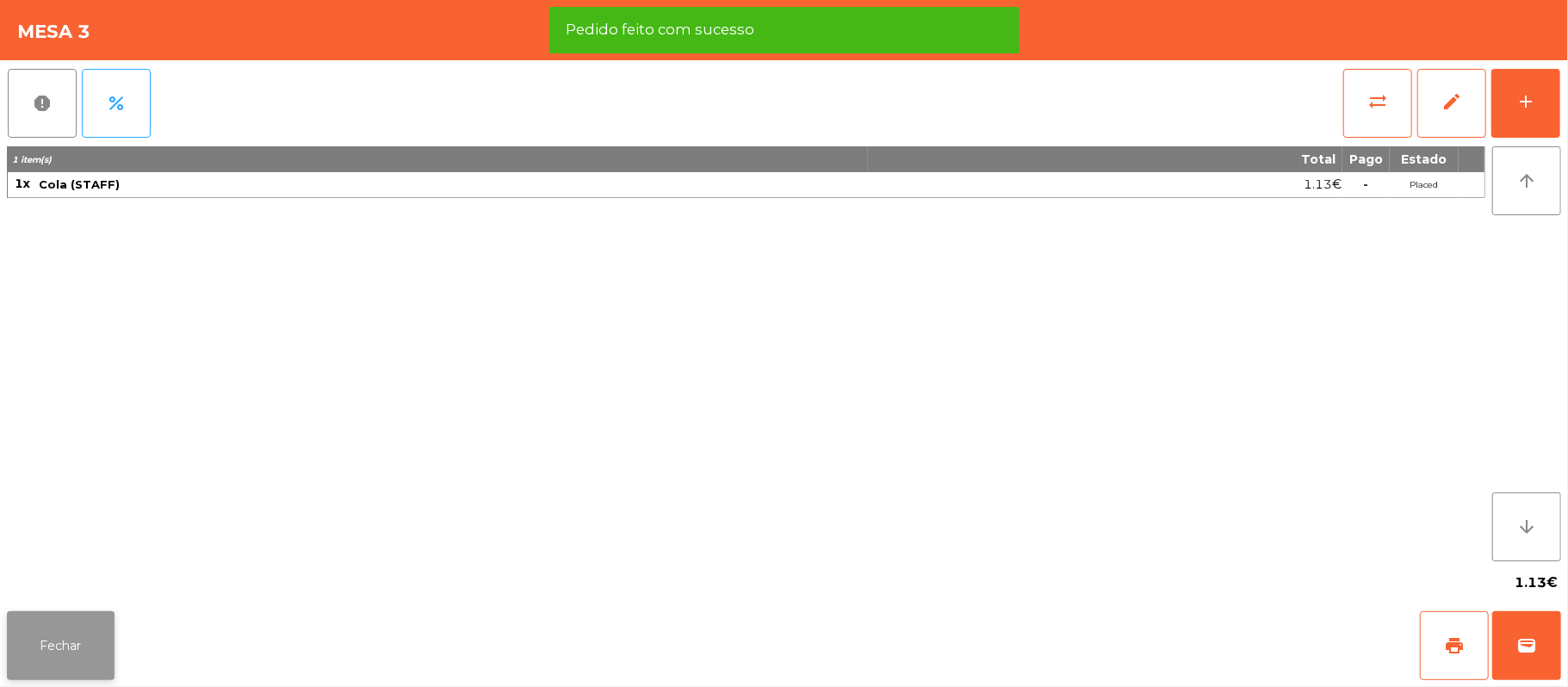
click at [70, 646] on button "Fechar" at bounding box center [60, 646] width 107 height 69
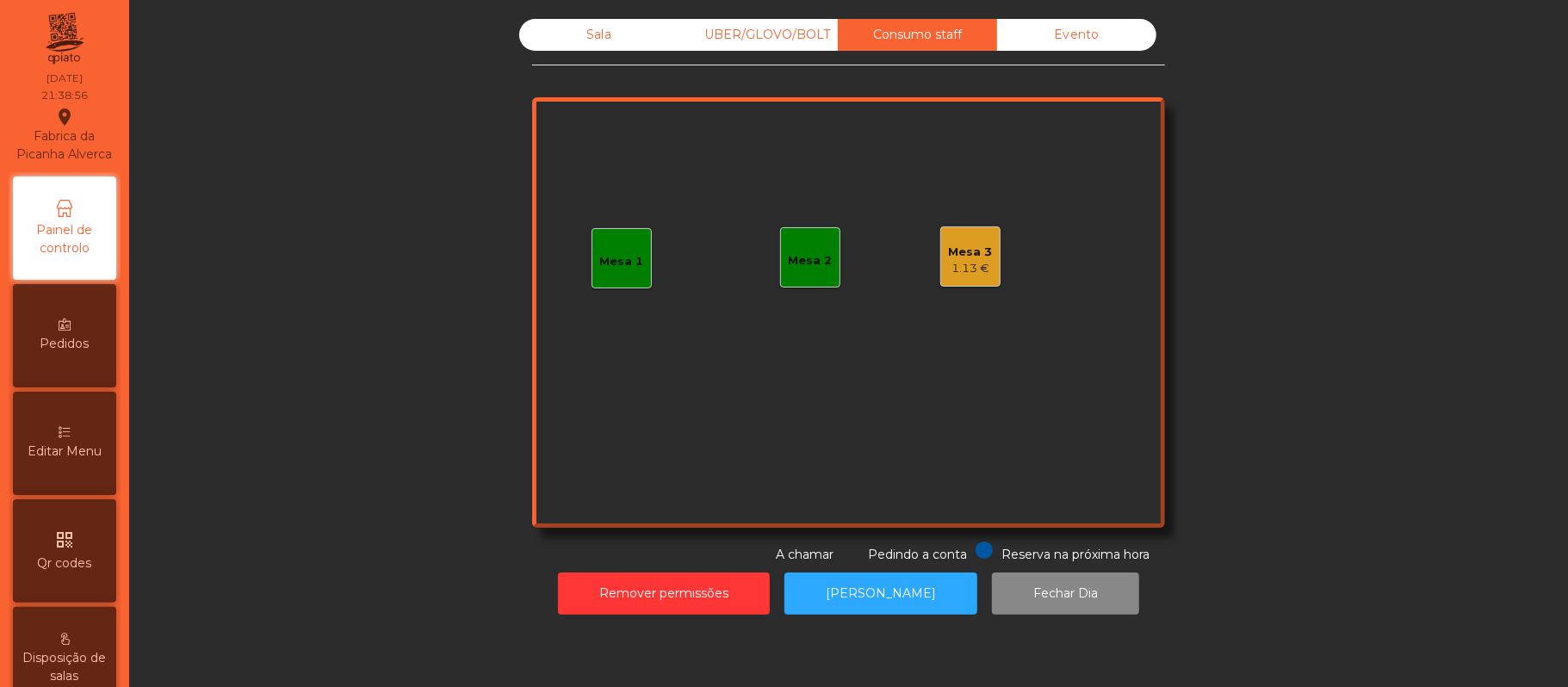
click at [605, 32] on div "Sala" at bounding box center [599, 34] width 159 height 32
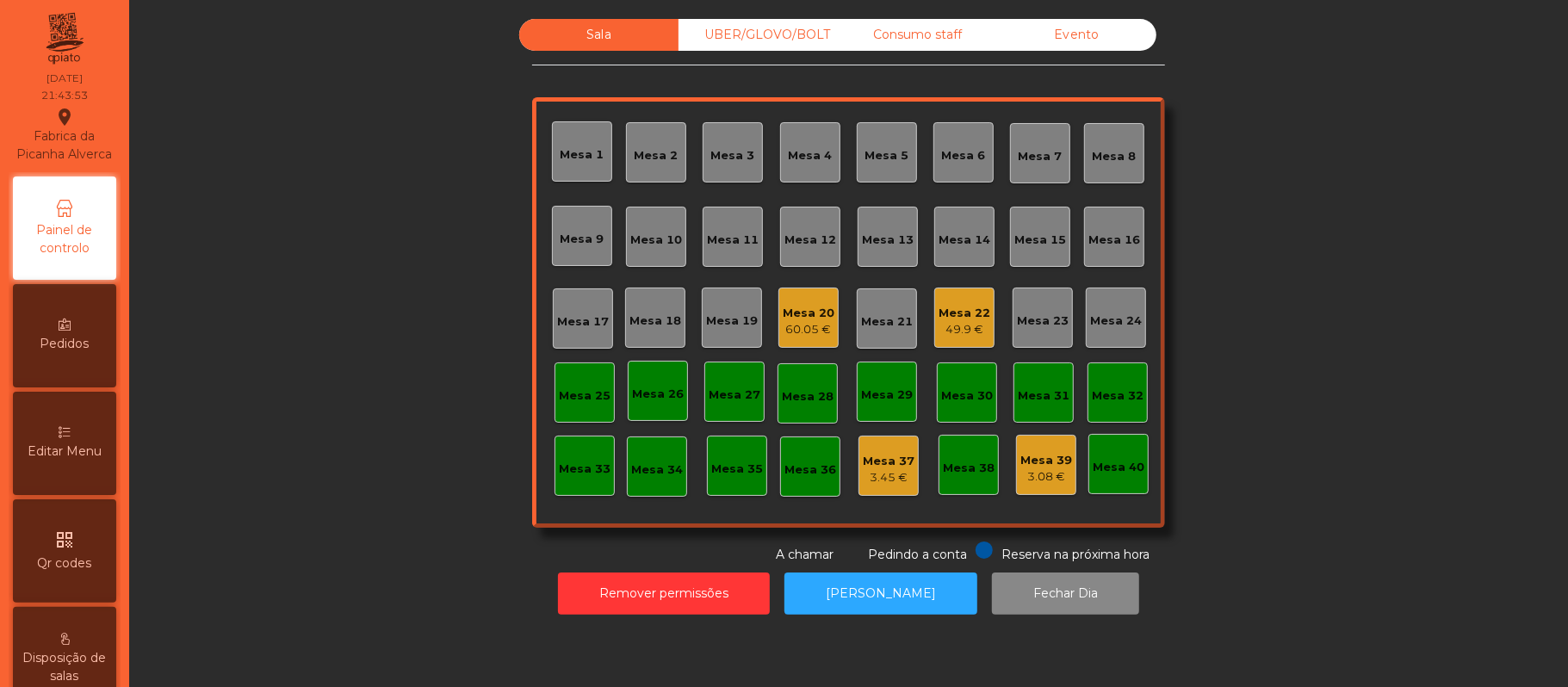
click at [872, 465] on div "Mesa 37" at bounding box center [889, 461] width 52 height 17
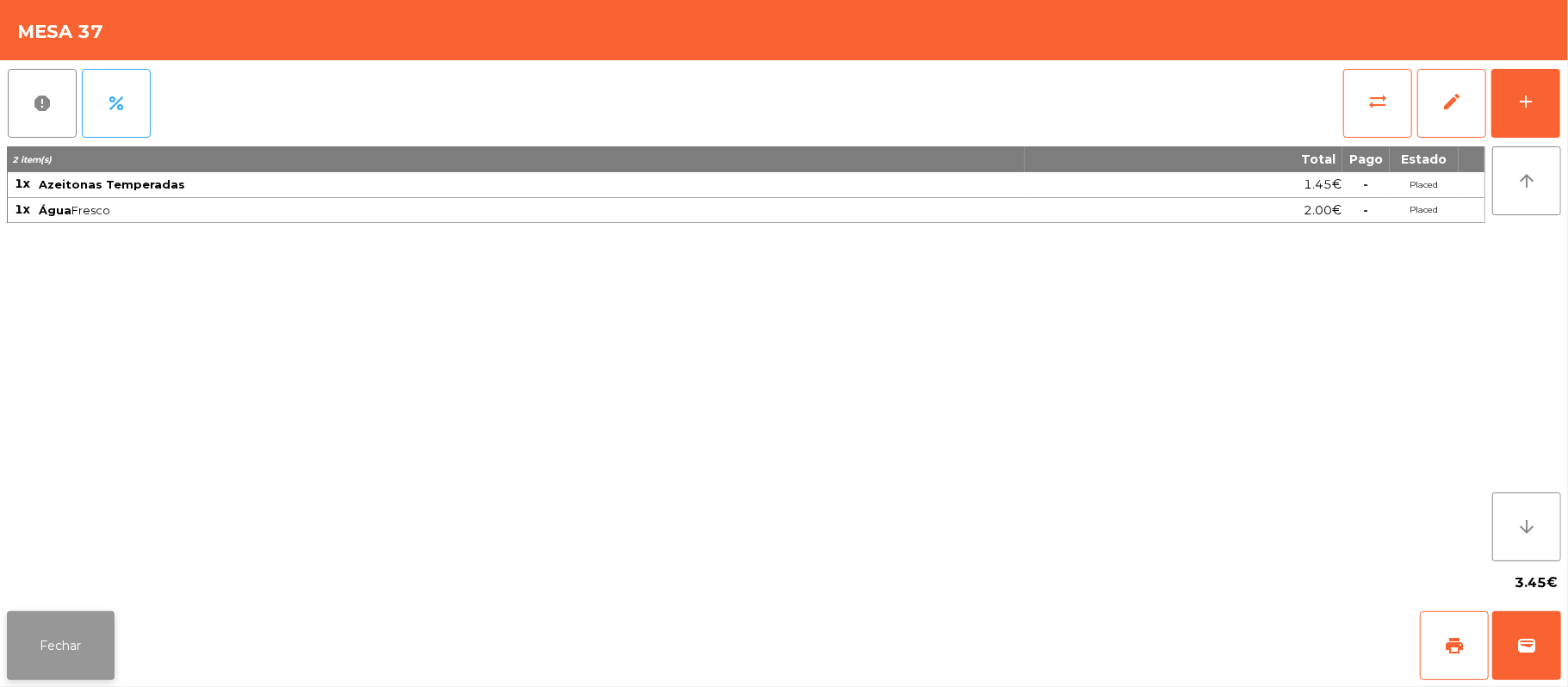
click at [56, 655] on button "Fechar" at bounding box center [60, 646] width 107 height 69
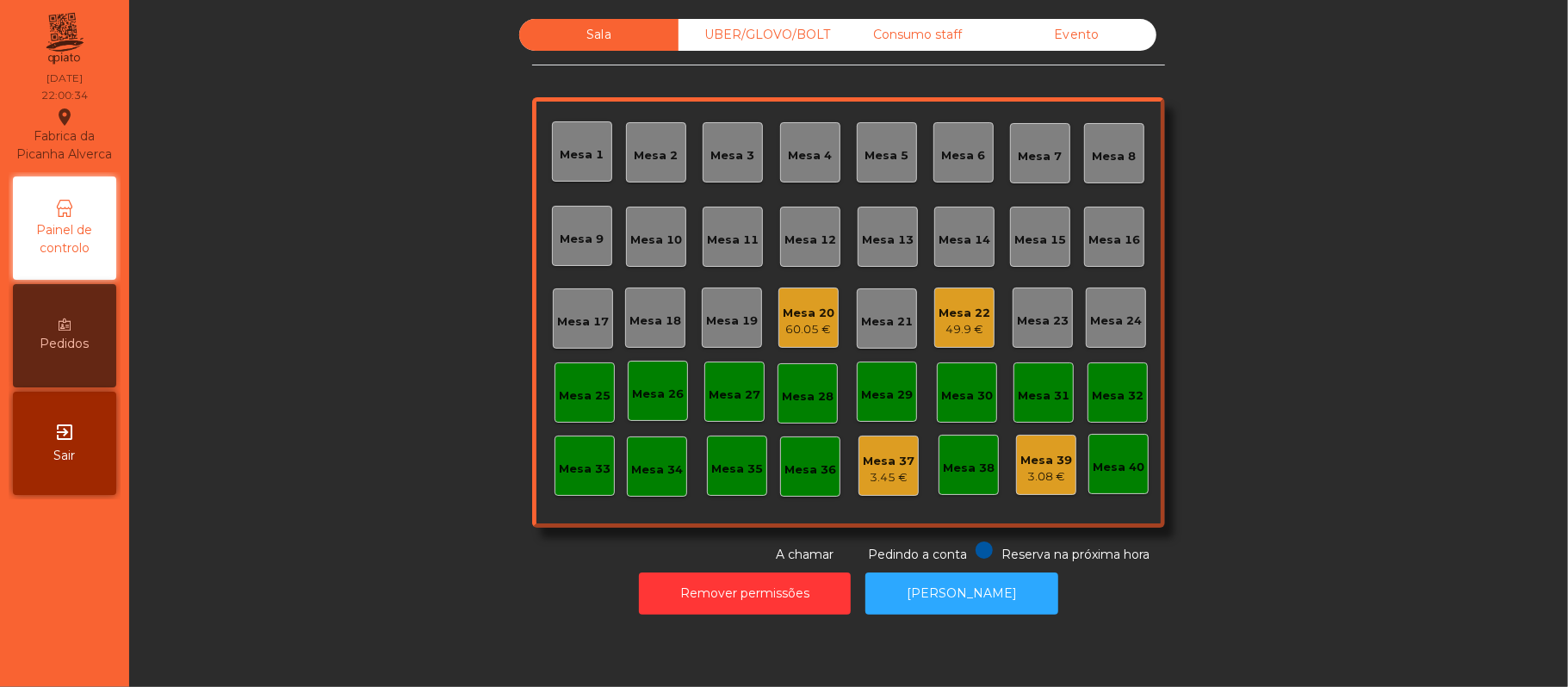
click at [814, 323] on div "60.05 €" at bounding box center [808, 330] width 52 height 17
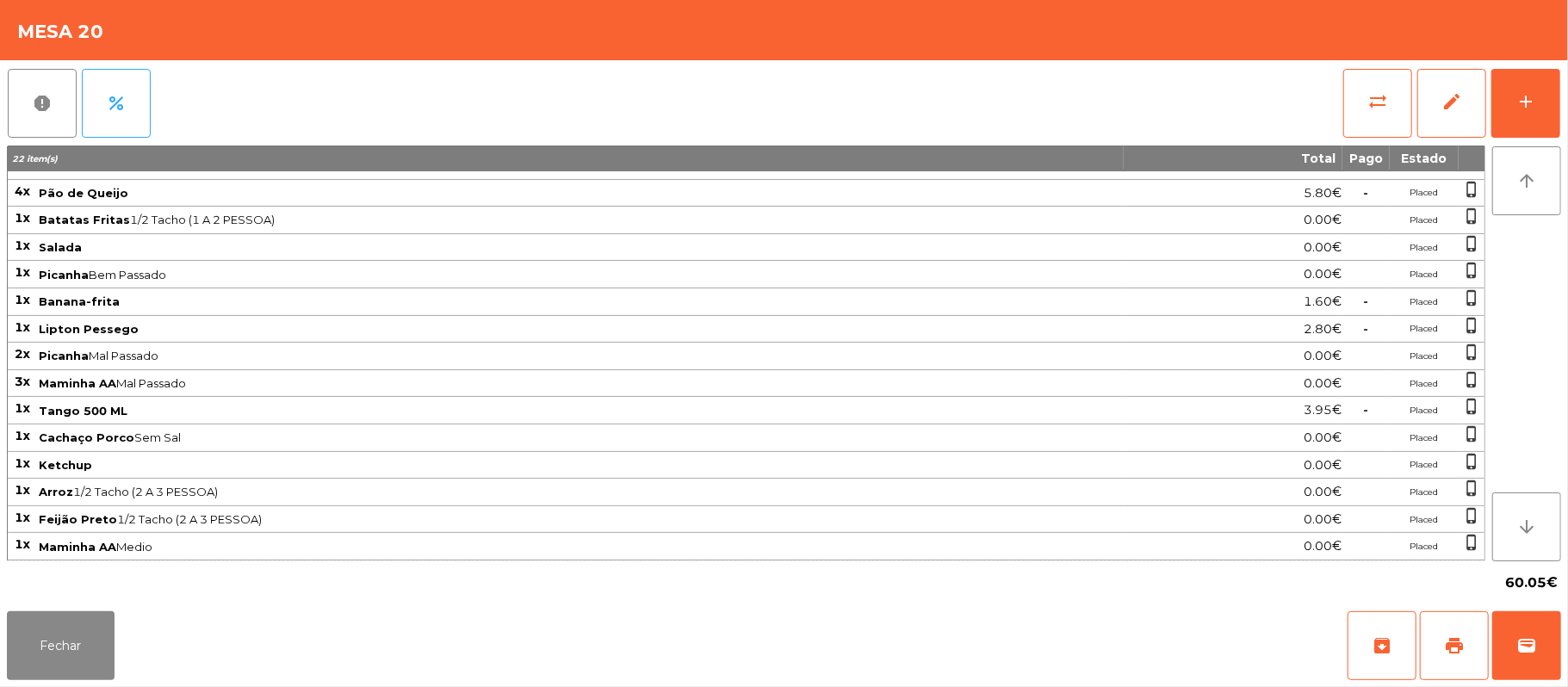
scroll to position [30, 0]
click at [94, 673] on button "Fechar" at bounding box center [60, 646] width 107 height 69
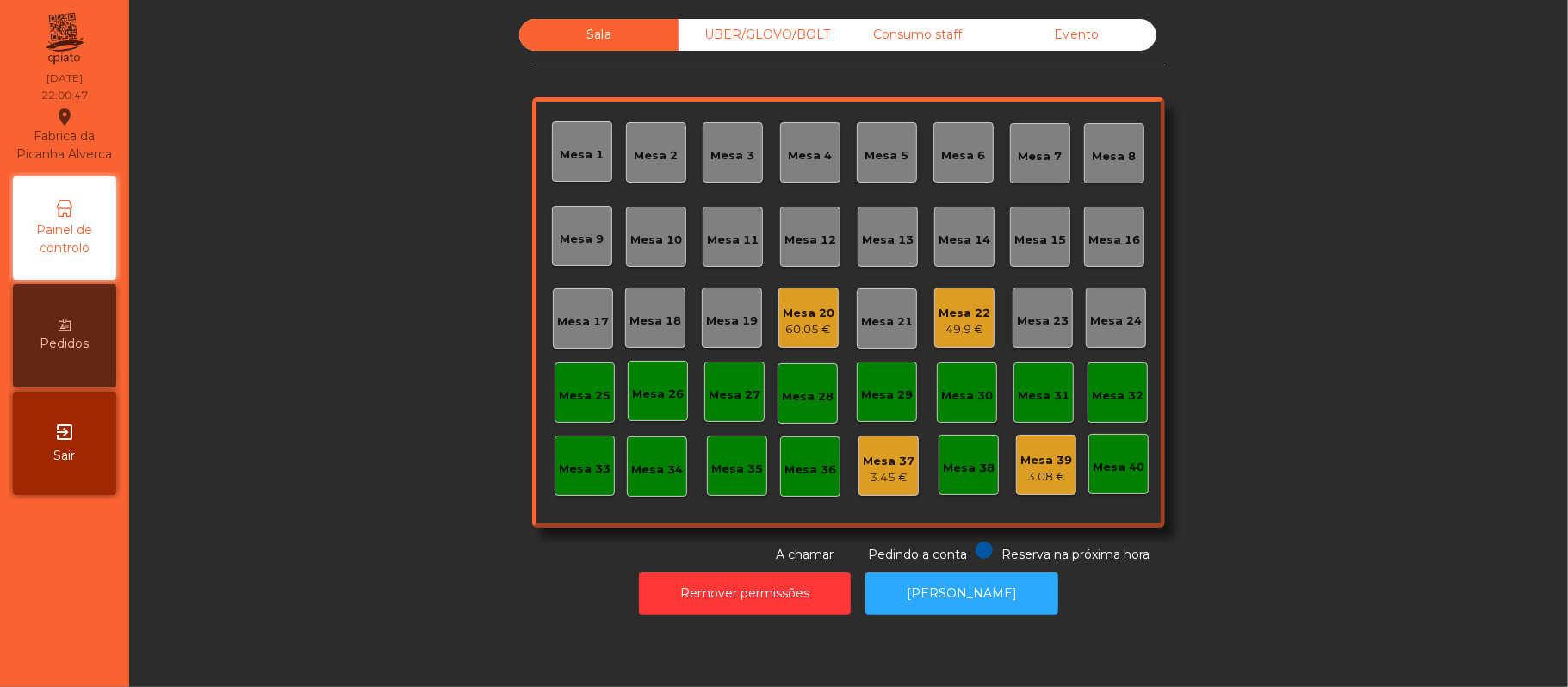
click at [967, 334] on div "49.9 €" at bounding box center [964, 330] width 52 height 17
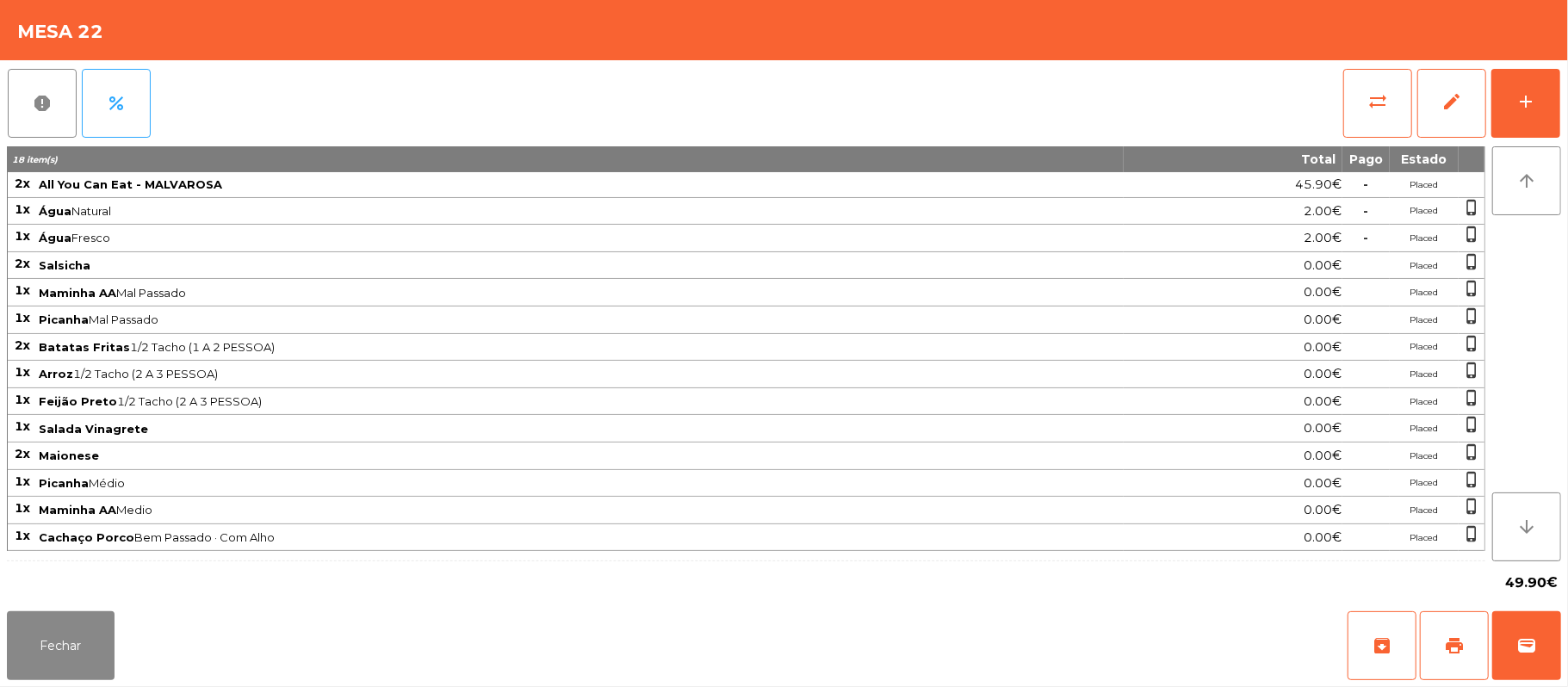
scroll to position [1, 0]
click at [77, 651] on button "Fechar" at bounding box center [60, 646] width 107 height 69
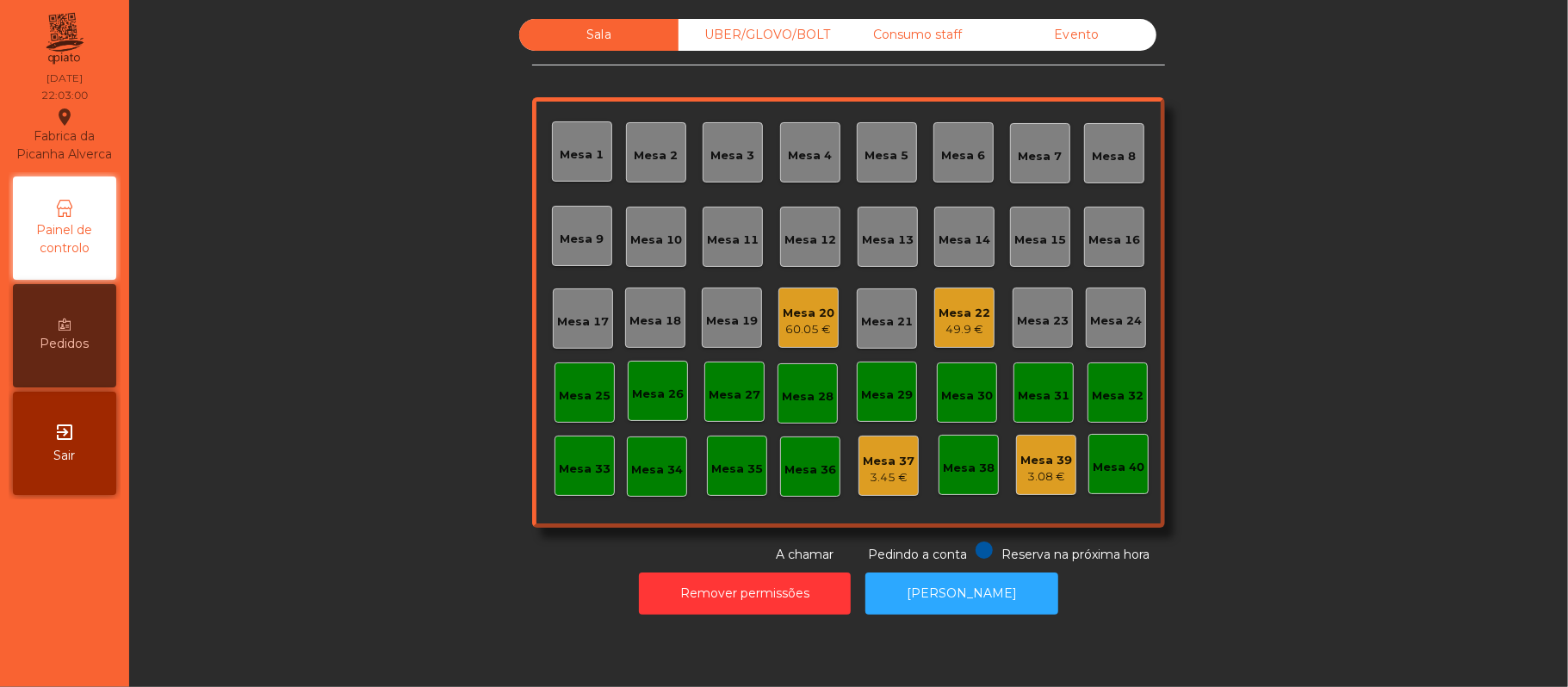
click at [951, 319] on div "Mesa 22" at bounding box center [964, 314] width 52 height 17
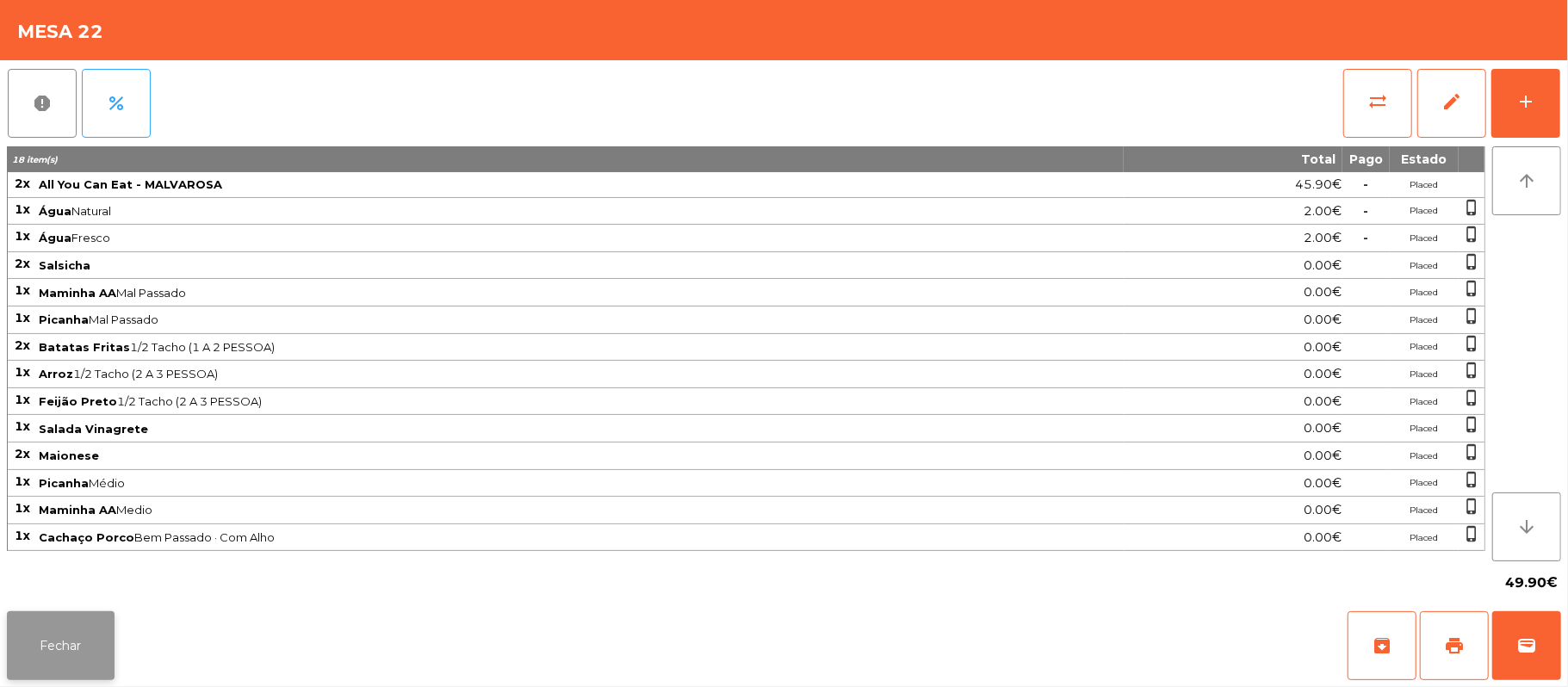
click at [86, 640] on button "Fechar" at bounding box center [60, 646] width 107 height 69
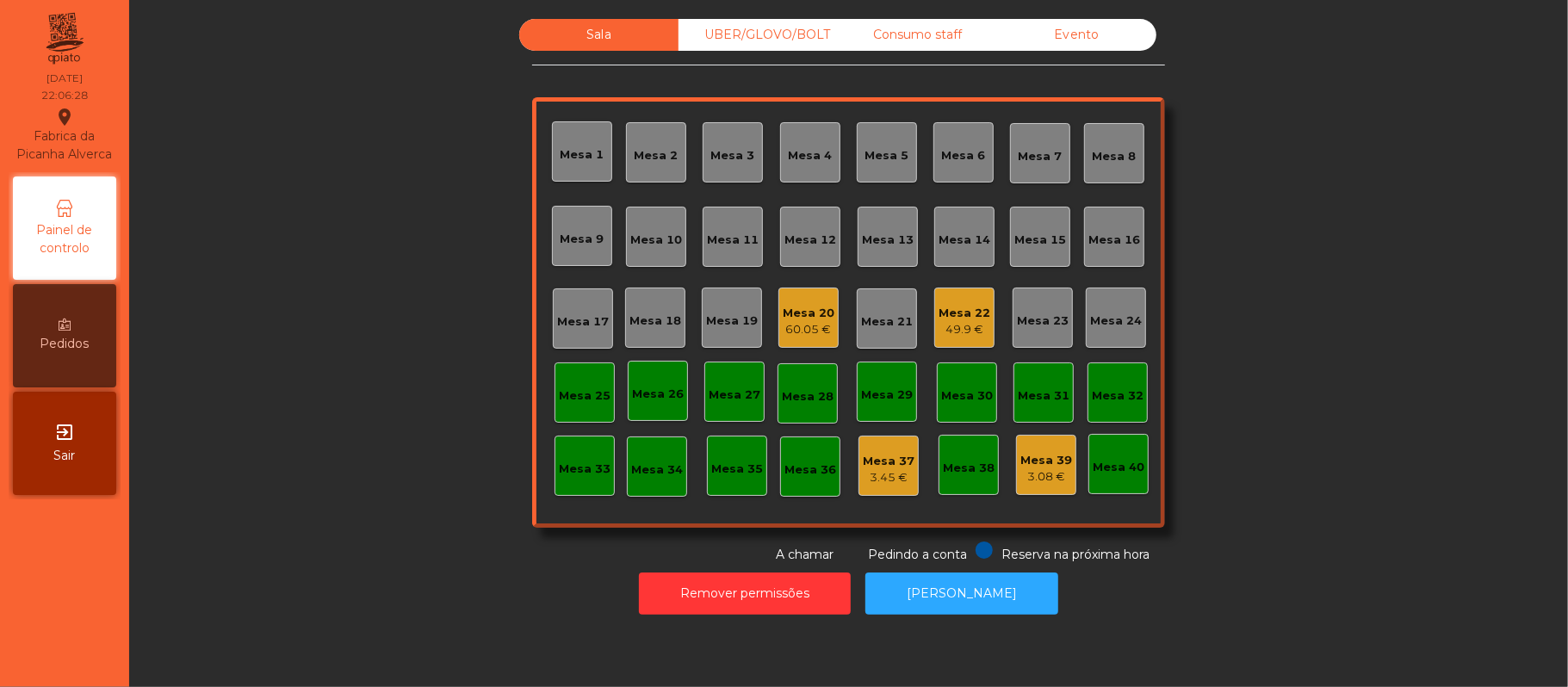
click at [790, 321] on div "60.05 €" at bounding box center [808, 330] width 52 height 17
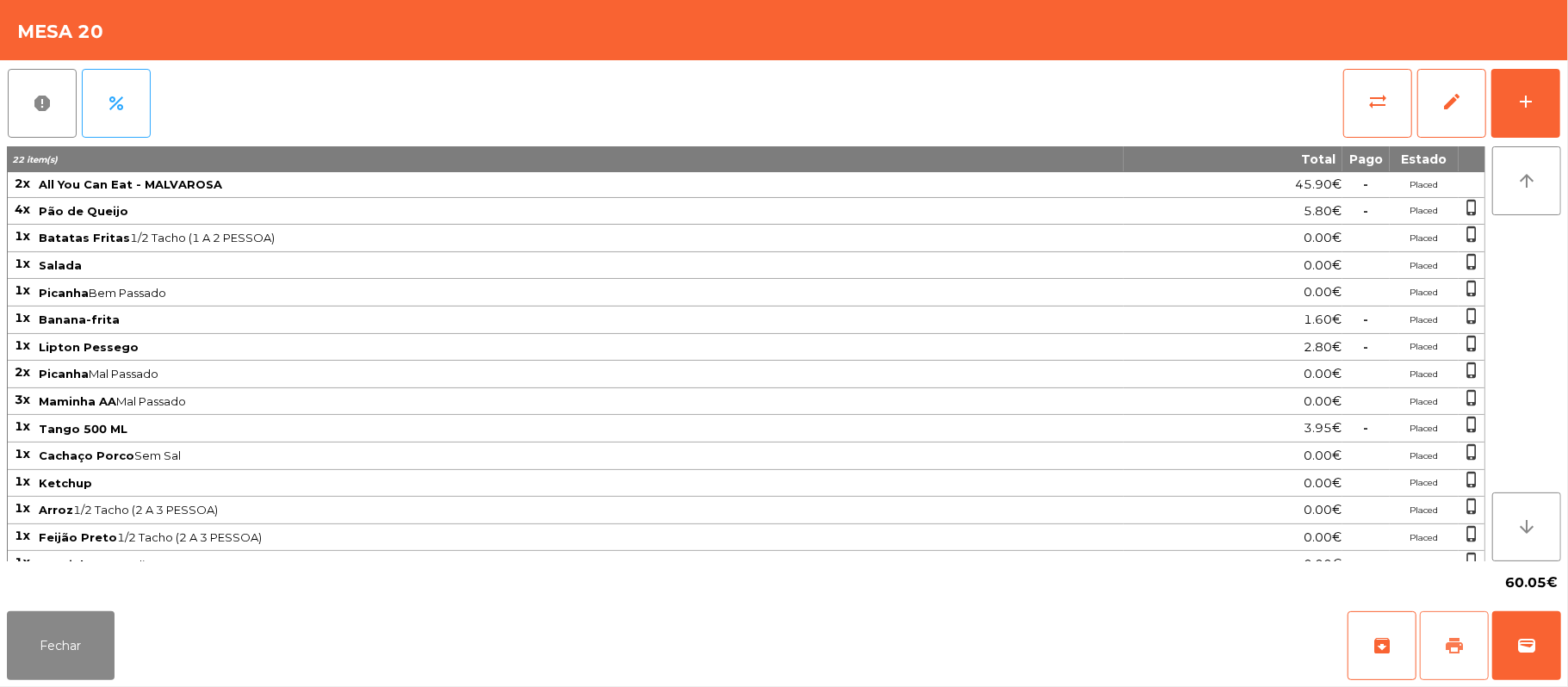
click at [1453, 644] on span "print" at bounding box center [1454, 646] width 21 height 21
click at [91, 649] on button "Fechar" at bounding box center [60, 646] width 107 height 69
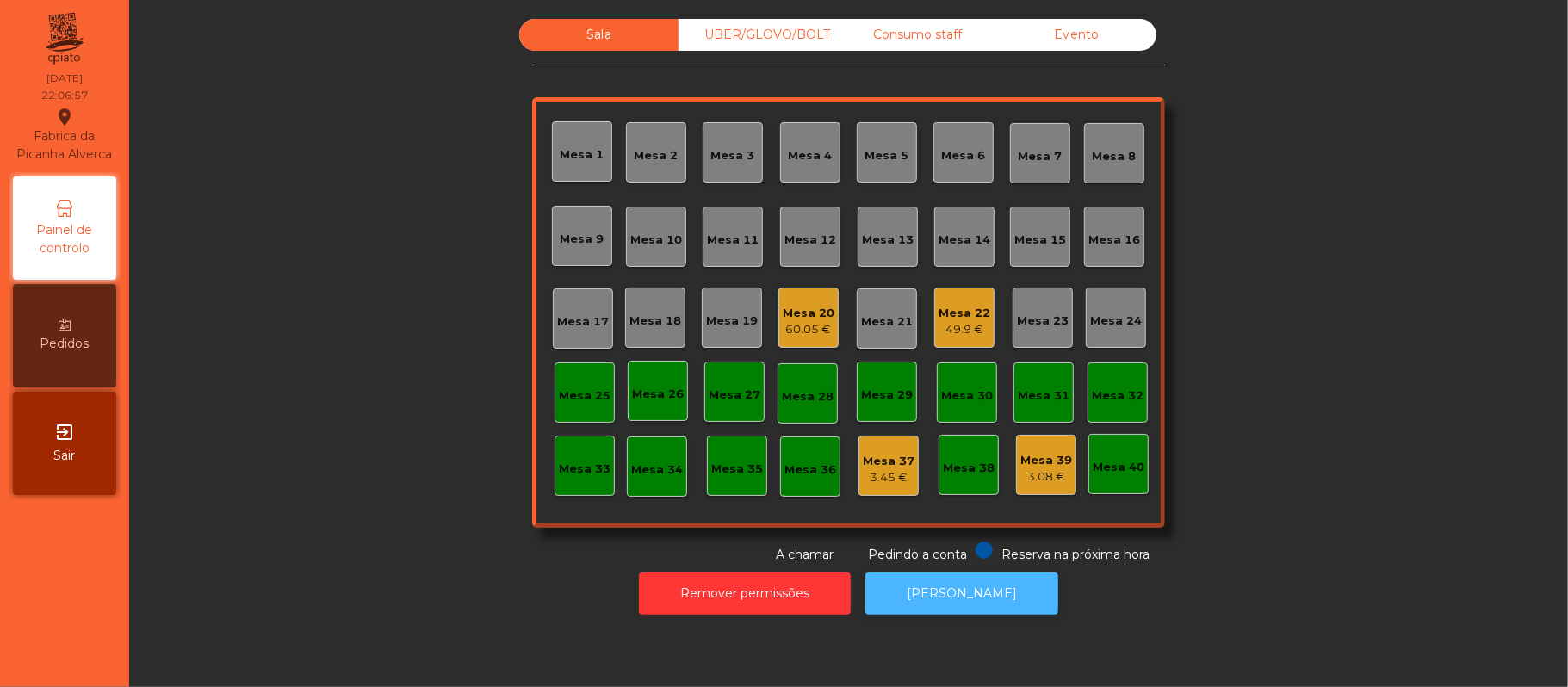
click at [1012, 606] on button "[PERSON_NAME]" at bounding box center [961, 593] width 193 height 42
click at [989, 605] on button "[PERSON_NAME]" at bounding box center [961, 593] width 193 height 42
click at [812, 332] on div "60.05 €" at bounding box center [808, 330] width 52 height 17
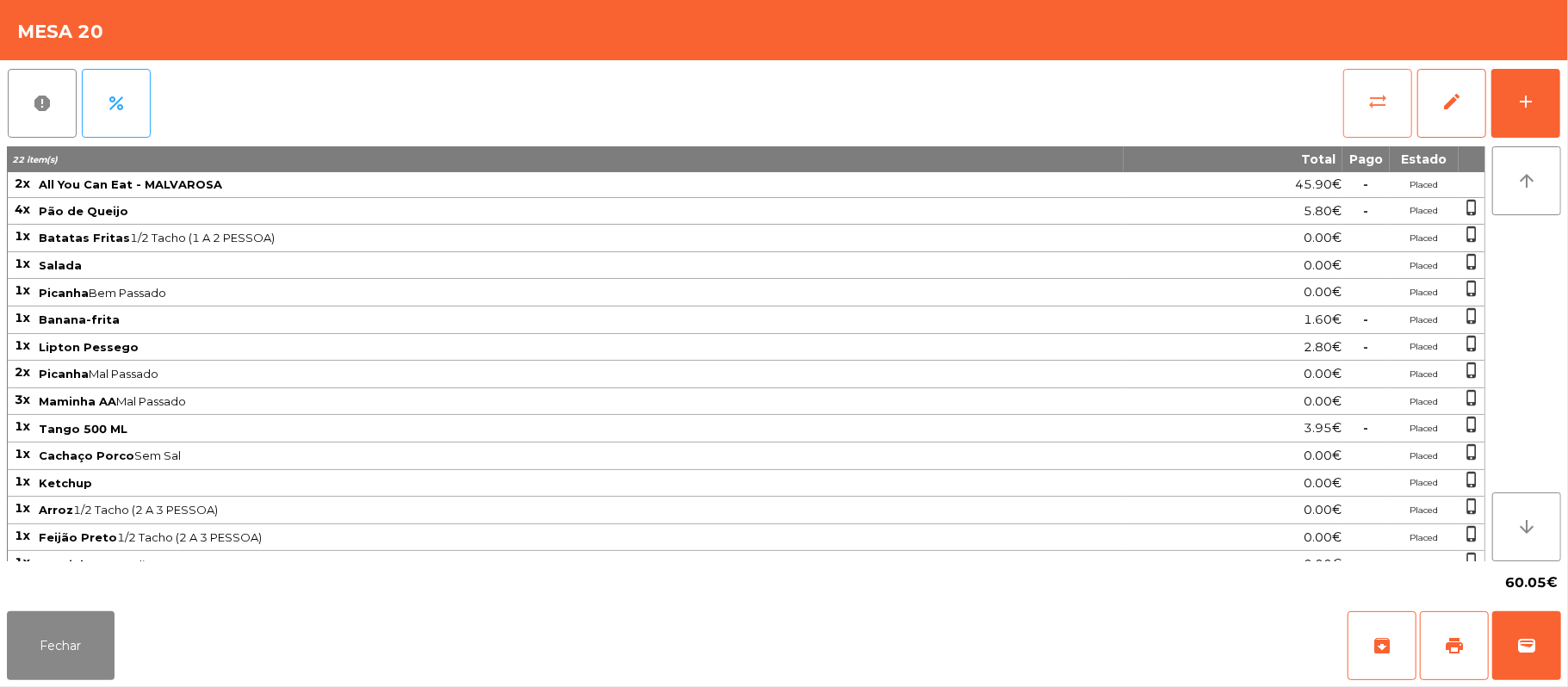
click at [1353, 76] on button "sync_alt" at bounding box center [1378, 103] width 69 height 69
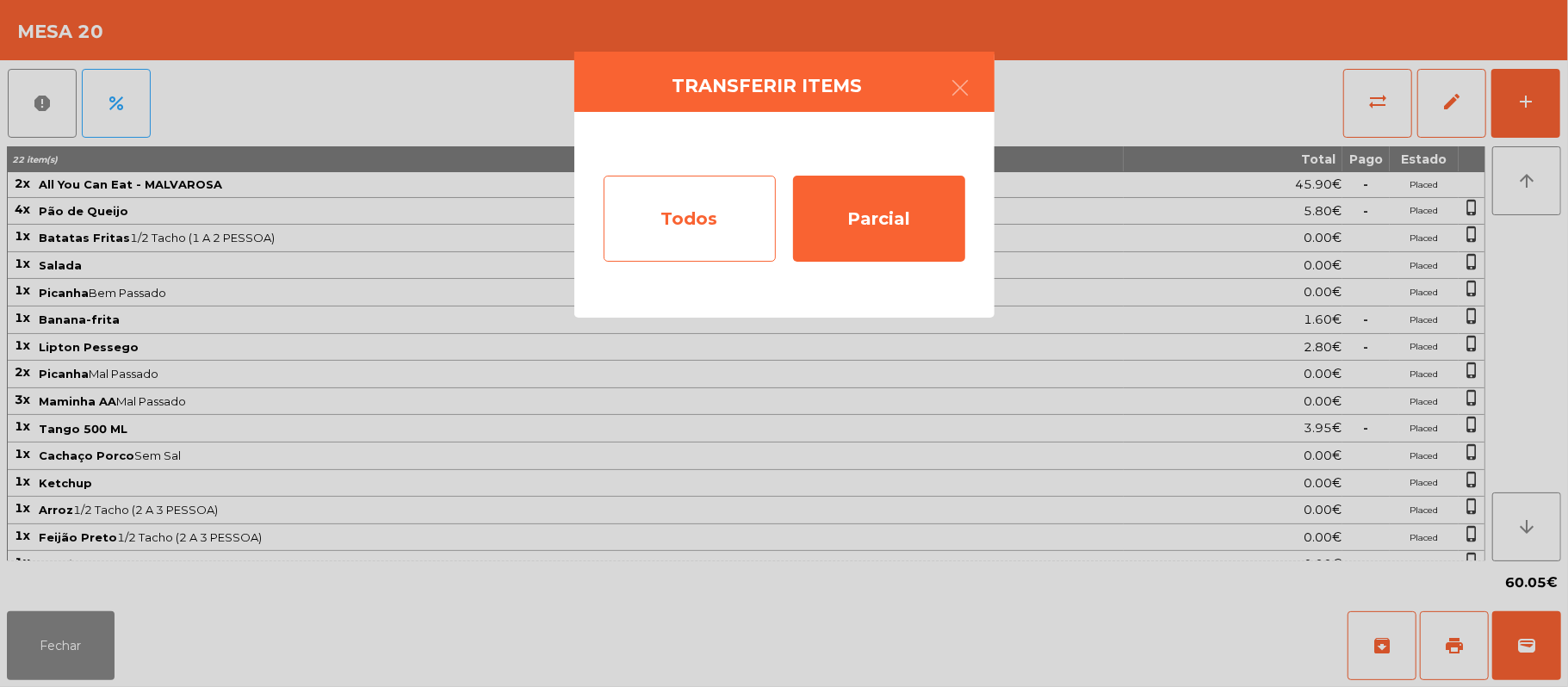
click at [674, 232] on div "Todos" at bounding box center [690, 219] width 172 height 86
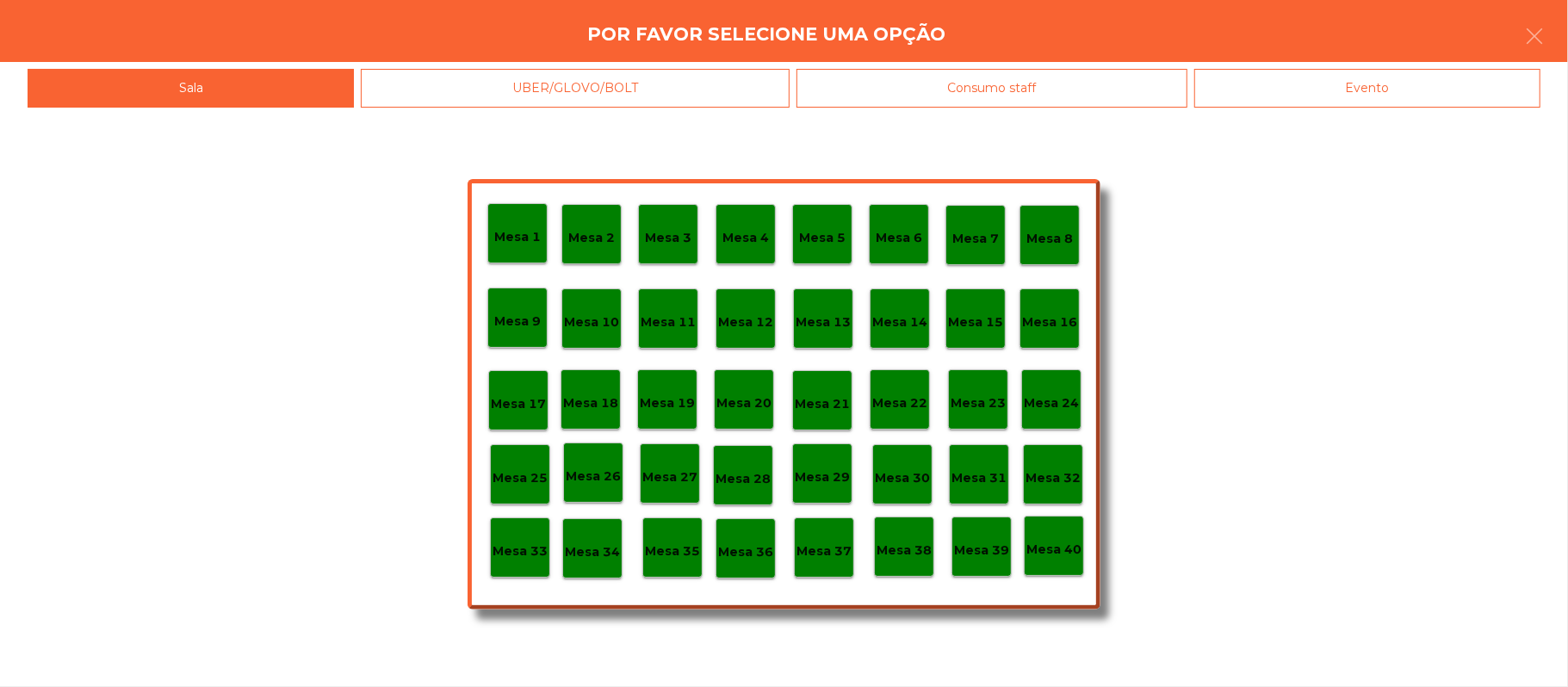
click at [1375, 100] on div "Evento" at bounding box center [1367, 88] width 346 height 38
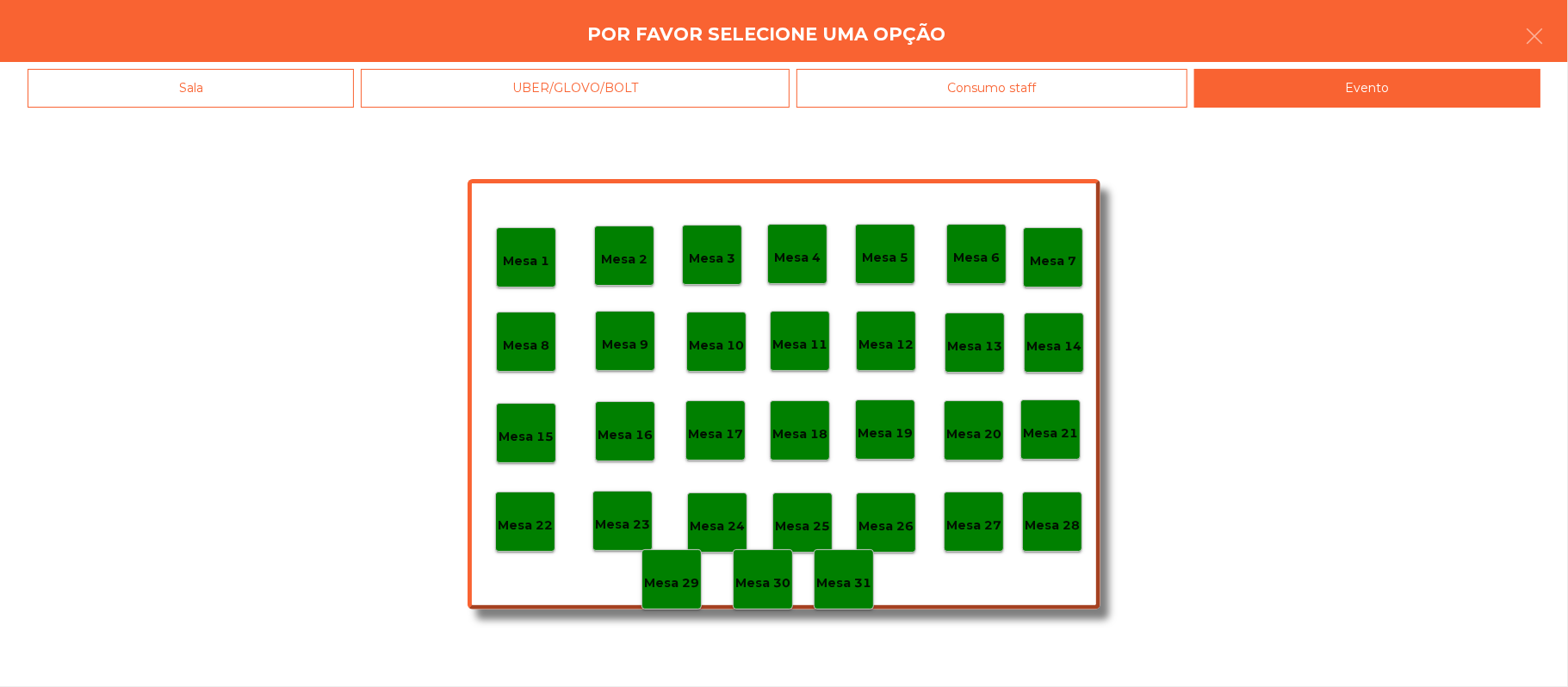
click at [1050, 497] on div "Mesa 28" at bounding box center [1051, 521] width 60 height 60
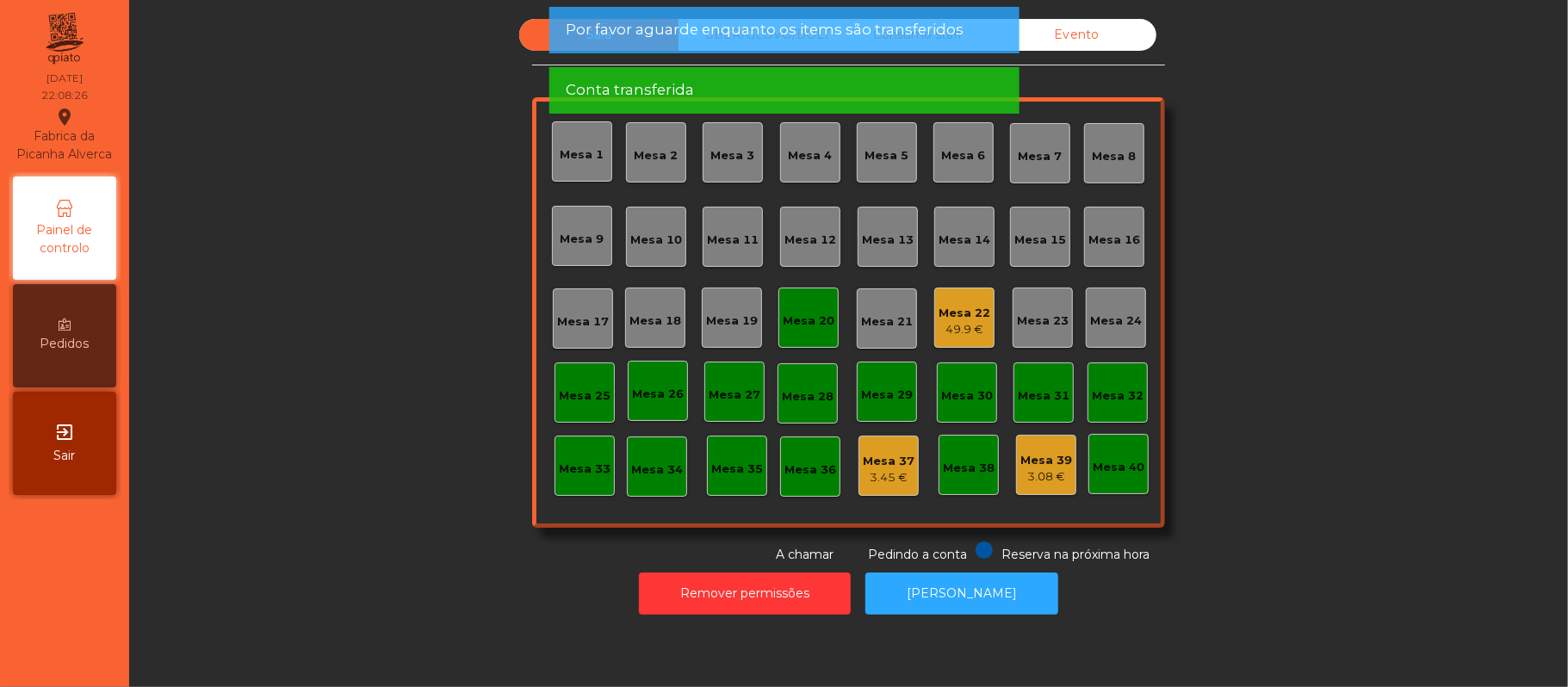
click at [811, 331] on div "Mesa 20" at bounding box center [807, 318] width 60 height 60
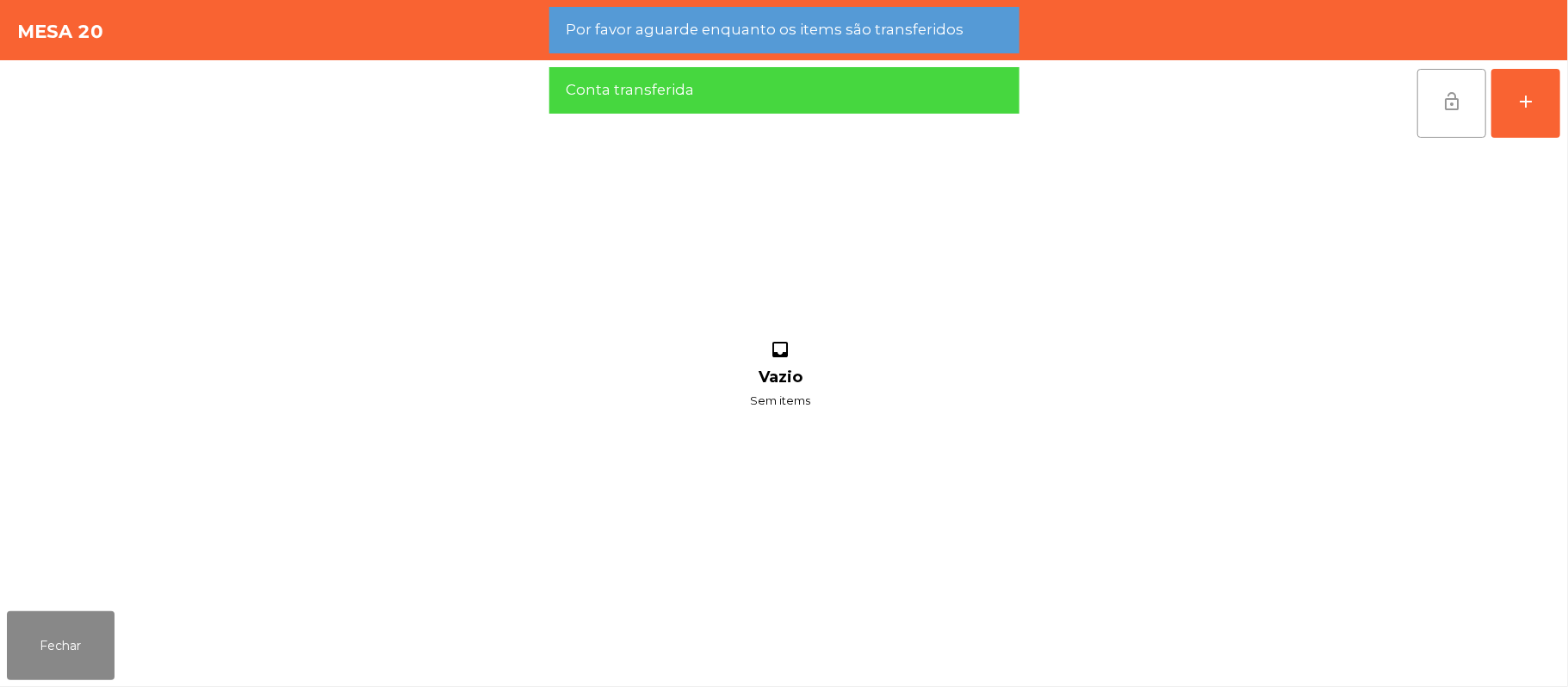
click at [1462, 125] on button "lock_open" at bounding box center [1451, 103] width 69 height 69
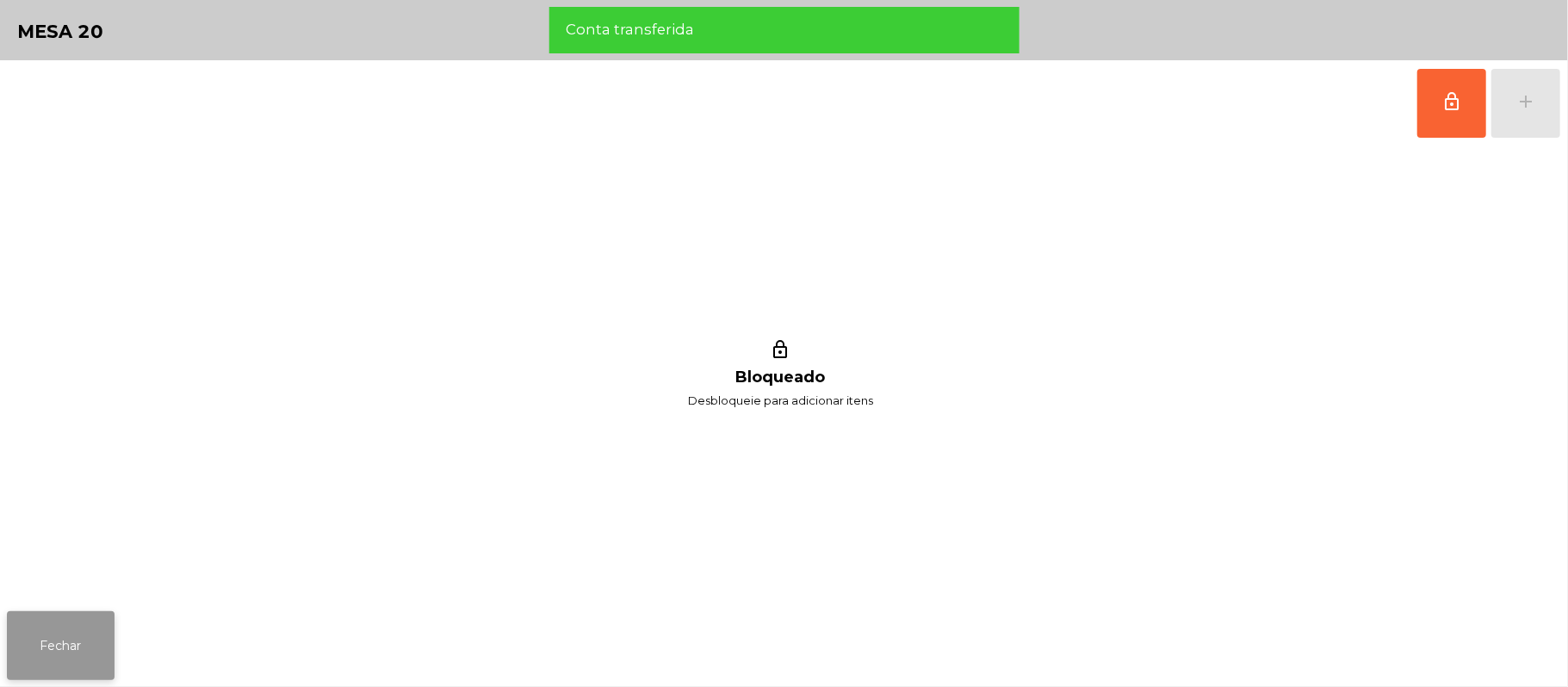
click at [38, 645] on button "Fechar" at bounding box center [60, 646] width 107 height 69
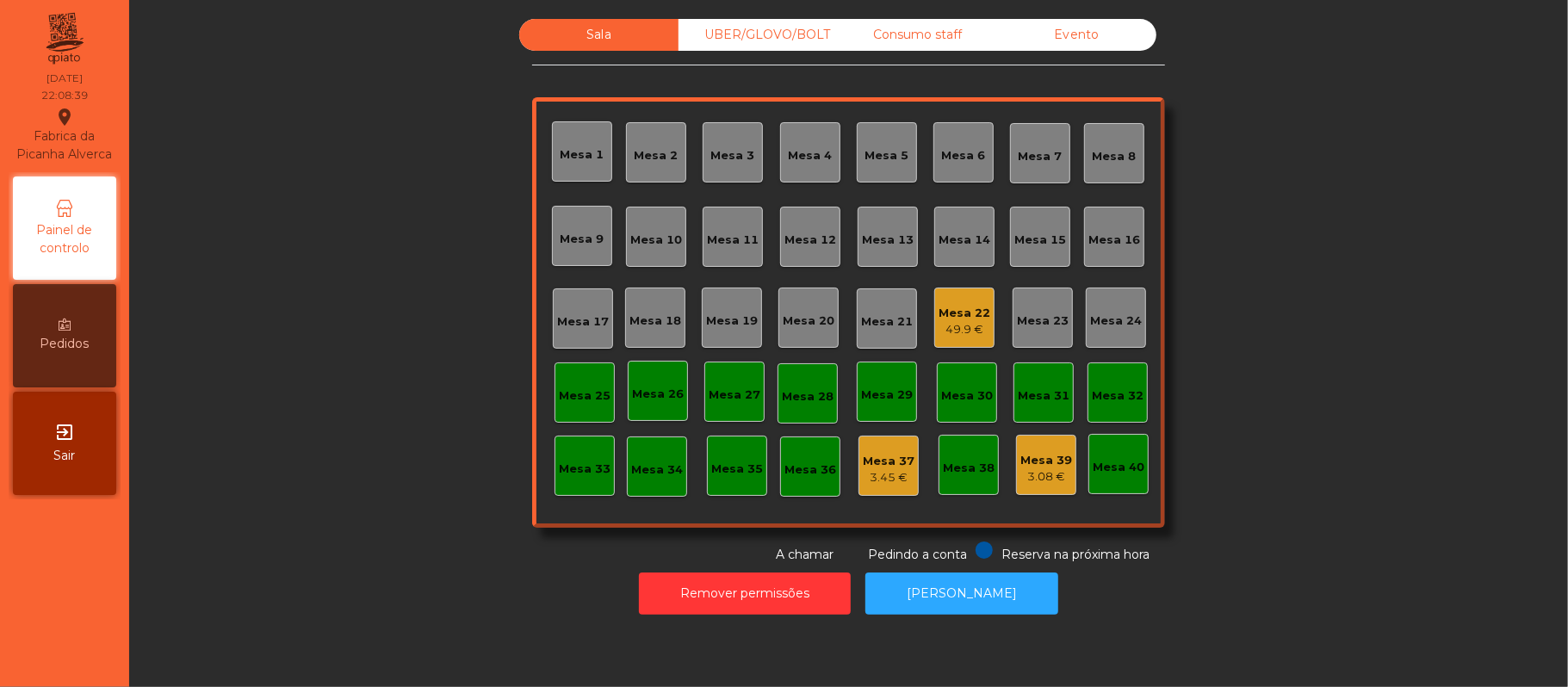
click at [962, 324] on div "49.9 €" at bounding box center [964, 330] width 52 height 17
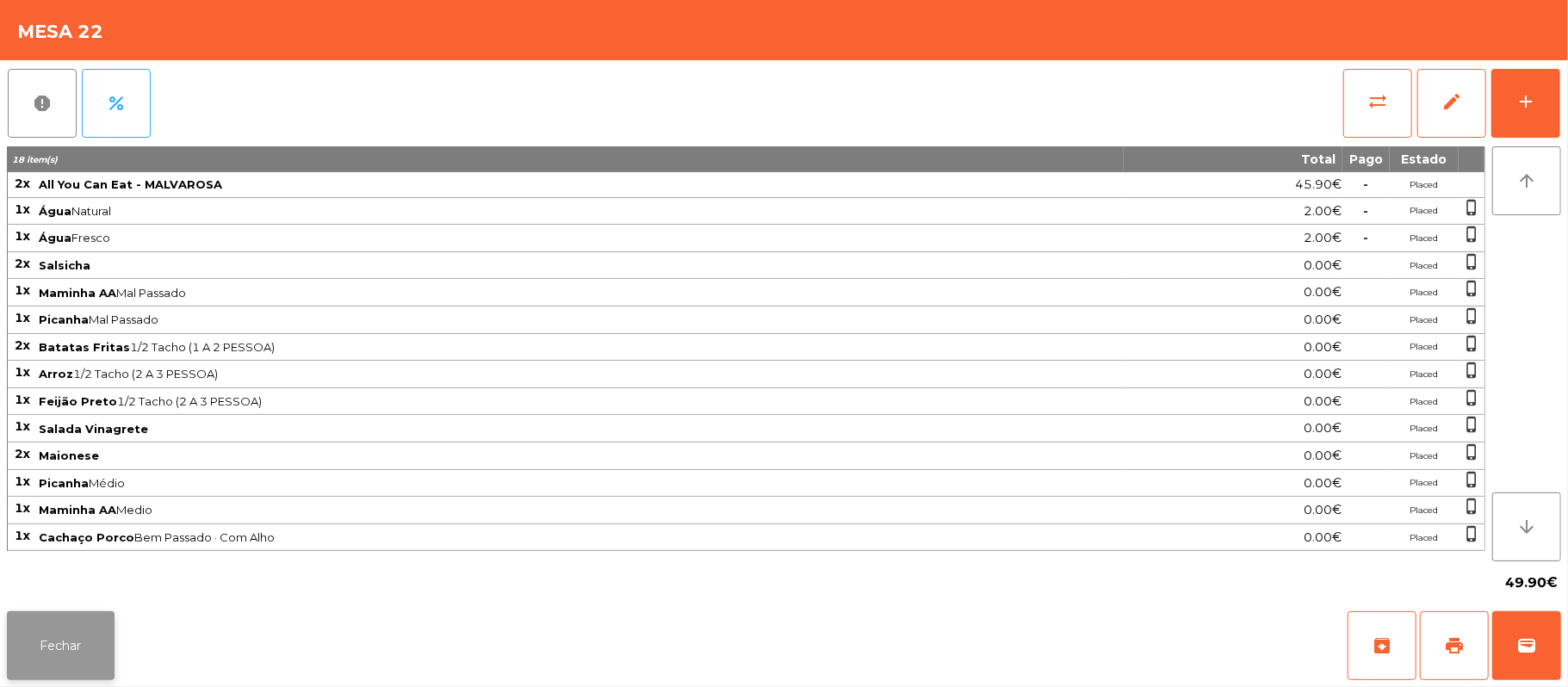
click at [13, 613] on button "Fechar" at bounding box center [60, 646] width 107 height 69
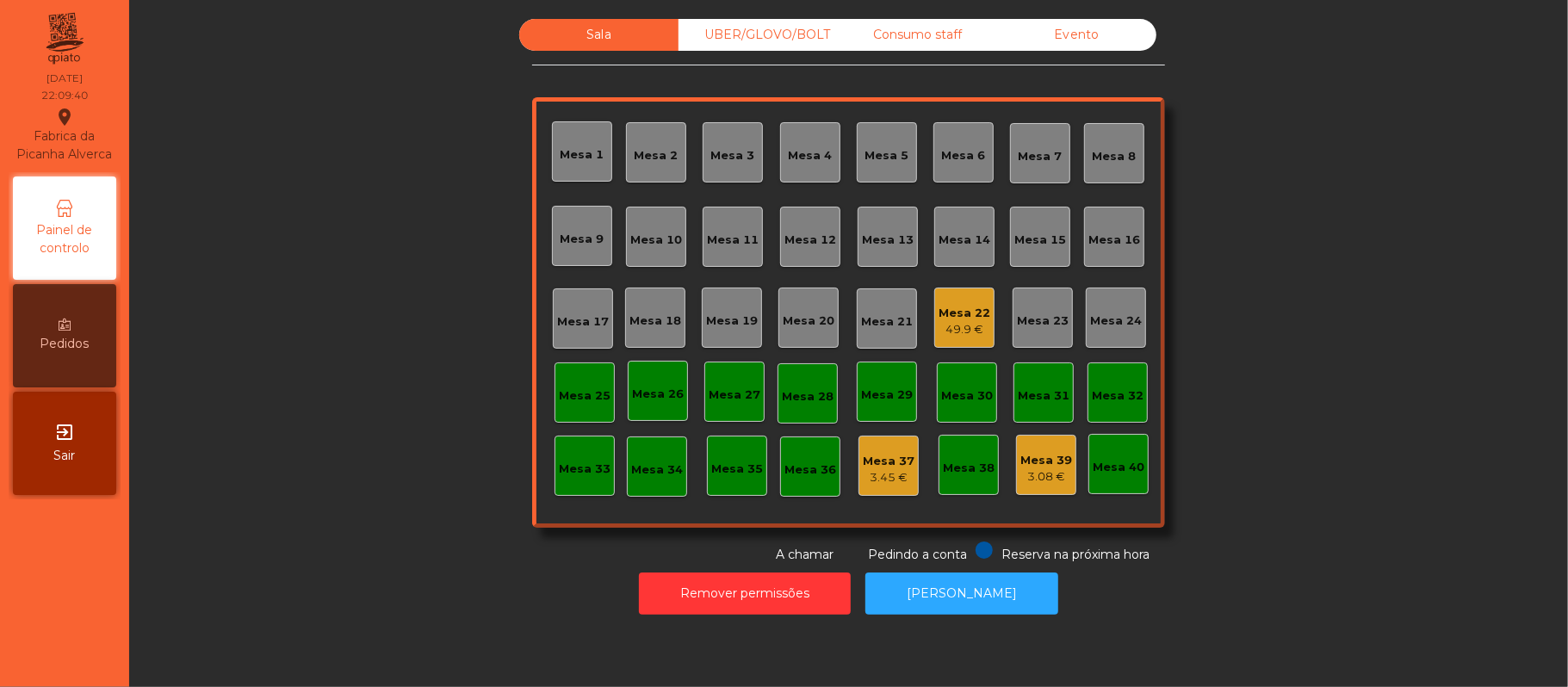
click at [951, 314] on div "Mesa 22" at bounding box center [964, 314] width 52 height 17
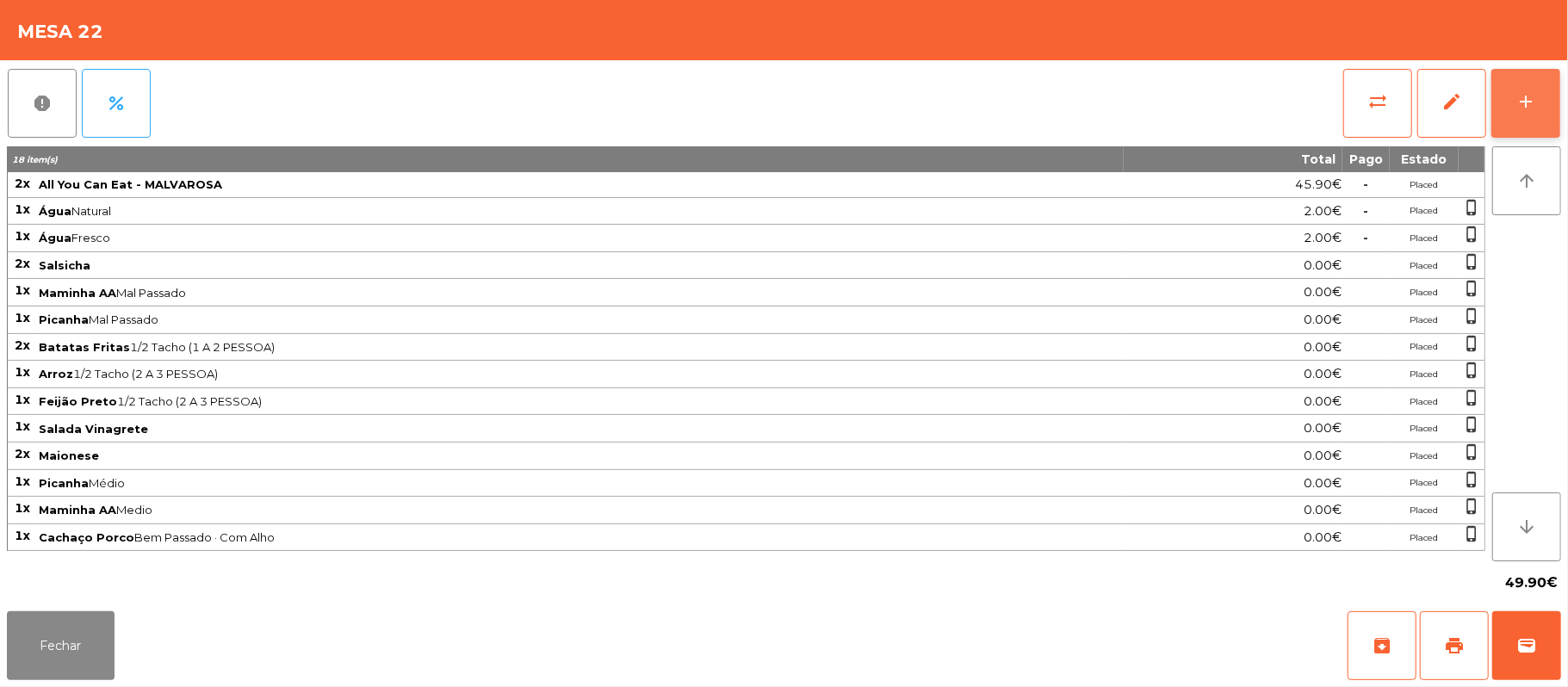
click at [1512, 87] on button "add" at bounding box center [1525, 103] width 69 height 69
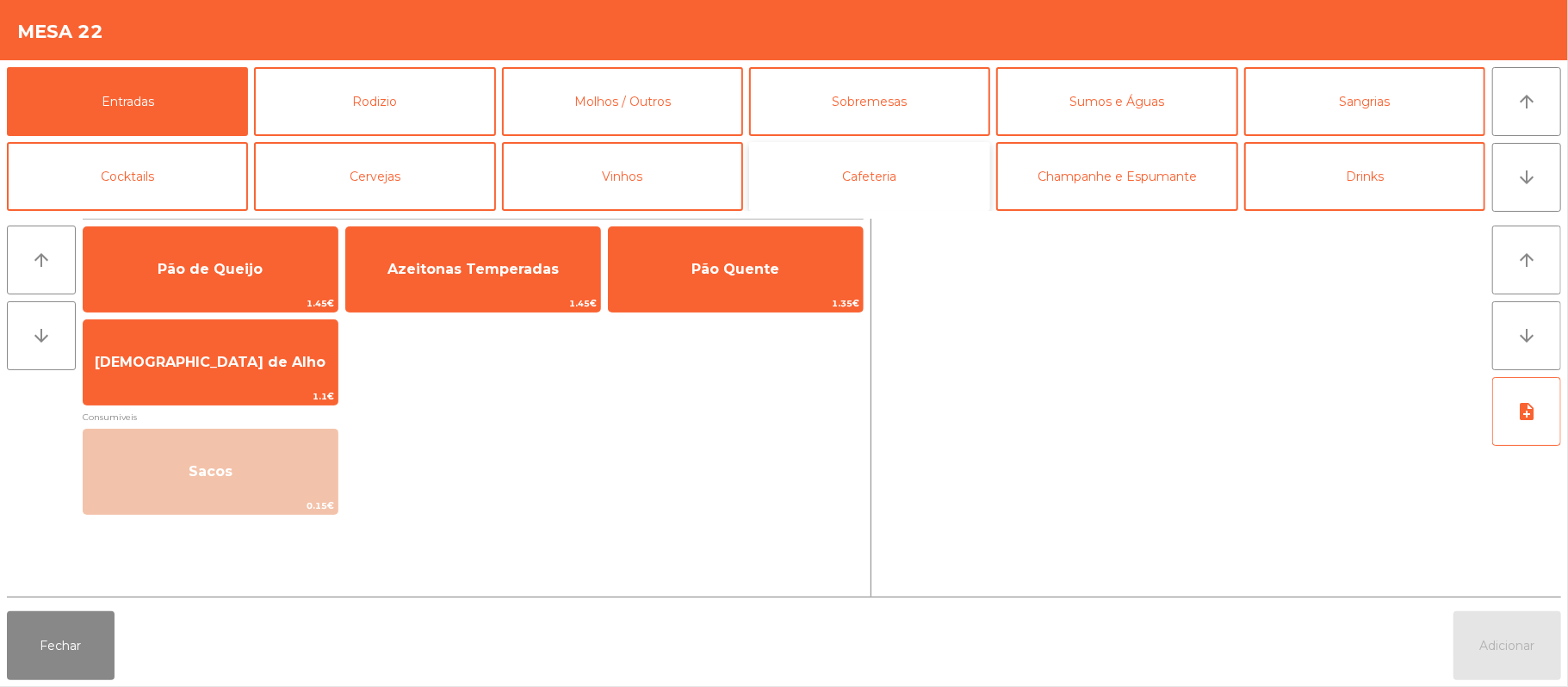
click at [906, 156] on button "Cafeteria" at bounding box center [870, 176] width 241 height 69
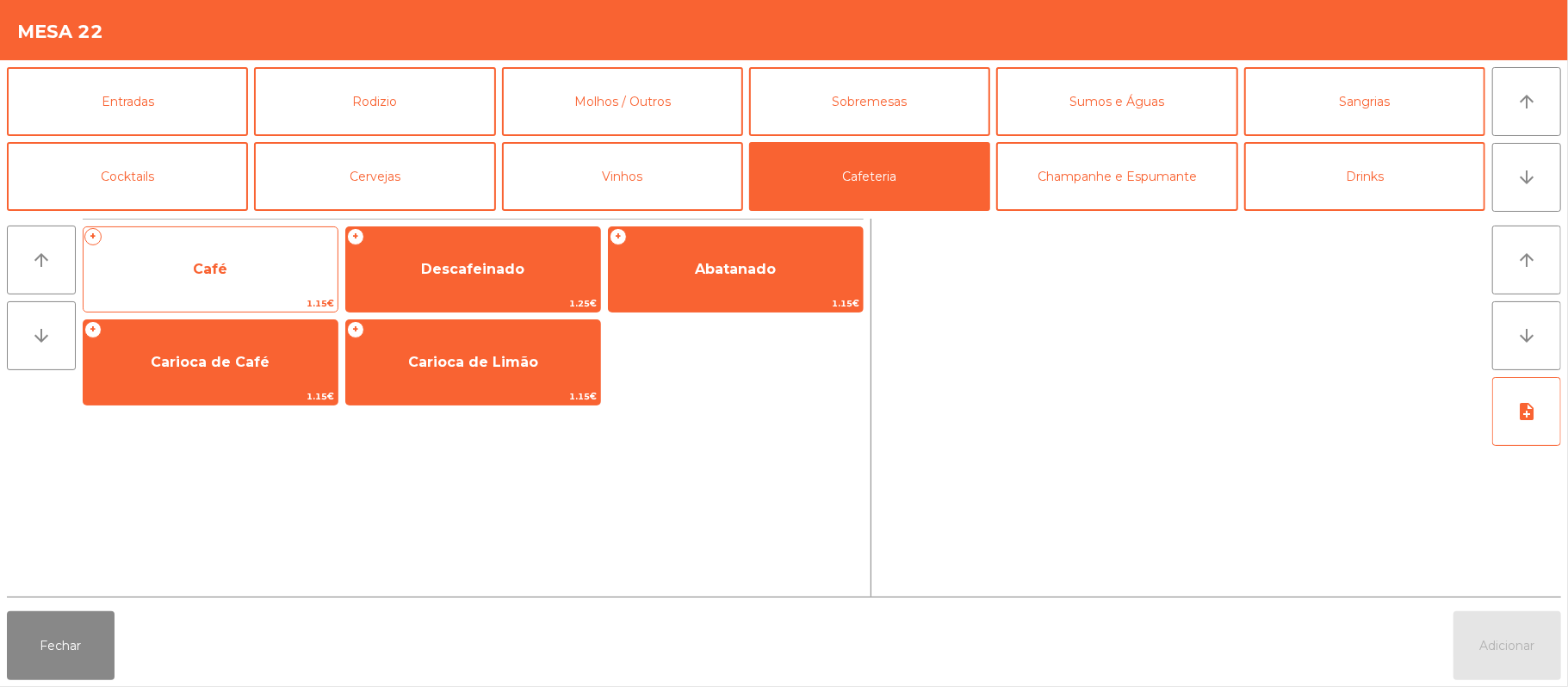
click at [248, 280] on span "Café" at bounding box center [210, 269] width 254 height 47
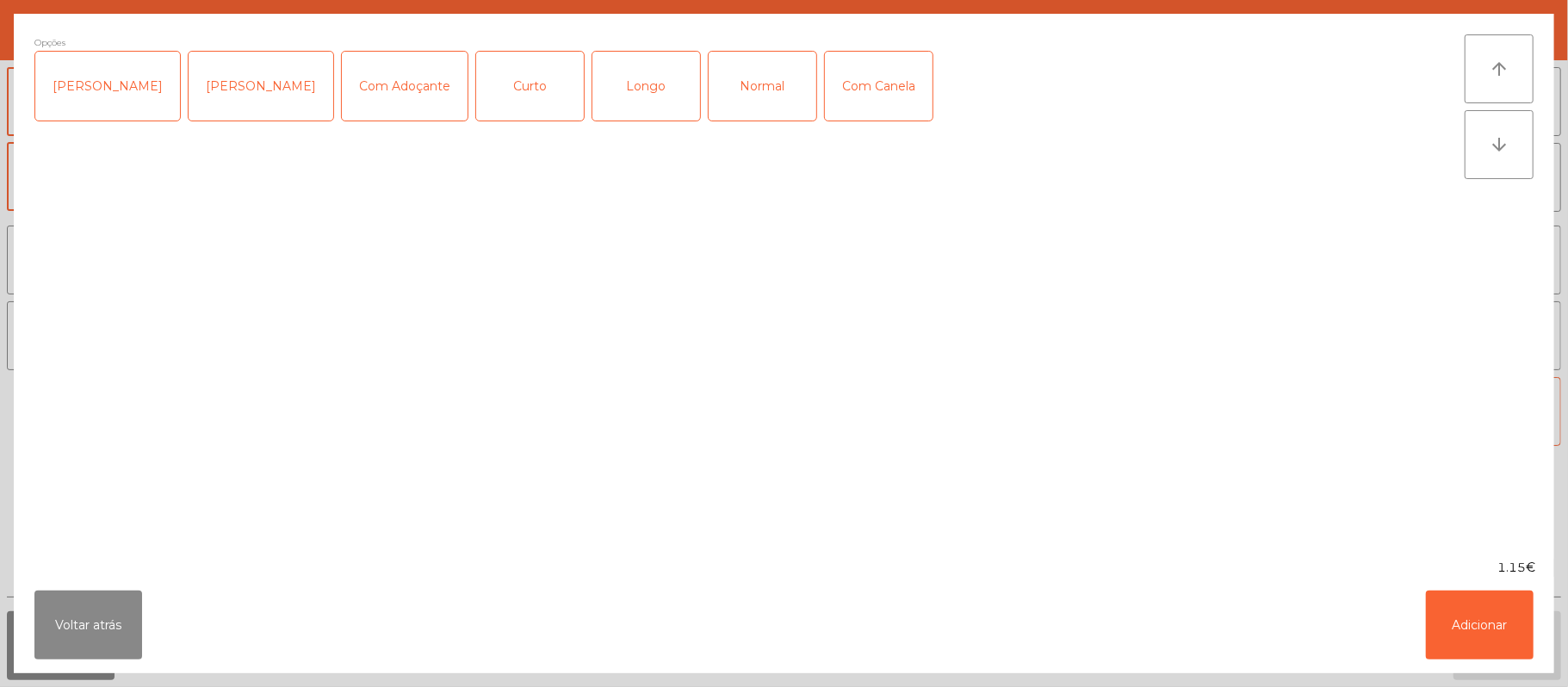
click at [631, 119] on div "Longo" at bounding box center [646, 86] width 107 height 69
click at [1513, 639] on button "Adicionar" at bounding box center [1479, 625] width 107 height 69
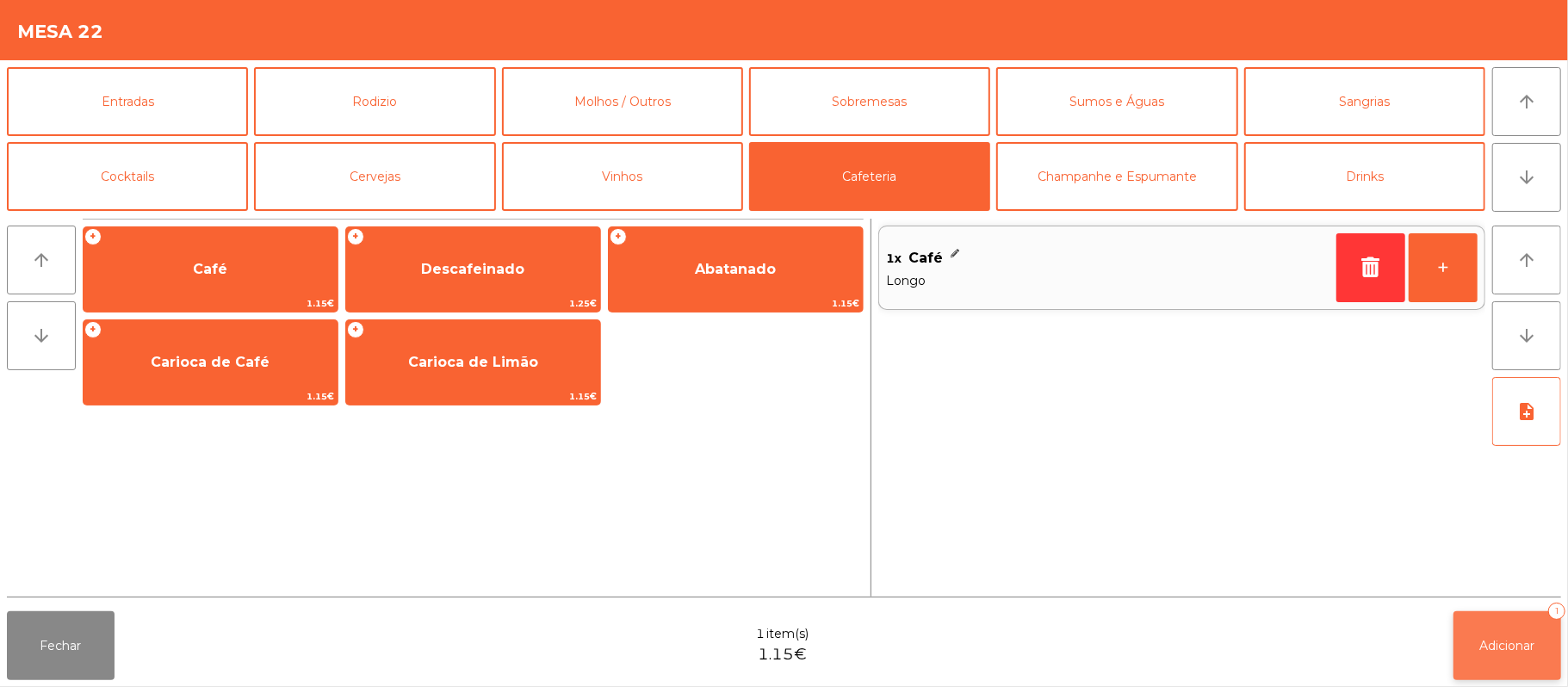
click at [1512, 658] on button "Adicionar 1" at bounding box center [1507, 646] width 107 height 69
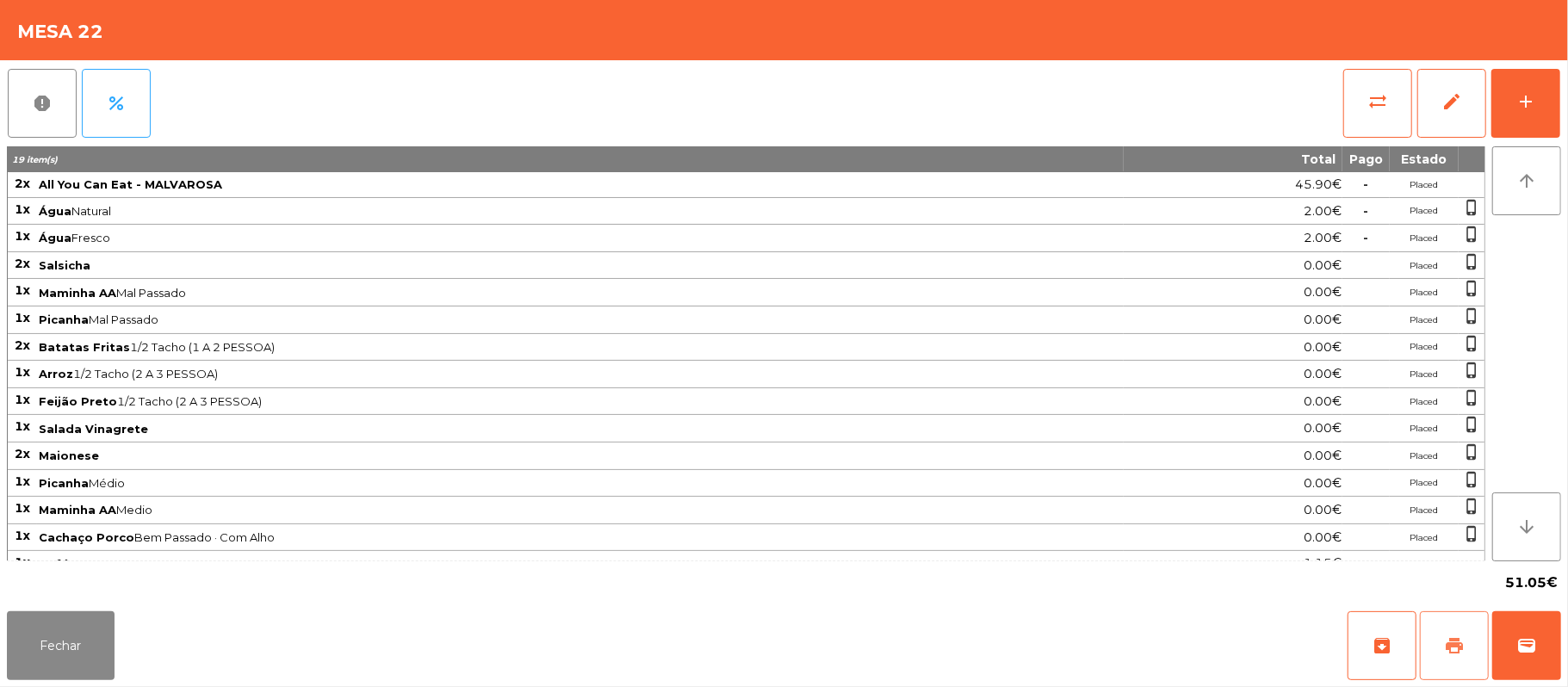
click at [1445, 646] on span "print" at bounding box center [1454, 646] width 21 height 21
click at [1453, 634] on button "print" at bounding box center [1454, 646] width 69 height 69
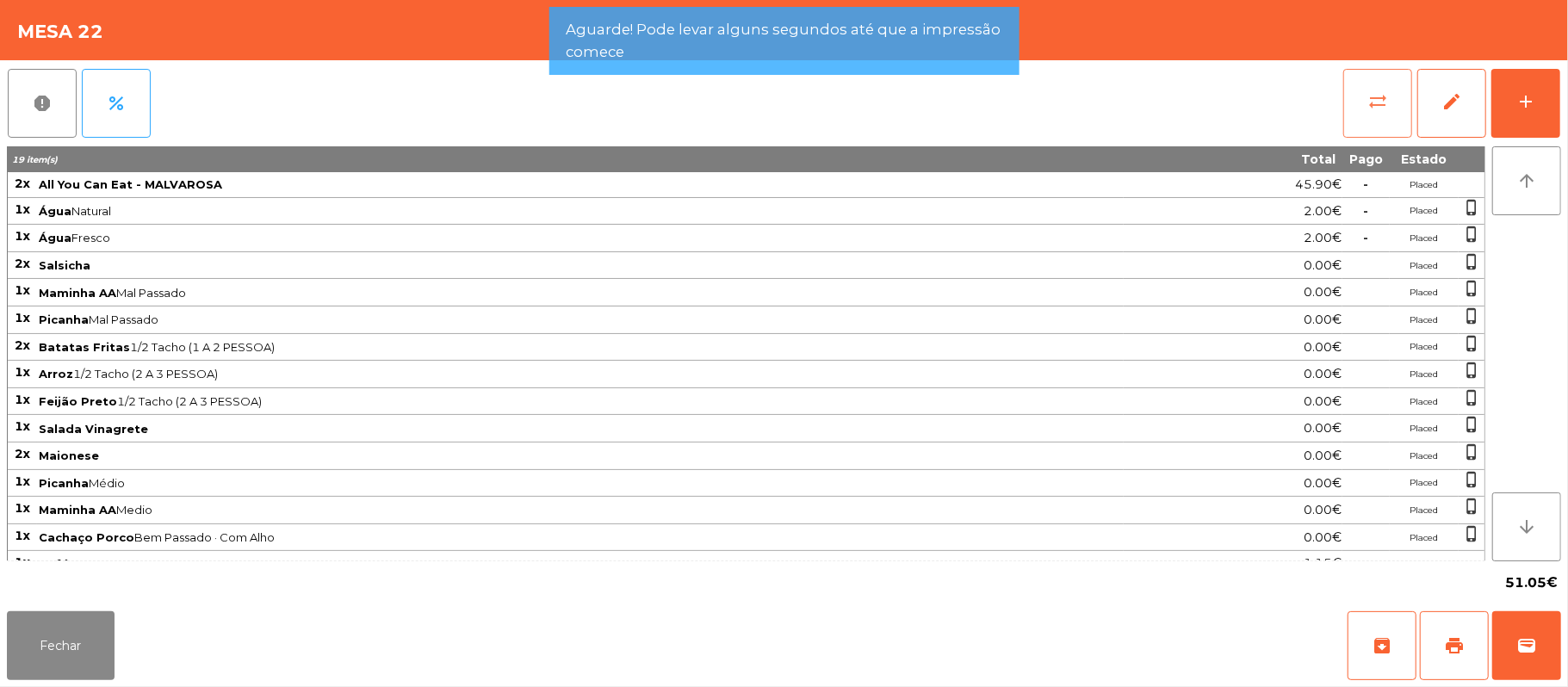
click at [1388, 104] on button "sync_alt" at bounding box center [1378, 103] width 69 height 69
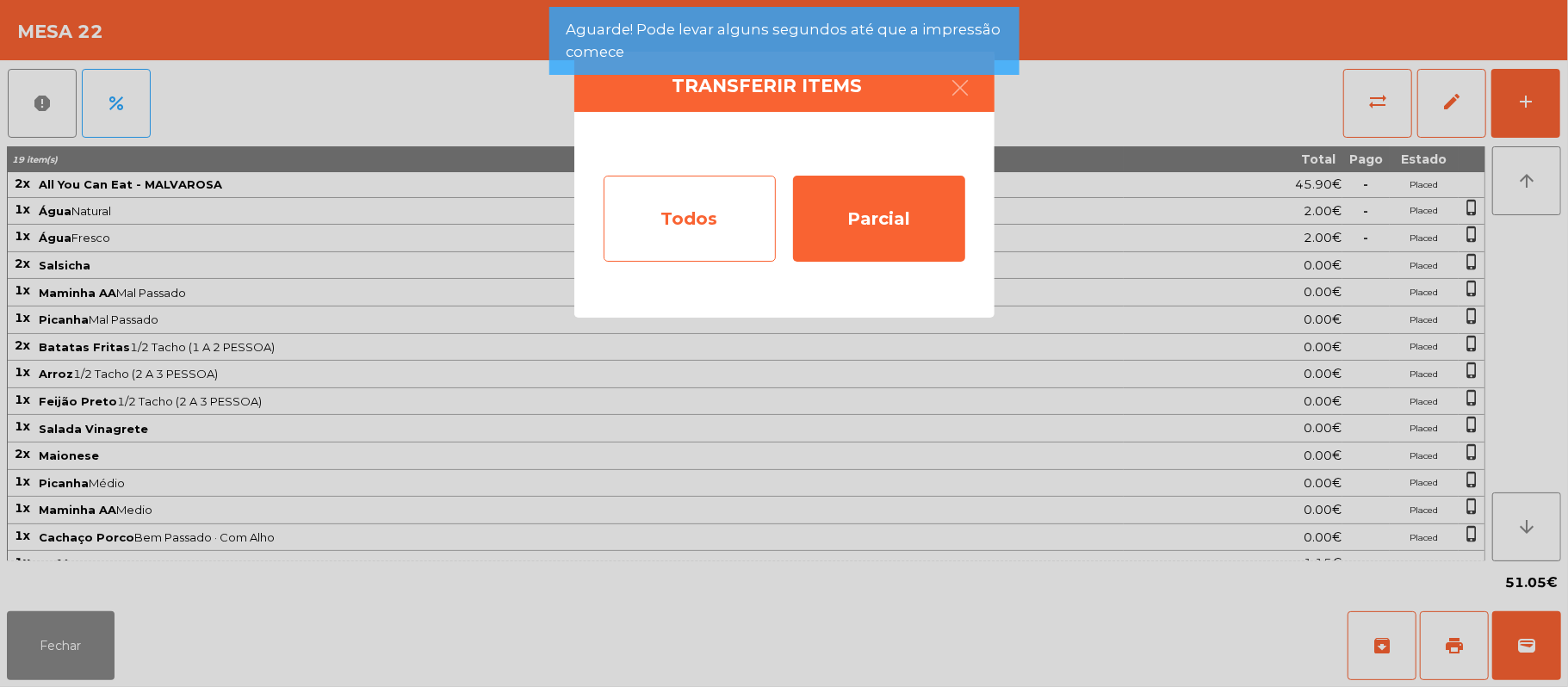
click at [731, 235] on div "Todos" at bounding box center [690, 219] width 172 height 86
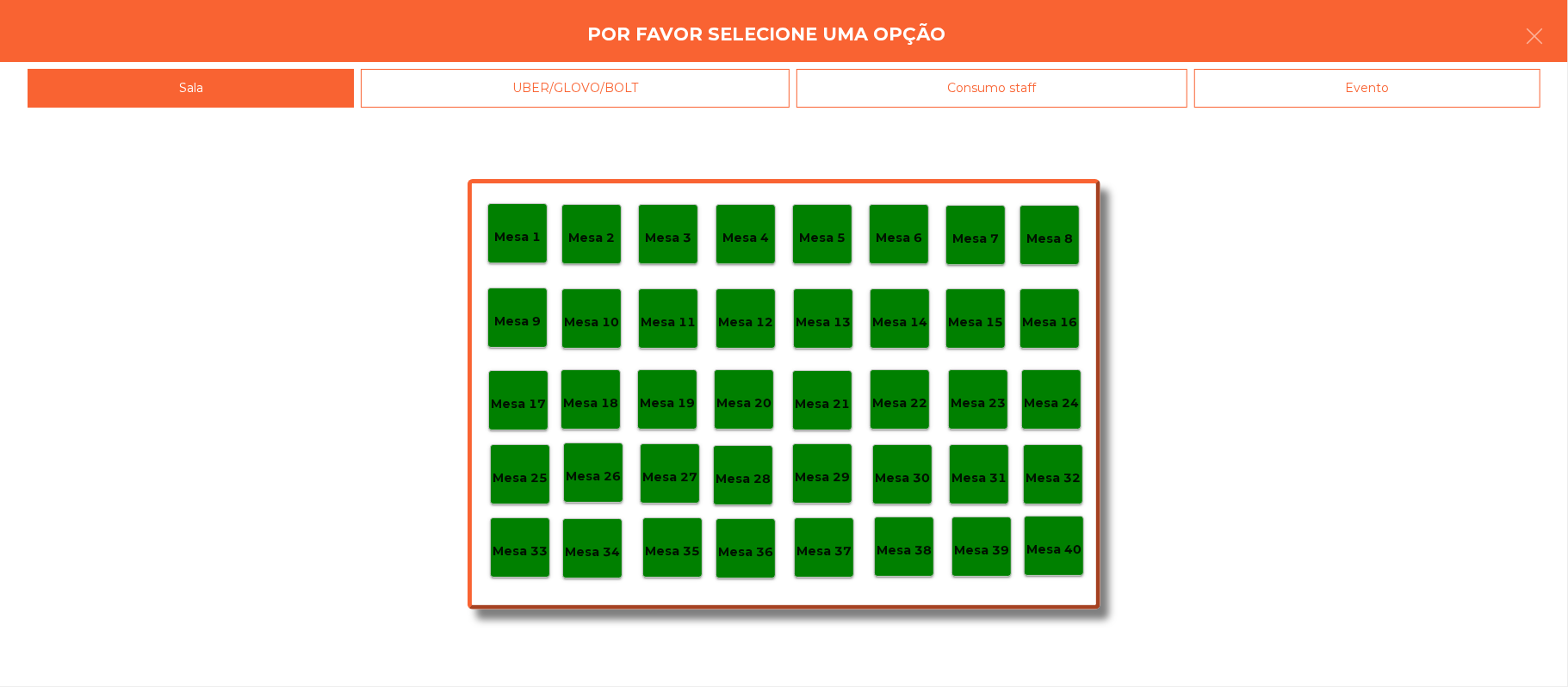
click at [1405, 91] on div "Evento" at bounding box center [1367, 88] width 346 height 38
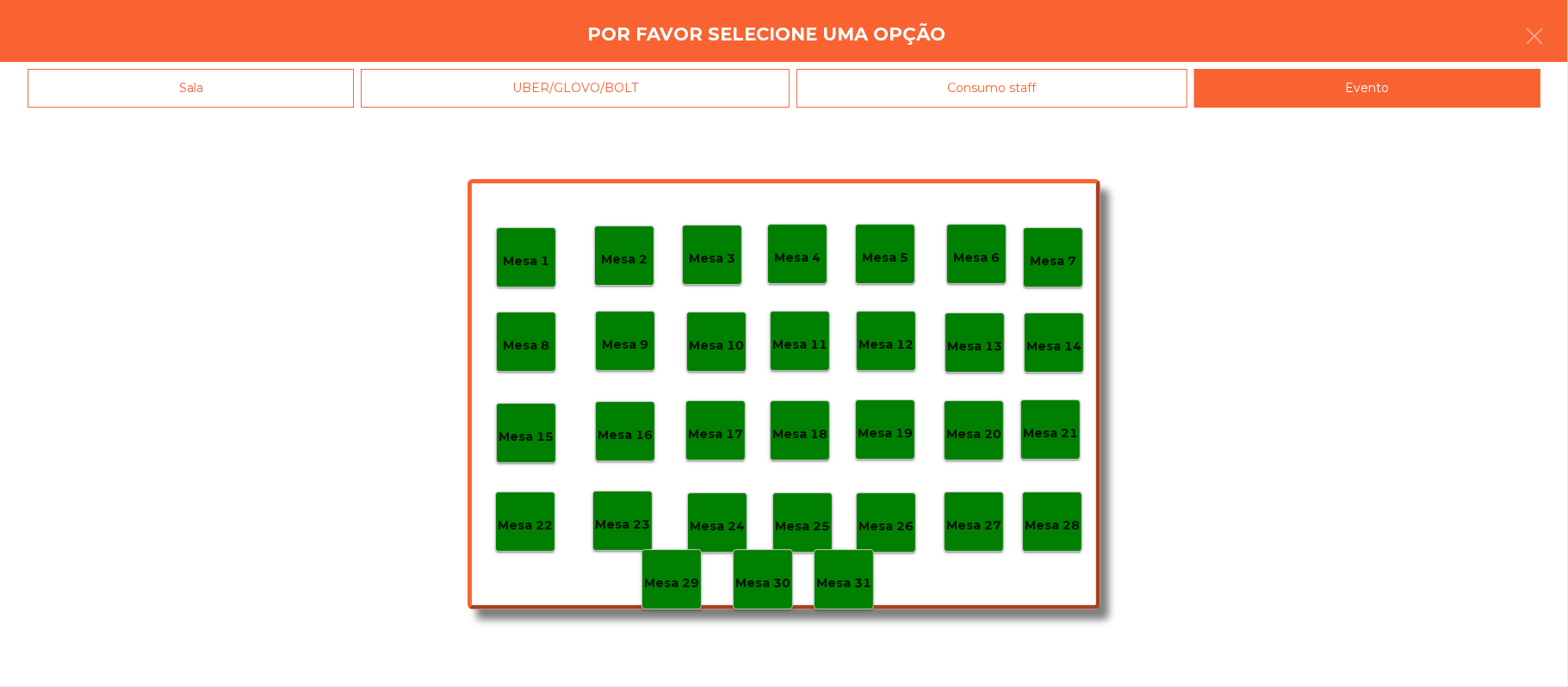
click at [1061, 535] on div "Mesa 28" at bounding box center [1051, 521] width 60 height 60
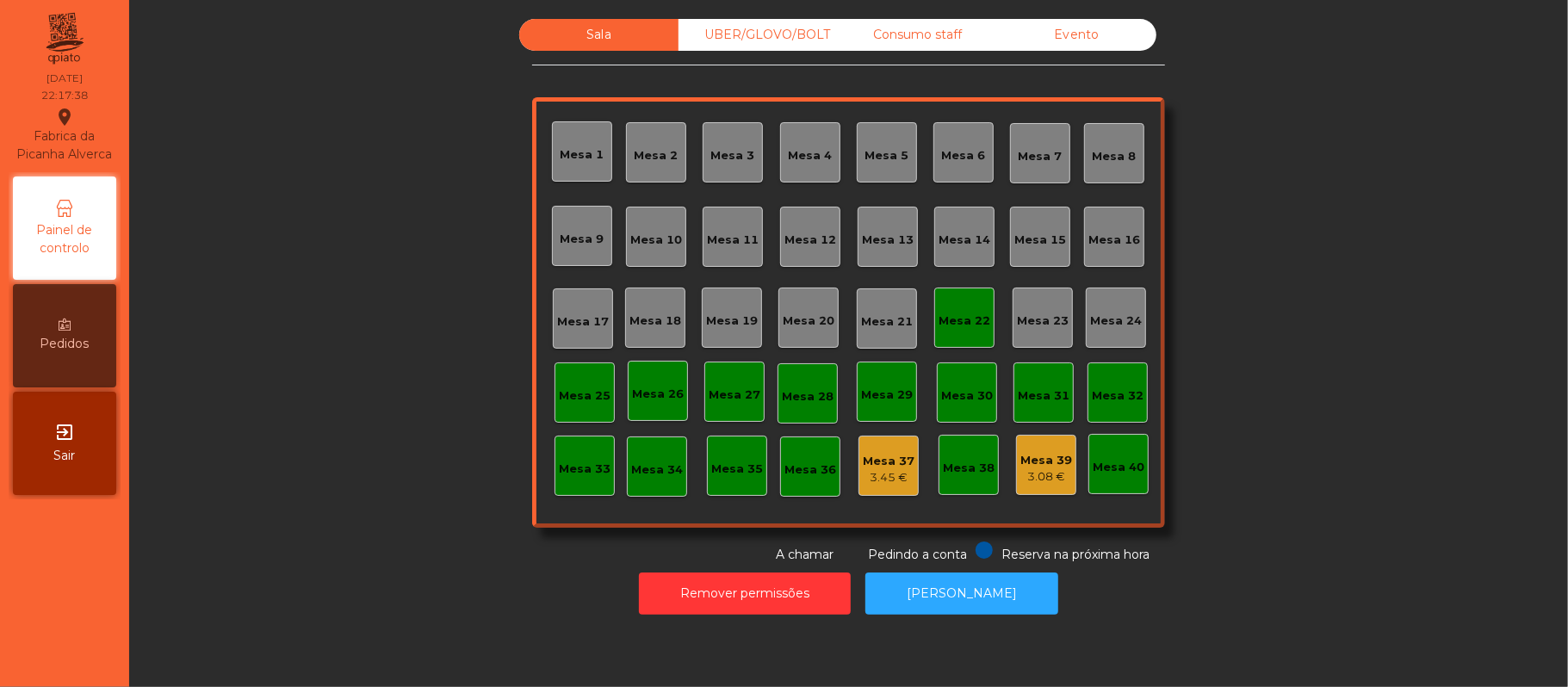
click at [952, 334] on div "Mesa 22" at bounding box center [963, 318] width 60 height 60
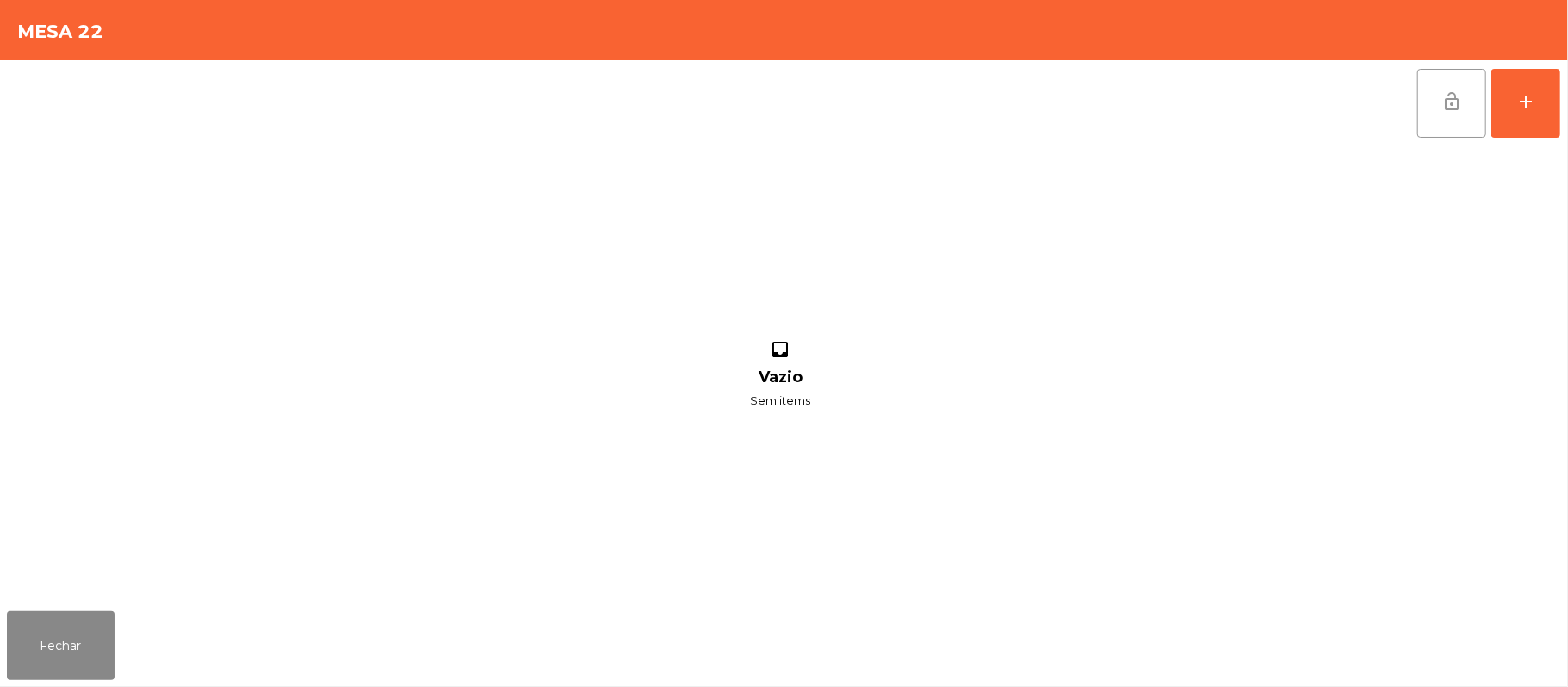
click at [1434, 118] on button "lock_open" at bounding box center [1451, 103] width 69 height 69
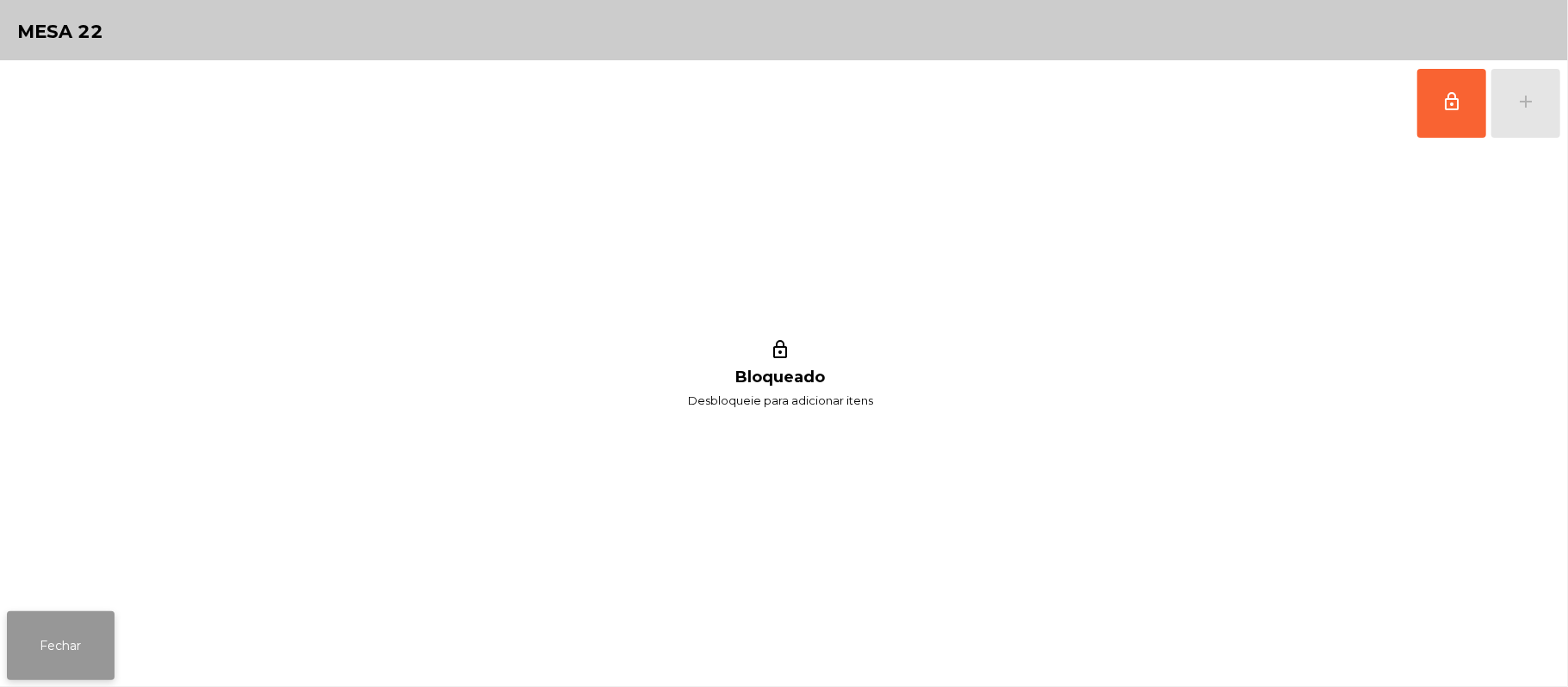
click at [59, 658] on button "Fechar" at bounding box center [60, 646] width 107 height 69
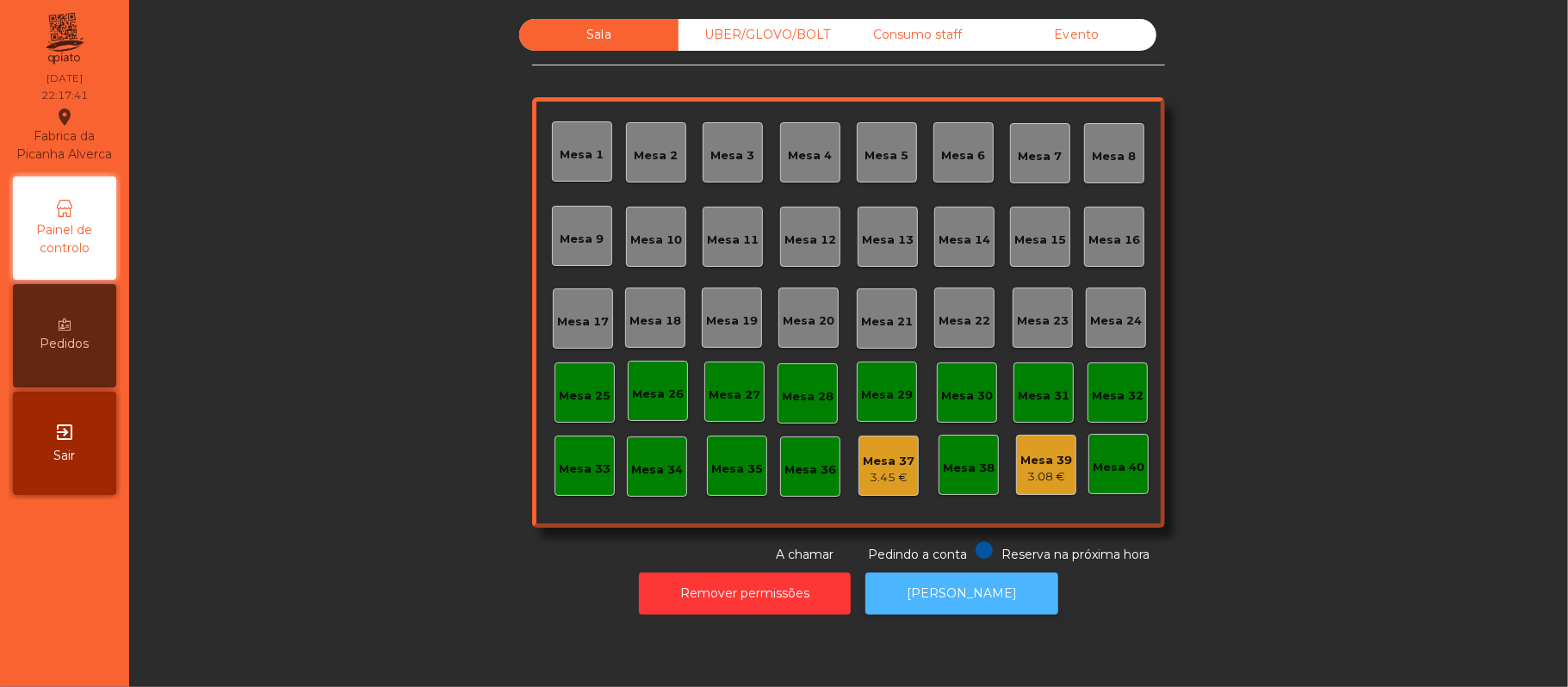
click at [951, 593] on button "[PERSON_NAME]" at bounding box center [961, 593] width 193 height 42
click at [938, 34] on div "Consumo staff" at bounding box center [917, 34] width 159 height 32
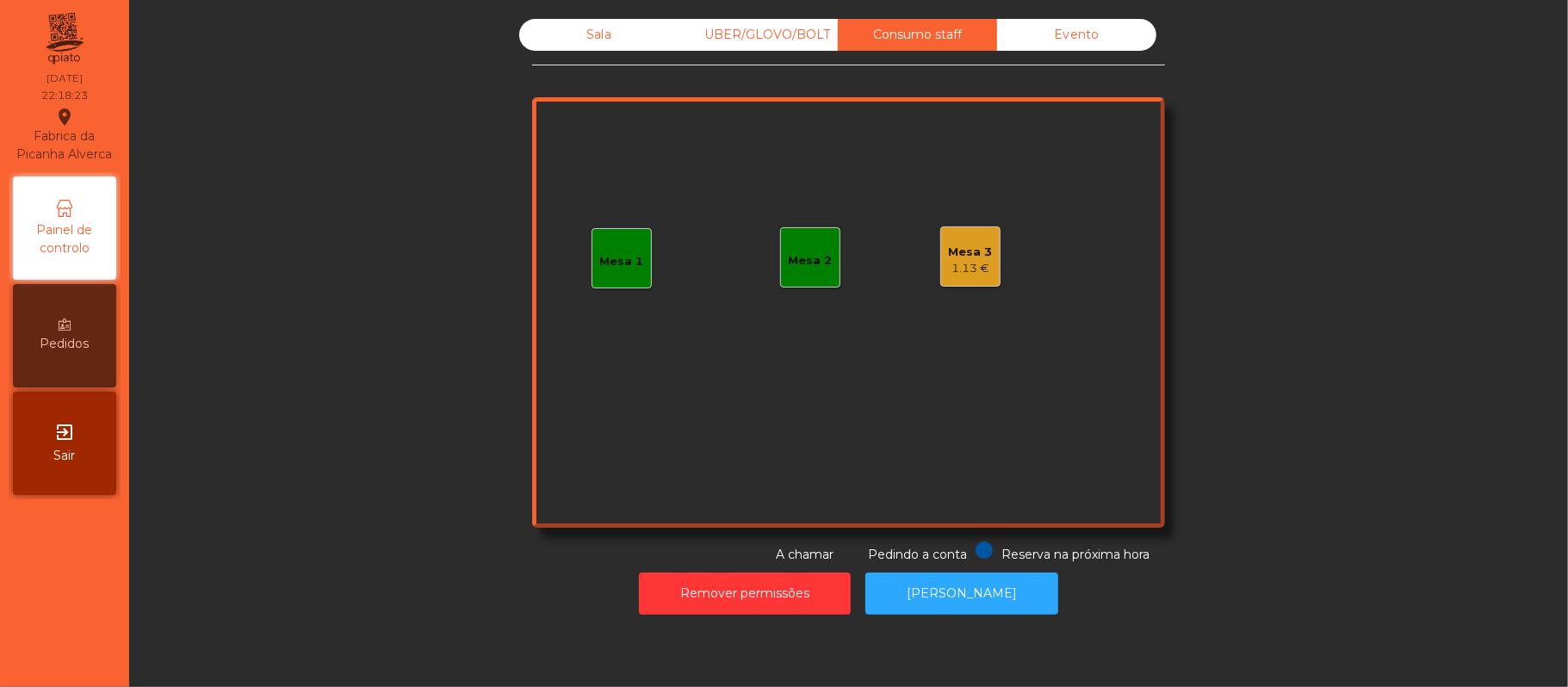
click at [967, 267] on div "1.13 €" at bounding box center [971, 269] width 44 height 17
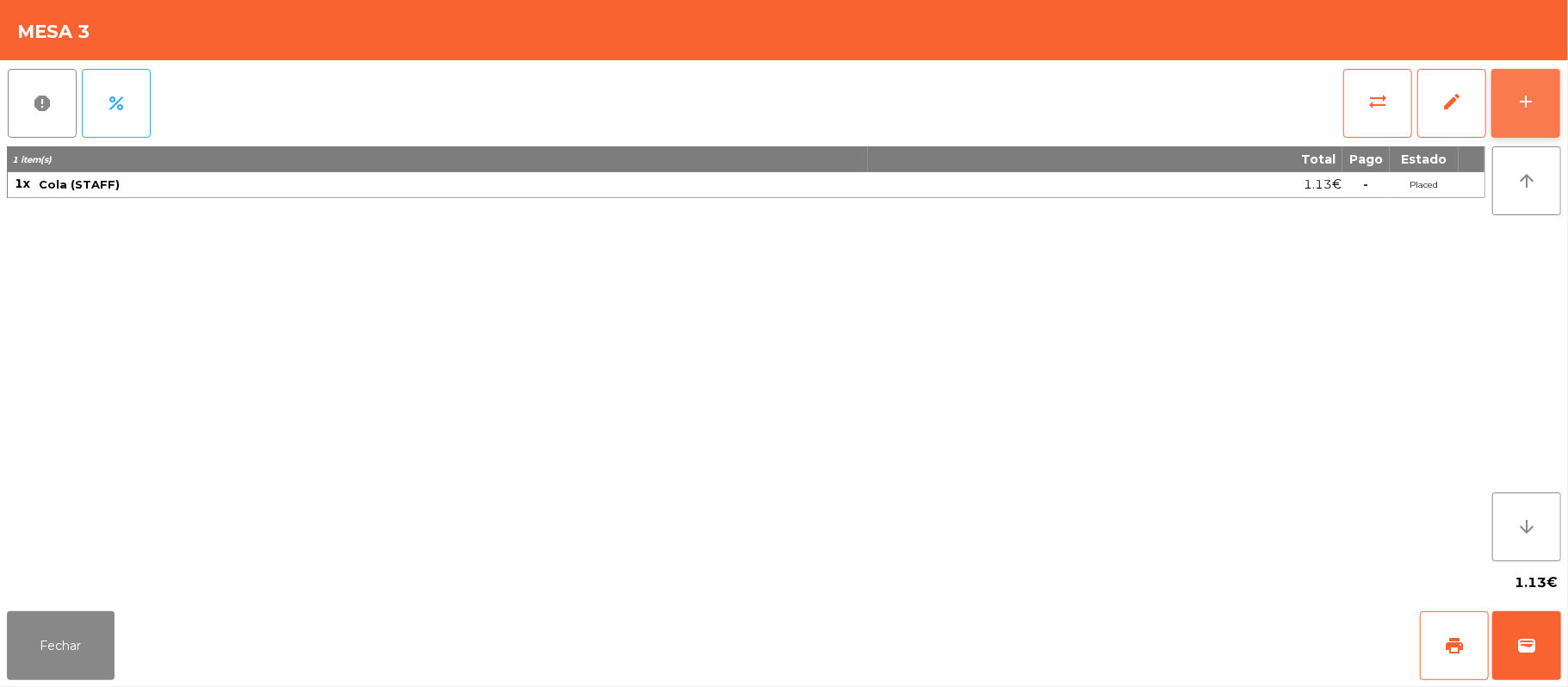
click at [1503, 84] on button "add" at bounding box center [1525, 103] width 69 height 69
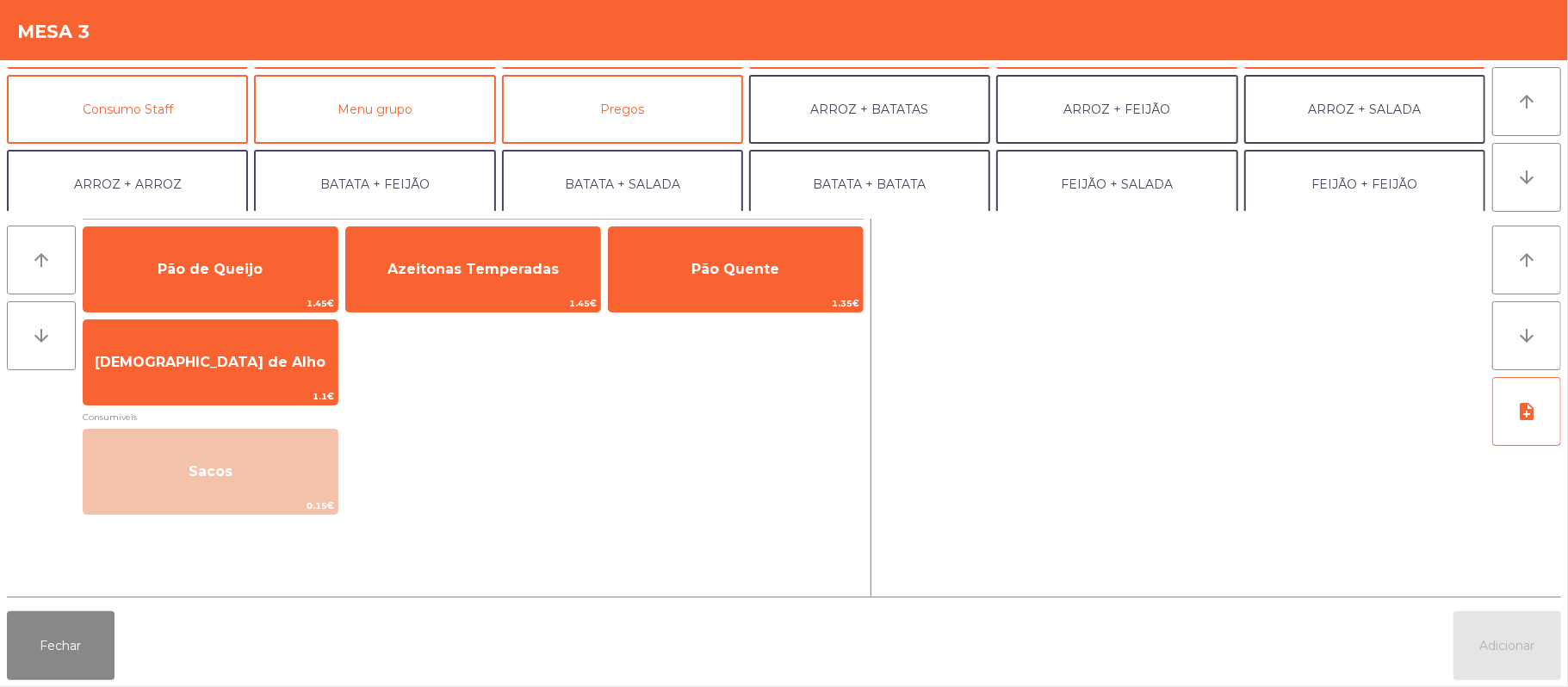
scroll to position [146, 0]
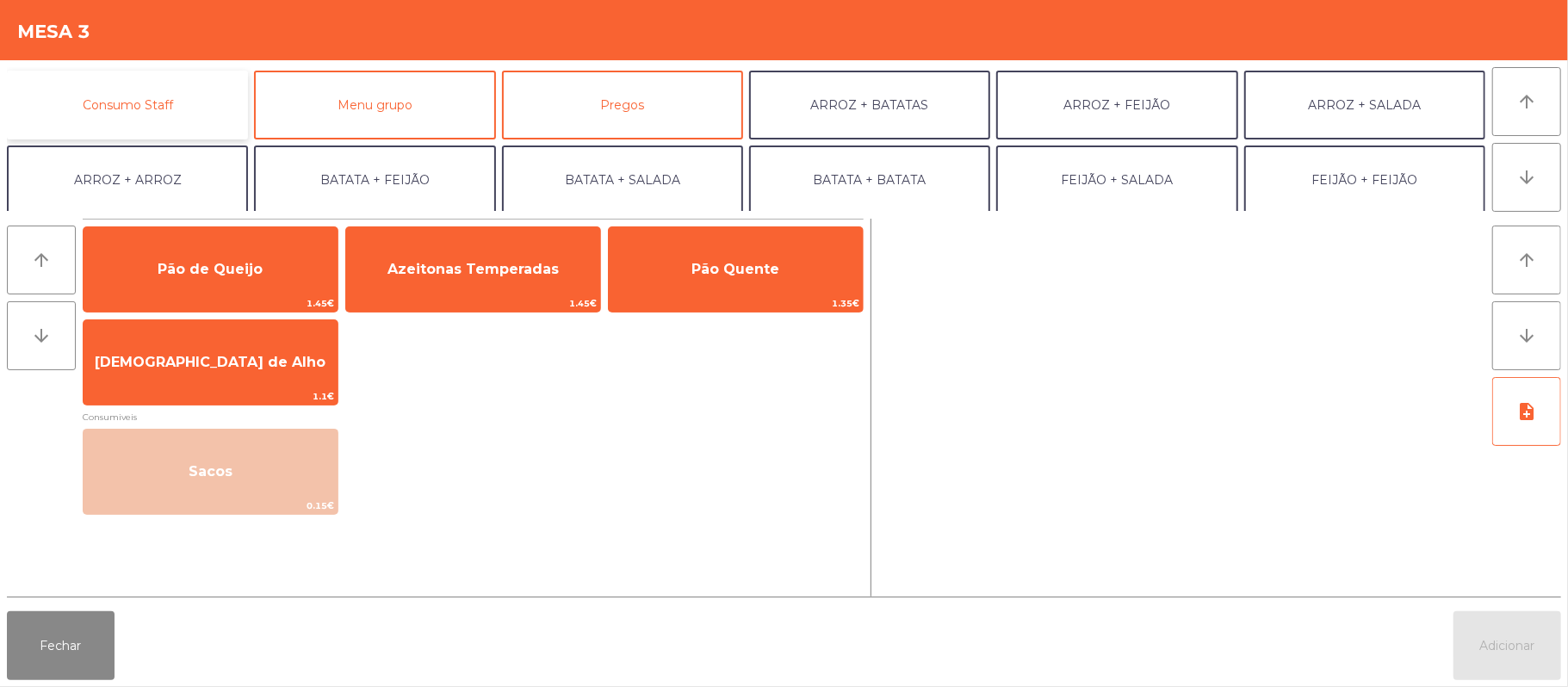
click at [188, 107] on button "Consumo Staff" at bounding box center [127, 105] width 241 height 69
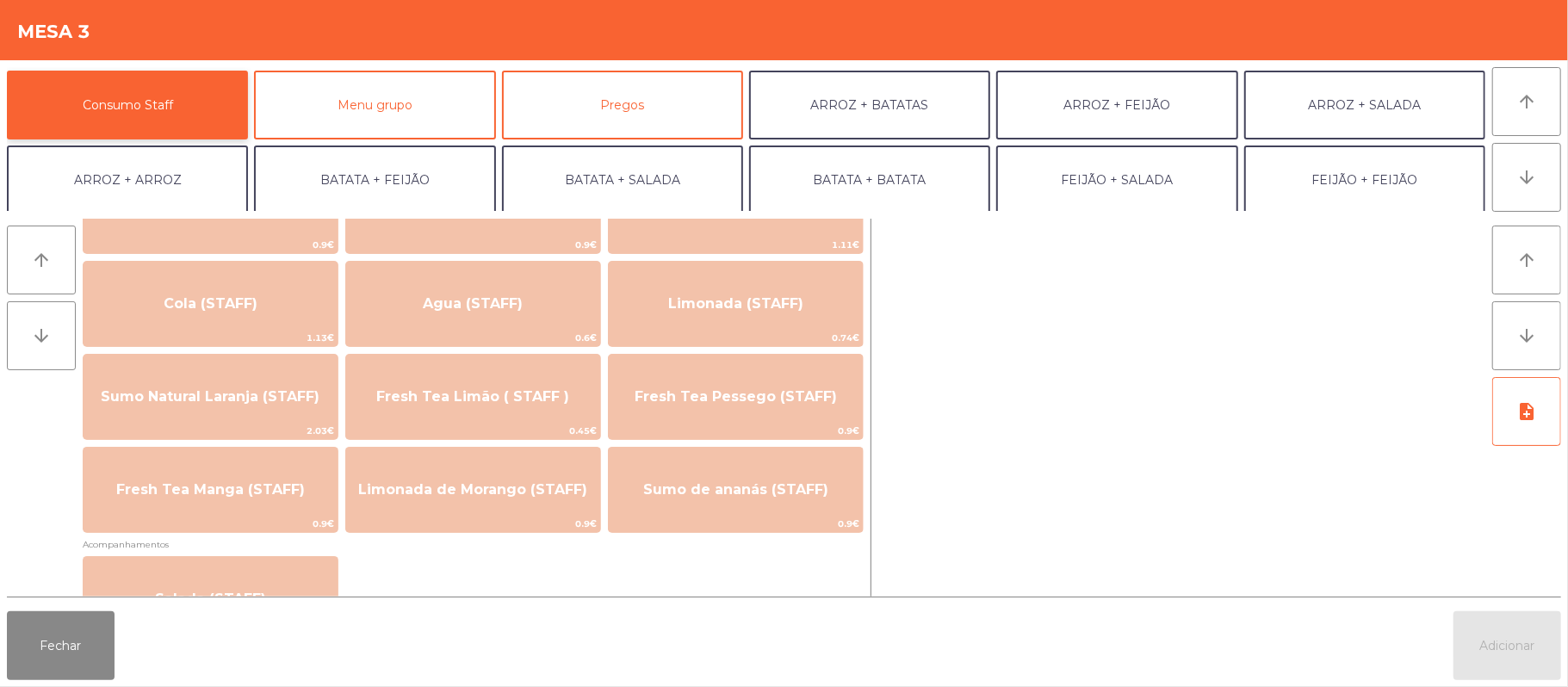
scroll to position [369, 0]
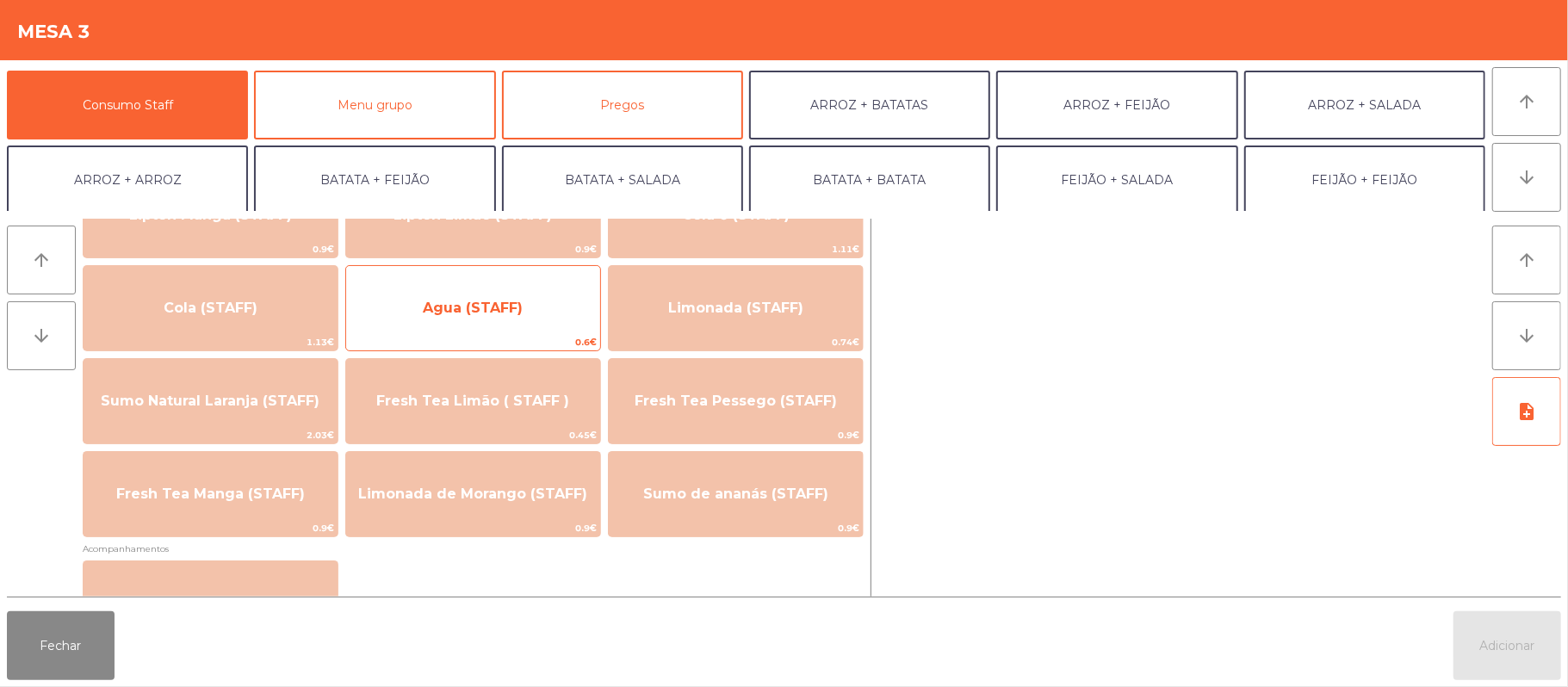
click at [518, 300] on span "Agua (STAFF)" at bounding box center [473, 307] width 99 height 16
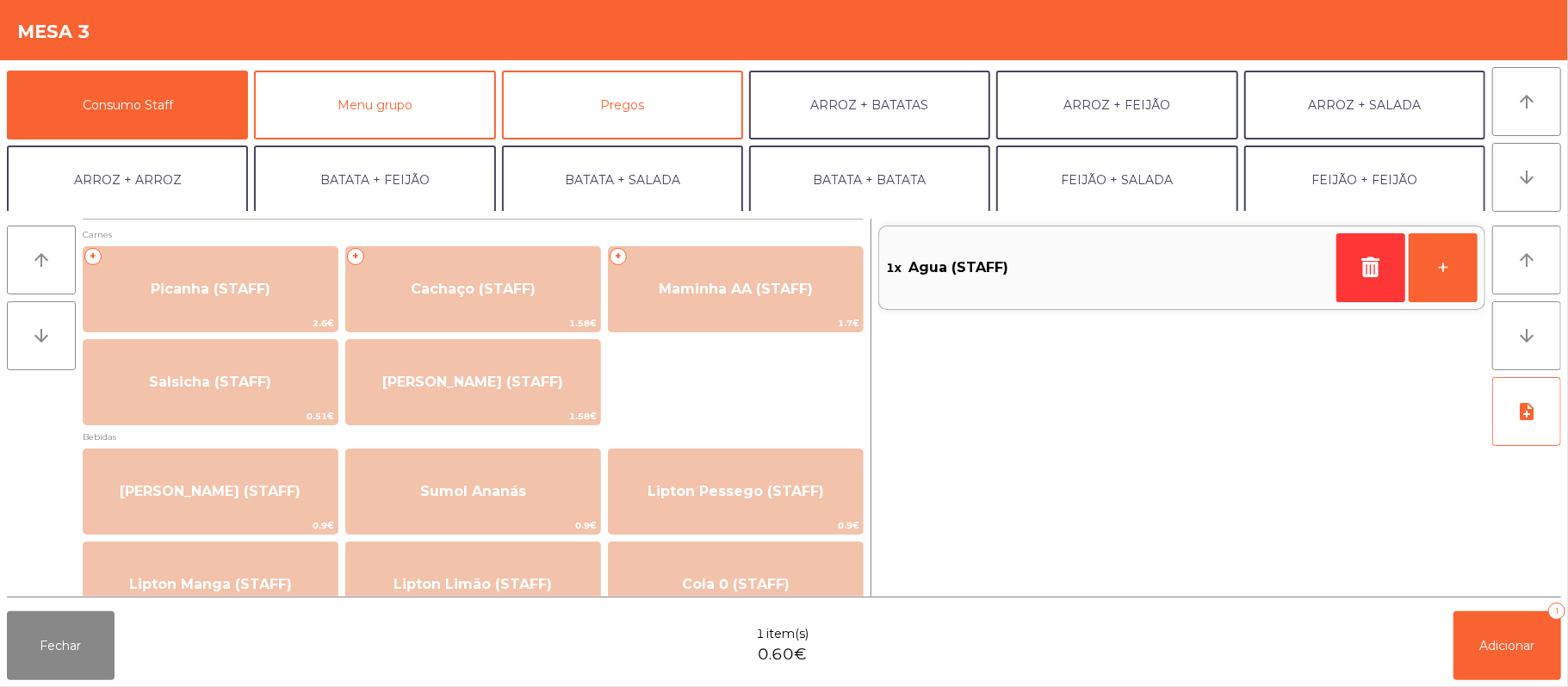
scroll to position [4, 0]
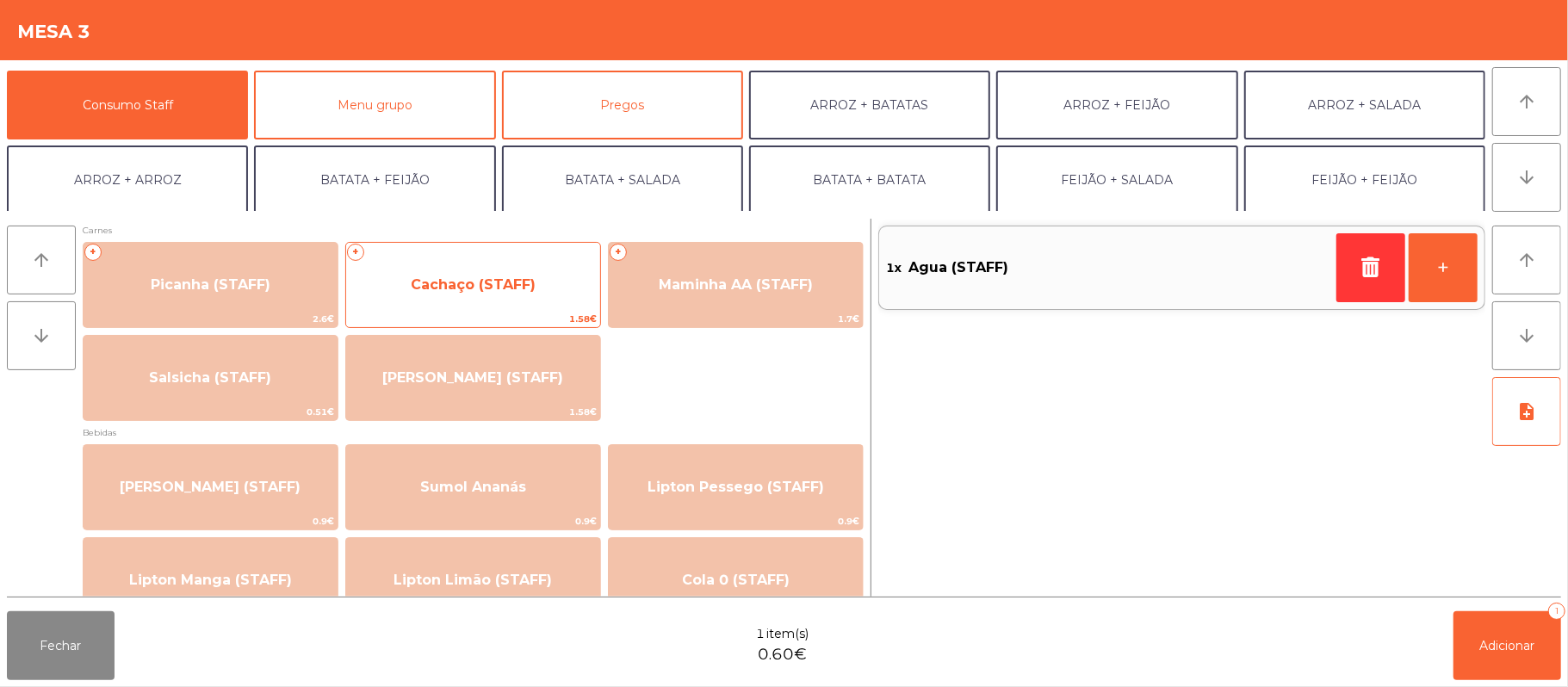
click at [500, 277] on span "Cachaço (STAFF)" at bounding box center [473, 284] width 124 height 16
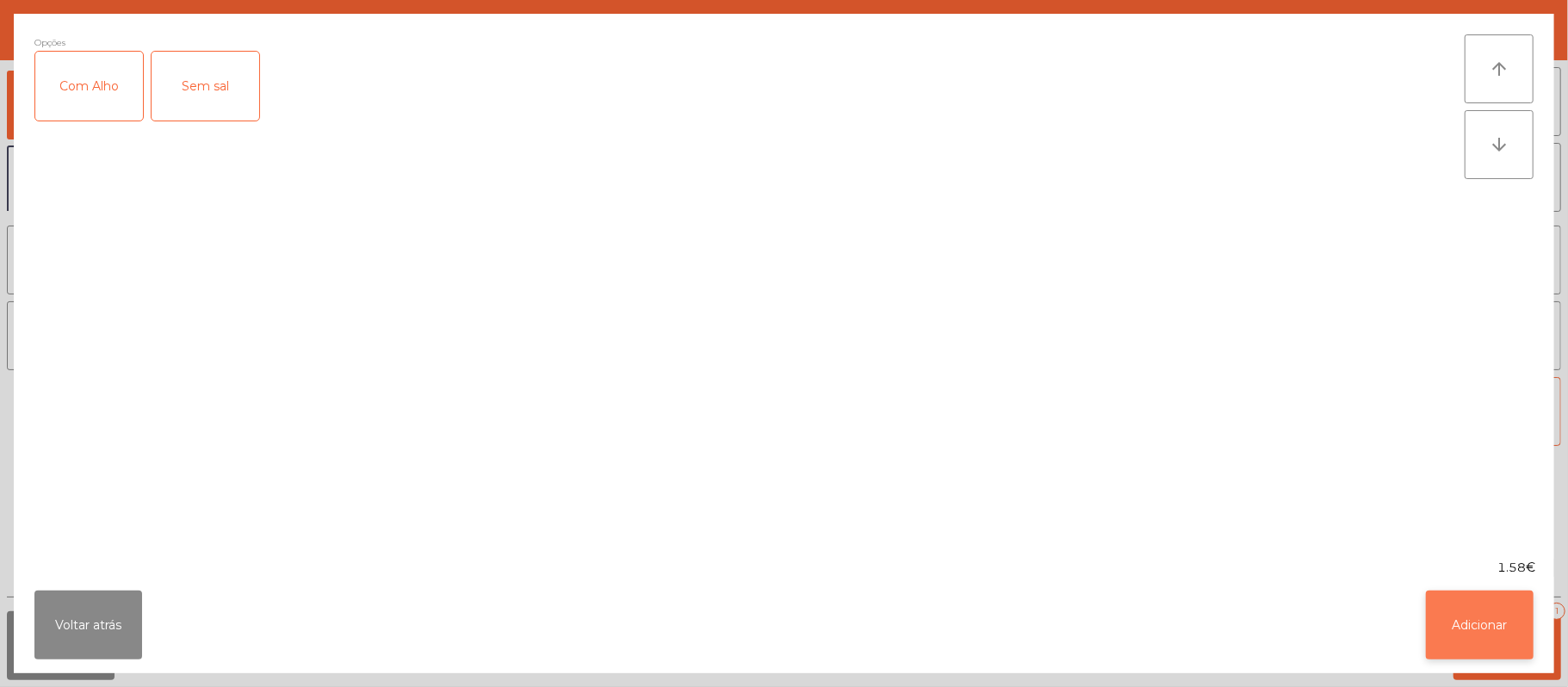
click at [1486, 614] on button "Adicionar" at bounding box center [1479, 625] width 107 height 69
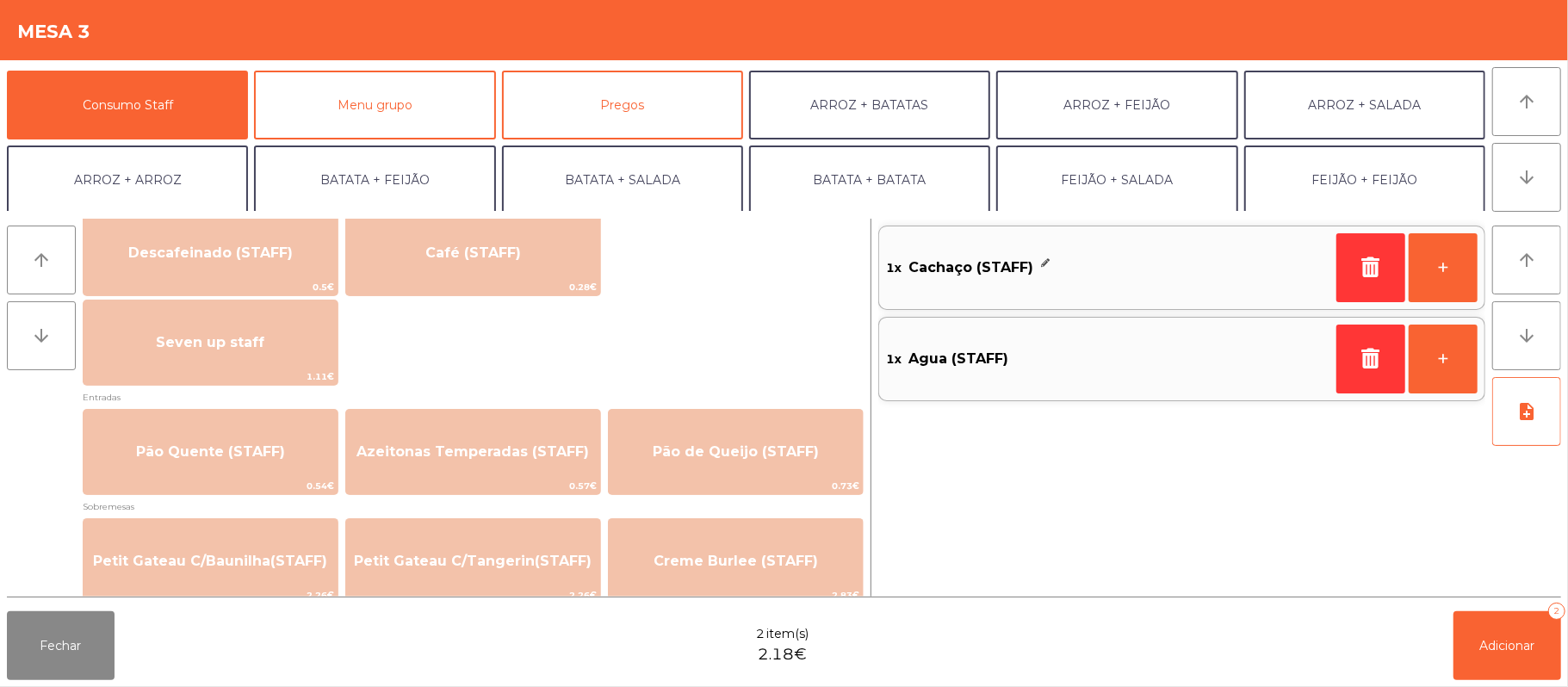
scroll to position [1055, 0]
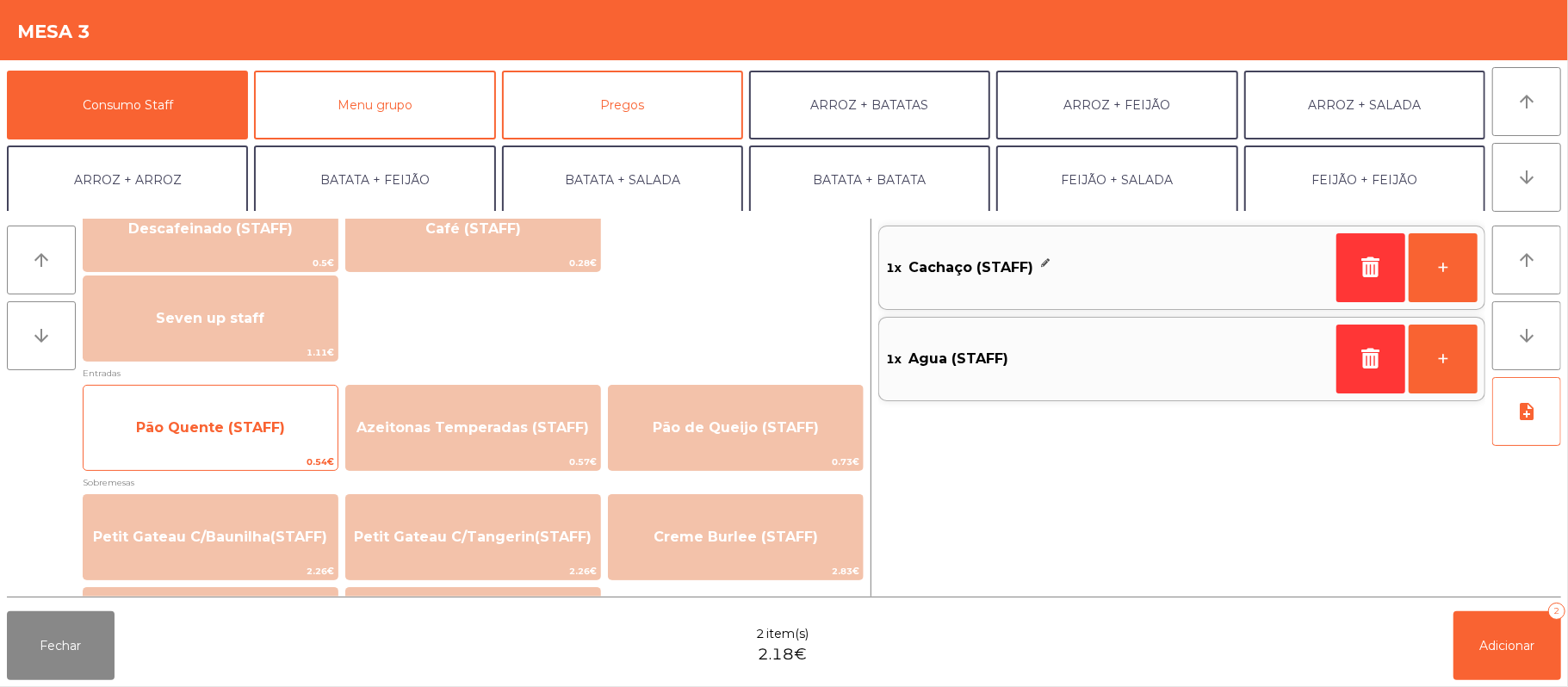
click at [214, 425] on span "Pão Quente (STAFF)" at bounding box center [210, 427] width 149 height 16
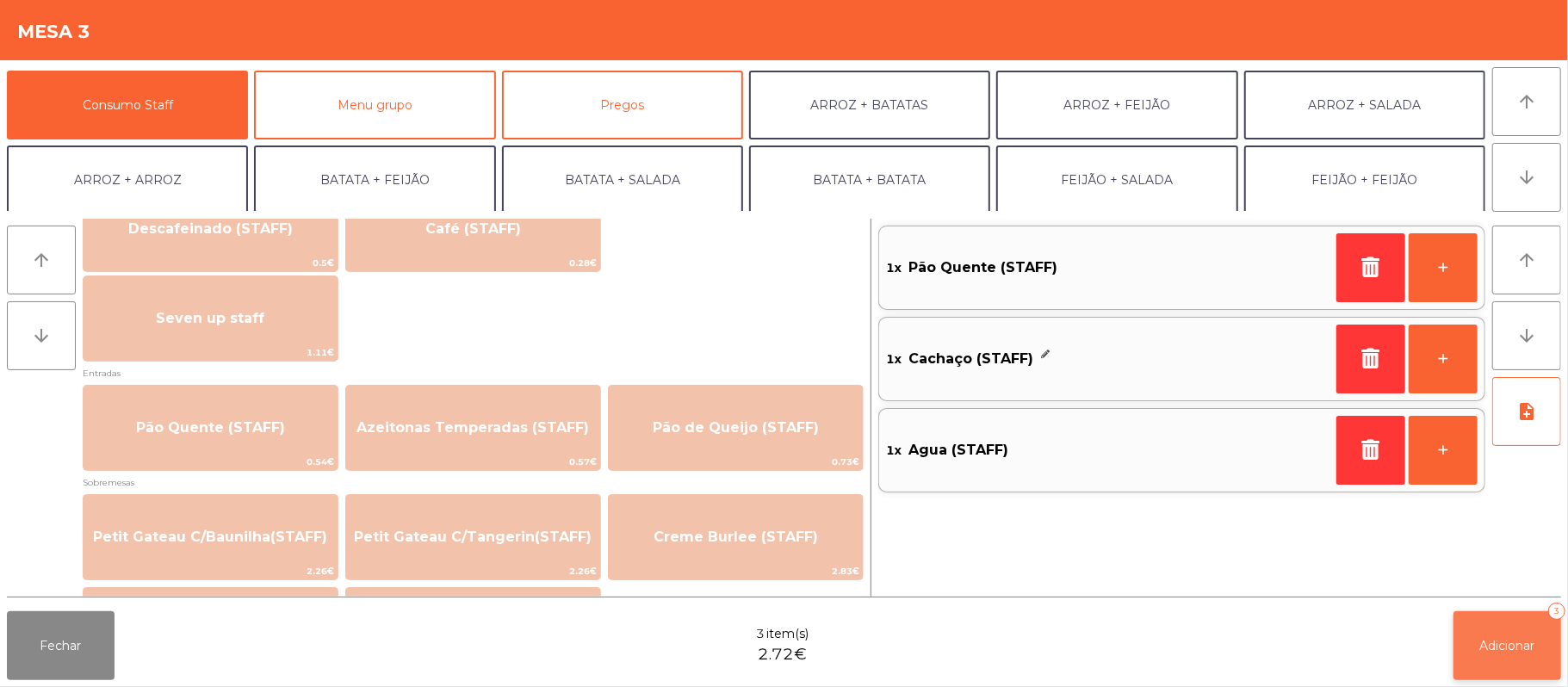
click at [1482, 645] on span "Adicionar" at bounding box center [1508, 646] width 55 height 15
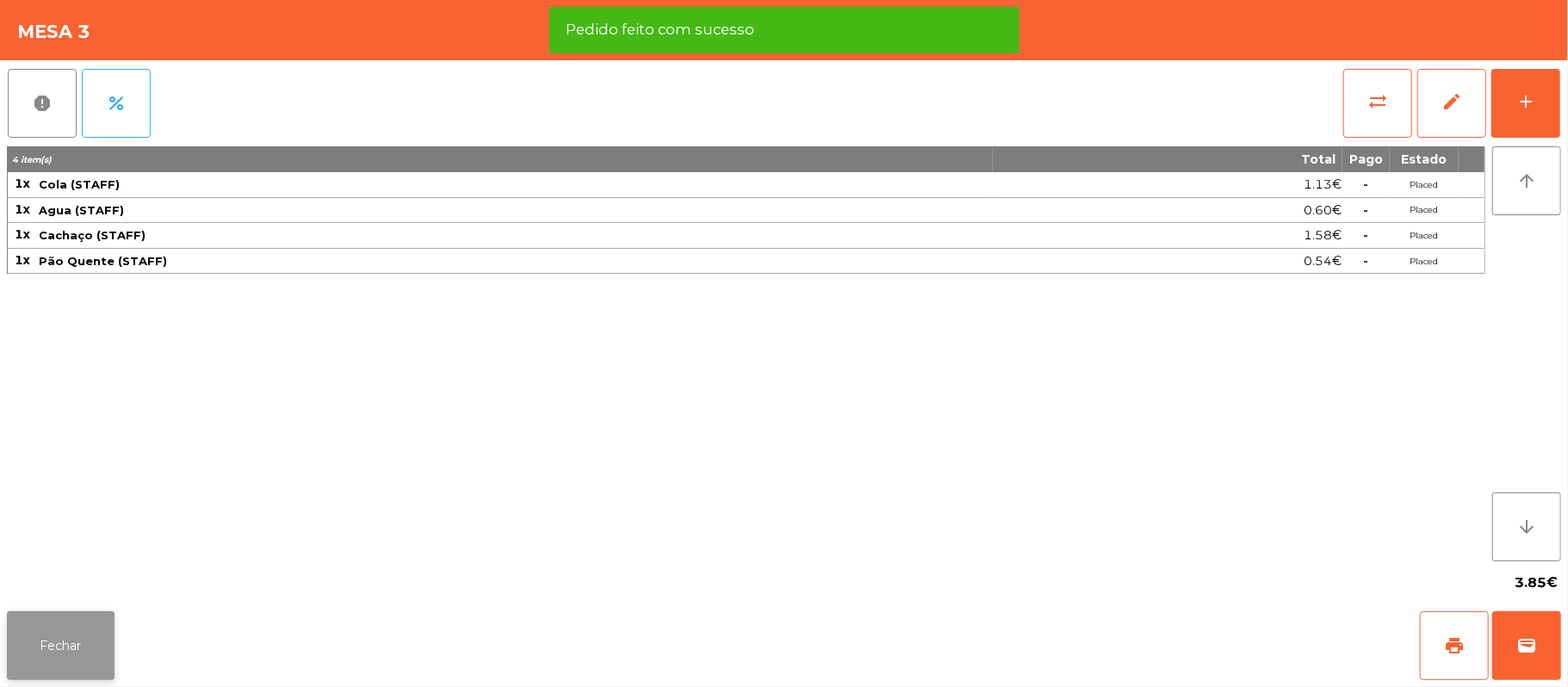
click at [73, 644] on button "Fechar" at bounding box center [60, 646] width 107 height 69
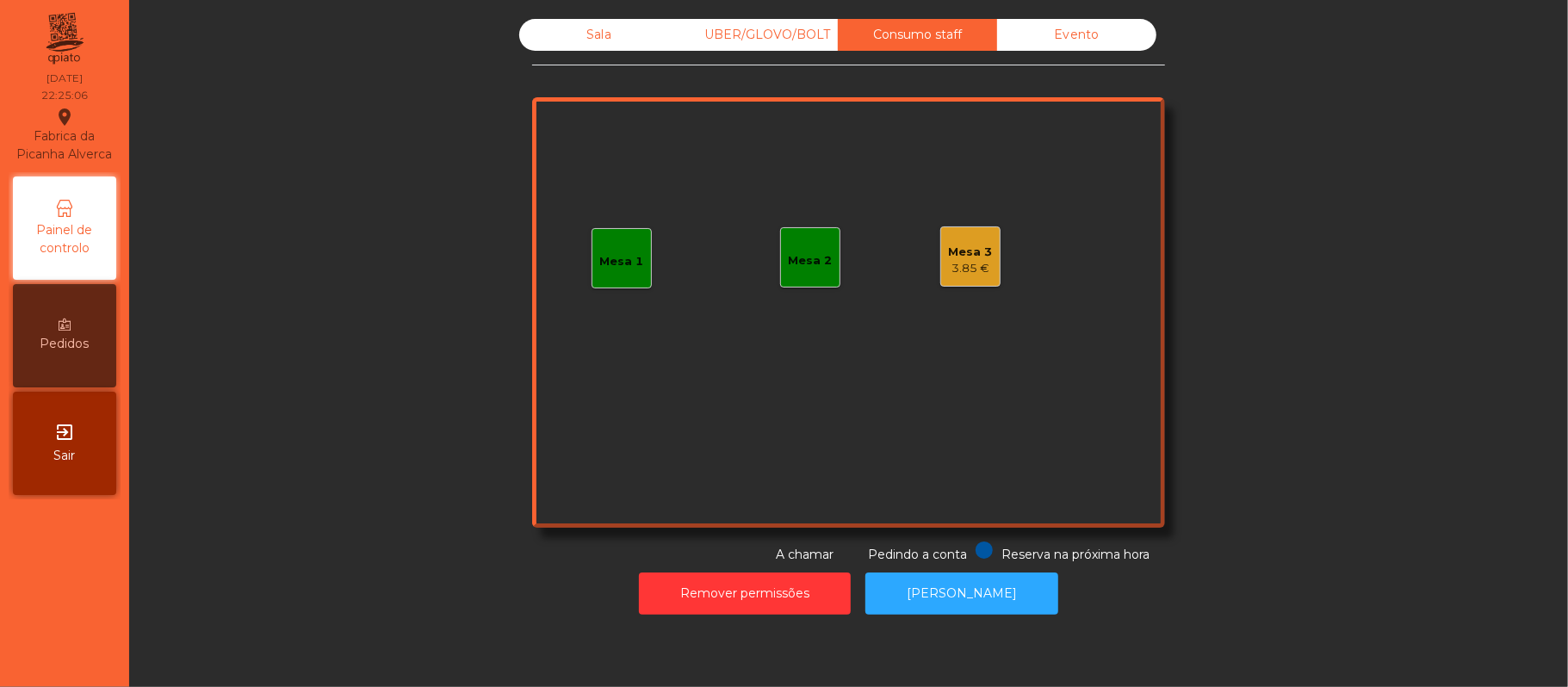
click at [976, 267] on div "3.85 €" at bounding box center [971, 269] width 44 height 17
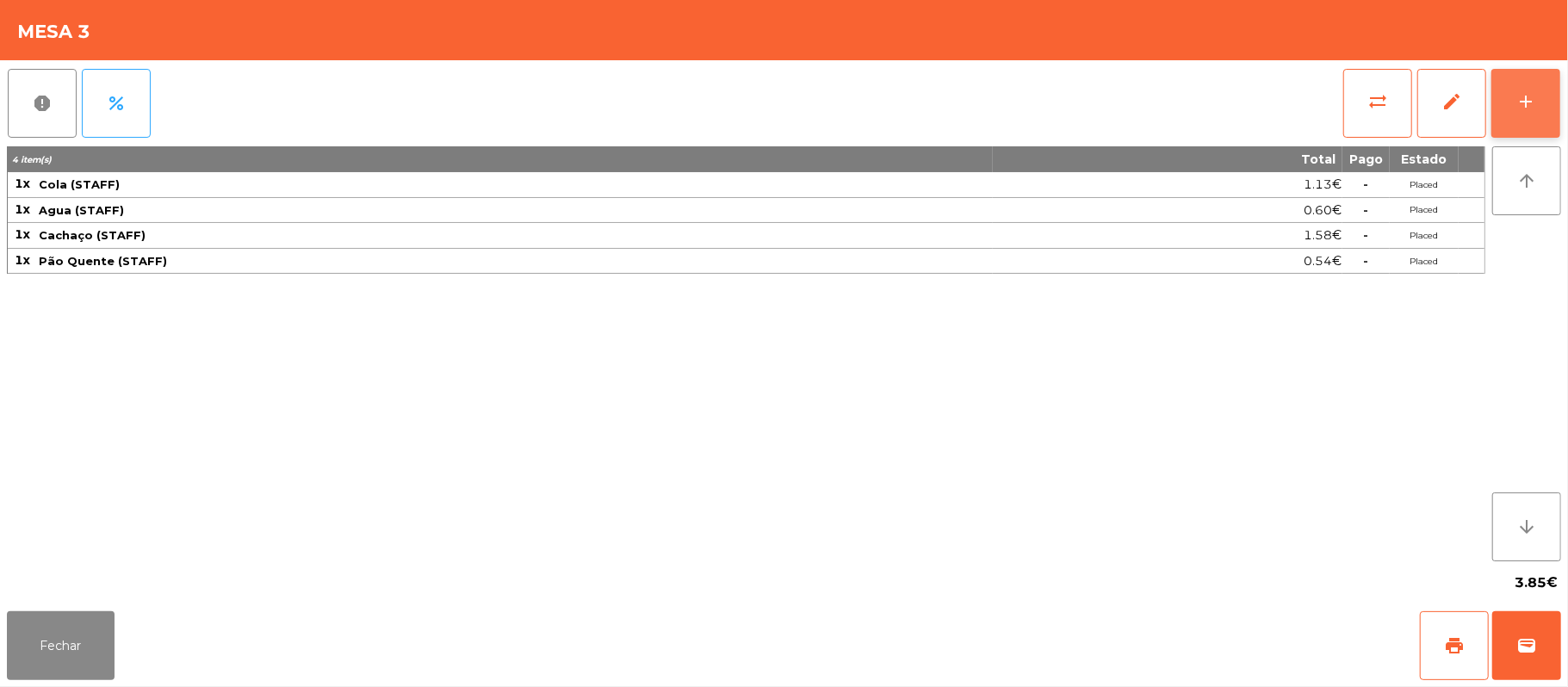
click at [1557, 105] on button "add" at bounding box center [1525, 103] width 69 height 69
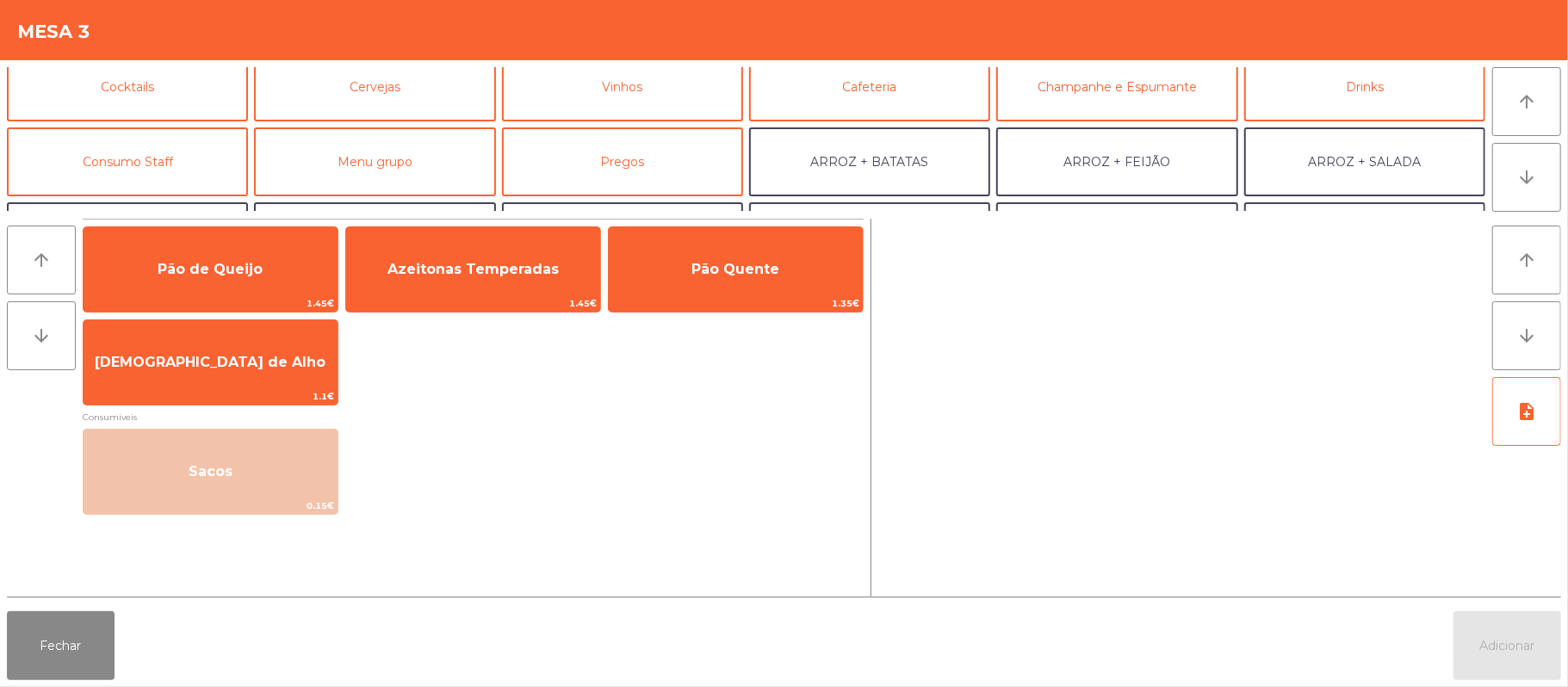
scroll to position [105, 0]
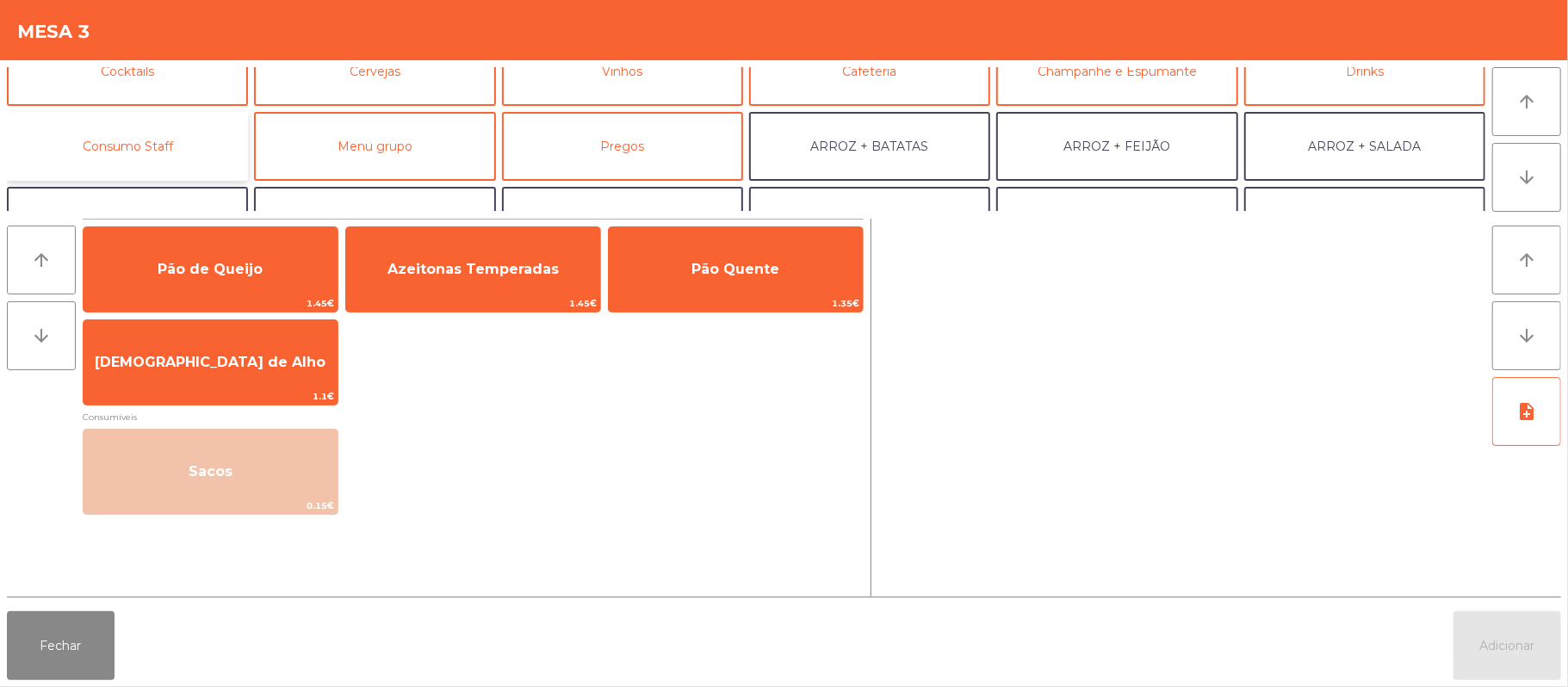
click at [180, 159] on button "Consumo Staff" at bounding box center [127, 146] width 241 height 69
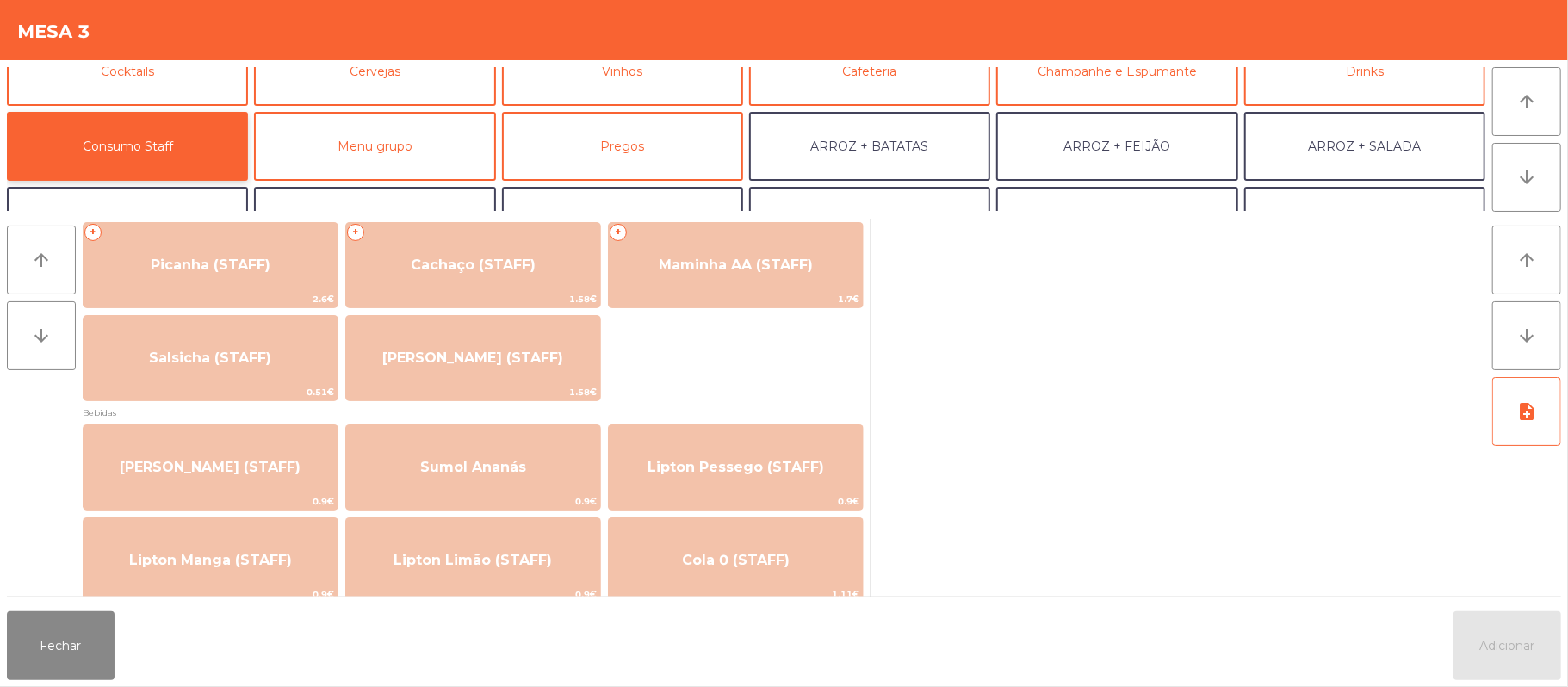
scroll to position [12, 0]
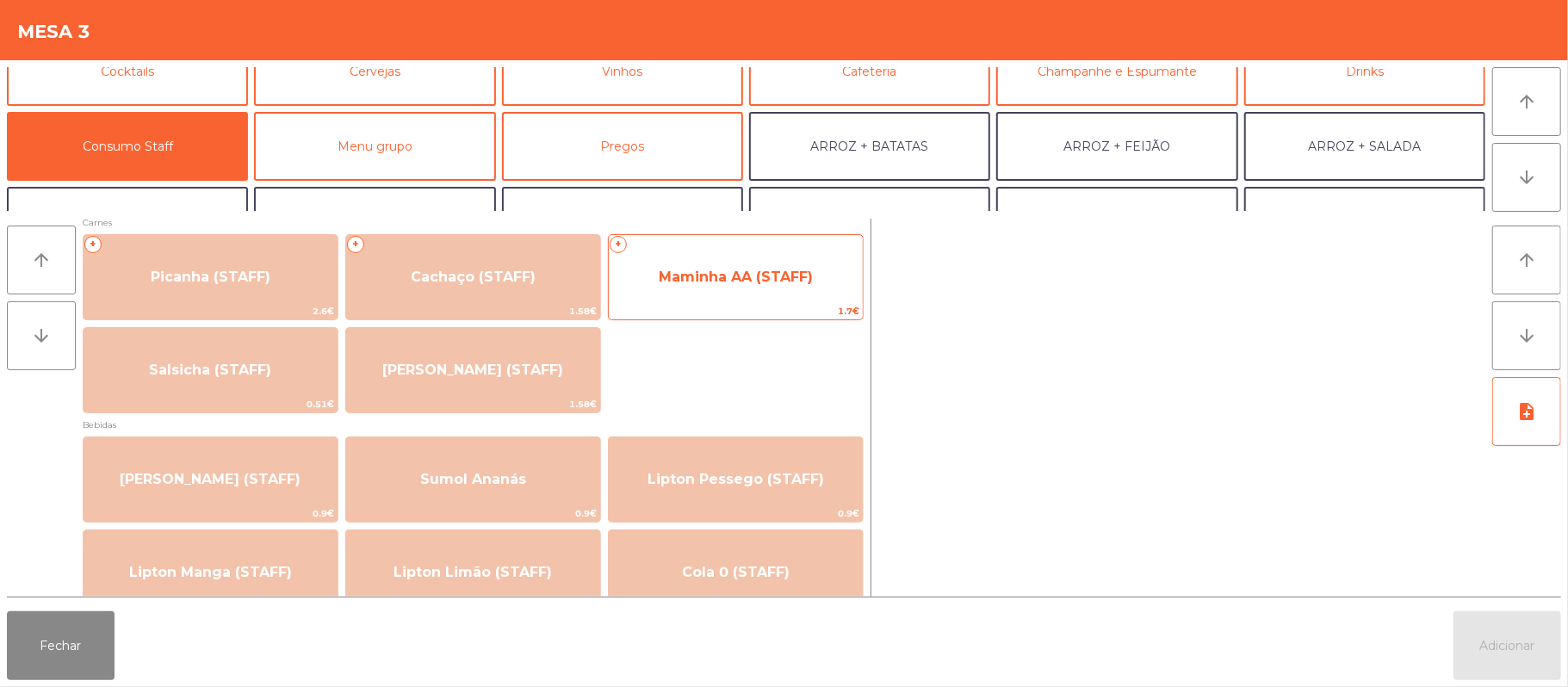
click at [790, 303] on span "1.7€" at bounding box center [735, 311] width 254 height 16
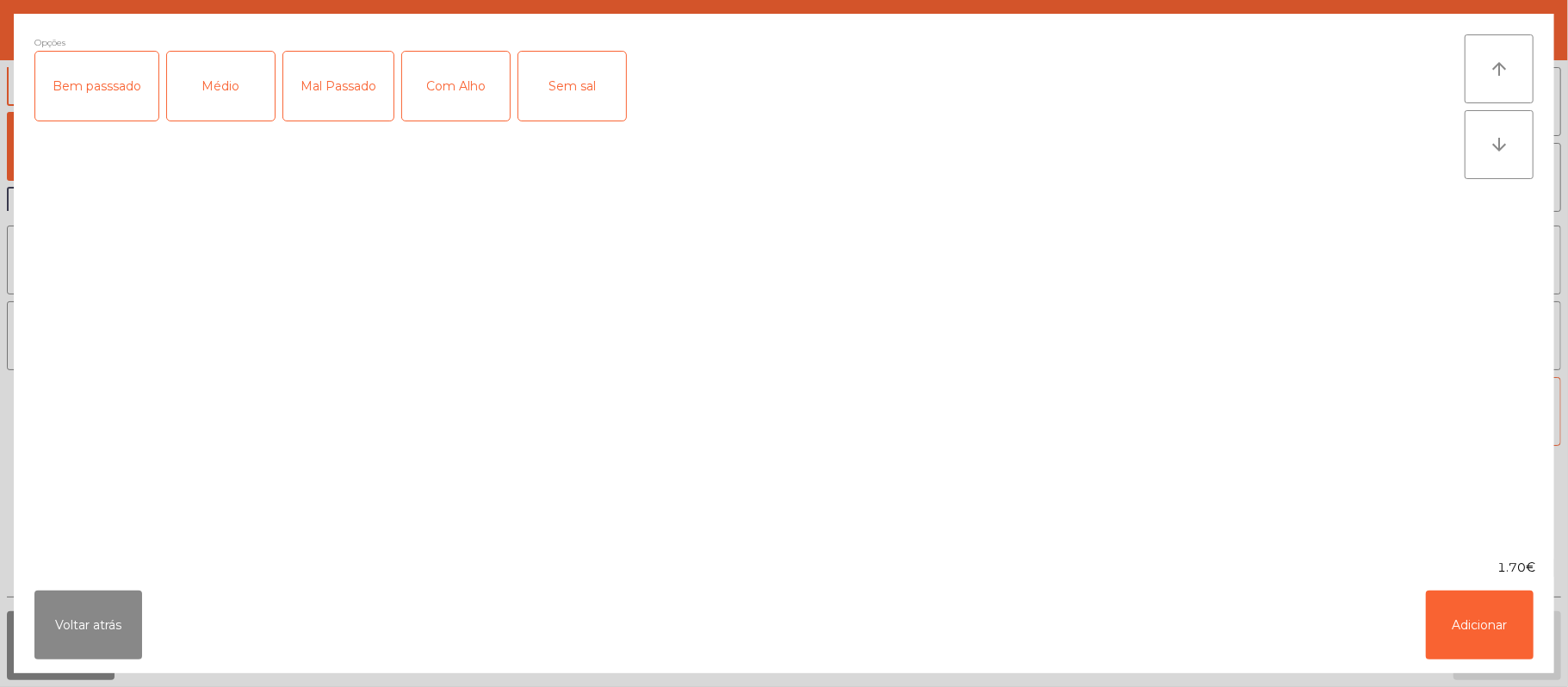
click at [210, 97] on div "Médio" at bounding box center [221, 86] width 107 height 69
click at [468, 110] on div "Com Alho" at bounding box center [455, 86] width 107 height 69
click at [1479, 614] on button "Adicionar" at bounding box center [1479, 625] width 107 height 69
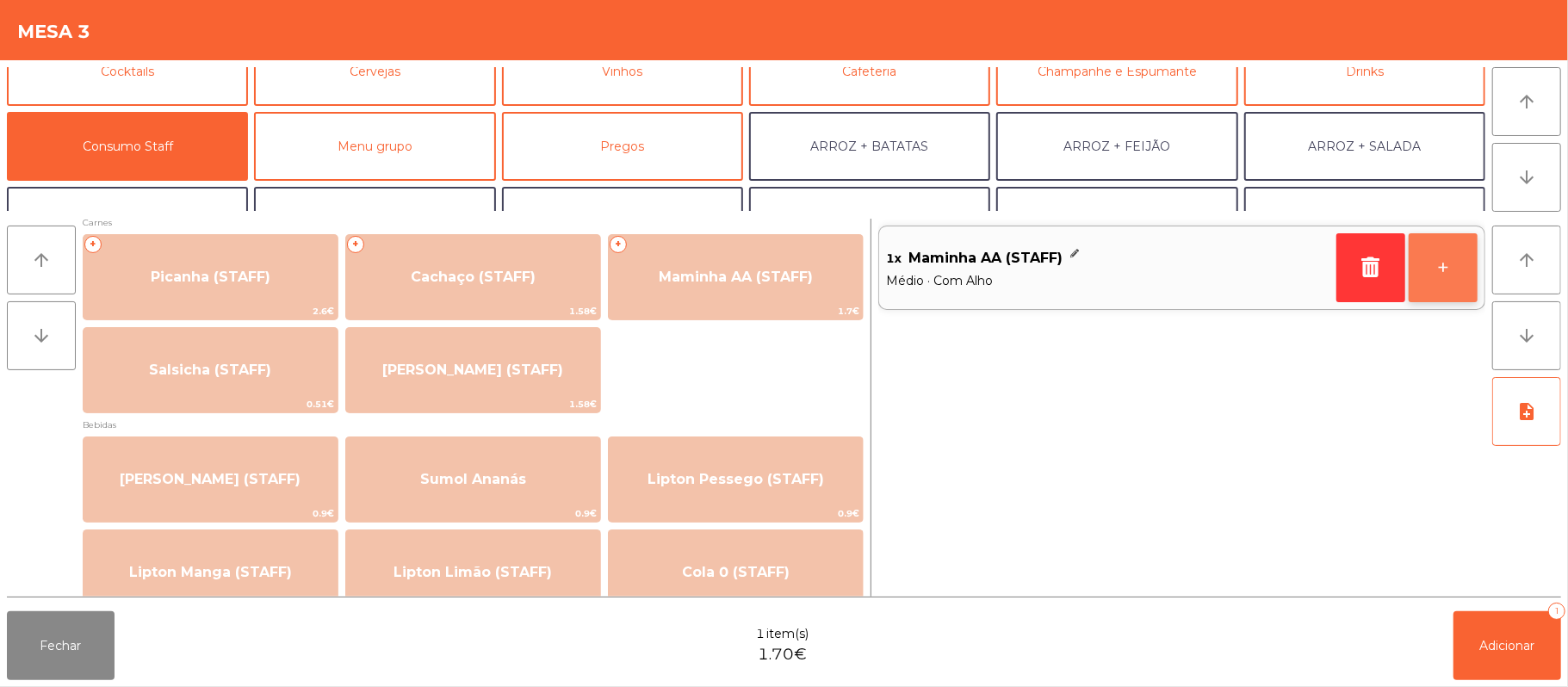
click at [1453, 301] on button "+" at bounding box center [1443, 268] width 69 height 69
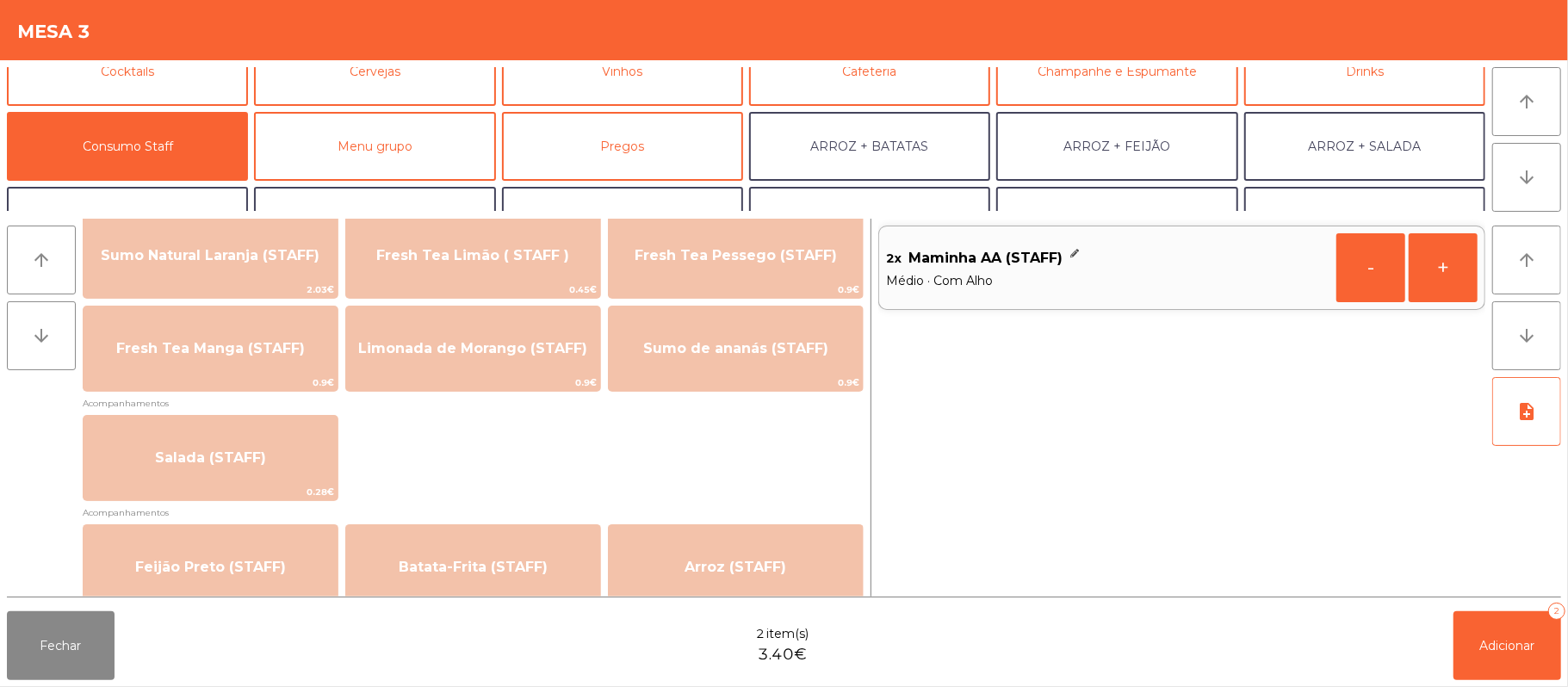
scroll to position [605, 0]
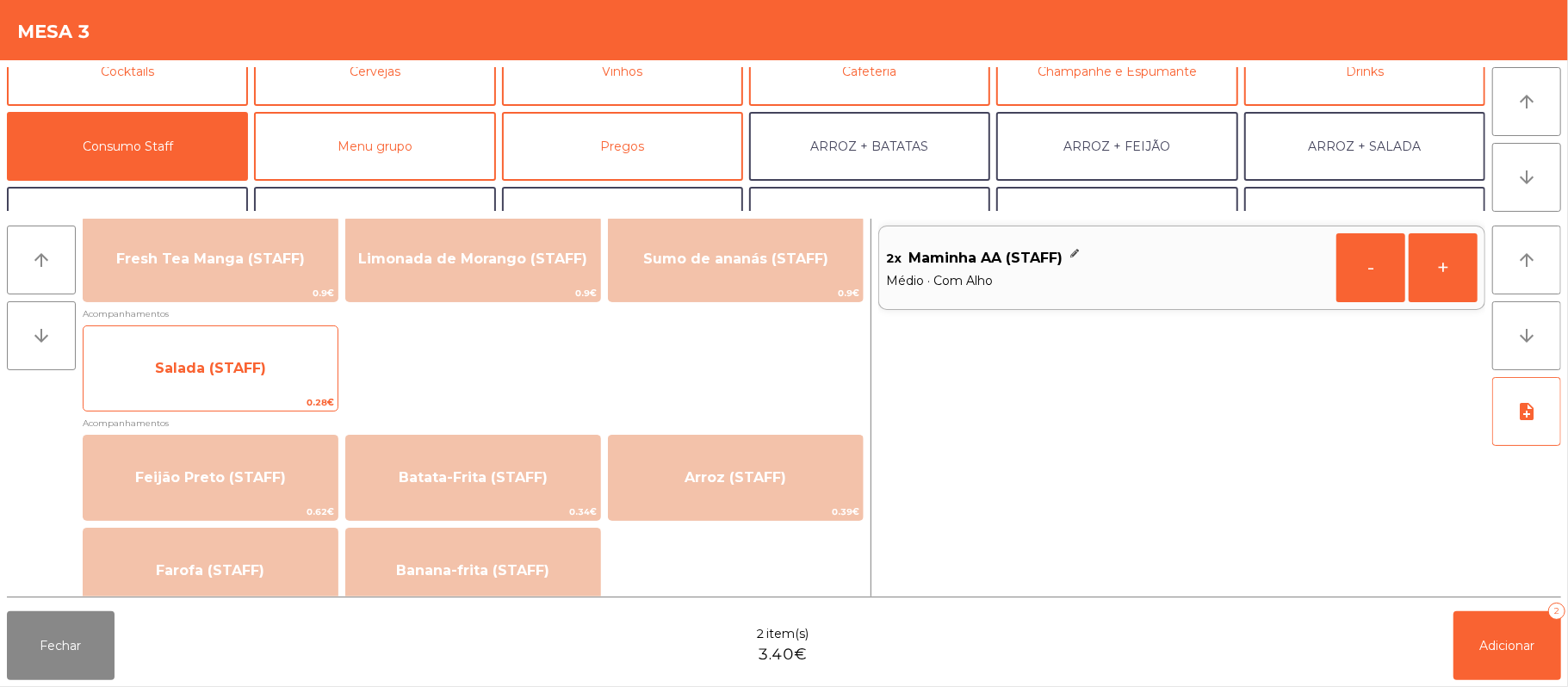
click at [248, 346] on span "Salada (STAFF)" at bounding box center [210, 368] width 254 height 47
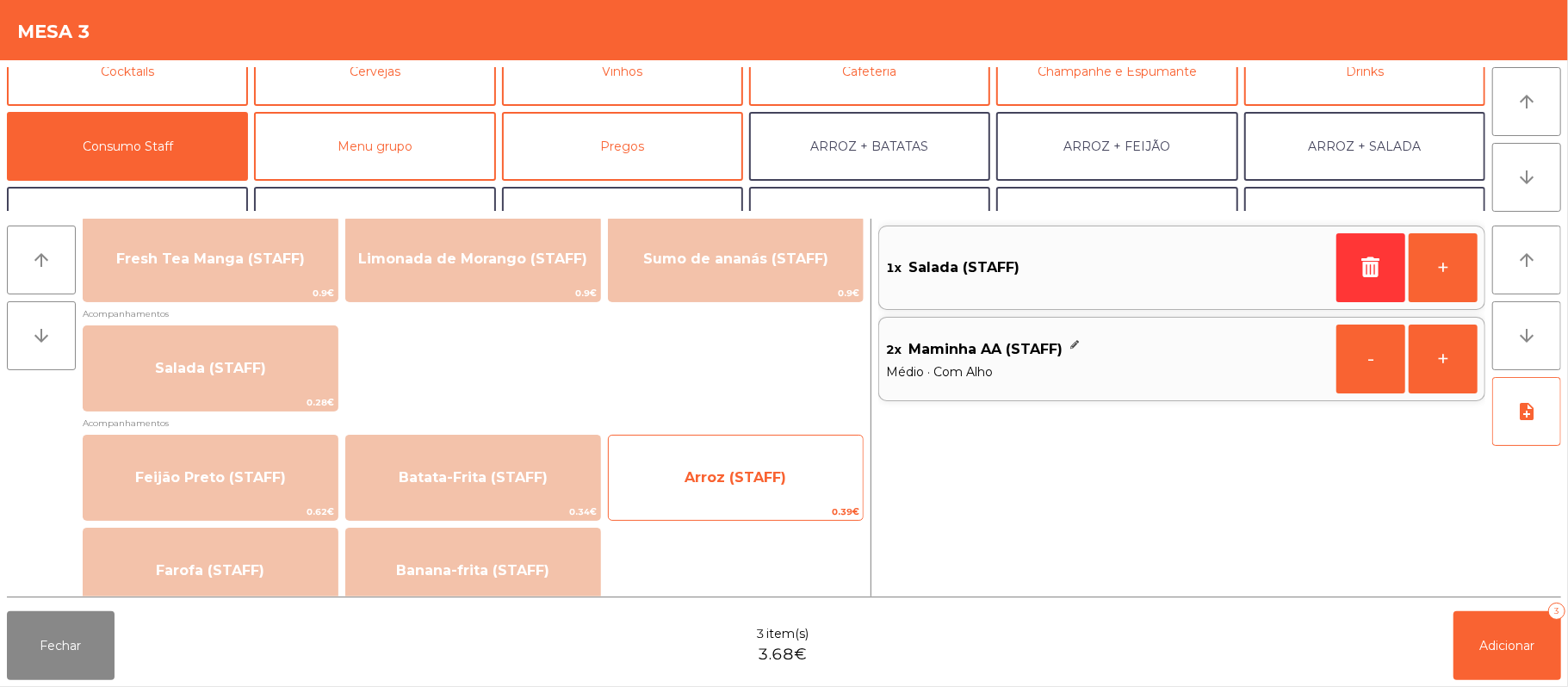
click at [708, 476] on span "Arroz (STAFF)" at bounding box center [735, 476] width 101 height 16
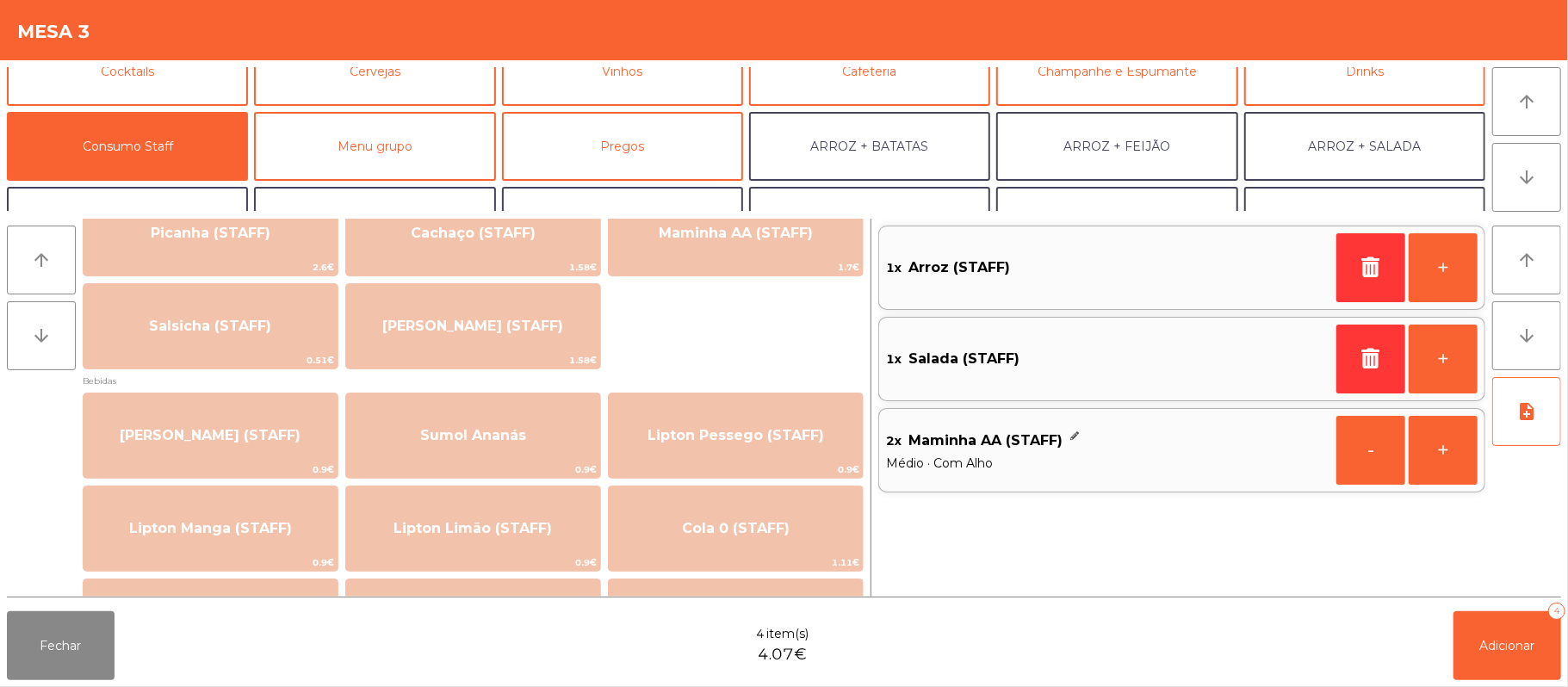
scroll to position [0, 0]
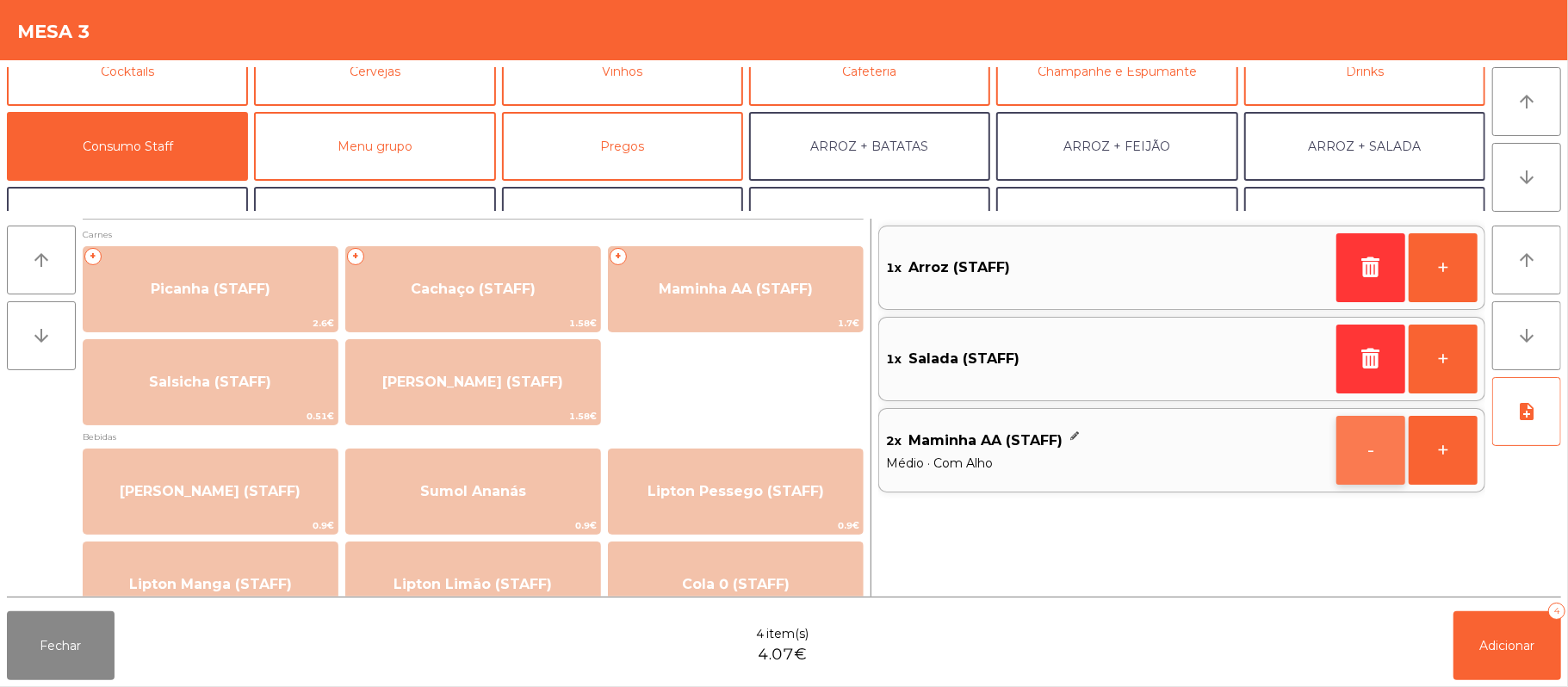
click at [1361, 453] on button "-" at bounding box center [1370, 451] width 69 height 69
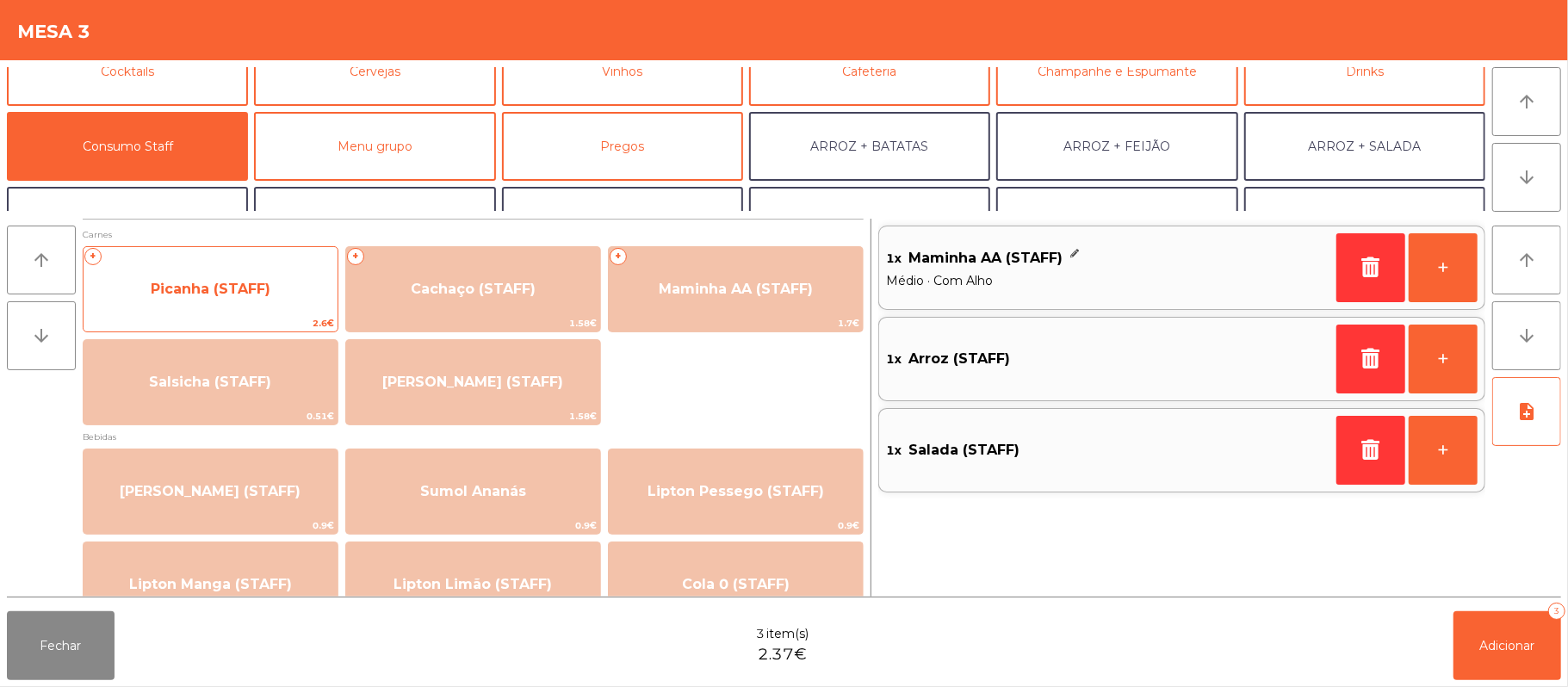
click at [279, 299] on span "Picanha (STAFF)" at bounding box center [210, 289] width 254 height 47
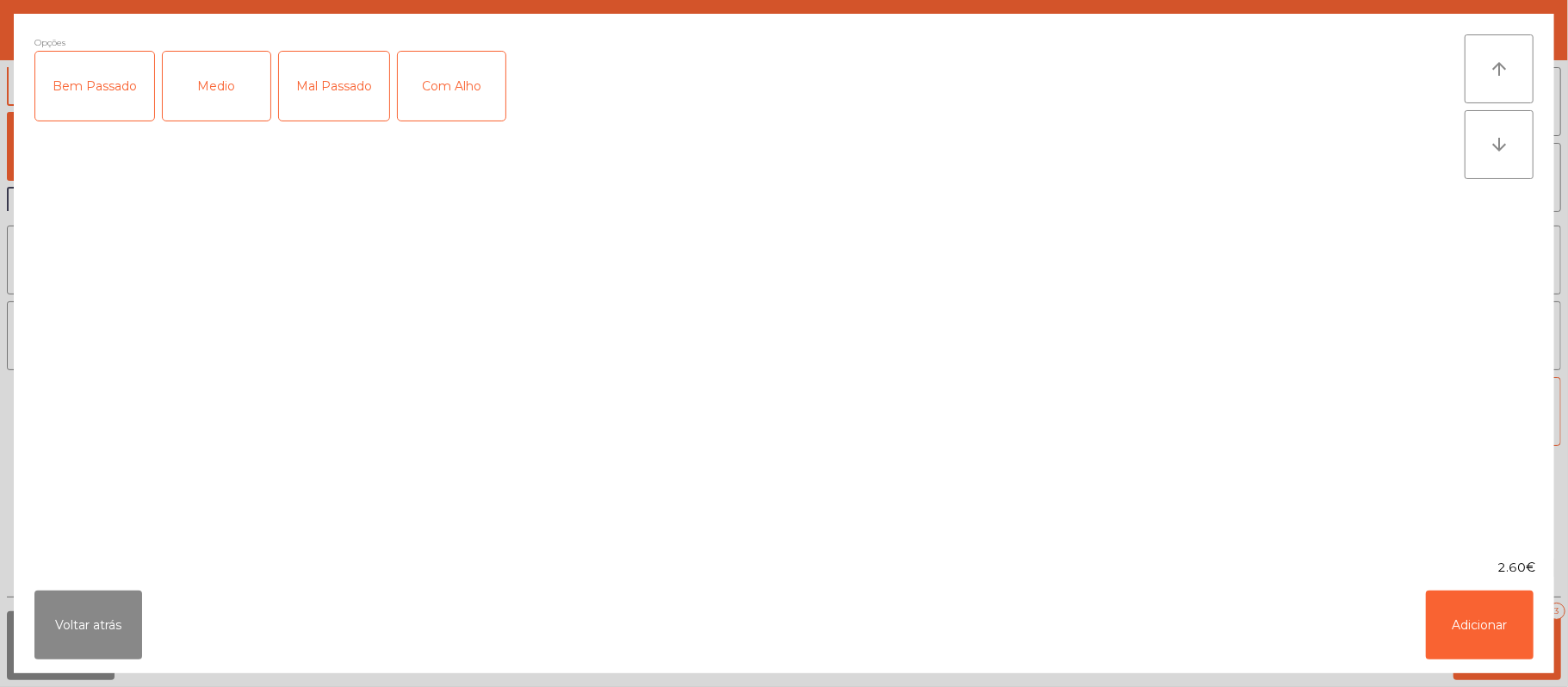
click at [239, 101] on div "Medio" at bounding box center [216, 86] width 107 height 69
click at [467, 84] on div "Com Alho" at bounding box center [452, 86] width 107 height 69
click at [1450, 614] on button "Adicionar" at bounding box center [1479, 625] width 107 height 69
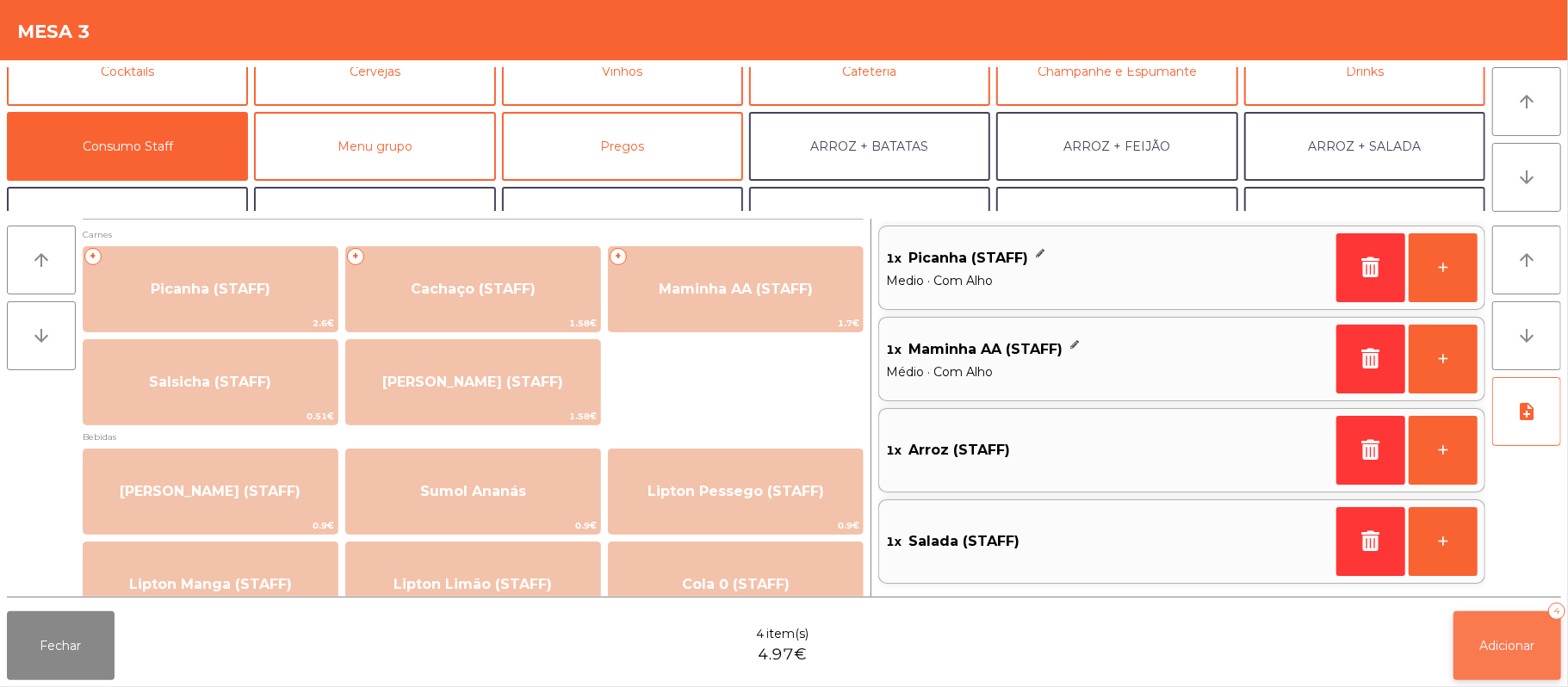
click at [1499, 641] on span "Adicionar" at bounding box center [1508, 646] width 55 height 15
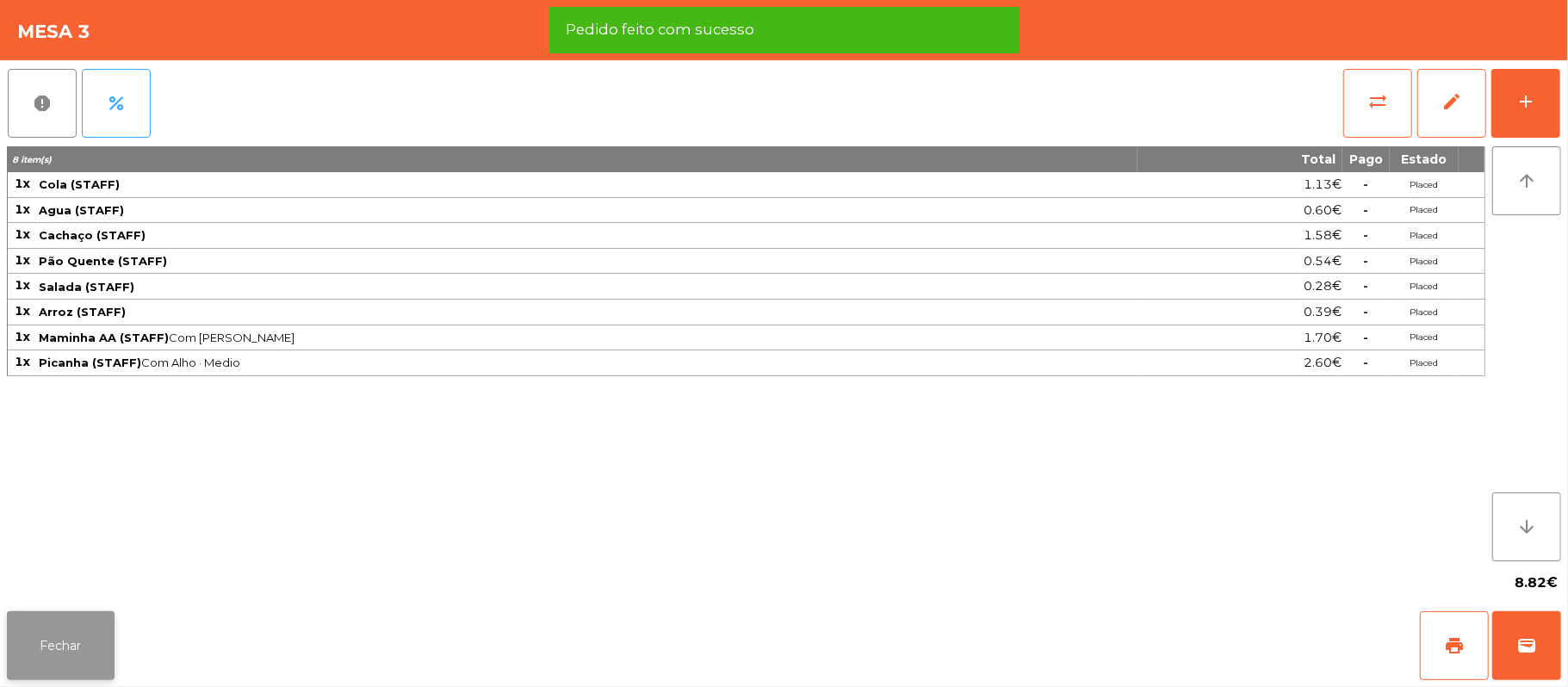
click at [52, 618] on button "Fechar" at bounding box center [60, 646] width 107 height 69
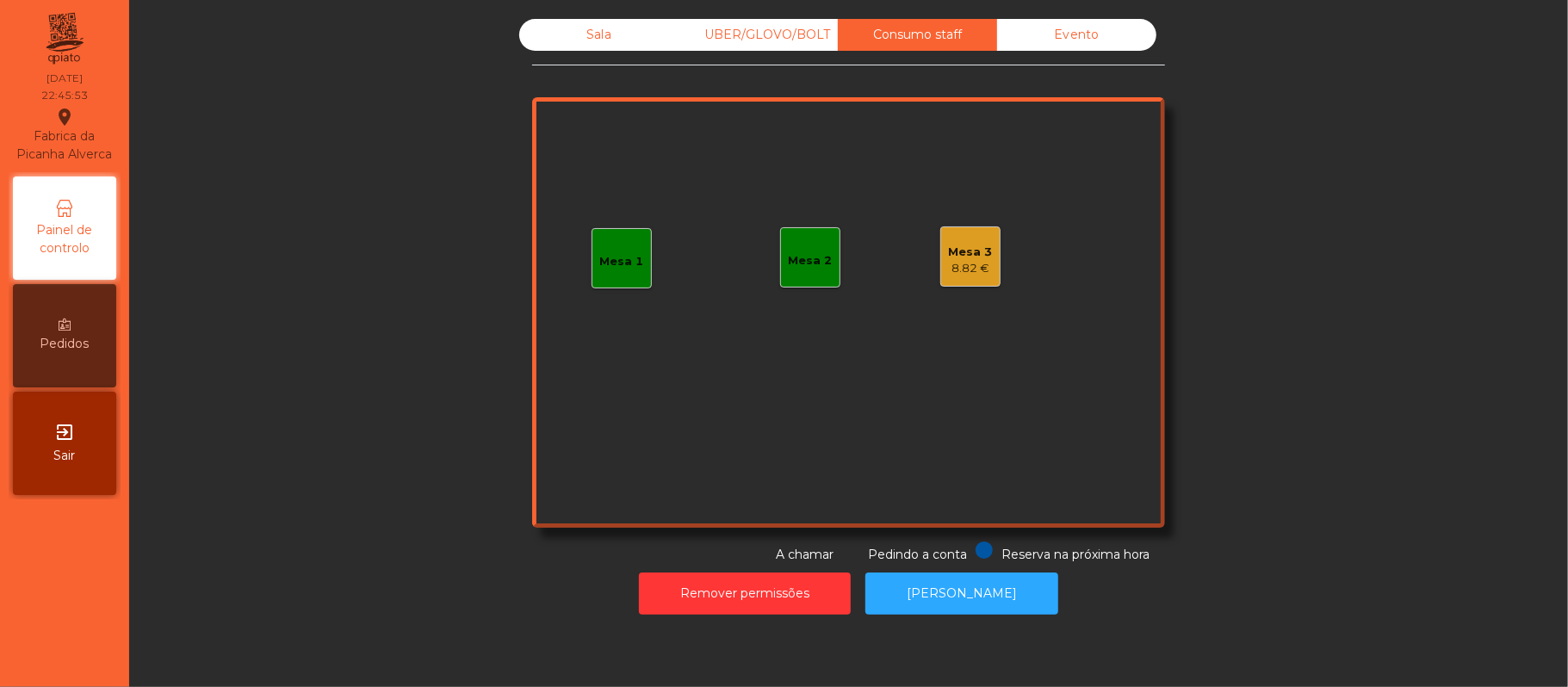
click at [973, 262] on div "8.82 €" at bounding box center [971, 269] width 44 height 17
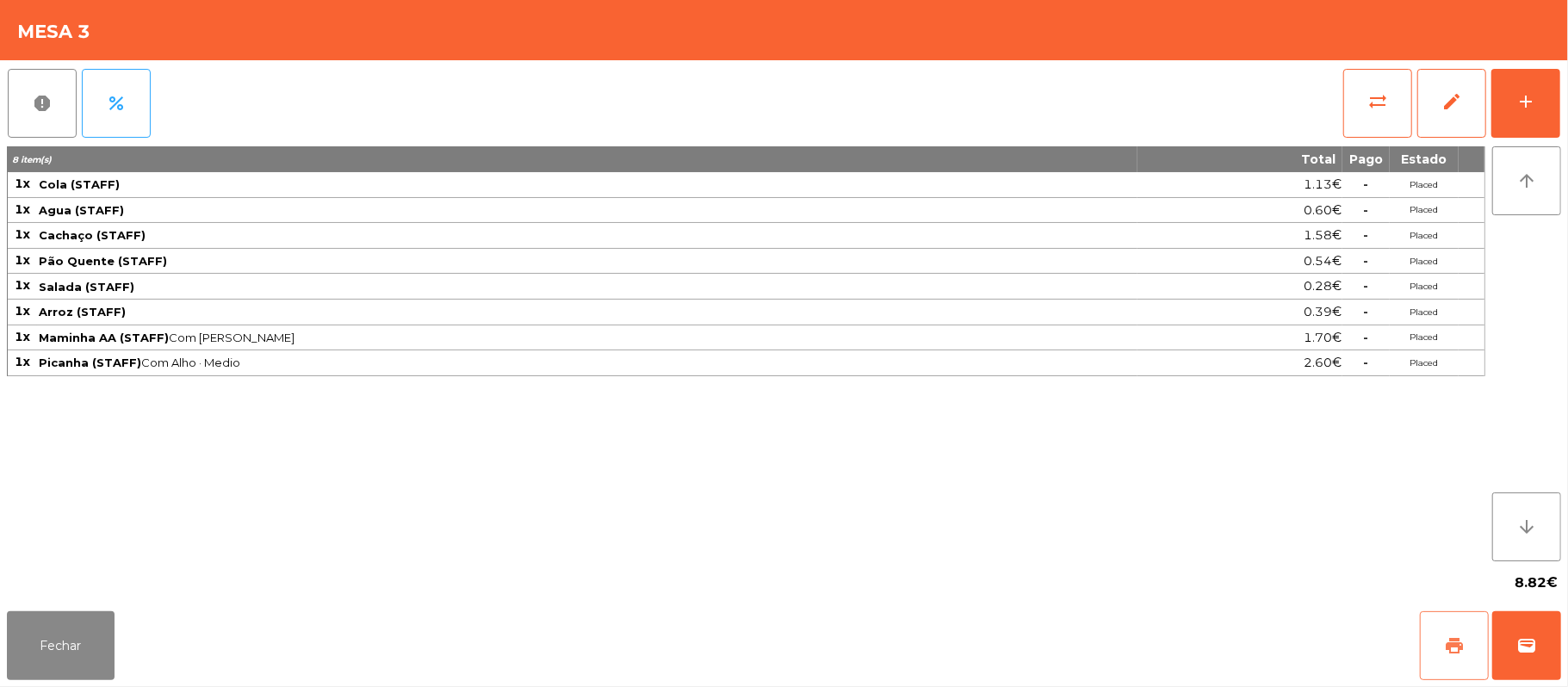
click at [1425, 627] on button "print" at bounding box center [1454, 646] width 69 height 69
click at [1432, 634] on button "print" at bounding box center [1454, 646] width 69 height 69
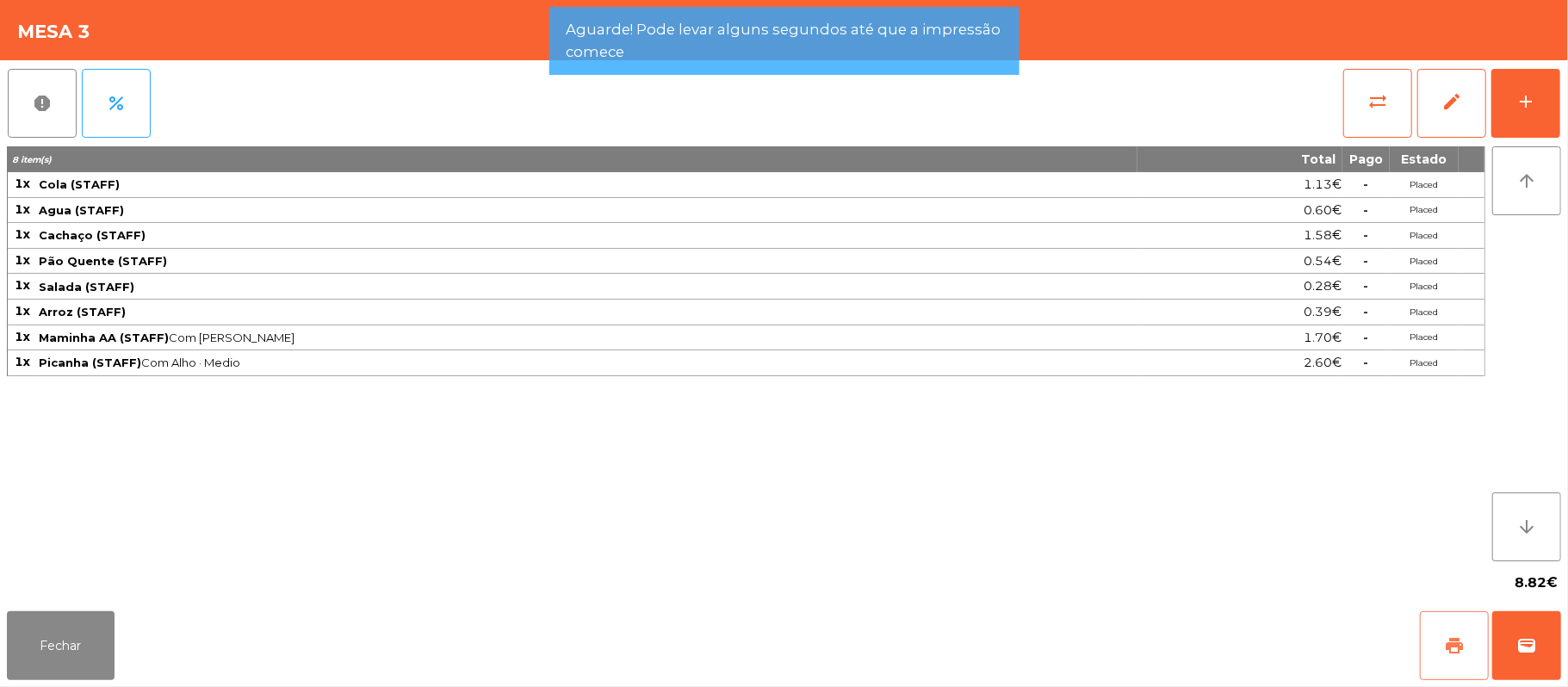
click at [1429, 644] on button "print" at bounding box center [1454, 646] width 69 height 69
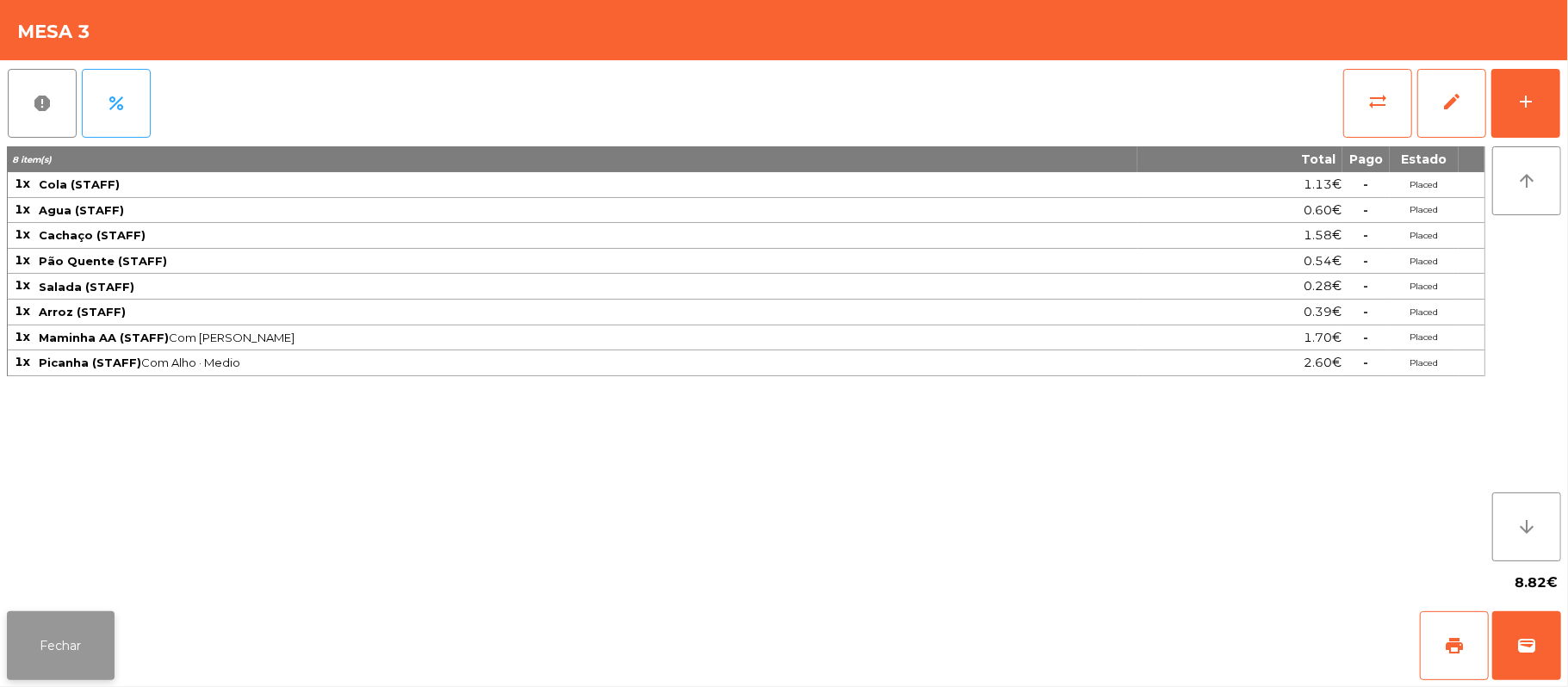
click at [63, 637] on button "Fechar" at bounding box center [60, 646] width 107 height 69
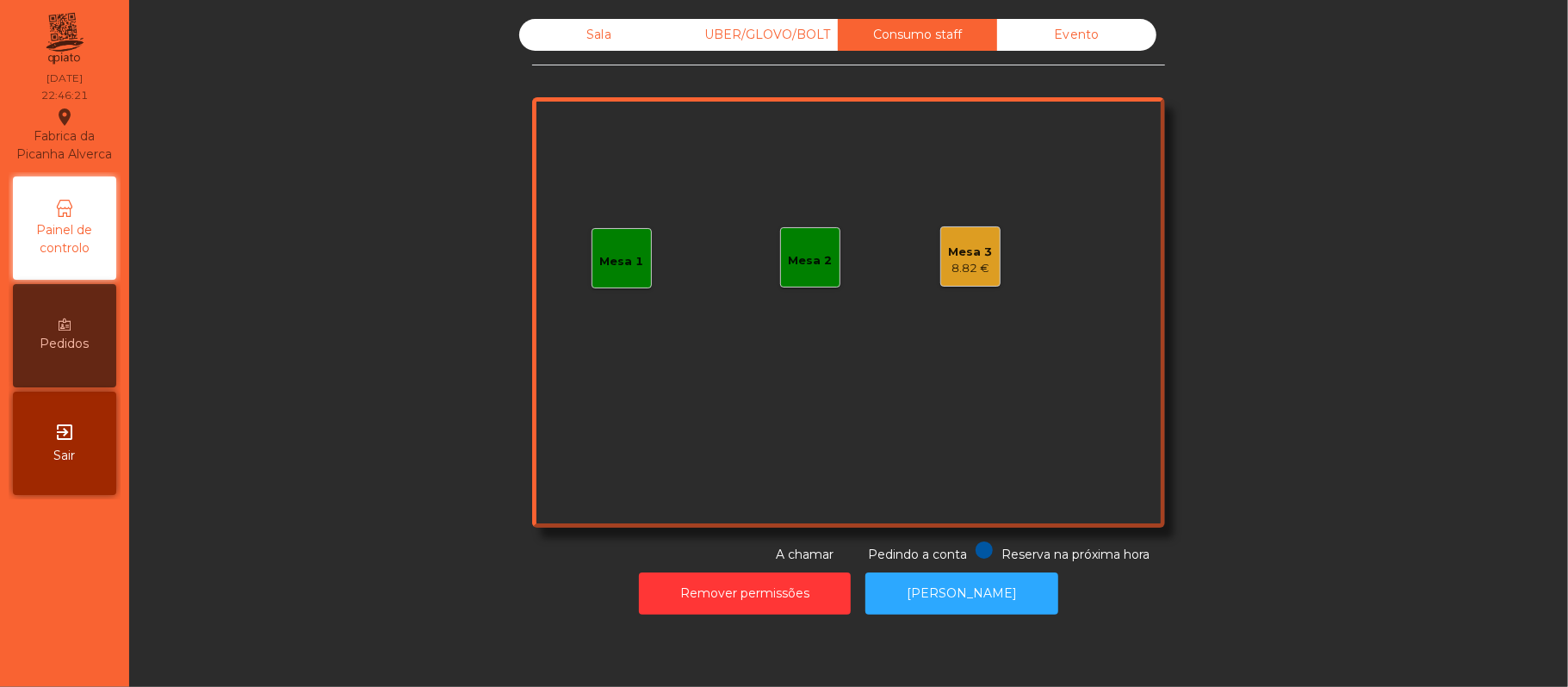
click at [759, 34] on div "UBER/GLOVO/BOLT" at bounding box center [758, 34] width 159 height 32
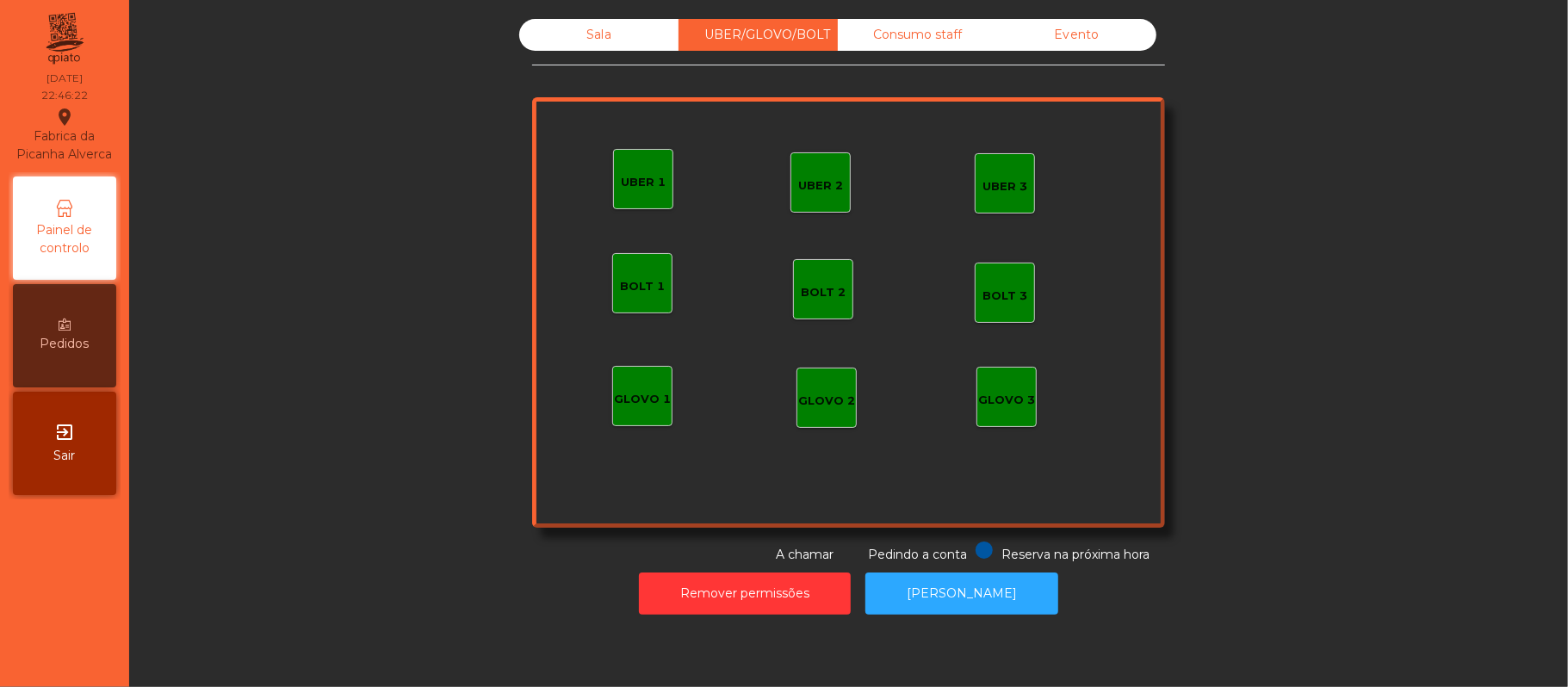
click at [625, 172] on div "UBER 1" at bounding box center [643, 179] width 45 height 24
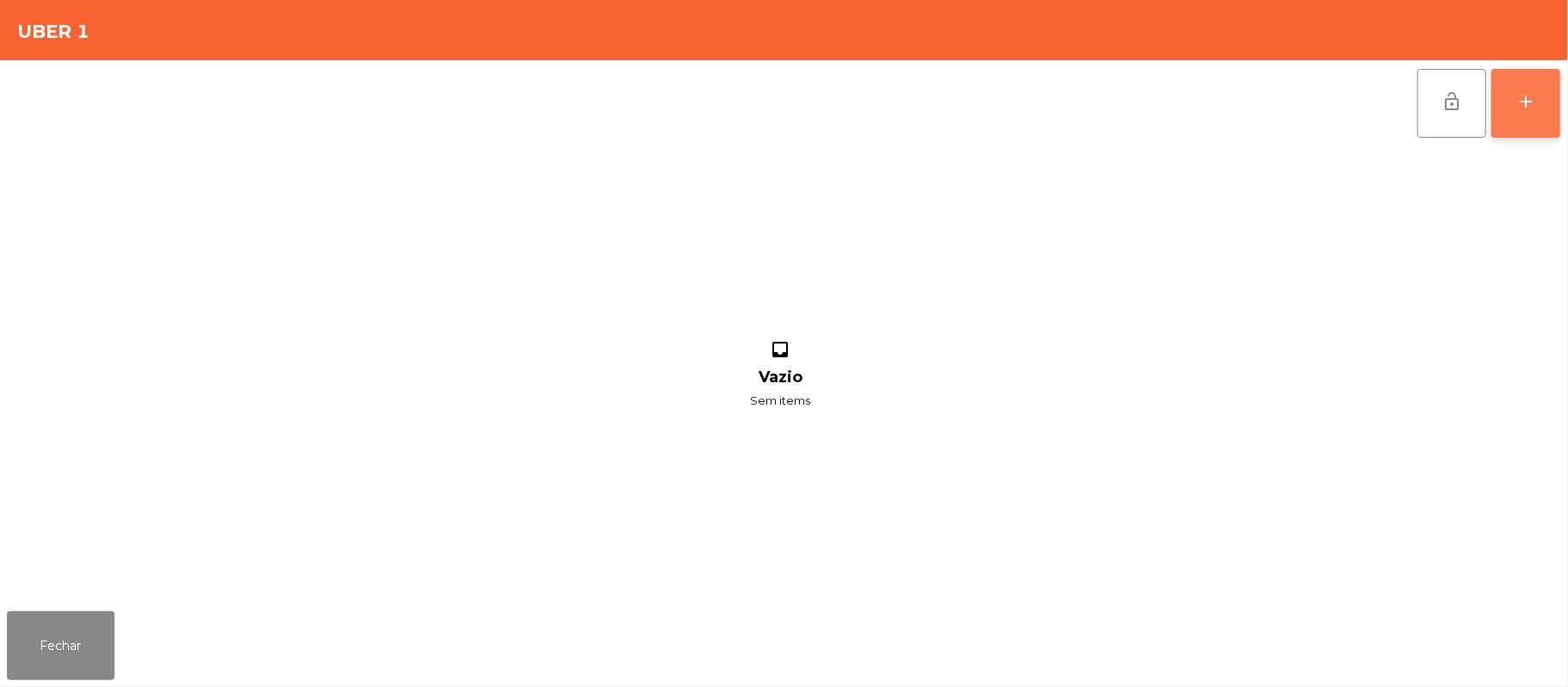
click at [1520, 99] on div "add" at bounding box center [1526, 101] width 21 height 21
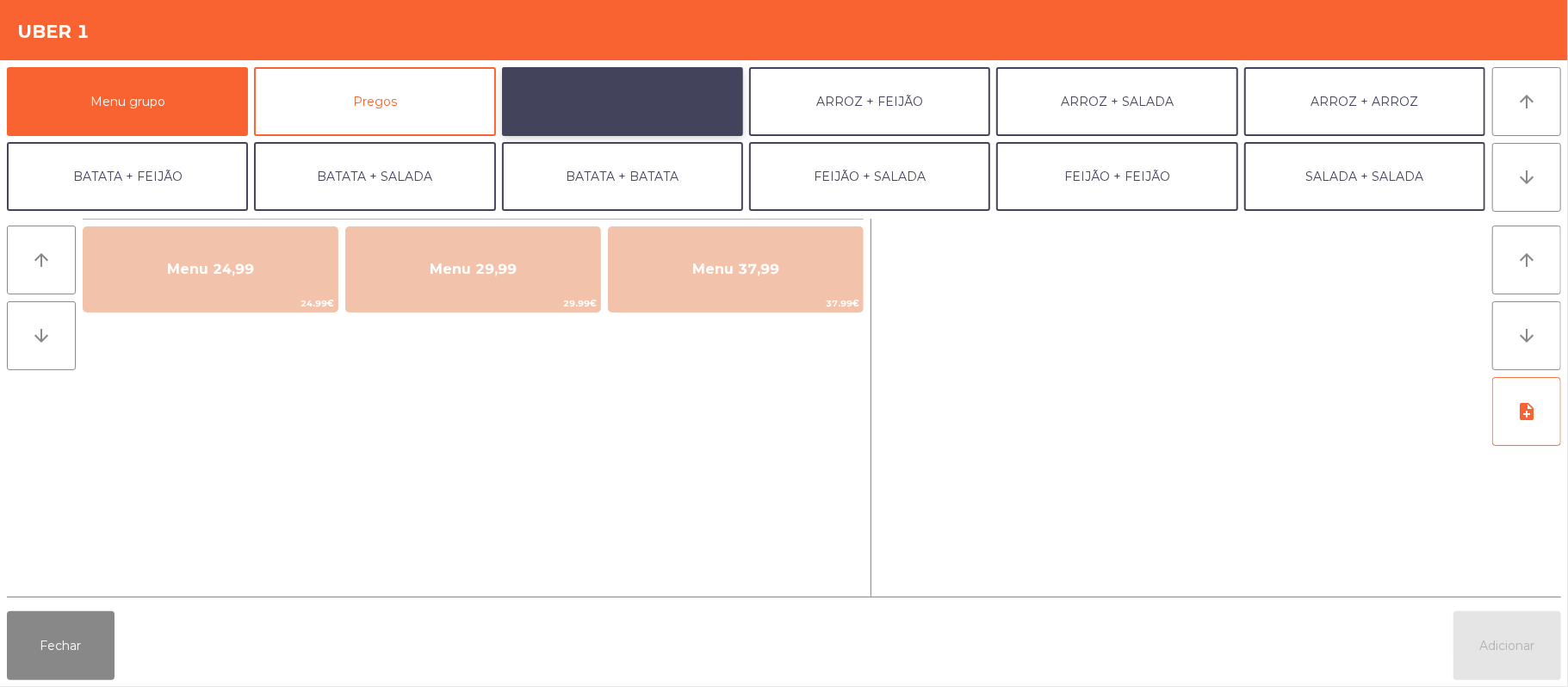
click at [635, 110] on button "ARROZ + BATATAS" at bounding box center [623, 101] width 241 height 69
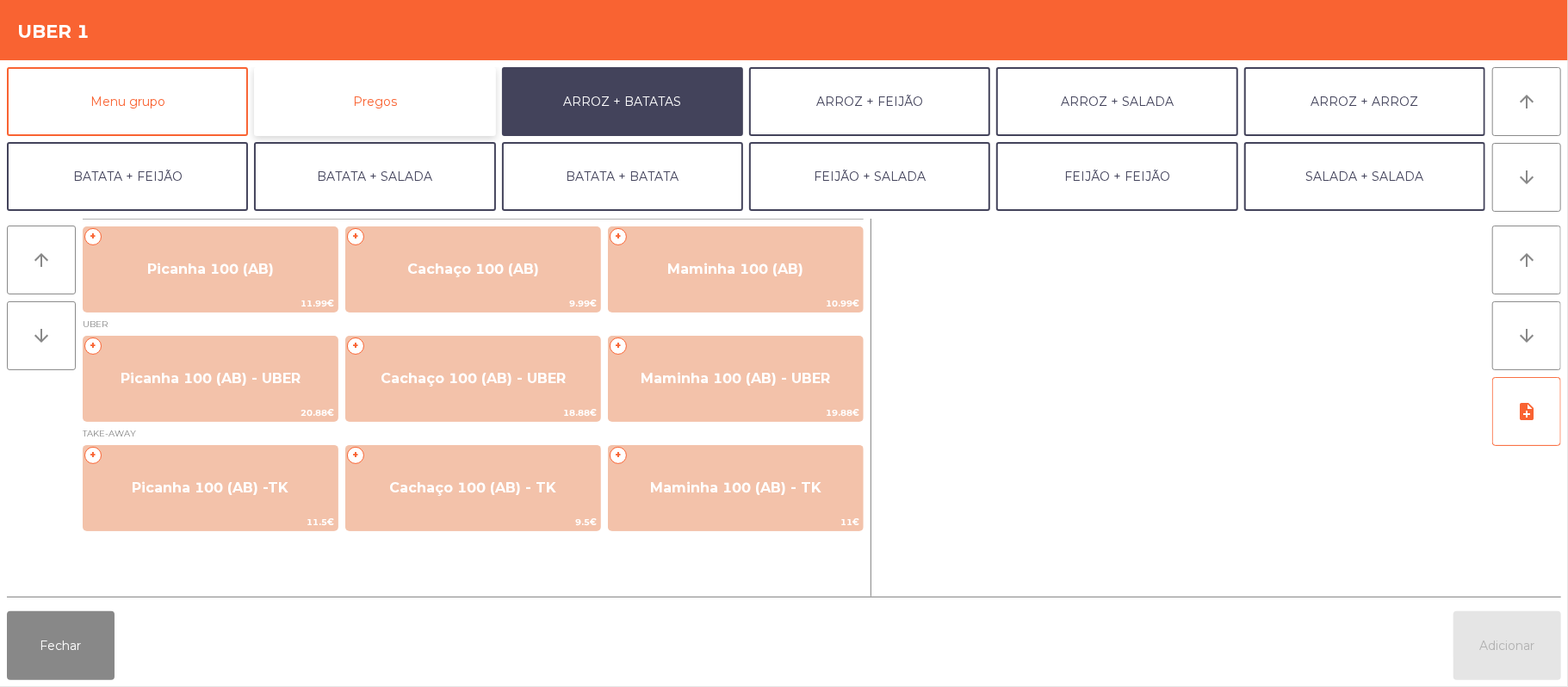
click at [431, 104] on button "Pregos" at bounding box center [374, 101] width 241 height 69
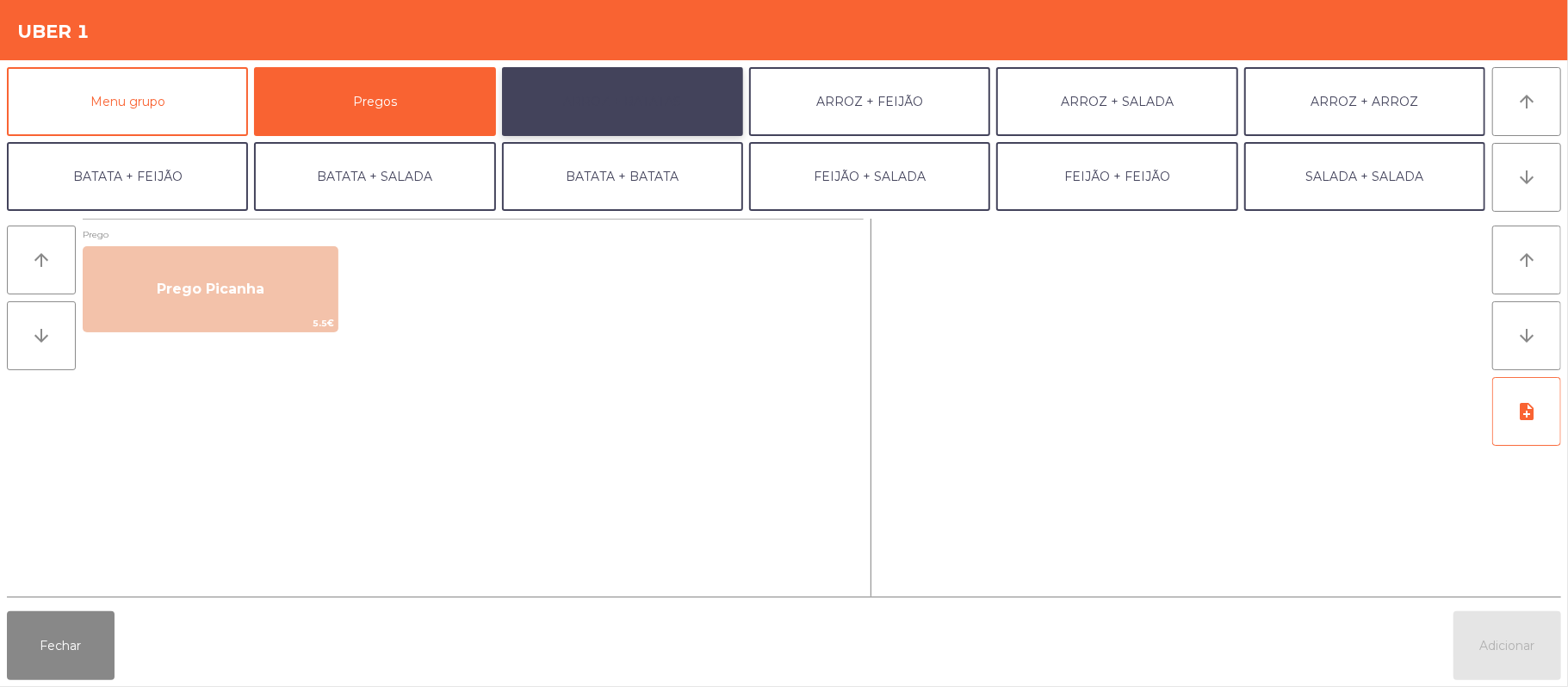
click at [600, 119] on button "ARROZ + BATATAS" at bounding box center [623, 101] width 241 height 69
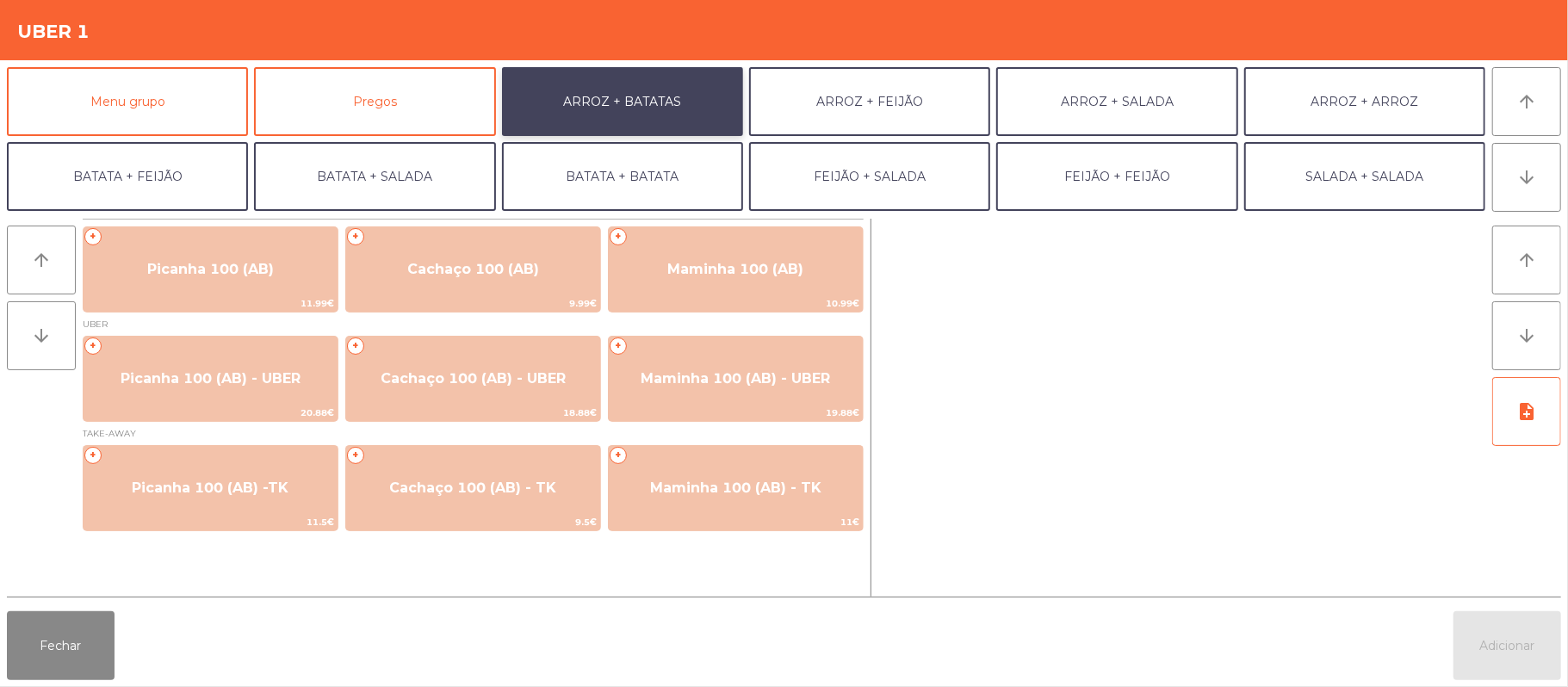
scroll to position [2, 0]
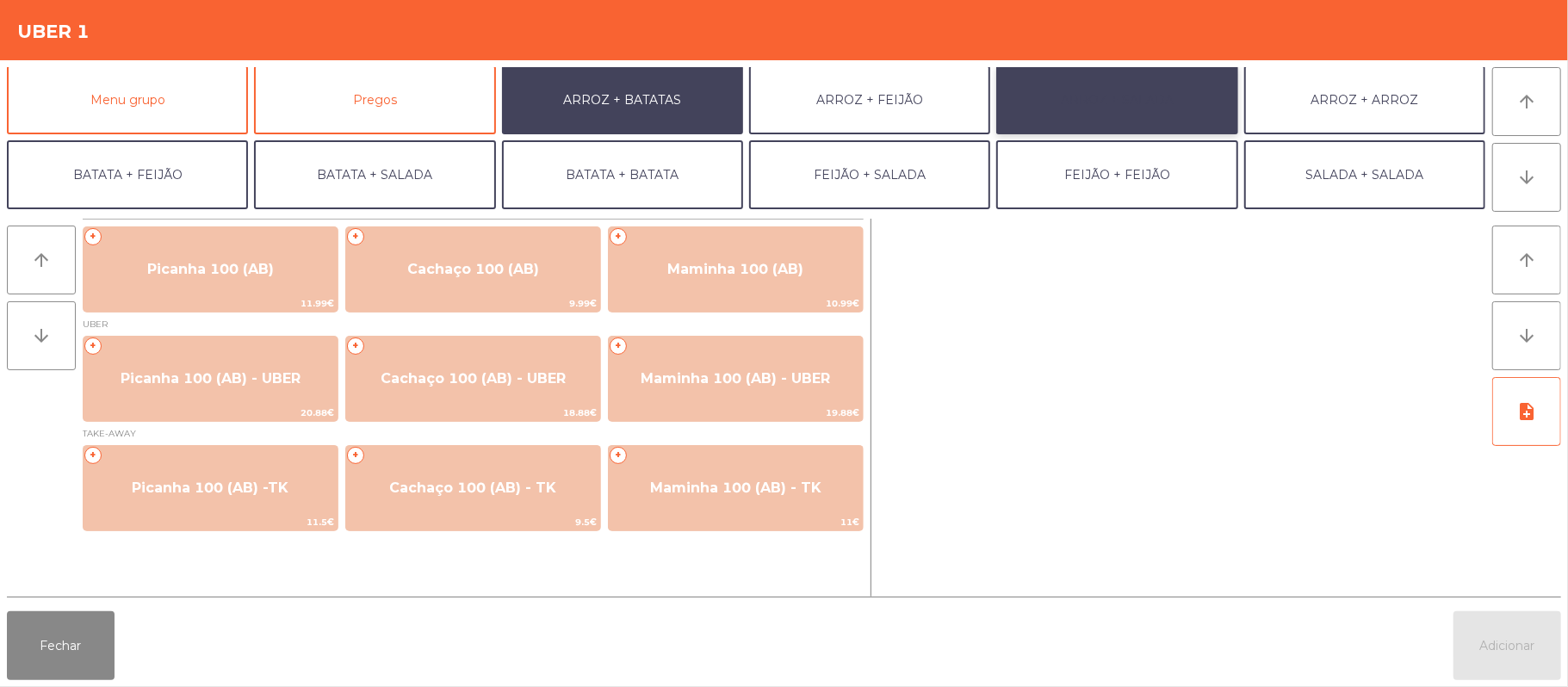
click at [1122, 99] on button "ARROZ + SALADA" at bounding box center [1116, 100] width 241 height 69
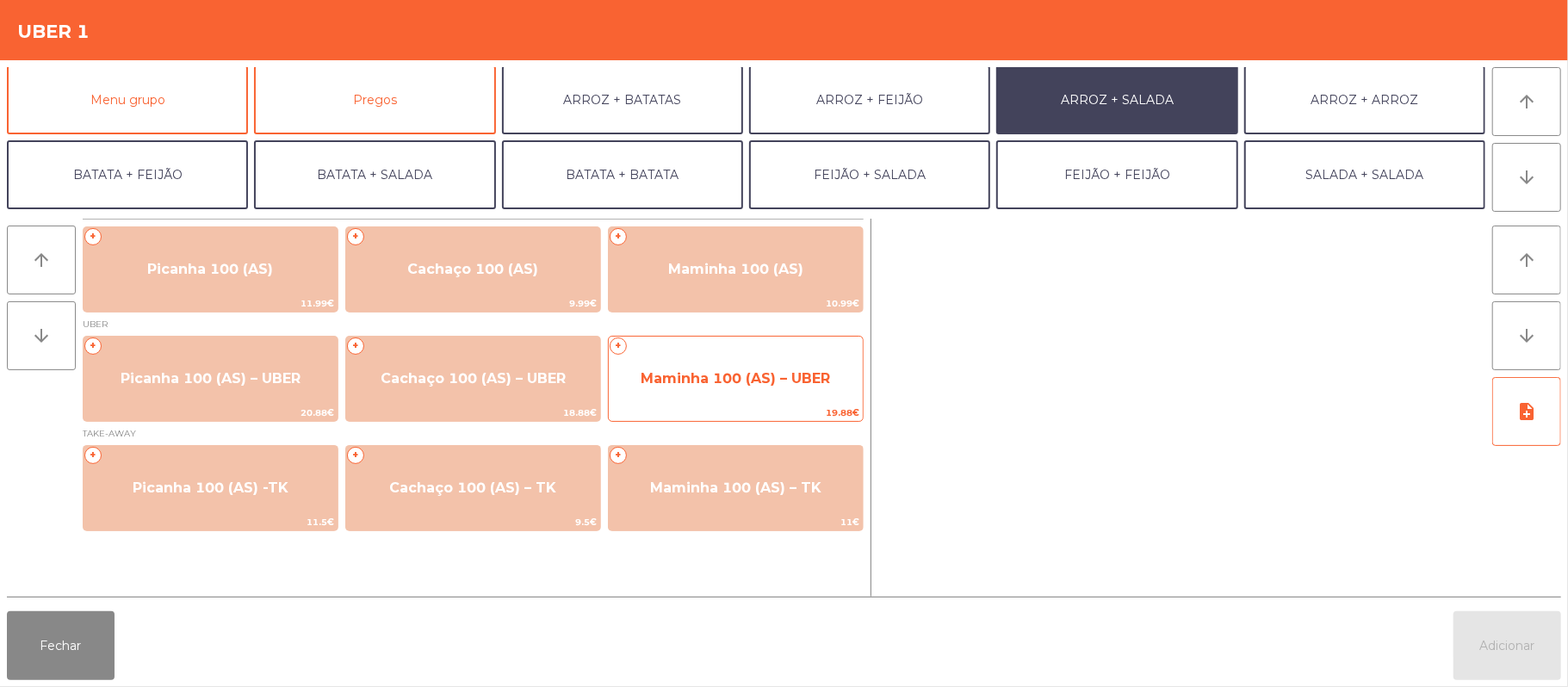
click at [740, 392] on span "Maminha 100 (AS) – UBER" at bounding box center [735, 379] width 254 height 47
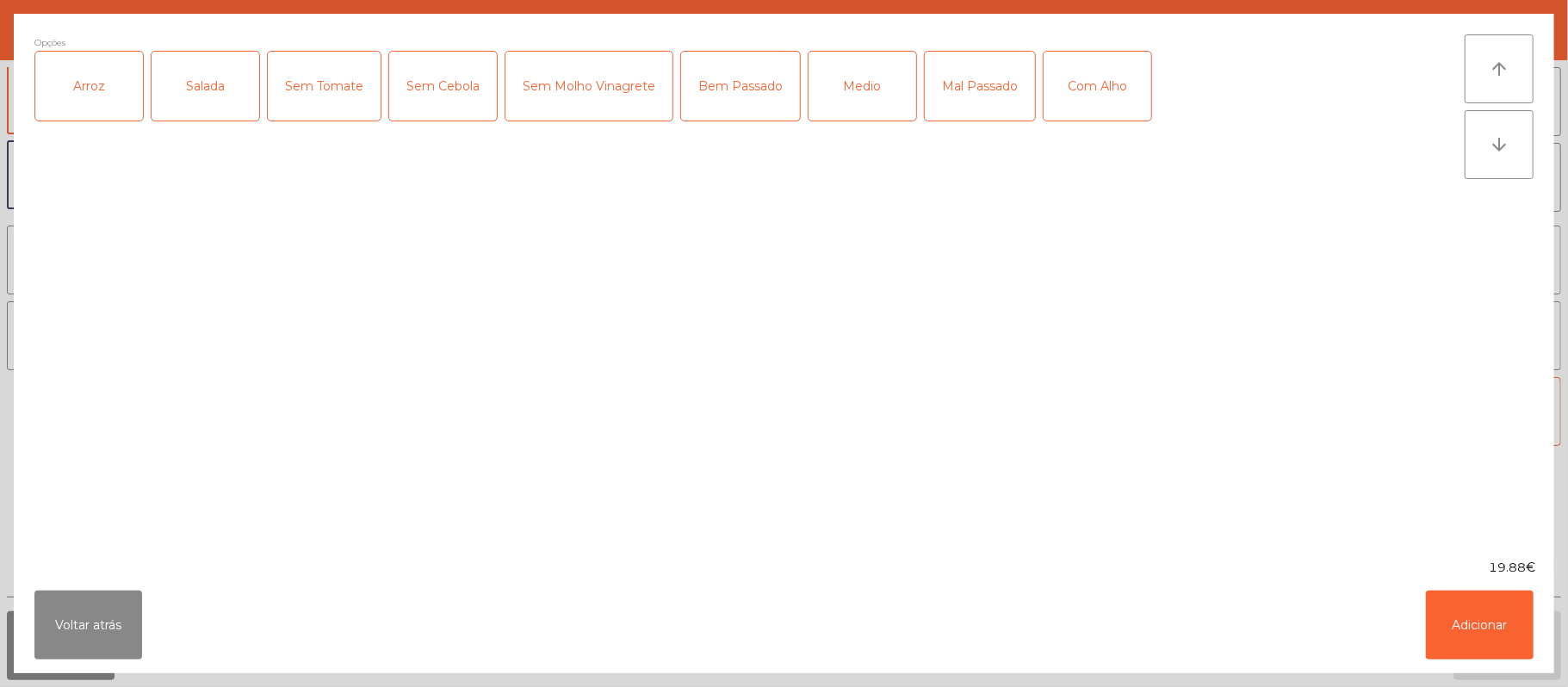
click at [91, 107] on div "Arroz" at bounding box center [89, 86] width 107 height 69
click at [207, 76] on div "Salada" at bounding box center [205, 86] width 107 height 69
click at [859, 65] on div "Medio" at bounding box center [862, 86] width 107 height 69
click at [1485, 622] on button "Adicionar" at bounding box center [1479, 625] width 107 height 69
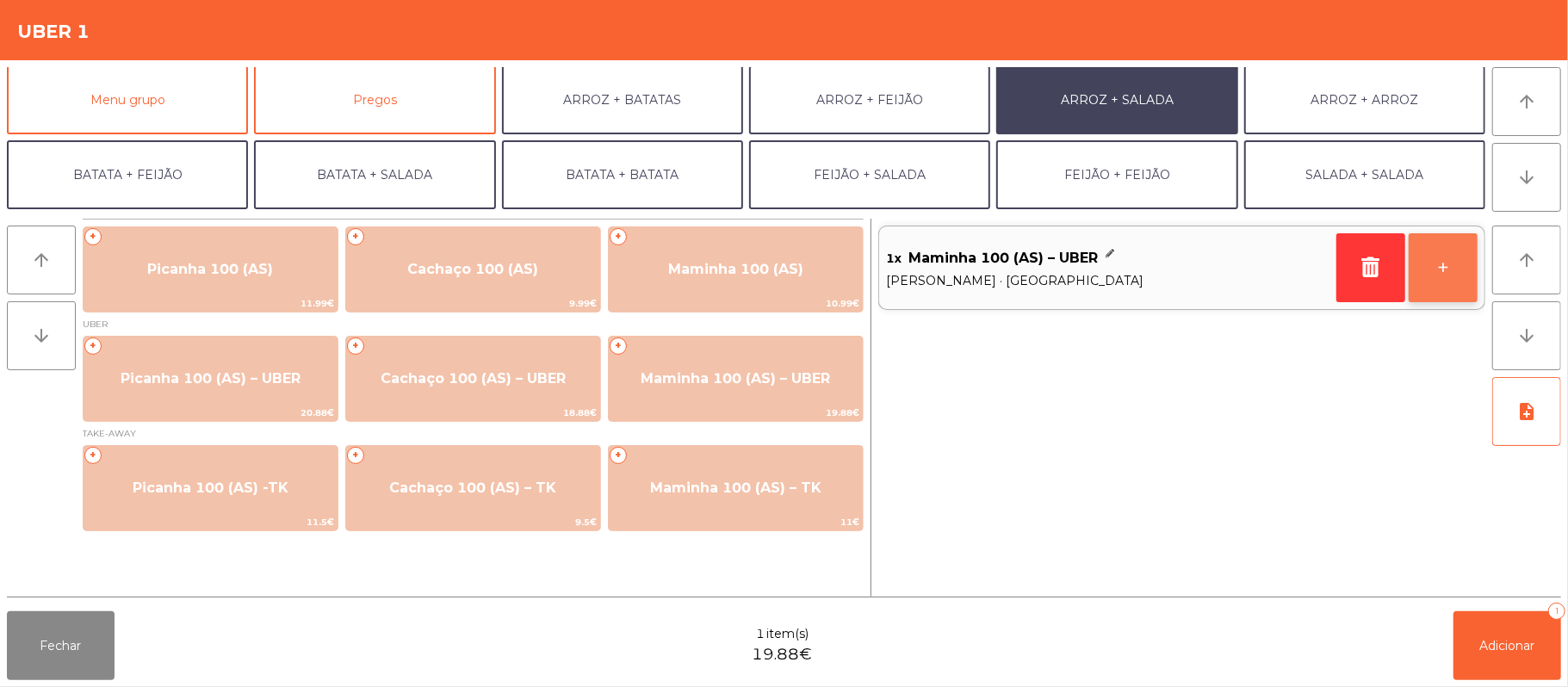
click at [1440, 283] on button "+" at bounding box center [1443, 268] width 69 height 69
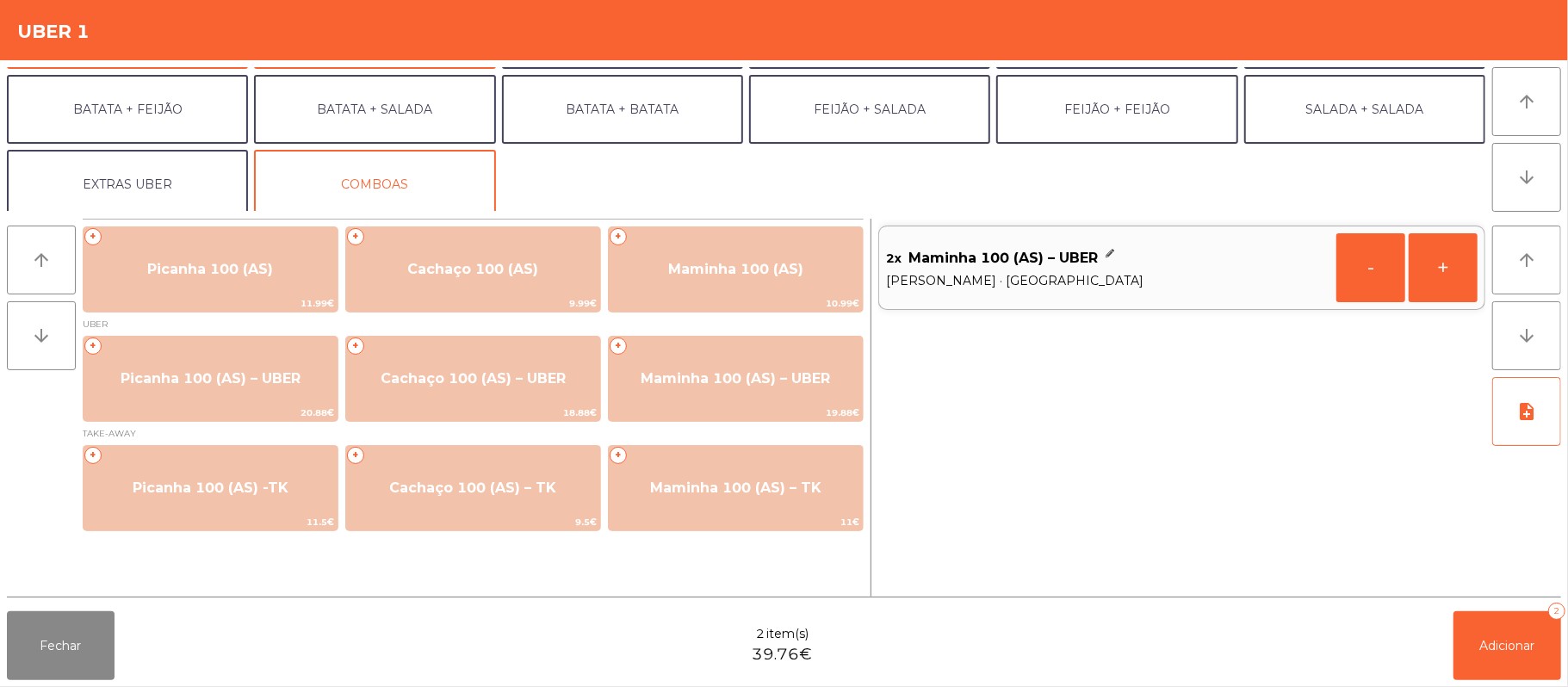
scroll to position [74, 0]
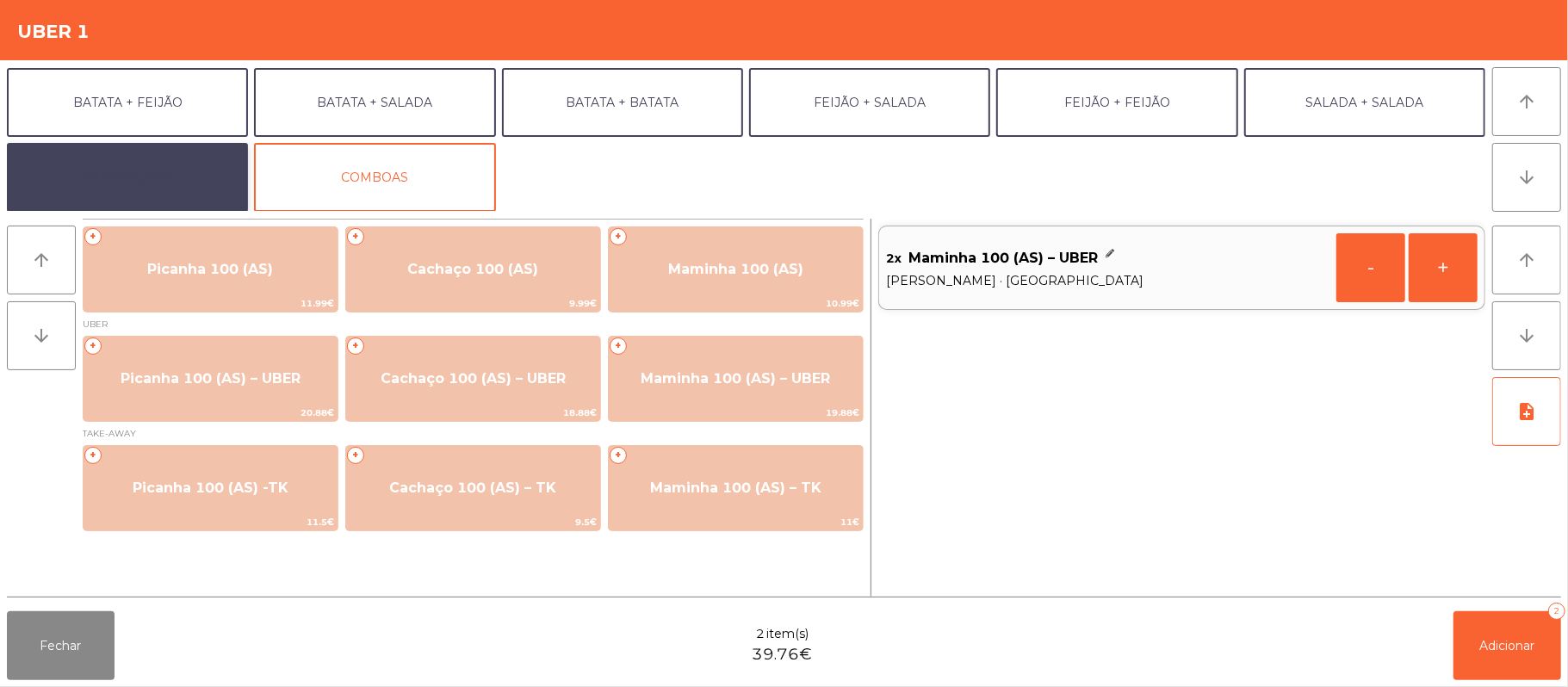
click at [167, 162] on button "EXTRAS UBER" at bounding box center [127, 177] width 241 height 69
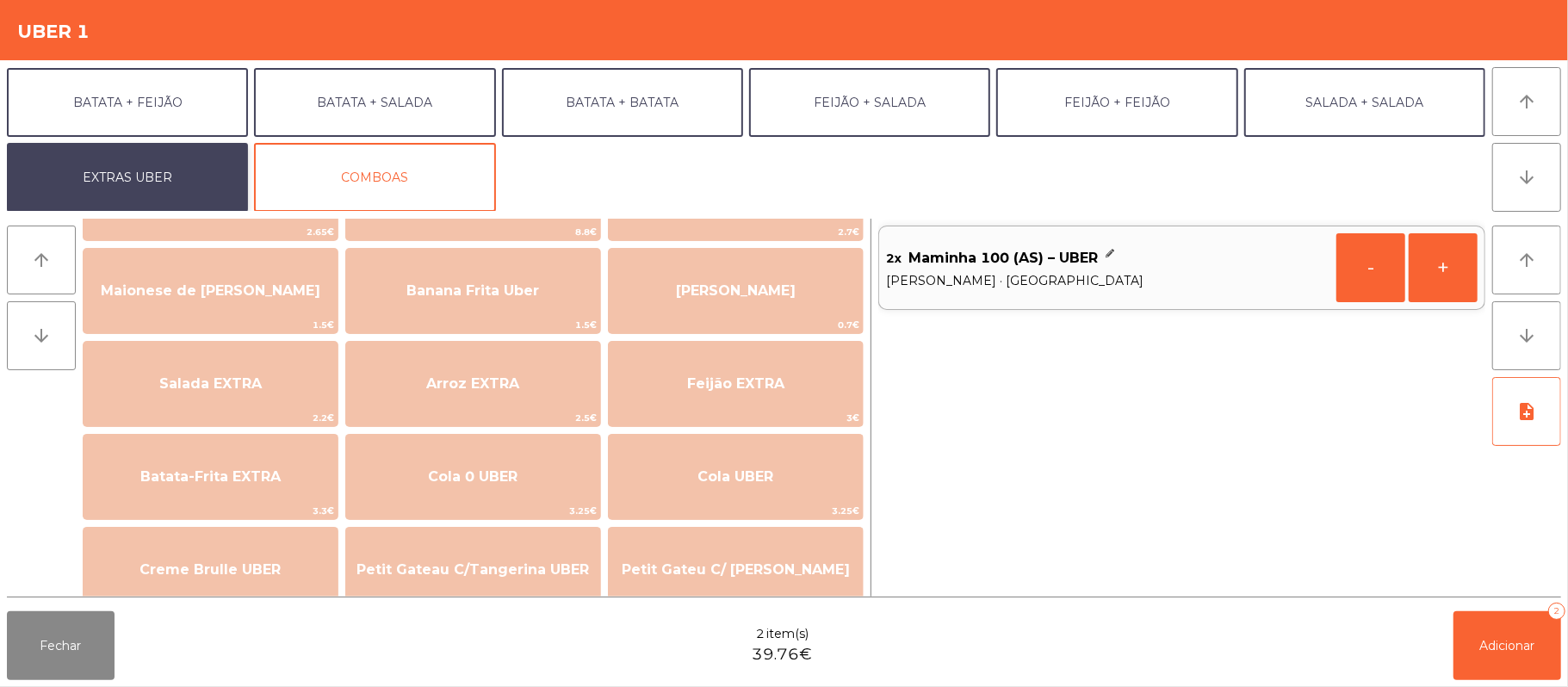
scroll to position [86, 0]
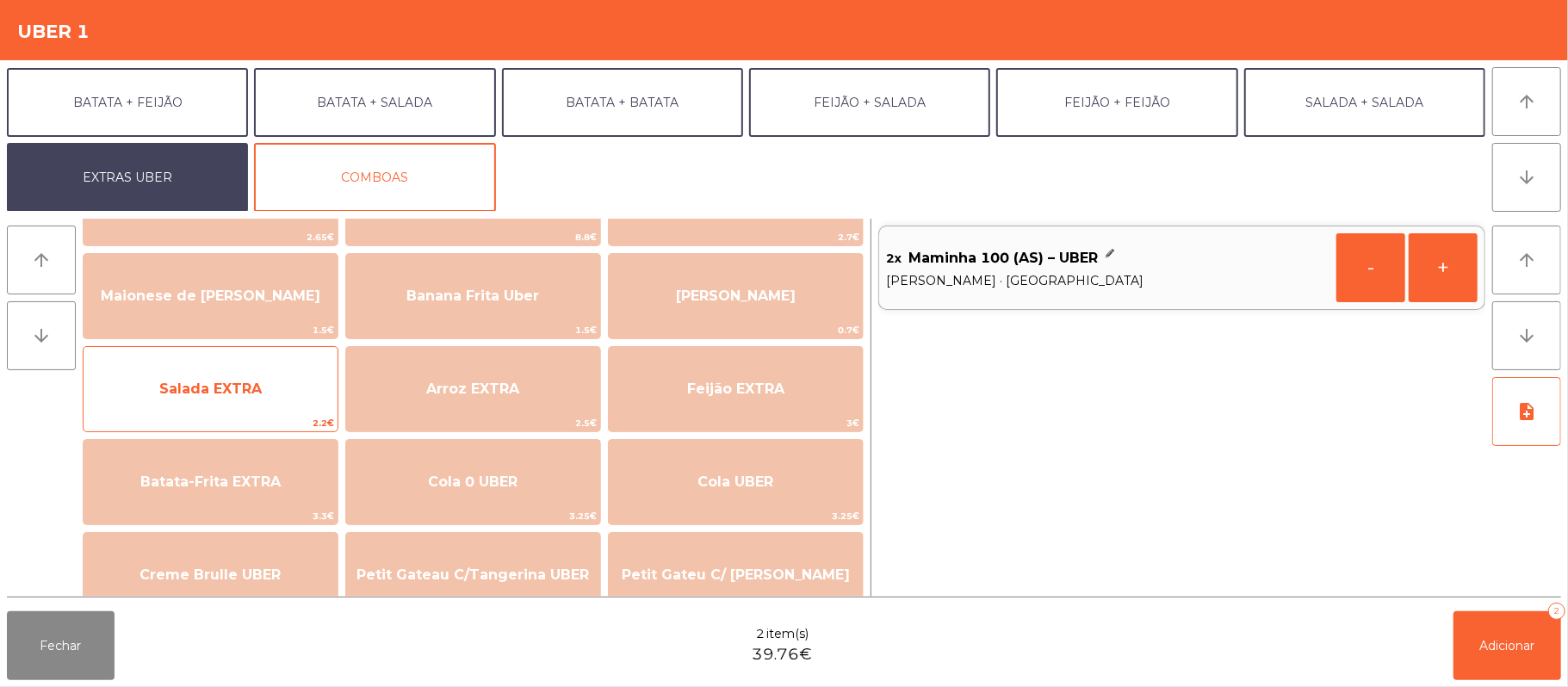
click at [259, 416] on span "2.2€" at bounding box center [210, 423] width 254 height 16
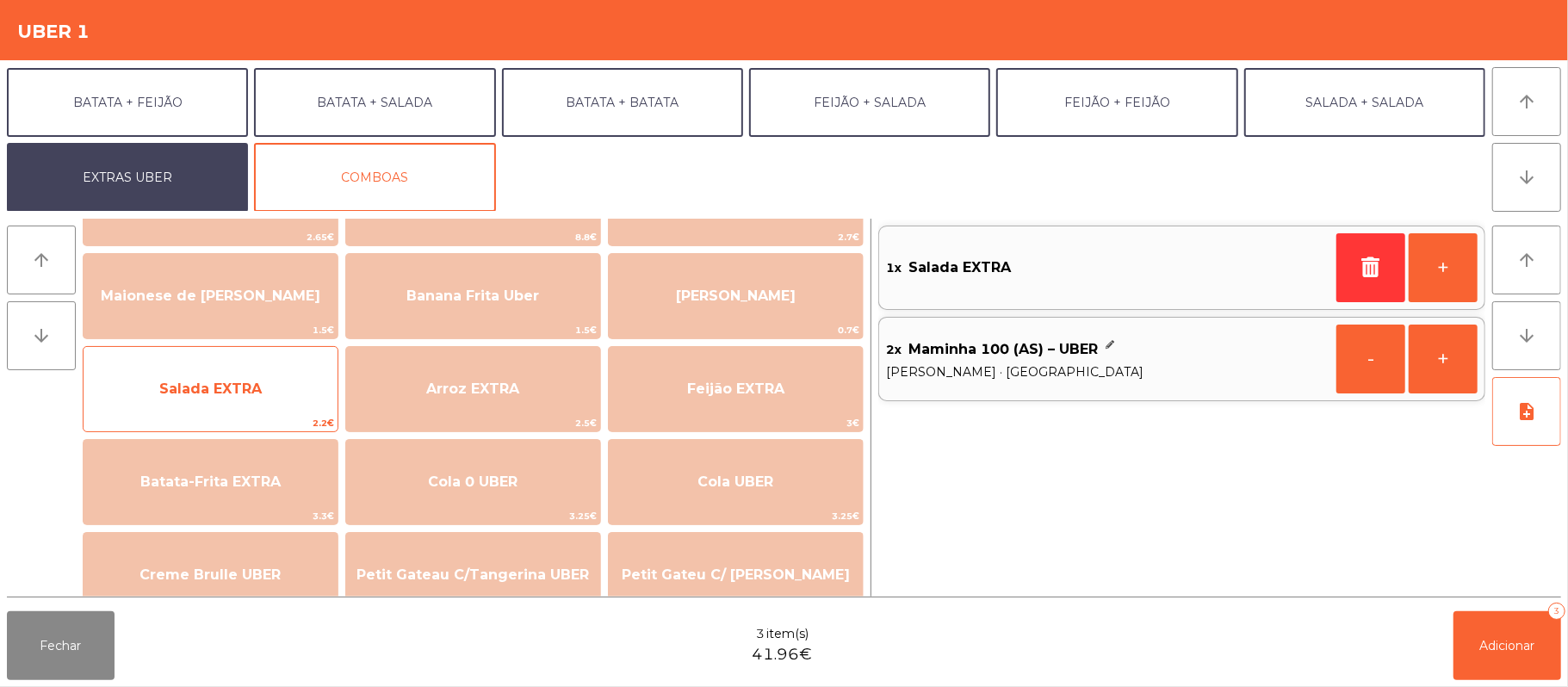
click at [248, 387] on span "Salada EXTRA" at bounding box center [210, 388] width 102 height 16
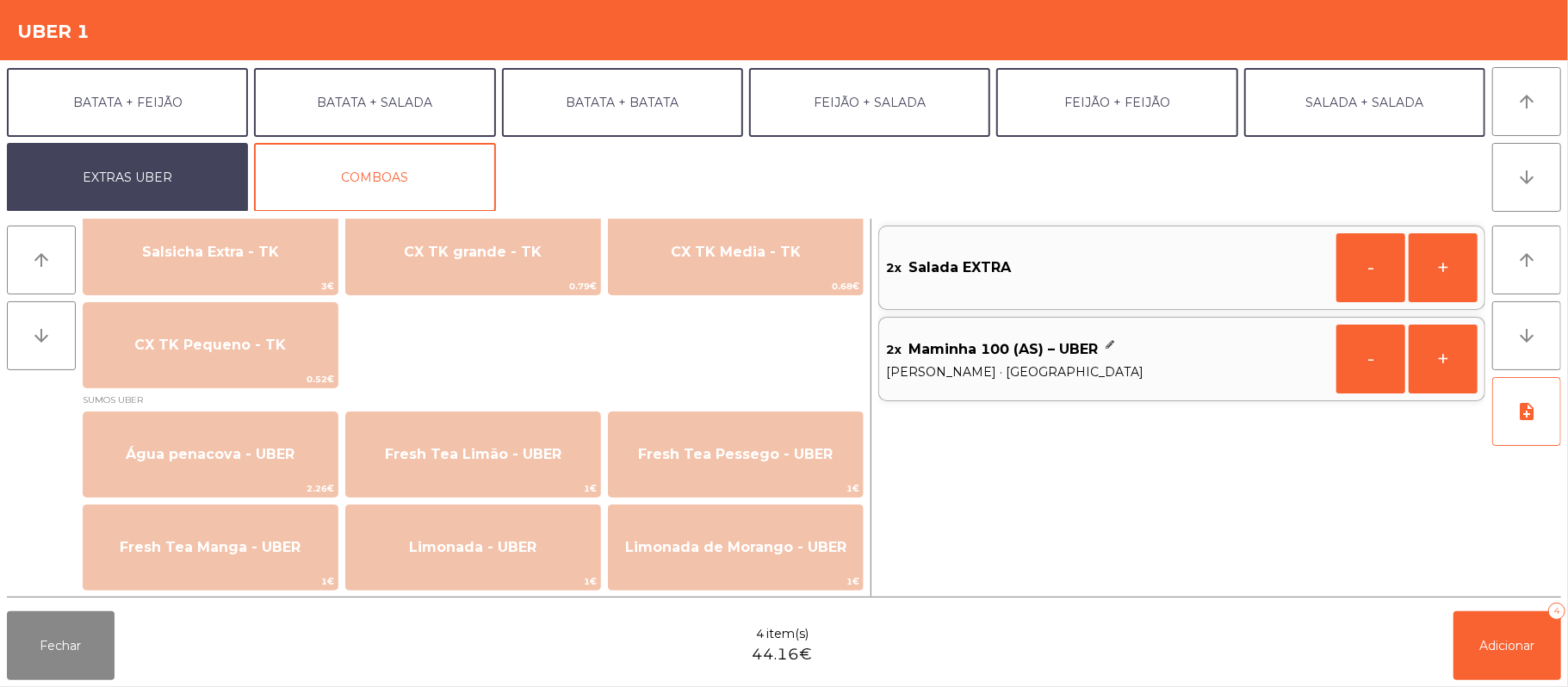
scroll to position [1279, 0]
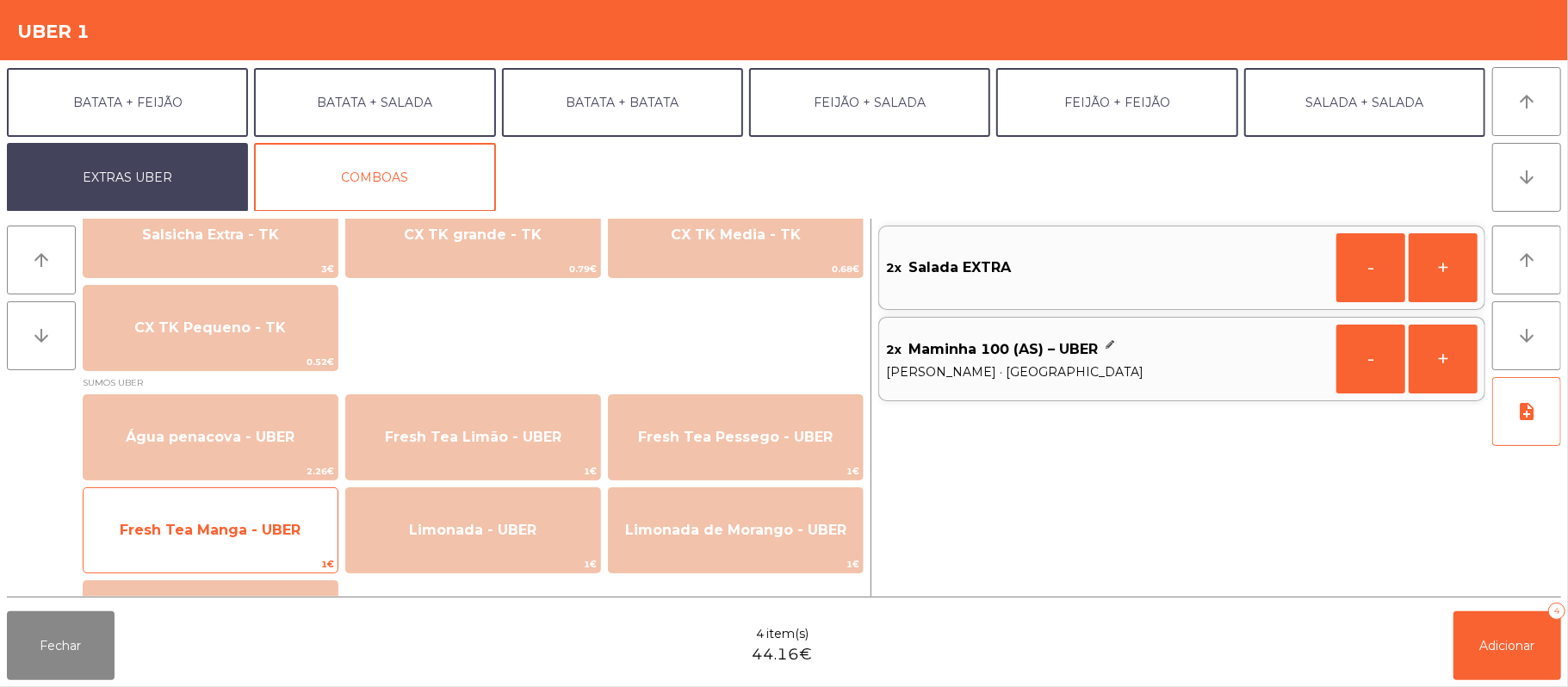
click at [319, 559] on span "1€" at bounding box center [210, 564] width 254 height 16
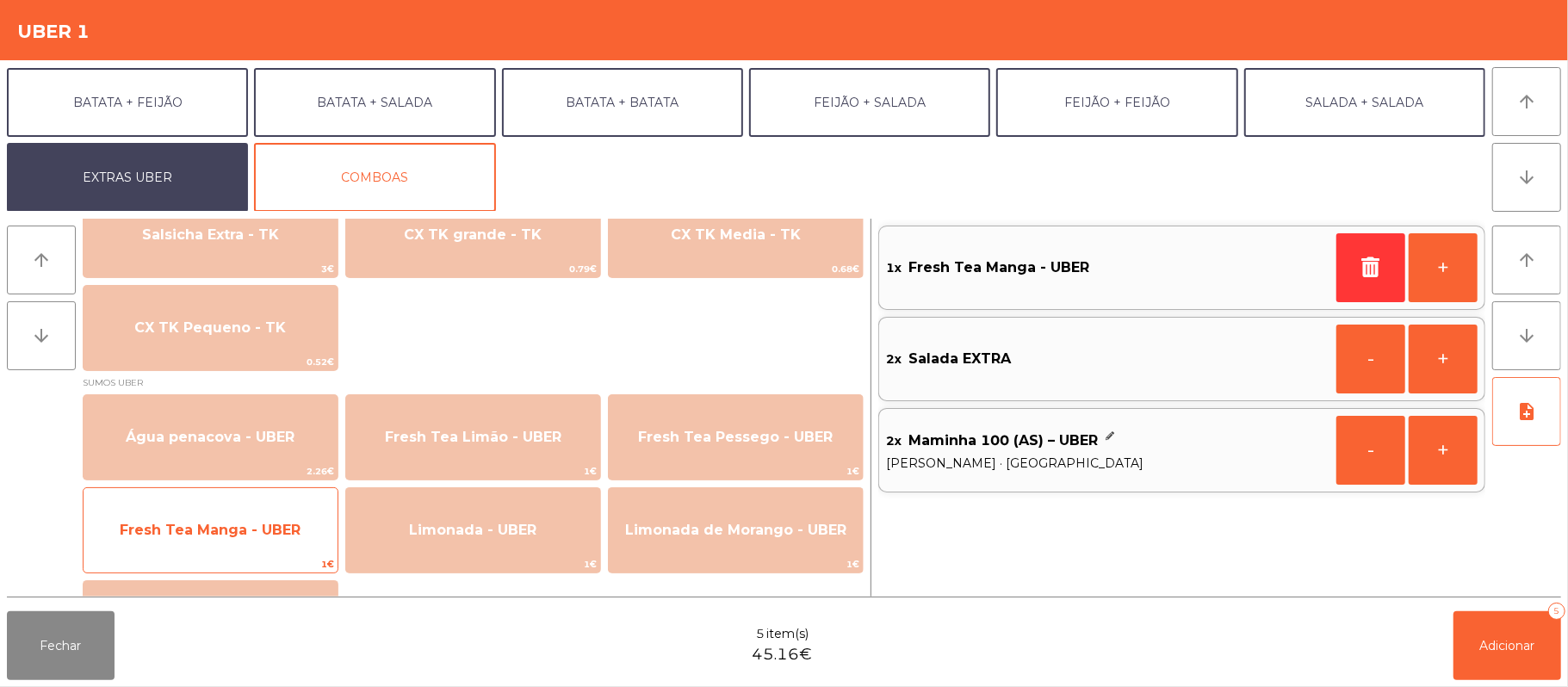
click at [289, 552] on span "Fresh Tea Manga - UBER" at bounding box center [210, 530] width 254 height 47
click at [299, 562] on span "1€" at bounding box center [210, 564] width 254 height 16
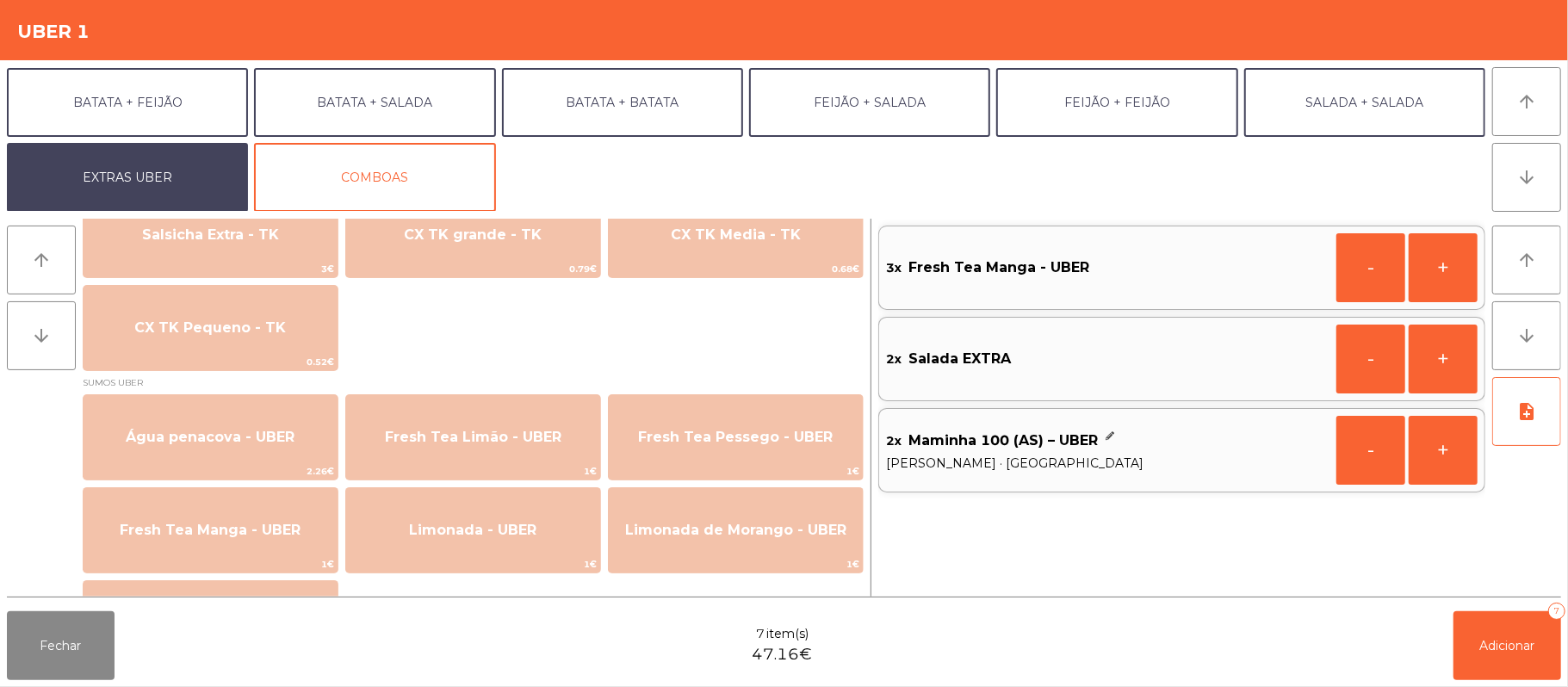
click at [1515, 685] on div "Fechar 7 item(s) 47.16€ Adicionar 7" at bounding box center [784, 646] width 1568 height 82
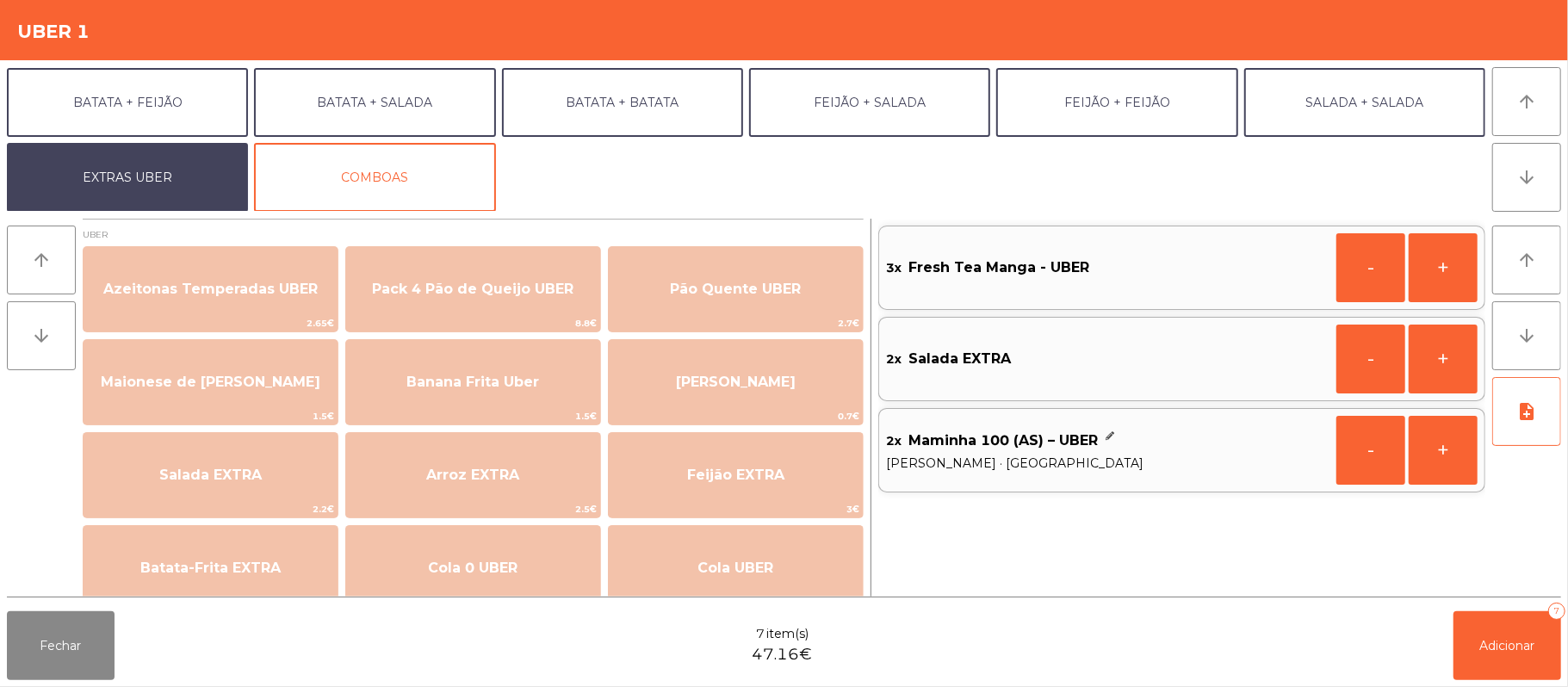
scroll to position [1279, 0]
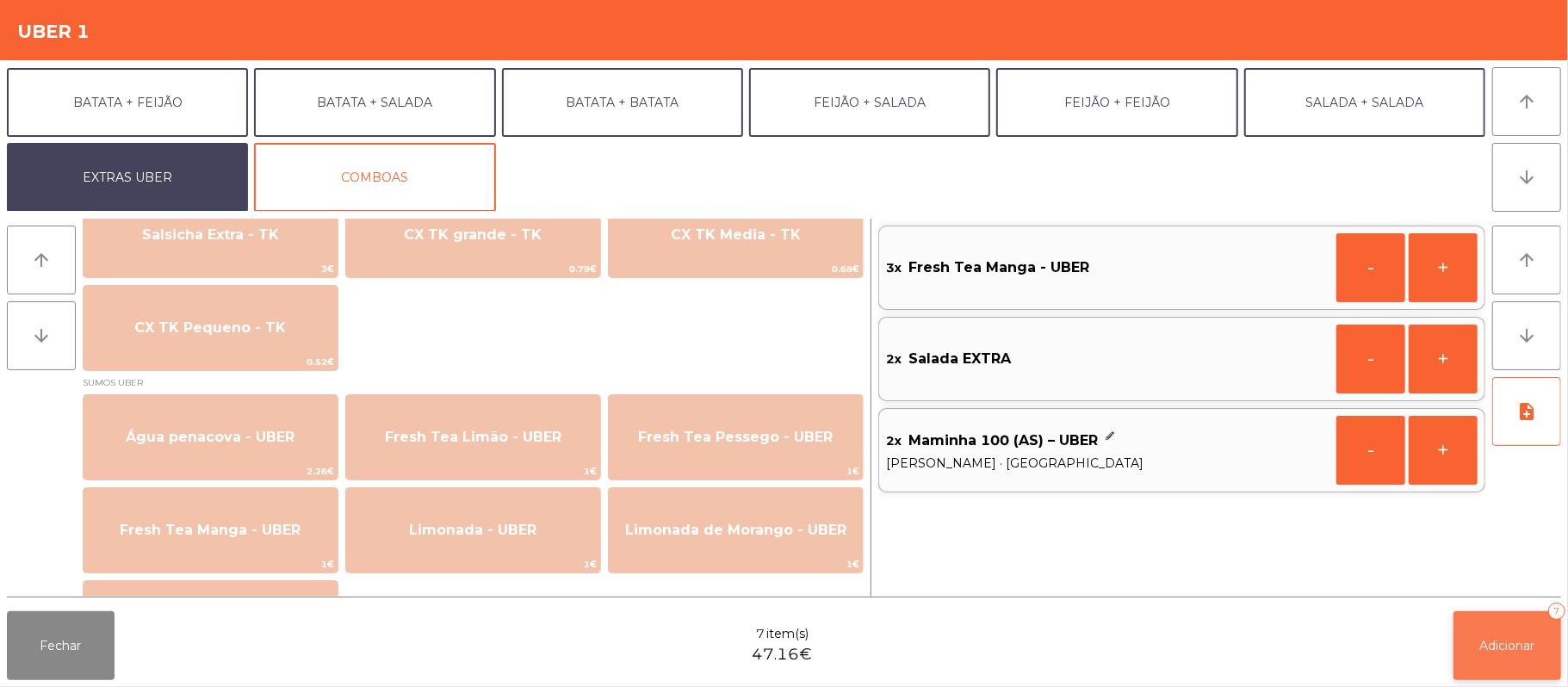
click at [1513, 662] on button "Adicionar 7" at bounding box center [1507, 646] width 107 height 69
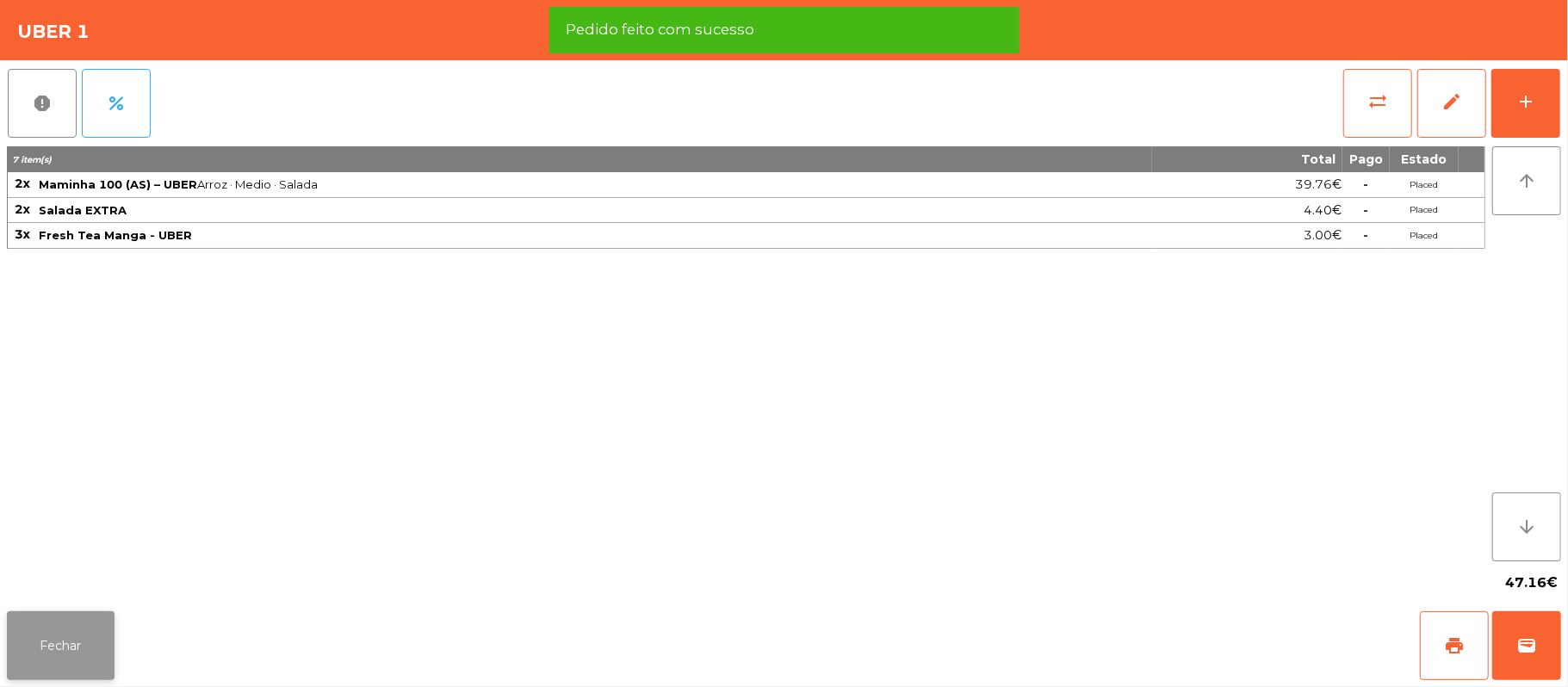
click at [108, 621] on button "Fechar" at bounding box center [60, 646] width 107 height 69
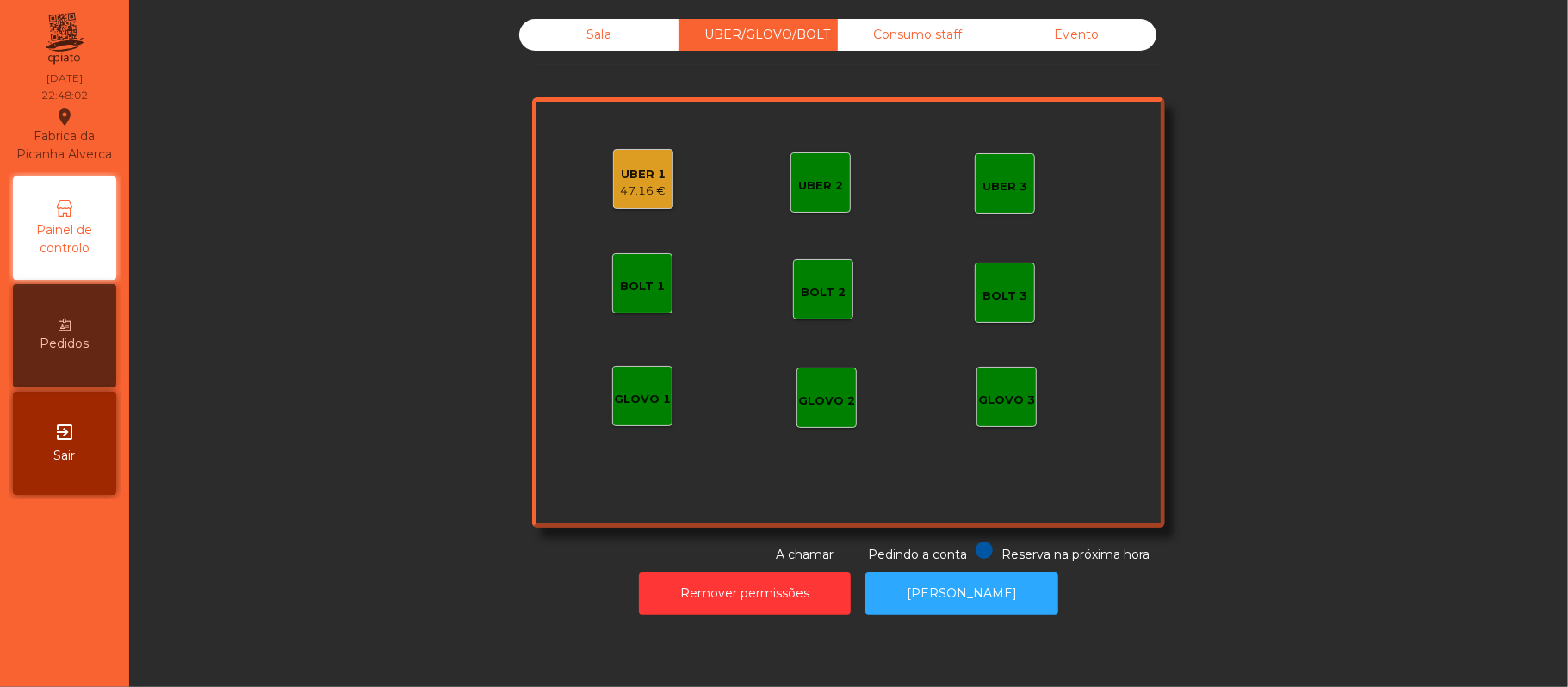
click at [623, 191] on div "47.16 €" at bounding box center [644, 191] width 46 height 17
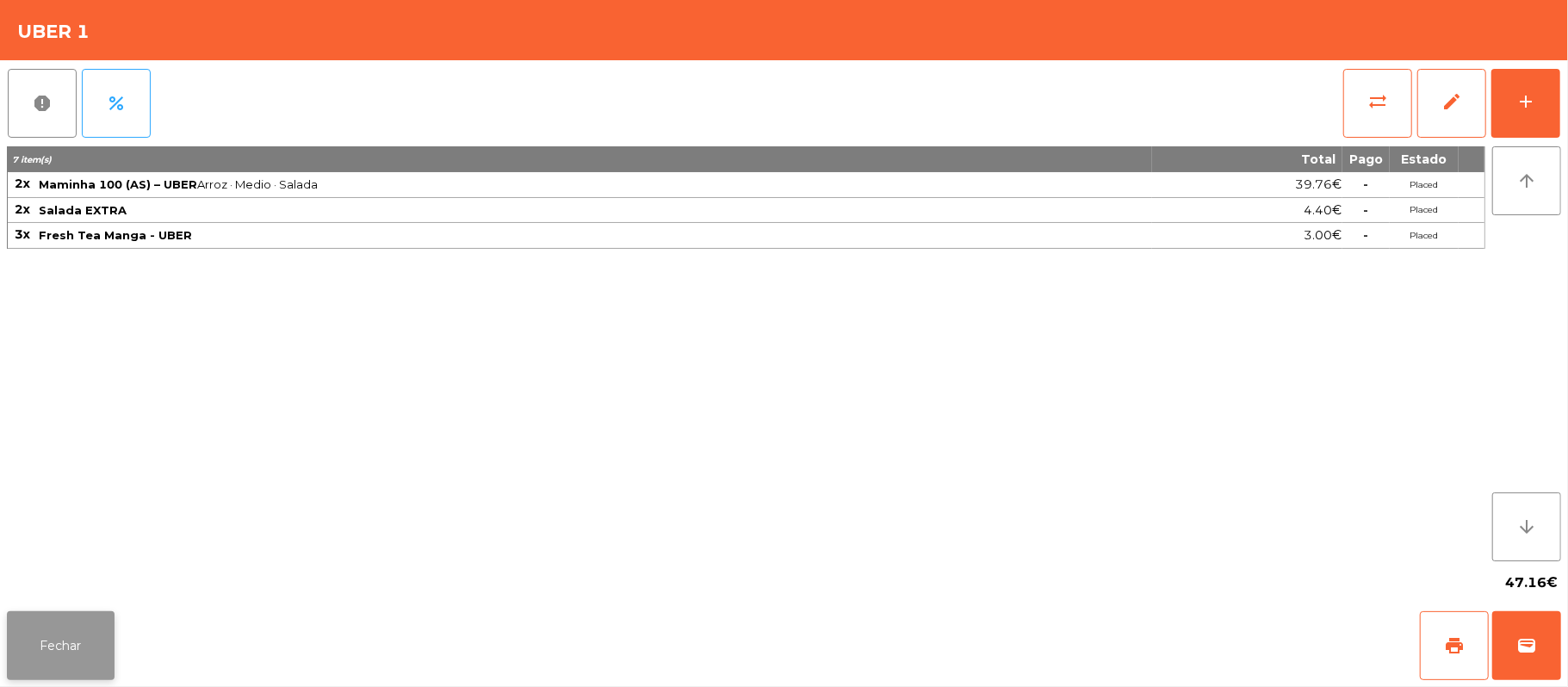
click at [80, 652] on button "Fechar" at bounding box center [60, 646] width 107 height 69
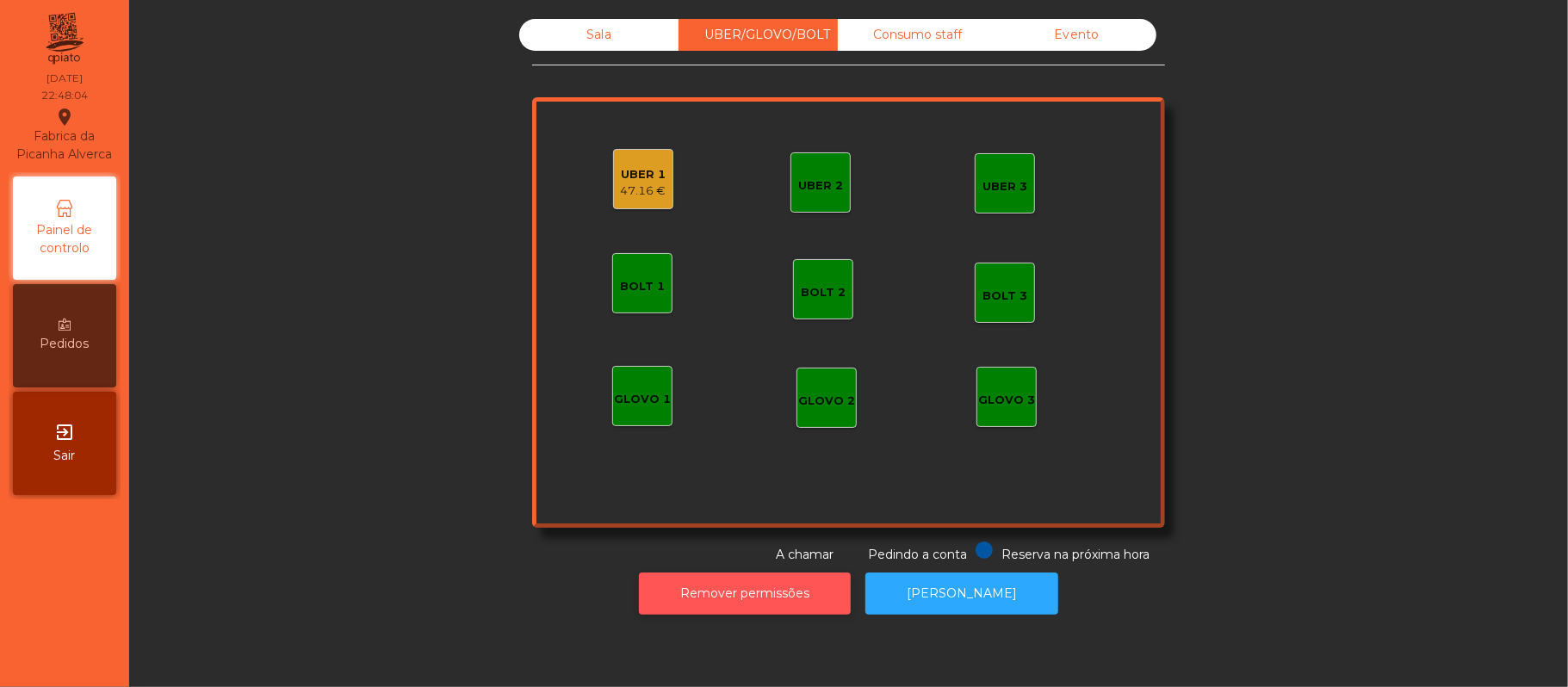
click at [737, 608] on button "Remover permissões" at bounding box center [744, 593] width 211 height 42
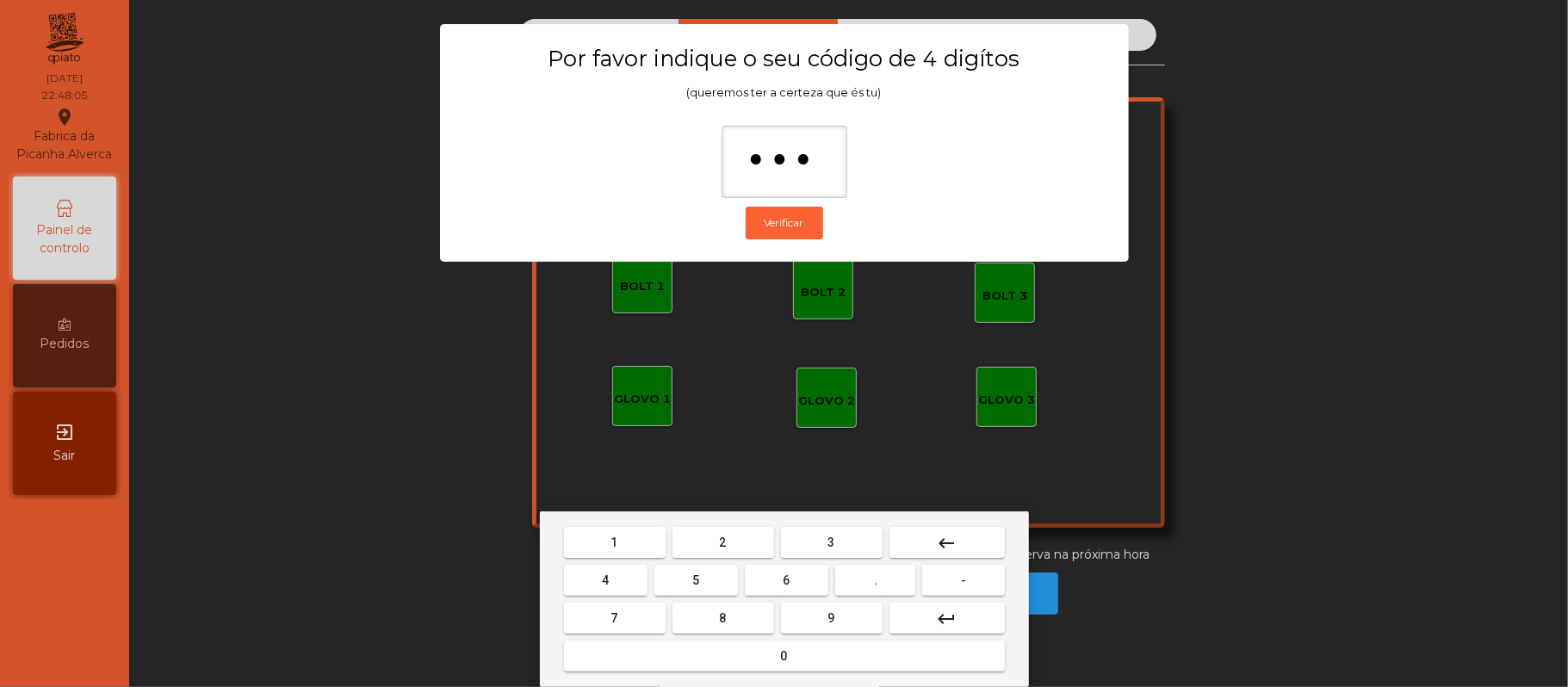
type input "****"
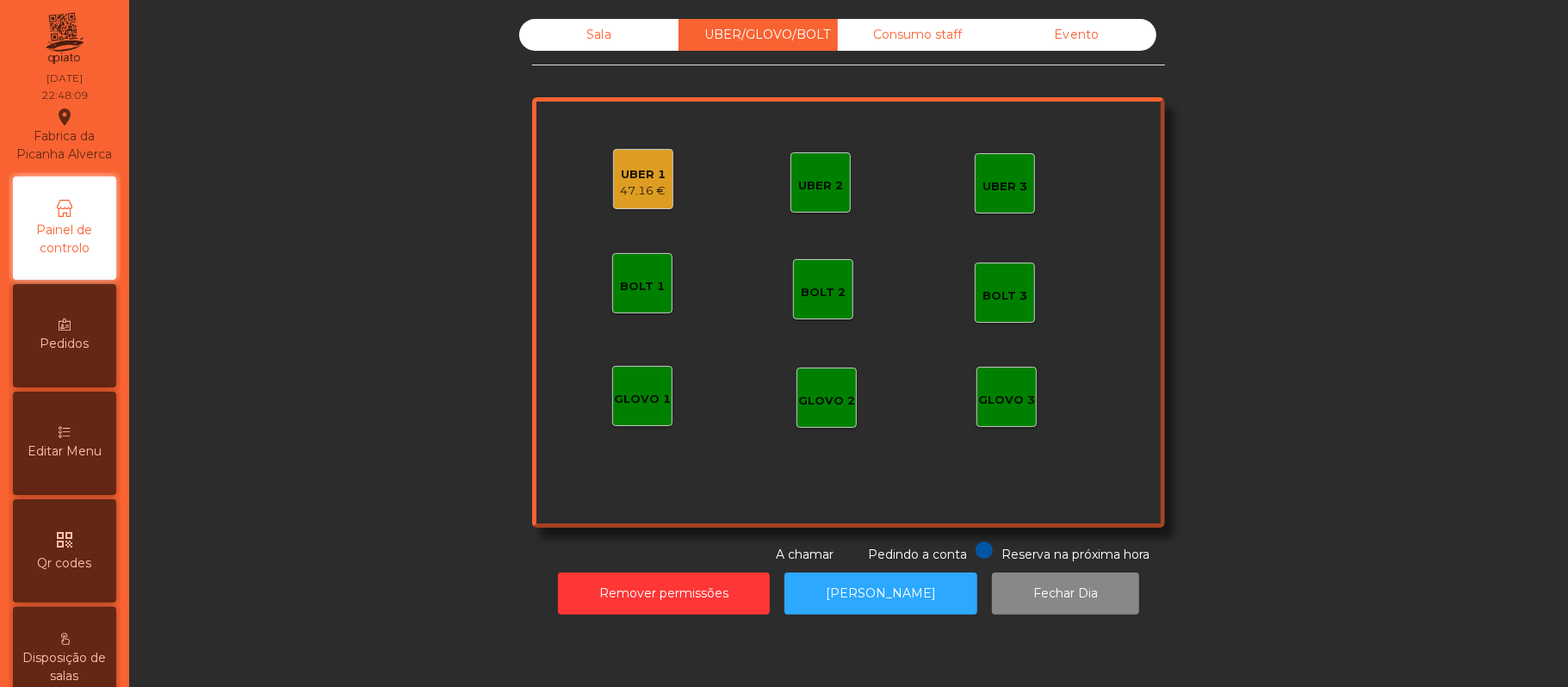
click at [641, 183] on div "47.16 €" at bounding box center [644, 191] width 46 height 17
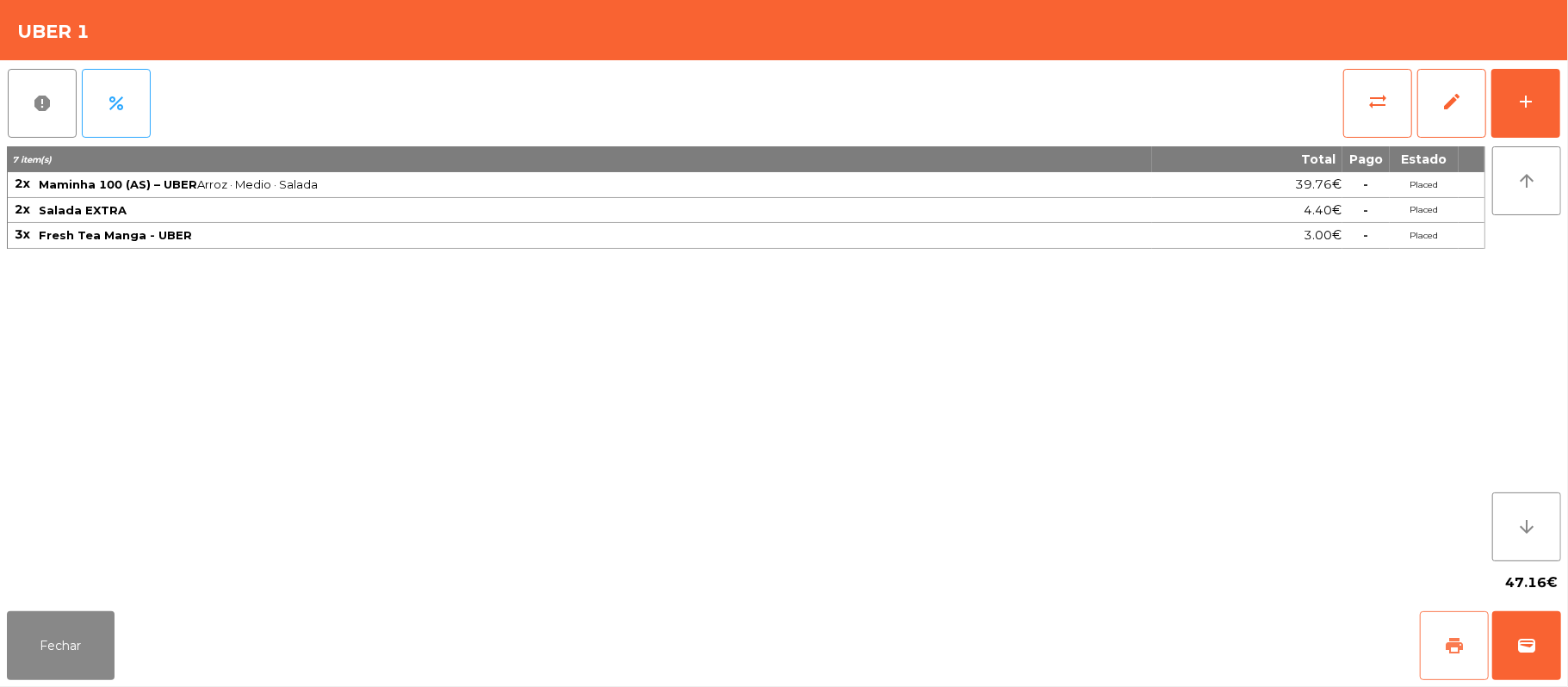
click at [1438, 648] on button "print" at bounding box center [1454, 646] width 69 height 69
click at [62, 668] on button "Fechar" at bounding box center [60, 646] width 107 height 69
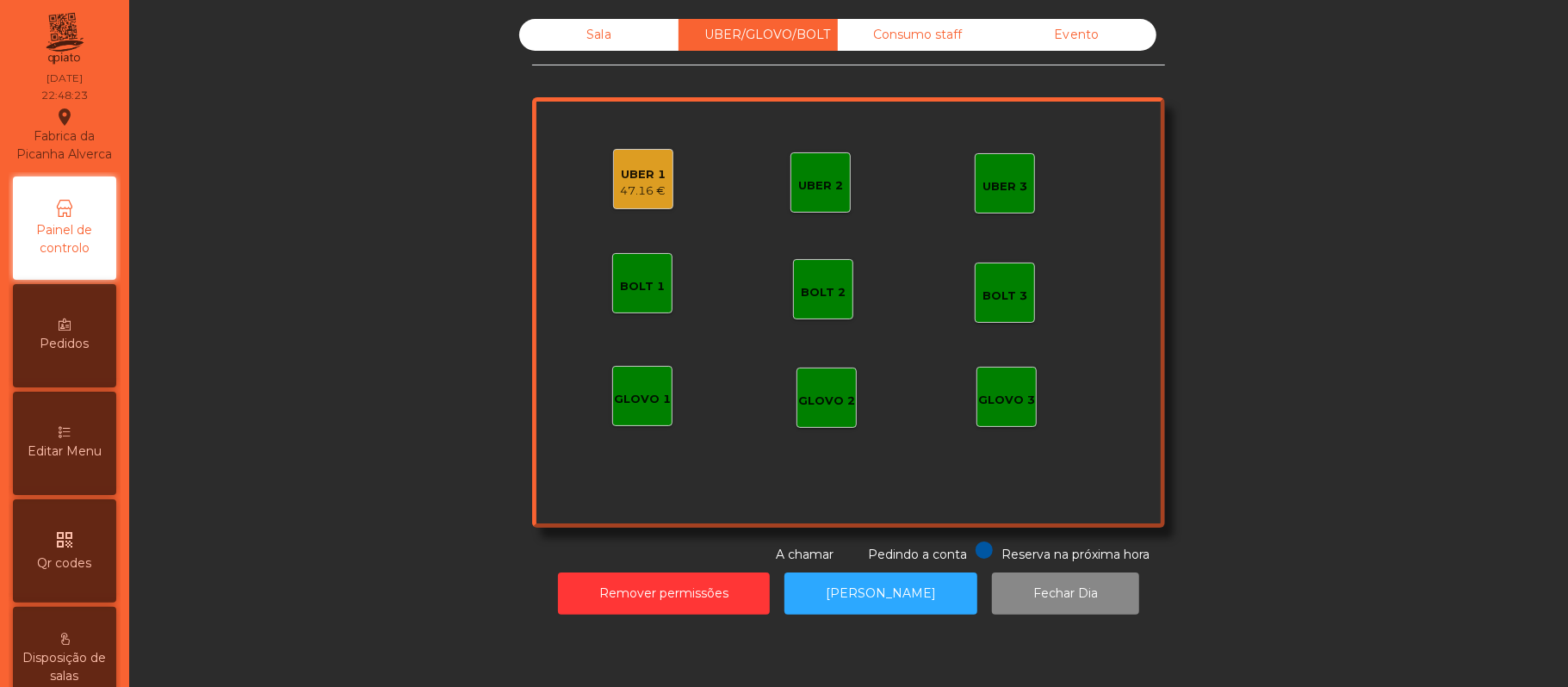
click at [656, 193] on div "UBER 1 47.16 €" at bounding box center [643, 179] width 60 height 60
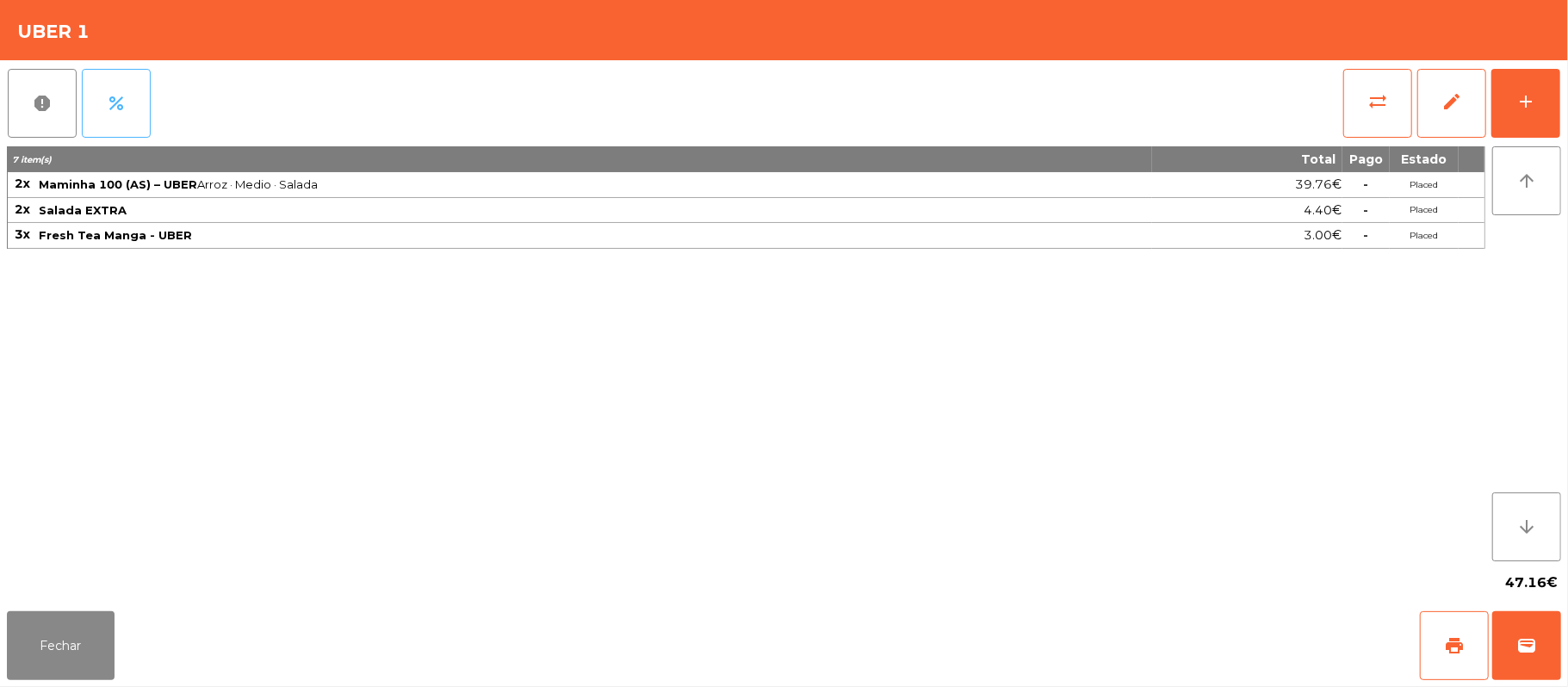
click at [133, 121] on button "percent" at bounding box center [116, 103] width 69 height 69
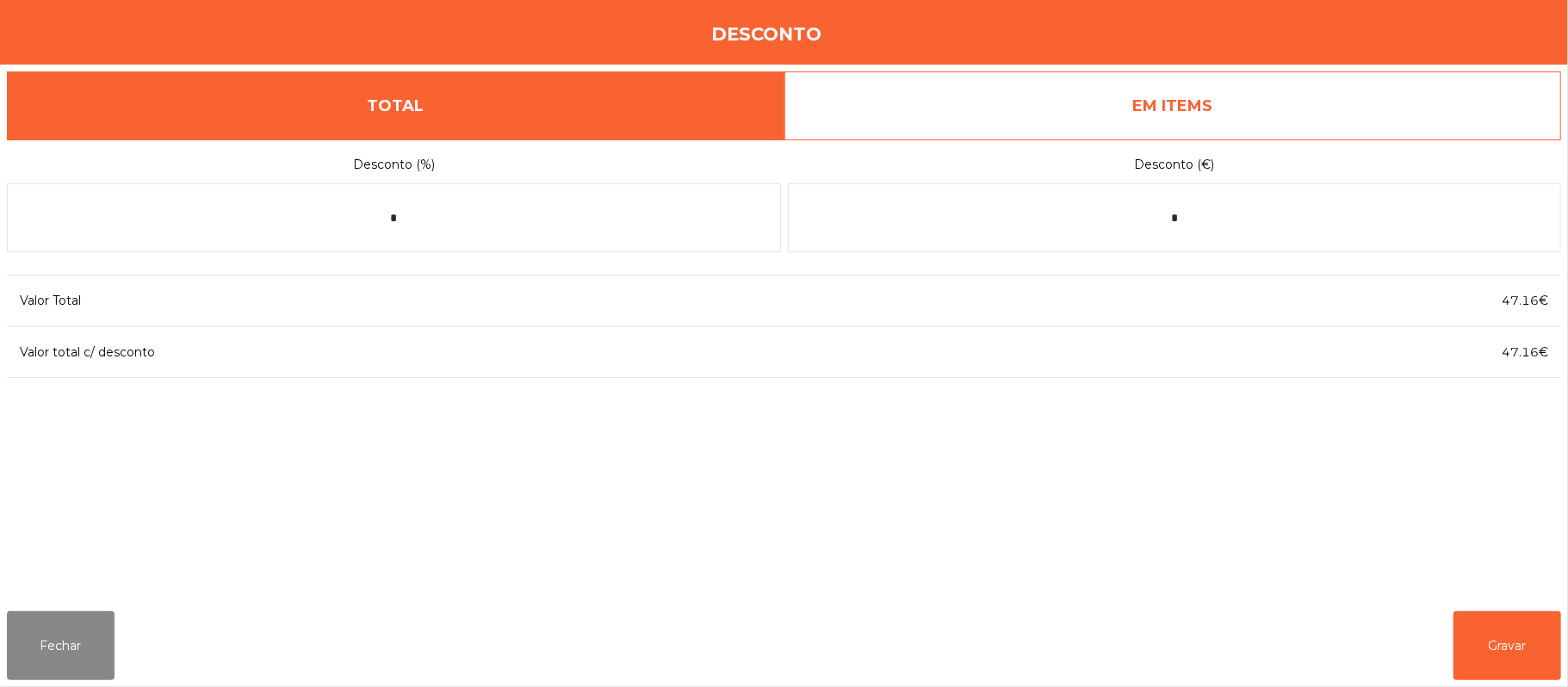
click at [1127, 119] on link "EM ITEMS" at bounding box center [1173, 106] width 778 height 69
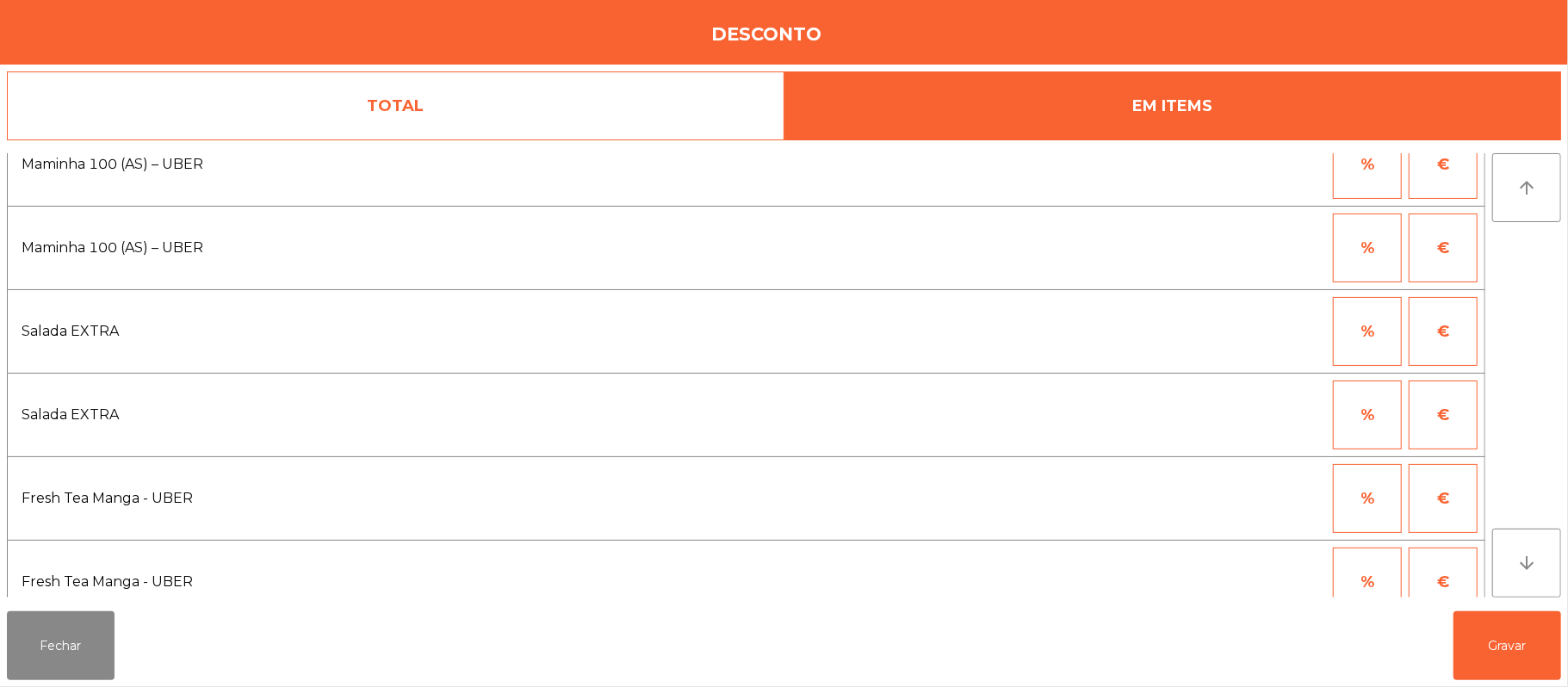
scroll to position [0, 0]
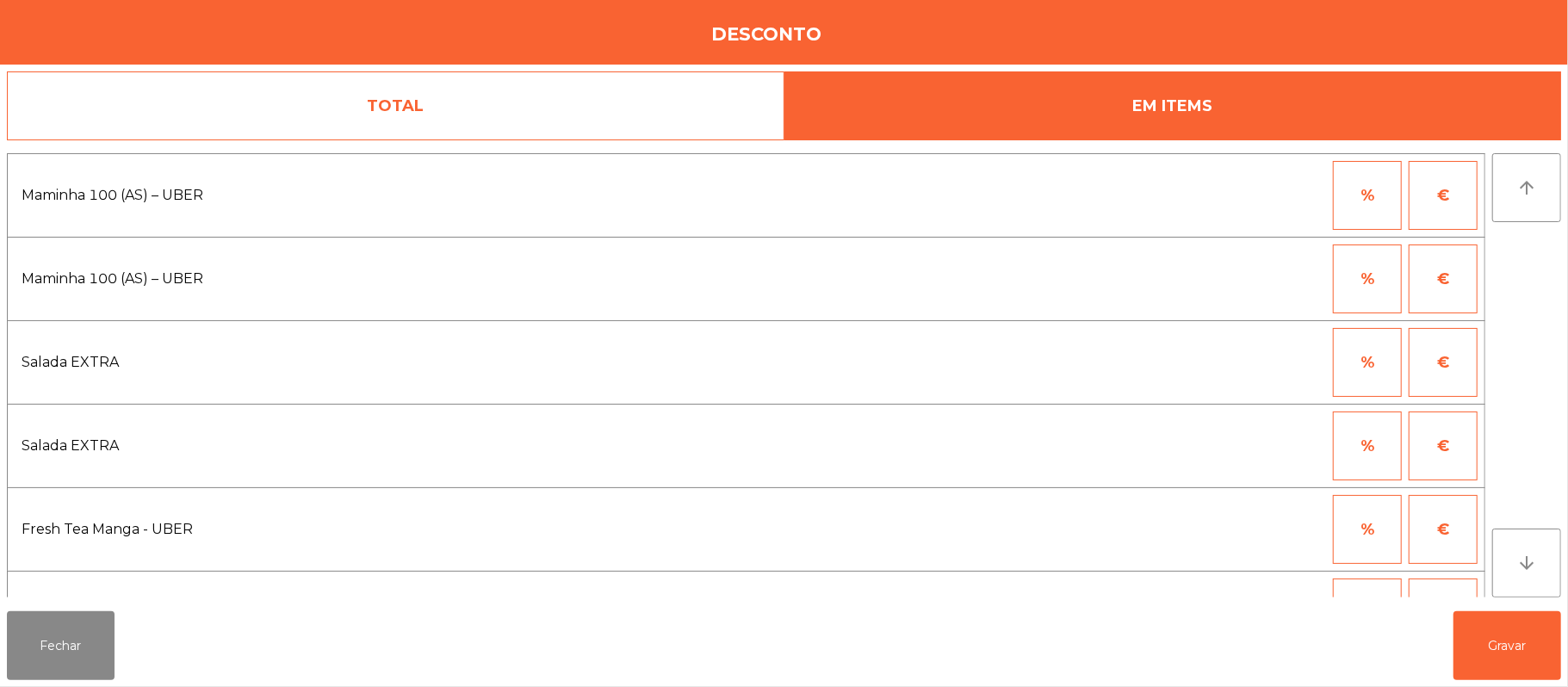
click at [1357, 211] on button "%" at bounding box center [1367, 195] width 69 height 69
click at [1269, 196] on input "*" at bounding box center [1283, 195] width 86 height 69
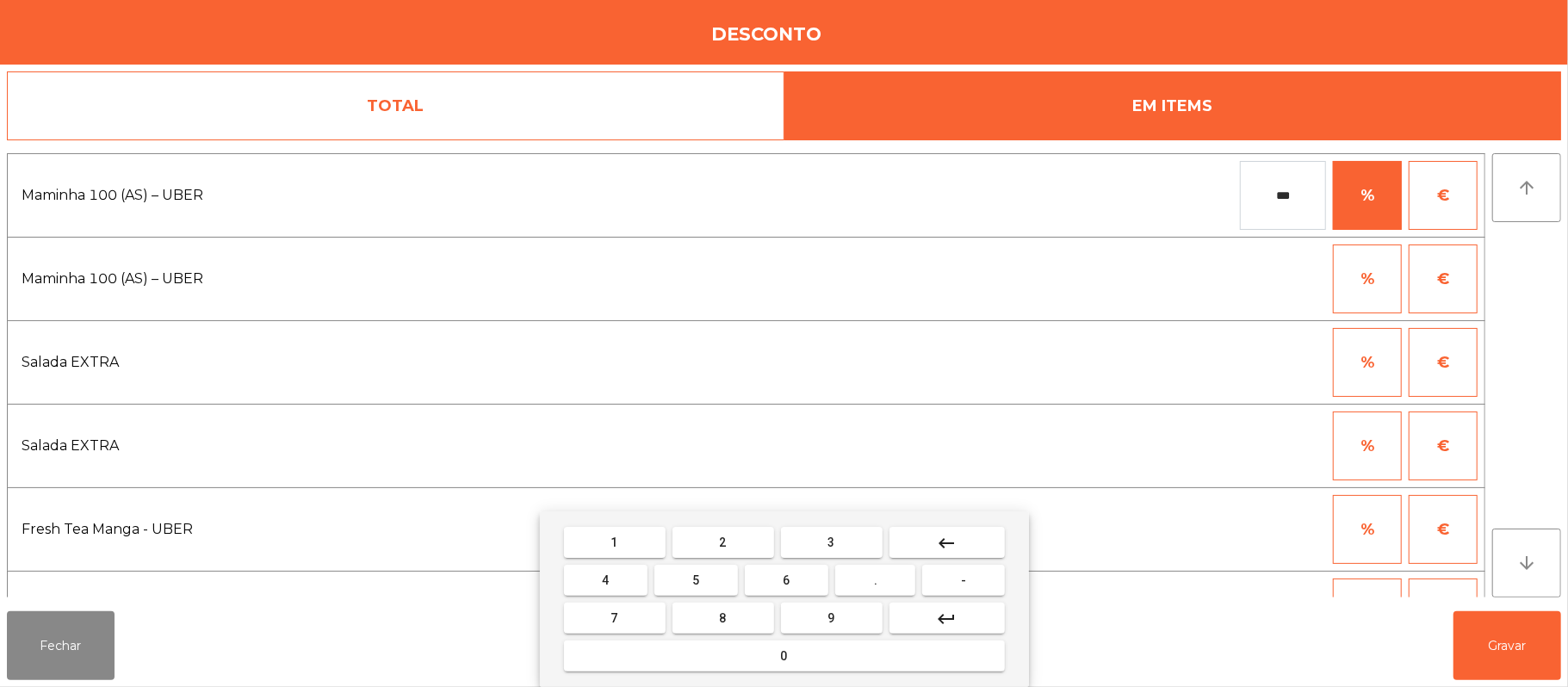
type input "***"
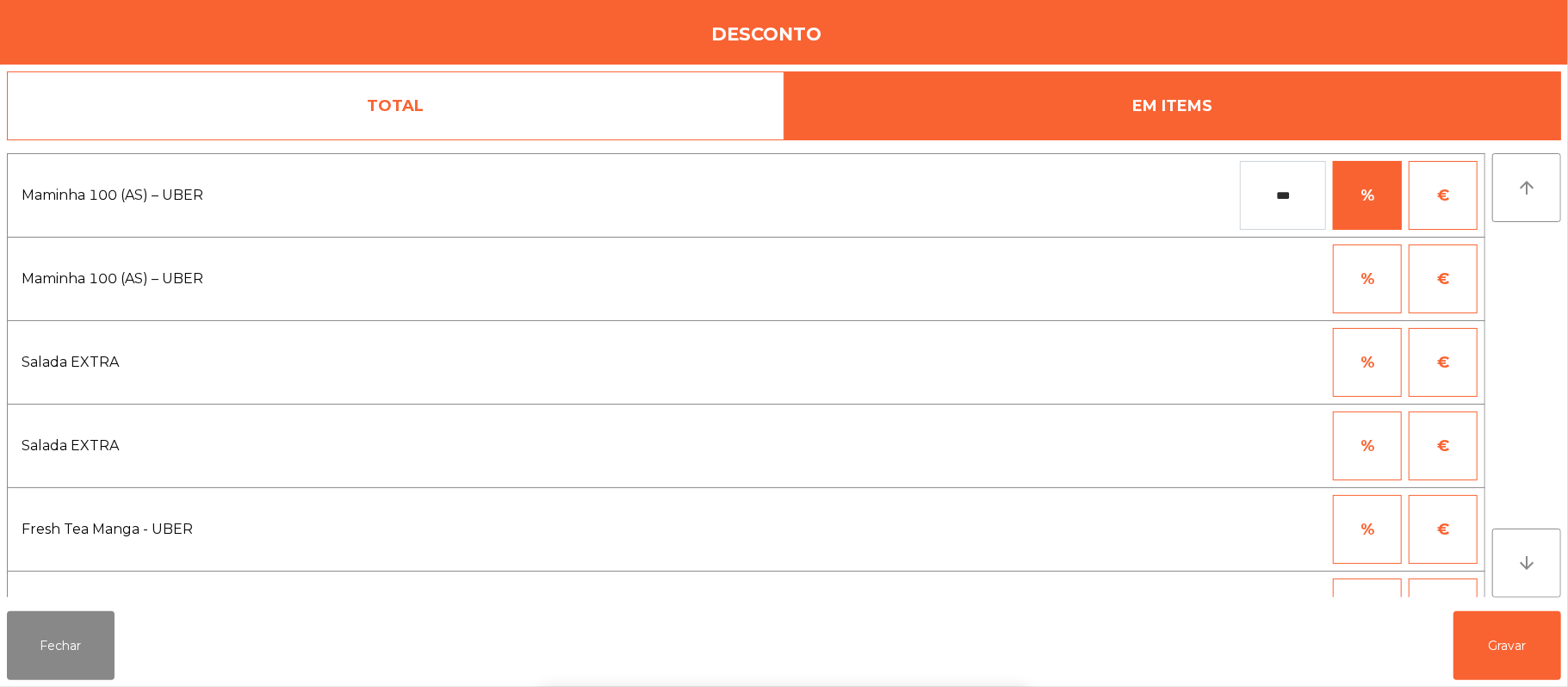
click at [1515, 646] on div "1 2 3 keyboard_backspace 4 5 6 . - 7 8 9 keyboard_return 0" at bounding box center [784, 599] width 1568 height 176
click at [1516, 648] on button "Gravar" at bounding box center [1507, 646] width 107 height 69
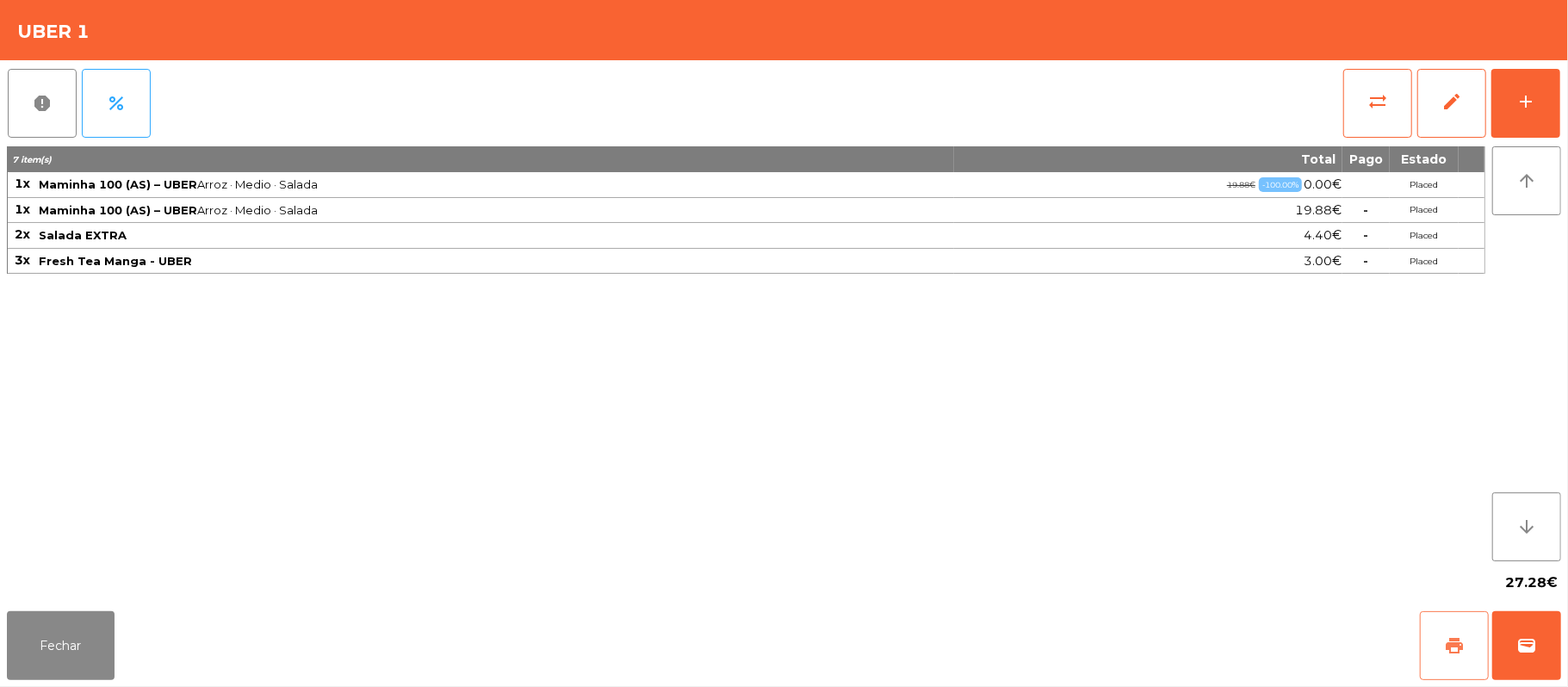
click at [1436, 642] on button "print" at bounding box center [1454, 646] width 69 height 69
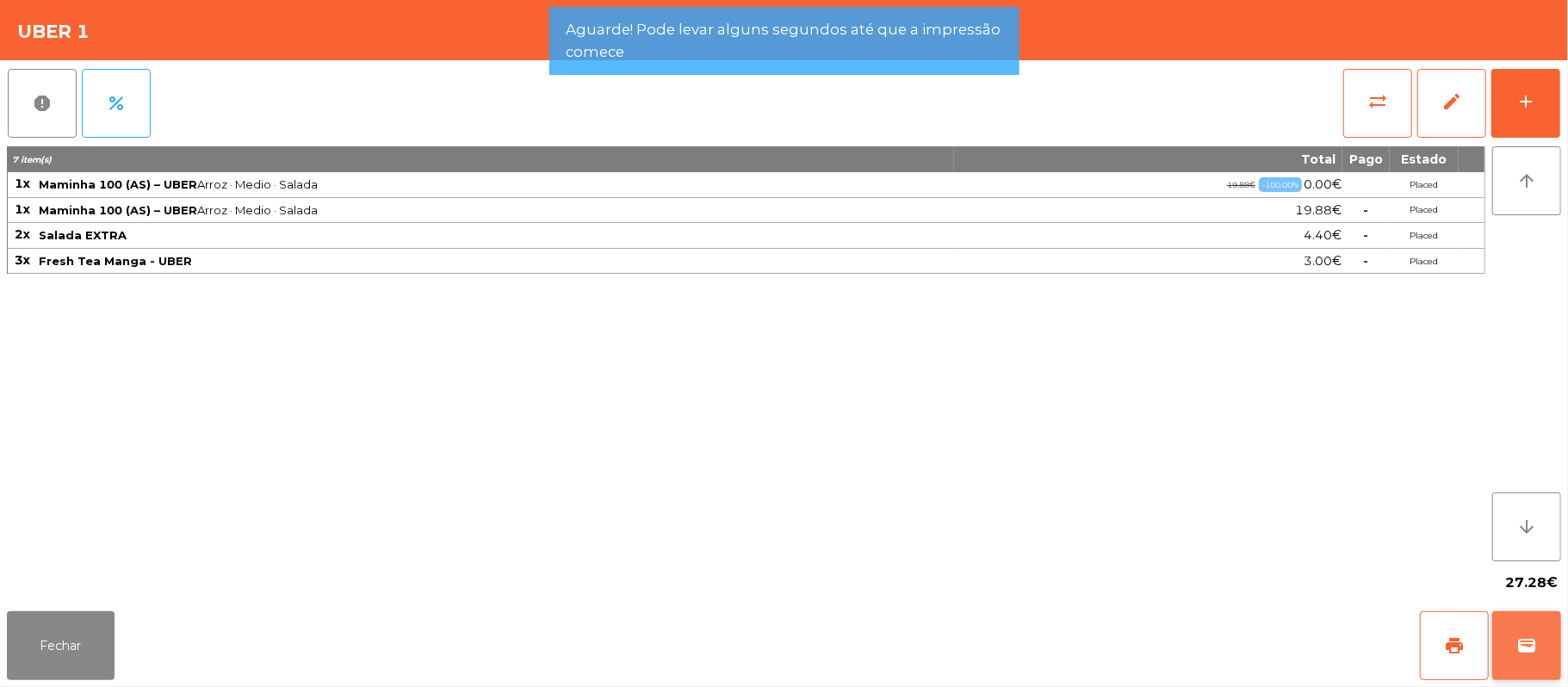
click at [1539, 641] on button "wallet" at bounding box center [1526, 646] width 69 height 69
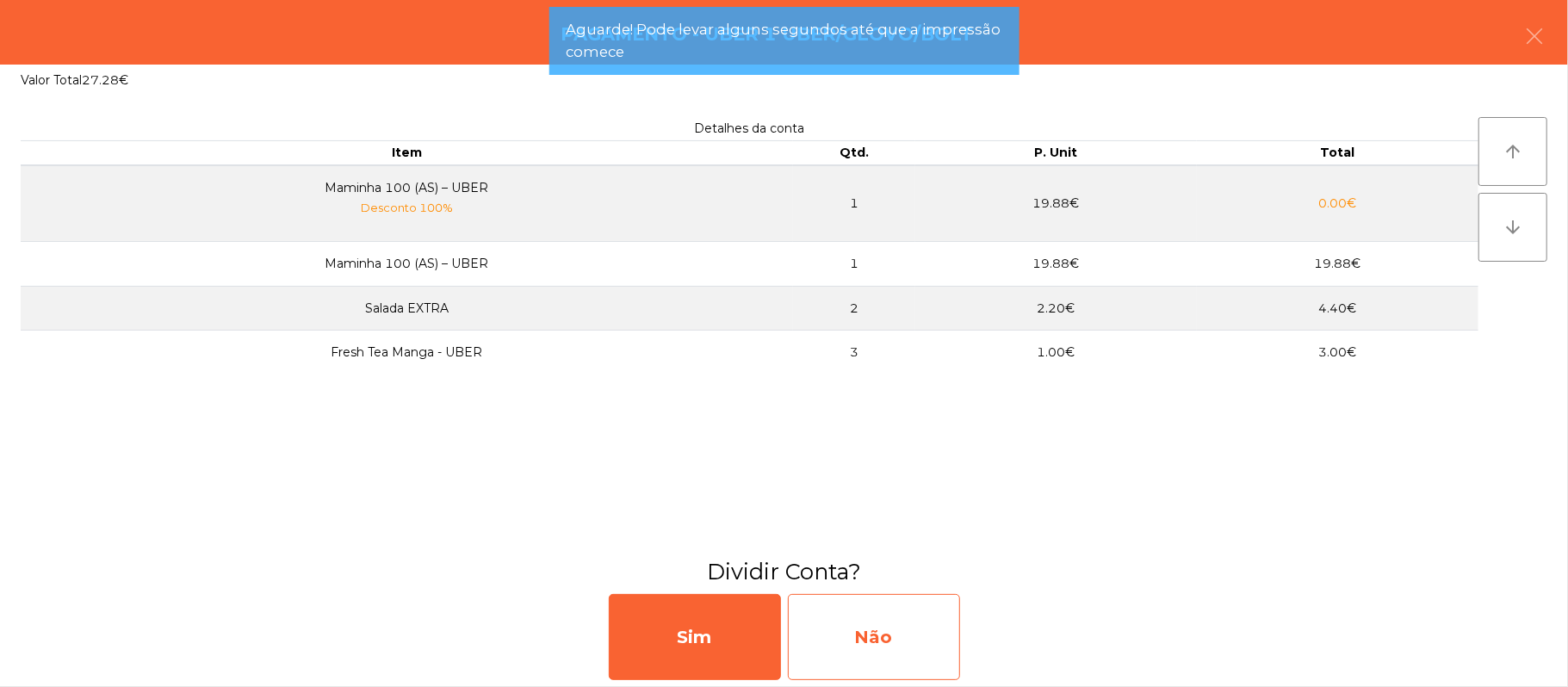
click at [876, 645] on div "Não" at bounding box center [873, 637] width 172 height 86
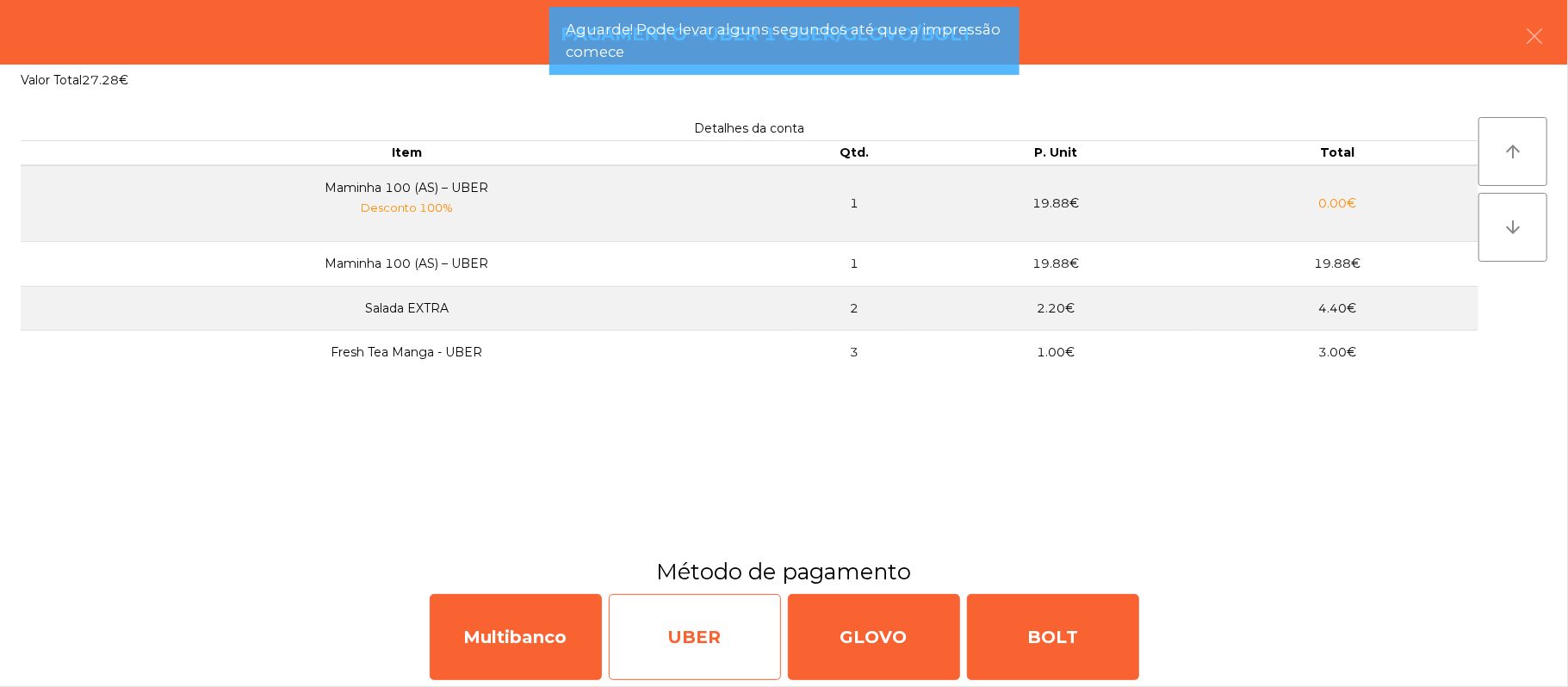
click at [711, 642] on div "UBER" at bounding box center [695, 637] width 172 height 86
select select "**"
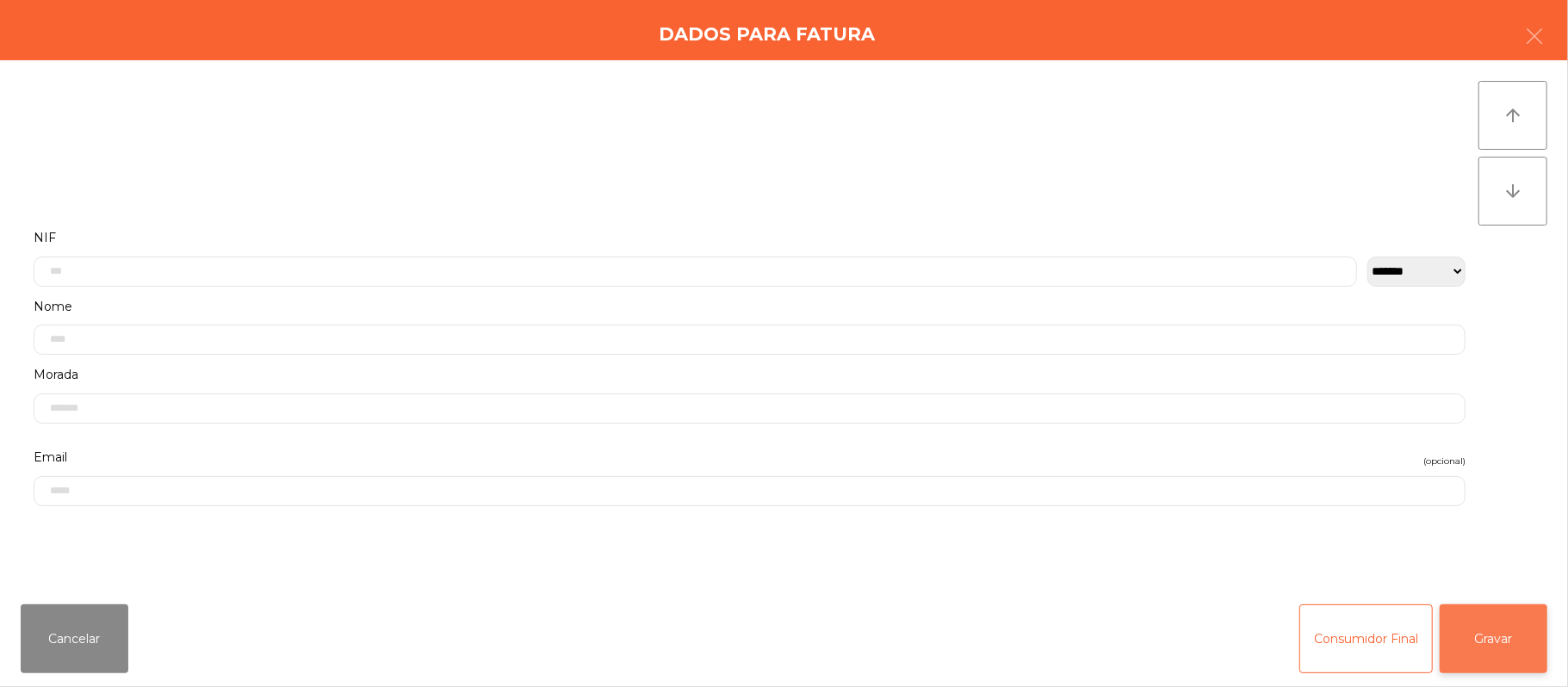
click at [1512, 645] on button "Gravar" at bounding box center [1492, 639] width 107 height 69
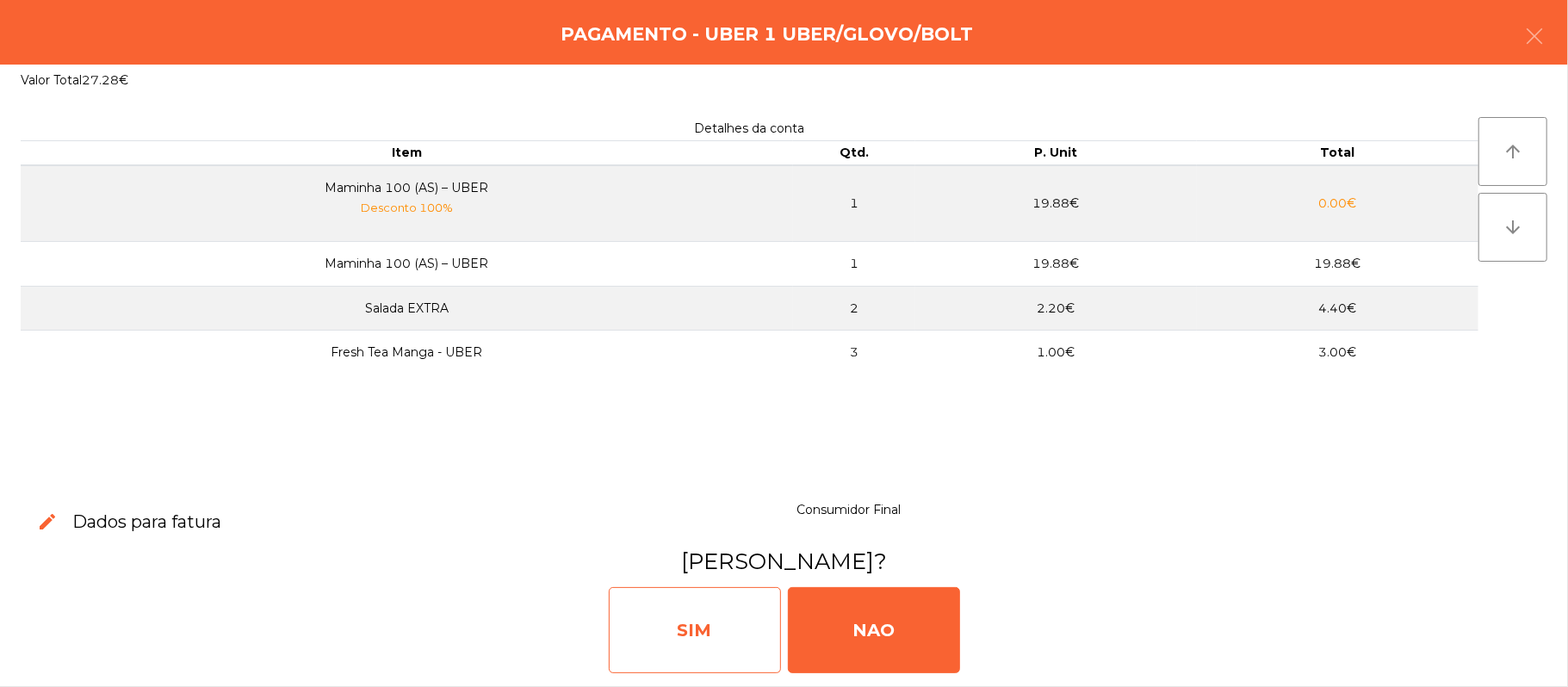
click at [651, 644] on div "SIM" at bounding box center [695, 631] width 172 height 86
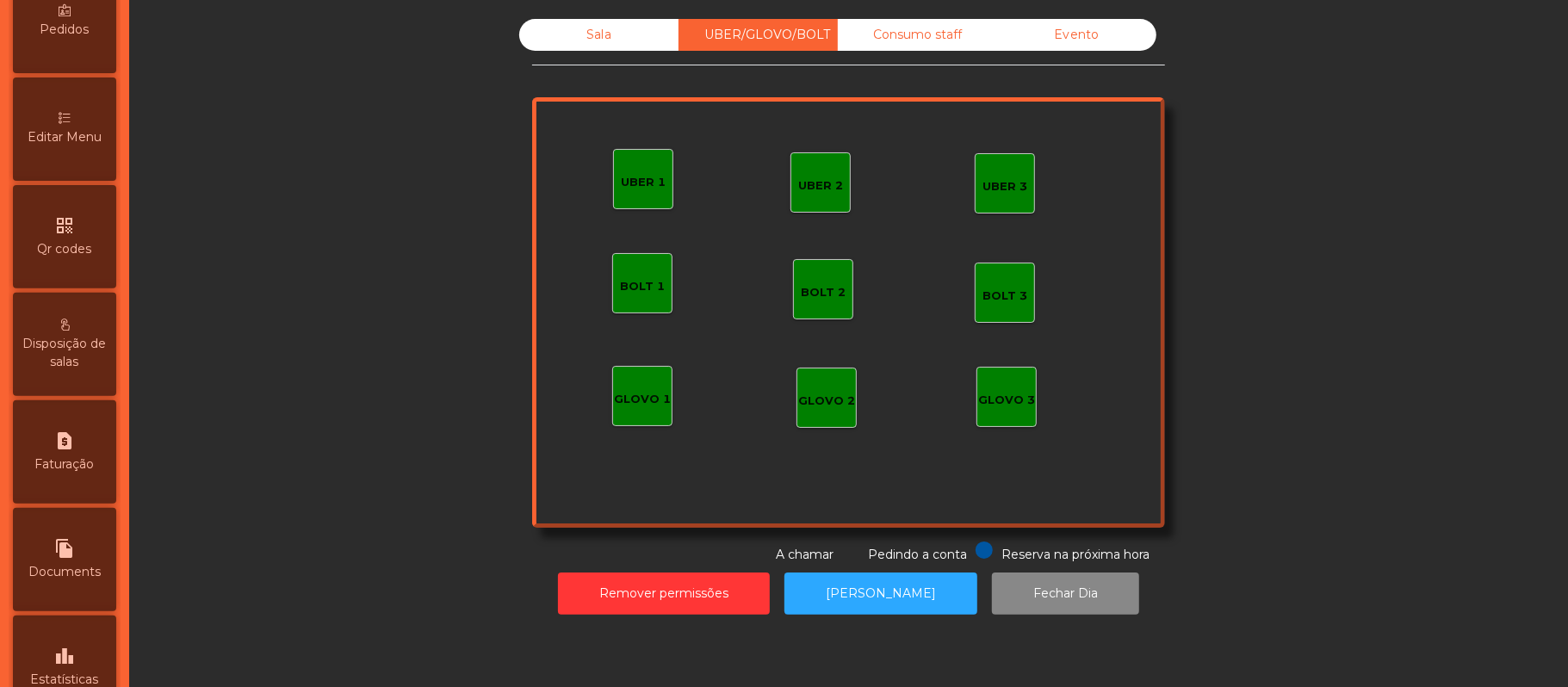
click at [97, 459] on div "request_page Faturação" at bounding box center [64, 452] width 103 height 103
select select "**"
select select "****"
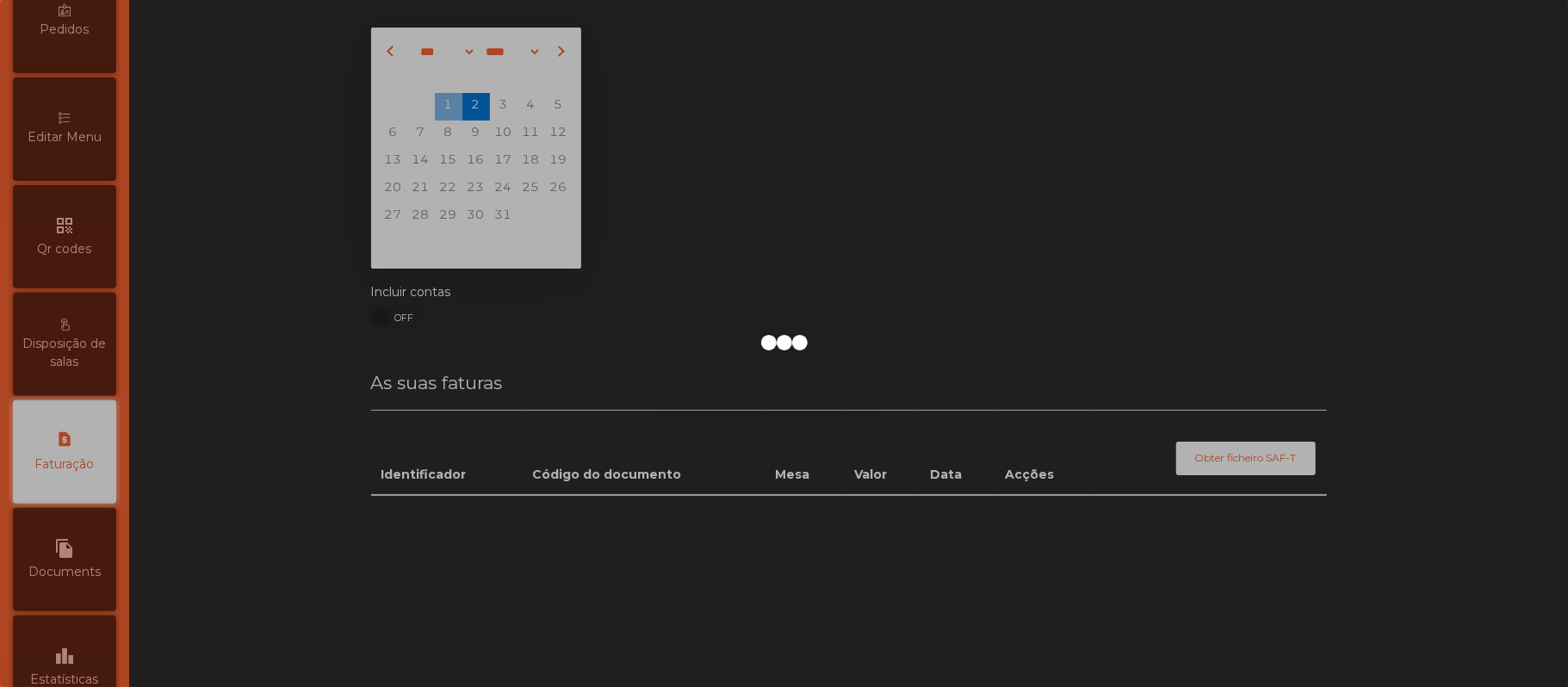
scroll to position [441, 0]
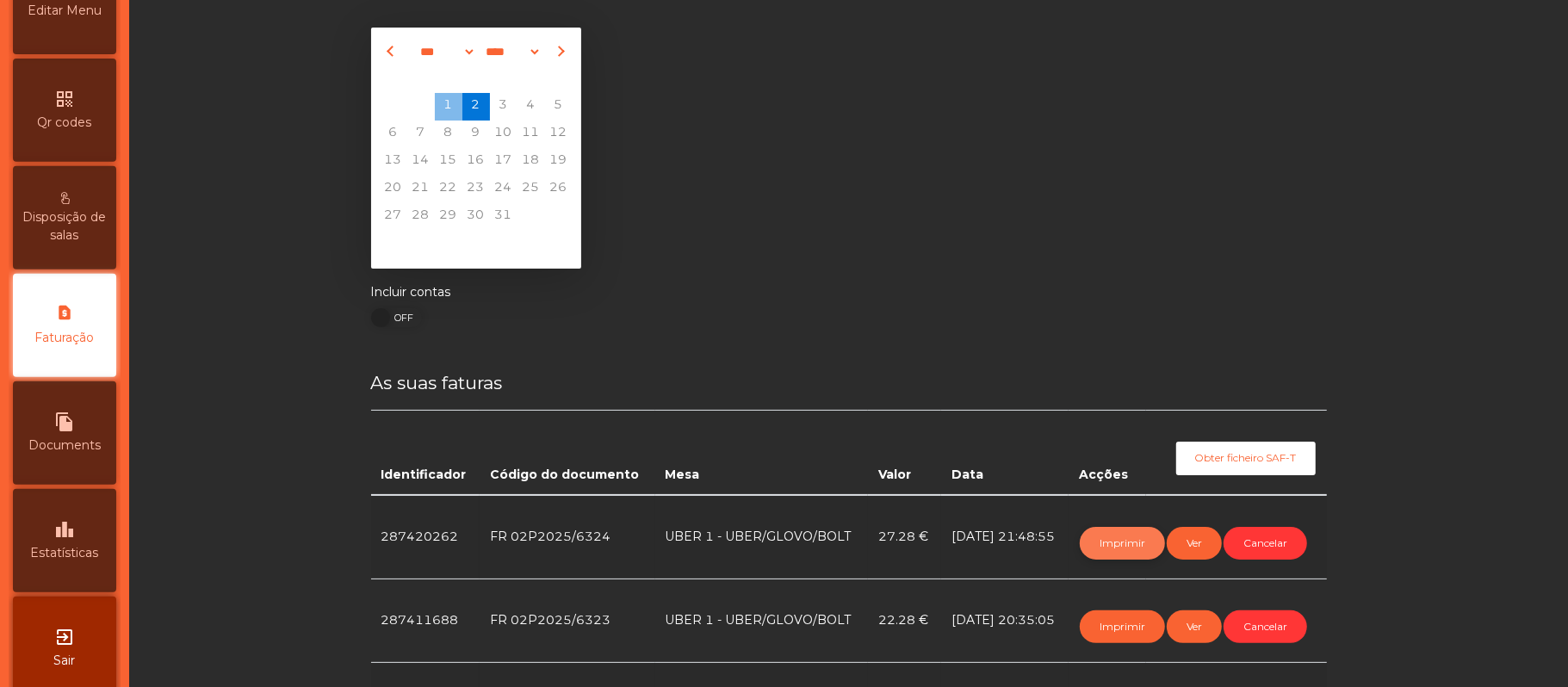
click at [1107, 539] on button "Imprimir" at bounding box center [1121, 543] width 85 height 33
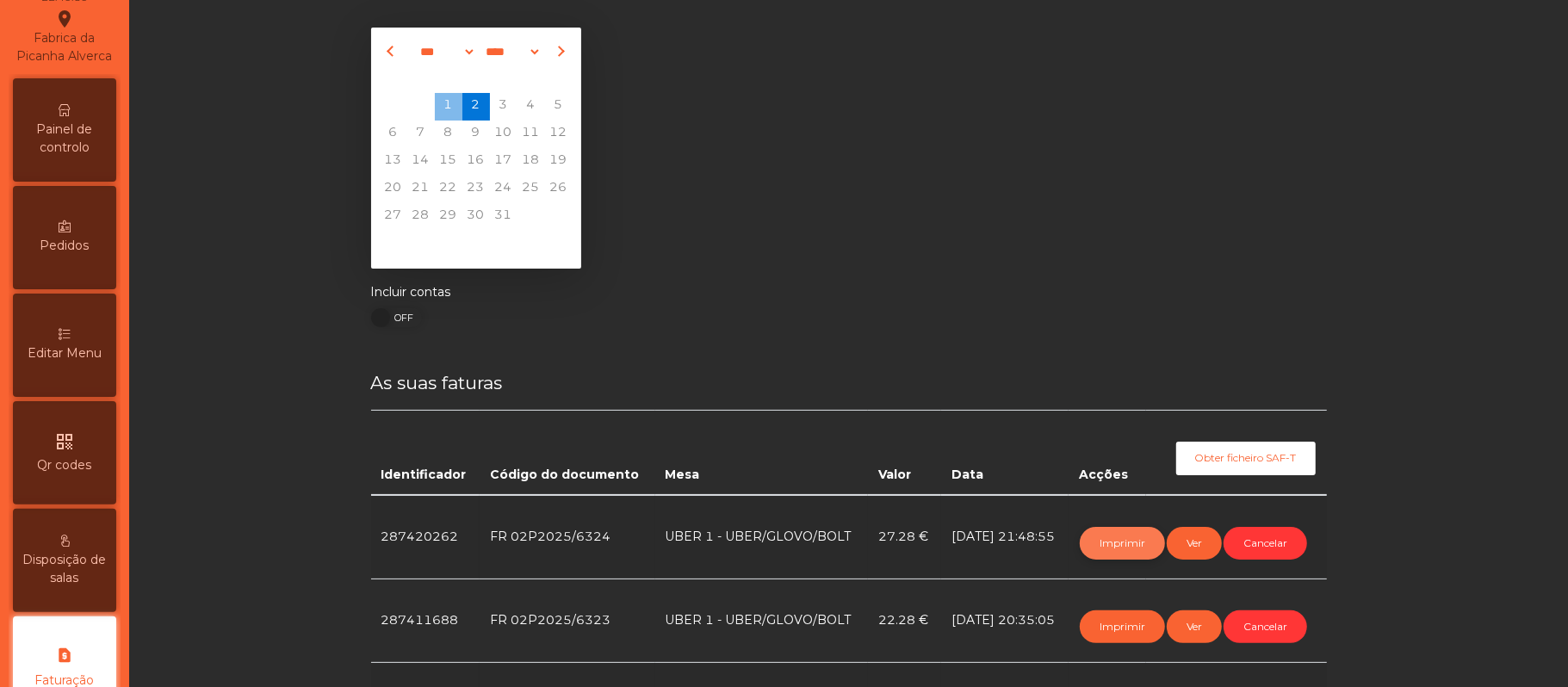
scroll to position [0, 0]
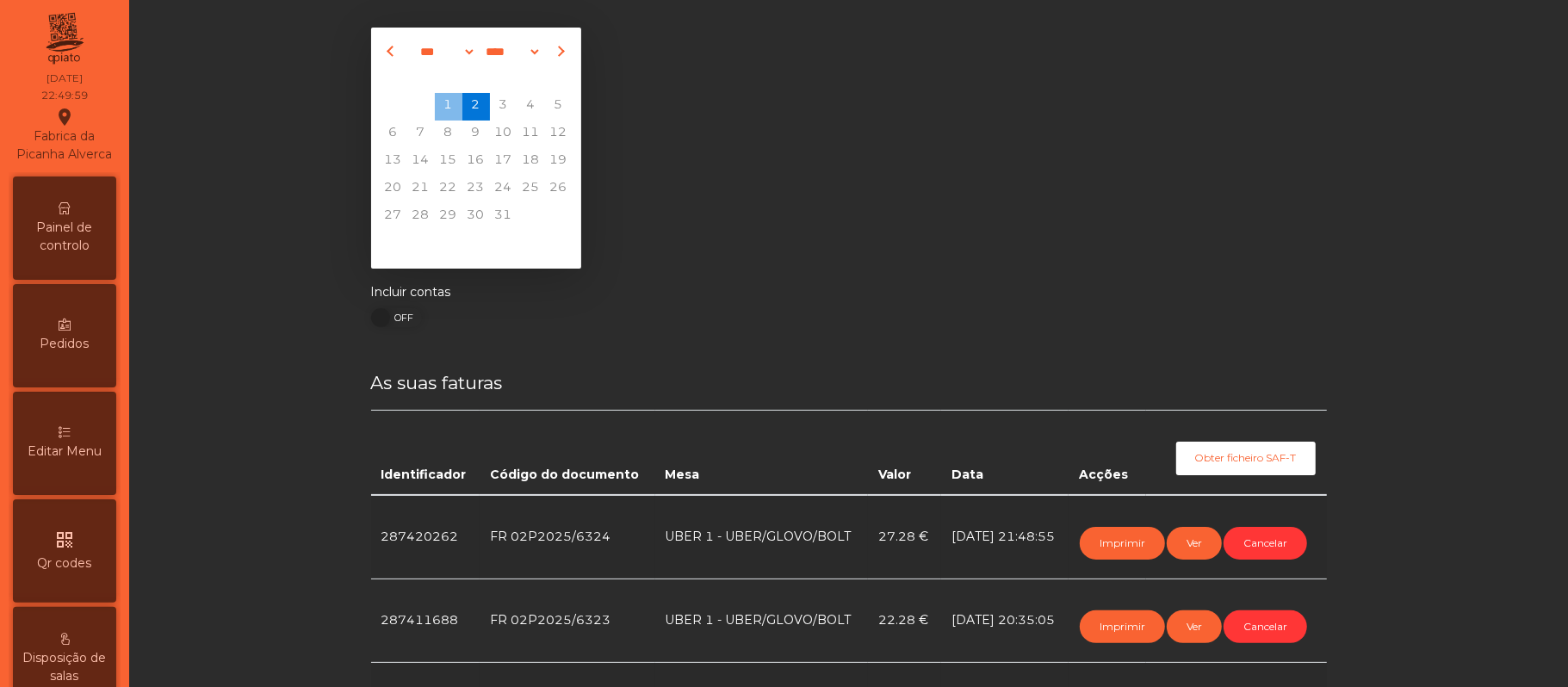
click at [93, 245] on span "Painel de controlo" at bounding box center [64, 237] width 95 height 36
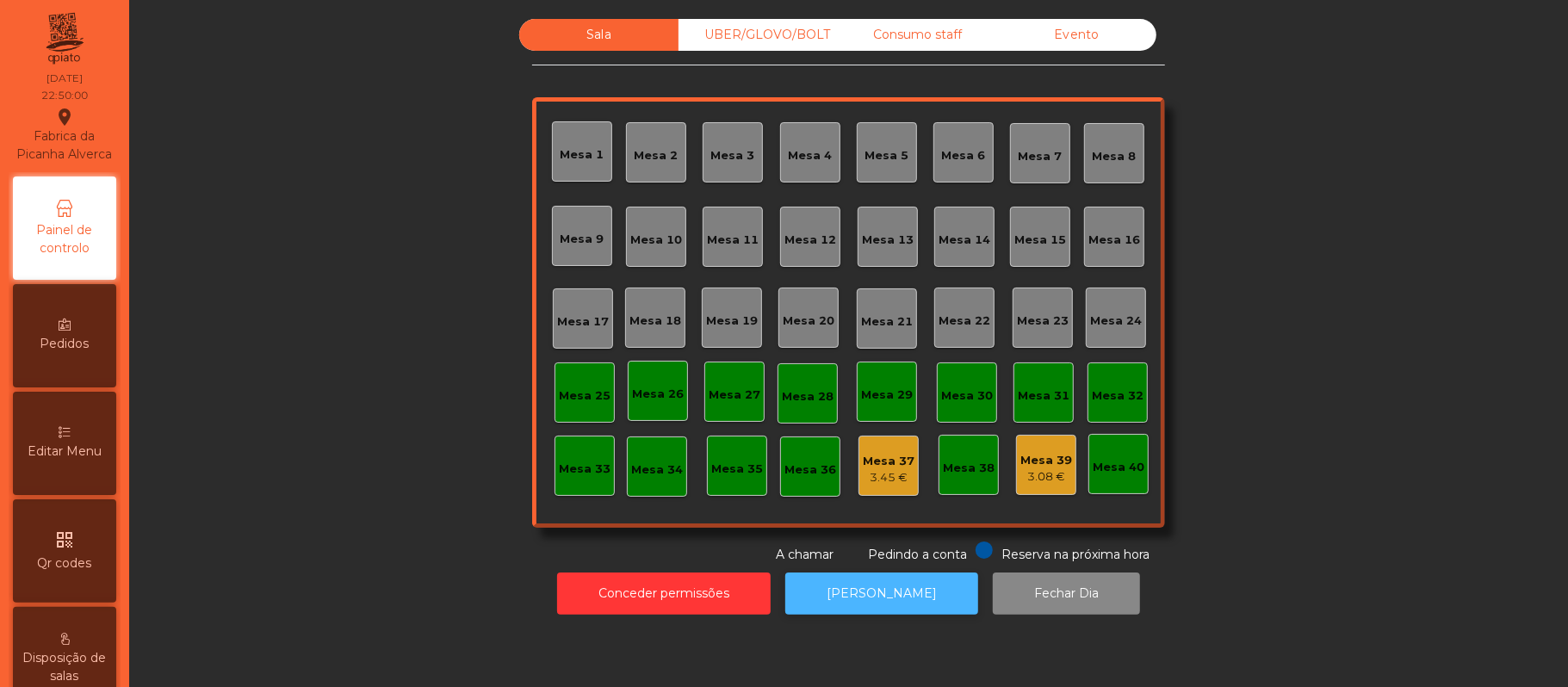
click at [892, 593] on button "[PERSON_NAME]" at bounding box center [882, 593] width 193 height 42
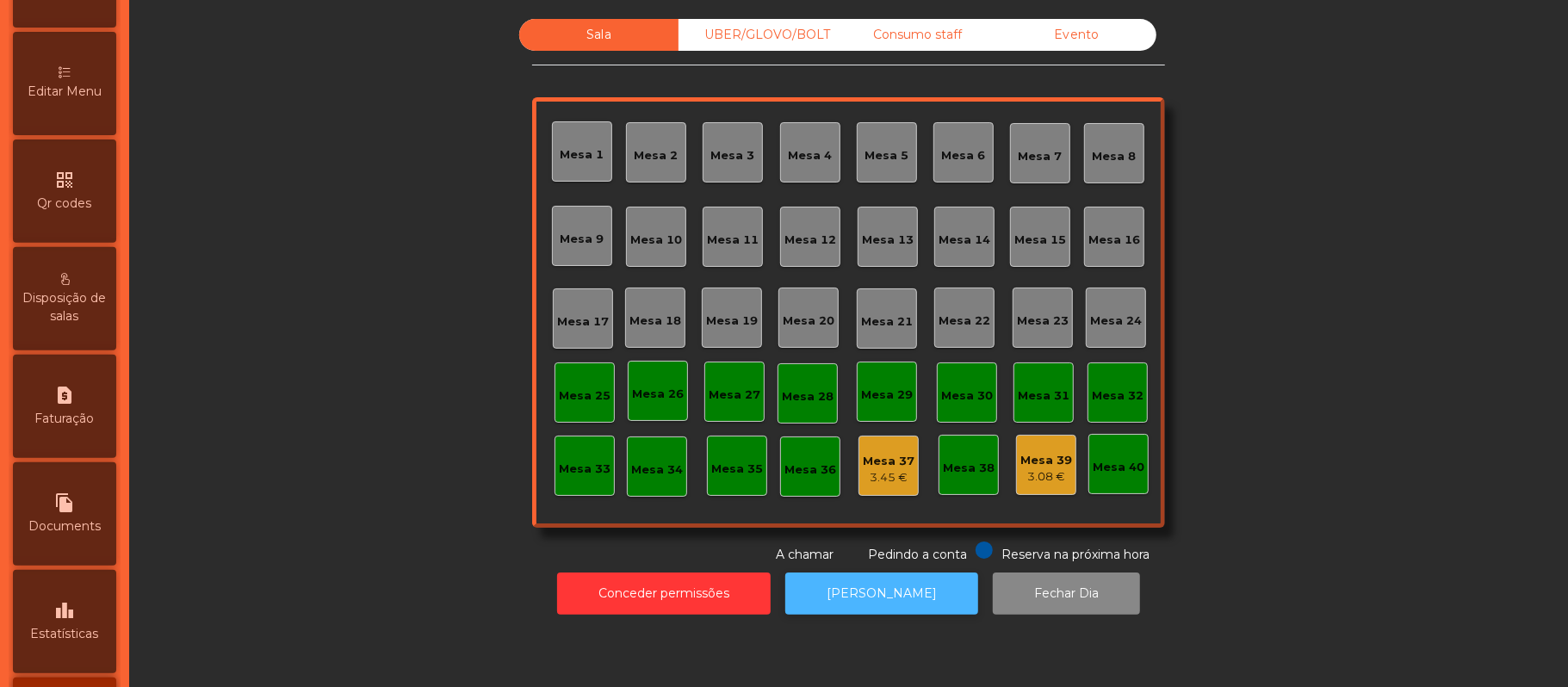
scroll to position [396, 0]
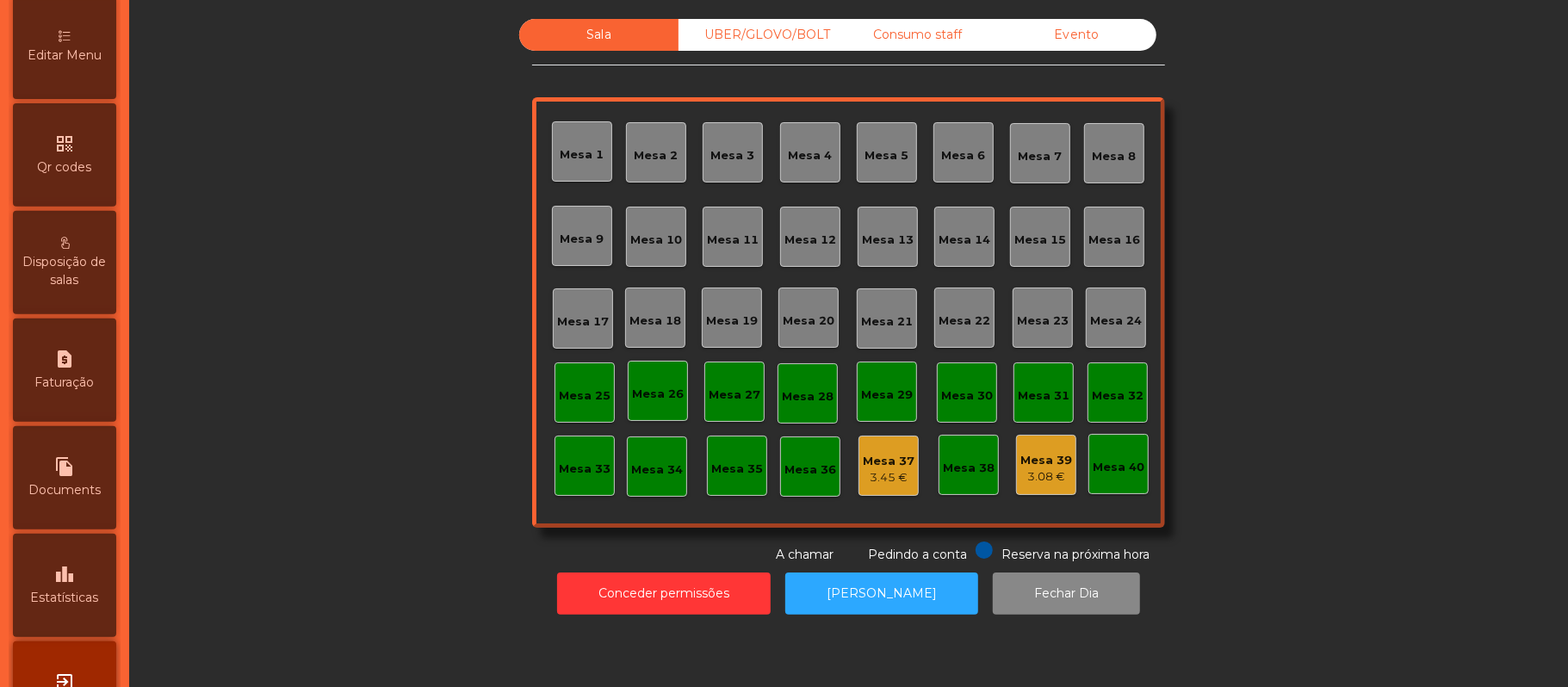
click at [71, 369] on icon "request_page" at bounding box center [65, 359] width 21 height 21
select select "**"
select select "****"
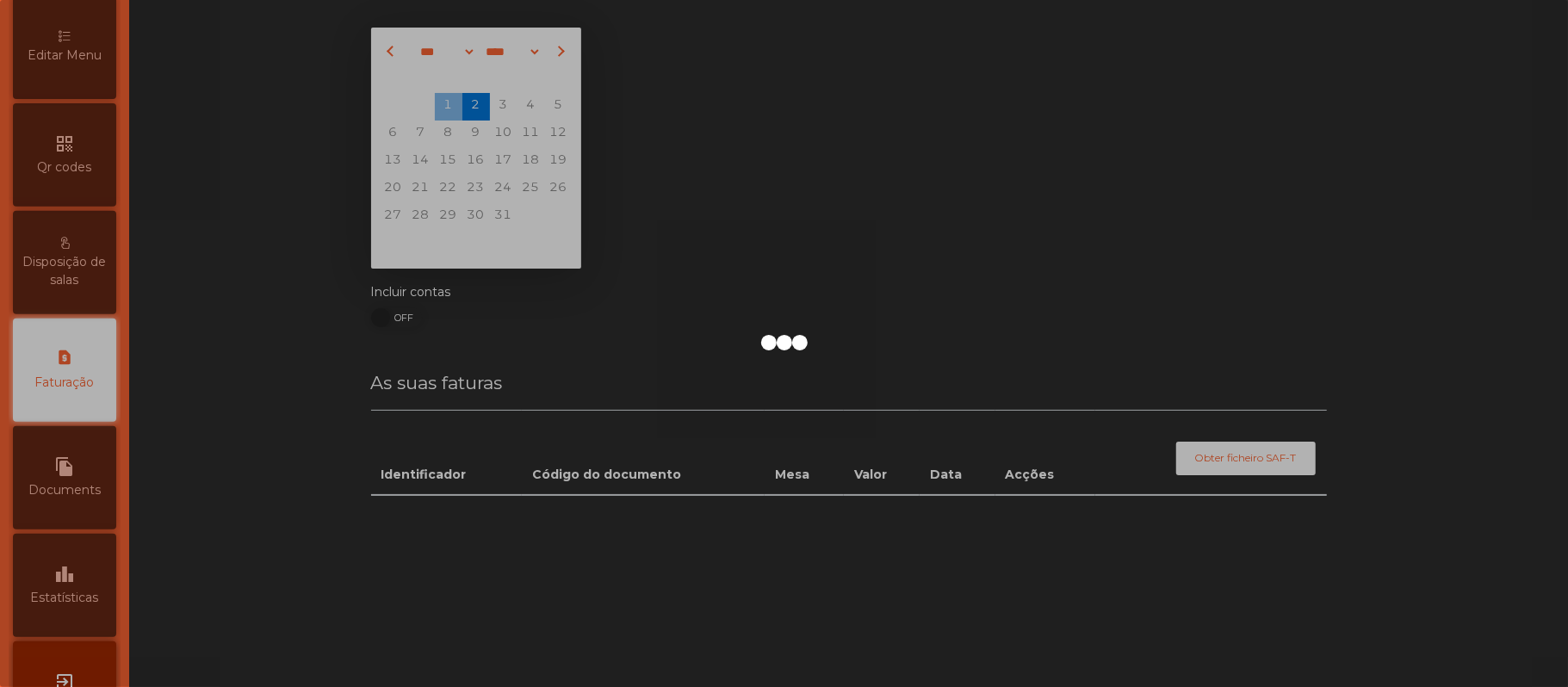
scroll to position [441, 0]
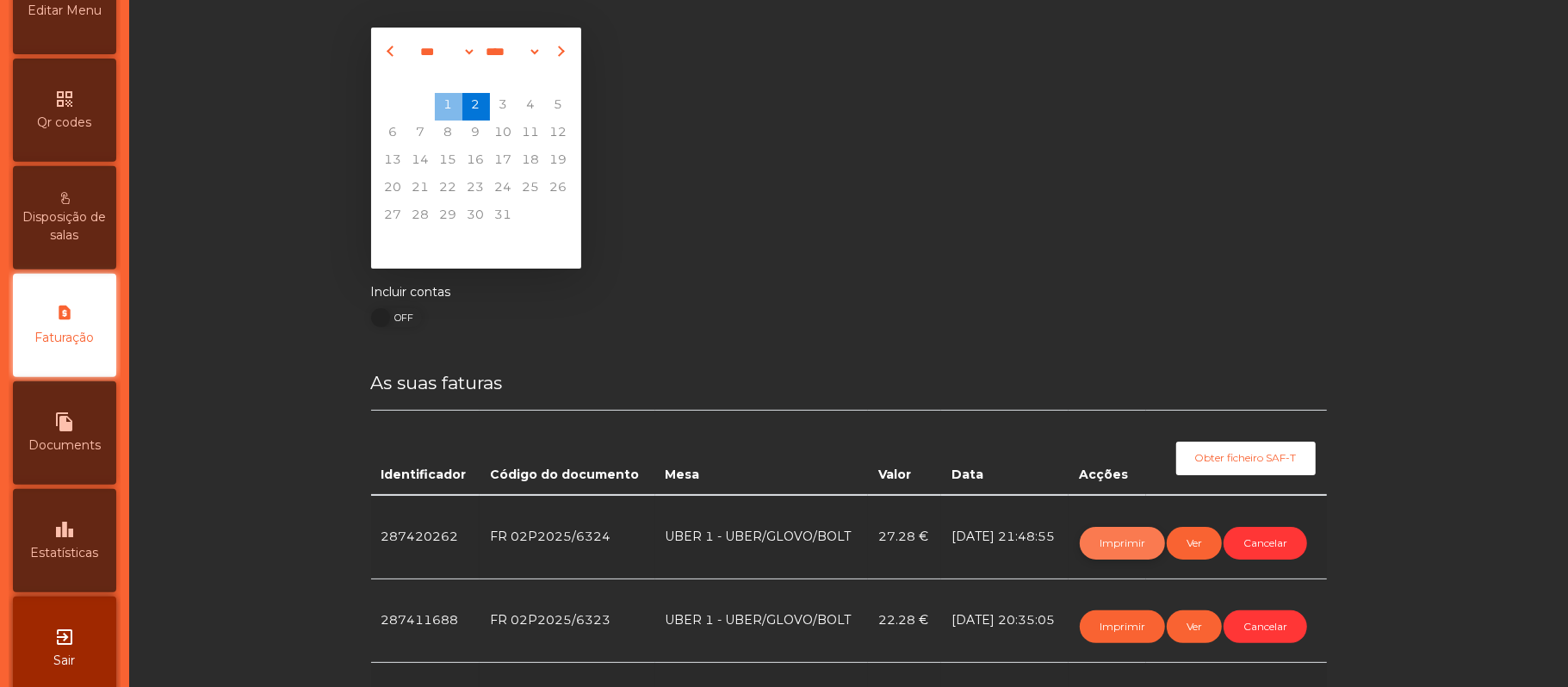
click at [1095, 536] on button "Imprimir" at bounding box center [1121, 543] width 85 height 33
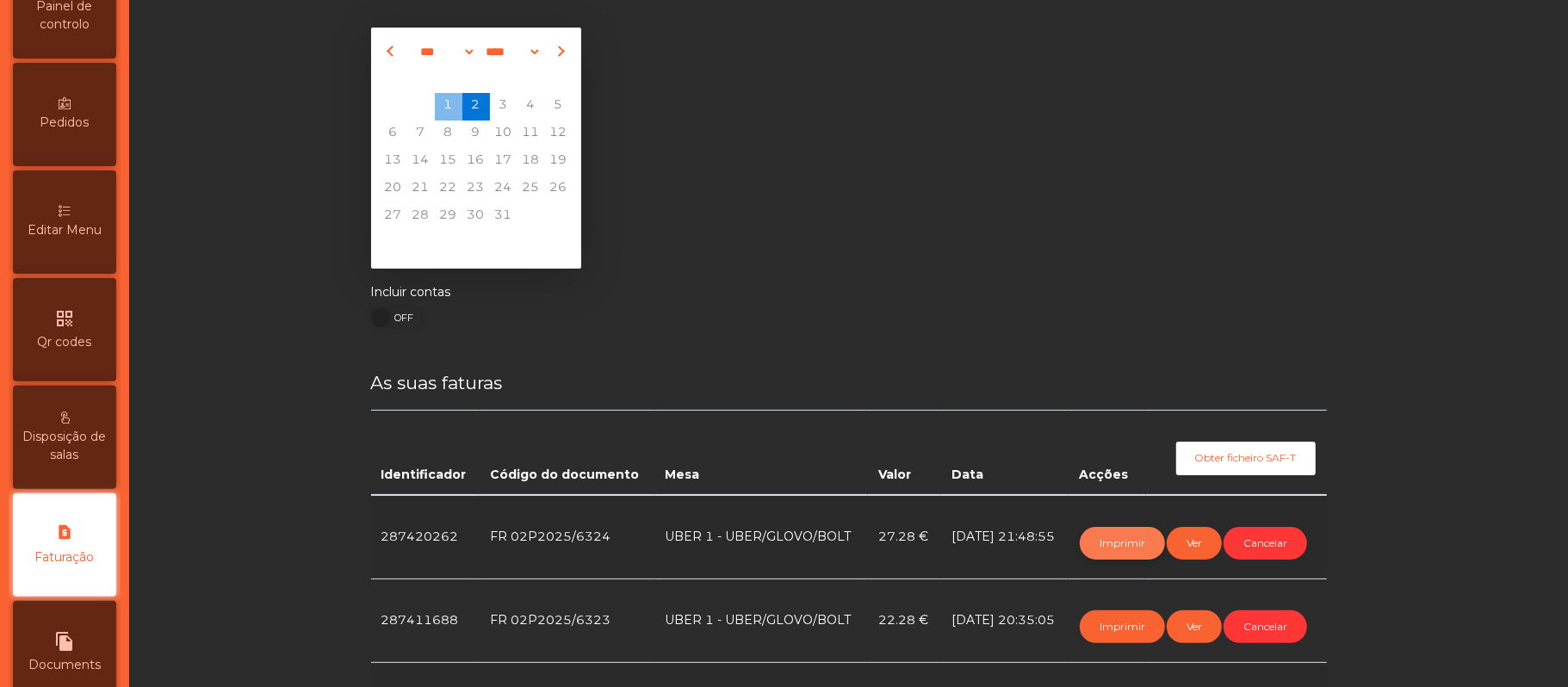
scroll to position [0, 0]
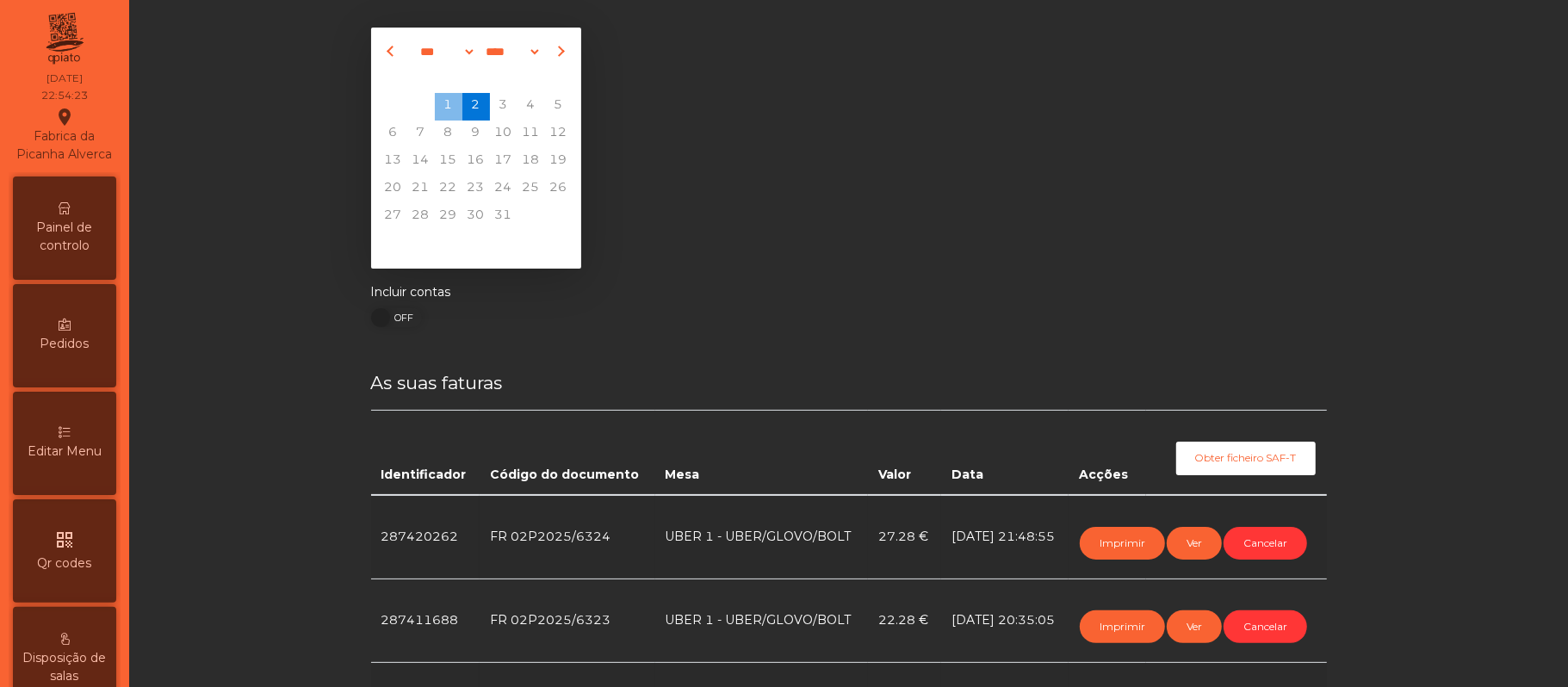
click at [71, 214] on icon at bounding box center [64, 208] width 12 height 12
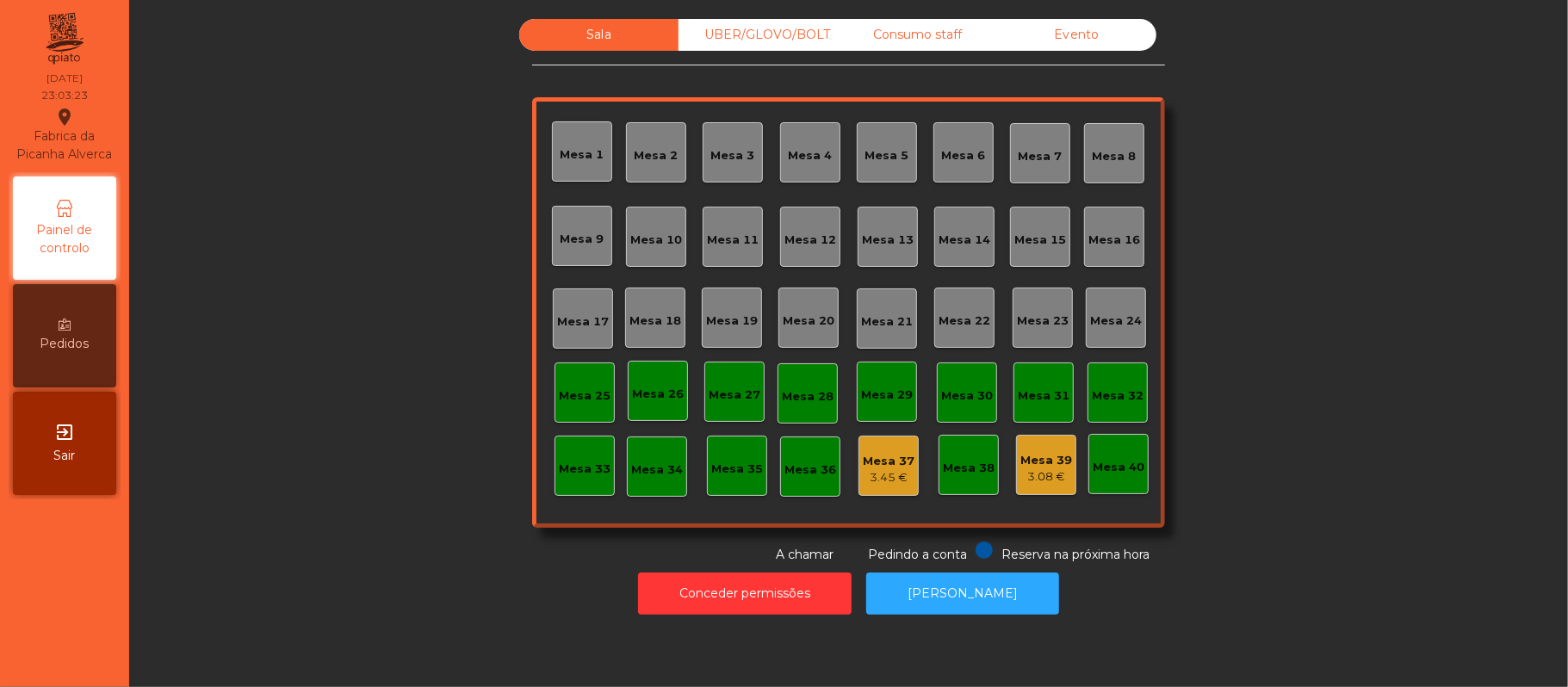
click at [1052, 449] on div "Mesa 39 3.08 €" at bounding box center [1046, 465] width 52 height 40
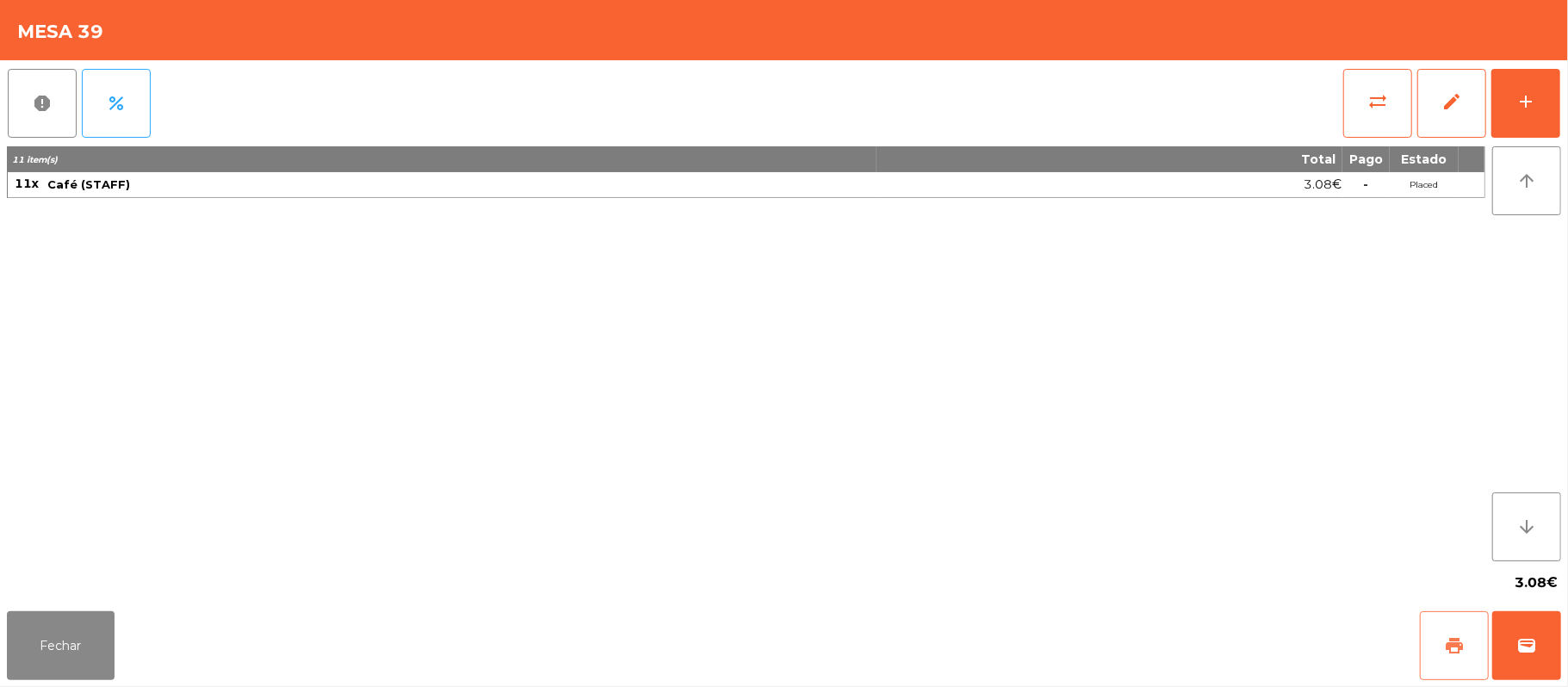
click at [1425, 645] on button "print" at bounding box center [1454, 646] width 69 height 69
click at [59, 651] on button "Fechar" at bounding box center [60, 646] width 107 height 69
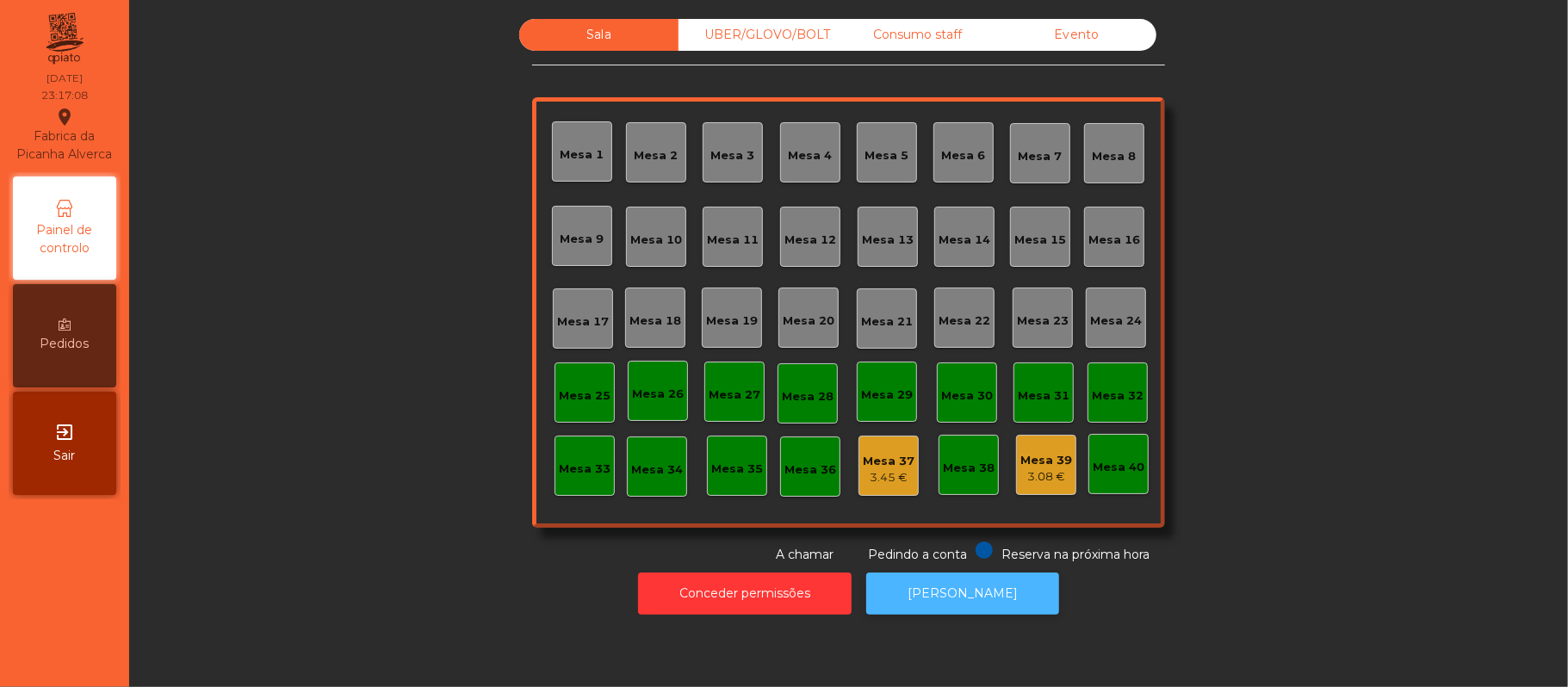
click at [976, 597] on button "[PERSON_NAME]" at bounding box center [962, 593] width 193 height 42
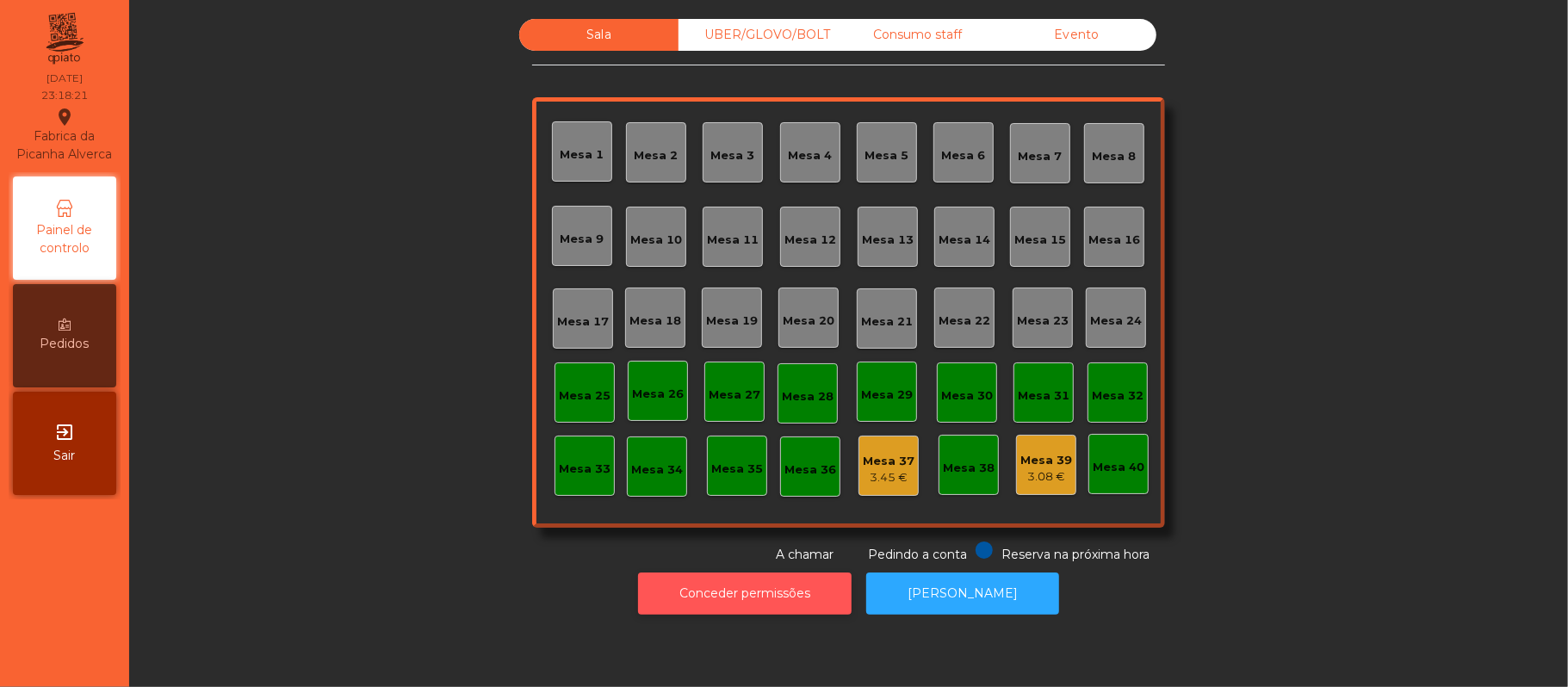
click at [799, 593] on button "Conceder permissões" at bounding box center [744, 593] width 213 height 42
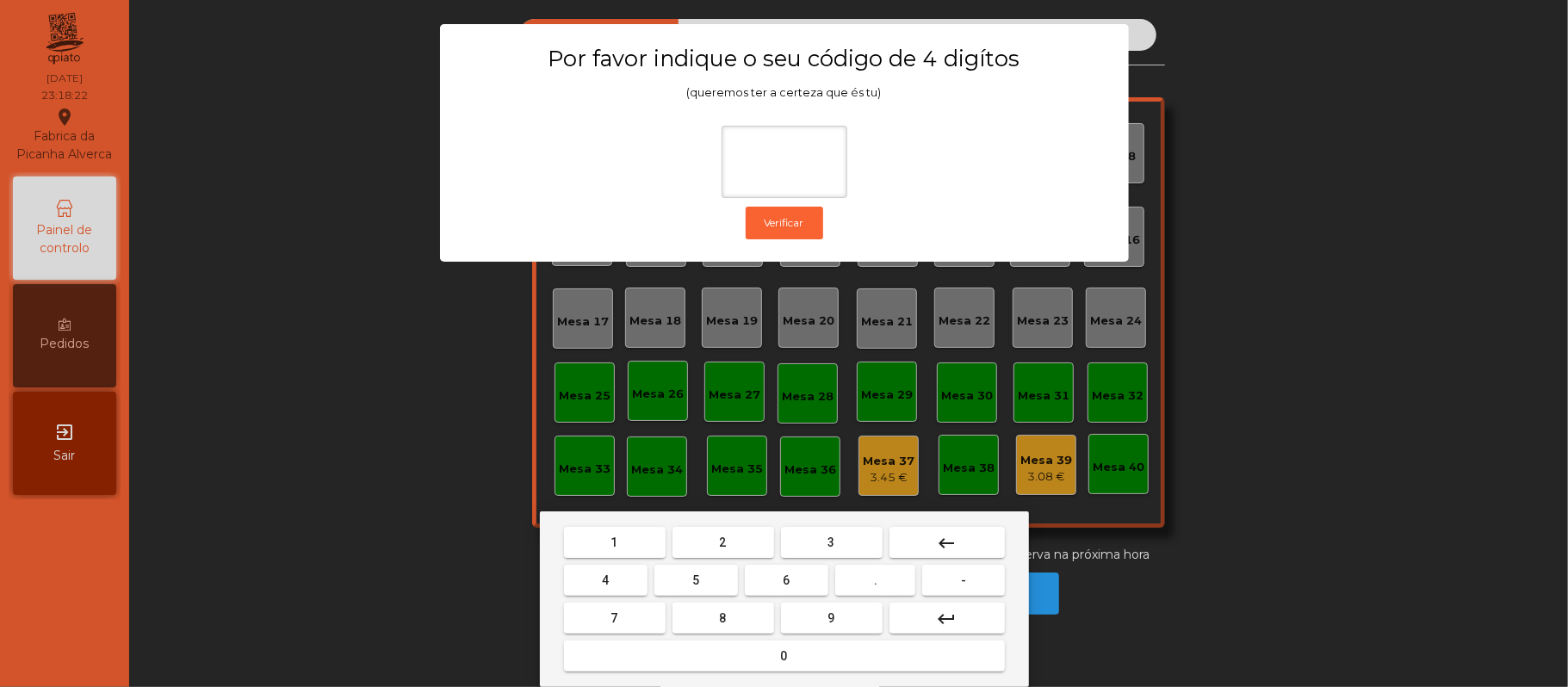
click at [714, 542] on button "2" at bounding box center [723, 543] width 101 height 31
click at [786, 580] on span "6" at bounding box center [786, 580] width 7 height 13
click at [623, 527] on button "1" at bounding box center [614, 543] width 101 height 31
click at [696, 580] on span "5" at bounding box center [695, 580] width 7 height 13
type input "****"
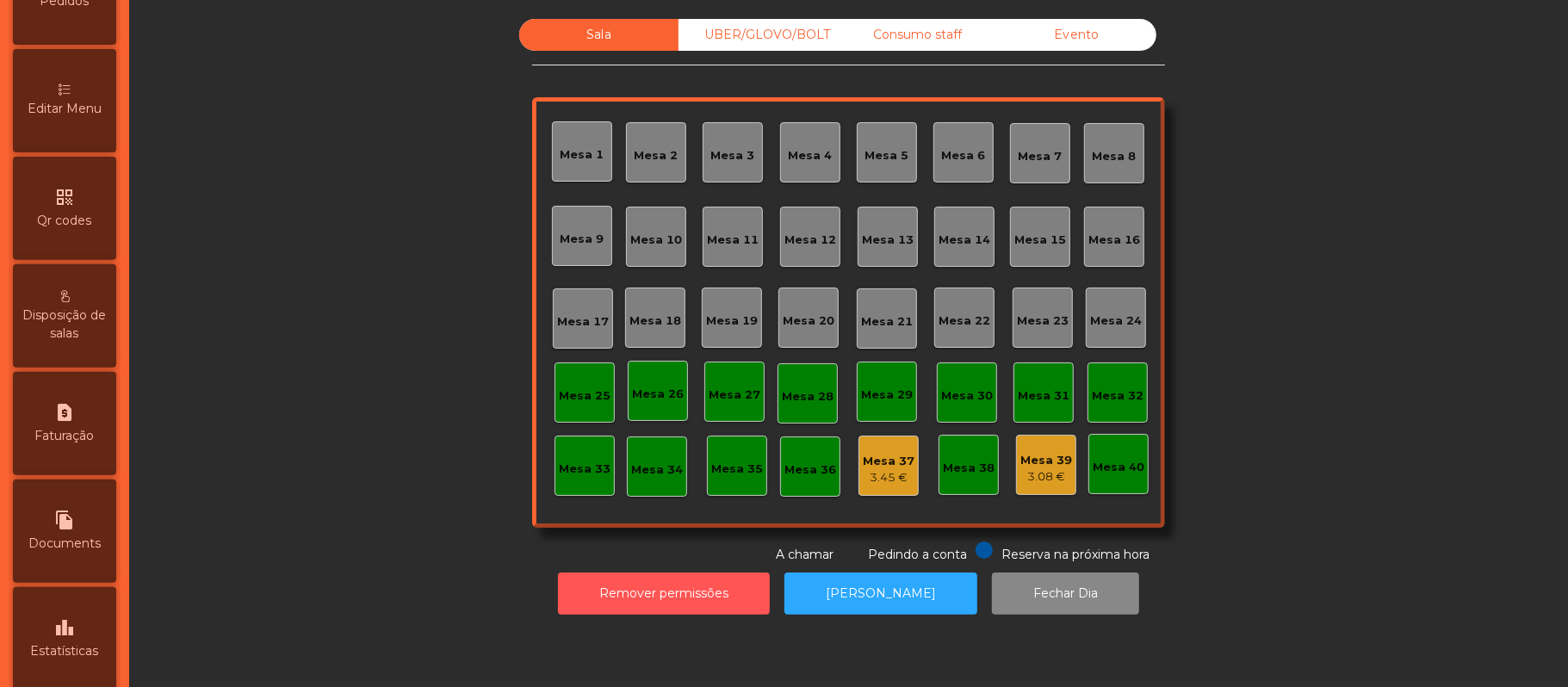
scroll to position [342, 0]
click at [62, 424] on icon "request_page" at bounding box center [65, 413] width 21 height 21
select select "**"
select select "****"
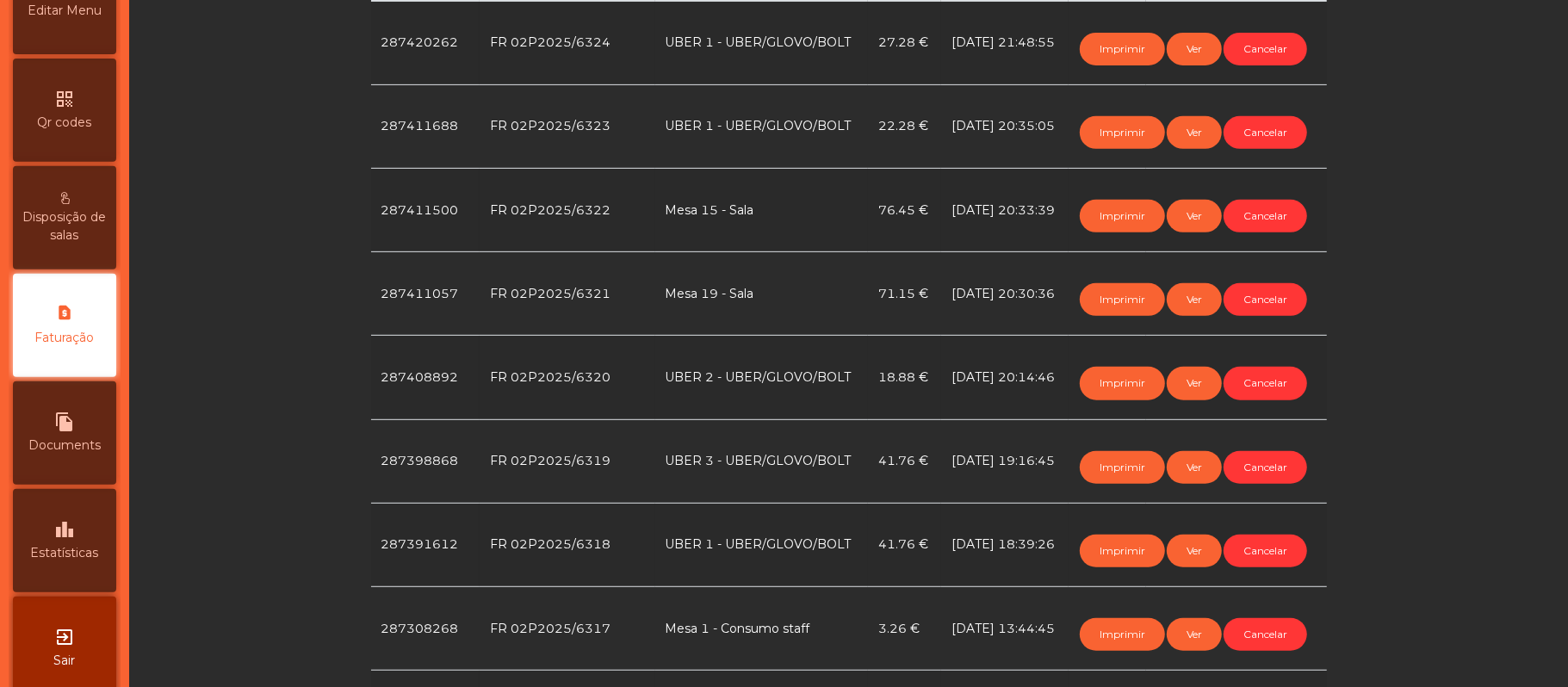
scroll to position [496, 0]
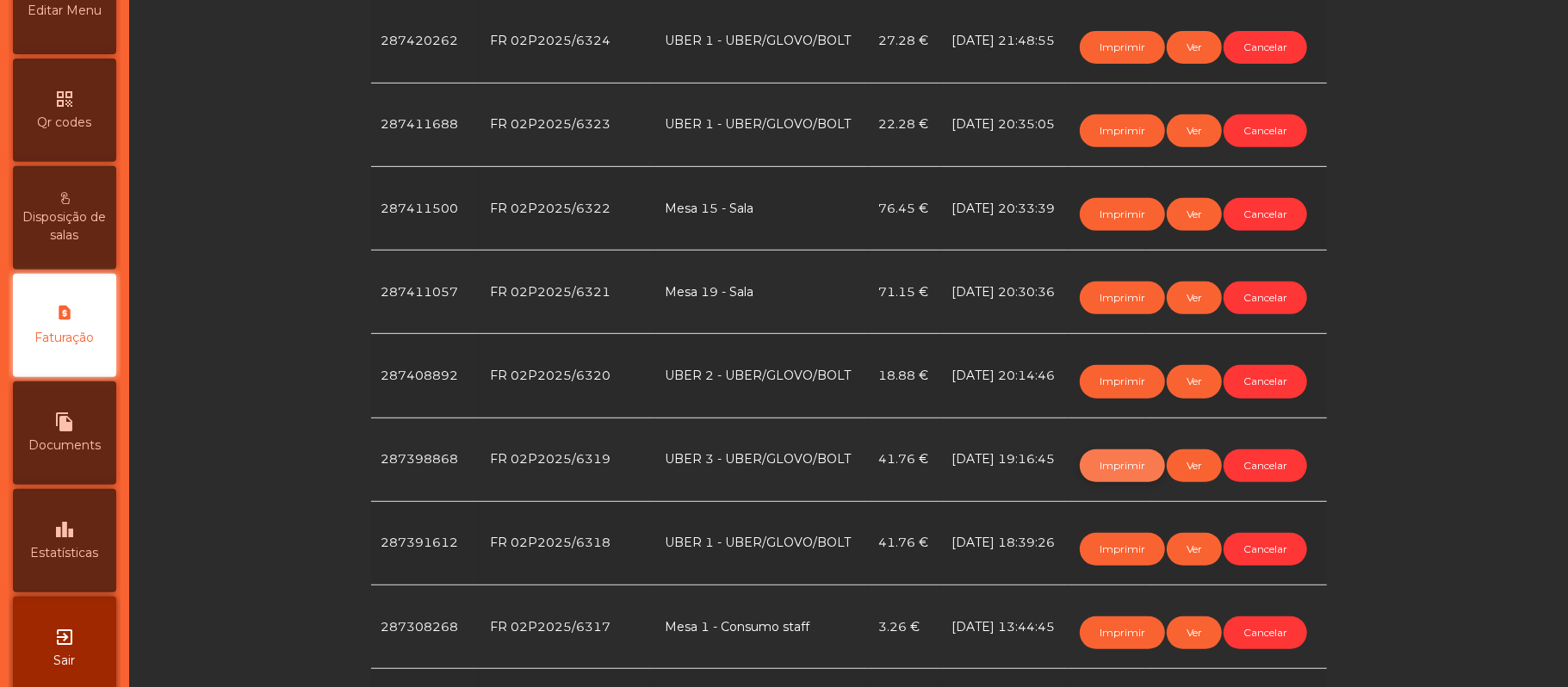
click at [1096, 465] on button "Imprimir" at bounding box center [1121, 466] width 85 height 33
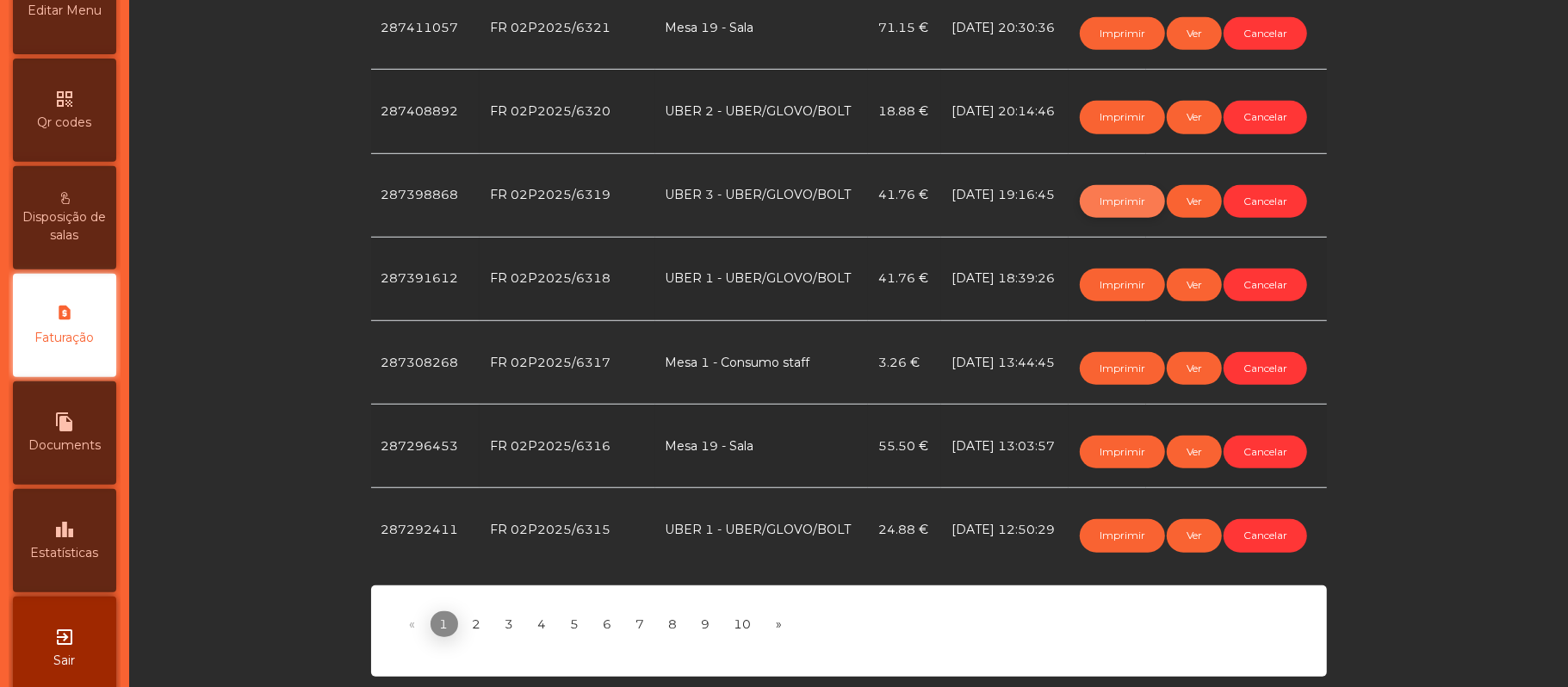
scroll to position [776, 0]
click at [467, 614] on link "2" at bounding box center [476, 624] width 28 height 26
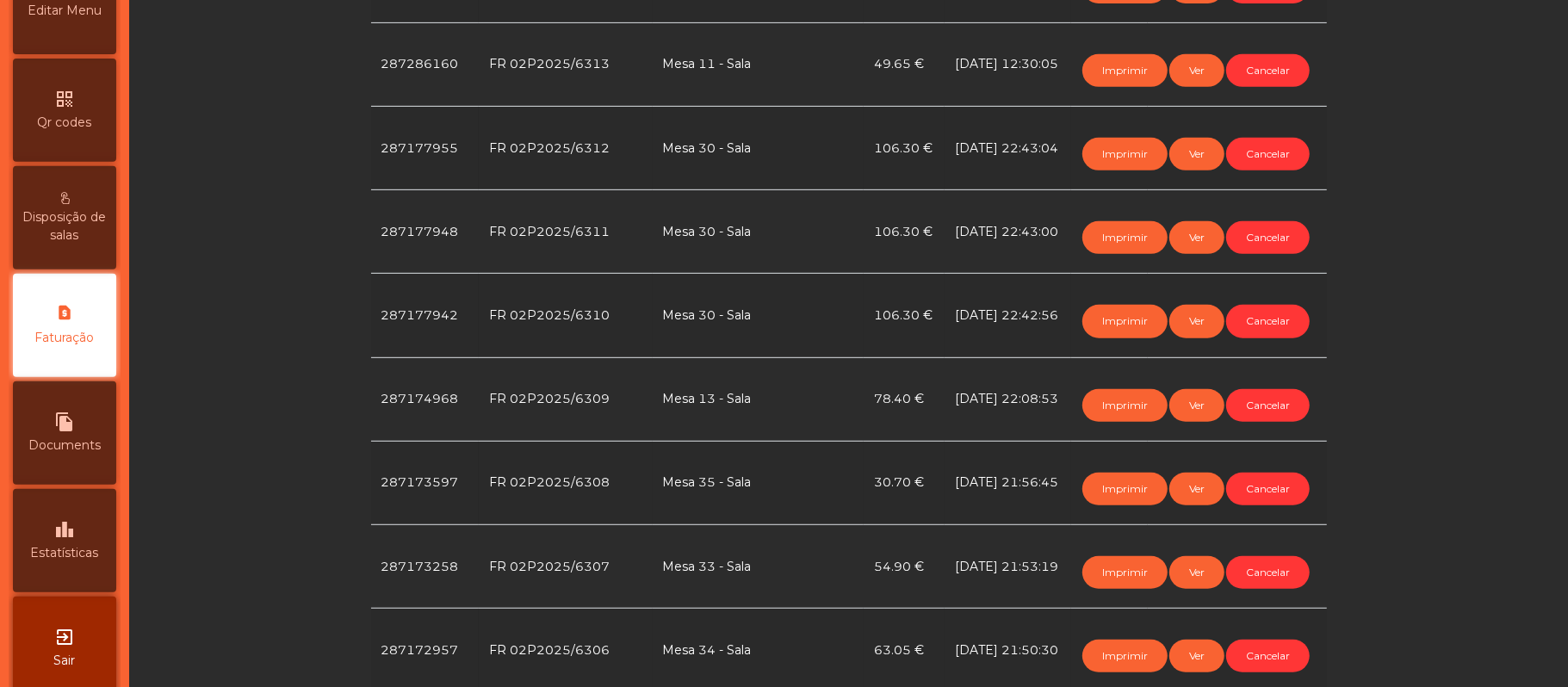
scroll to position [779, 0]
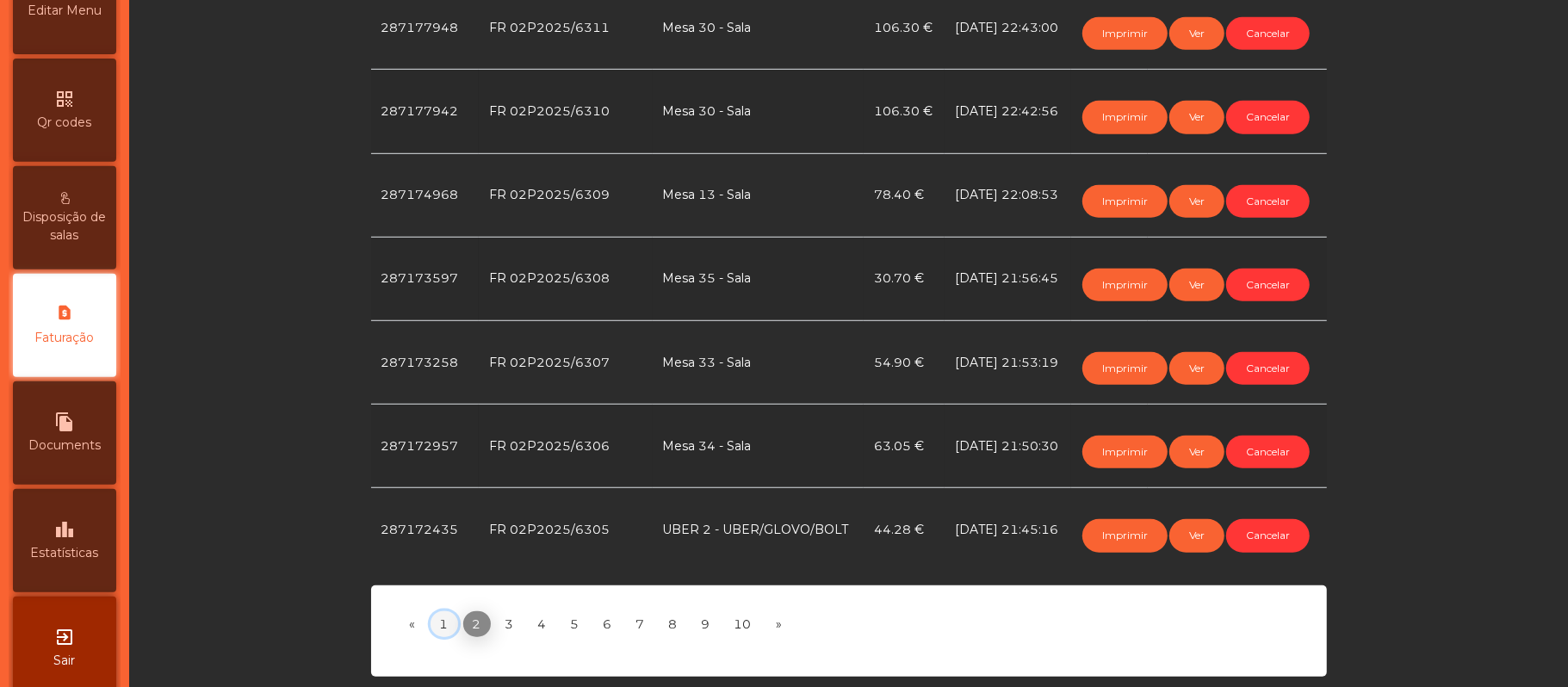
click at [437, 611] on link "1" at bounding box center [444, 624] width 28 height 26
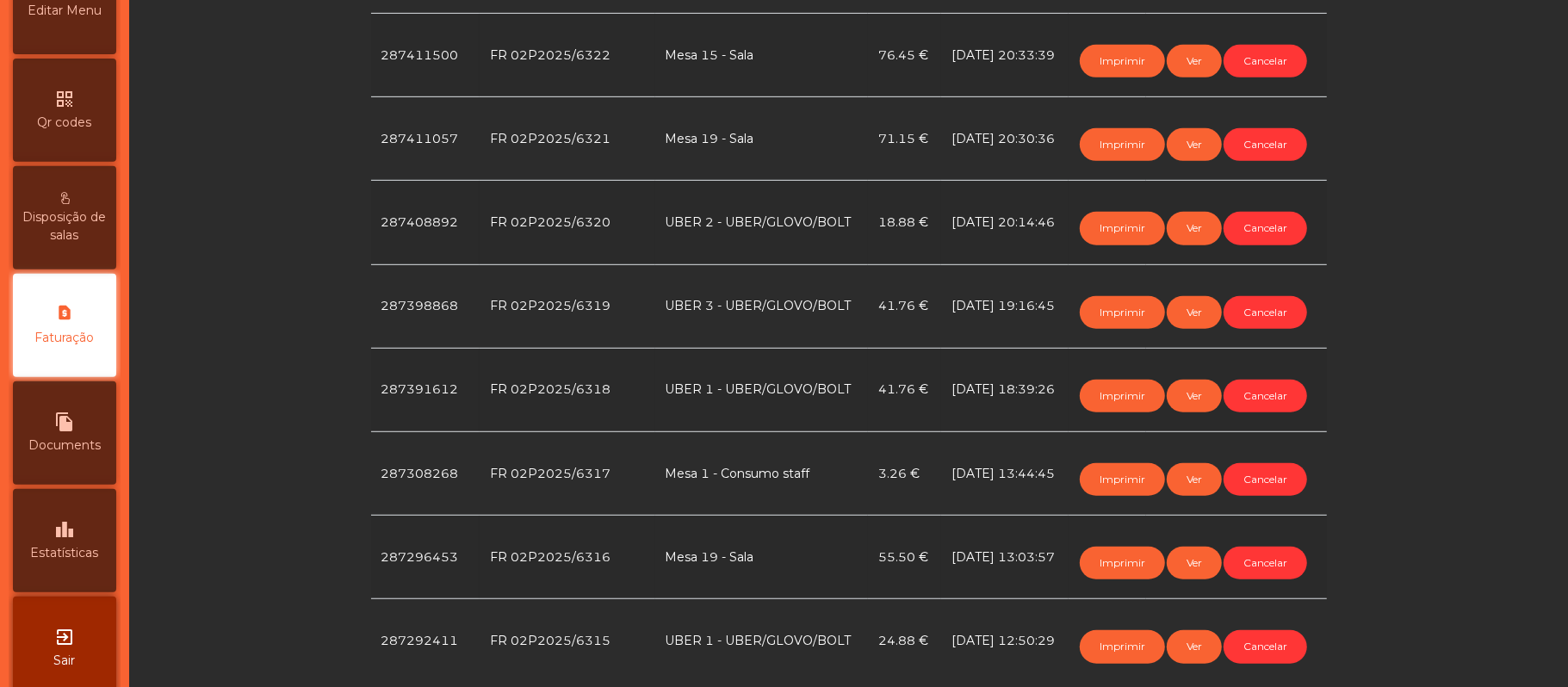
scroll to position [652, 0]
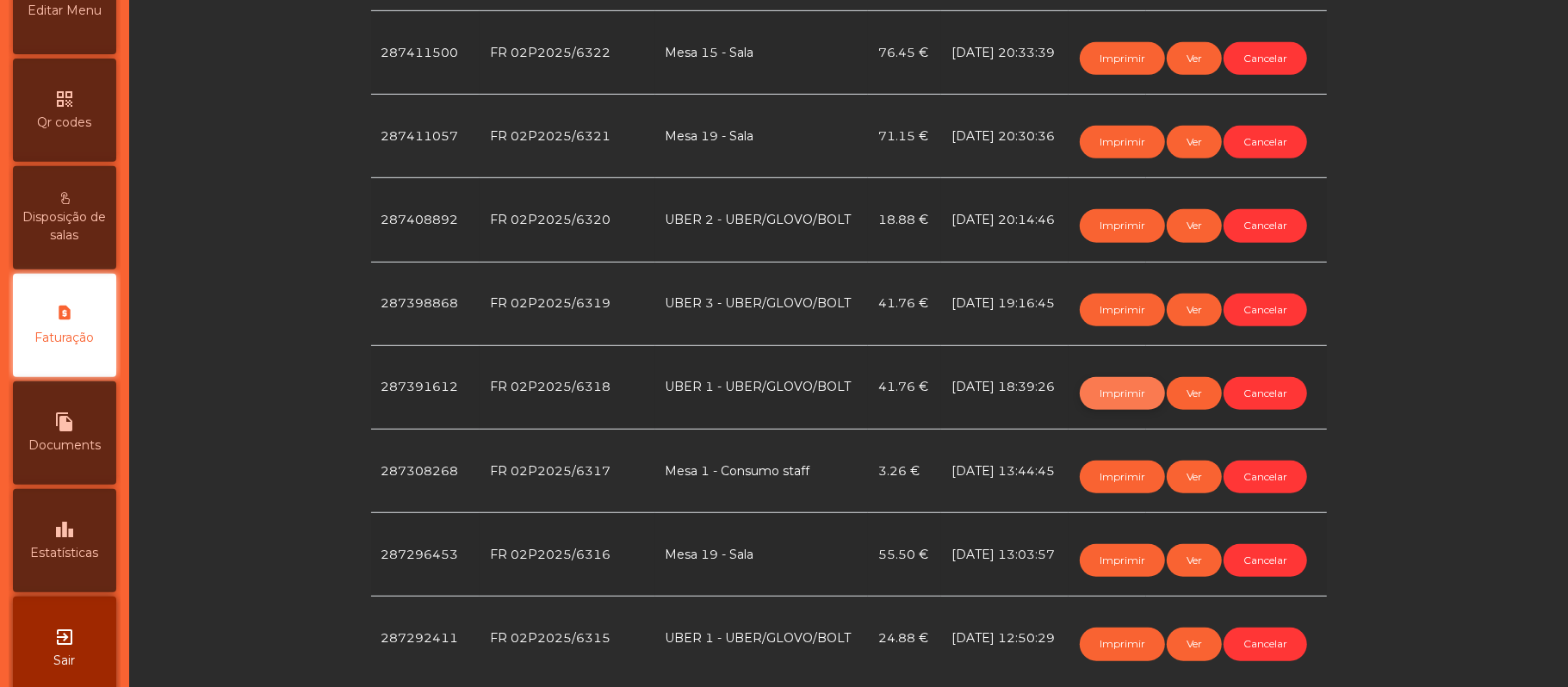
click at [1095, 386] on button "Imprimir" at bounding box center [1121, 393] width 85 height 33
click at [290, 299] on app-invoicing "*** *** *** *** *** *** *** *** *** *** *** *** **** **** **** **** **** **** *…" at bounding box center [849, 72] width 1418 height 1427
click at [1093, 305] on button "Imprimir" at bounding box center [1121, 310] width 85 height 33
click at [1095, 389] on button "Imprimir" at bounding box center [1121, 393] width 85 height 33
click at [1275, 393] on button "Cancelar" at bounding box center [1265, 393] width 83 height 33
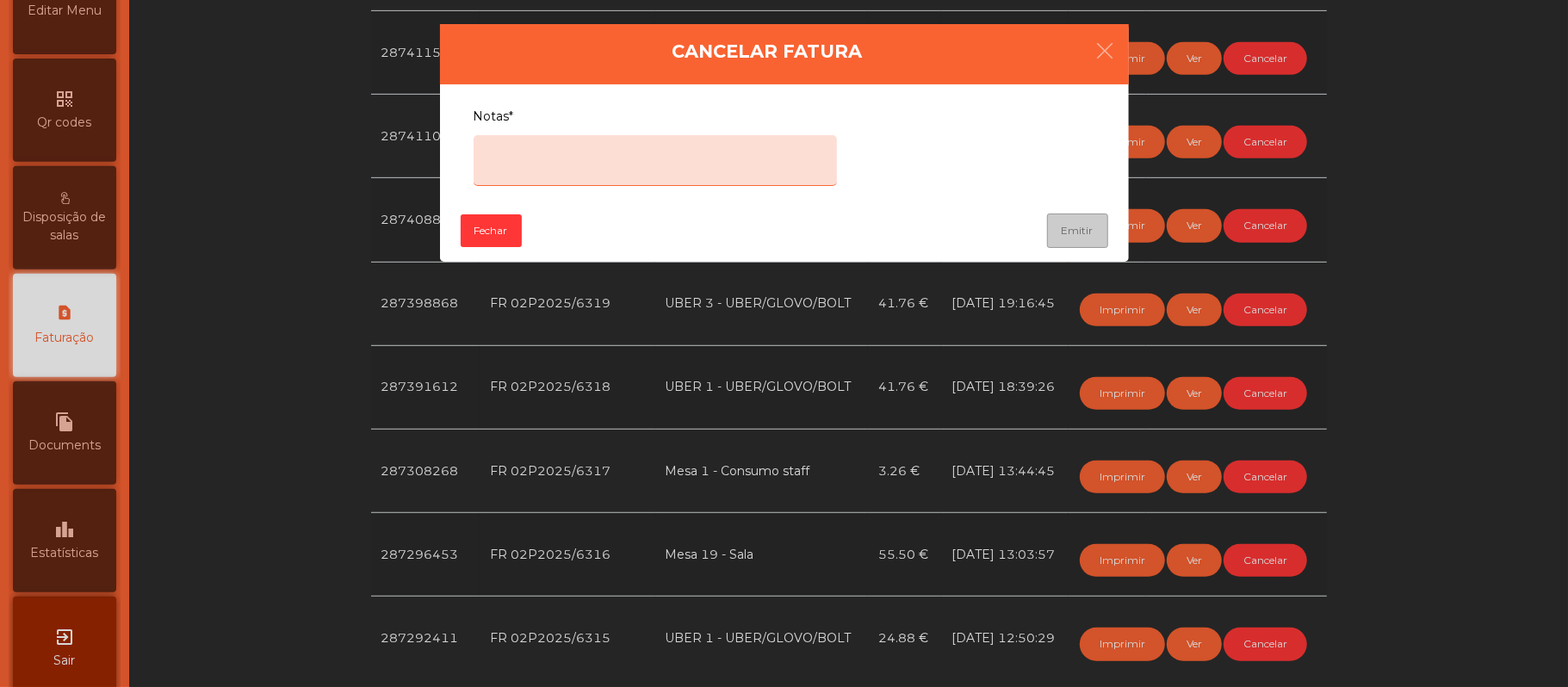
click at [631, 159] on textarea "Notas*" at bounding box center [655, 160] width 364 height 51
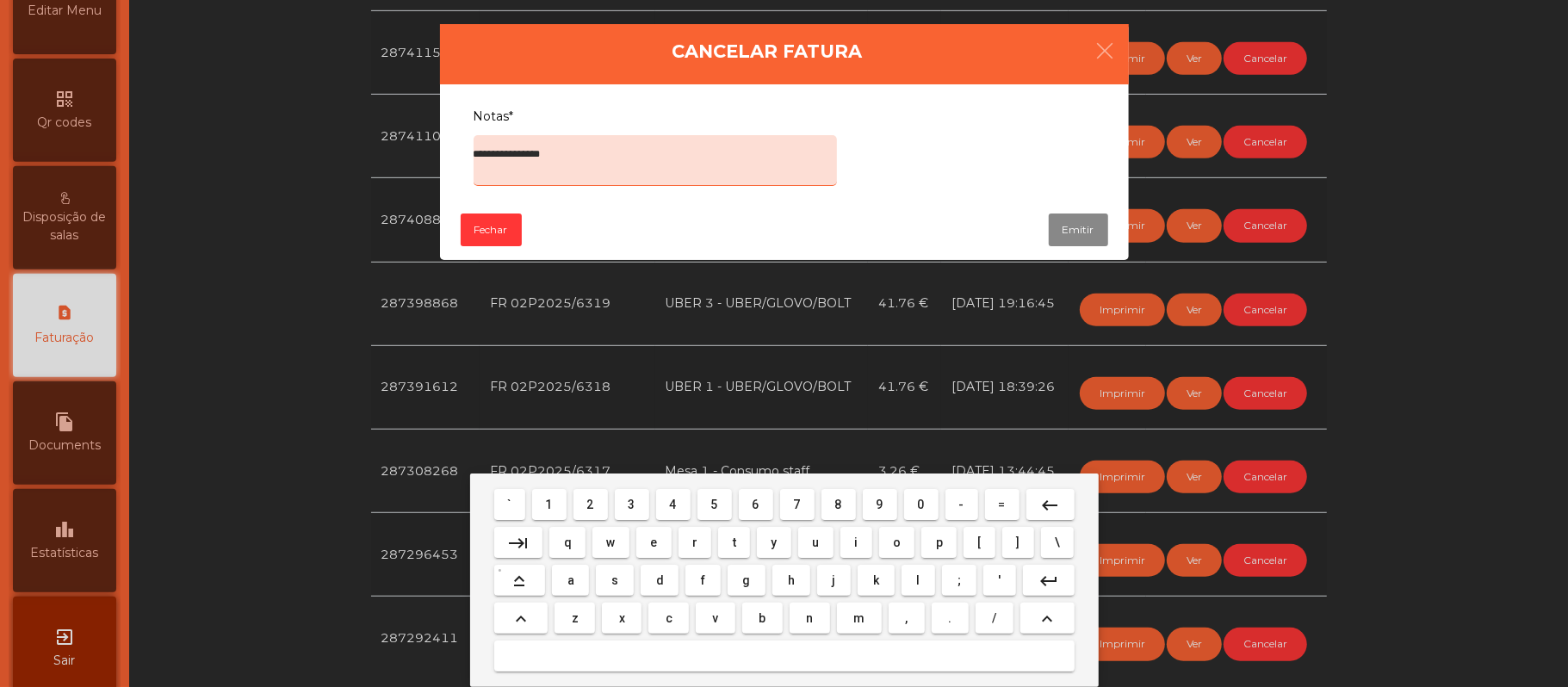
type textarea "**********"
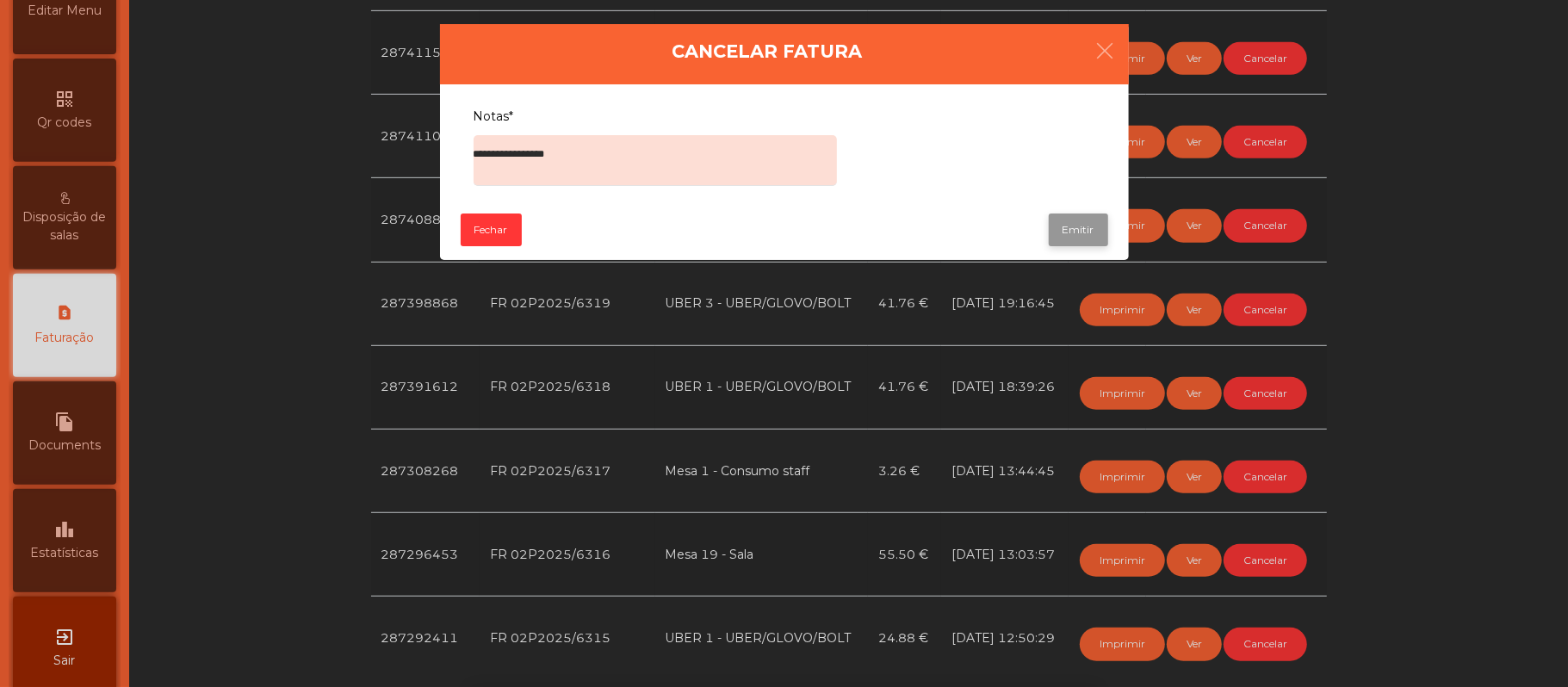
click at [1078, 229] on button "Emitir" at bounding box center [1078, 230] width 59 height 33
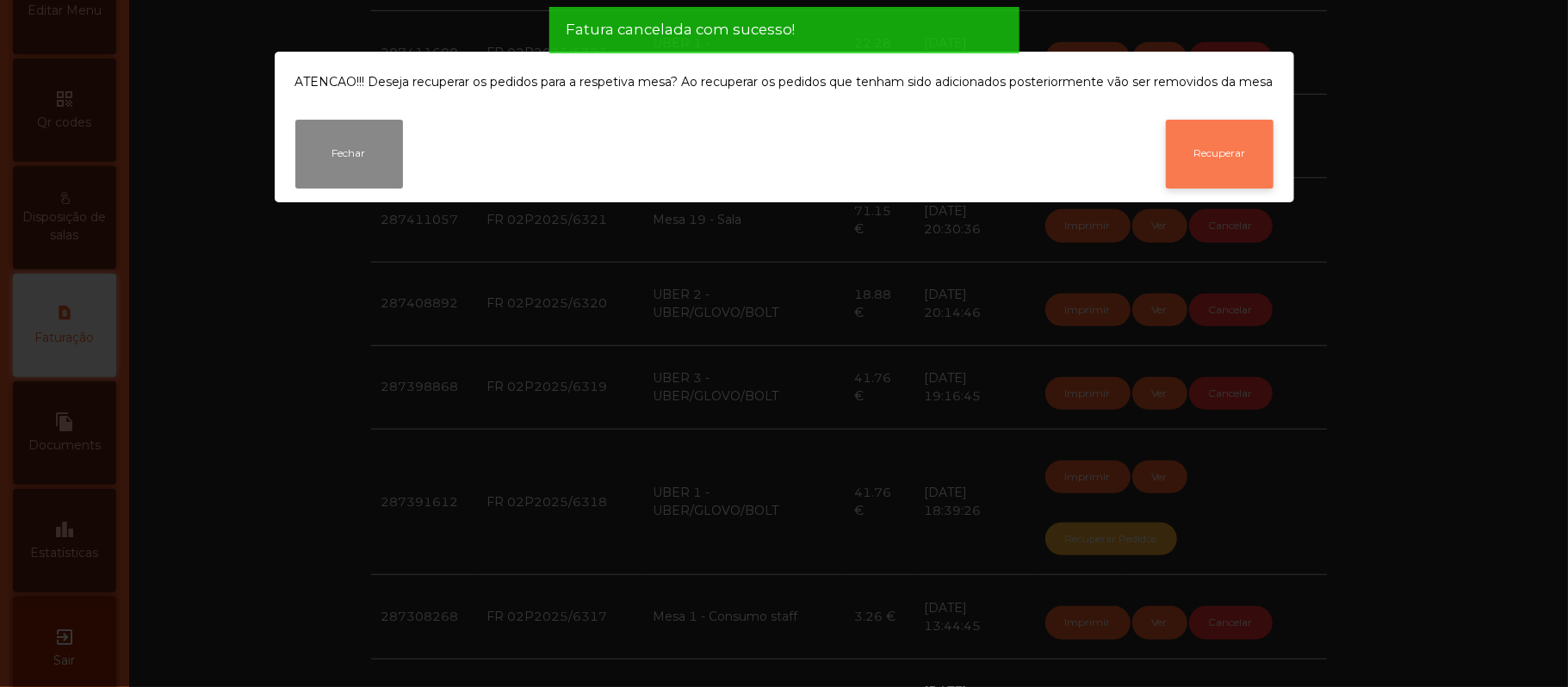
click at [1217, 148] on button "Recuperar" at bounding box center [1219, 154] width 107 height 69
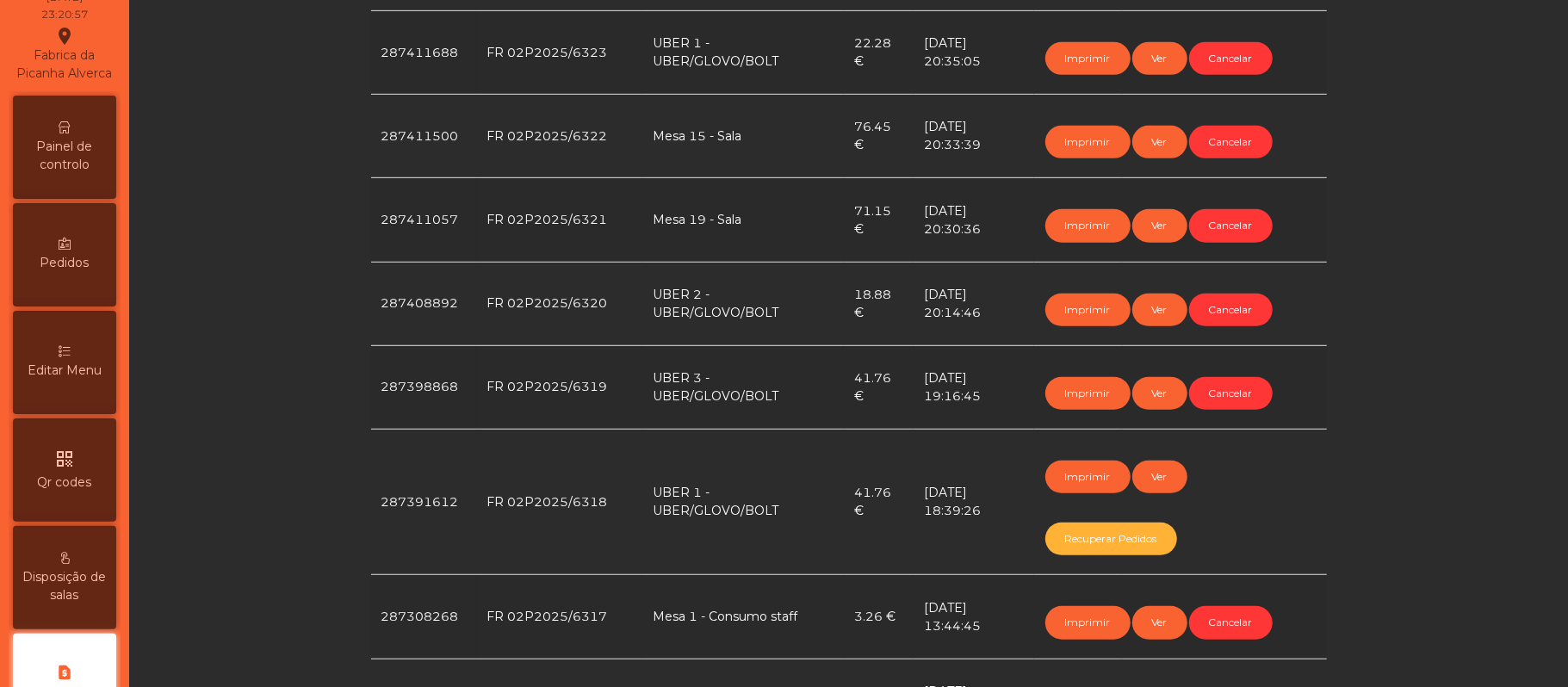
scroll to position [76, 0]
click at [63, 155] on div "Painel de controlo" at bounding box center [64, 152] width 103 height 103
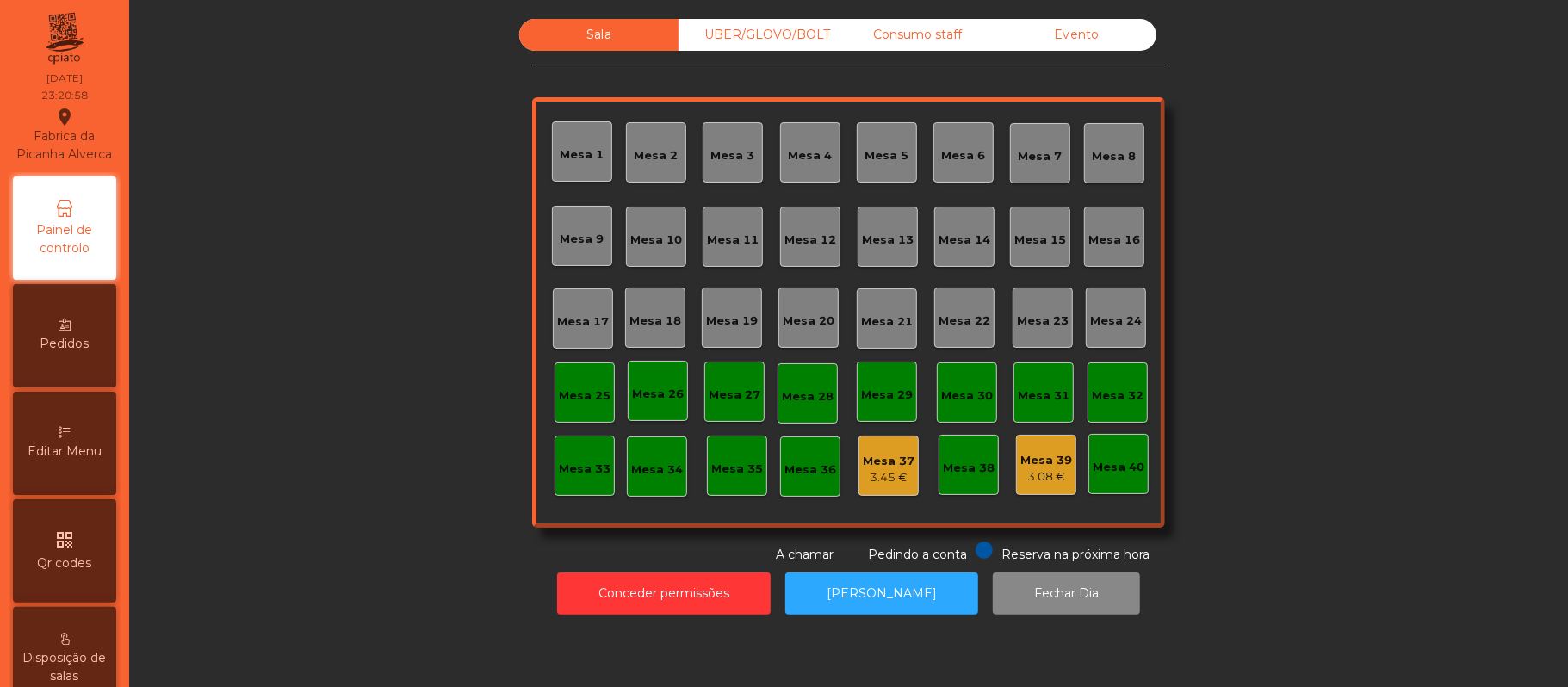
click at [788, 30] on div "UBER/GLOVO/BOLT" at bounding box center [758, 34] width 159 height 32
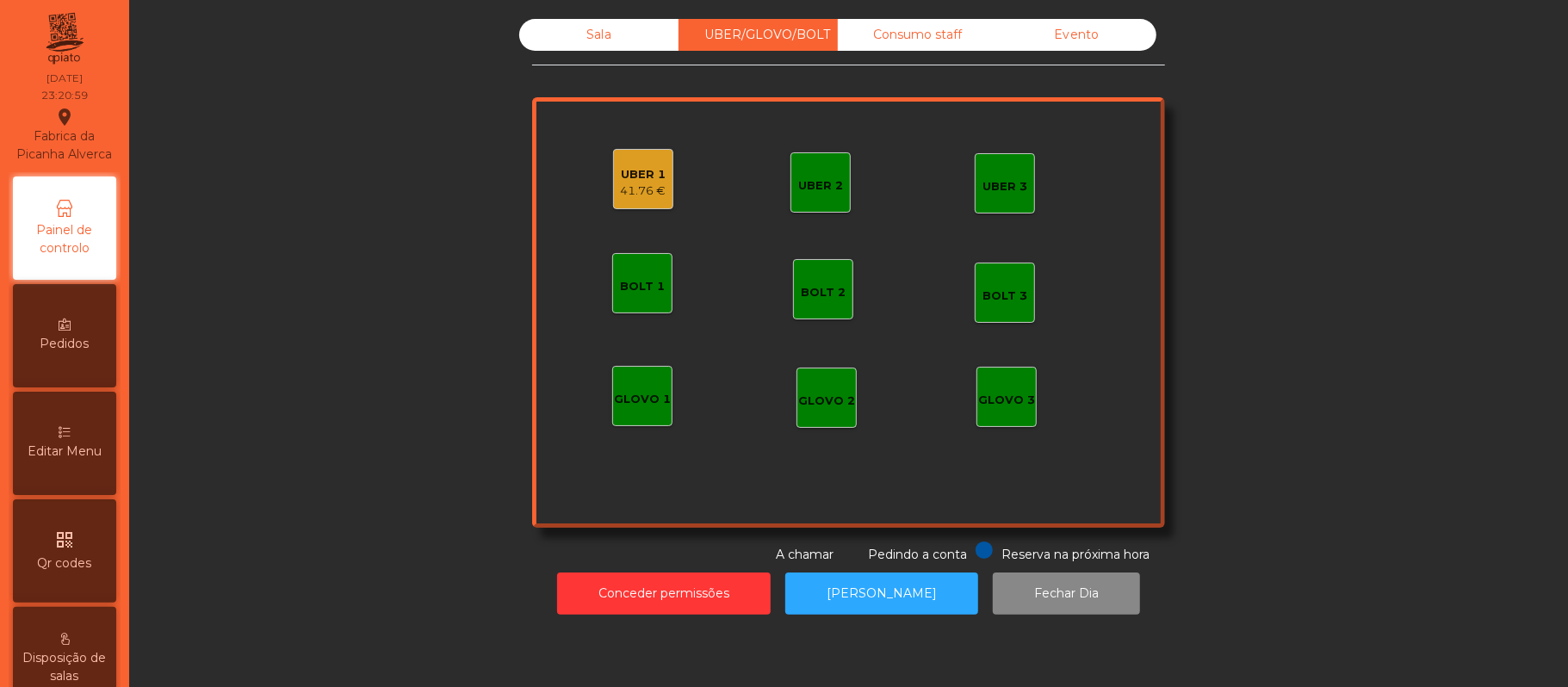
click at [641, 176] on div "UBER 1" at bounding box center [644, 175] width 46 height 17
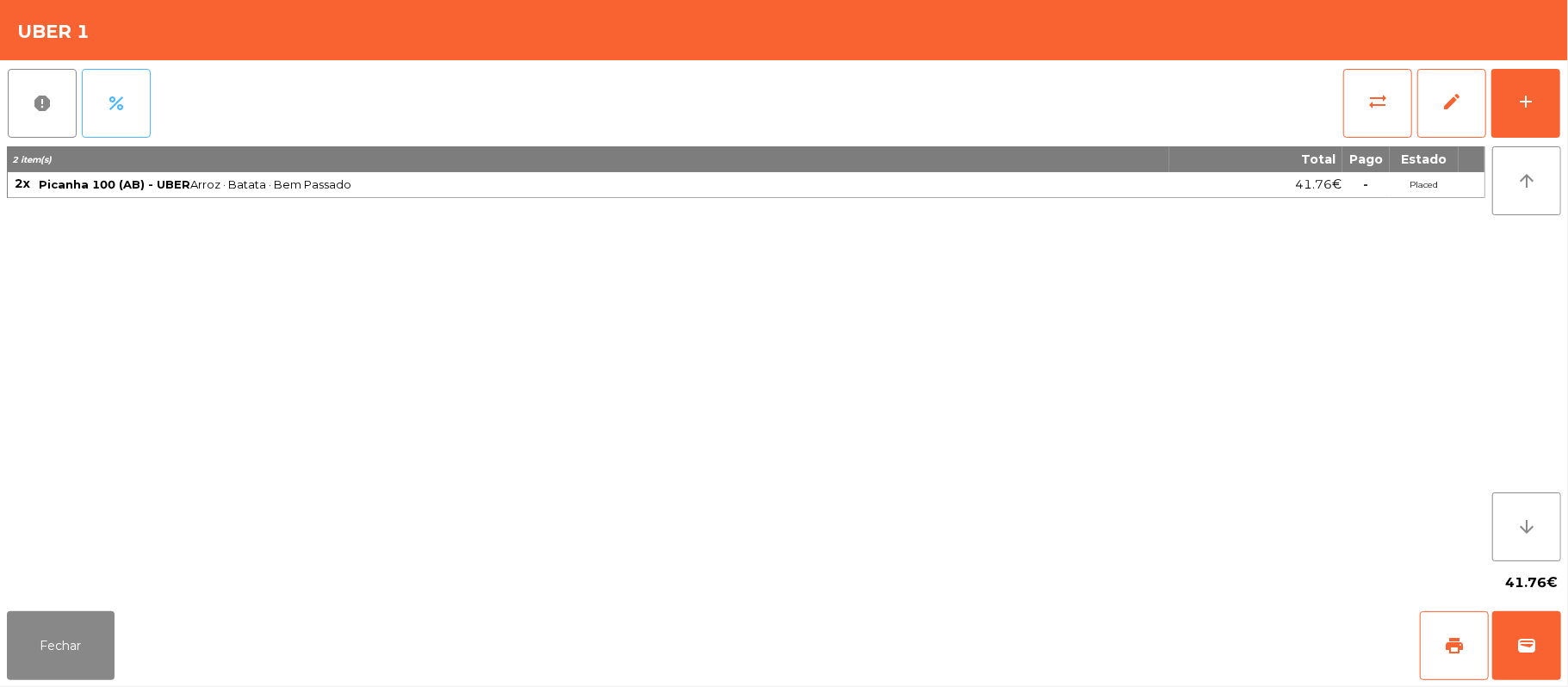
click at [131, 108] on button "percent" at bounding box center [116, 103] width 69 height 69
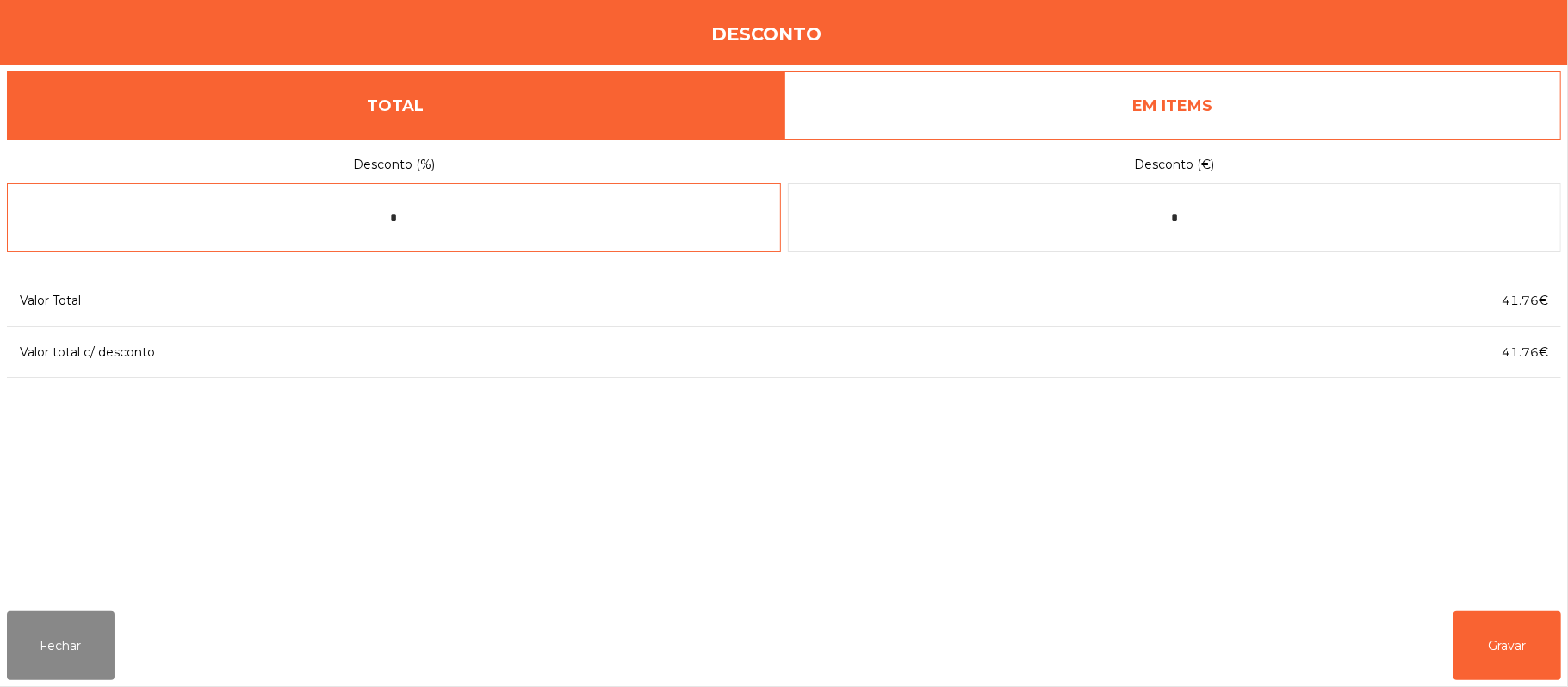
click at [587, 217] on input "*" at bounding box center [393, 218] width 774 height 69
click at [1189, 103] on link "EM ITEMS" at bounding box center [1173, 106] width 778 height 69
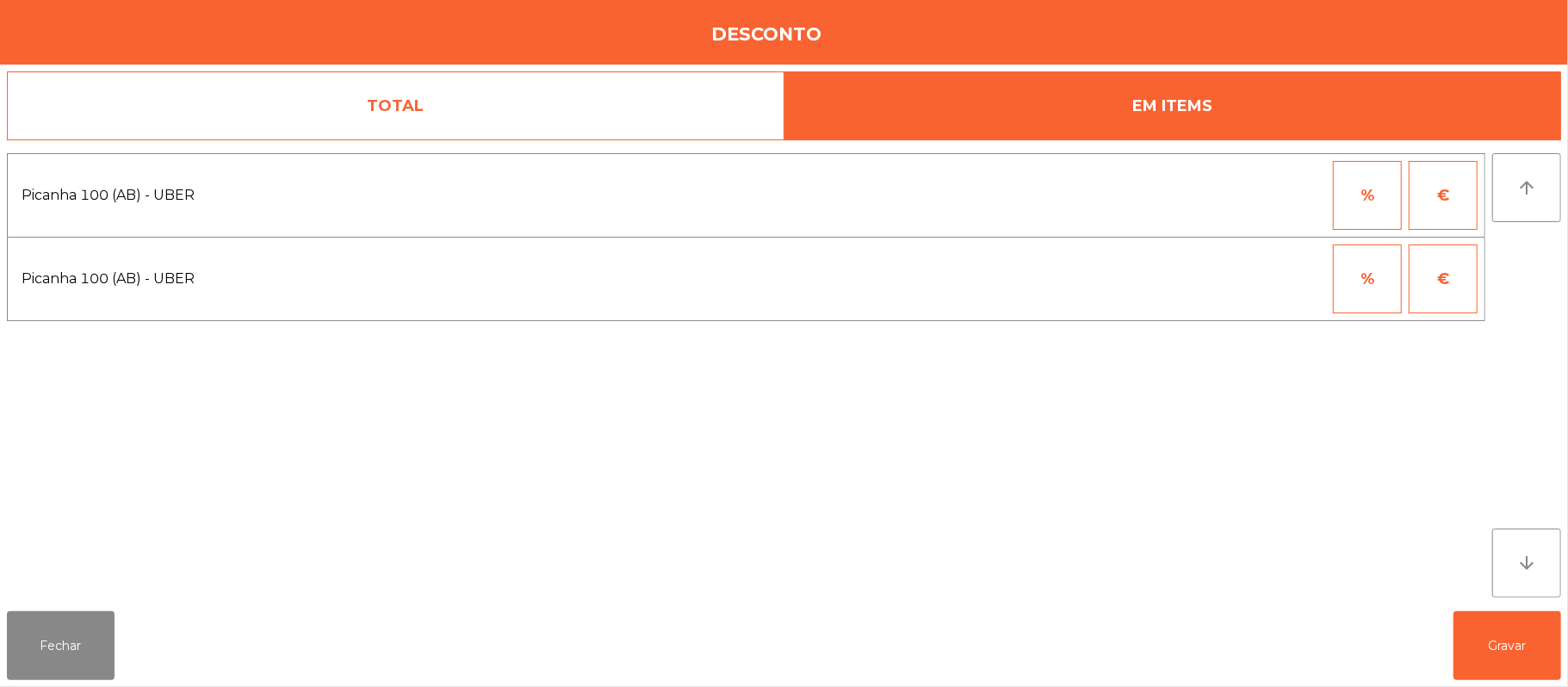
click at [1361, 276] on button "%" at bounding box center [1367, 279] width 69 height 69
click at [1286, 279] on input "*" at bounding box center [1283, 279] width 86 height 69
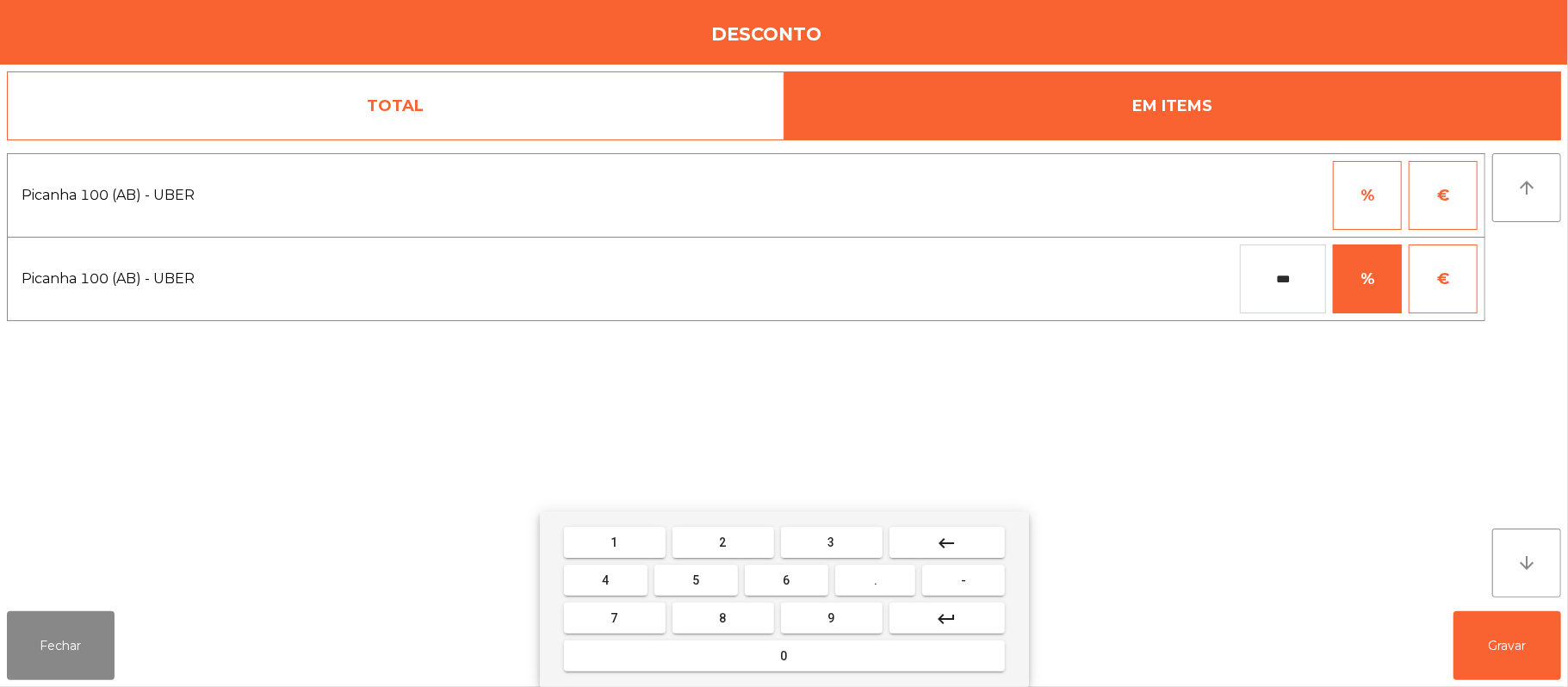
type input "***"
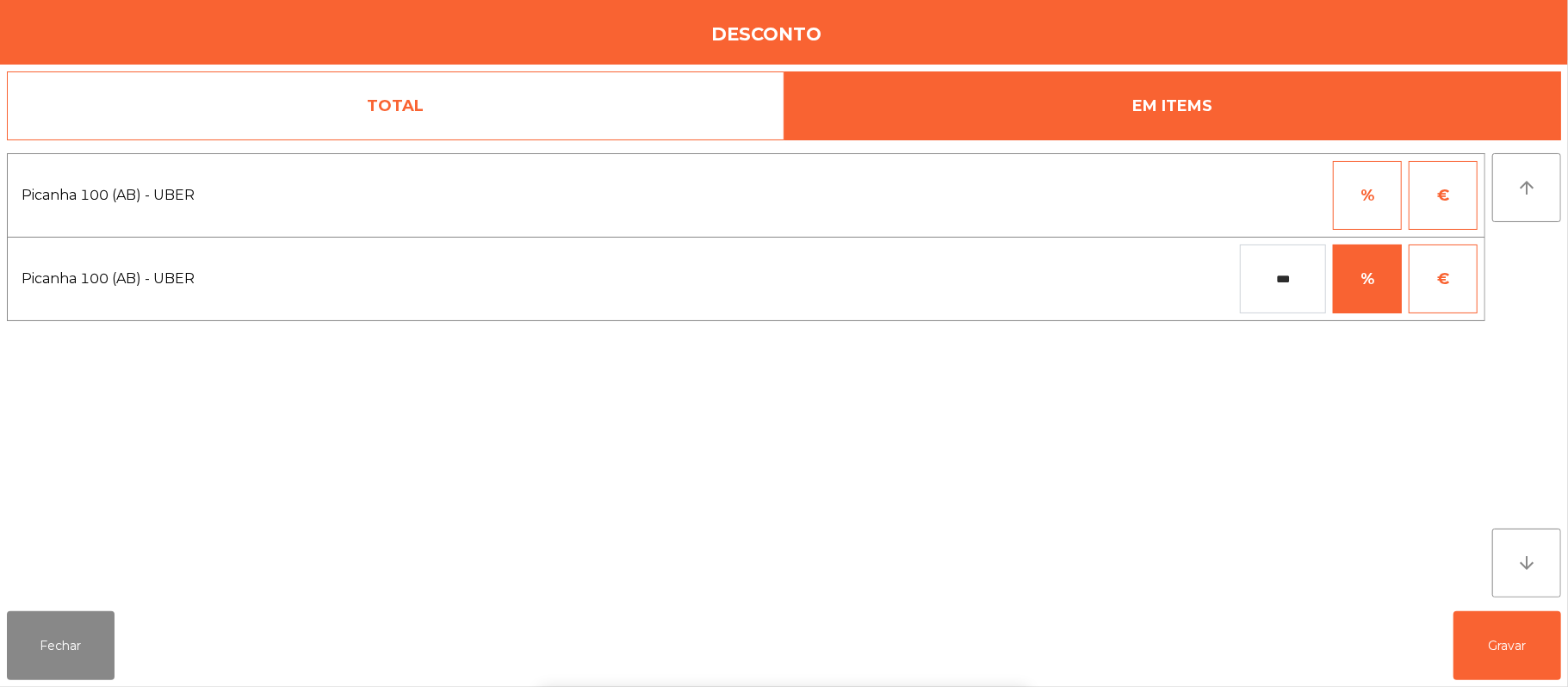
click at [1522, 645] on div "1 2 3 keyboard_backspace 4 5 6 . - 7 8 9 keyboard_return 0" at bounding box center [784, 599] width 1568 height 176
click at [1505, 649] on button "Gravar" at bounding box center [1507, 646] width 107 height 69
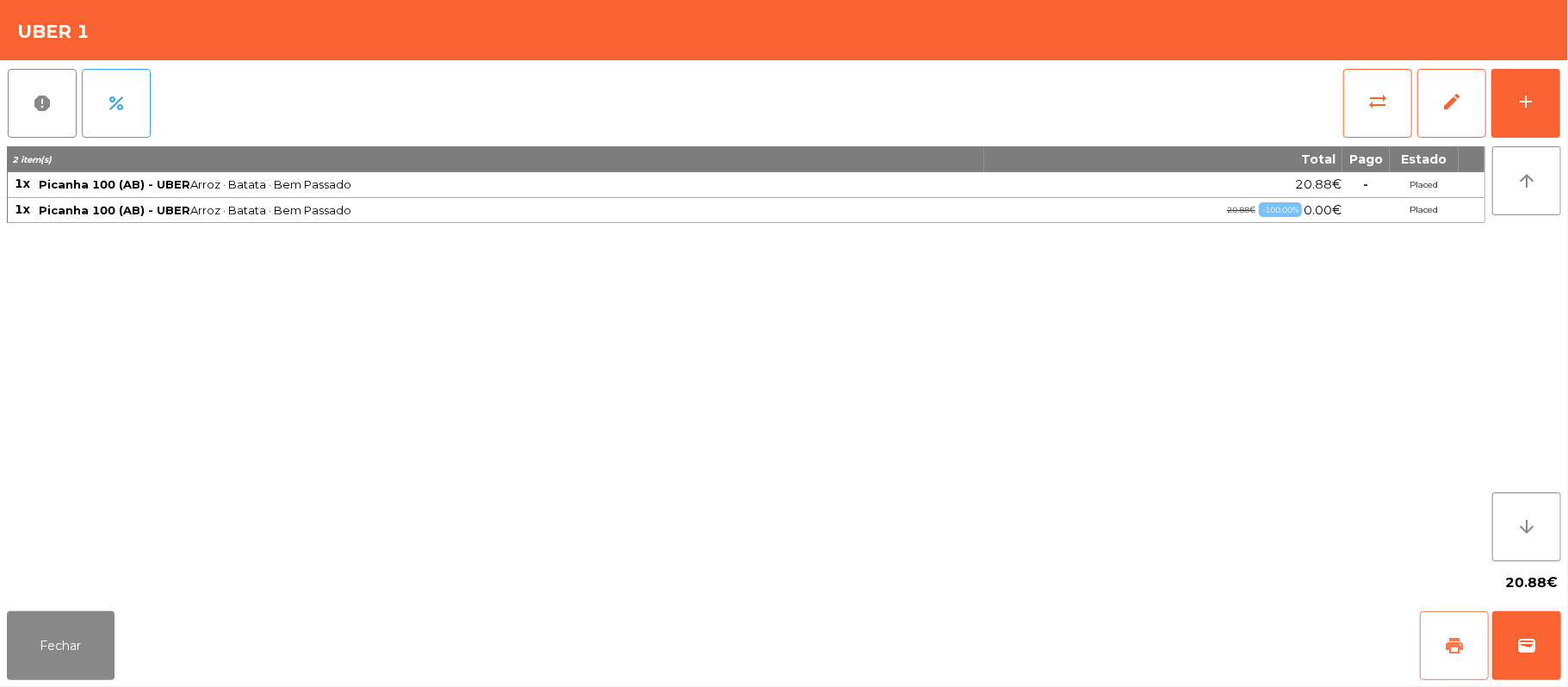
click at [1441, 646] on button "print" at bounding box center [1454, 646] width 69 height 69
click at [1529, 638] on span "wallet" at bounding box center [1527, 646] width 21 height 21
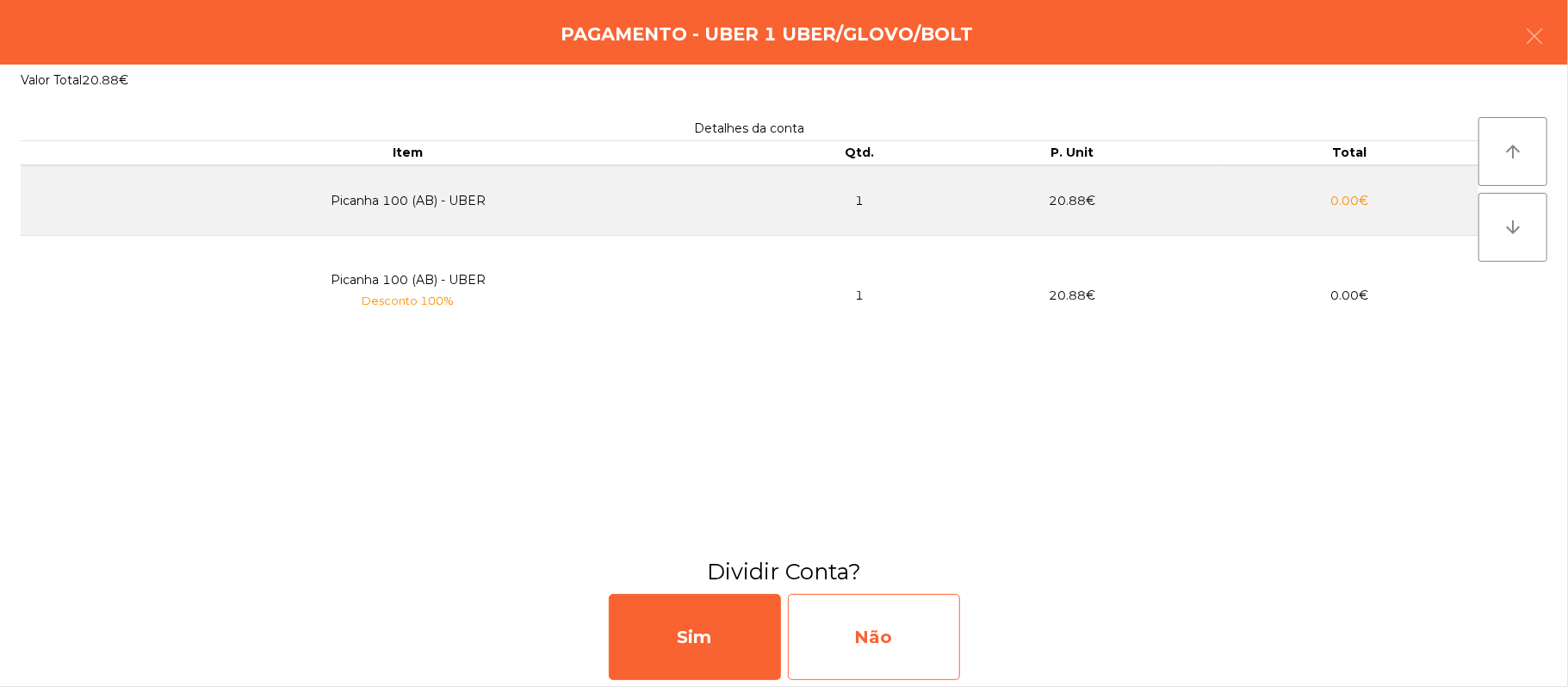
click at [916, 632] on div "Não" at bounding box center [873, 637] width 172 height 86
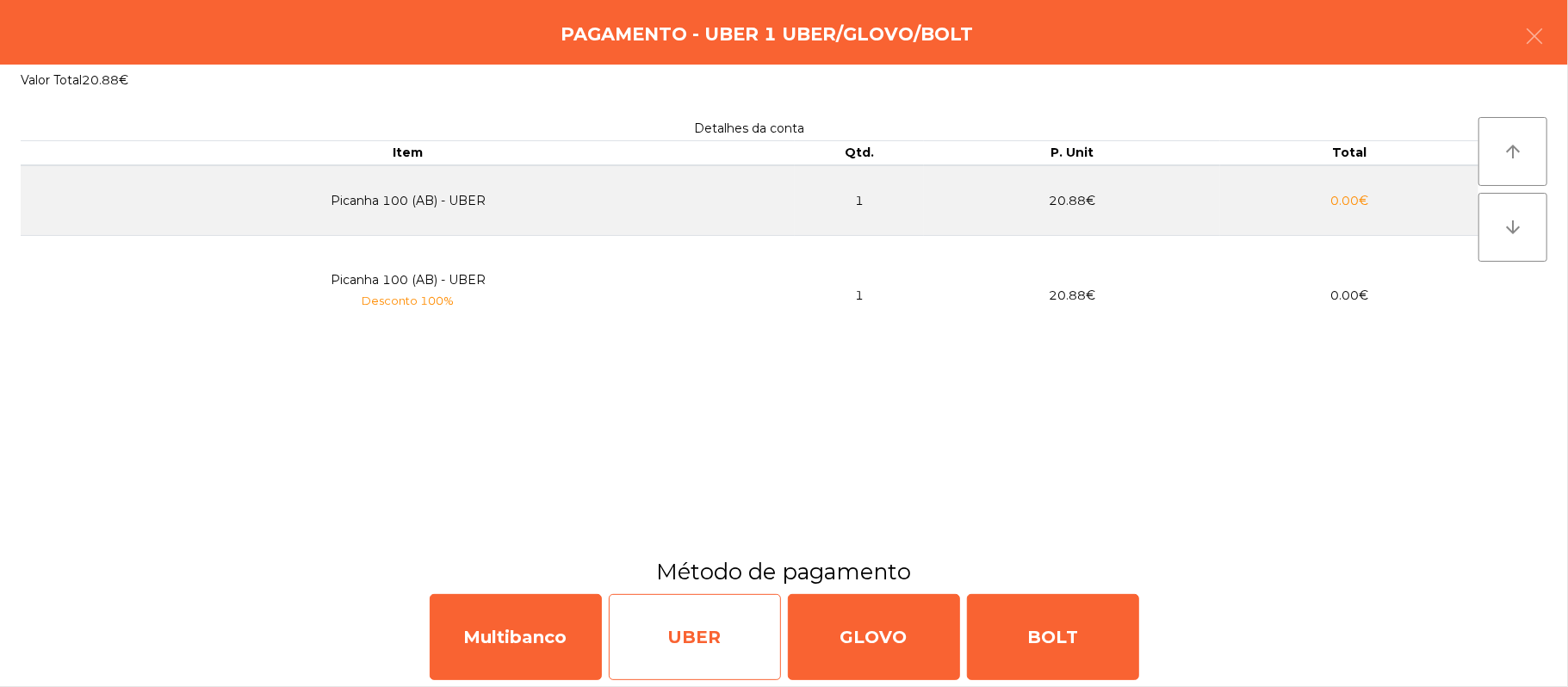
click at [708, 623] on div "UBER" at bounding box center [695, 637] width 172 height 86
select select "**"
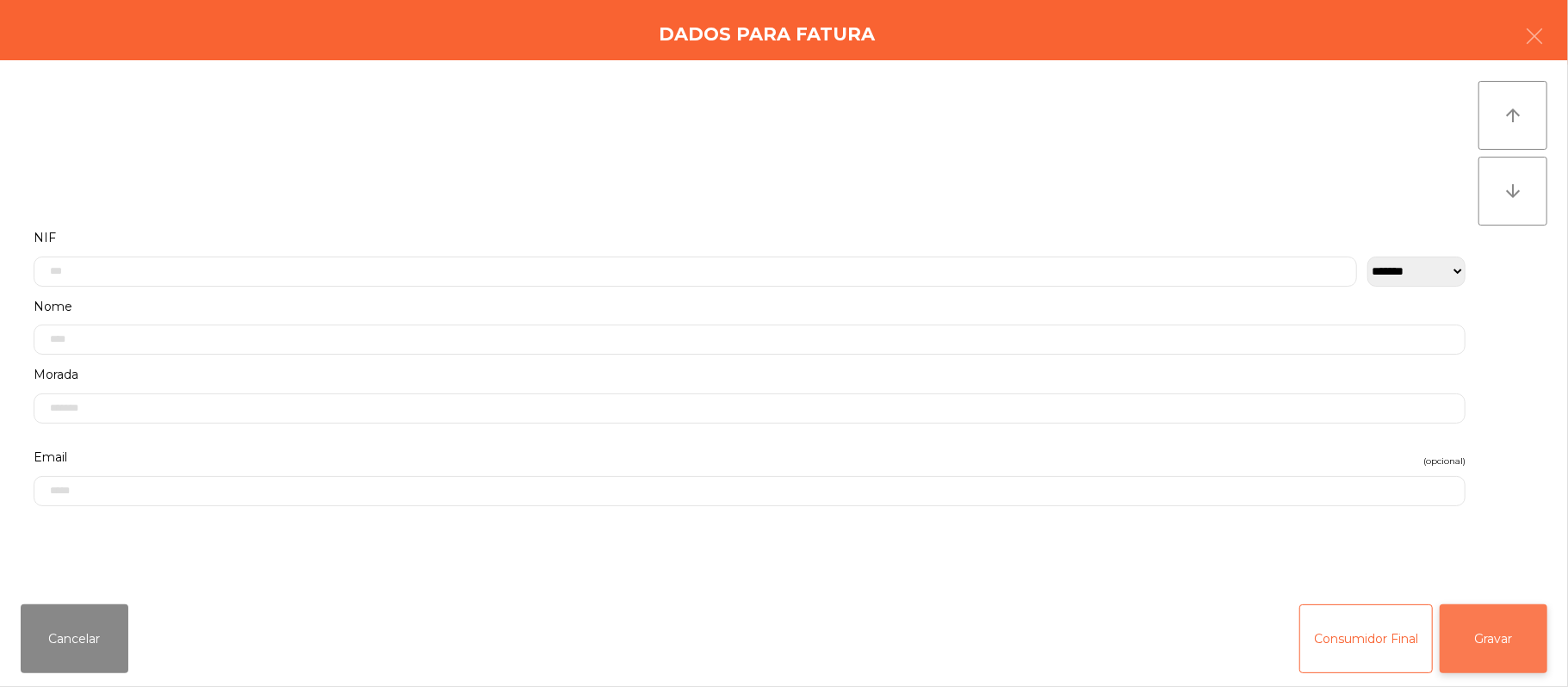
click at [1505, 645] on button "Gravar" at bounding box center [1492, 639] width 107 height 69
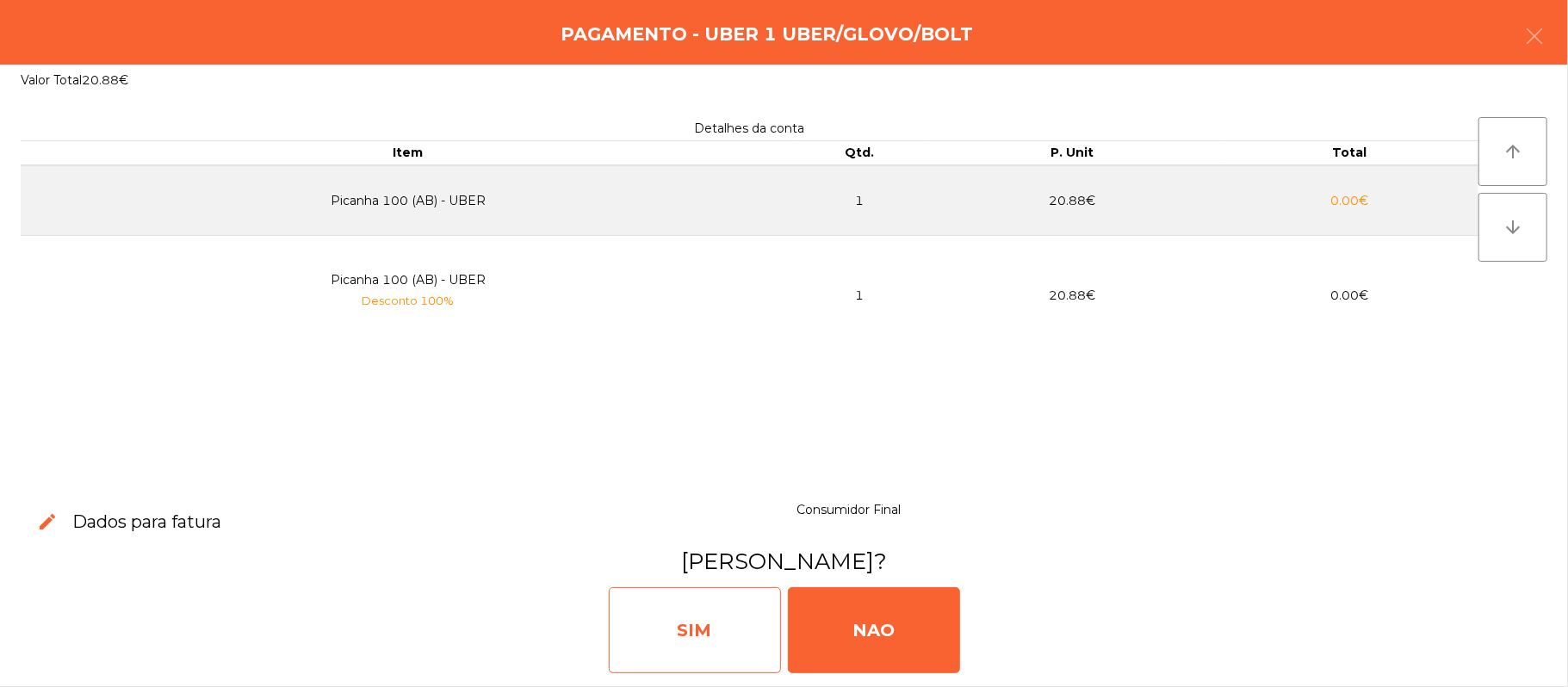
click at [704, 597] on div "SIM" at bounding box center [695, 631] width 172 height 86
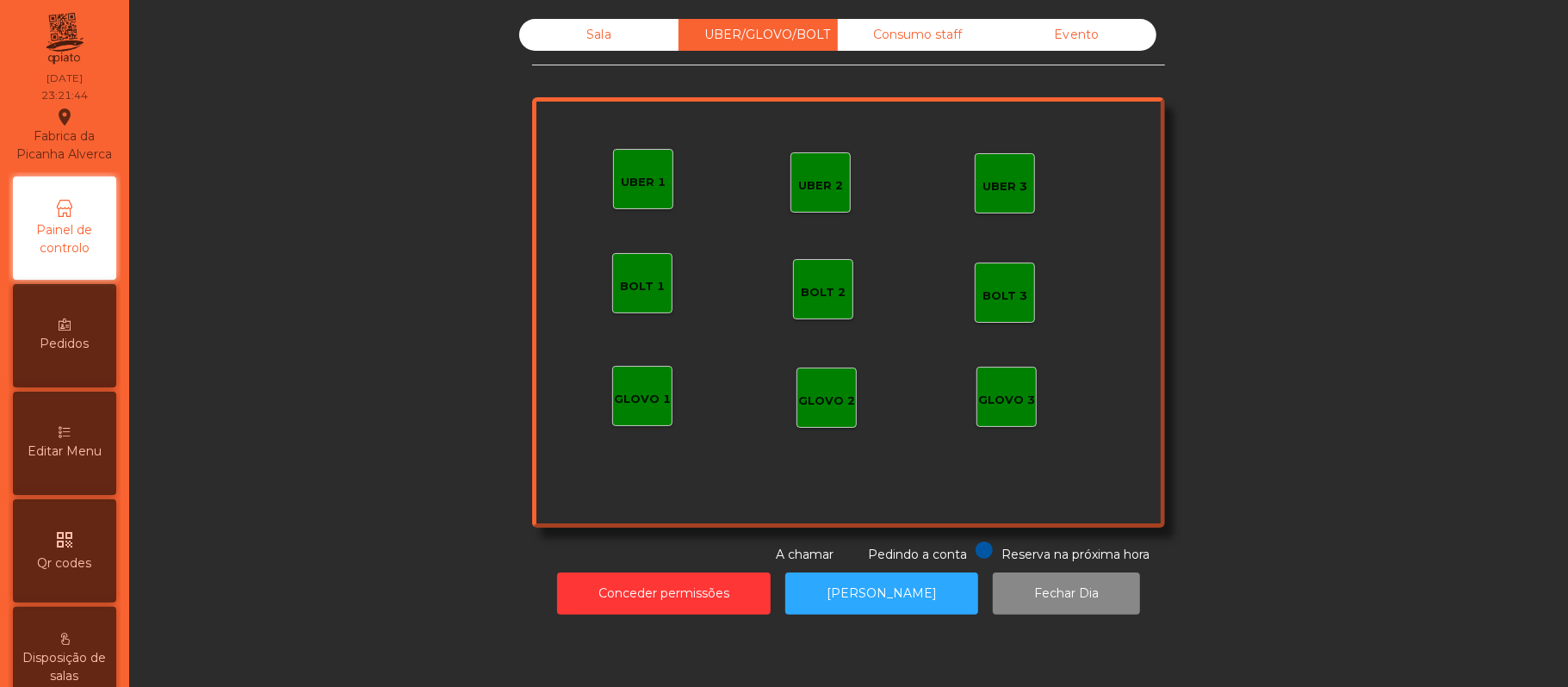
click at [934, 46] on div "Consumo staff" at bounding box center [917, 34] width 159 height 32
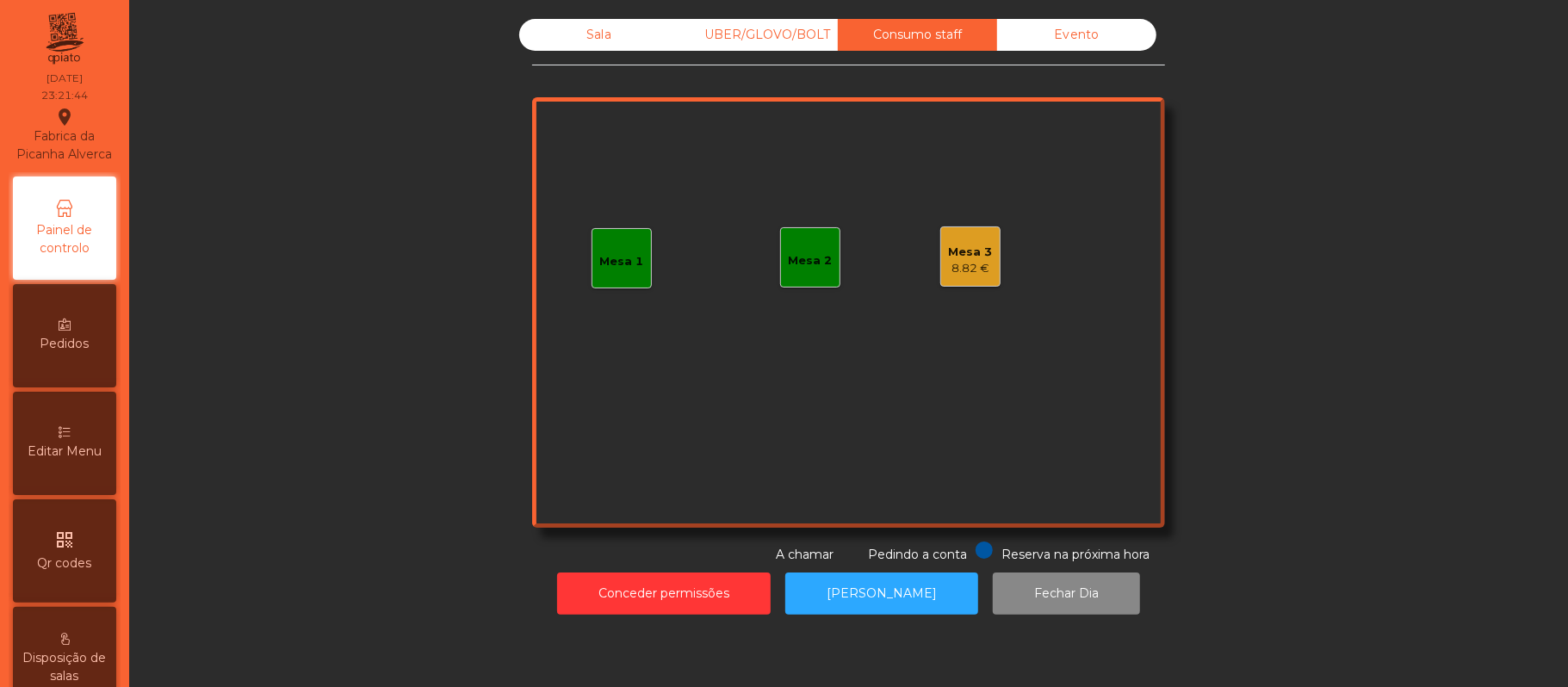
click at [980, 263] on div "8.82 €" at bounding box center [971, 269] width 44 height 17
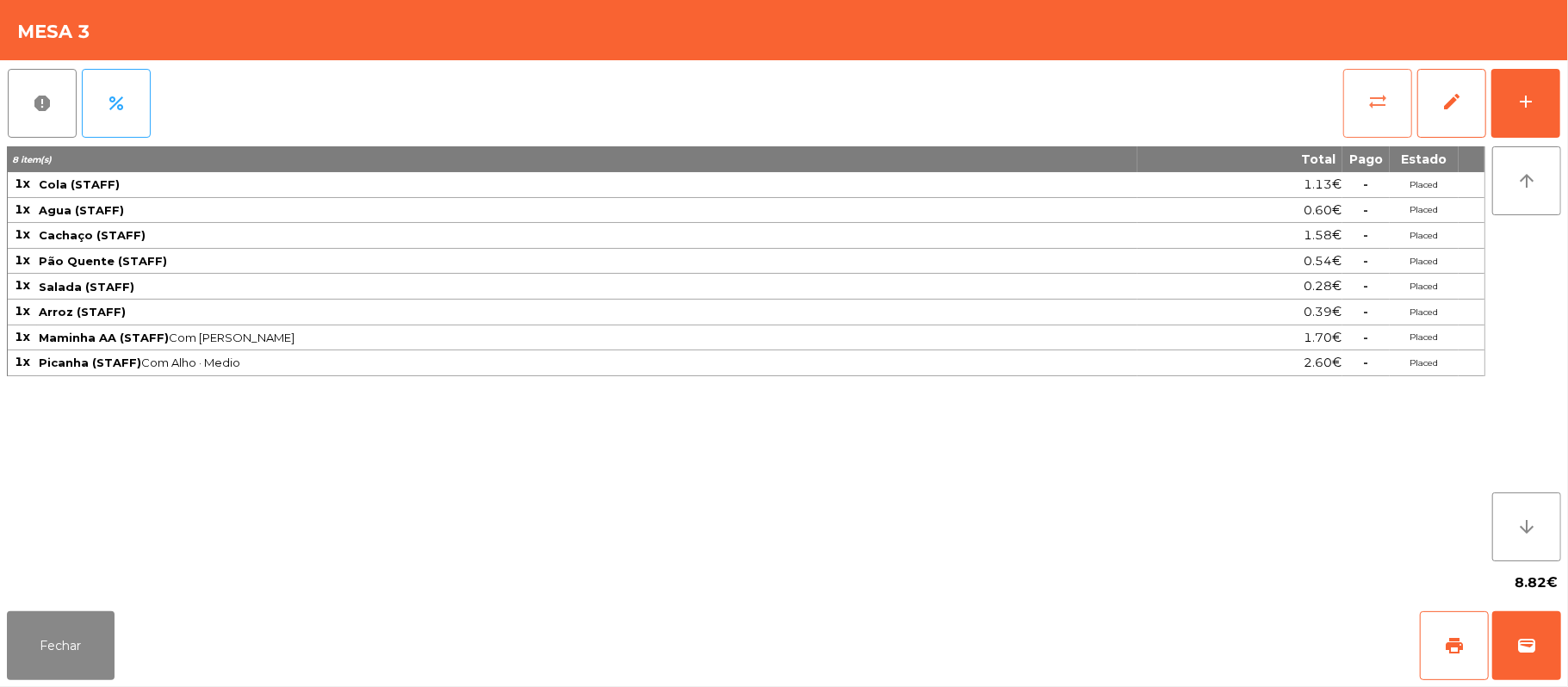
click at [1353, 114] on button "sync_alt" at bounding box center [1378, 103] width 69 height 69
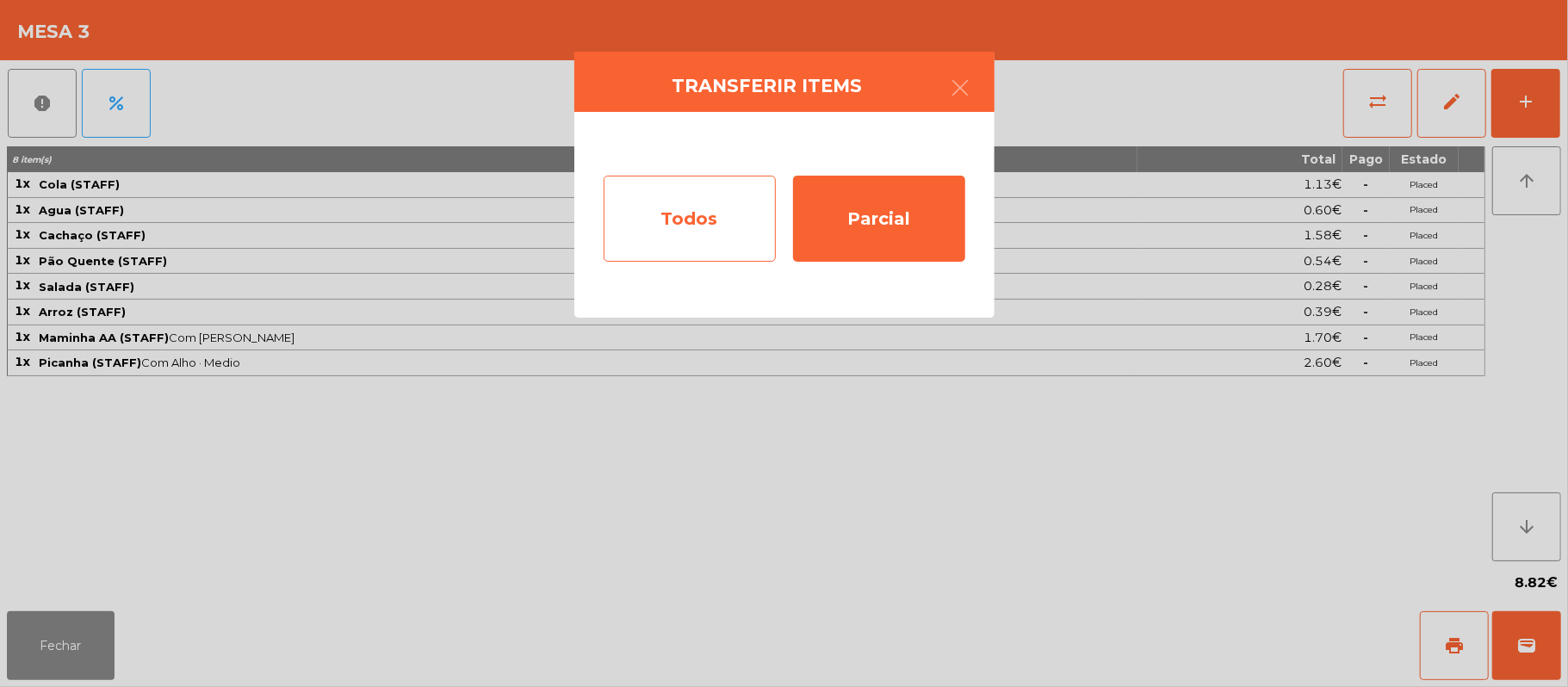
click at [704, 225] on div "Todos" at bounding box center [690, 219] width 172 height 86
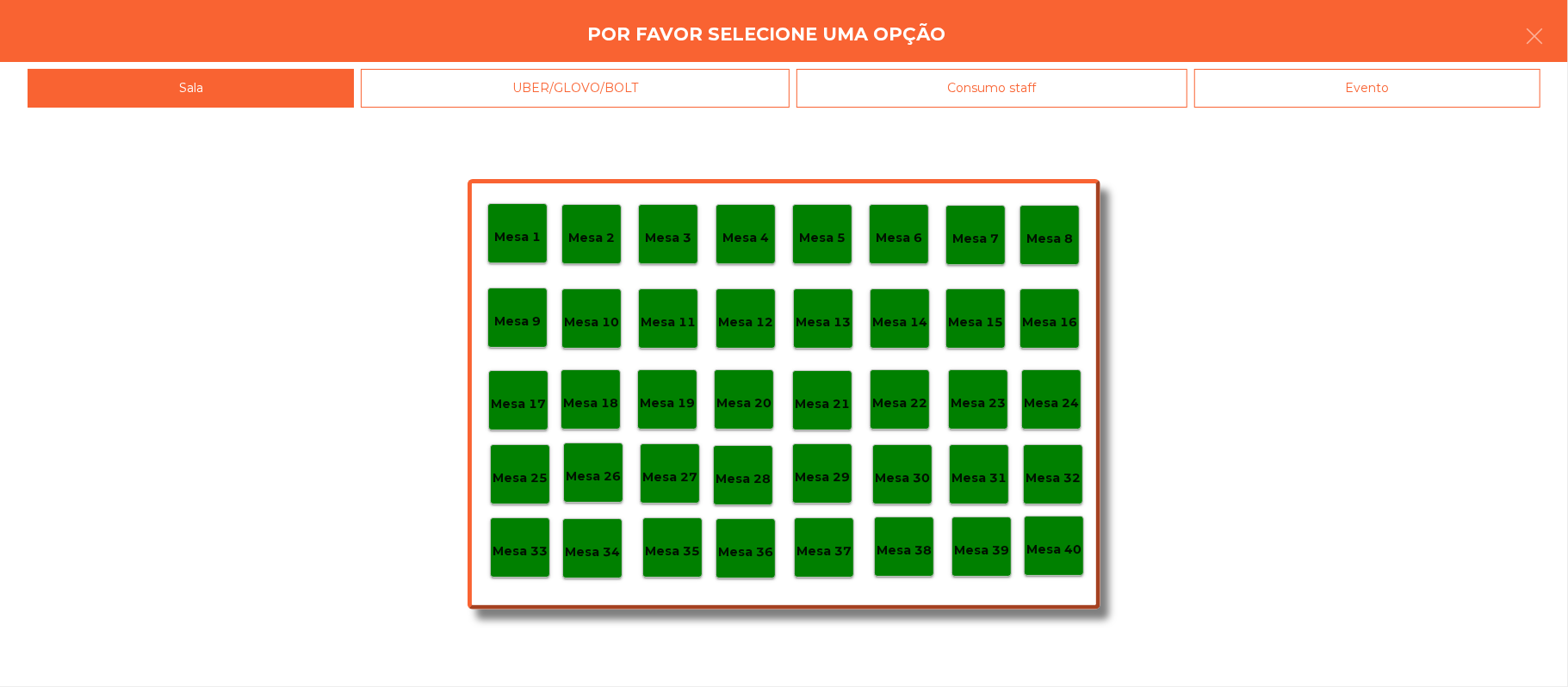
click at [975, 542] on p "Mesa 39" at bounding box center [982, 550] width 55 height 20
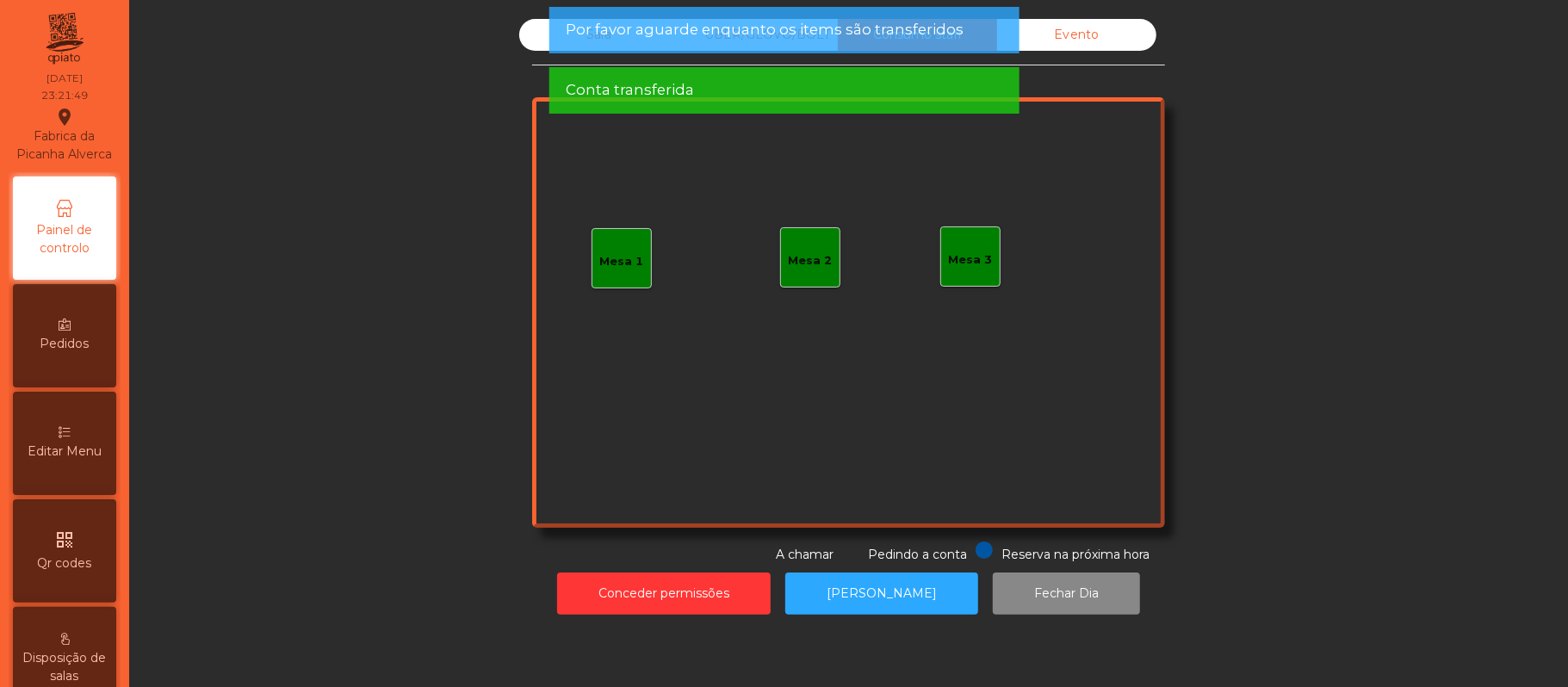
click at [600, 262] on div "Mesa 1" at bounding box center [622, 262] width 44 height 17
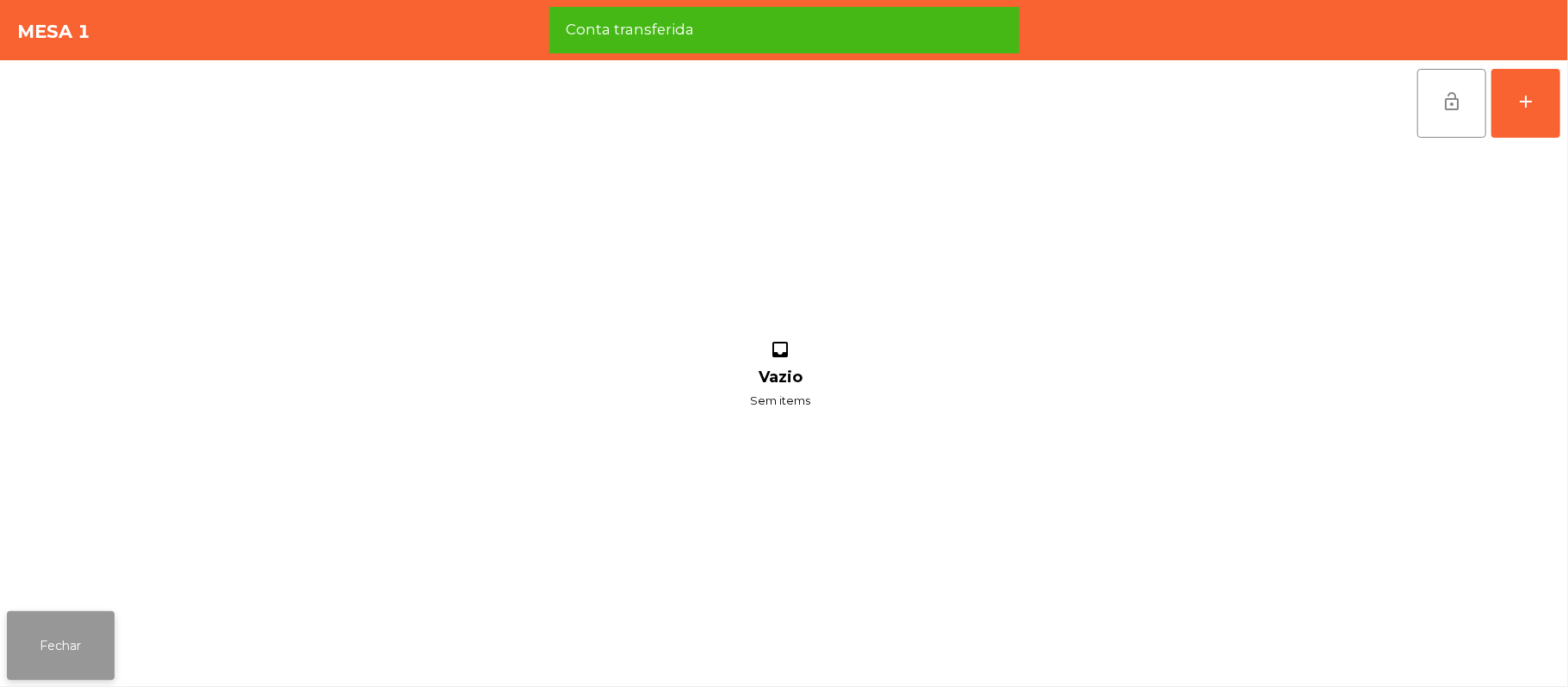
click at [50, 658] on button "Fechar" at bounding box center [60, 646] width 107 height 69
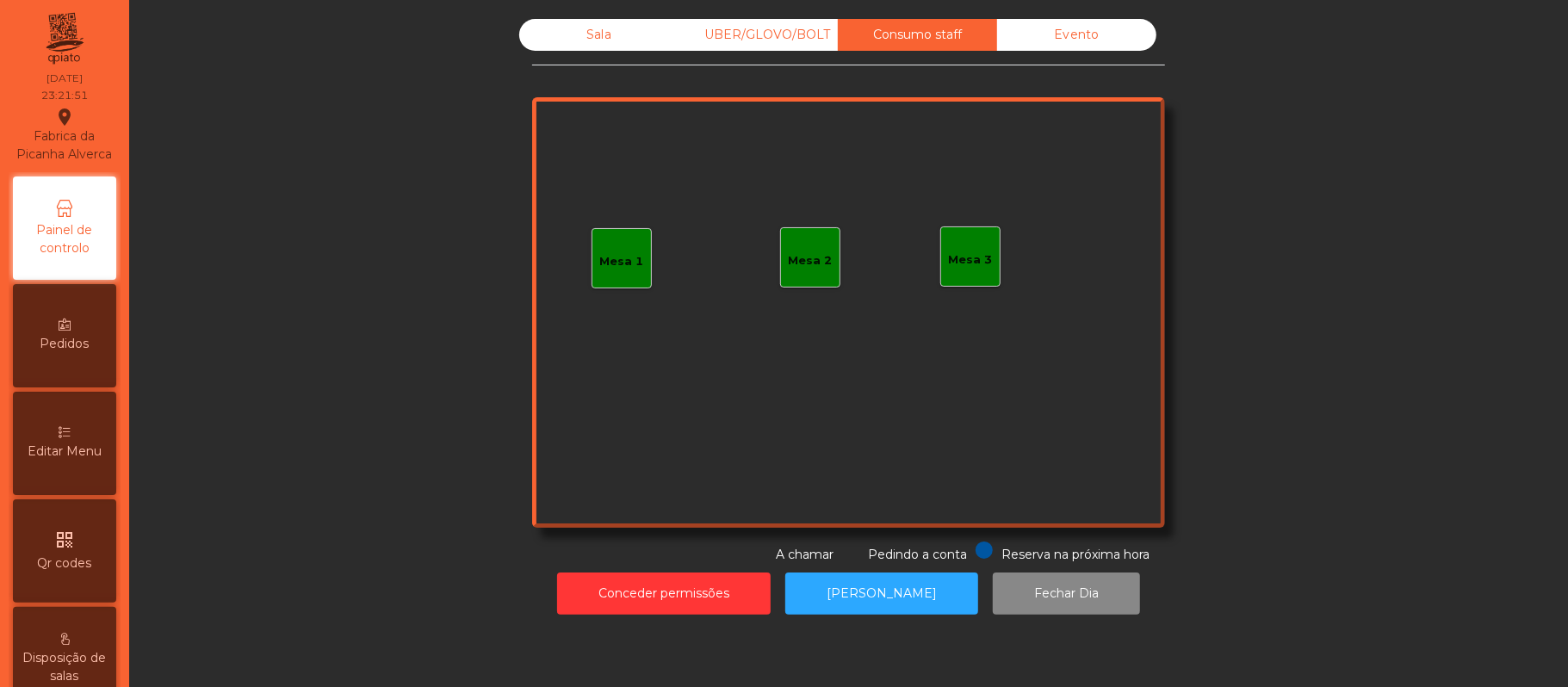
click at [597, 36] on div "Sala" at bounding box center [599, 34] width 159 height 32
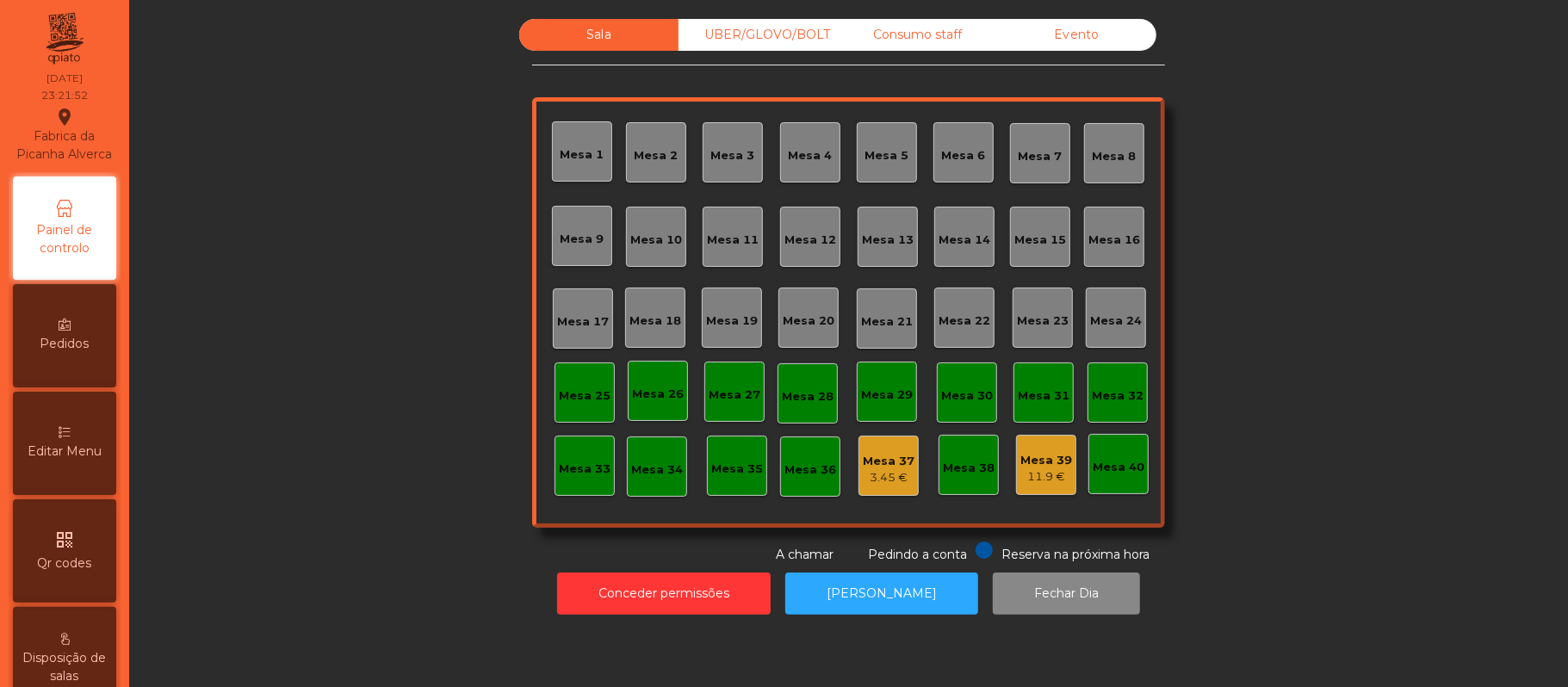
click at [749, 47] on div "UBER/GLOVO/BOLT" at bounding box center [758, 34] width 159 height 32
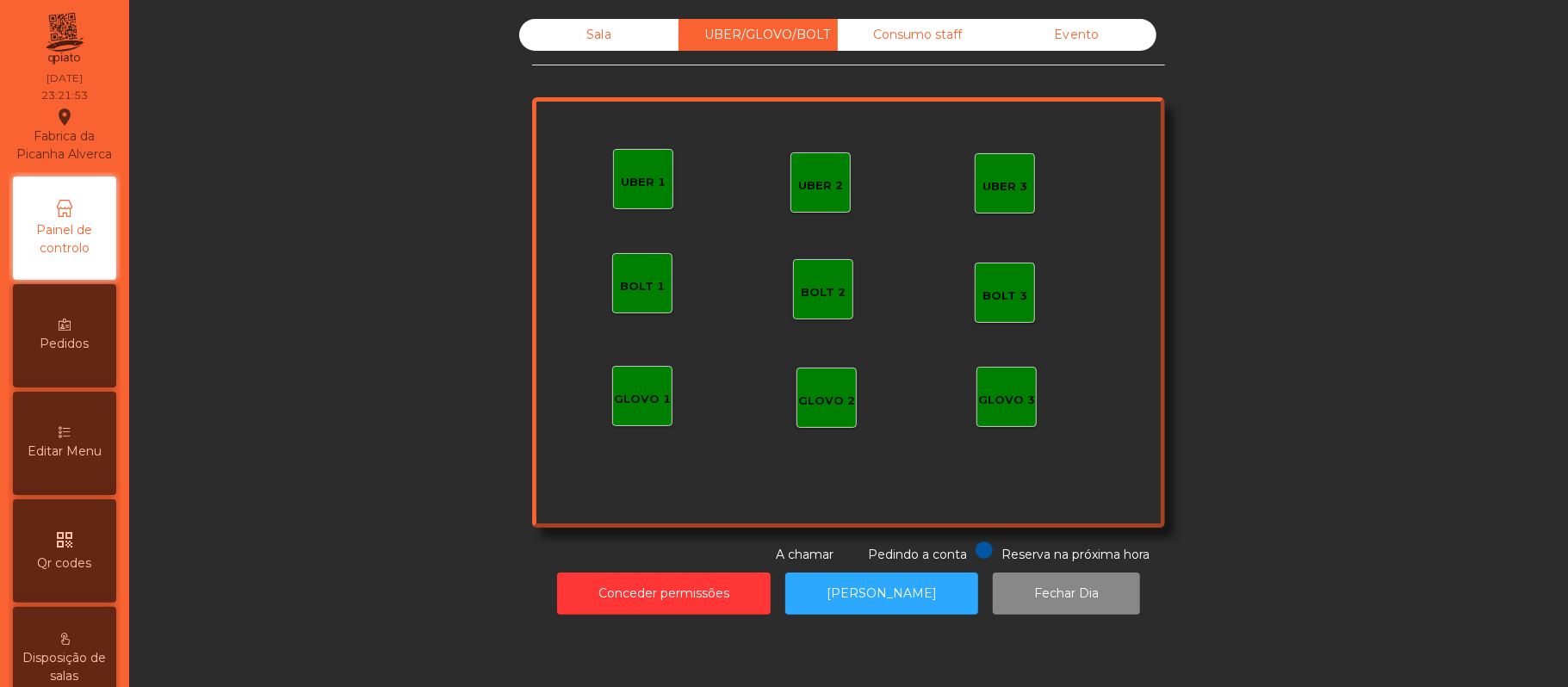
click at [933, 39] on div "Consumo staff" at bounding box center [917, 34] width 159 height 32
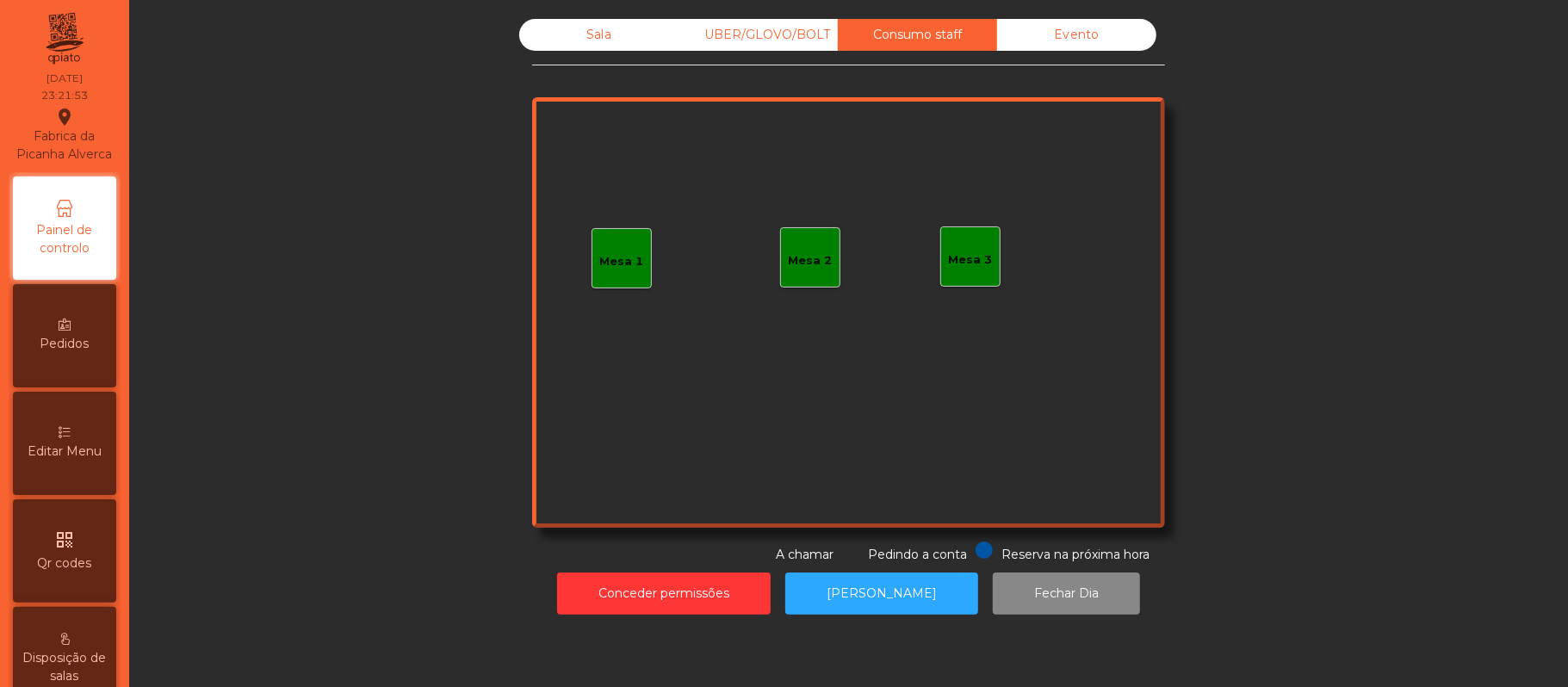
click at [1088, 43] on div "Evento" at bounding box center [1076, 34] width 159 height 32
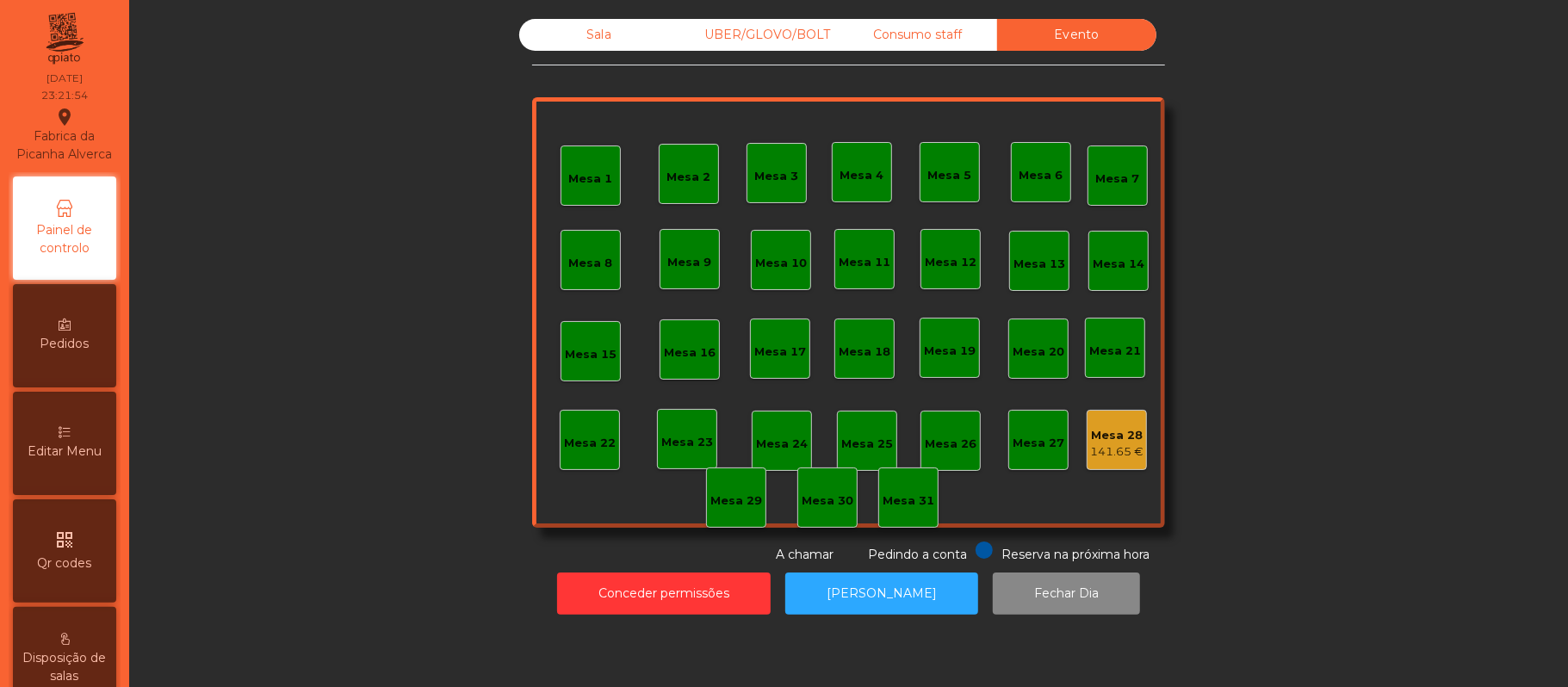
click at [943, 34] on div "Consumo staff" at bounding box center [917, 34] width 159 height 32
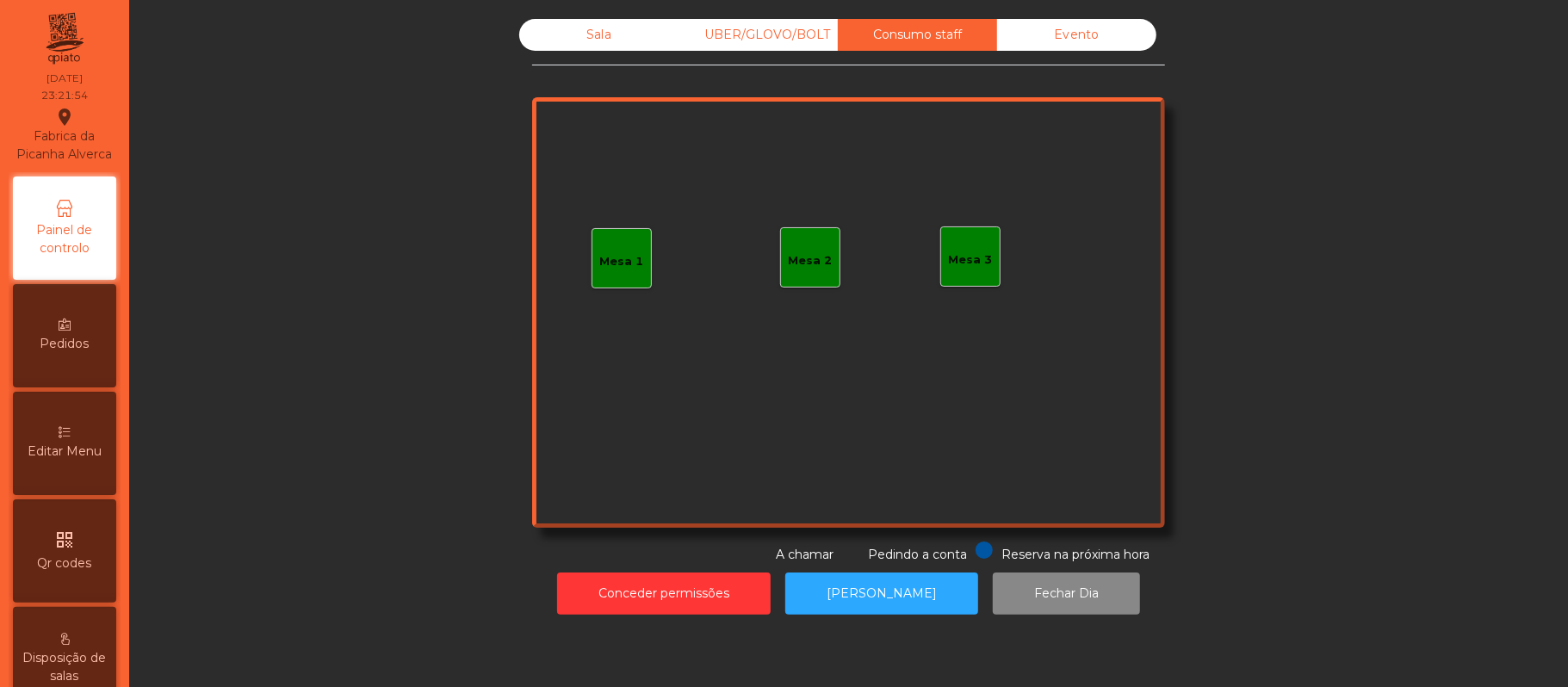
click at [780, 39] on div "UBER/GLOVO/BOLT" at bounding box center [758, 34] width 159 height 32
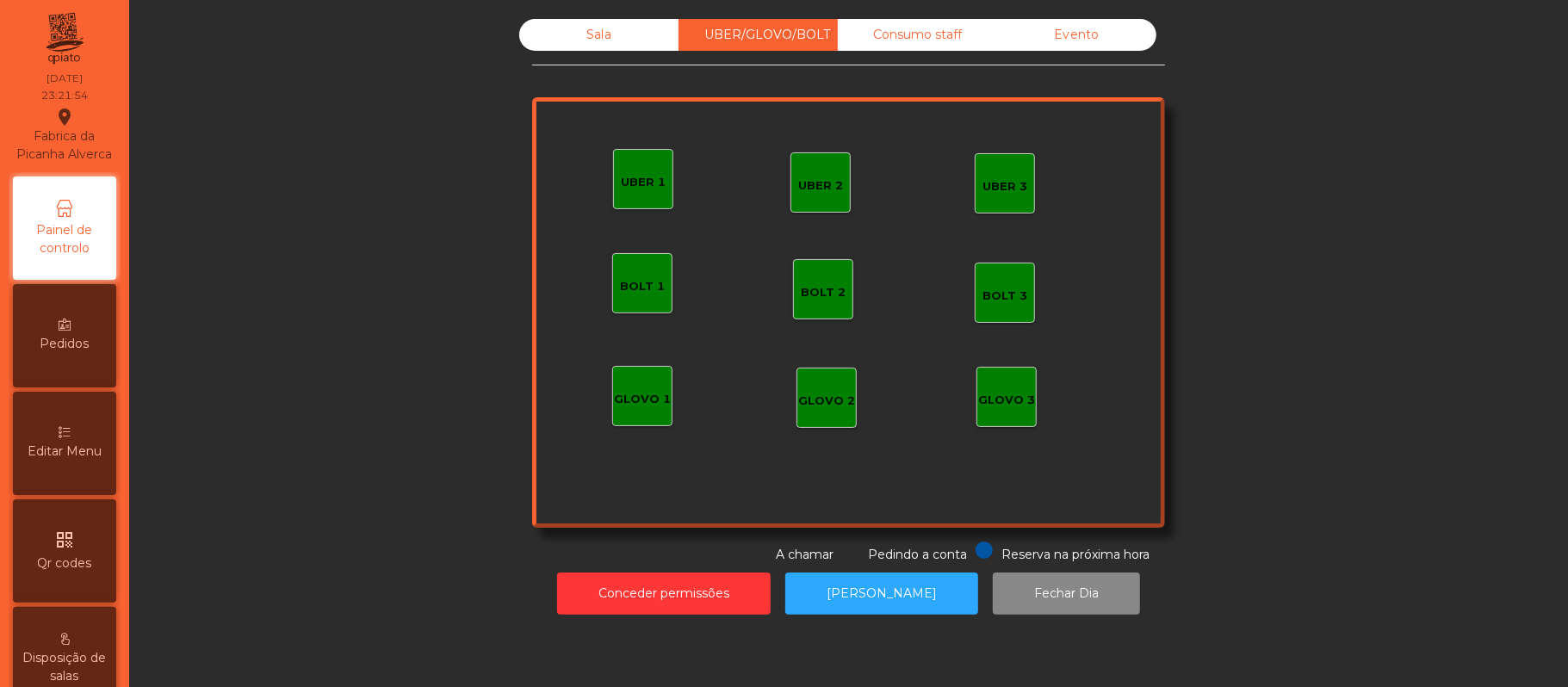
click at [589, 46] on div "Sala" at bounding box center [599, 34] width 159 height 32
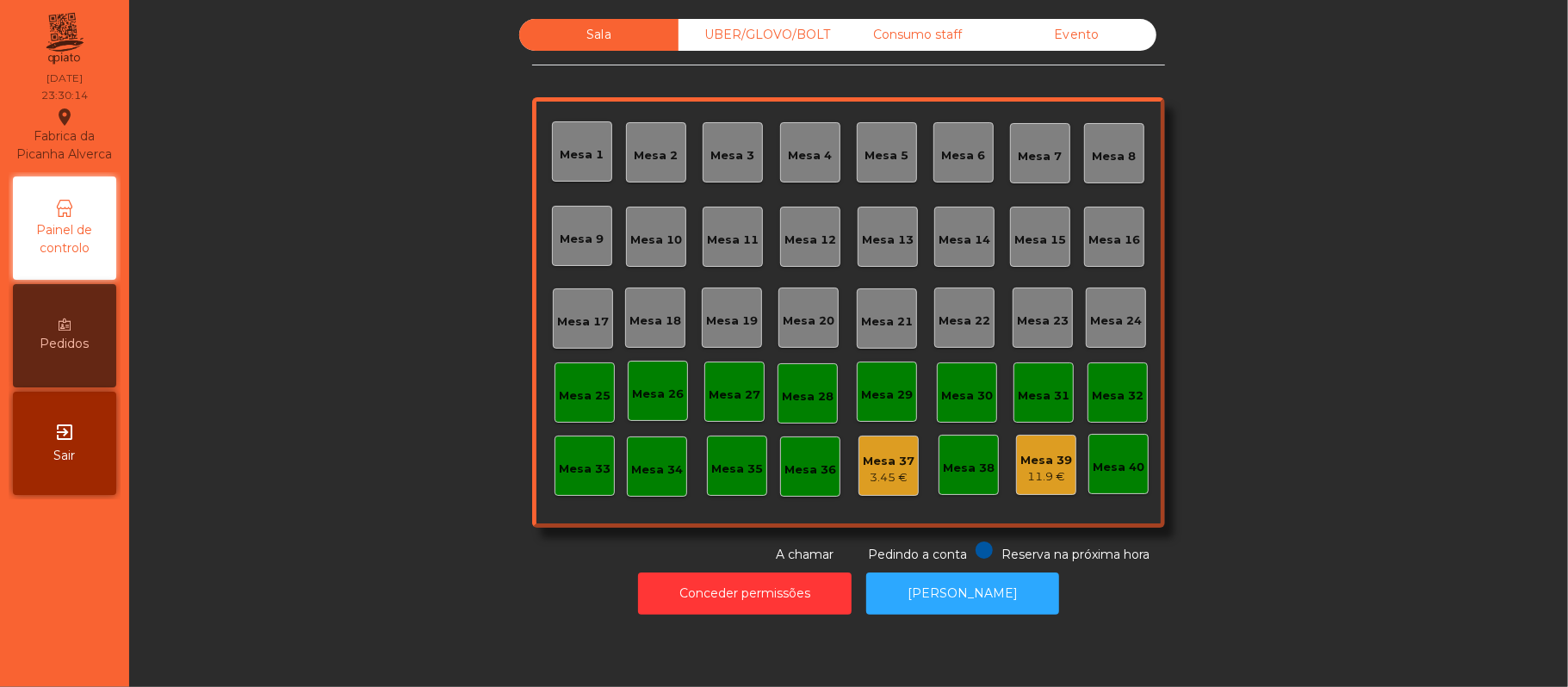
click at [754, 19] on div "UBER/GLOVO/BOLT" at bounding box center [758, 34] width 159 height 32
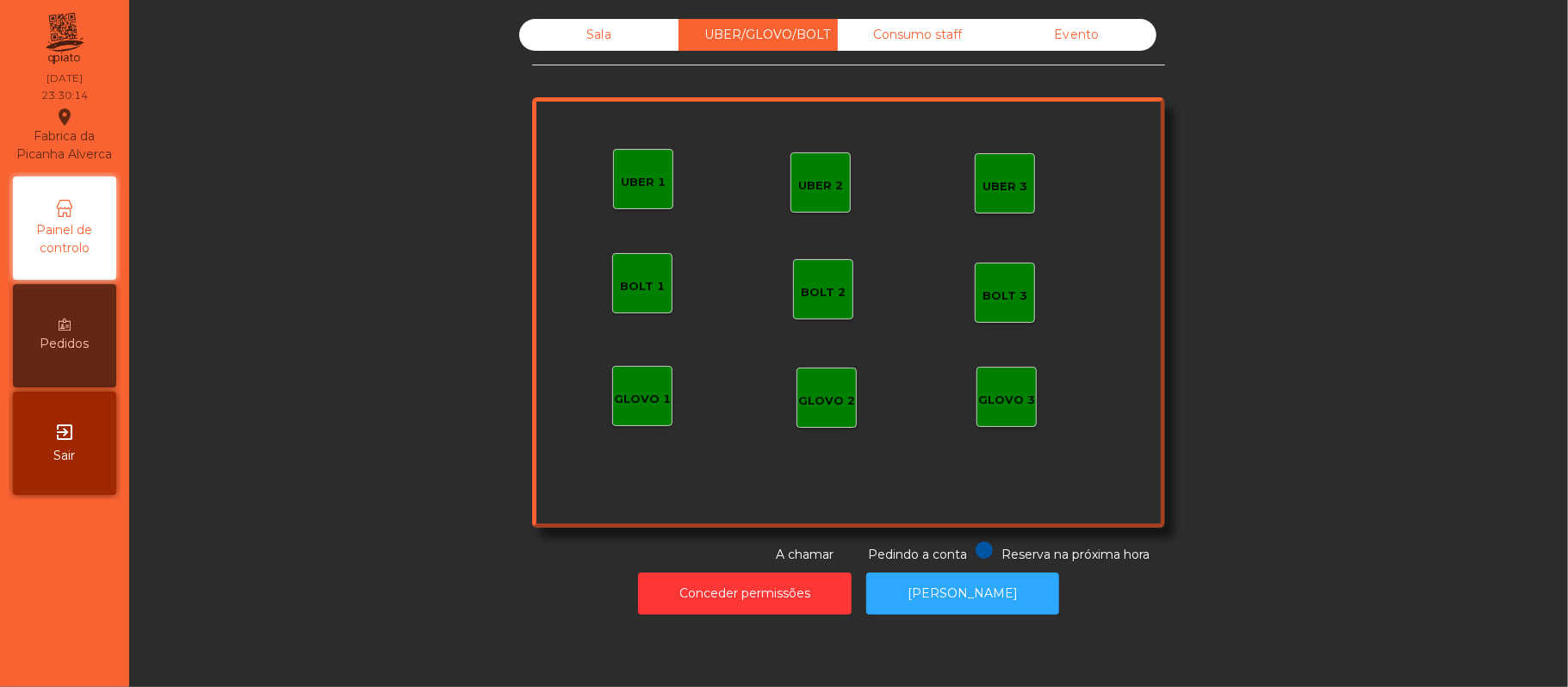
click at [938, 41] on div "Consumo staff" at bounding box center [917, 34] width 159 height 32
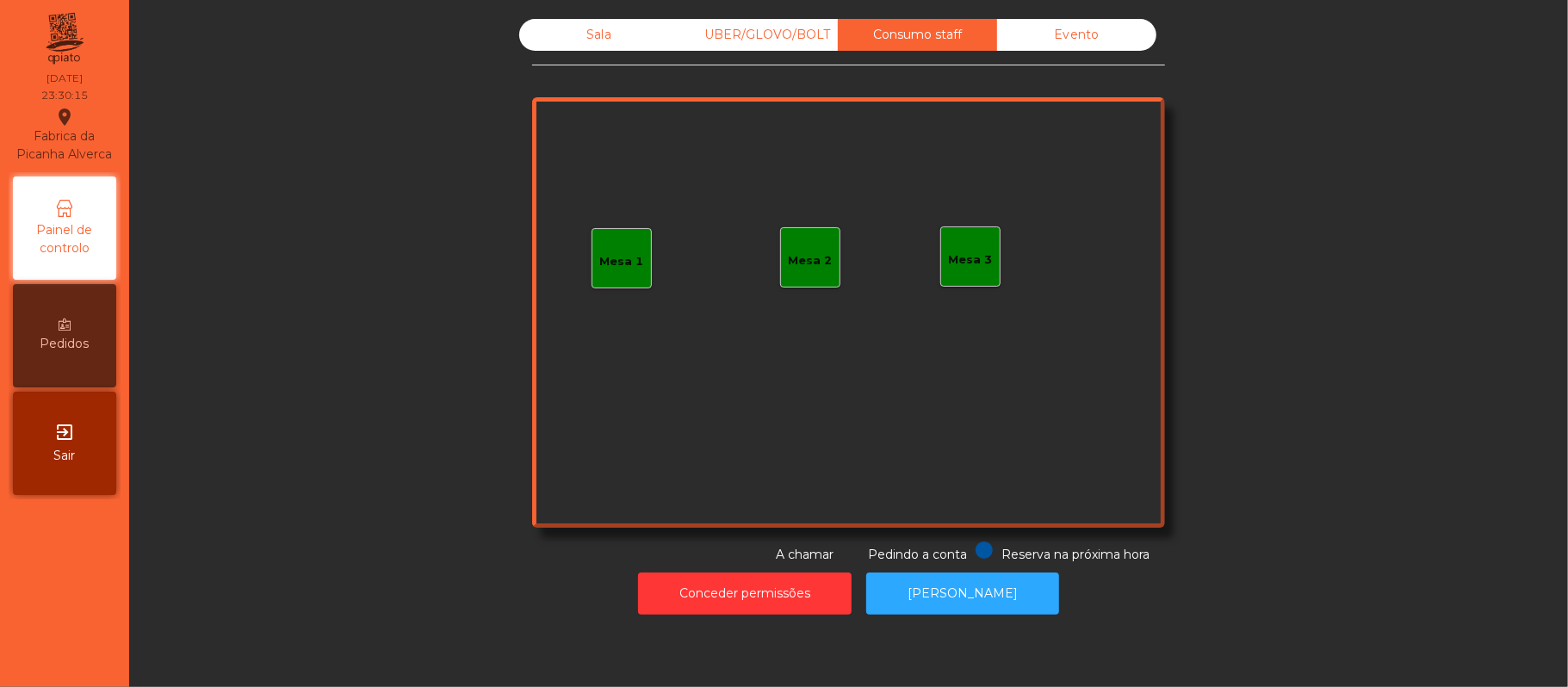
click at [1078, 30] on div "Evento" at bounding box center [1076, 34] width 159 height 32
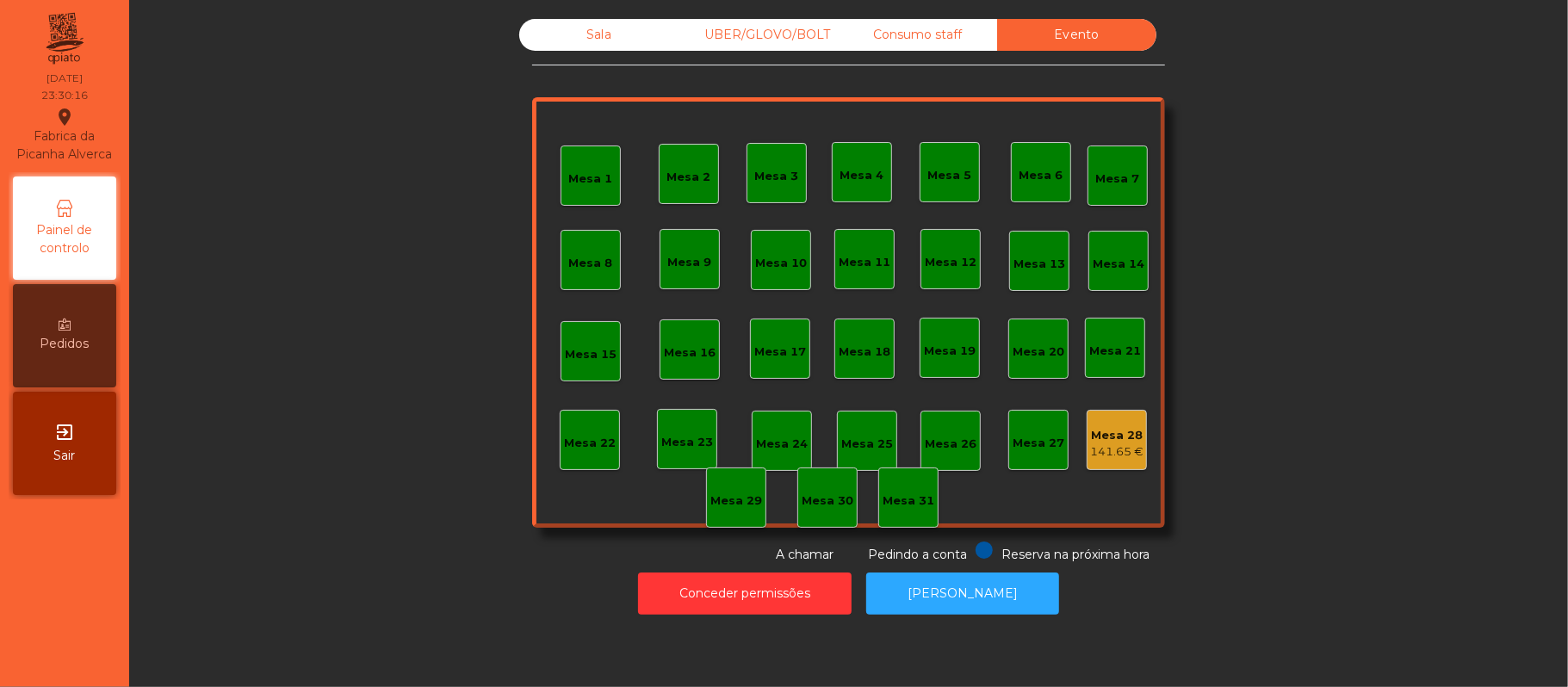
click at [930, 34] on div "Consumo staff" at bounding box center [917, 34] width 159 height 32
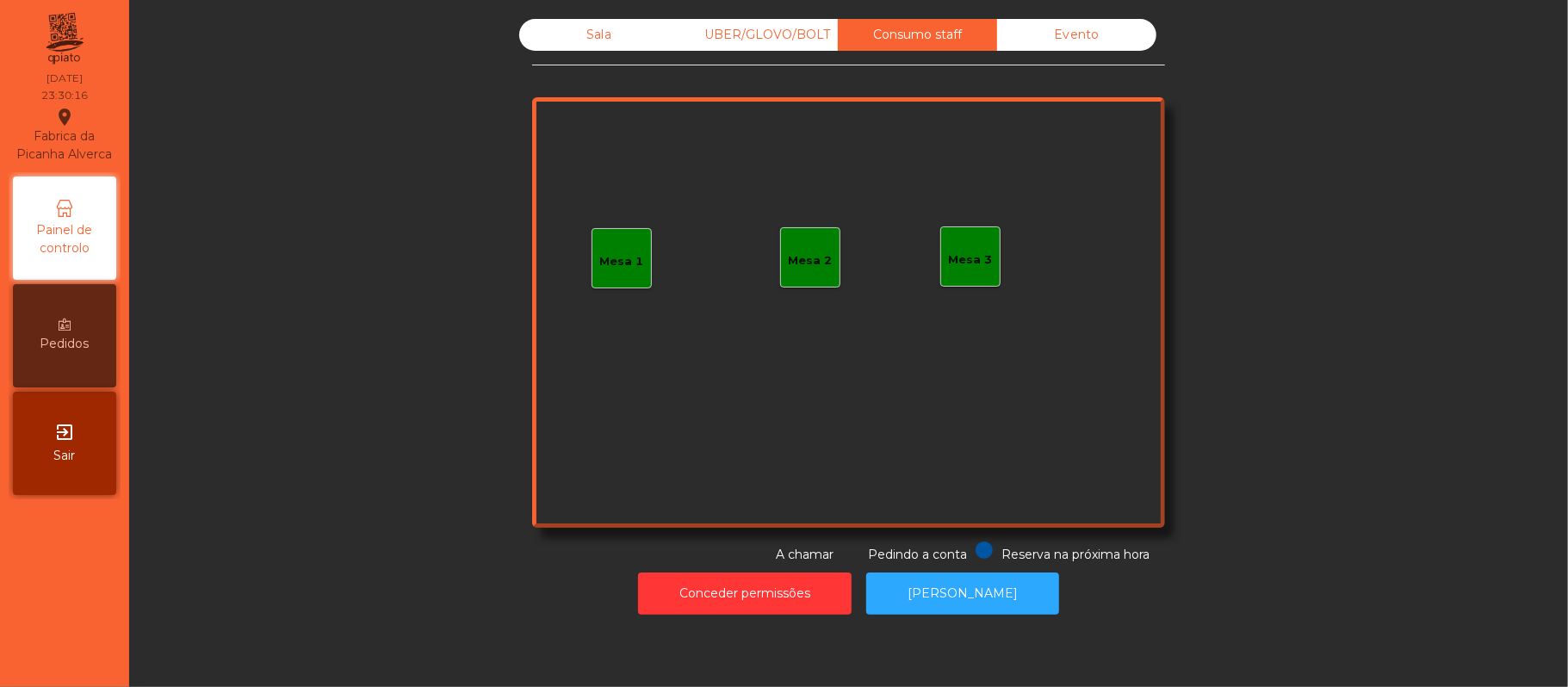
click at [769, 38] on div "UBER/GLOVO/BOLT" at bounding box center [758, 34] width 159 height 32
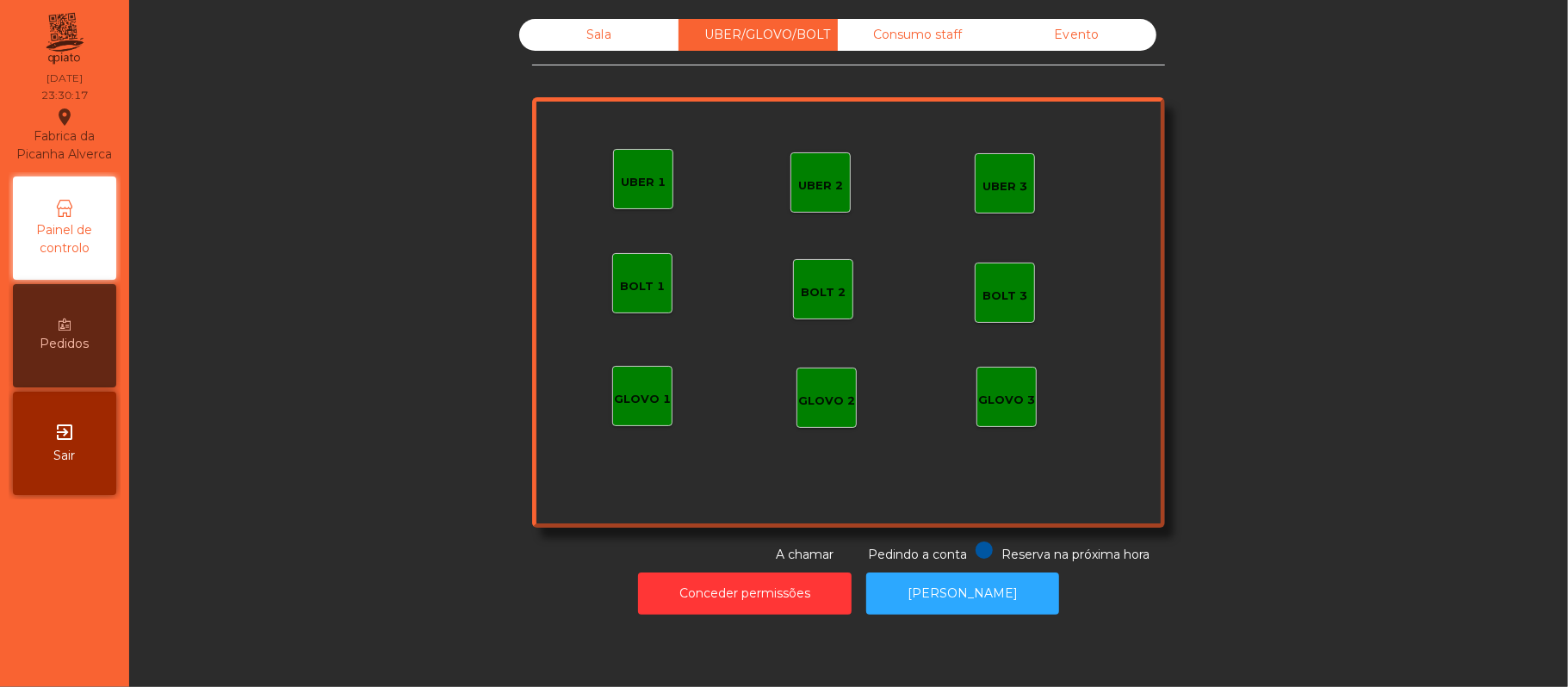
click at [614, 47] on div "Sala" at bounding box center [599, 34] width 159 height 32
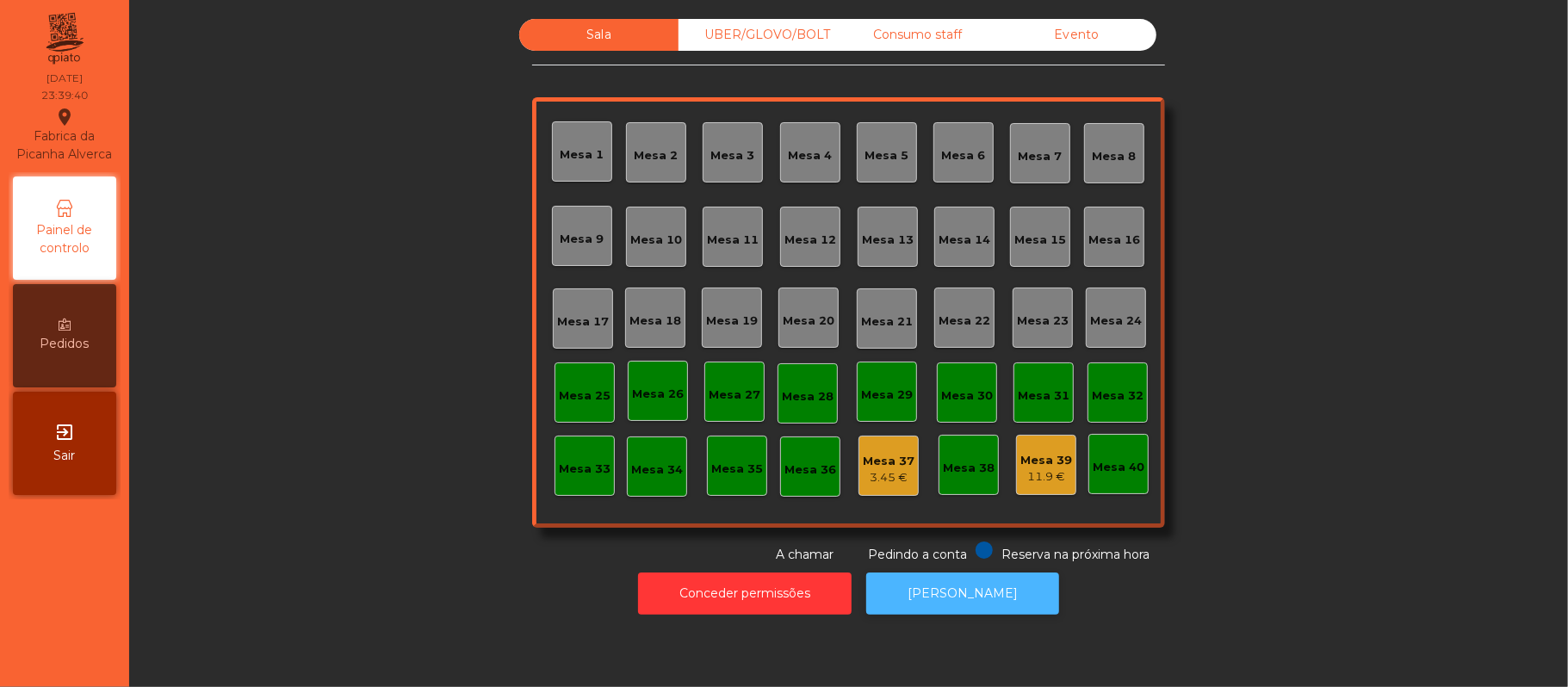
click at [985, 600] on button "[PERSON_NAME]" at bounding box center [962, 593] width 193 height 42
click at [865, 470] on div "3.45 €" at bounding box center [889, 477] width 52 height 17
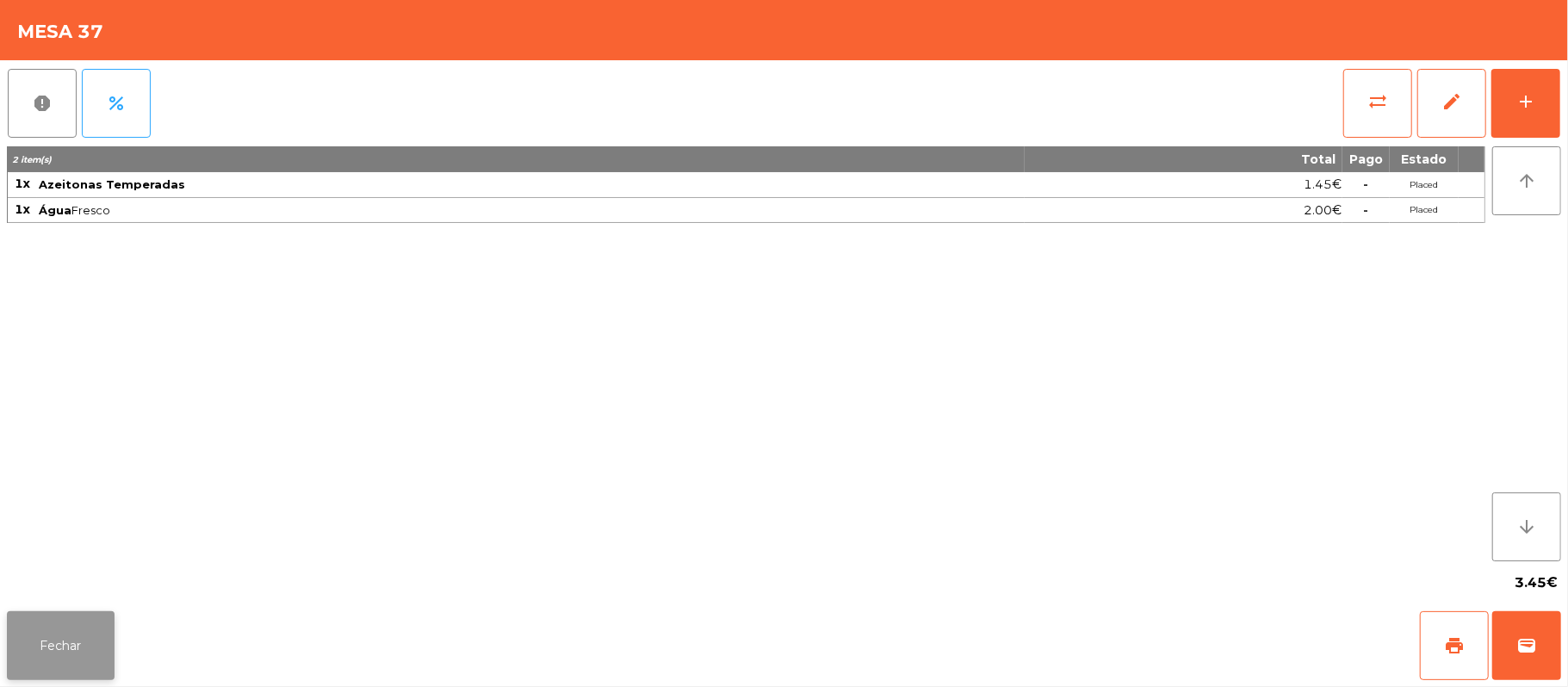
click at [63, 620] on button "Fechar" at bounding box center [60, 646] width 107 height 69
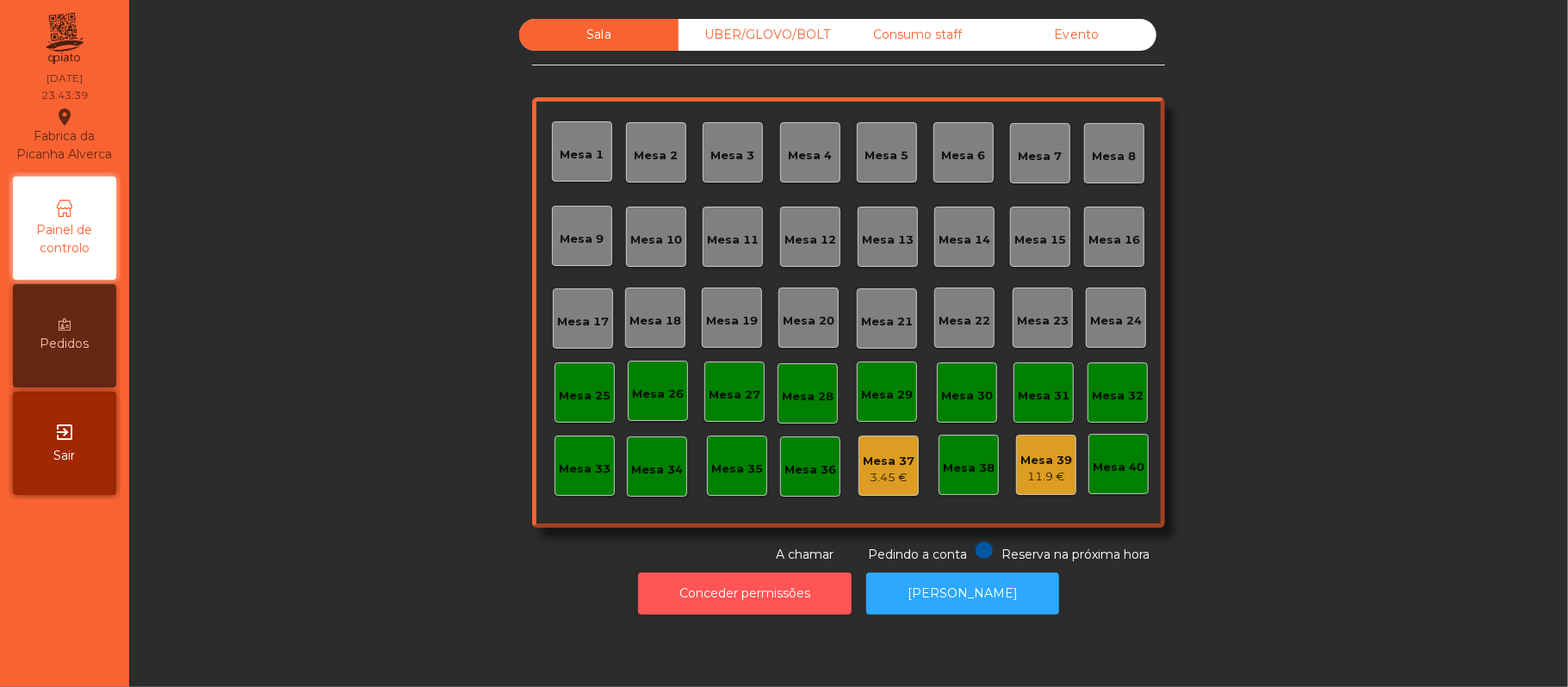
click at [786, 597] on button "Conceder permissões" at bounding box center [744, 593] width 213 height 42
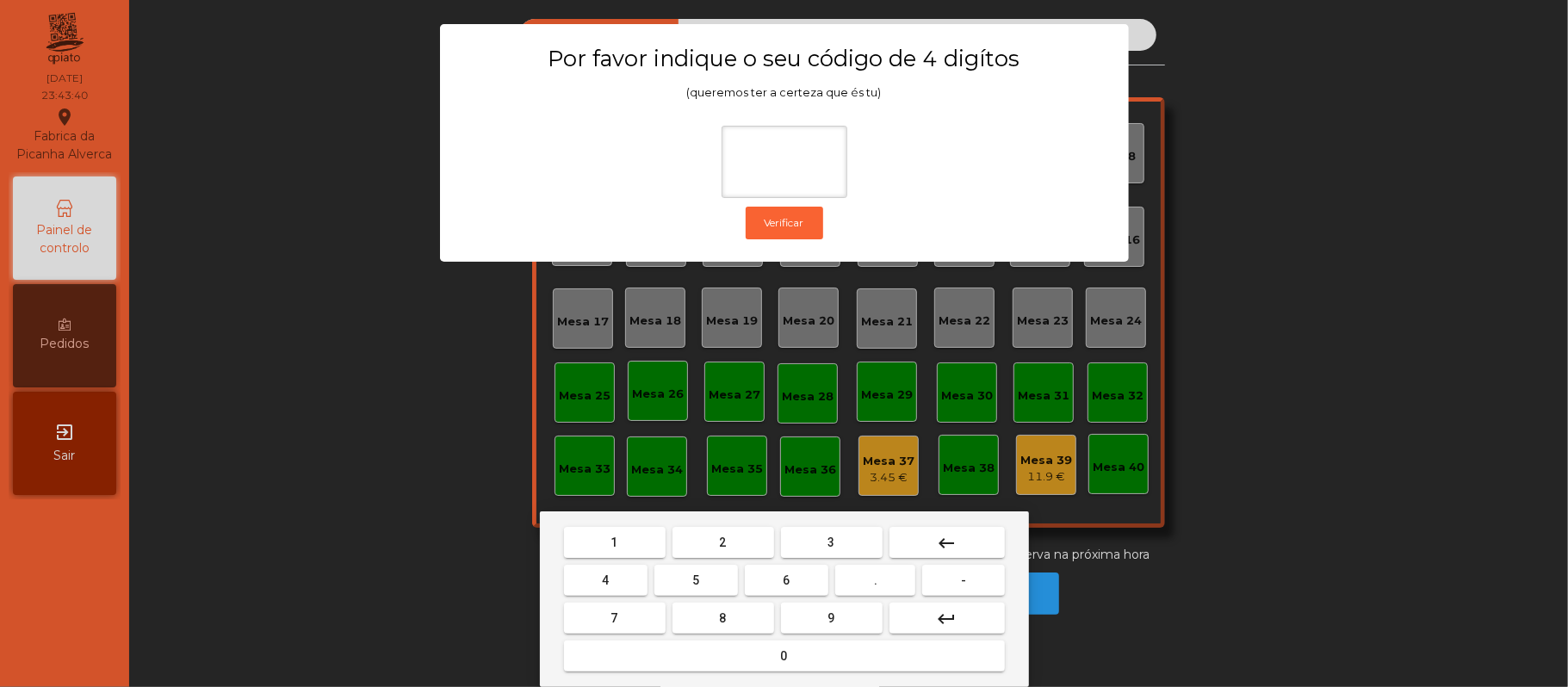
click at [719, 538] on span "2" at bounding box center [722, 543] width 7 height 13
click at [784, 579] on span "6" at bounding box center [786, 580] width 7 height 13
click at [625, 542] on button "1" at bounding box center [614, 543] width 101 height 31
click at [696, 580] on span "5" at bounding box center [695, 580] width 7 height 13
type input "****"
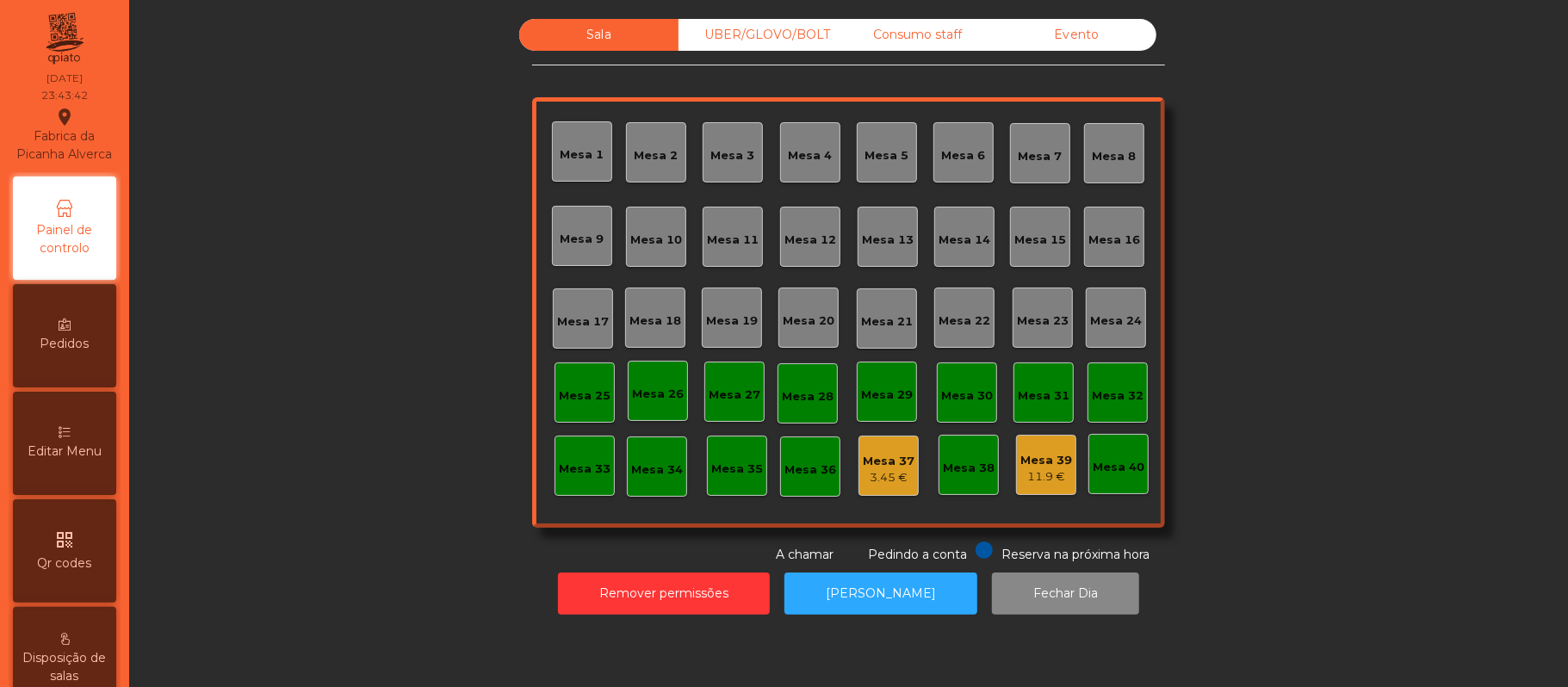
click at [863, 470] on div "3.45 €" at bounding box center [889, 477] width 52 height 17
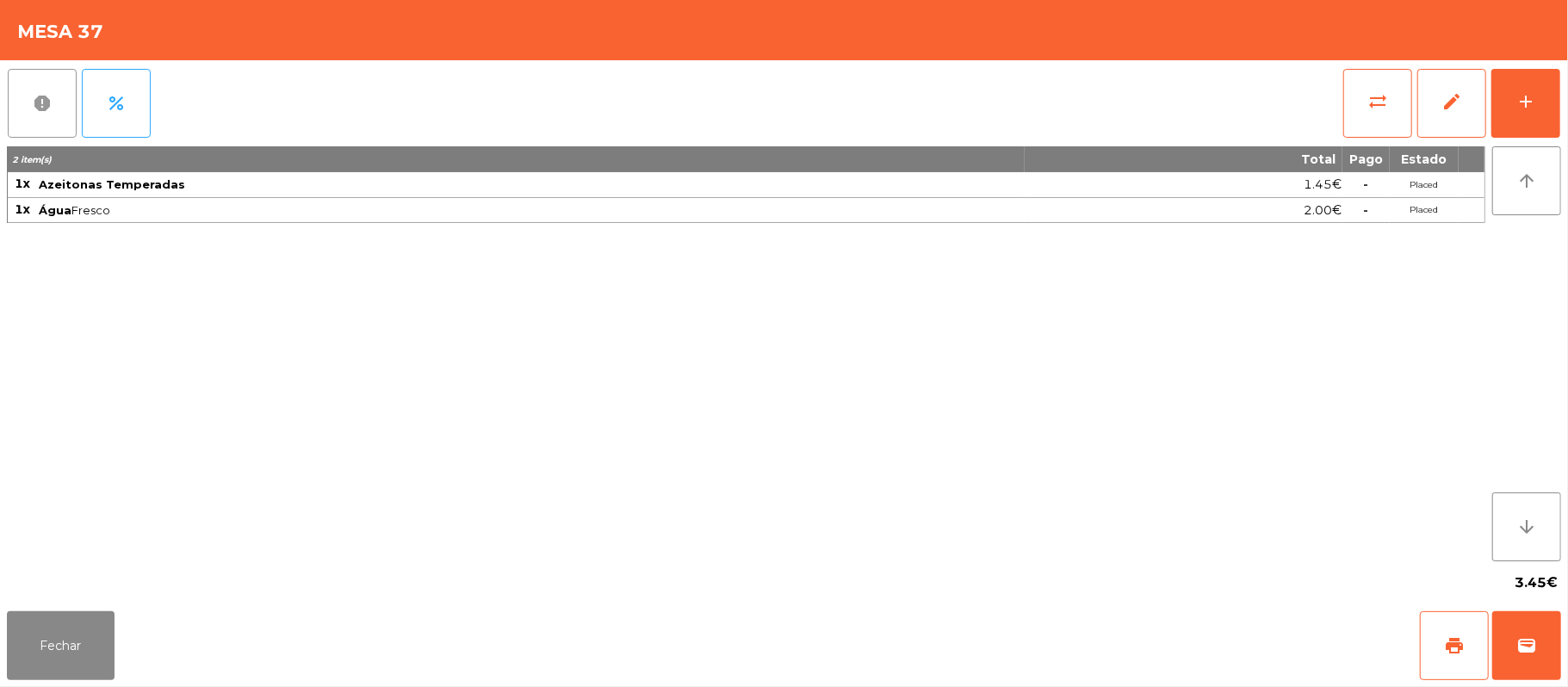
click at [50, 112] on span "report" at bounding box center [42, 103] width 21 height 21
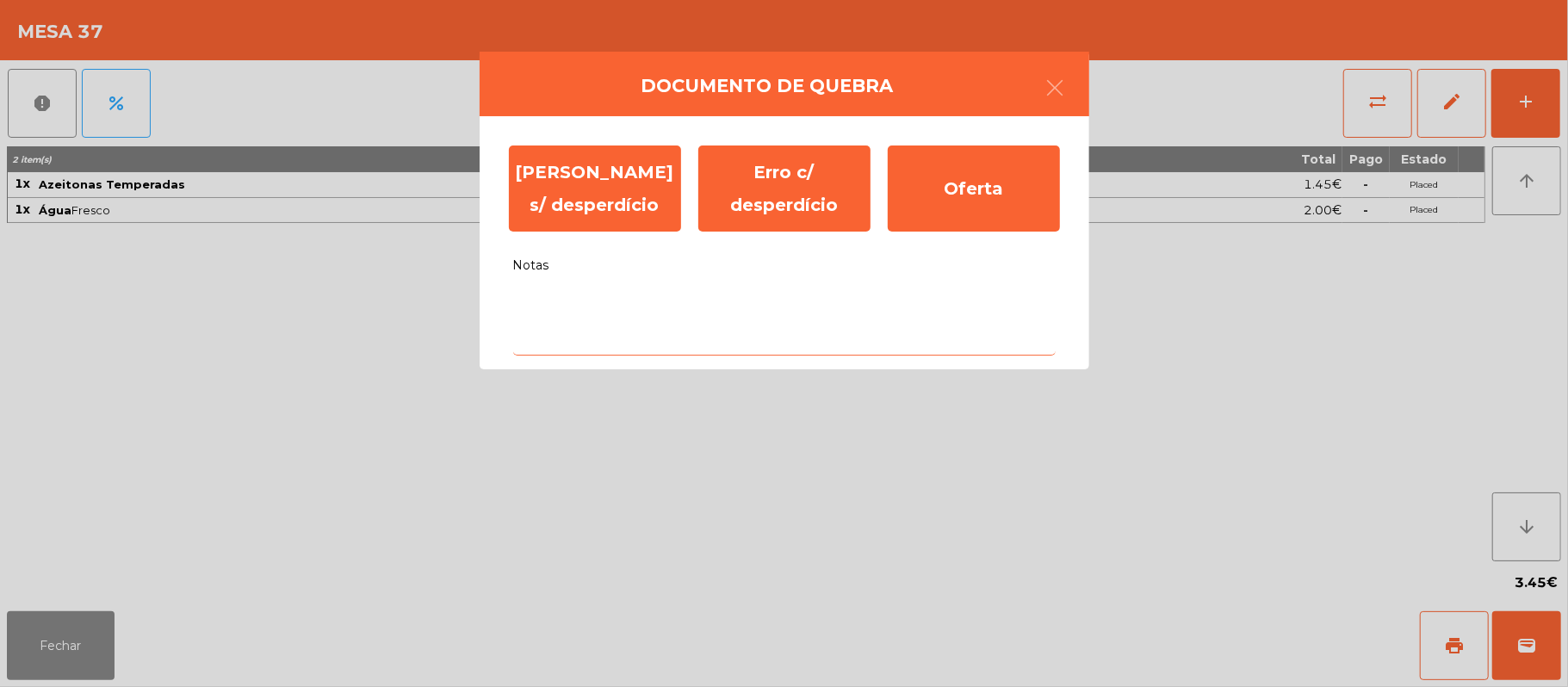
click at [673, 304] on textarea "Notas" at bounding box center [784, 320] width 542 height 72
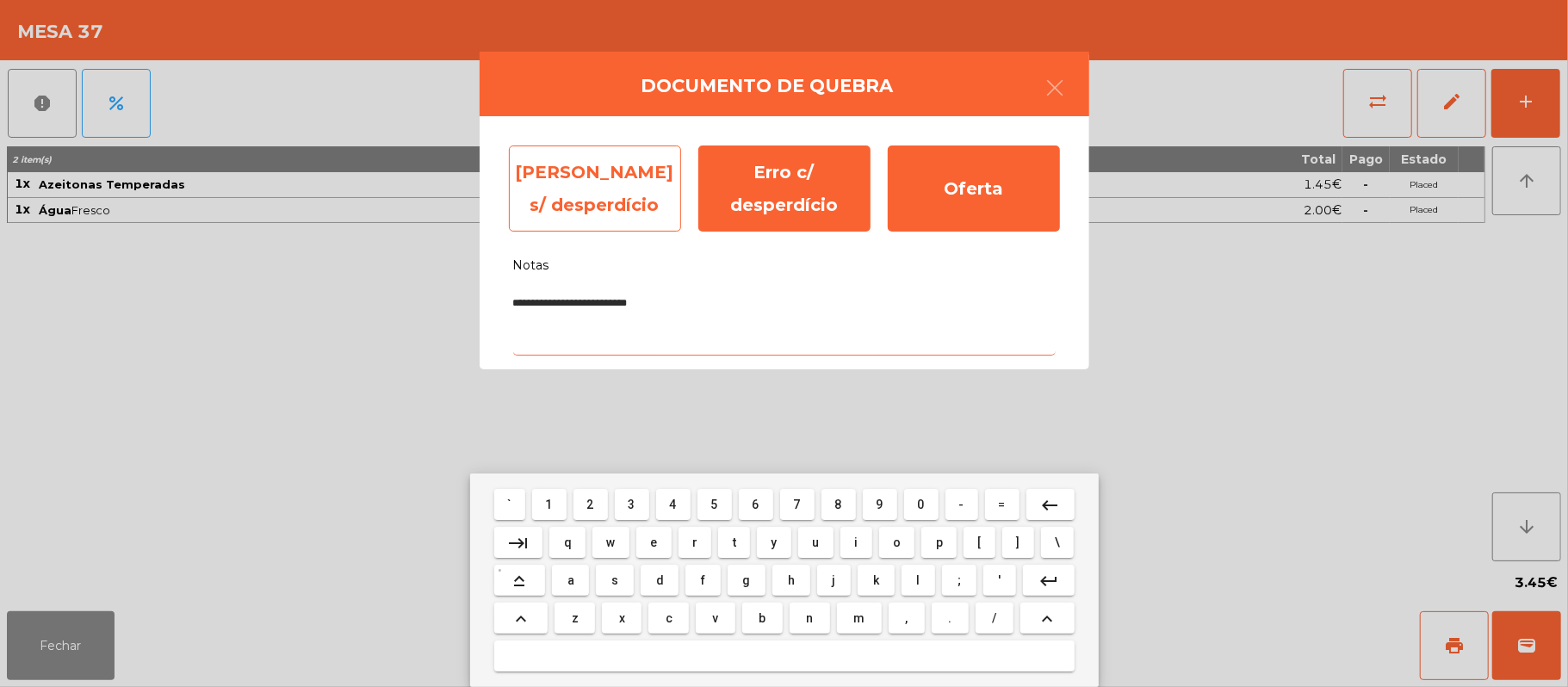
type textarea "**********"
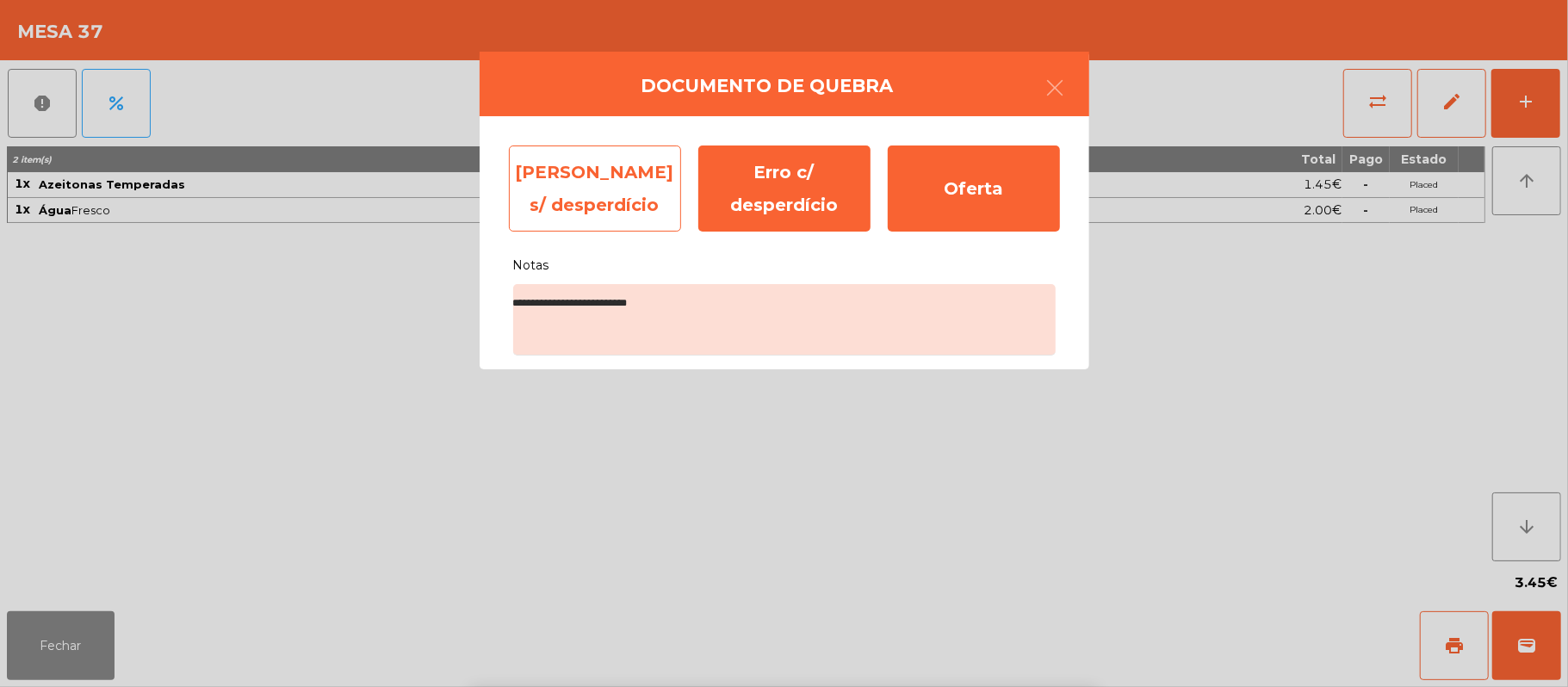
click at [596, 184] on div "Erro s/ desperdício" at bounding box center [595, 188] width 172 height 86
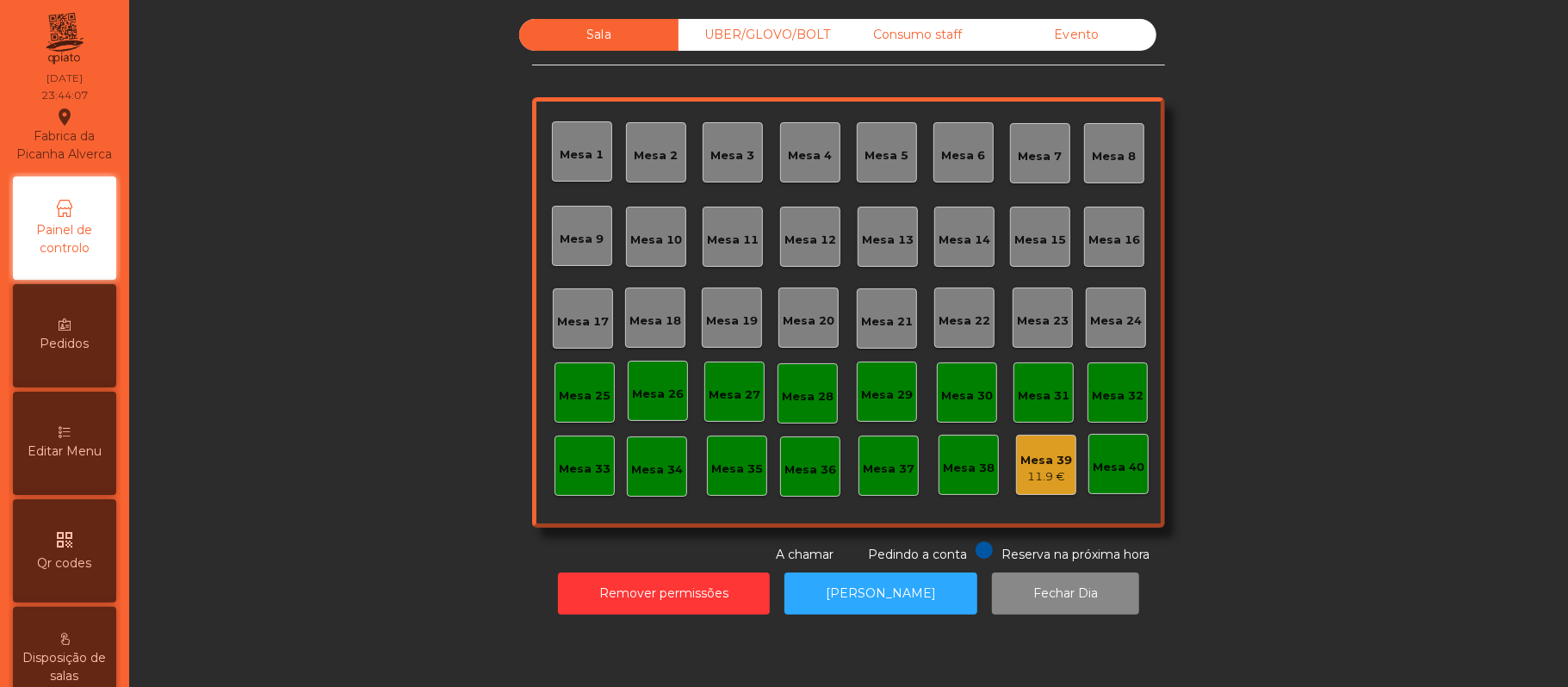
click at [1027, 465] on div "Mesa 39" at bounding box center [1046, 460] width 52 height 17
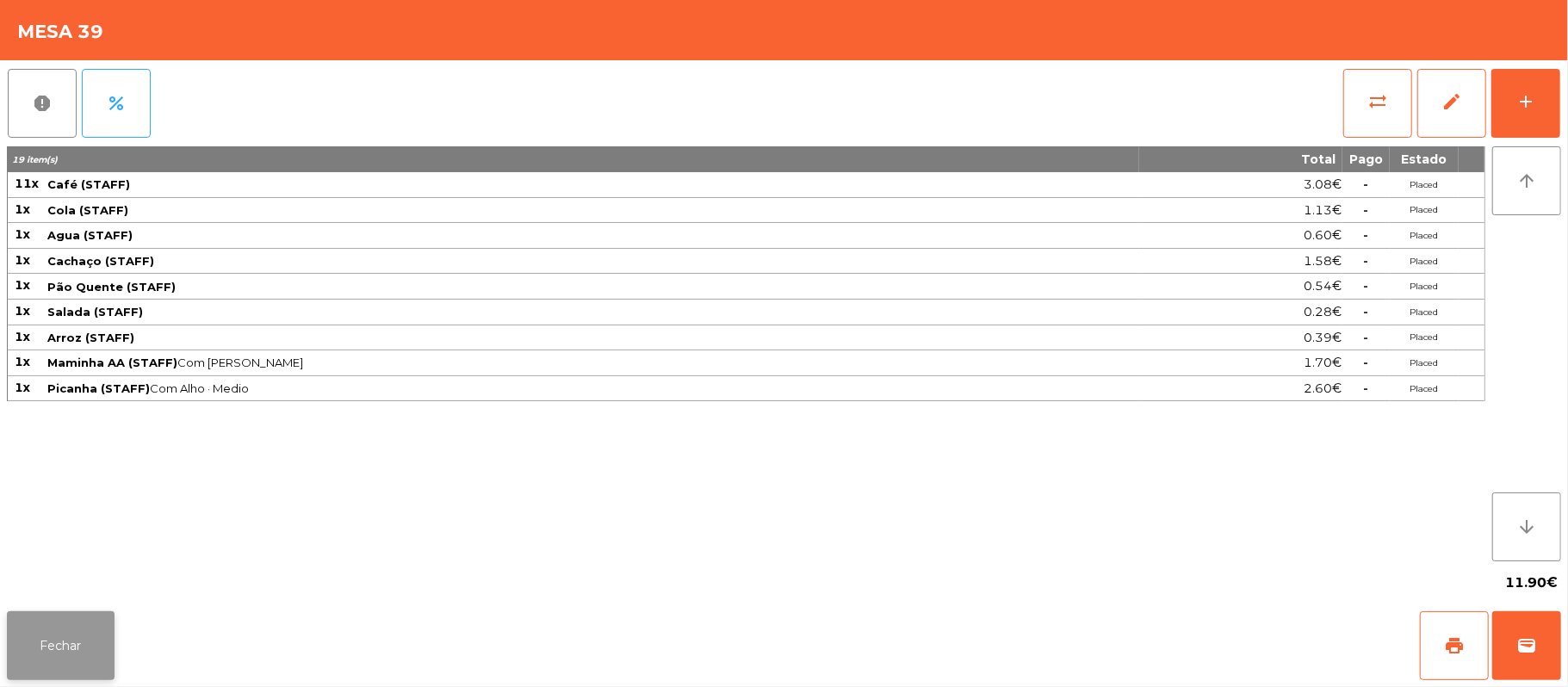
click at [59, 640] on button "Fechar" at bounding box center [60, 646] width 107 height 69
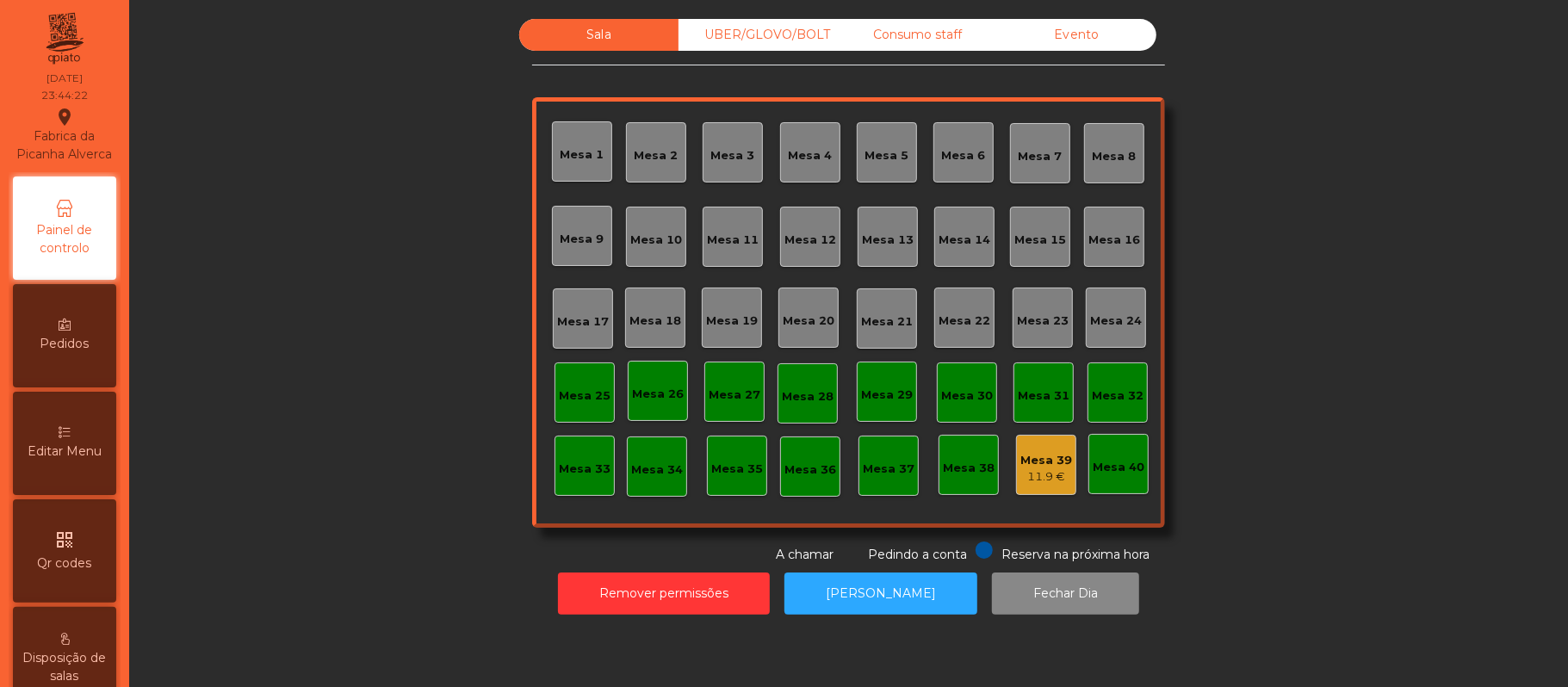
click at [1021, 458] on div "Mesa 39" at bounding box center [1046, 460] width 52 height 17
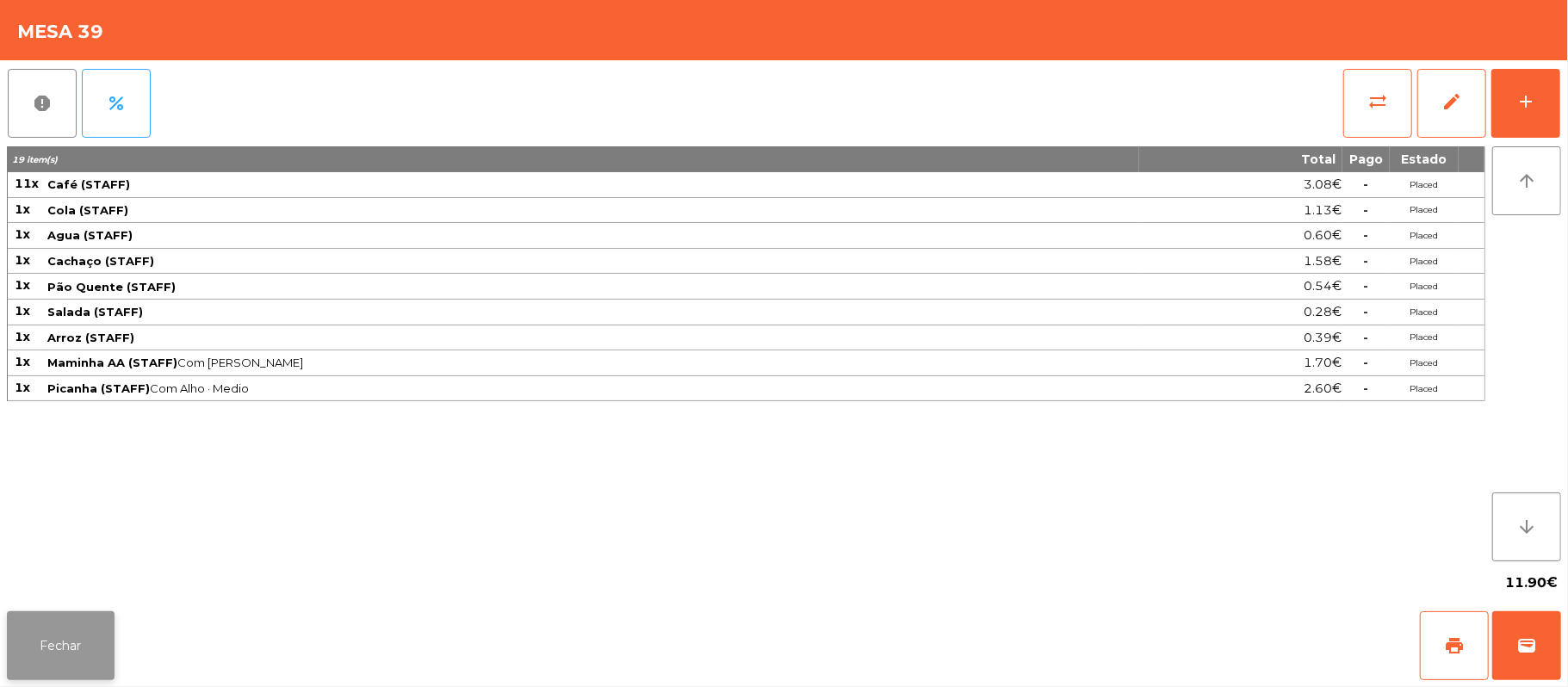
click at [50, 642] on button "Fechar" at bounding box center [60, 646] width 107 height 69
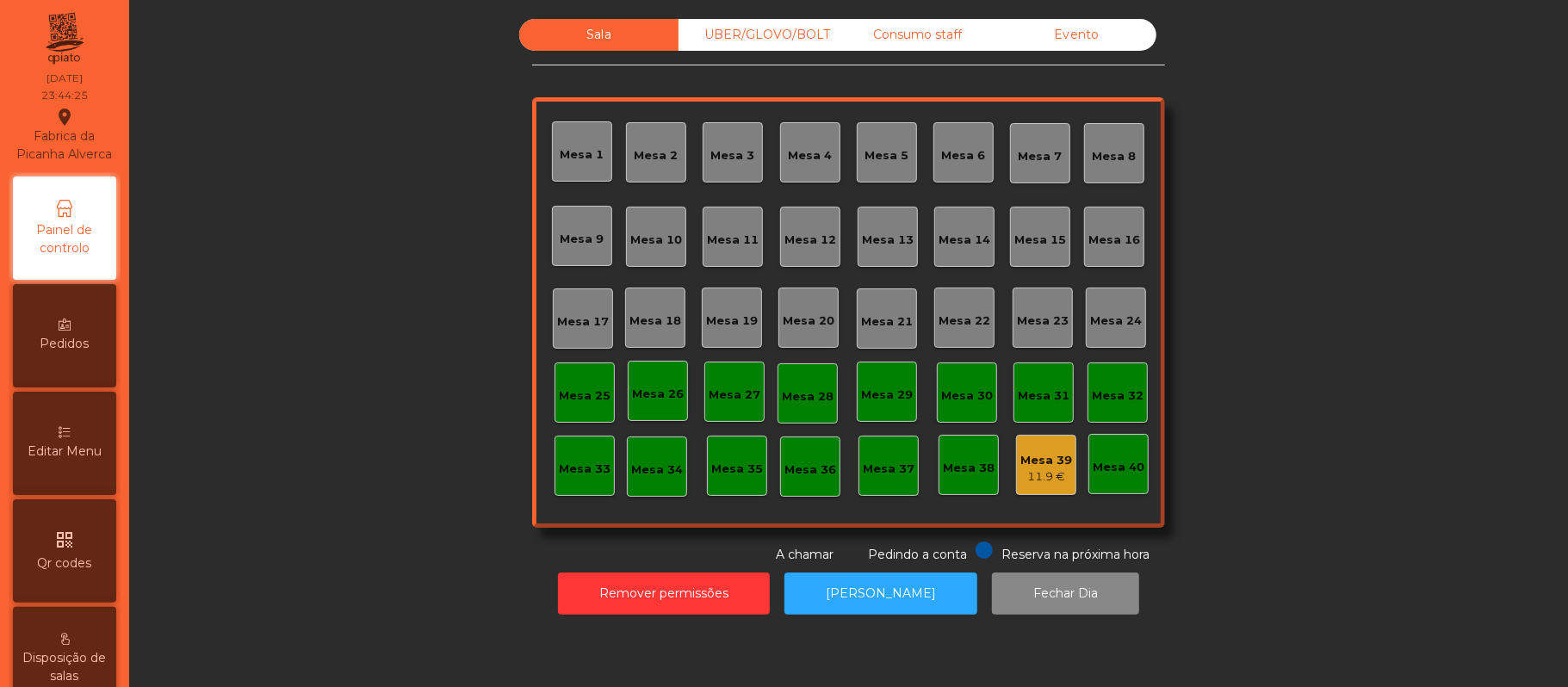
click at [1036, 468] on div "11.9 €" at bounding box center [1046, 476] width 52 height 17
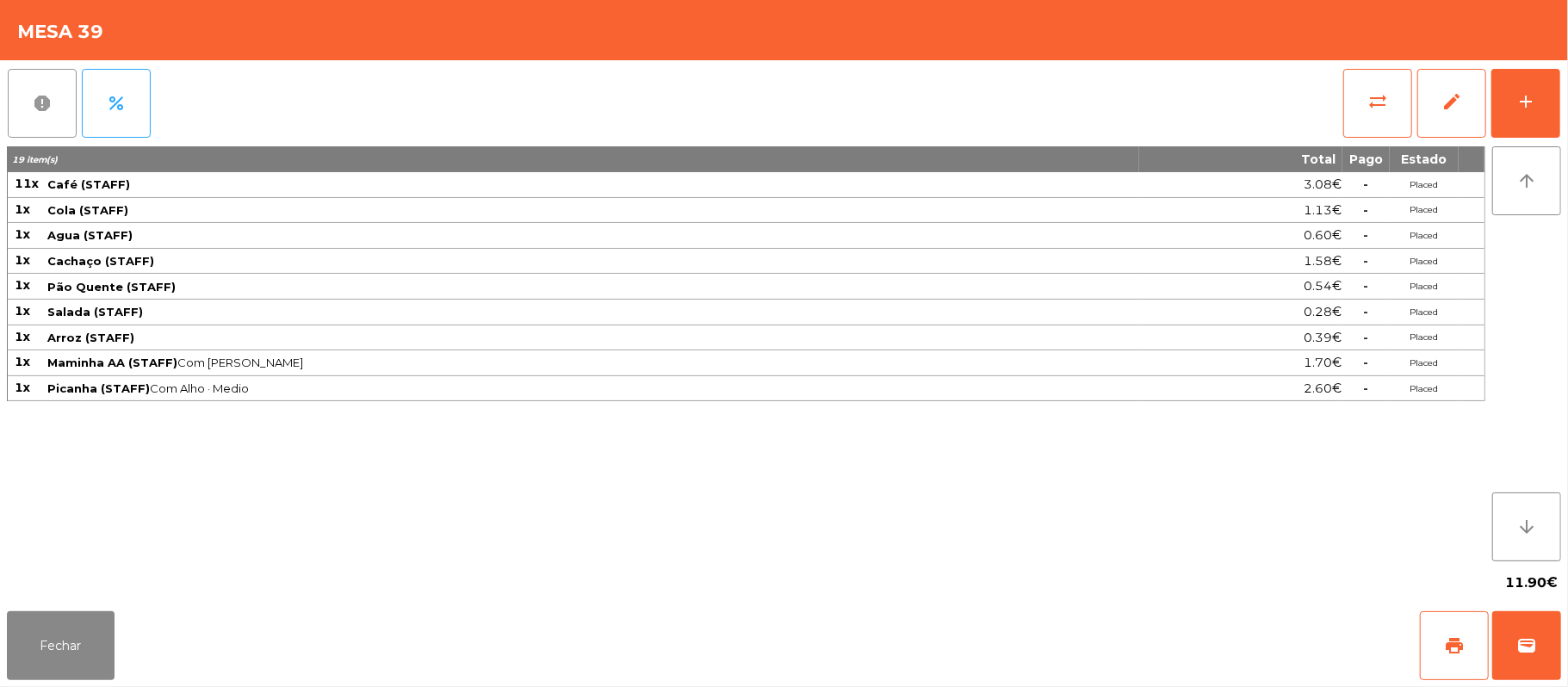
click at [48, 112] on span "report" at bounding box center [42, 103] width 21 height 21
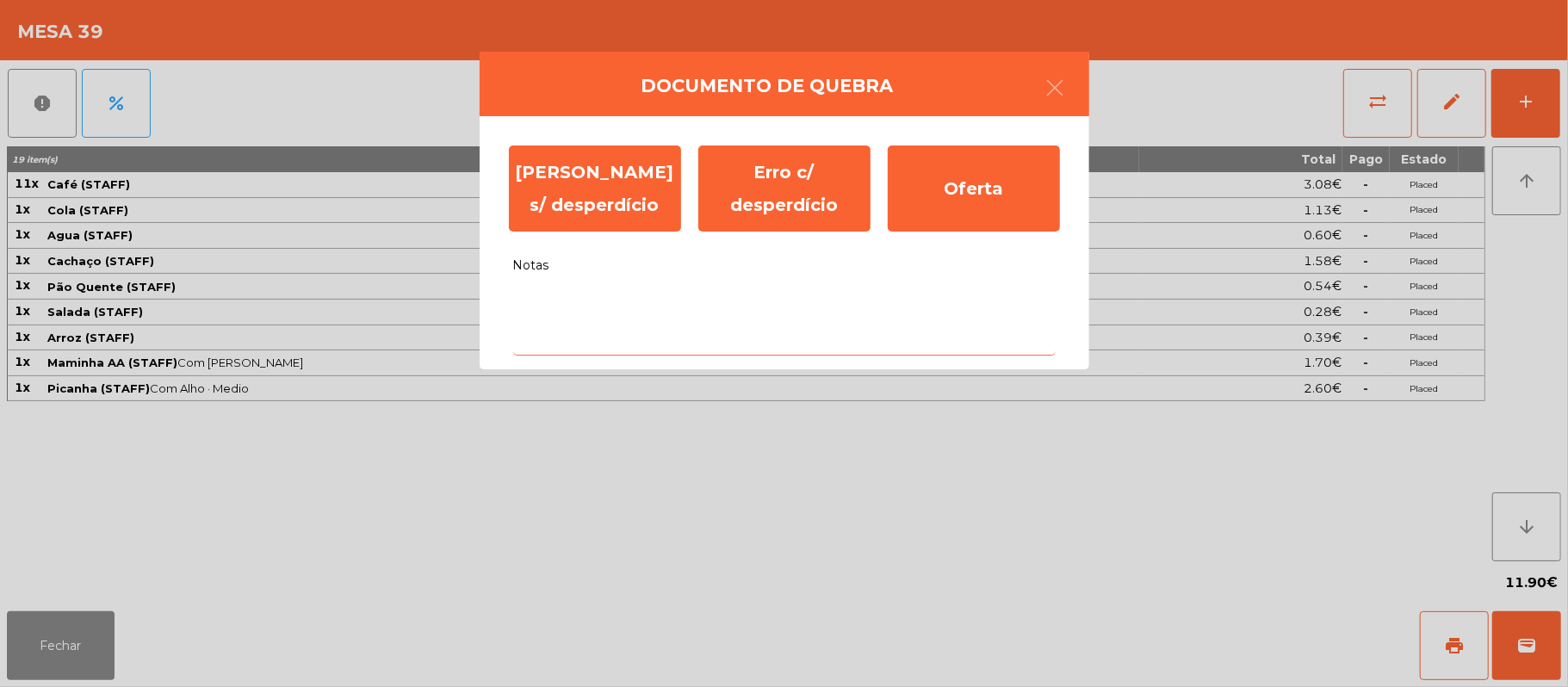
click at [674, 304] on textarea "Notas" at bounding box center [784, 320] width 542 height 72
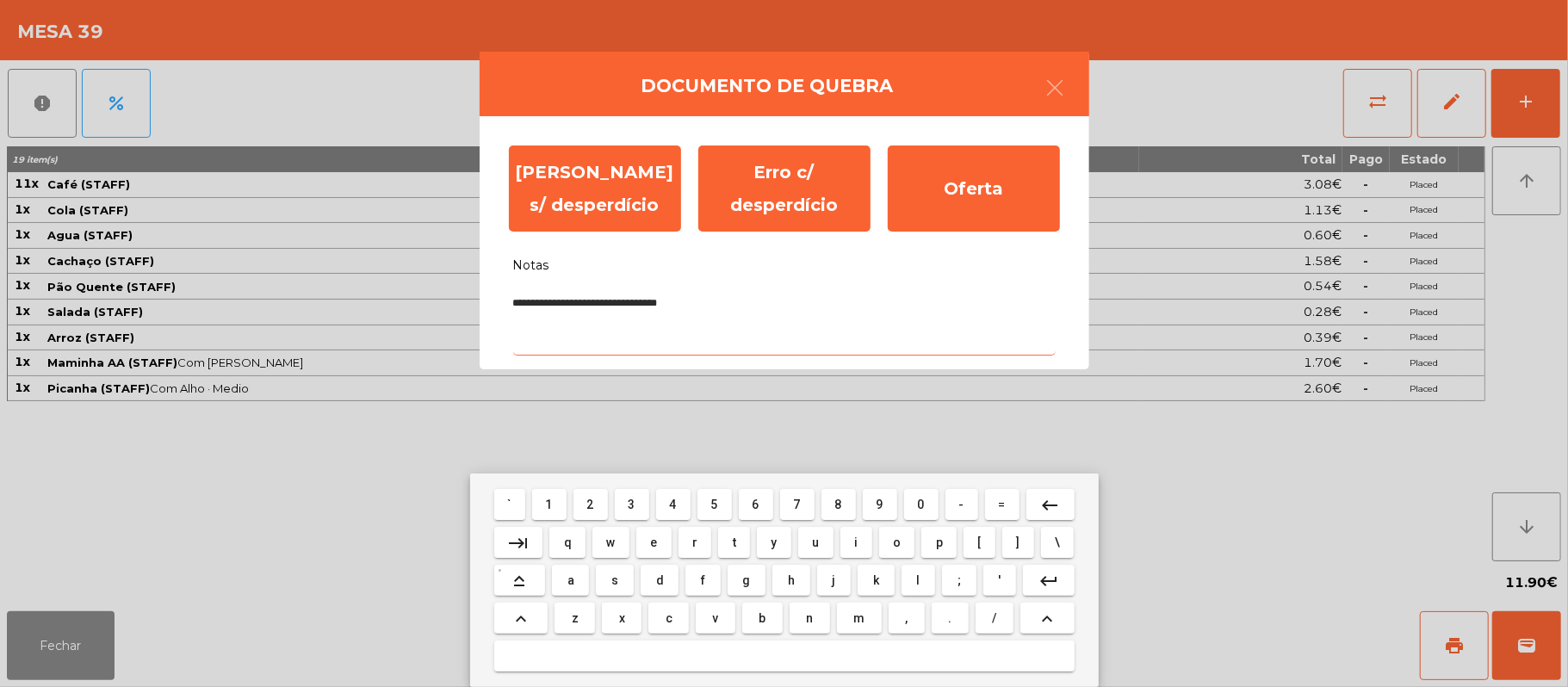
click at [742, 304] on textarea "**********" at bounding box center [784, 320] width 542 height 72
click at [714, 301] on textarea "**********" at bounding box center [784, 320] width 542 height 72
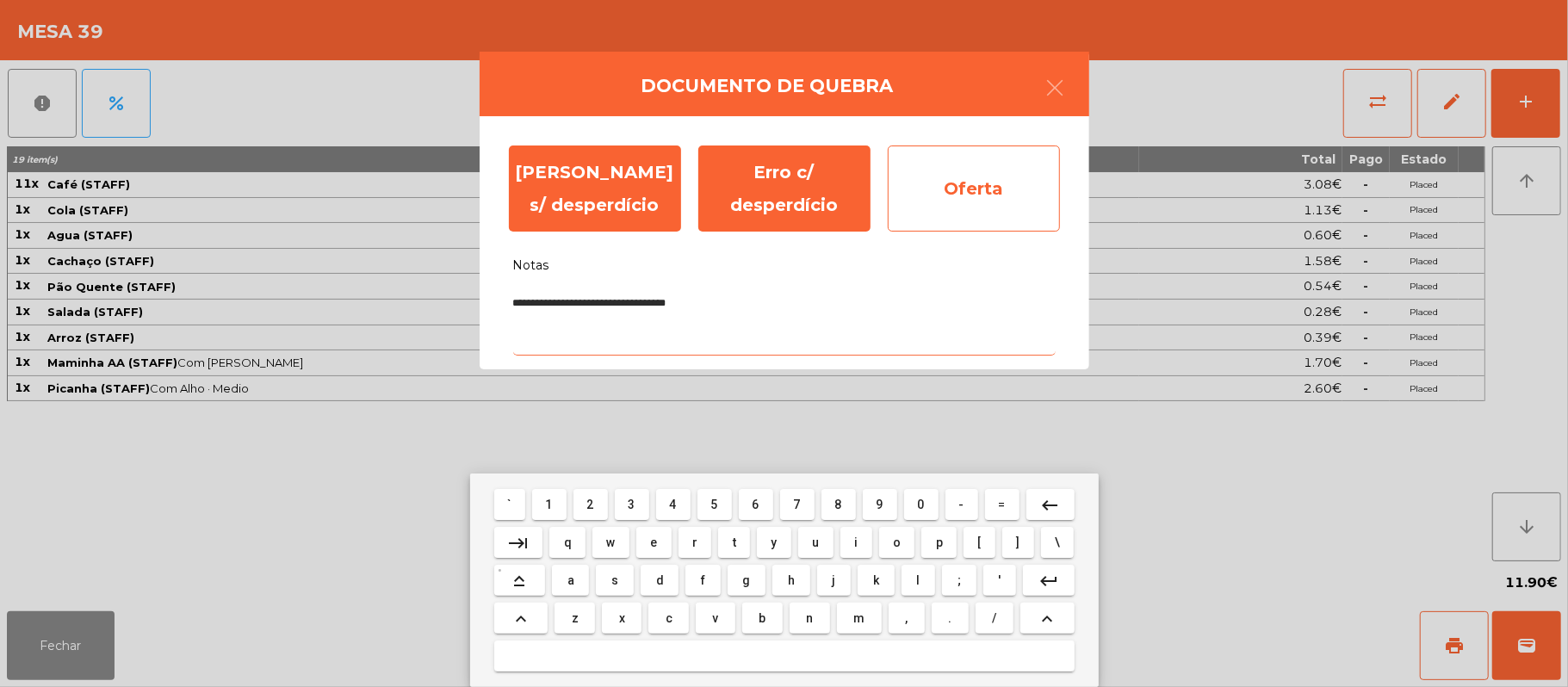
type textarea "**********"
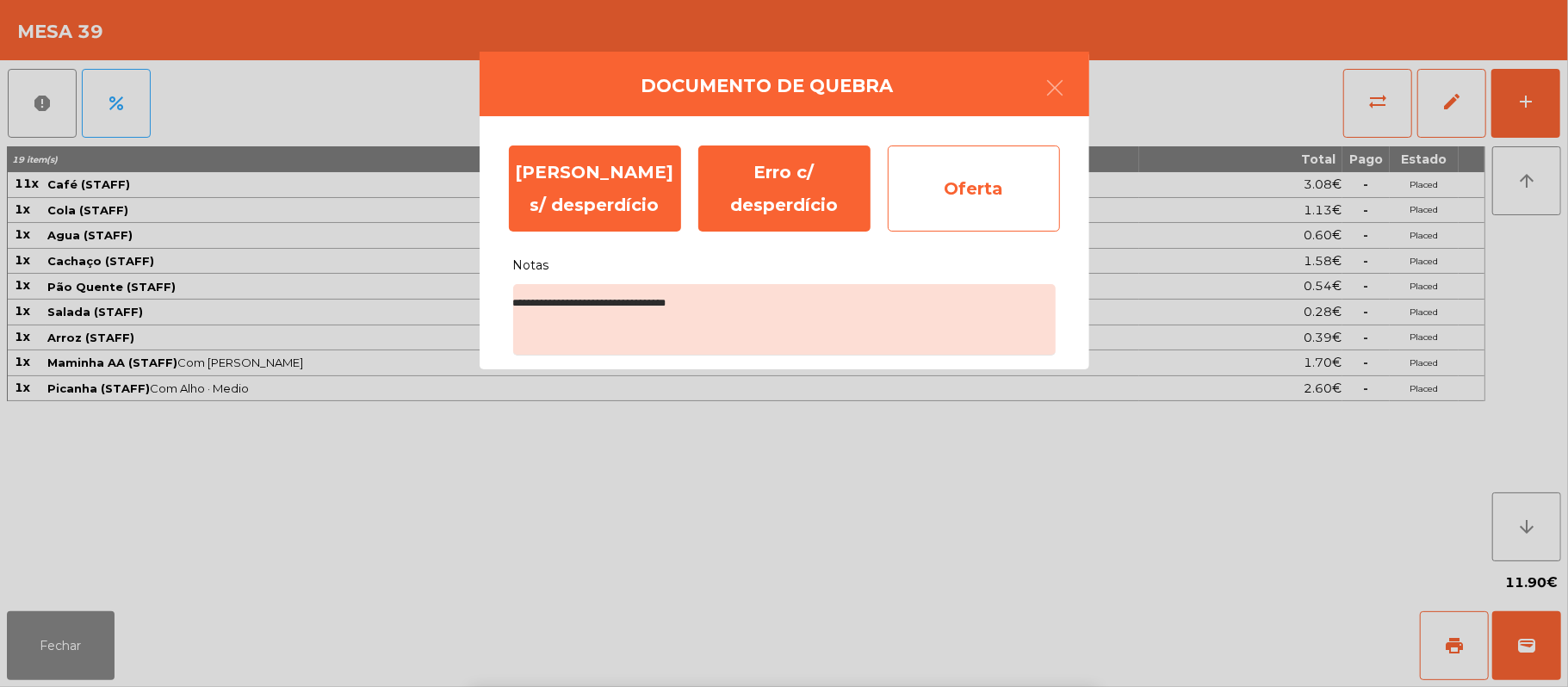
click at [1009, 190] on div "Oferta" at bounding box center [974, 188] width 172 height 86
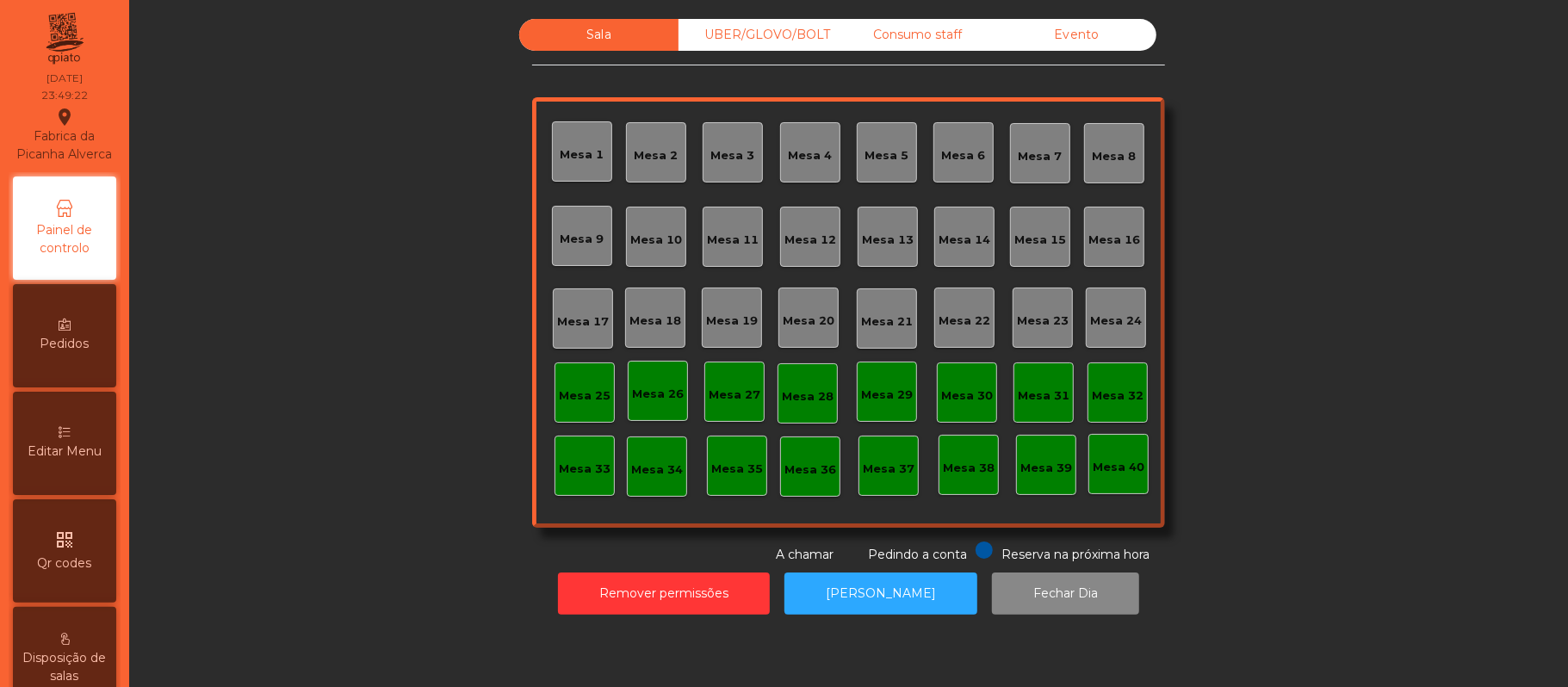
click at [745, 34] on div "UBER/GLOVO/BOLT" at bounding box center [758, 34] width 159 height 32
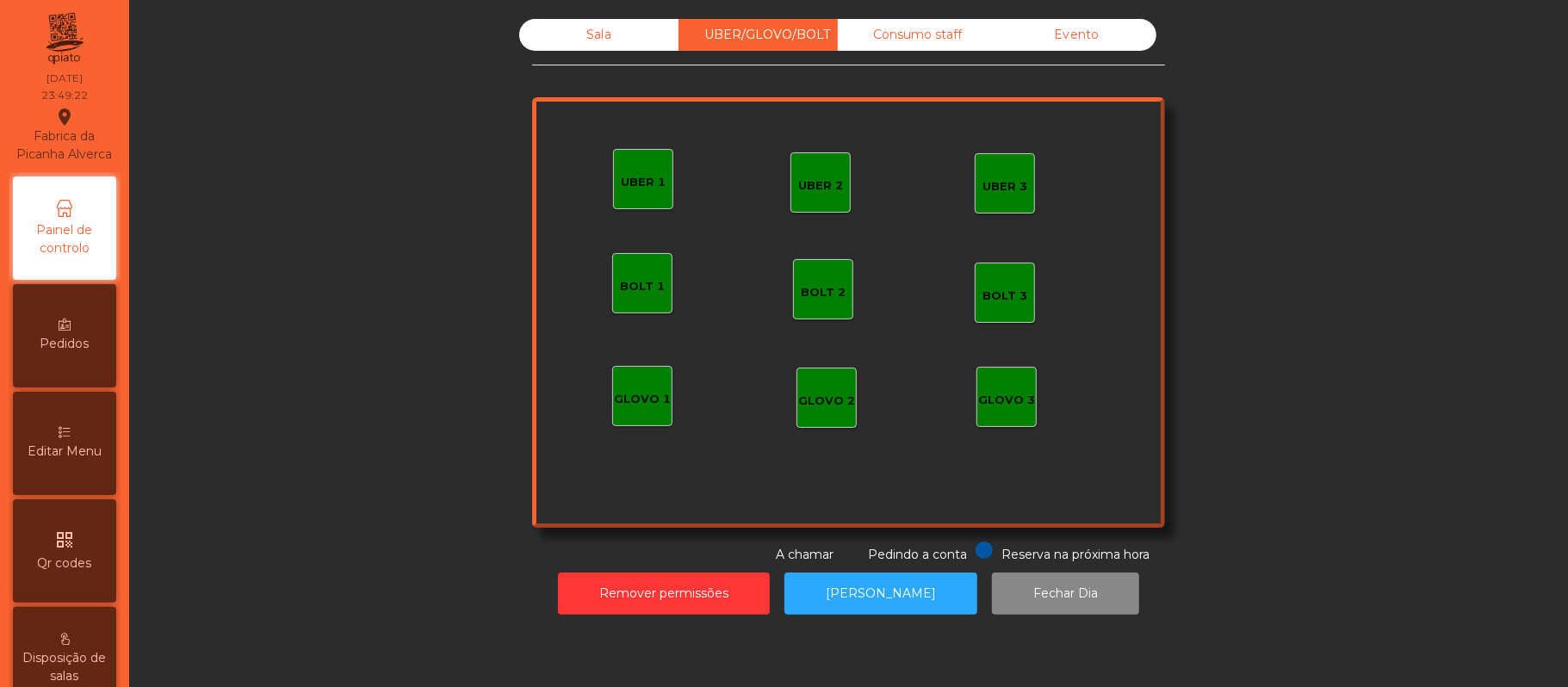
click at [892, 34] on div "Consumo staff" at bounding box center [917, 34] width 159 height 32
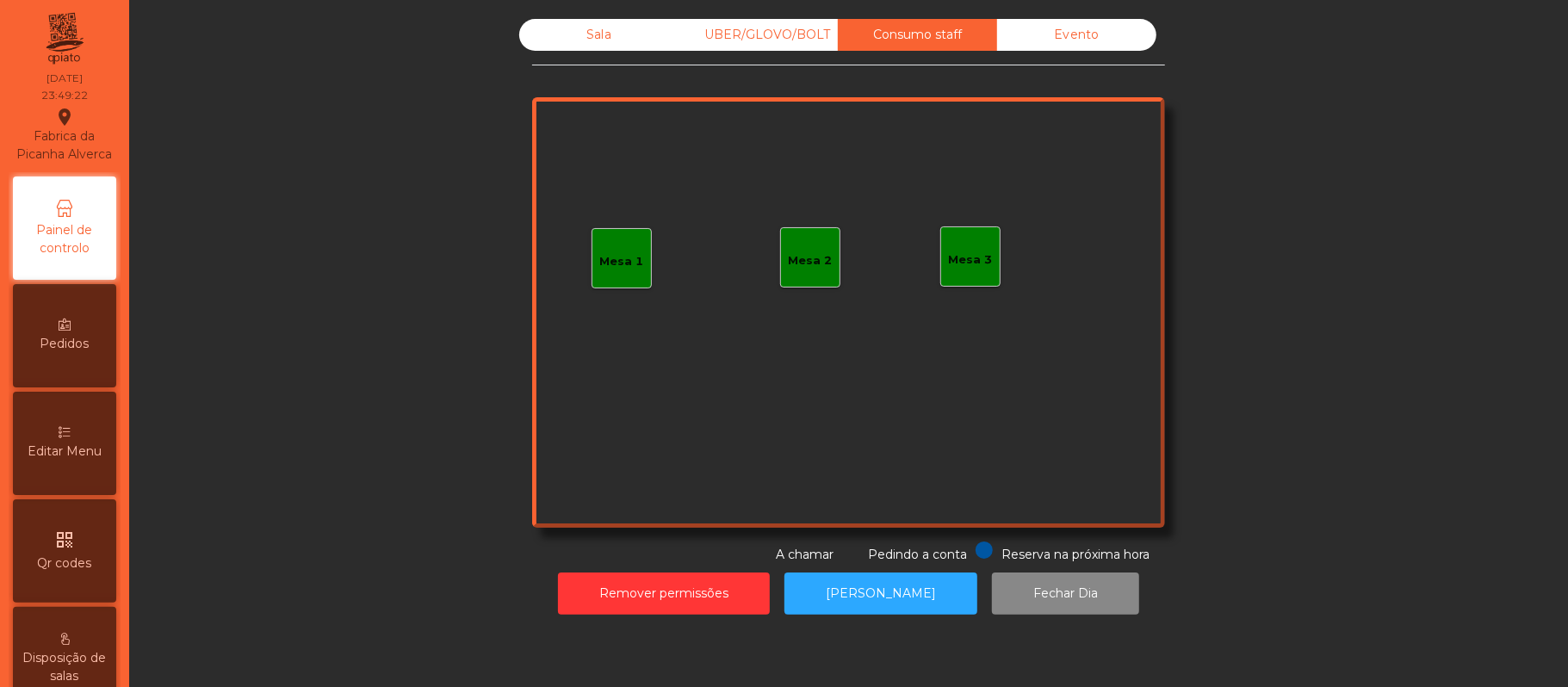
click at [1053, 34] on div "Evento" at bounding box center [1076, 34] width 159 height 32
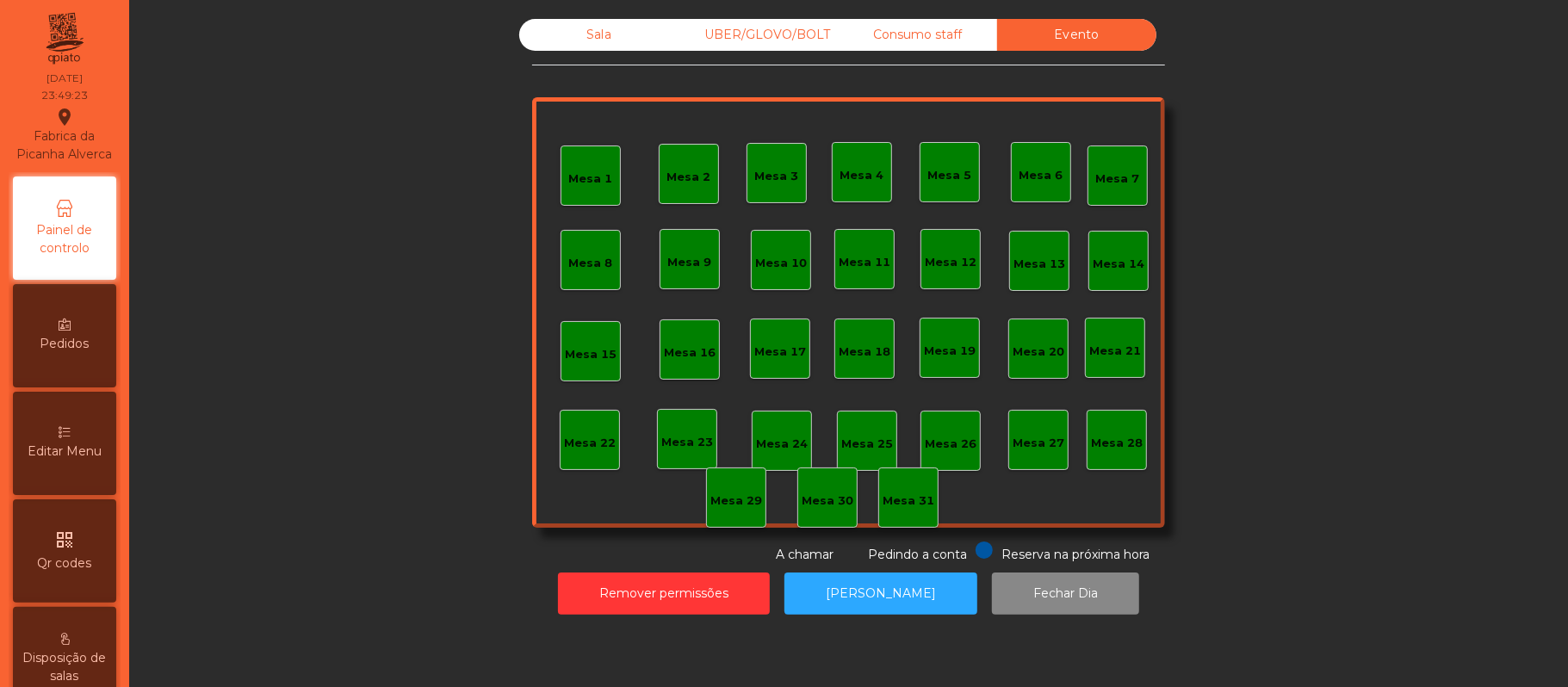
click at [926, 35] on div "Consumo staff" at bounding box center [917, 34] width 159 height 32
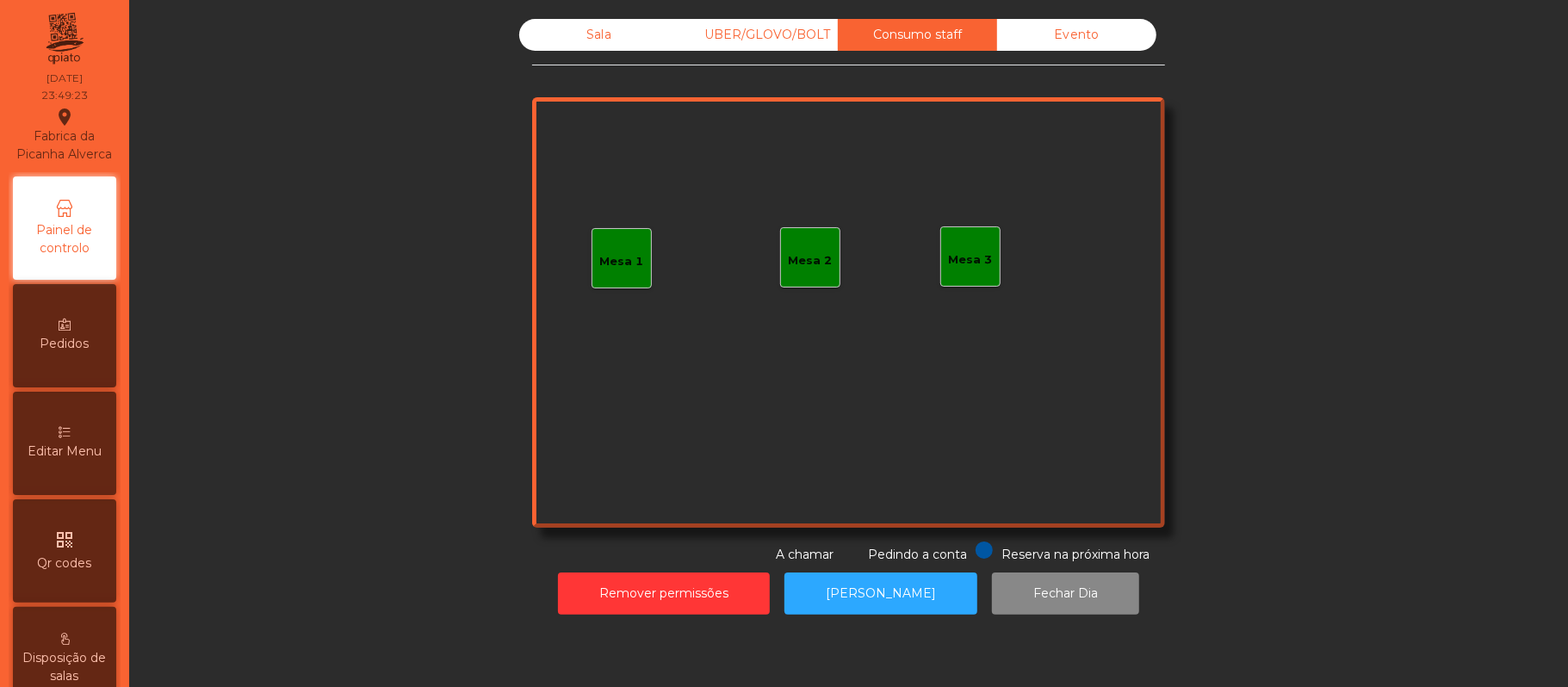
click at [748, 36] on div "UBER/GLOVO/BOLT" at bounding box center [758, 34] width 159 height 32
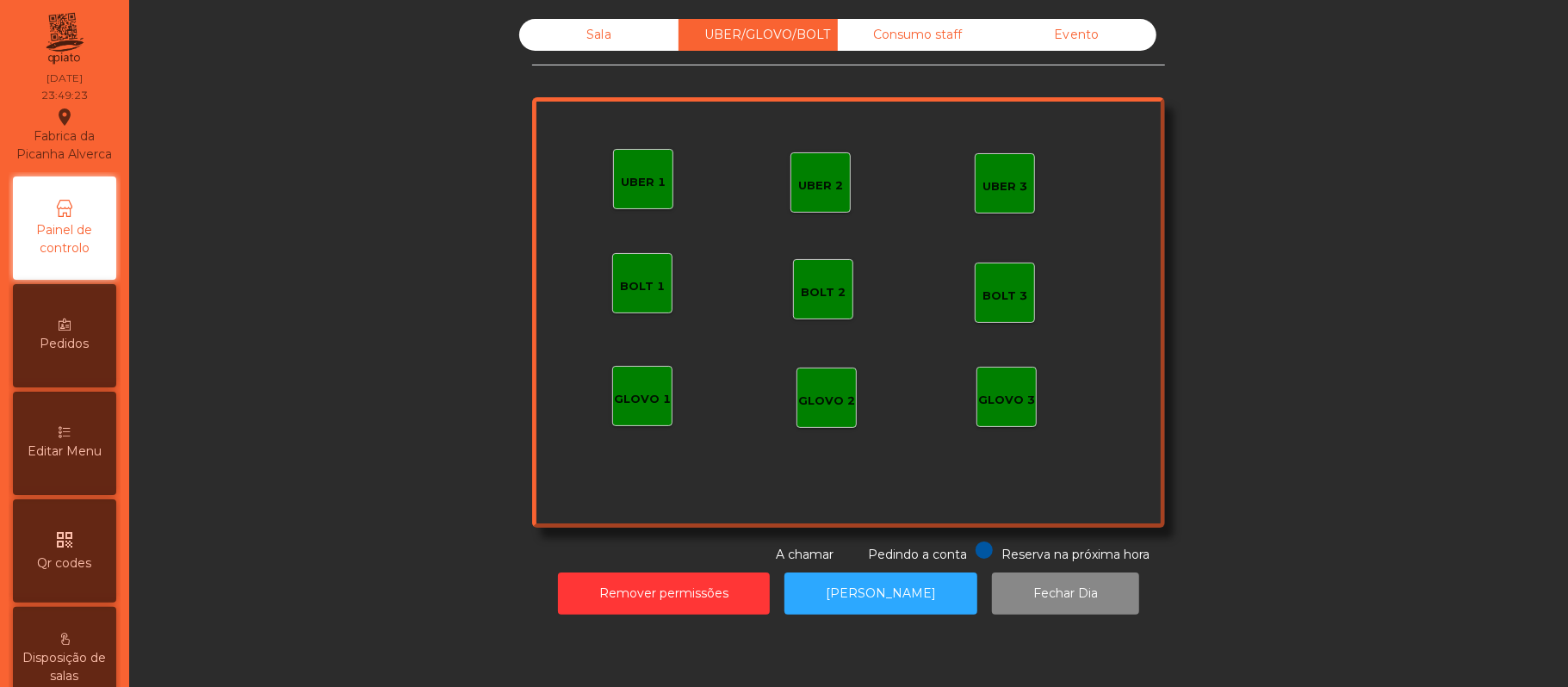
click at [587, 35] on div "Sala" at bounding box center [599, 34] width 159 height 32
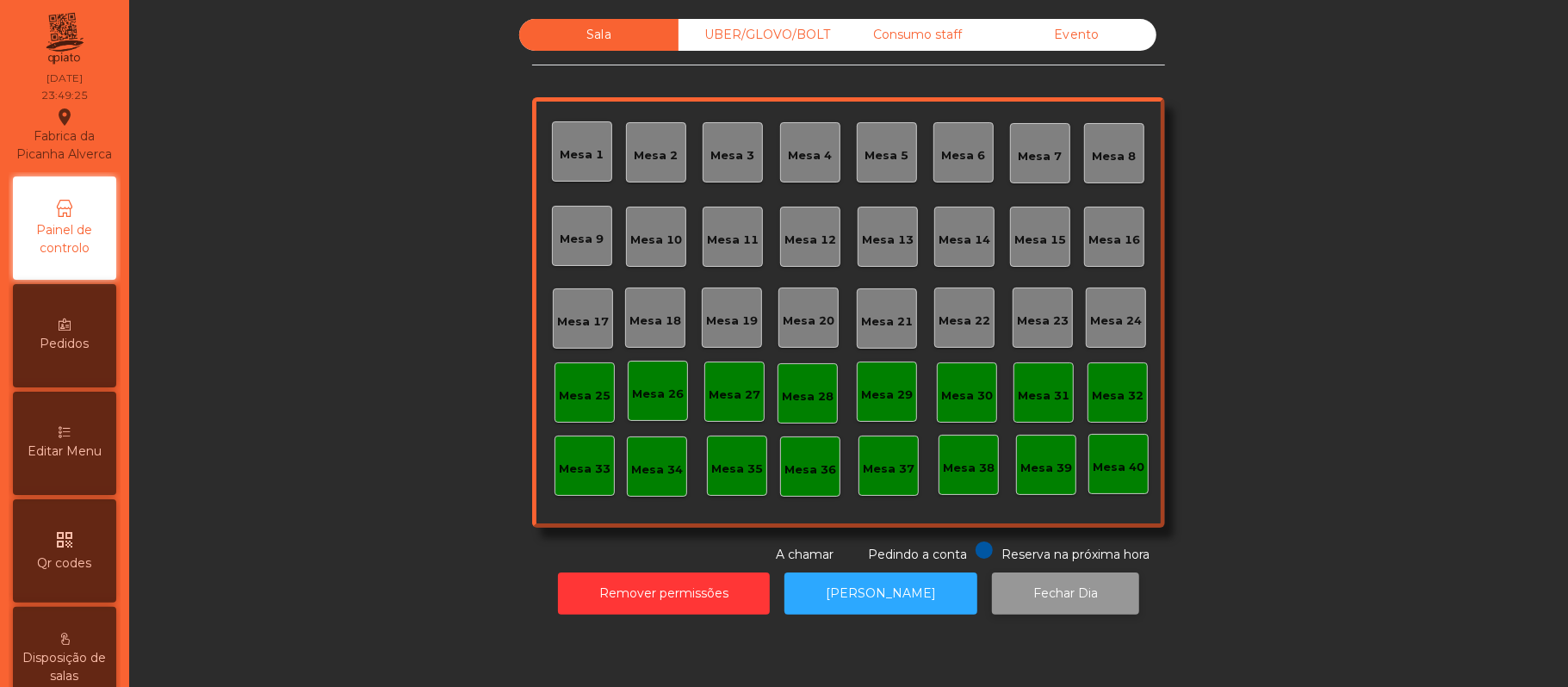
click at [1050, 597] on button "Fechar Dia" at bounding box center [1066, 593] width 147 height 42
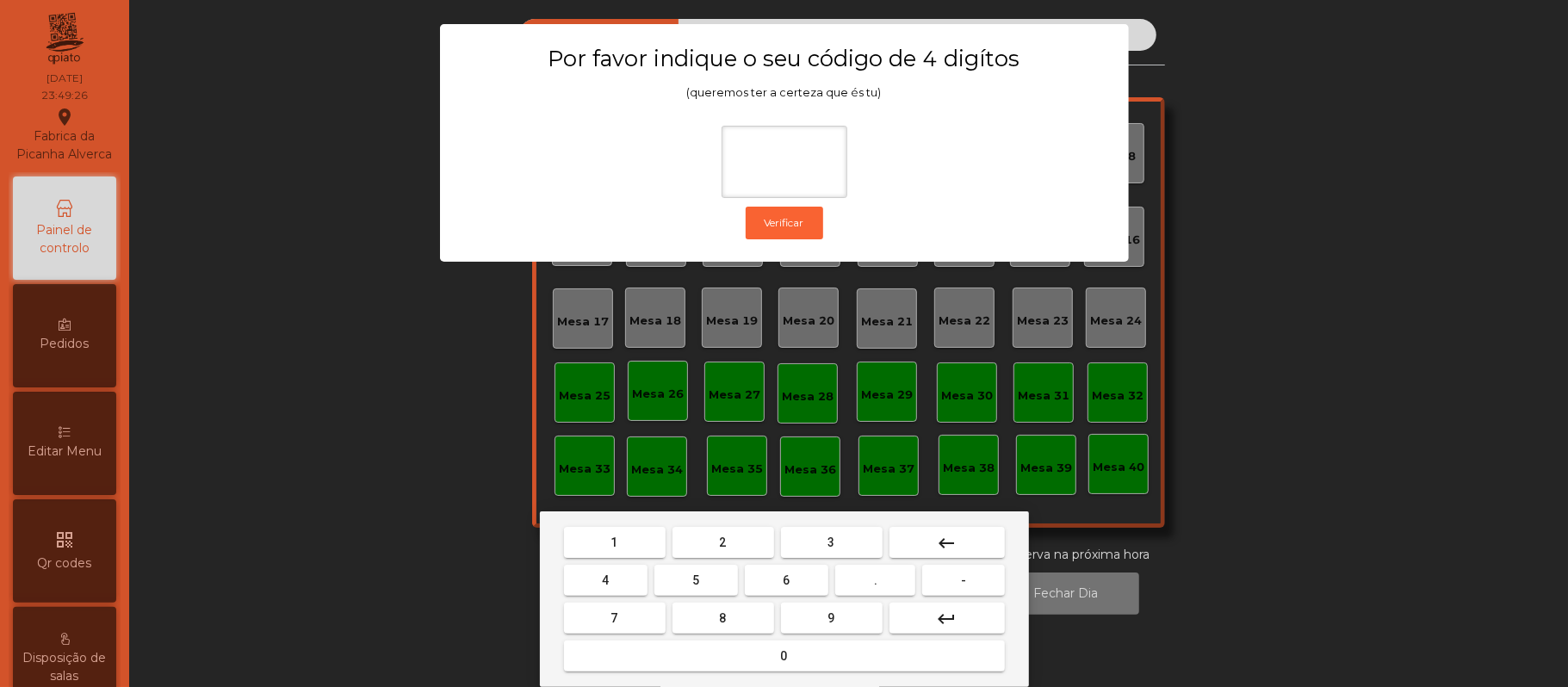
click at [721, 543] on span "2" at bounding box center [722, 543] width 7 height 13
click at [788, 575] on span "6" at bounding box center [786, 580] width 7 height 13
click at [635, 543] on button "1" at bounding box center [614, 543] width 101 height 31
click at [704, 583] on button "5" at bounding box center [696, 580] width 83 height 31
type input "****"
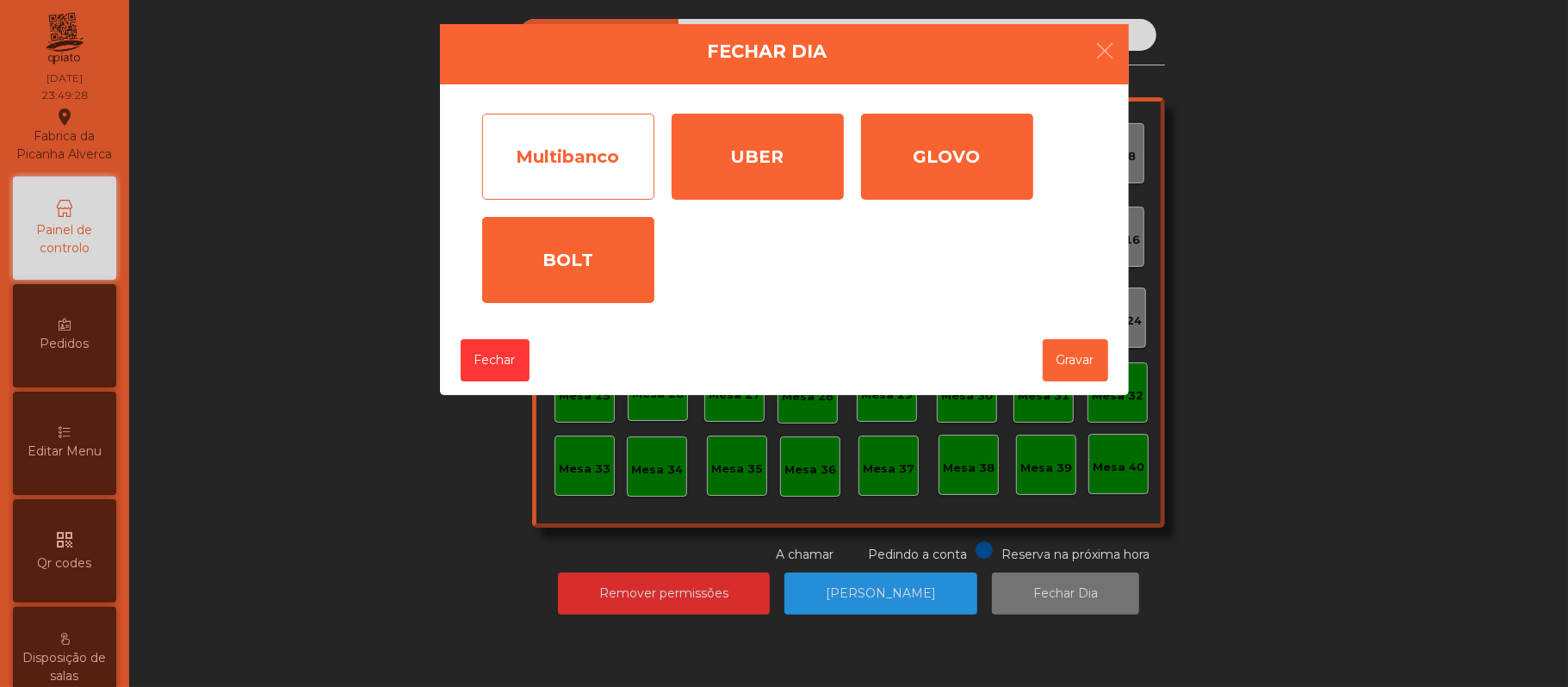
click at [584, 146] on div "Multibanco" at bounding box center [568, 157] width 172 height 86
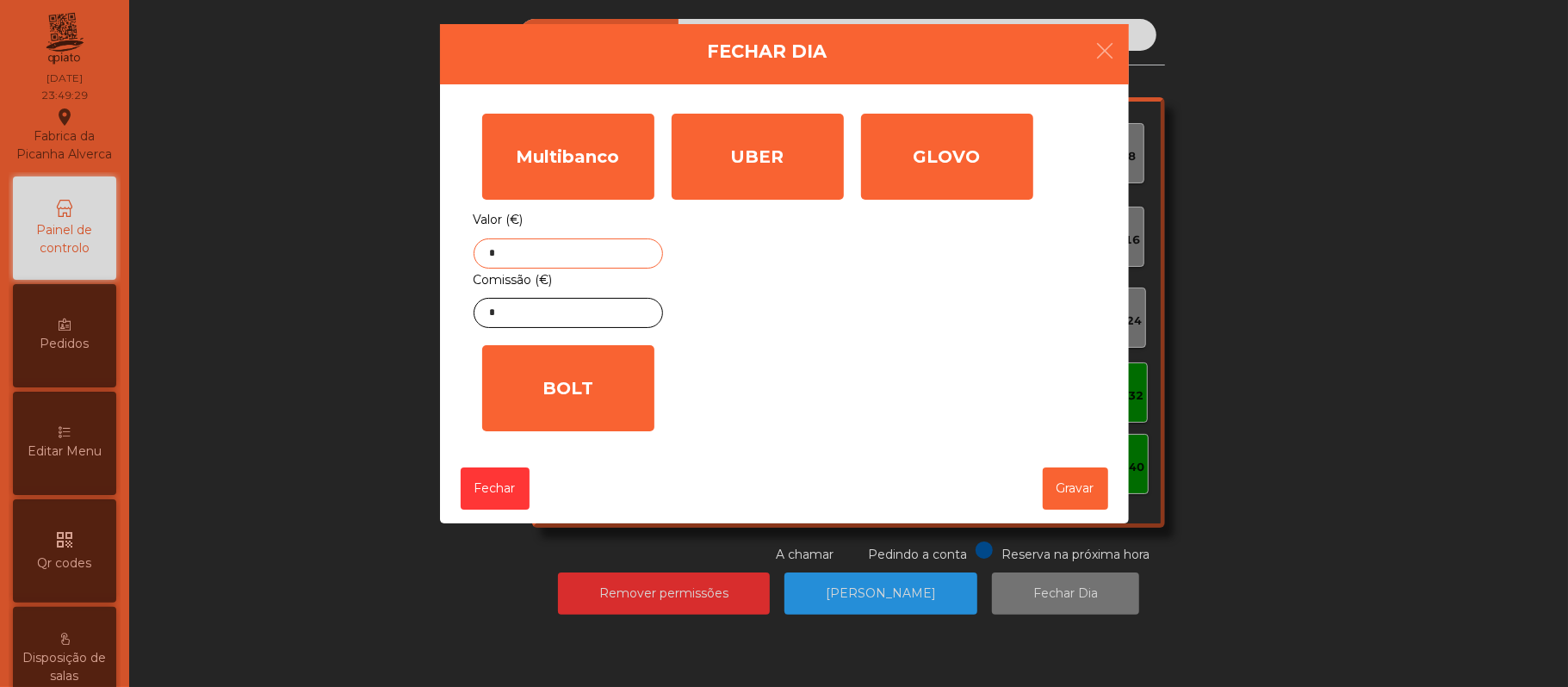
click at [587, 253] on input "*" at bounding box center [568, 253] width 189 height 30
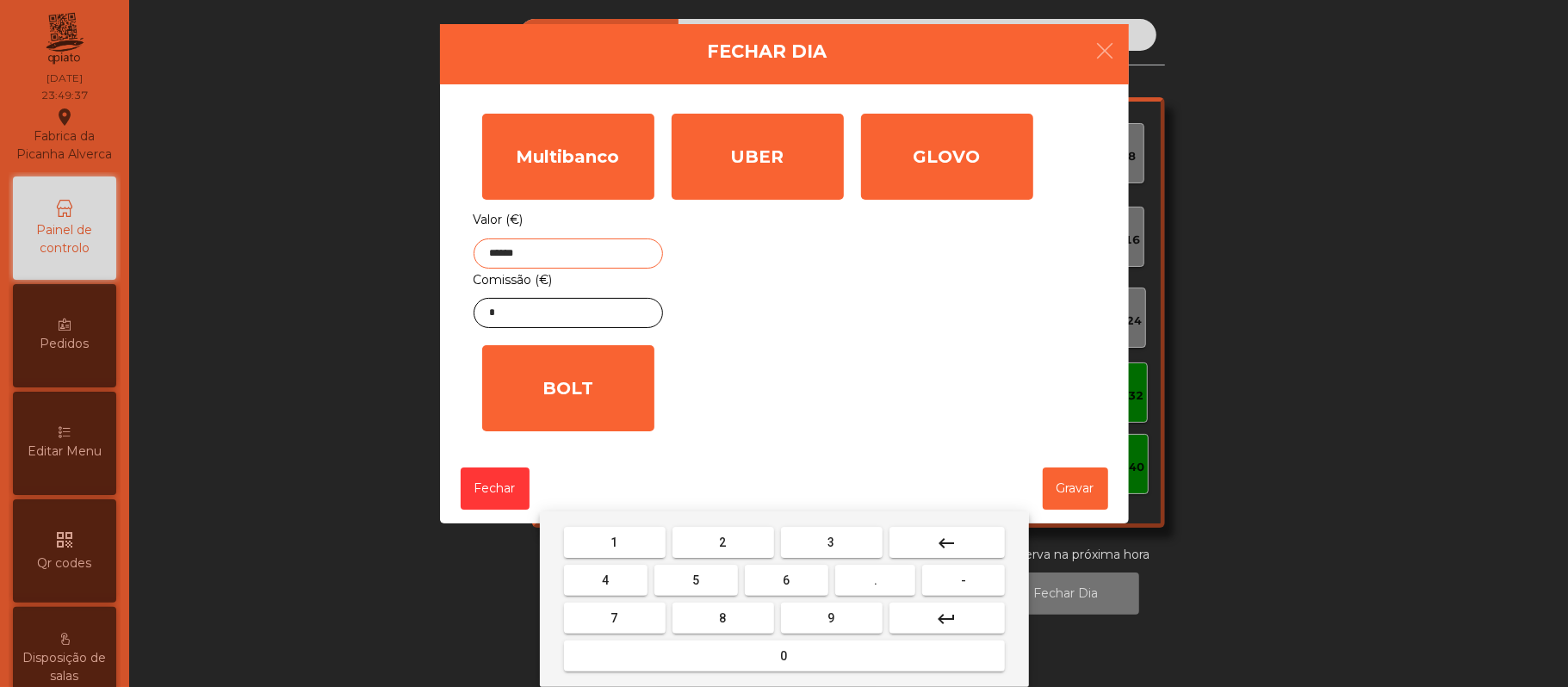
type input "******"
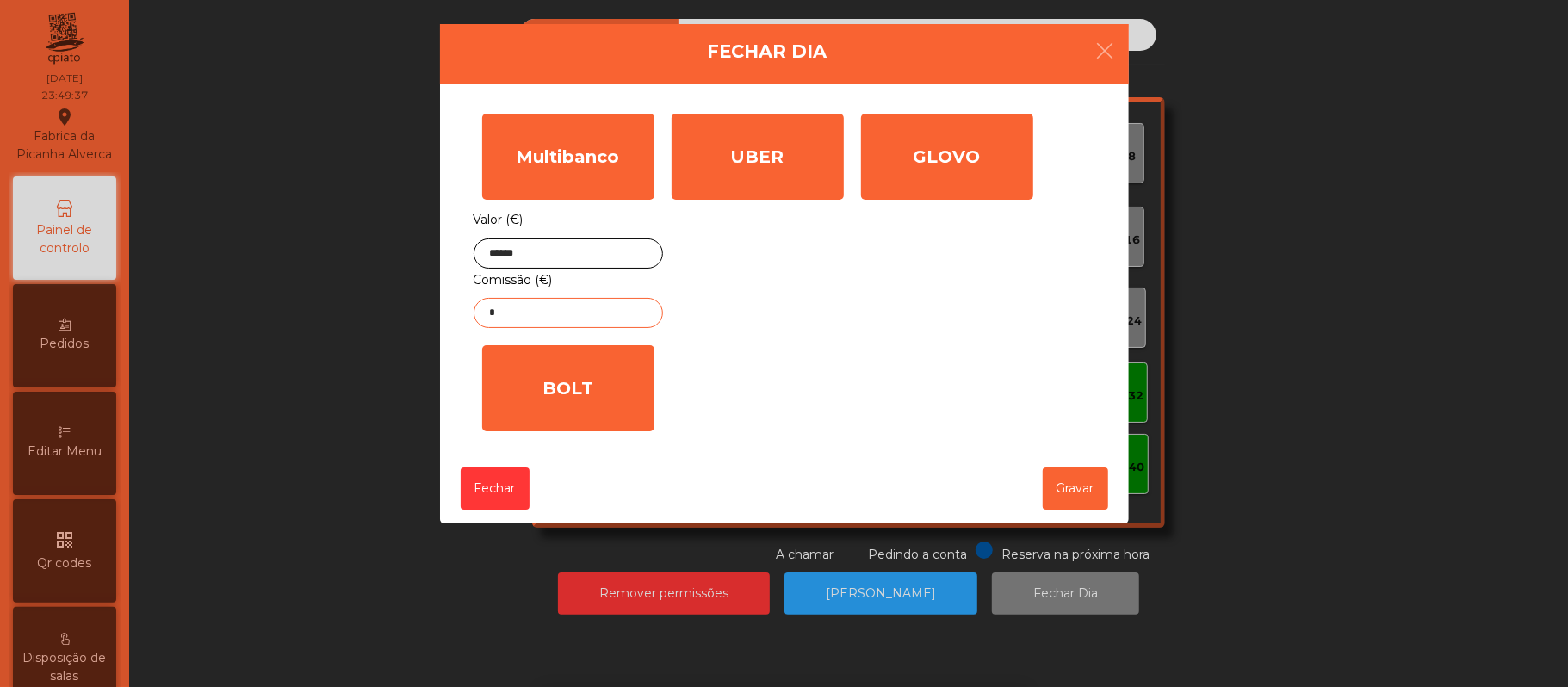
click at [571, 315] on input "*" at bounding box center [568, 312] width 189 height 30
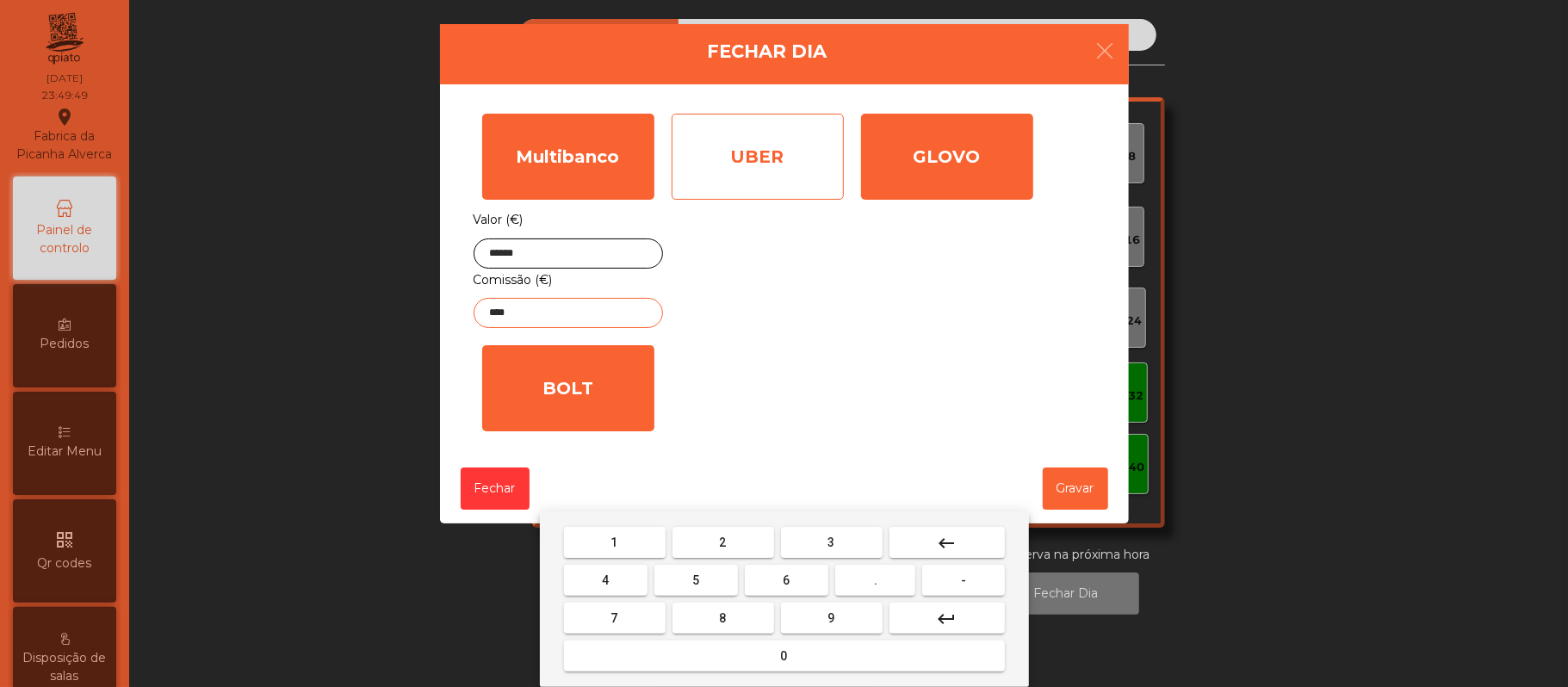
type input "****"
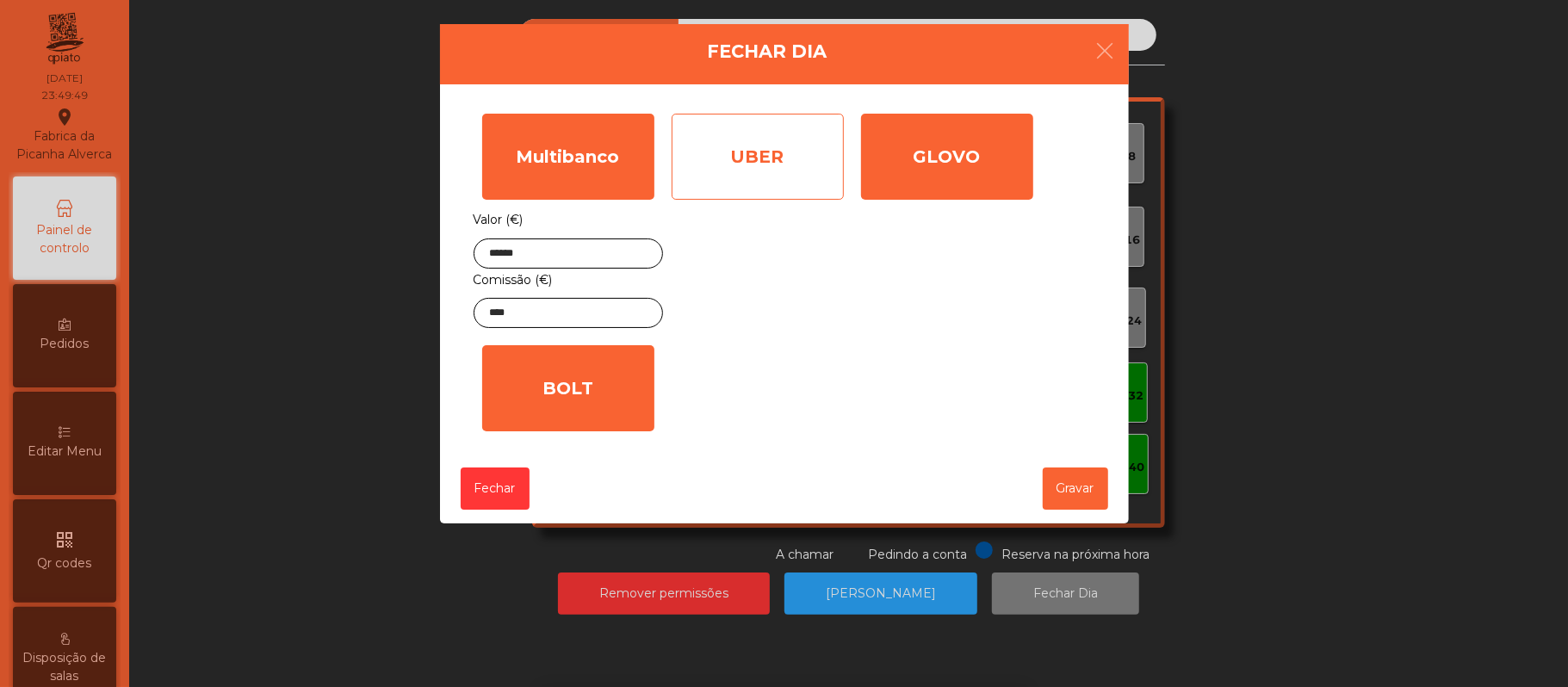
click at [780, 153] on div "UBER" at bounding box center [758, 157] width 172 height 86
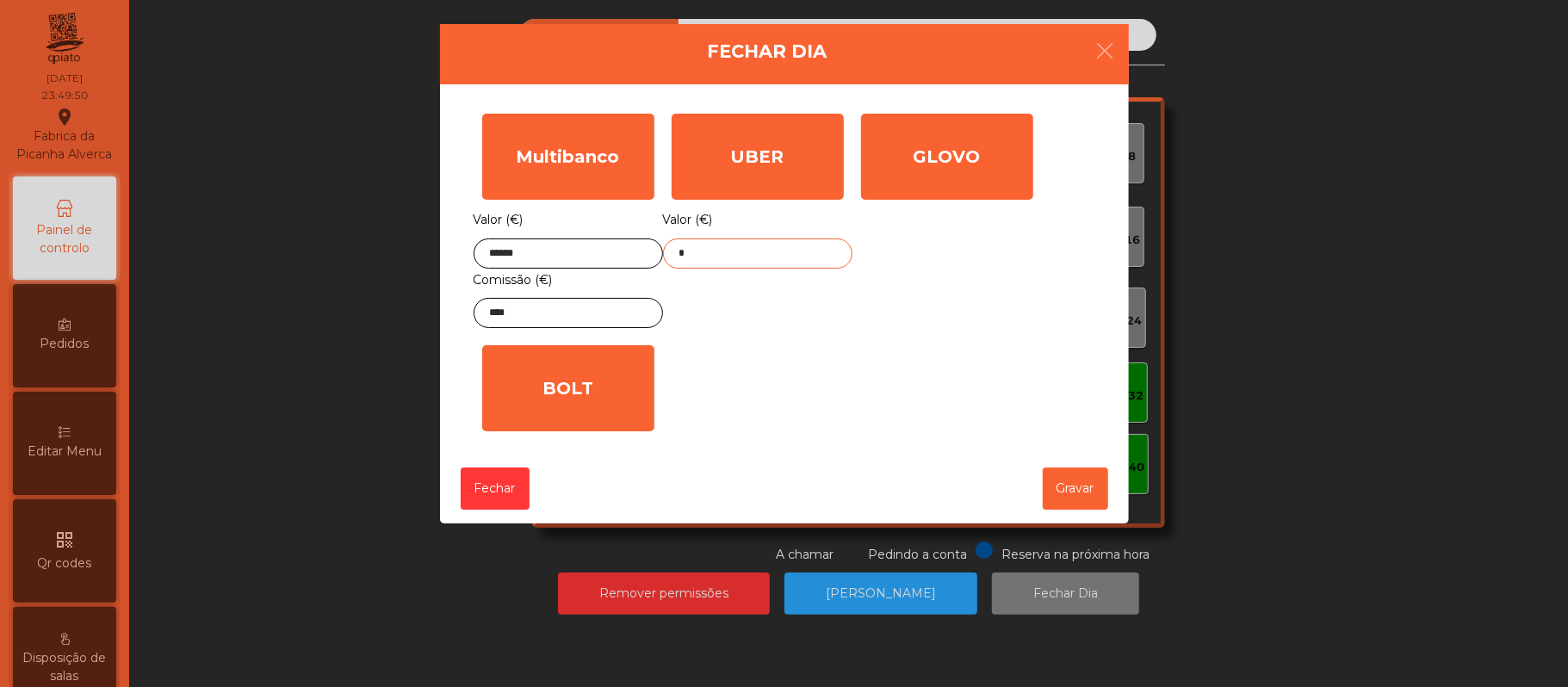
click at [793, 255] on input "*" at bounding box center [758, 253] width 189 height 30
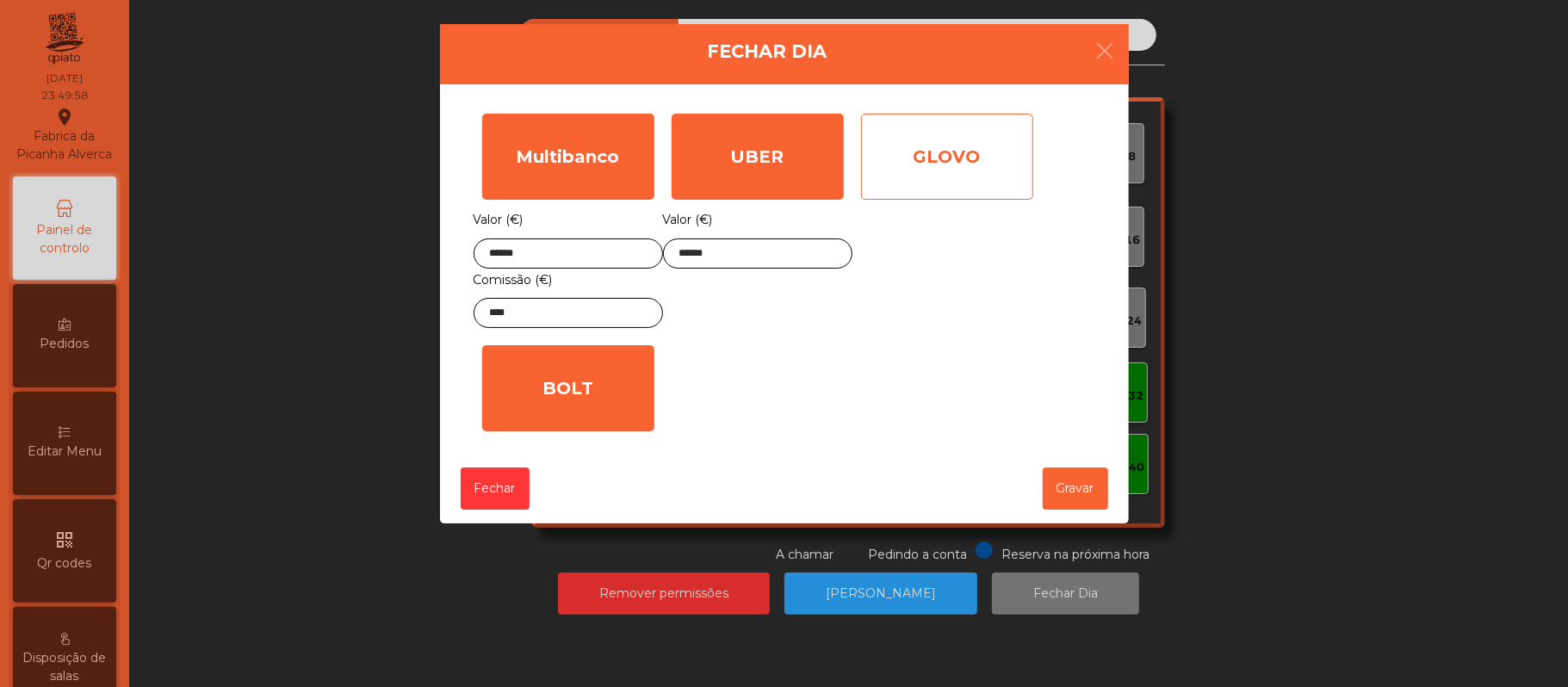
click at [956, 156] on div "GLOVO" at bounding box center [947, 157] width 172 height 86
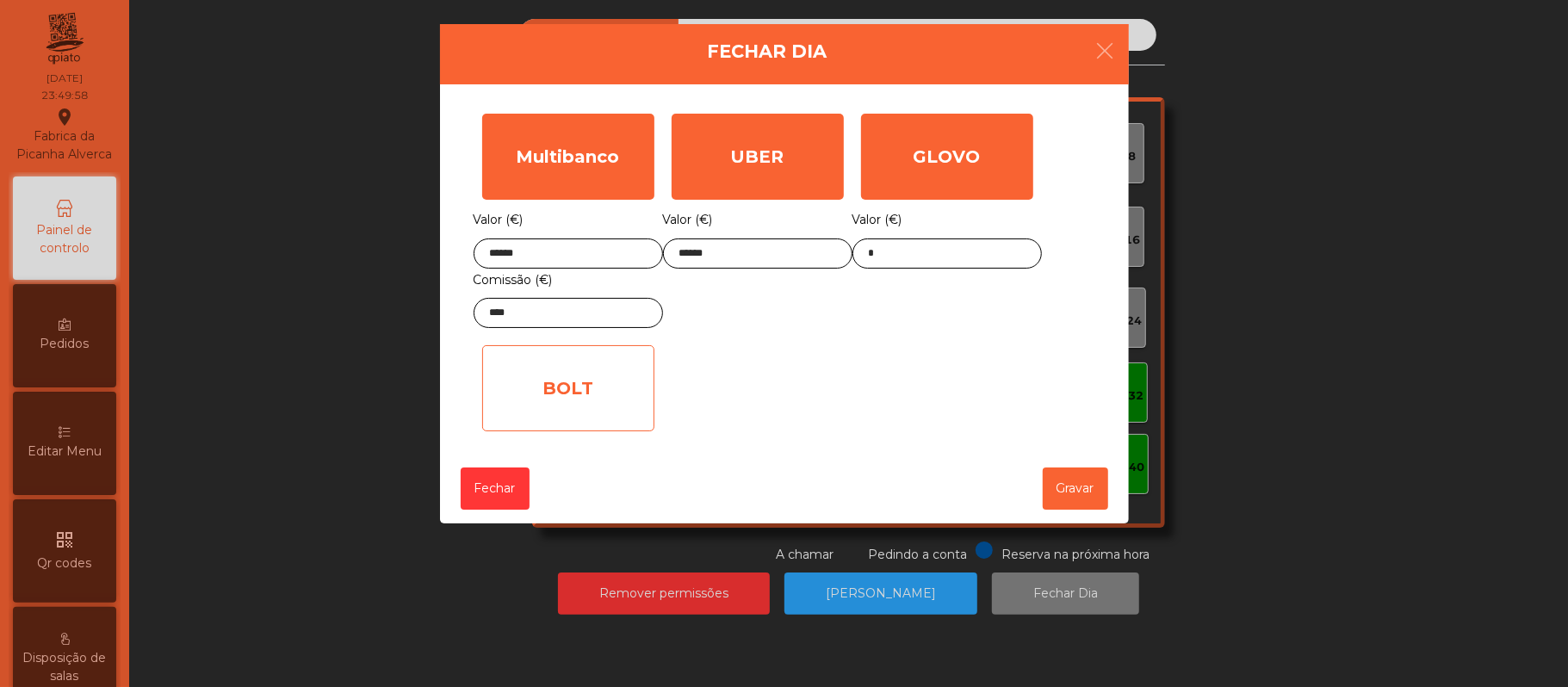
click at [604, 384] on div "BOLT" at bounding box center [568, 388] width 172 height 86
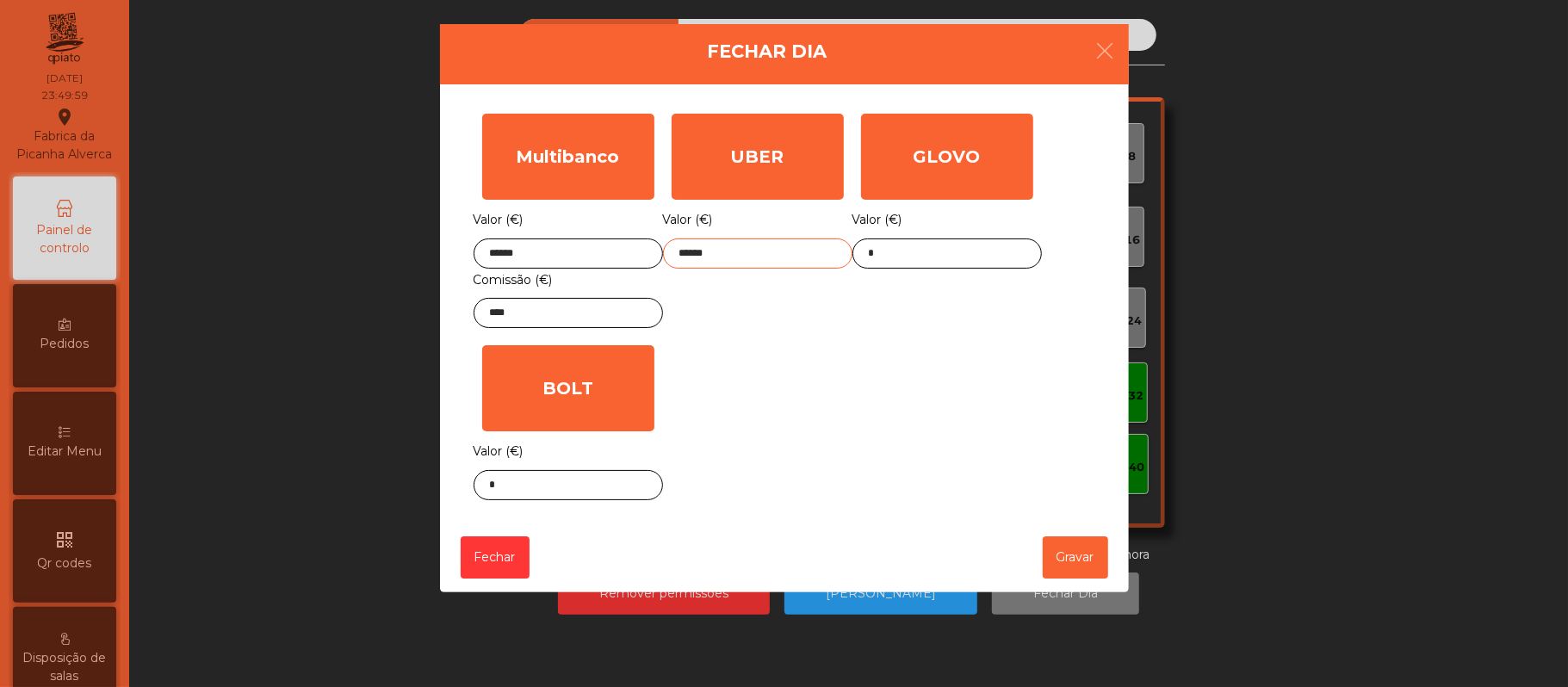
click at [780, 254] on input "******" at bounding box center [758, 253] width 189 height 30
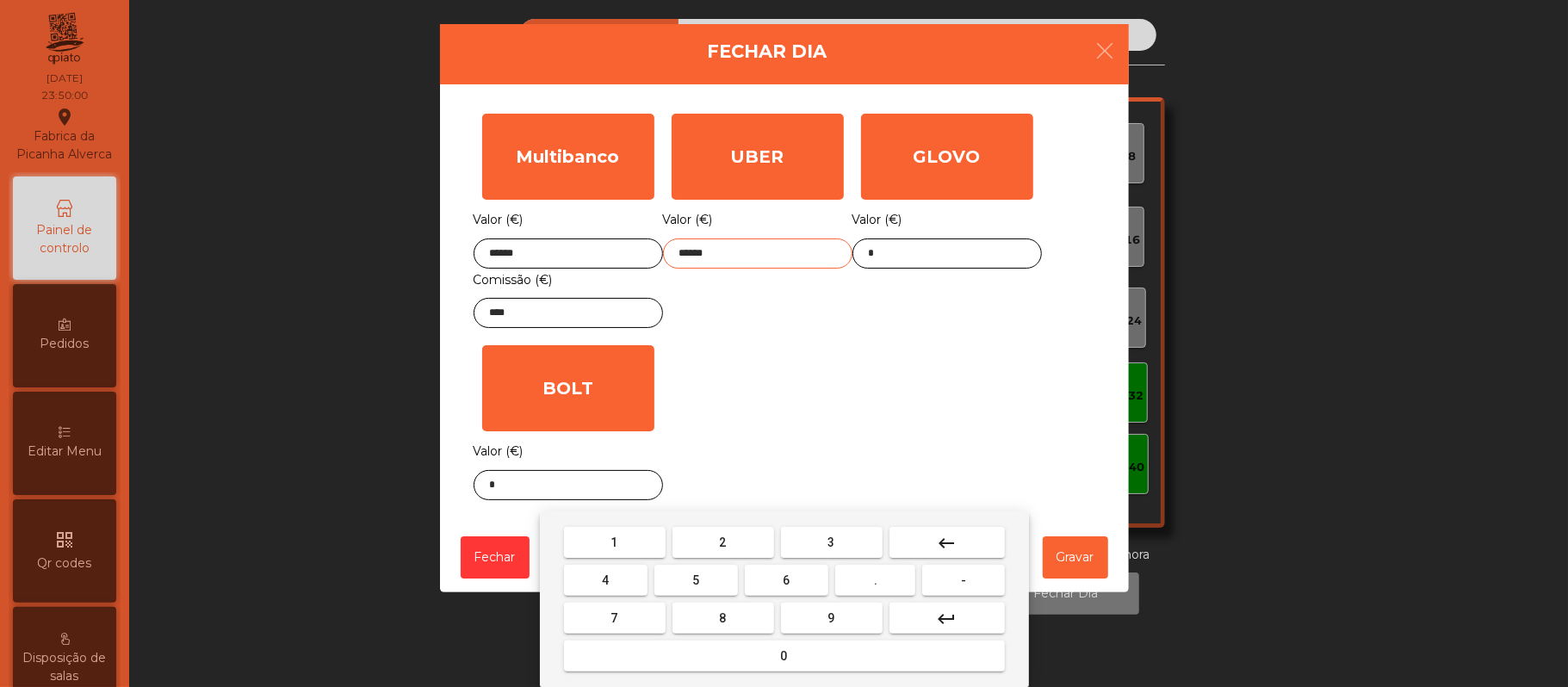
click at [769, 254] on input "******" at bounding box center [758, 253] width 189 height 30
type input "******"
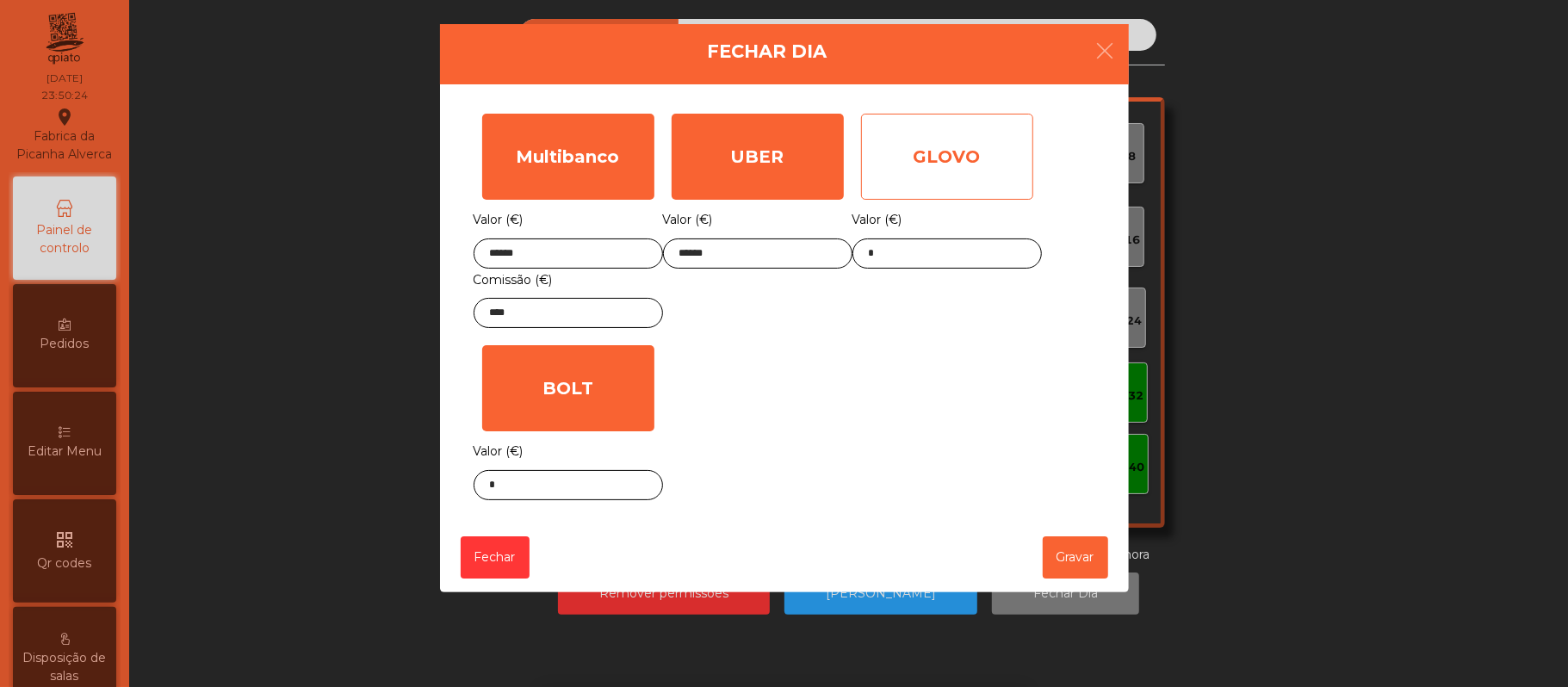
click at [966, 148] on div "GLOVO" at bounding box center [947, 157] width 172 height 86
click at [945, 143] on div "GLOVO" at bounding box center [947, 157] width 172 height 86
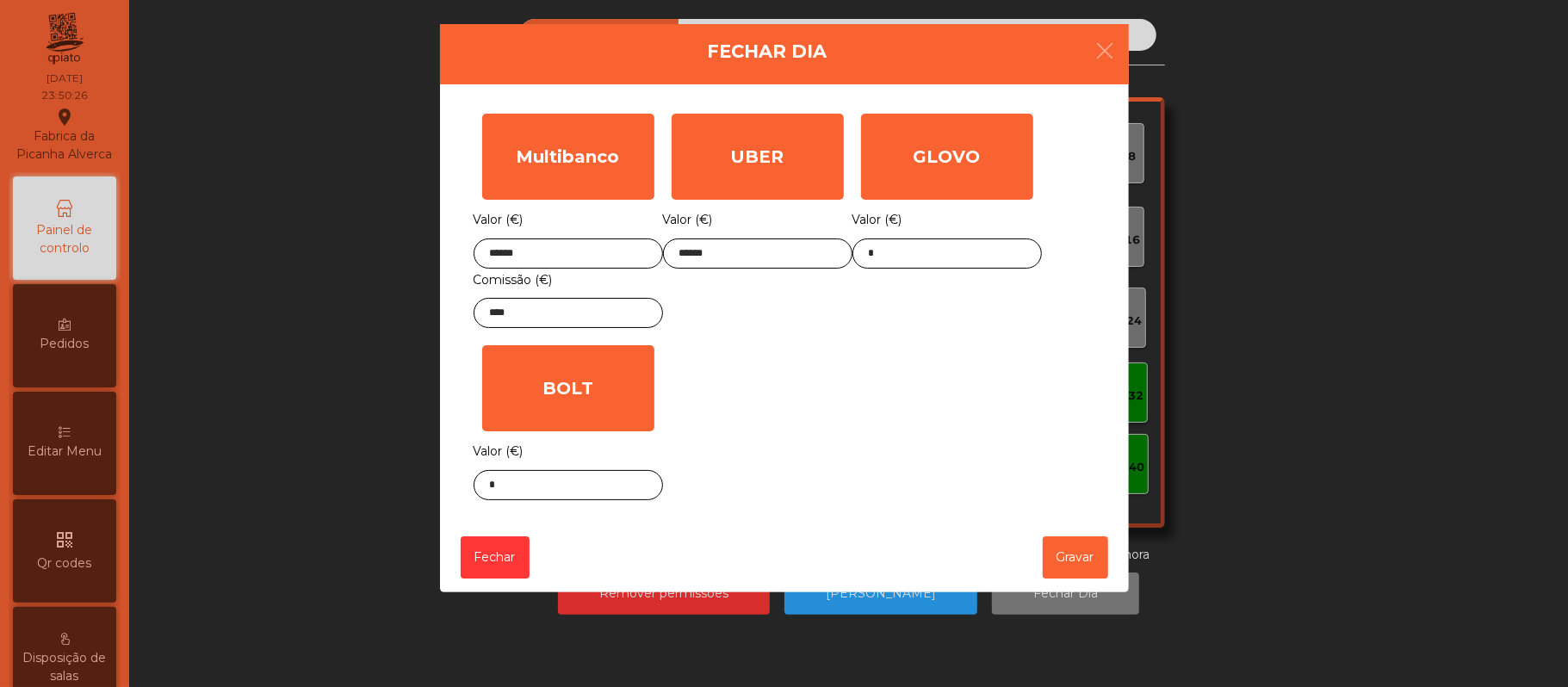
click at [872, 393] on div "Multibanco Valor (€) ****** Comissão (€) **** UBER Valor (€) ****** GLOVO Valor…" at bounding box center [784, 307] width 622 height 404
click at [1072, 563] on button "Gravar" at bounding box center [1075, 558] width 65 height 42
